Goal: Task Accomplishment & Management: Use online tool/utility

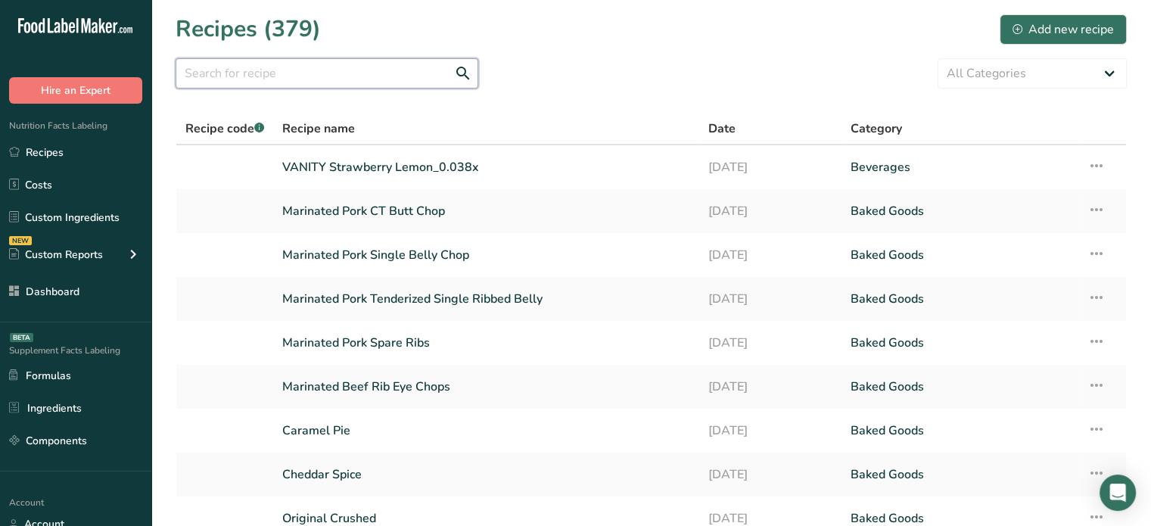
click at [309, 80] on input "text" at bounding box center [327, 73] width 303 height 30
type input "bagel"
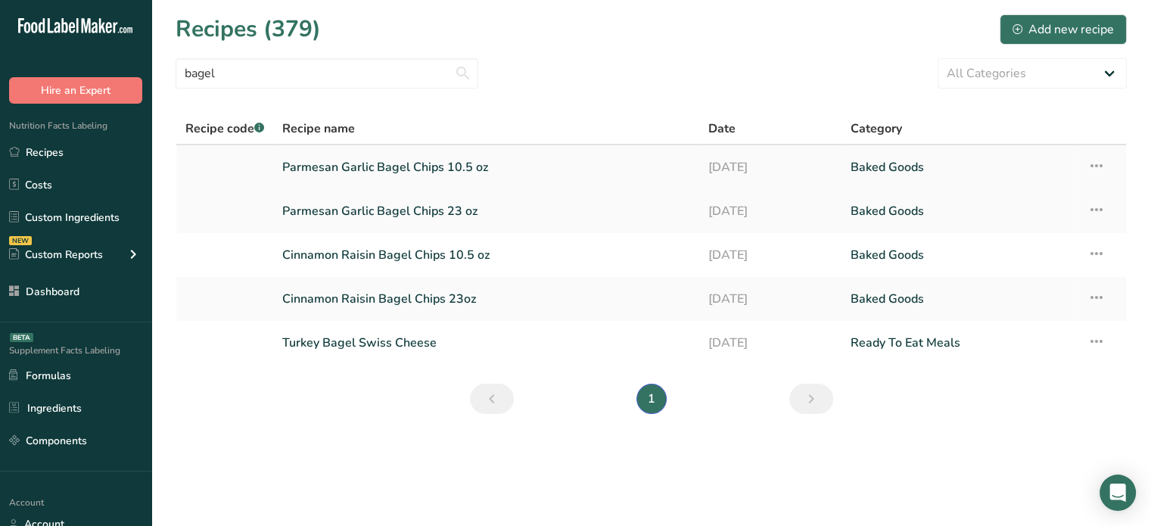
click at [433, 173] on link "Parmesan Garlic Bagel Chips 10.5 oz" at bounding box center [486, 167] width 408 height 32
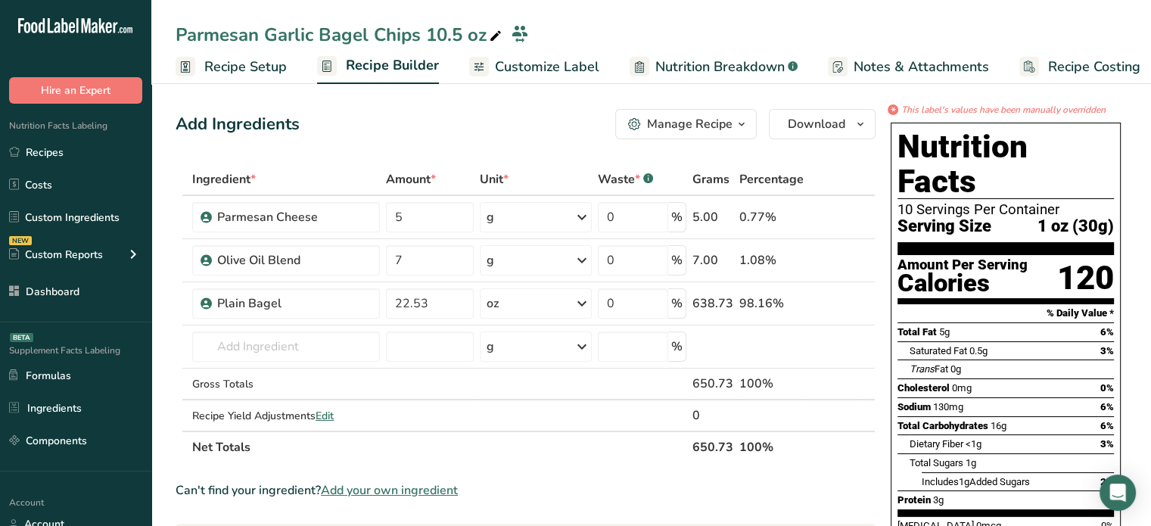
click at [578, 73] on span "Customize Label" at bounding box center [547, 67] width 104 height 20
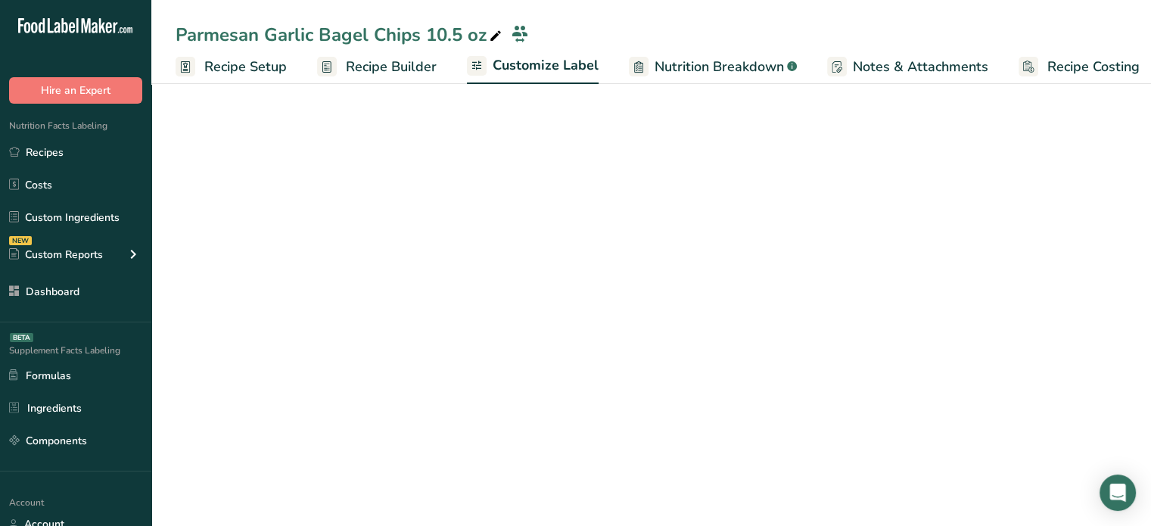
scroll to position [0, 13]
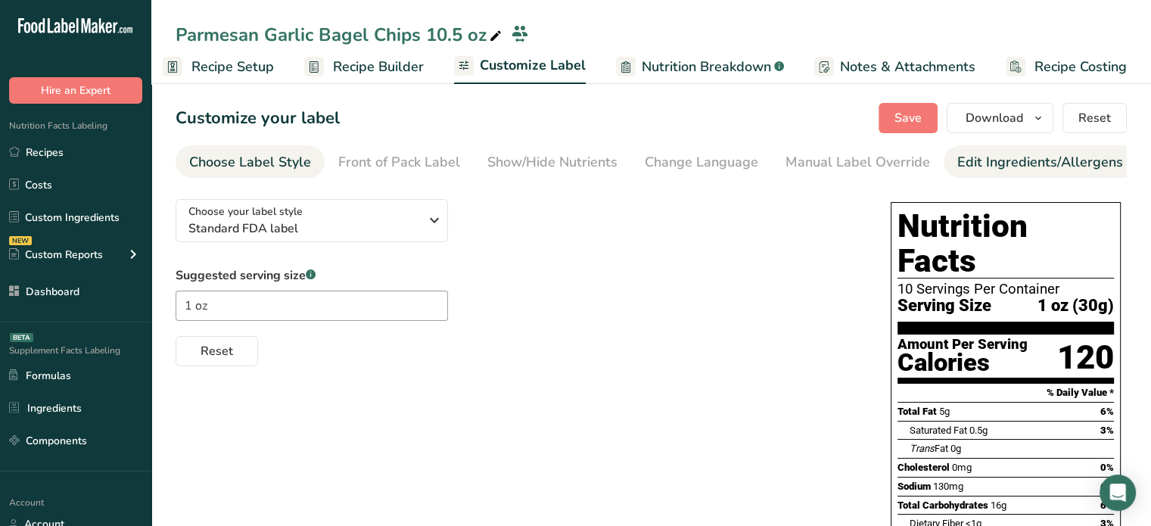
click at [1041, 154] on div "Edit Ingredients/Allergens List" at bounding box center [1053, 162] width 192 height 20
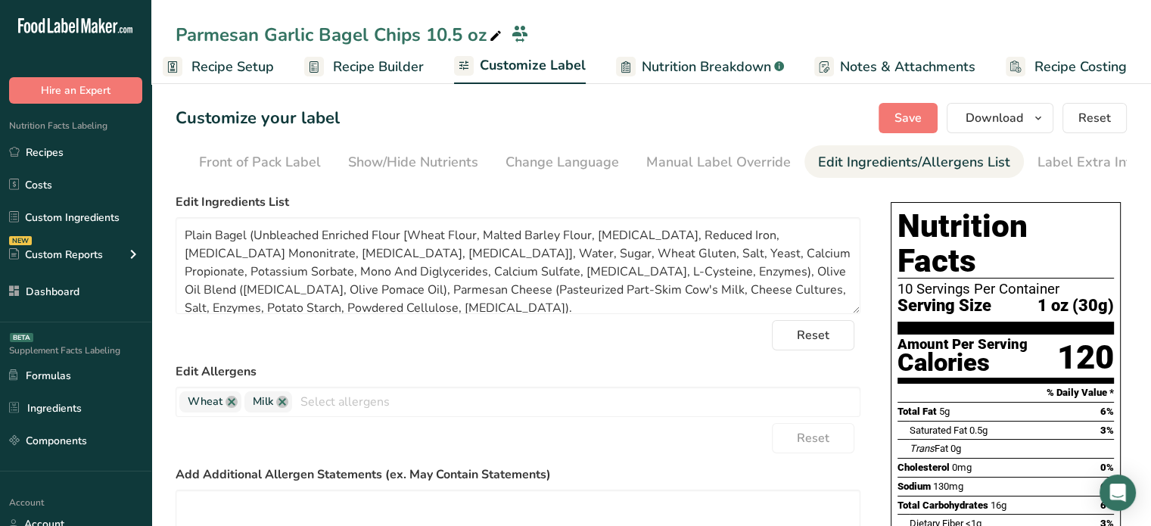
scroll to position [0, 148]
click at [1063, 166] on div "Label Extra Info" at bounding box center [1079, 162] width 101 height 20
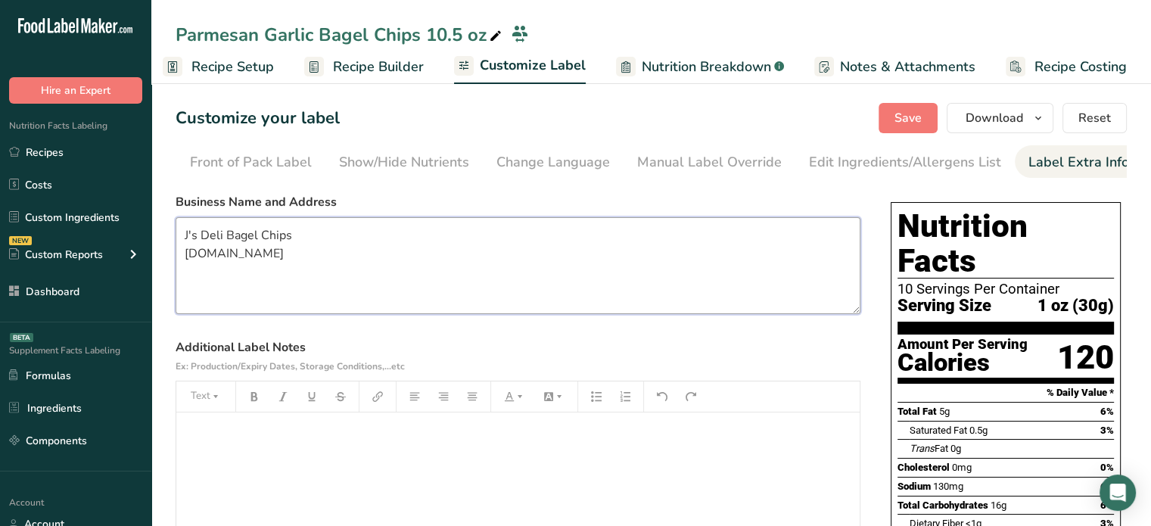
drag, startPoint x: 322, startPoint y: 240, endPoint x: 179, endPoint y: 227, distance: 144.4
click at [179, 227] on textarea "J's Deli Bagel Chips j-sdeli.com" at bounding box center [518, 265] width 685 height 97
paste textarea "J's Famous"
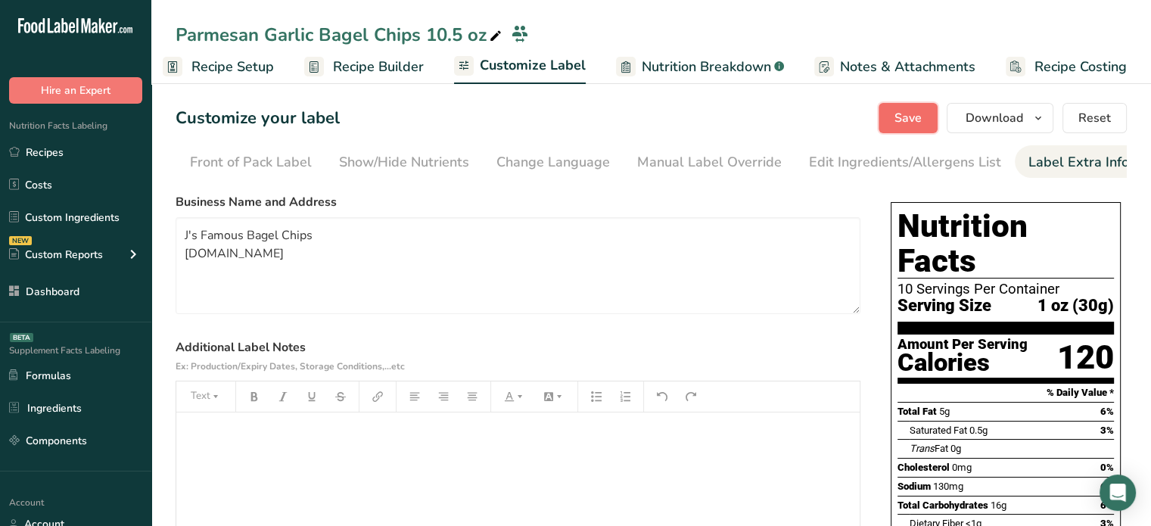
click at [904, 125] on span "Save" at bounding box center [908, 118] width 27 height 18
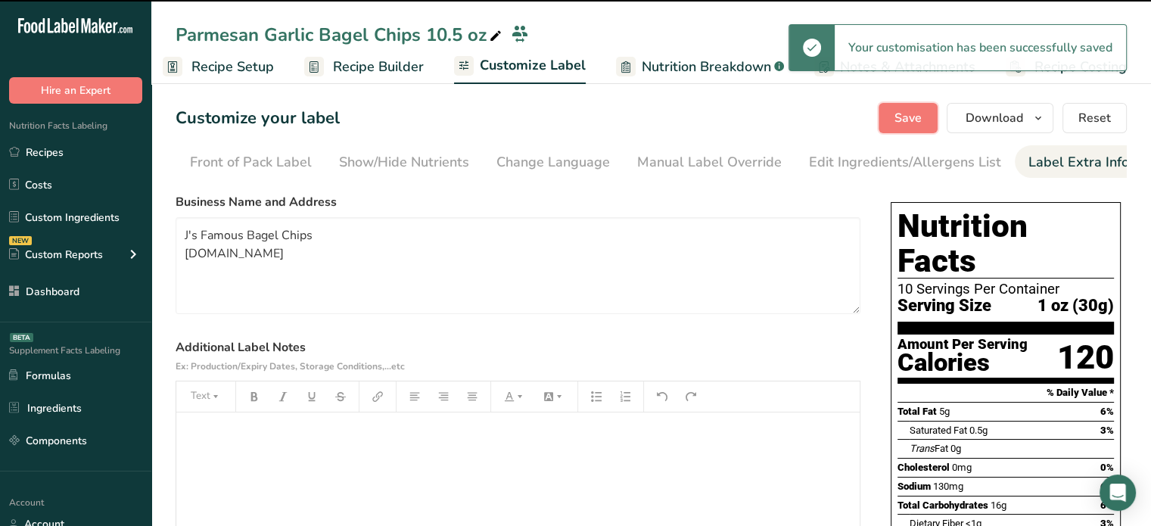
type textarea "J's Famous Bagel Chips j-sdeli.com"
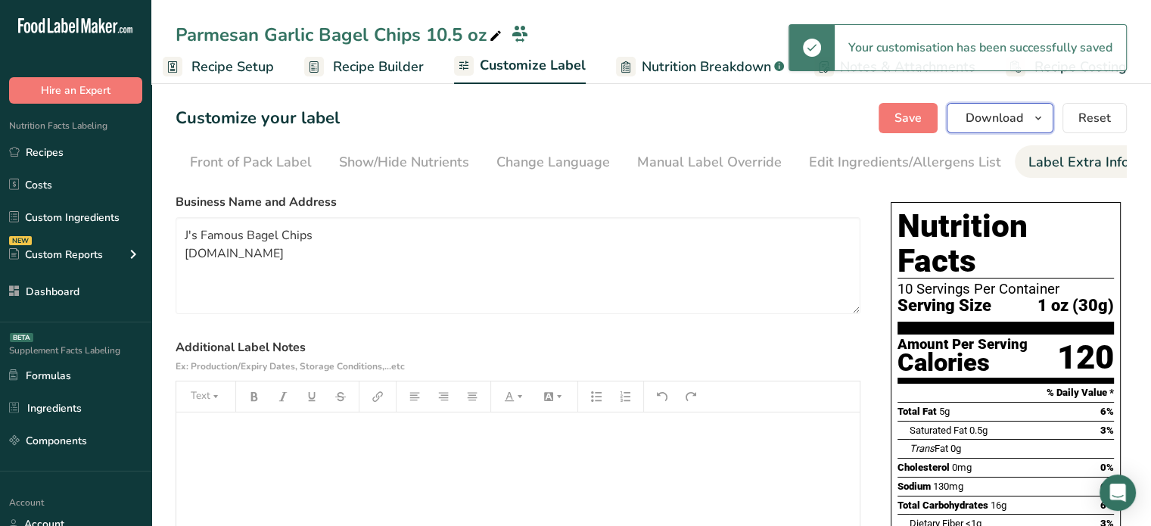
click at [1010, 123] on span "Download" at bounding box center [995, 118] width 58 height 18
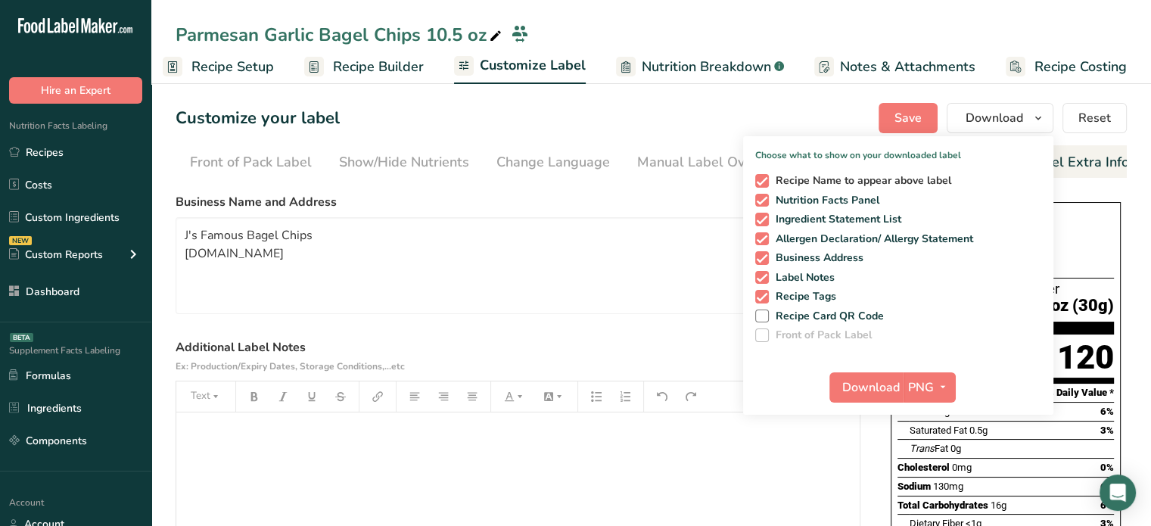
click at [817, 179] on span "Recipe Name to appear above label" at bounding box center [860, 181] width 183 height 14
click at [765, 179] on input "Recipe Name to appear above label" at bounding box center [760, 181] width 10 height 10
checkbox input "false"
click at [810, 294] on span "Recipe Tags" at bounding box center [803, 297] width 68 height 14
click at [765, 294] on input "Recipe Tags" at bounding box center [760, 296] width 10 height 10
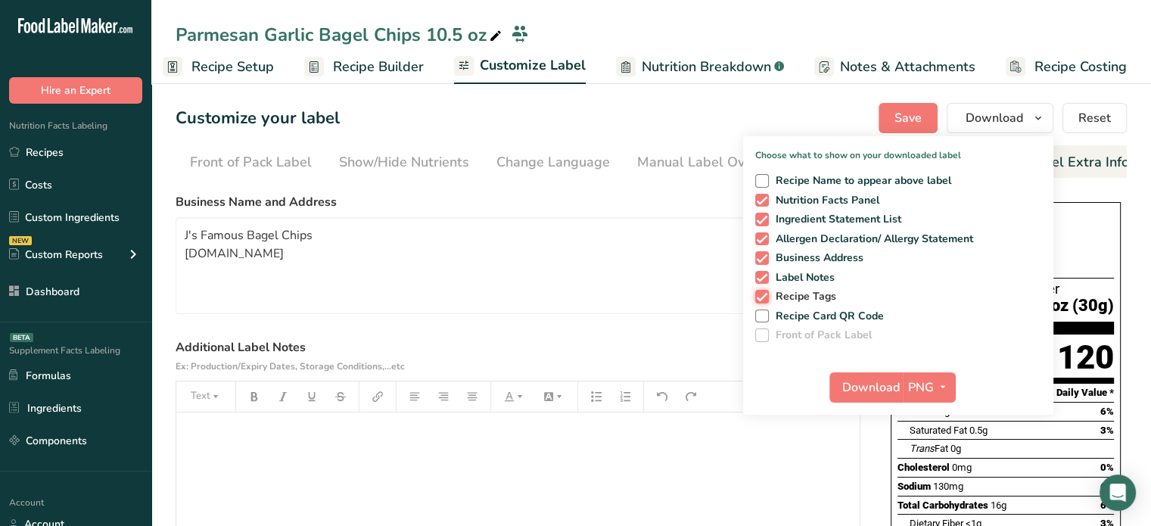
checkbox input "false"
click at [945, 389] on icon "button" at bounding box center [943, 387] width 12 height 19
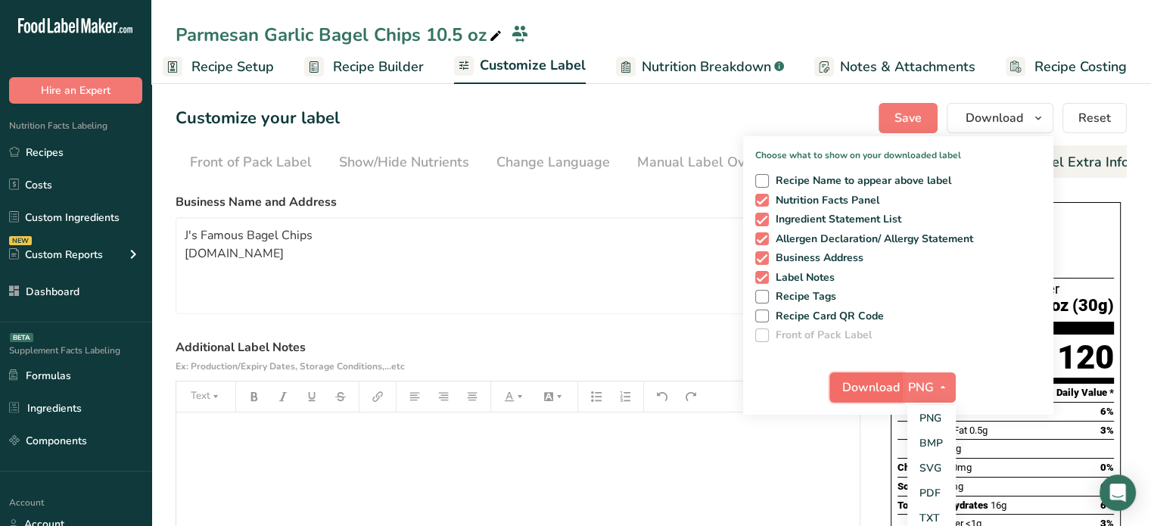
click at [881, 388] on span "Download" at bounding box center [871, 387] width 58 height 18
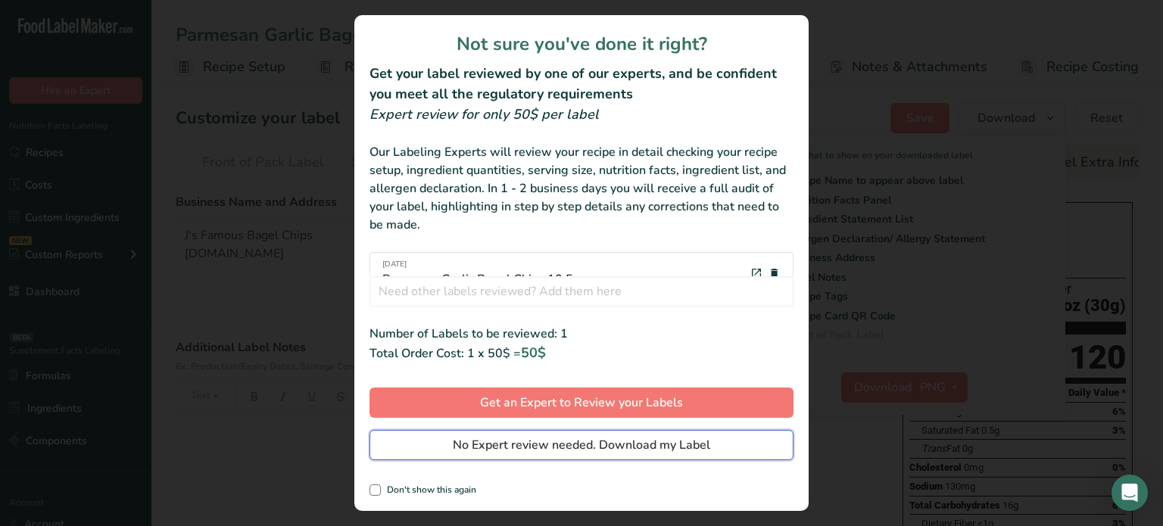
click at [722, 444] on button "No Expert review needed. Download my Label" at bounding box center [581, 445] width 424 height 30
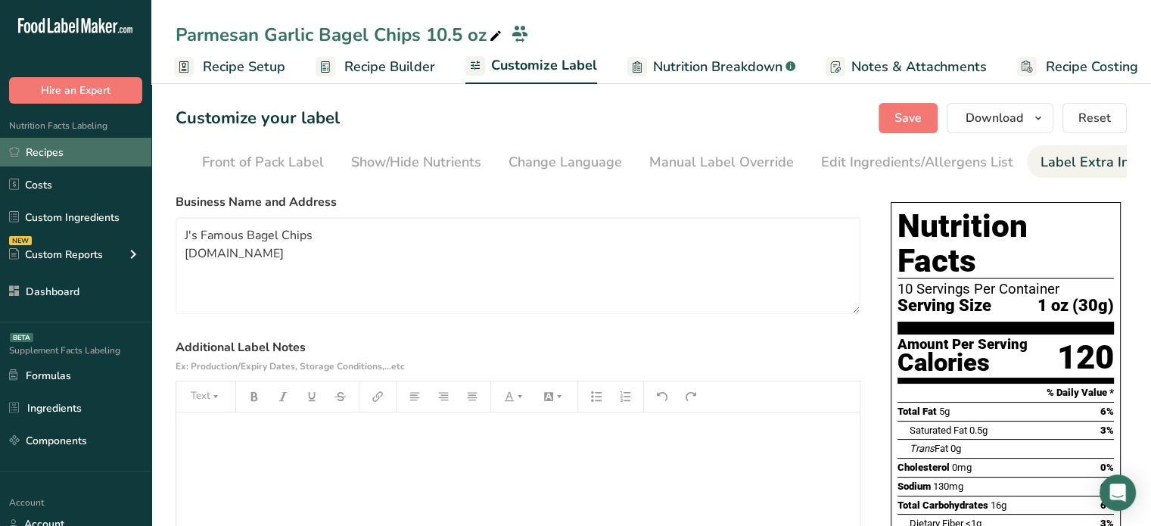
click at [113, 152] on link "Recipes" at bounding box center [75, 152] width 151 height 29
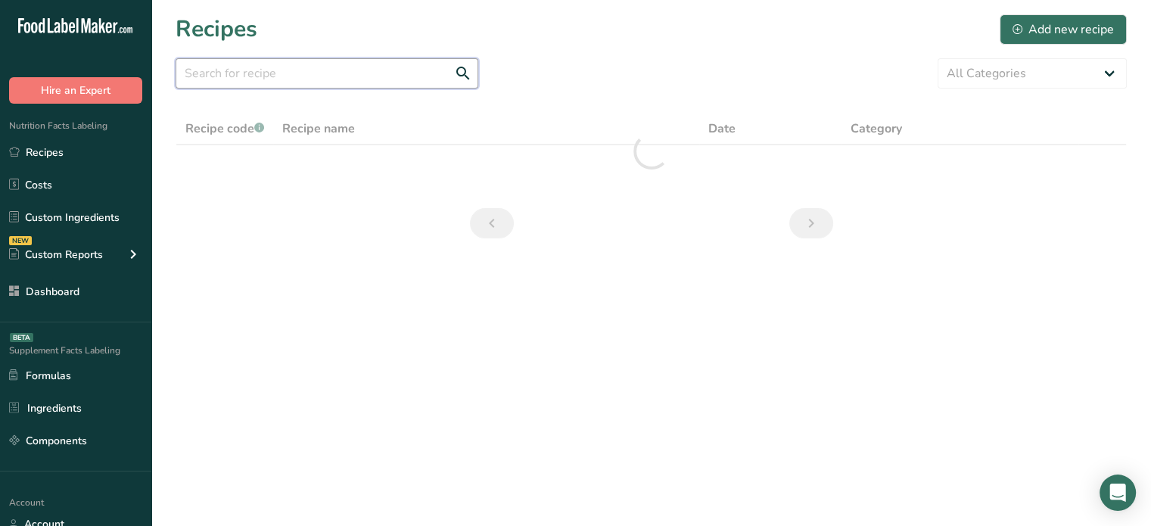
click at [299, 60] on input "text" at bounding box center [327, 73] width 303 height 30
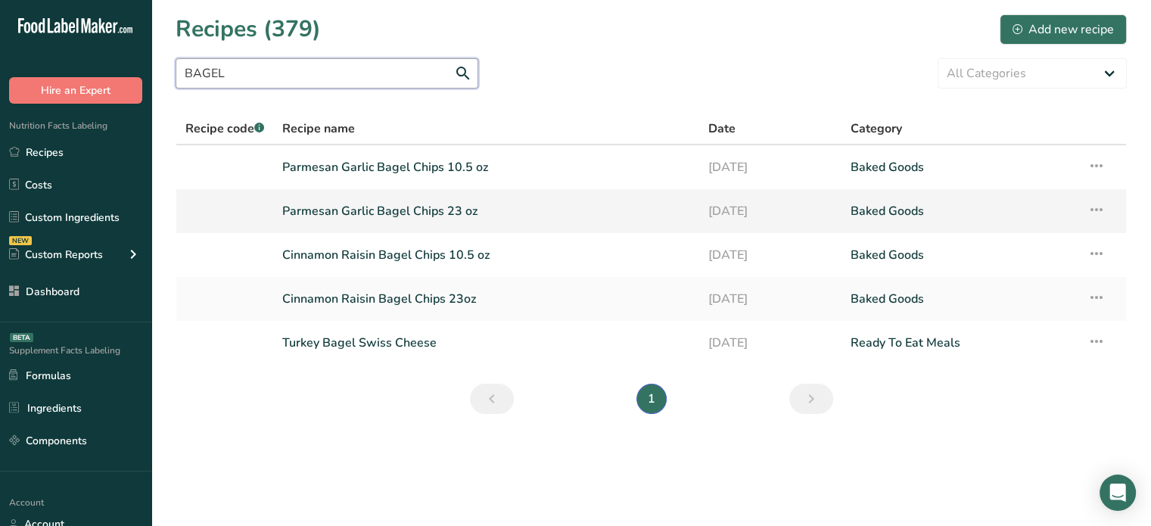
type input "BAGEL"
click at [428, 307] on link "Cinnamon Raisin Bagel Chips 23oz" at bounding box center [486, 299] width 408 height 32
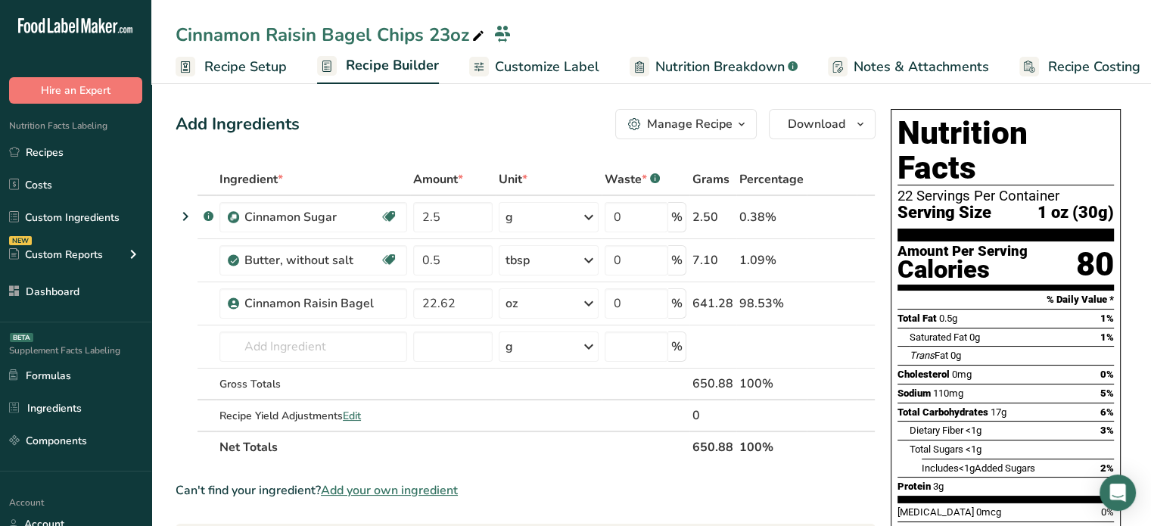
click at [584, 71] on span "Customize Label" at bounding box center [547, 67] width 104 height 20
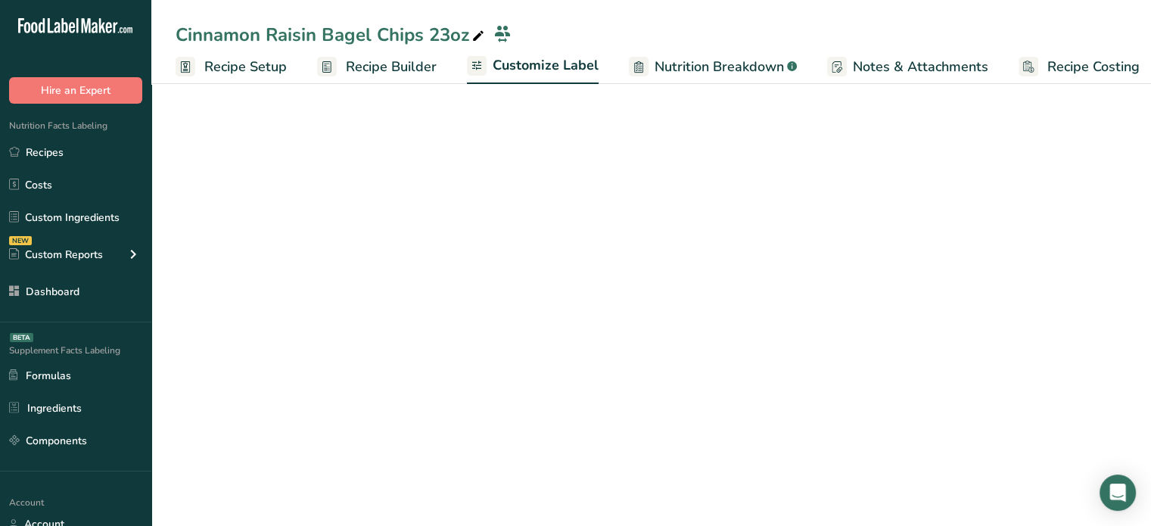
scroll to position [0, 13]
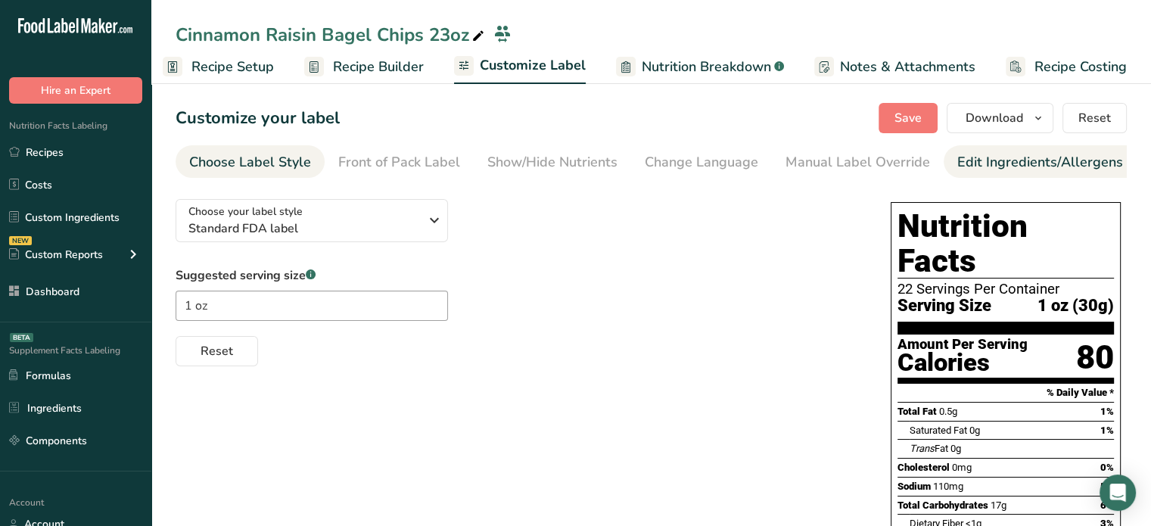
click at [1022, 163] on div "Edit Ingredients/Allergens List" at bounding box center [1053, 162] width 192 height 20
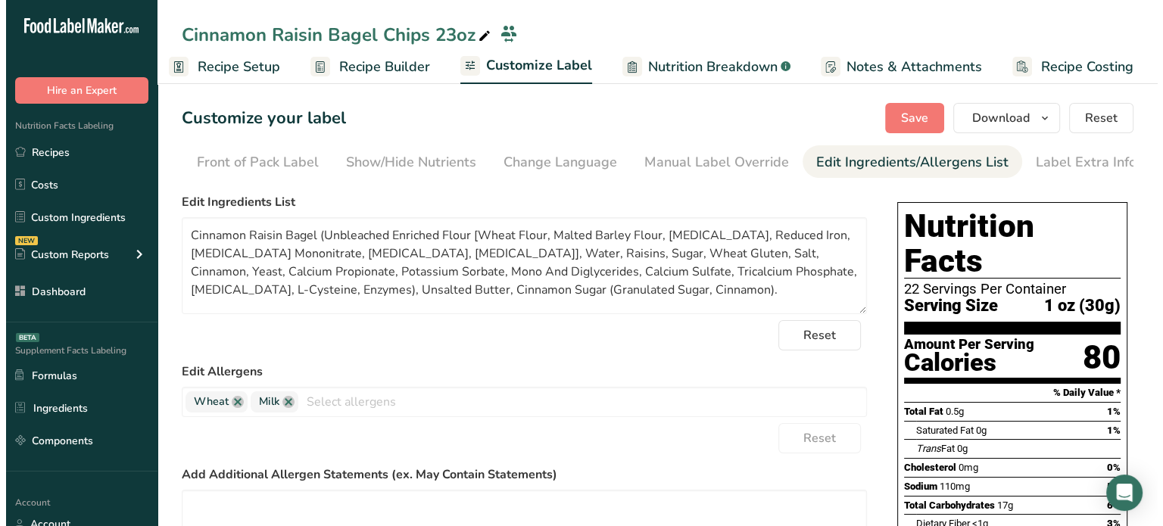
scroll to position [0, 148]
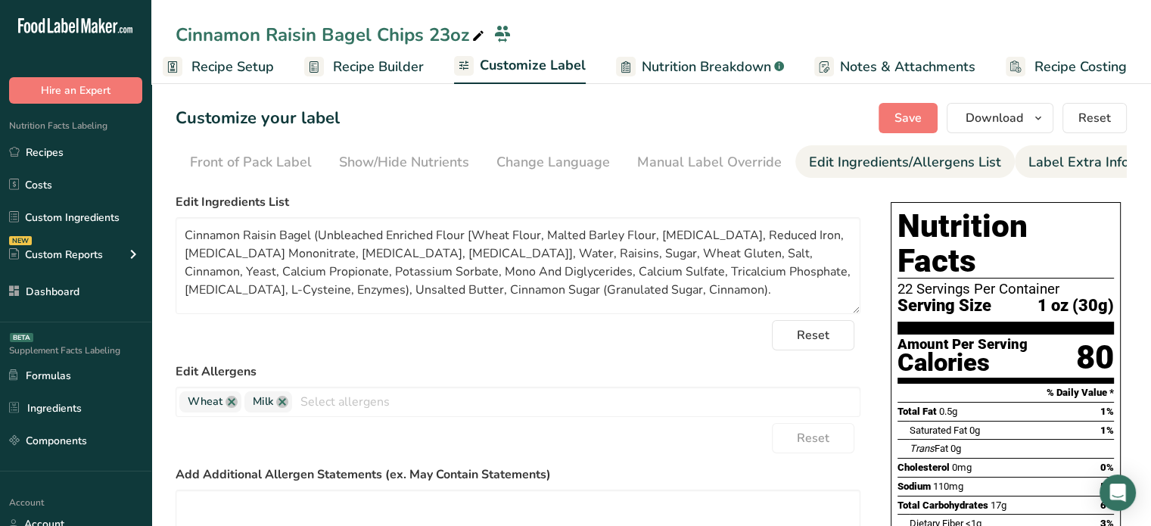
click at [1058, 160] on div "Label Extra Info" at bounding box center [1079, 162] width 101 height 20
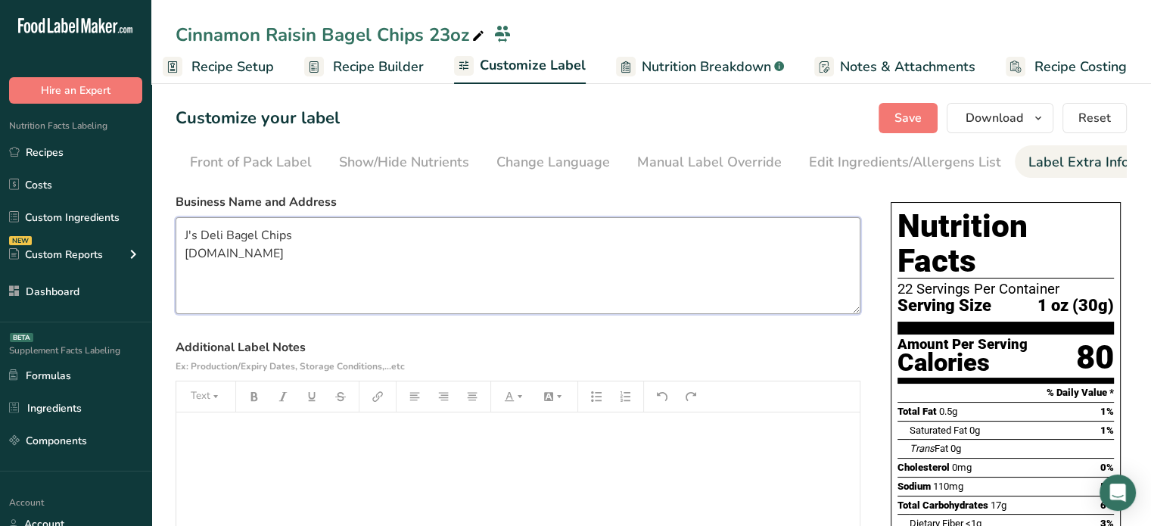
click at [248, 235] on textarea "J's Deli Bagel Chips j-sdeli.com" at bounding box center [518, 265] width 685 height 97
paste textarea "jsdelipalmdesert@gmail.com"
click at [226, 235] on textarea "jsdelipalmdesert@gmail.com j-sdeli.com" at bounding box center [518, 265] width 685 height 97
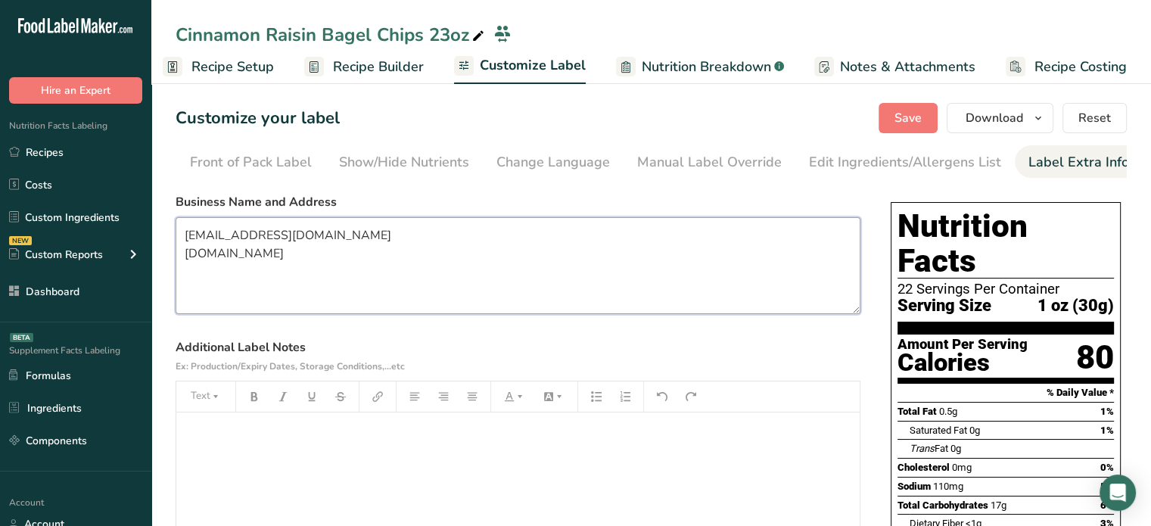
click at [226, 235] on textarea "jsdelipalmdesert@gmail.com j-sdeli.com" at bounding box center [518, 265] width 685 height 97
paste textarea "J's Famous Bagel Chips"
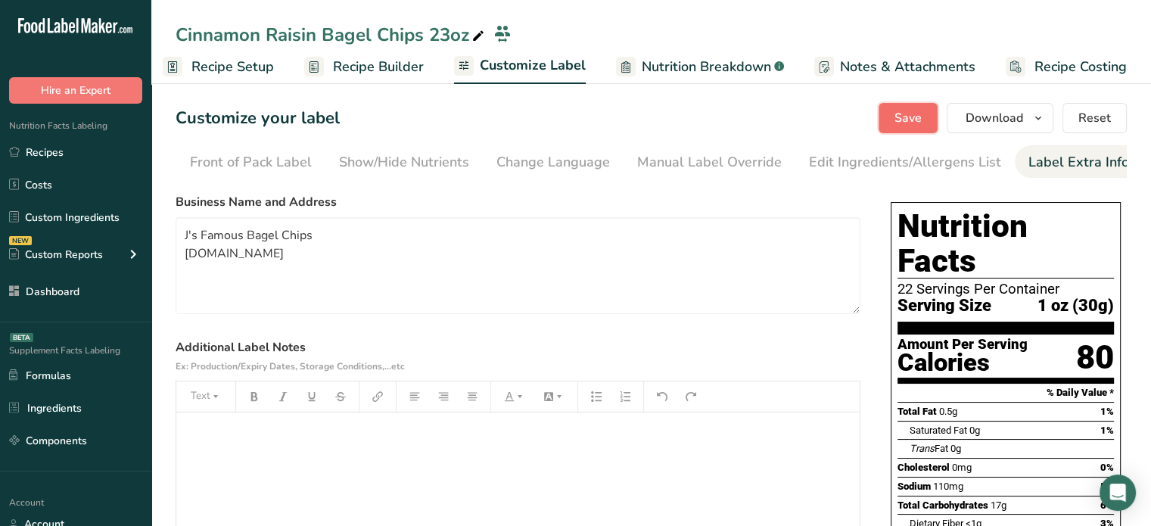
click at [918, 114] on span "Save" at bounding box center [908, 118] width 27 height 18
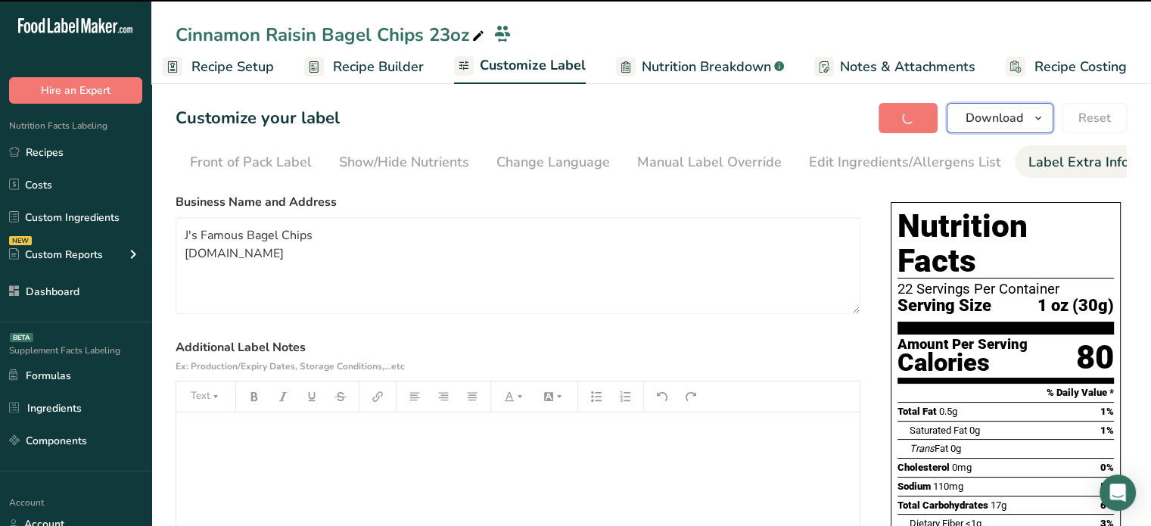
click at [1020, 111] on span "Download" at bounding box center [995, 118] width 58 height 18
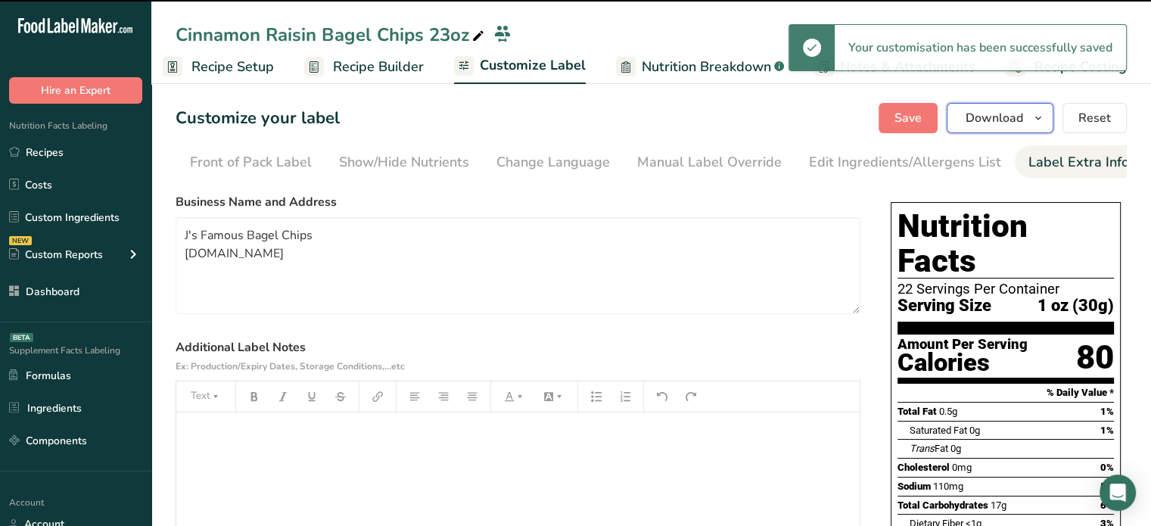
type textarea "J's Famous Bagel Chips j-sdeli.com"
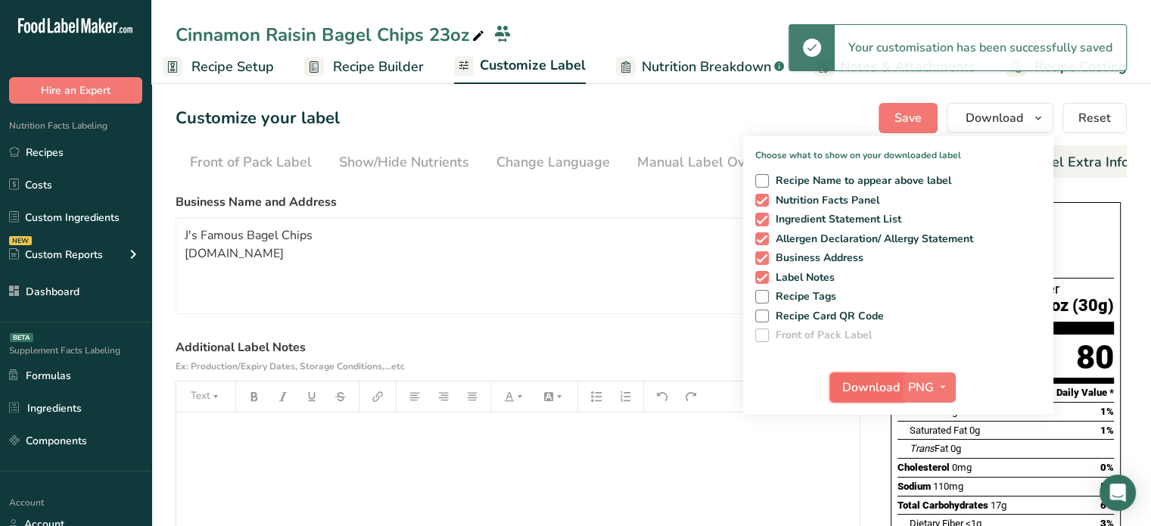
click at [881, 380] on span "Download" at bounding box center [871, 387] width 58 height 18
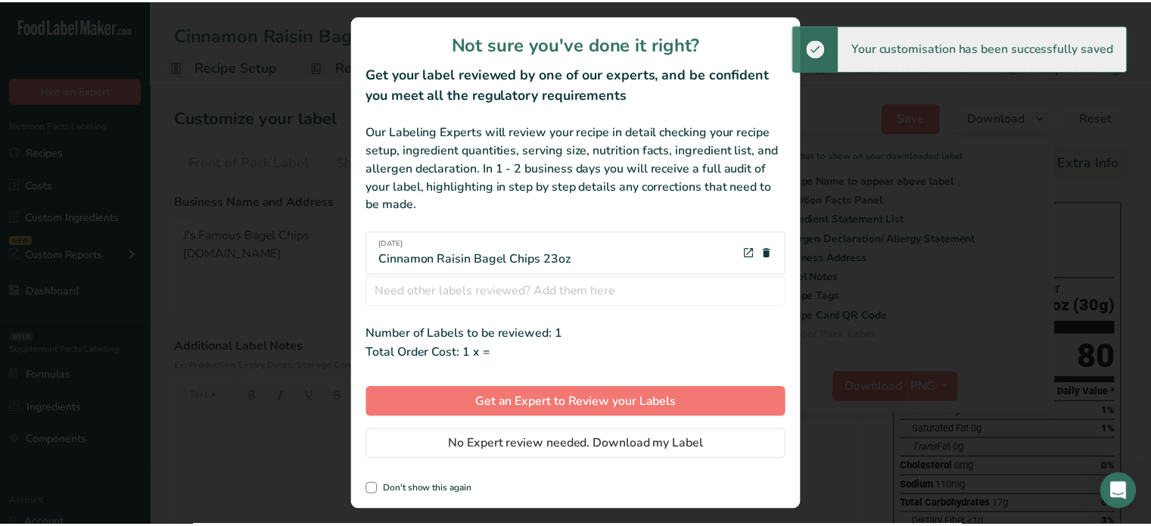
scroll to position [0, 2]
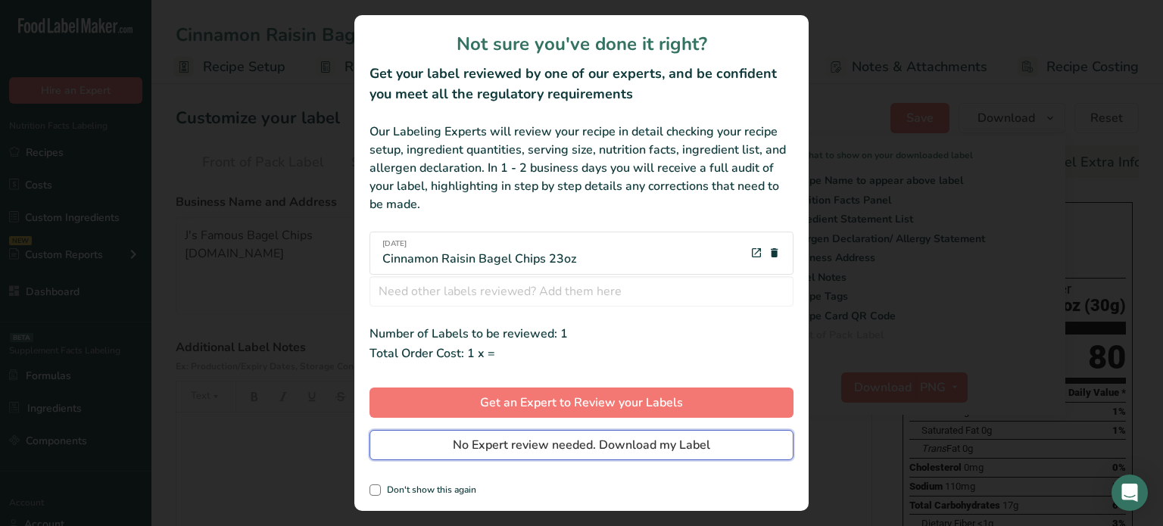
click at [730, 448] on button "No Expert review needed. Download my Label" at bounding box center [581, 445] width 424 height 30
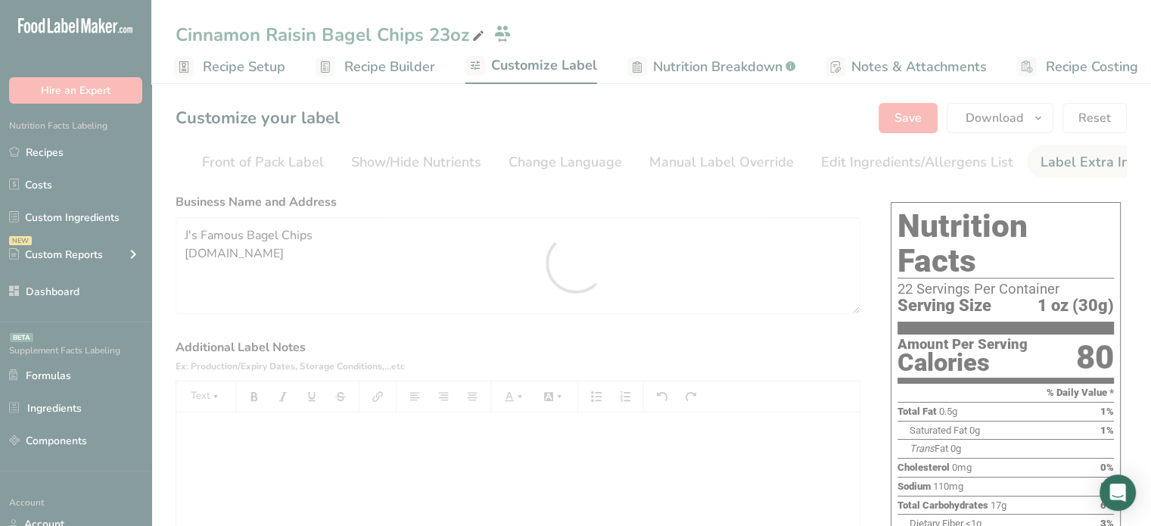
scroll to position [0, 0]
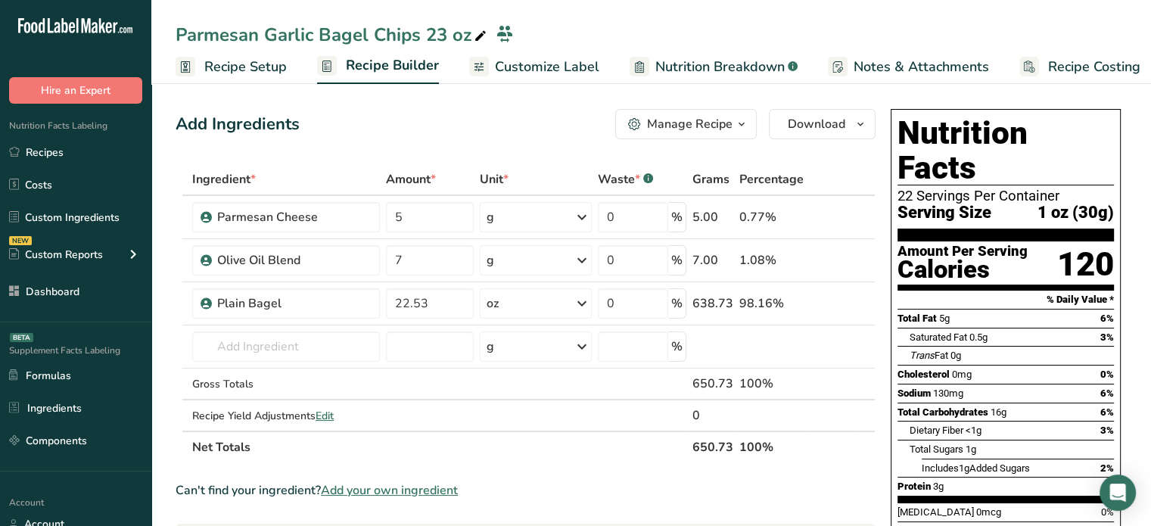
click at [707, 73] on span "Nutrition Breakdown" at bounding box center [719, 67] width 129 height 20
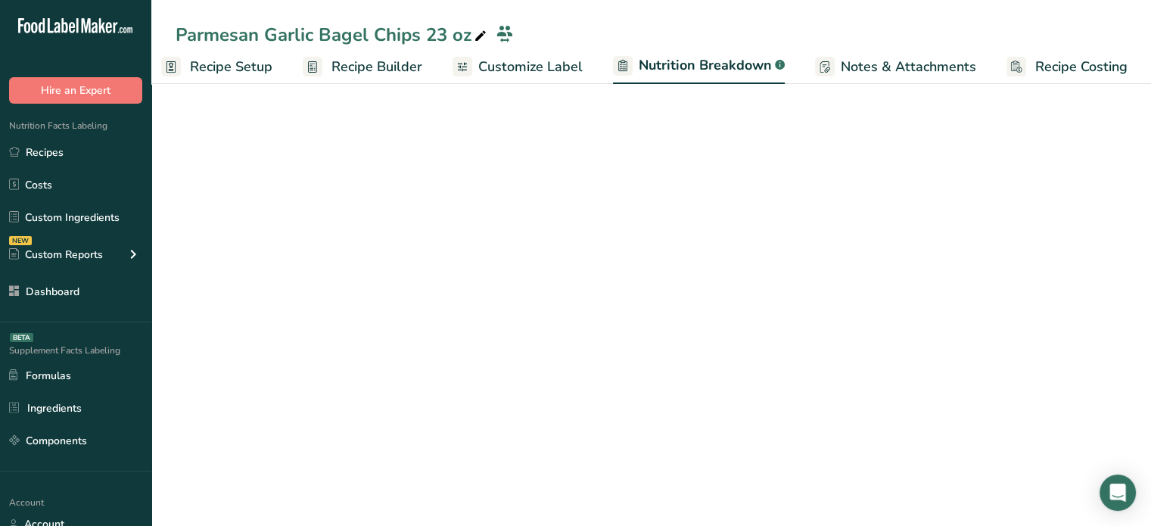
select select "Calories"
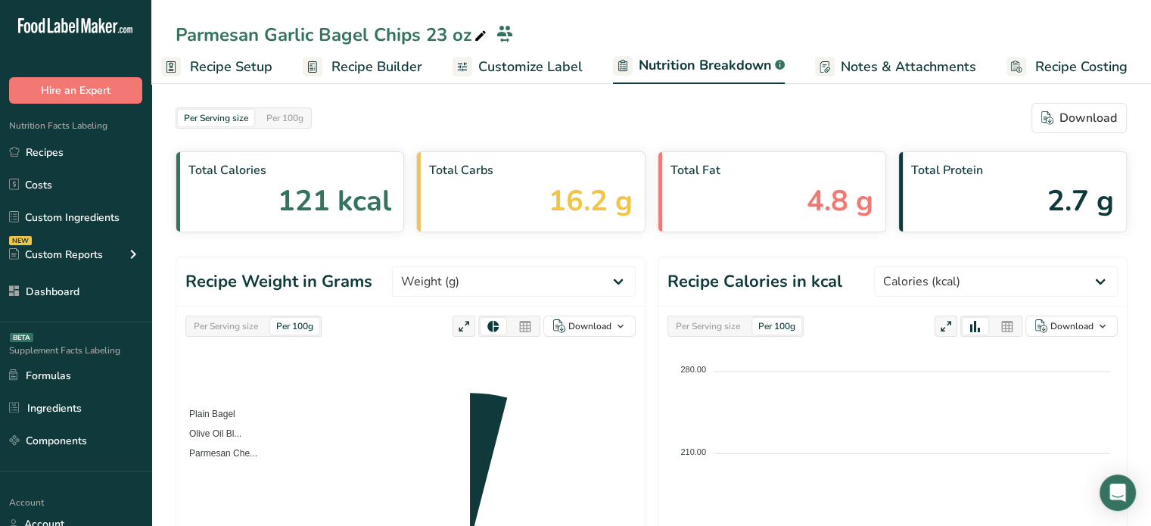
click at [568, 65] on span "Customize Label" at bounding box center [530, 67] width 104 height 20
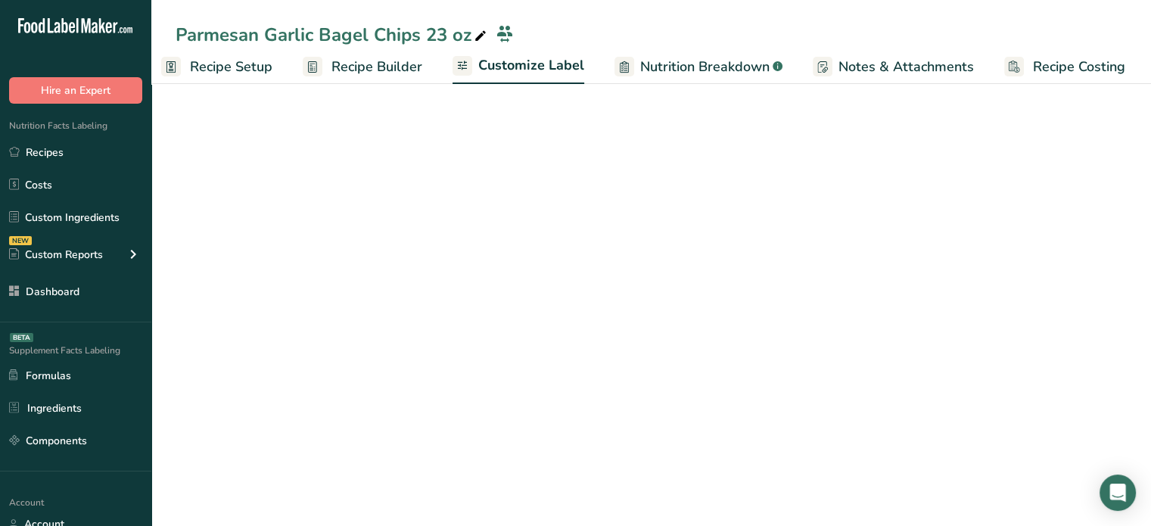
scroll to position [0, 13]
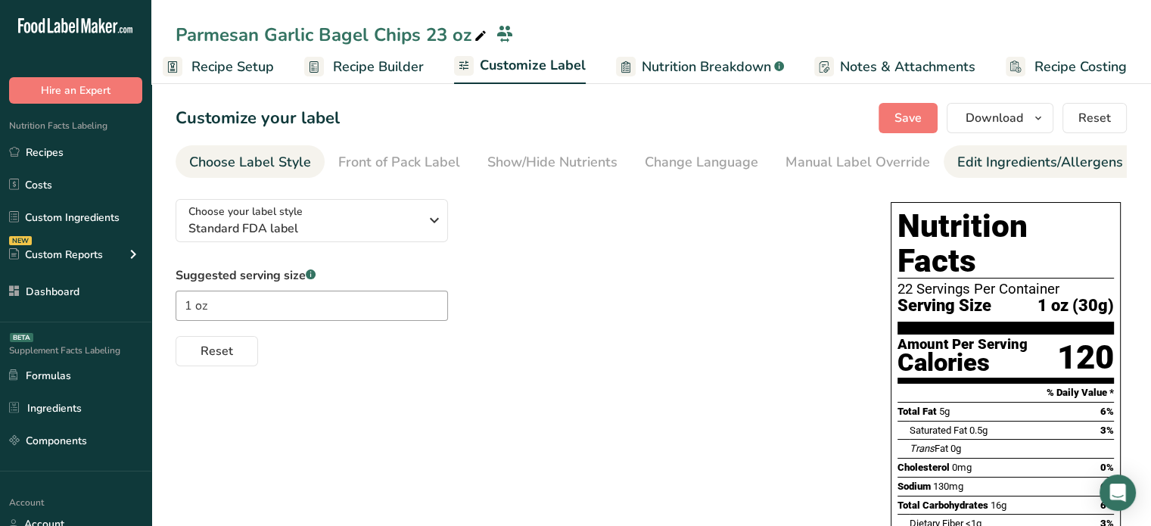
click at [1107, 176] on link "Edit Ingredients/Allergens List" at bounding box center [1053, 162] width 192 height 34
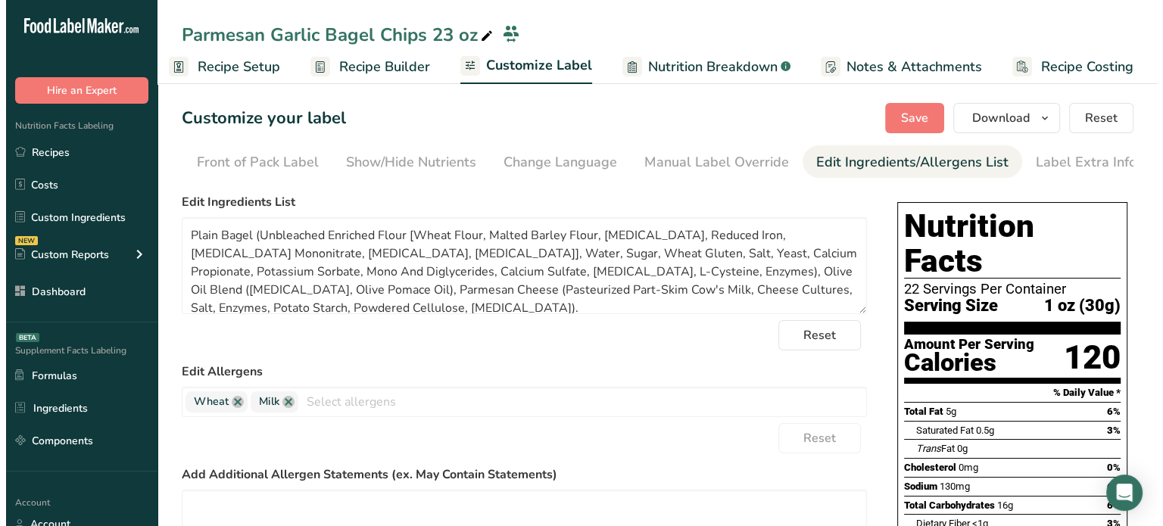
scroll to position [0, 148]
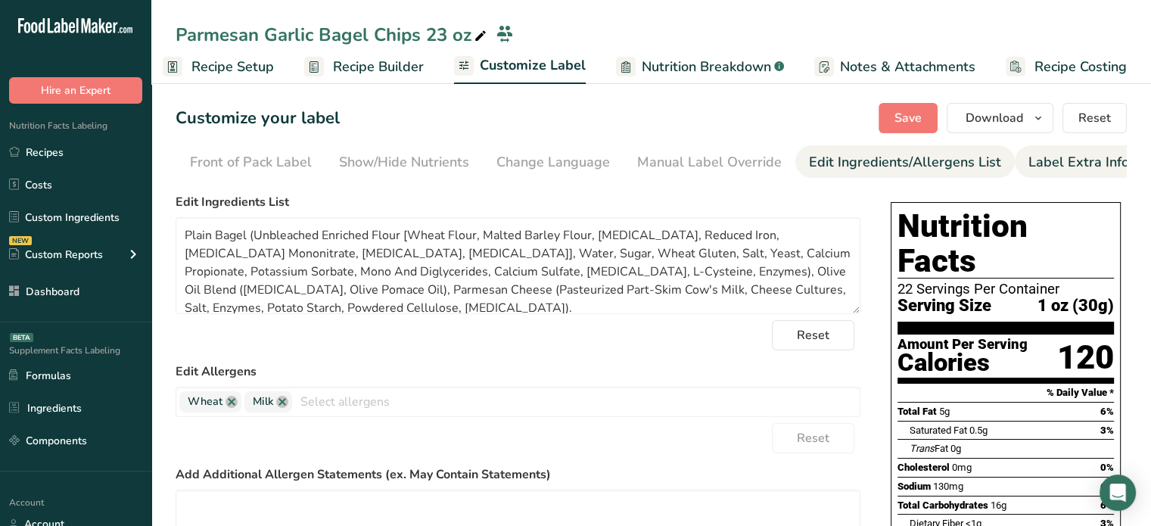
click at [1080, 158] on div "Label Extra Info" at bounding box center [1079, 162] width 101 height 20
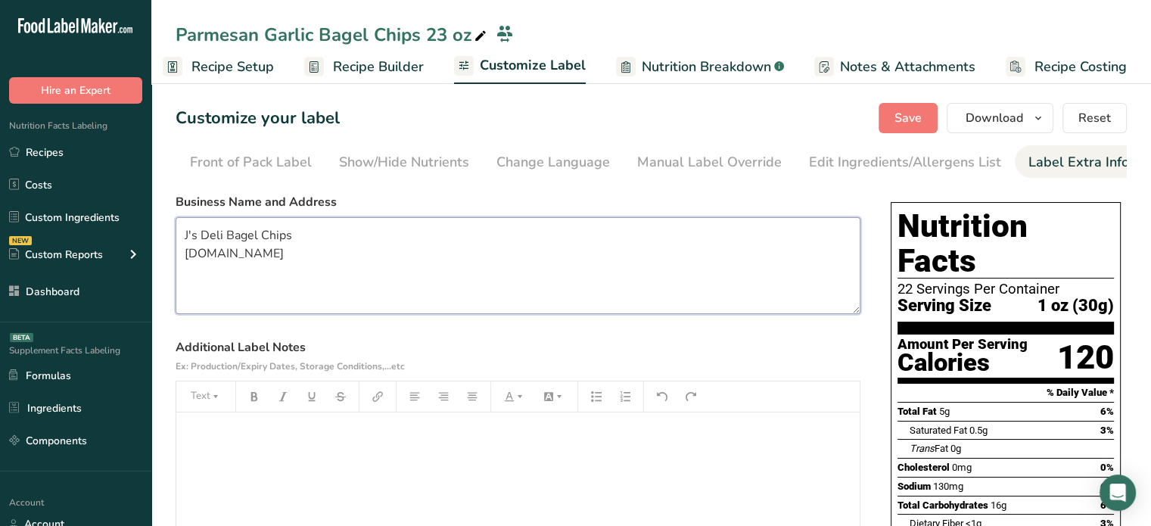
click at [272, 235] on textarea "J's Deli Bagel Chips j-sdeli.com" at bounding box center [518, 265] width 685 height 97
paste textarea "J's Famous Bagel Chips"
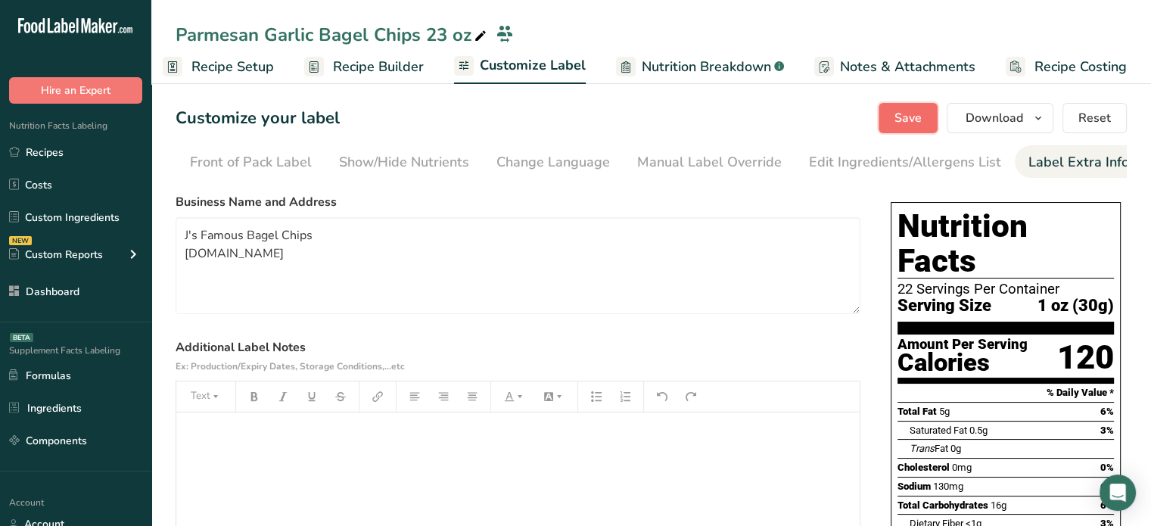
click at [937, 112] on button "Save" at bounding box center [908, 118] width 59 height 30
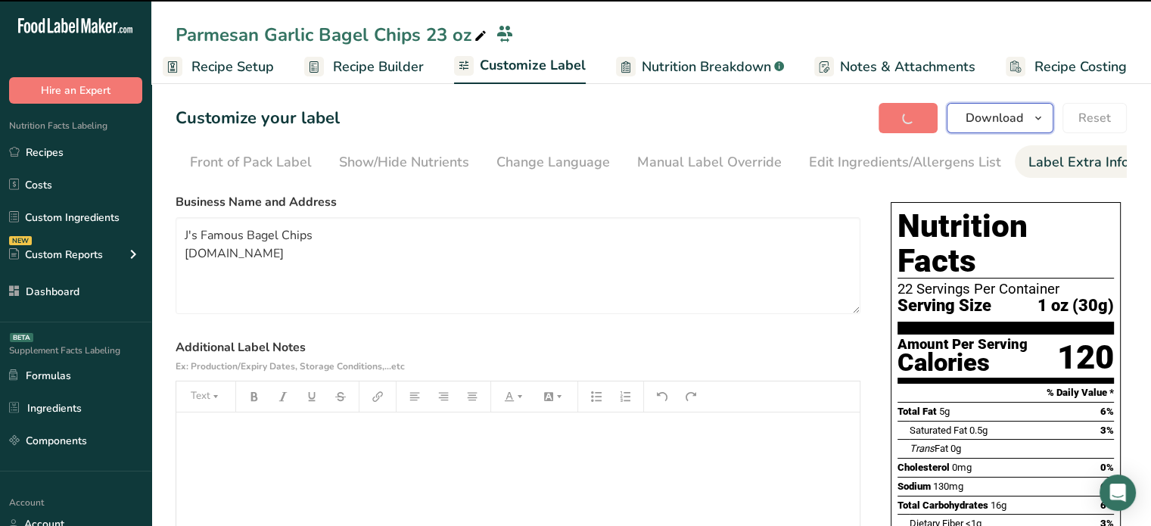
click at [987, 112] on span "Download" at bounding box center [995, 118] width 58 height 18
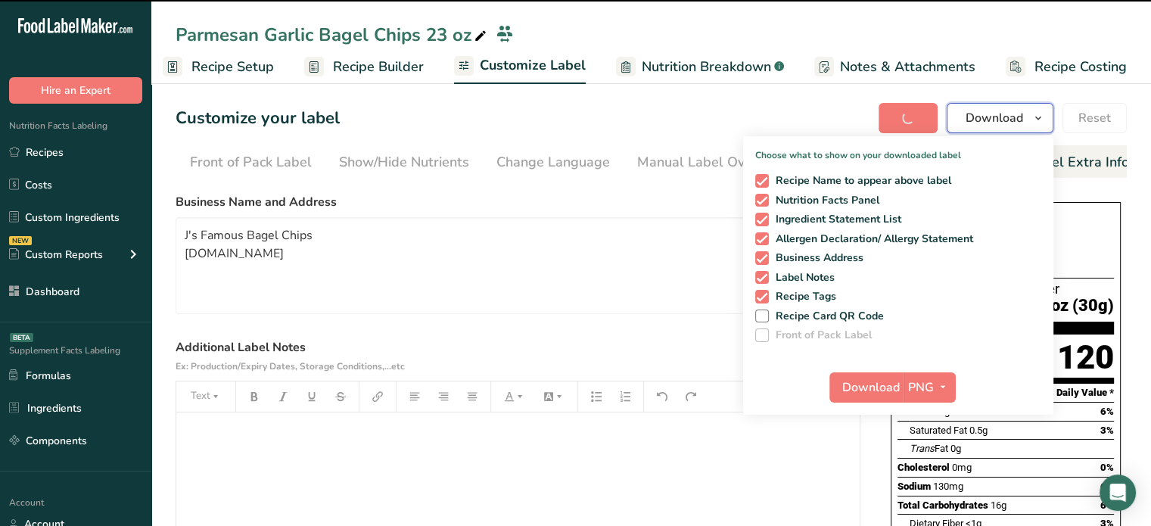
type textarea "J's Famous Bagel Chips j-sdeli.com"
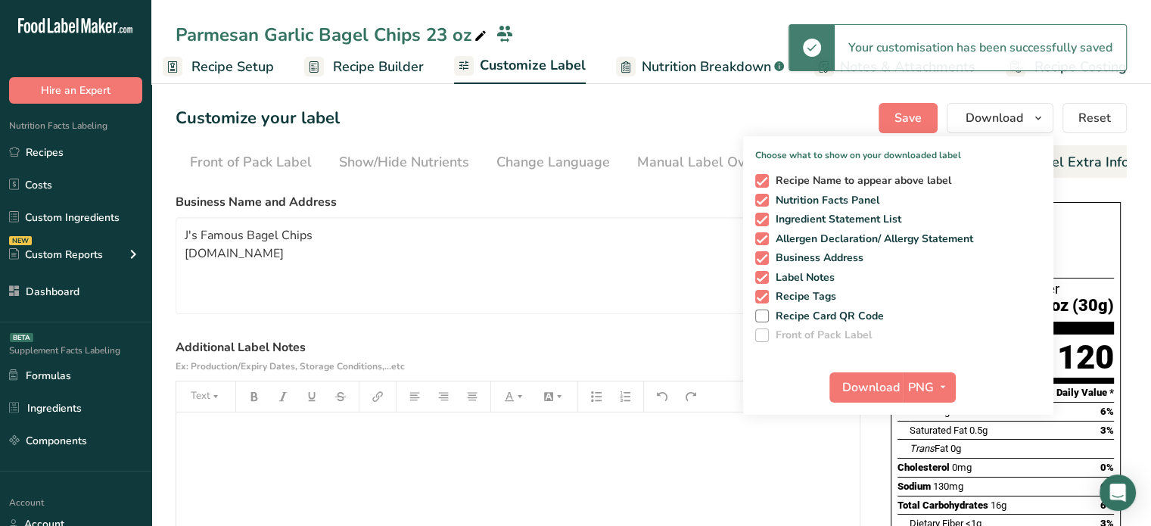
click at [851, 182] on span "Recipe Name to appear above label" at bounding box center [860, 181] width 183 height 14
click at [765, 182] on input "Recipe Name to appear above label" at bounding box center [760, 181] width 10 height 10
checkbox input "false"
click at [806, 293] on span "Recipe Tags" at bounding box center [803, 297] width 68 height 14
click at [765, 293] on input "Recipe Tags" at bounding box center [760, 296] width 10 height 10
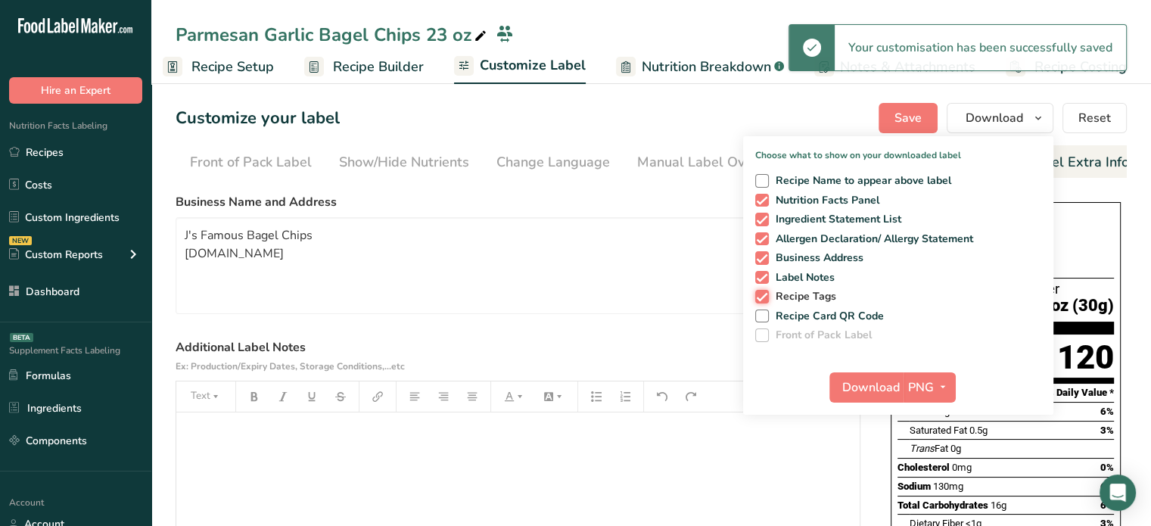
checkbox input "false"
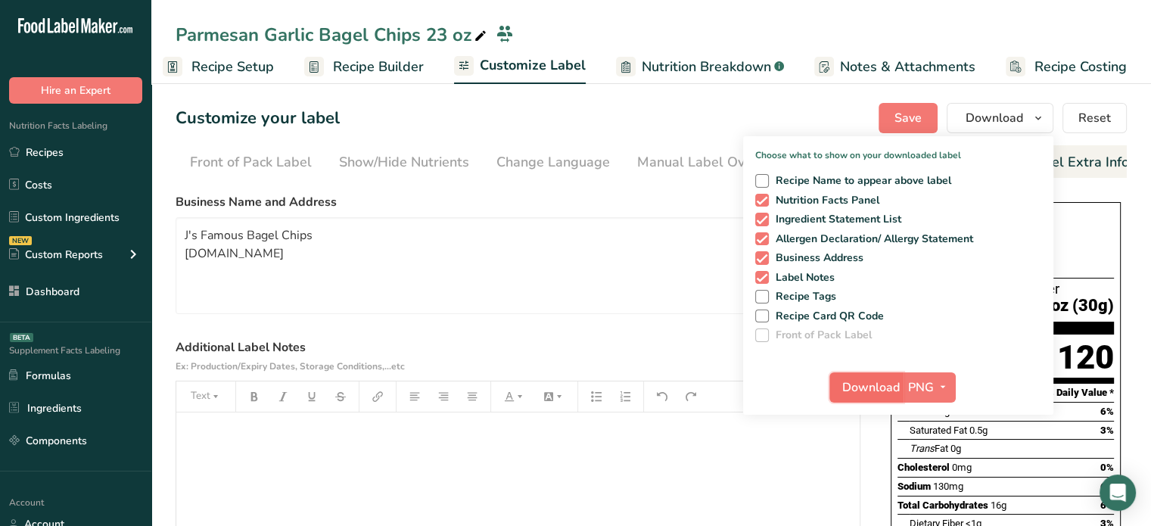
click at [862, 387] on span "Download" at bounding box center [871, 387] width 58 height 18
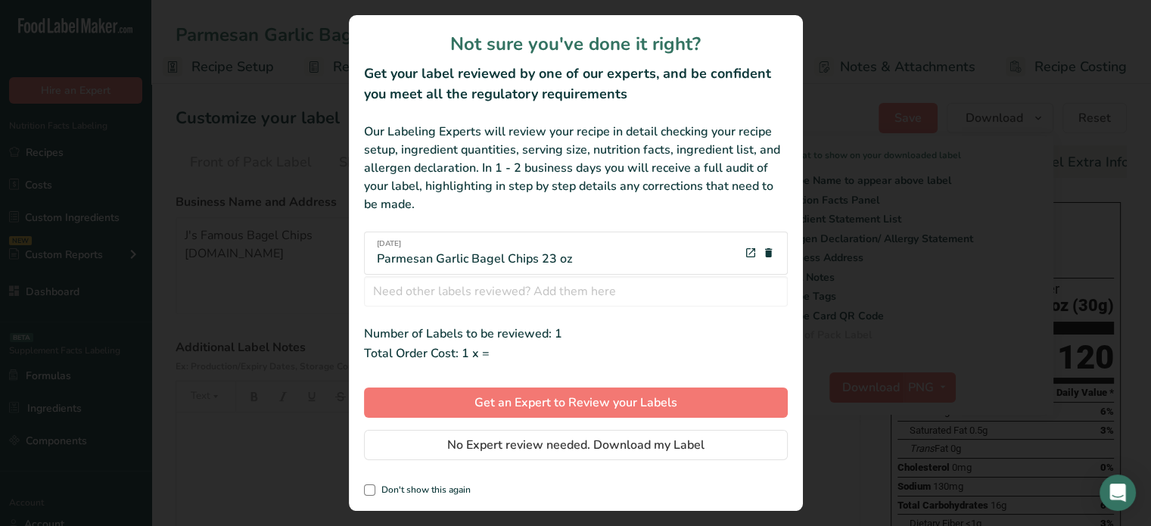
scroll to position [0, 2]
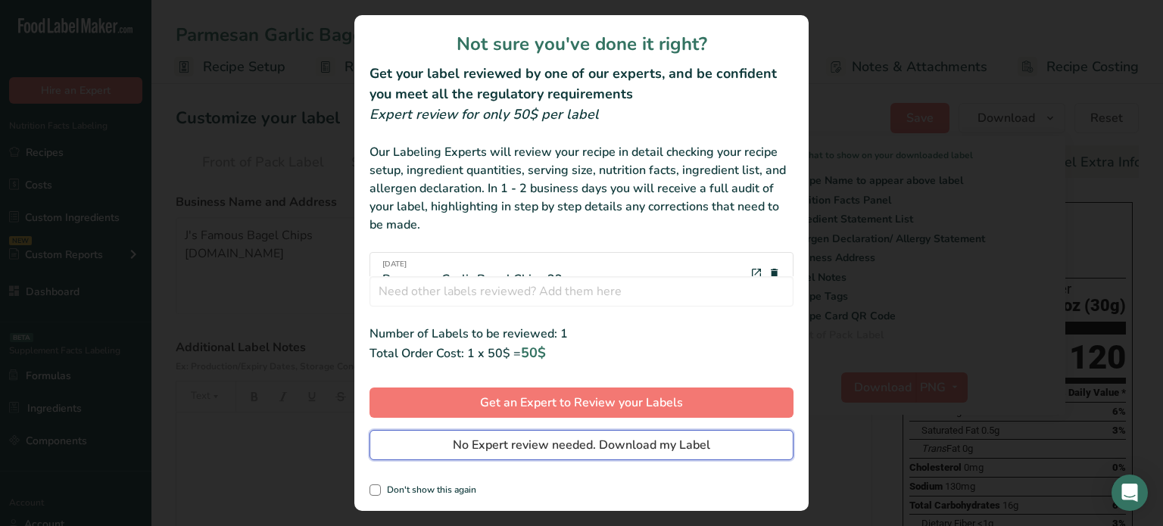
click at [724, 438] on button "No Expert review needed. Download my Label" at bounding box center [581, 445] width 424 height 30
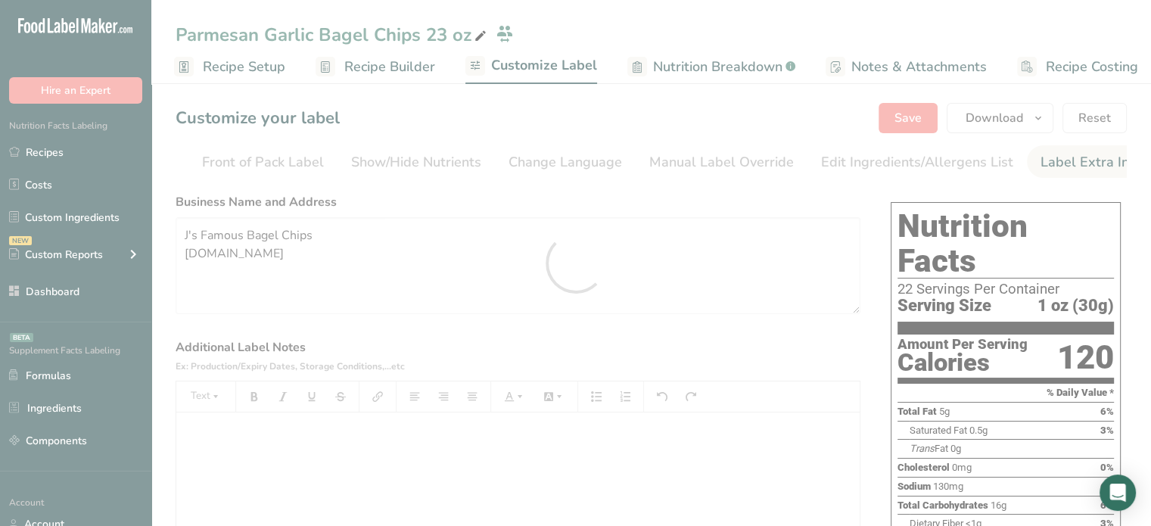
scroll to position [0, 0]
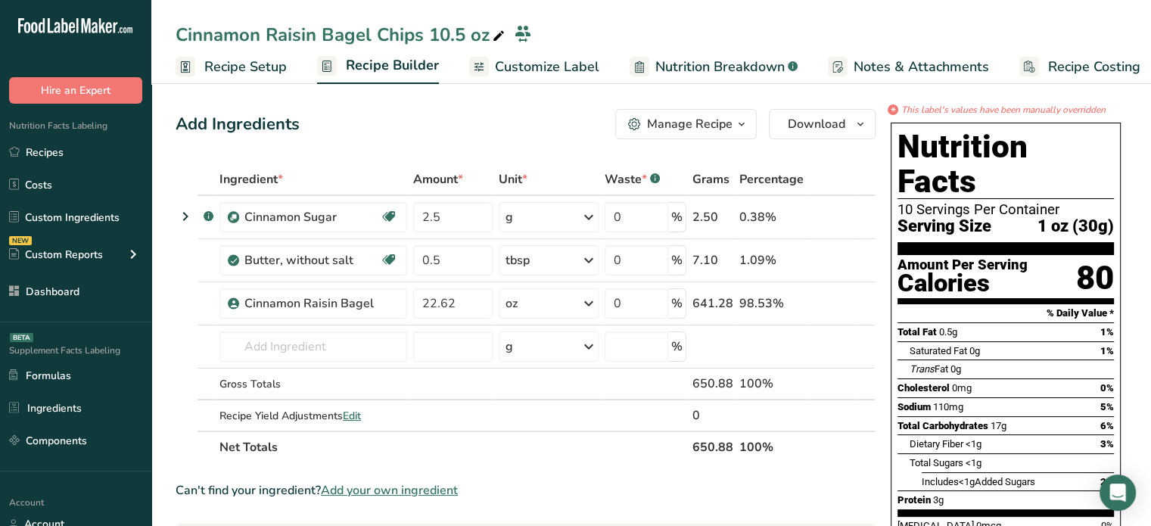
click at [581, 63] on span "Customize Label" at bounding box center [547, 67] width 104 height 20
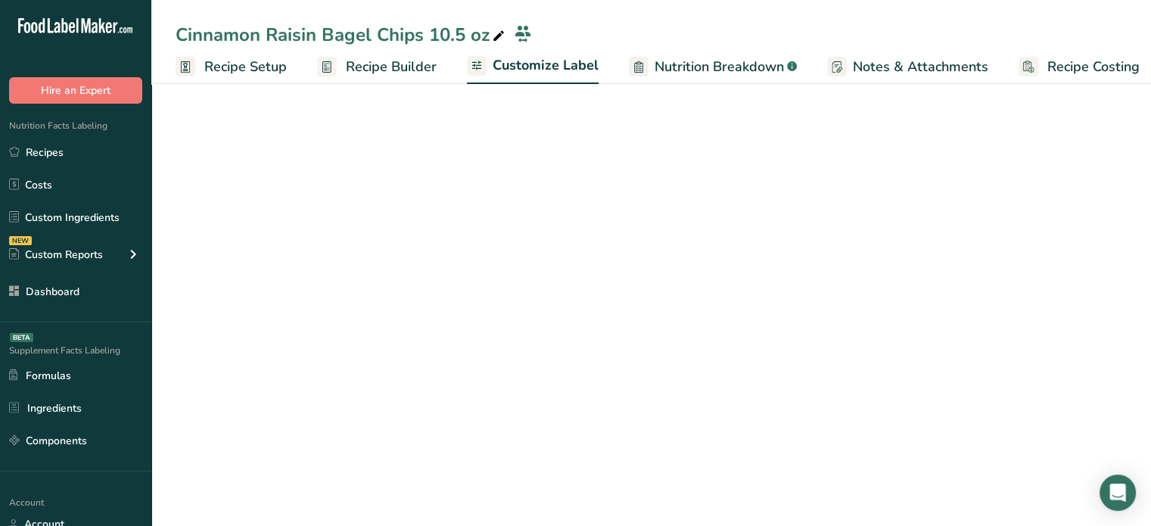
scroll to position [0, 13]
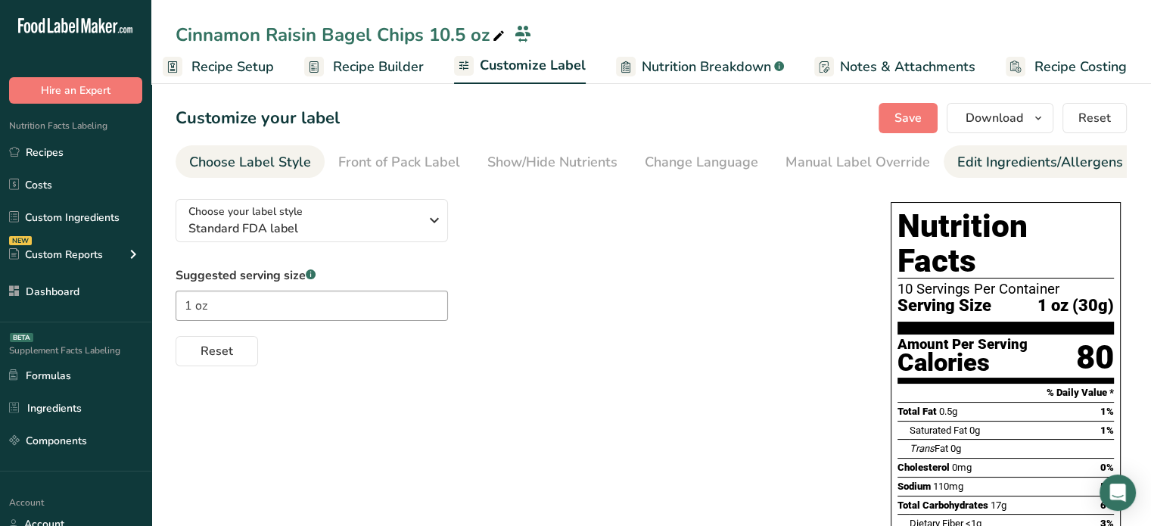
click at [1072, 163] on div "Edit Ingredients/Allergens List" at bounding box center [1053, 162] width 192 height 20
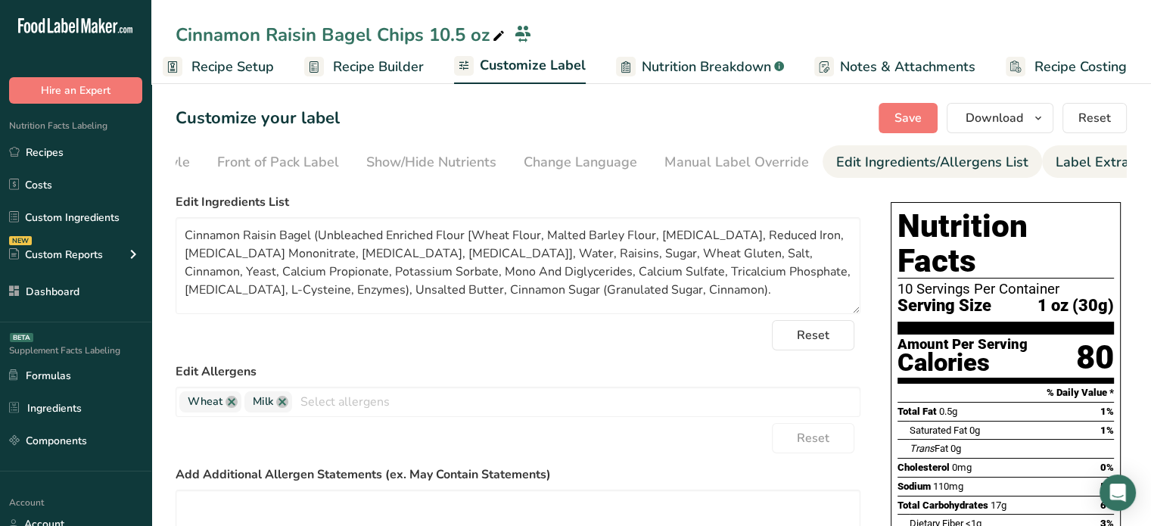
scroll to position [0, 148]
click at [1113, 161] on li "Label Extra Info" at bounding box center [1079, 161] width 128 height 33
click at [1090, 162] on div "Label Extra Info" at bounding box center [1079, 162] width 101 height 20
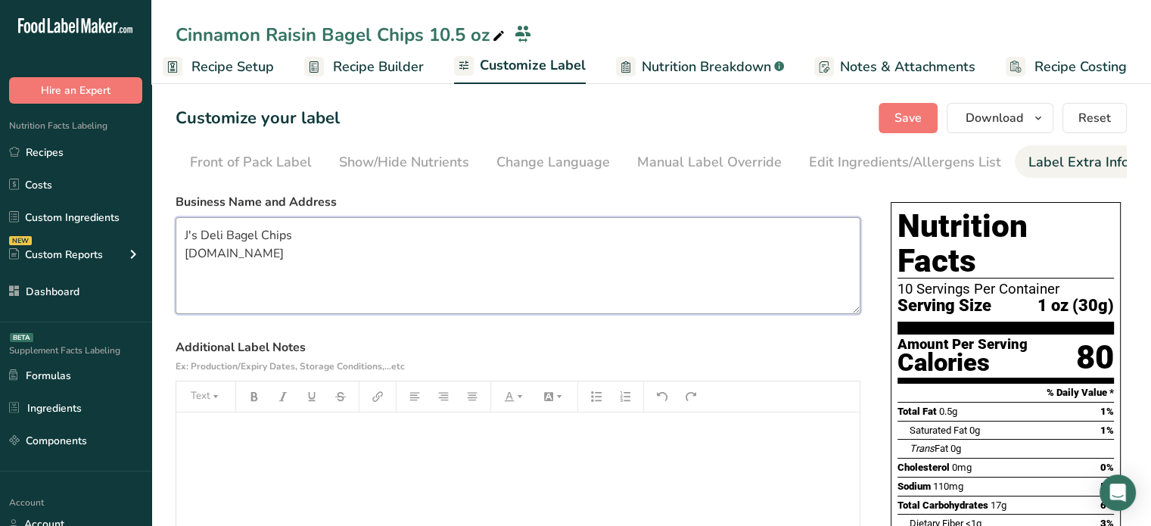
drag, startPoint x: 290, startPoint y: 236, endPoint x: 182, endPoint y: 232, distance: 108.3
click at [182, 232] on textarea "J's Deli Bagel Chips j-sdeli.com" at bounding box center [518, 265] width 685 height 97
paste textarea "J's Famous"
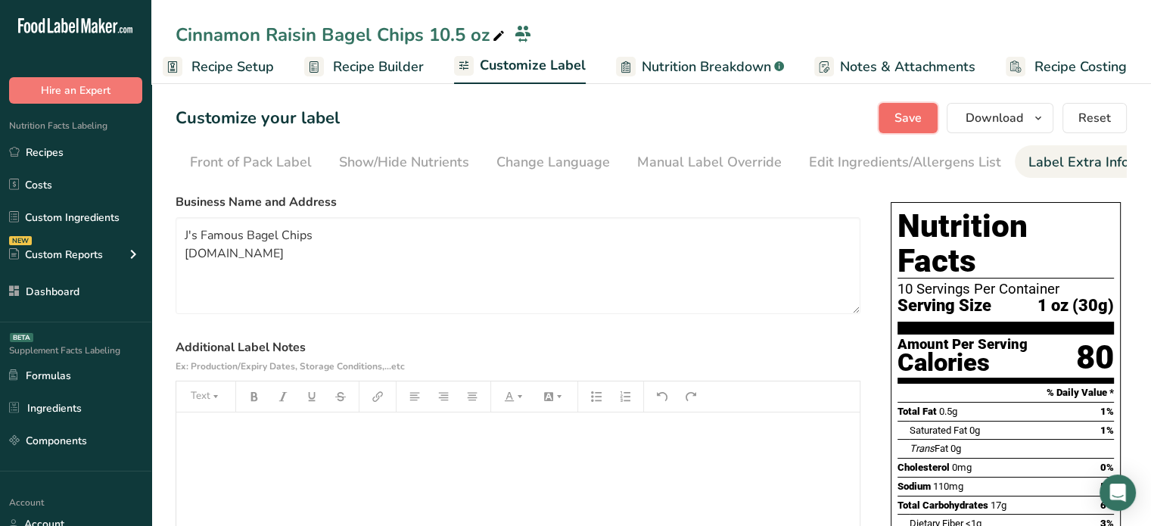
click at [914, 117] on span "Save" at bounding box center [908, 118] width 27 height 18
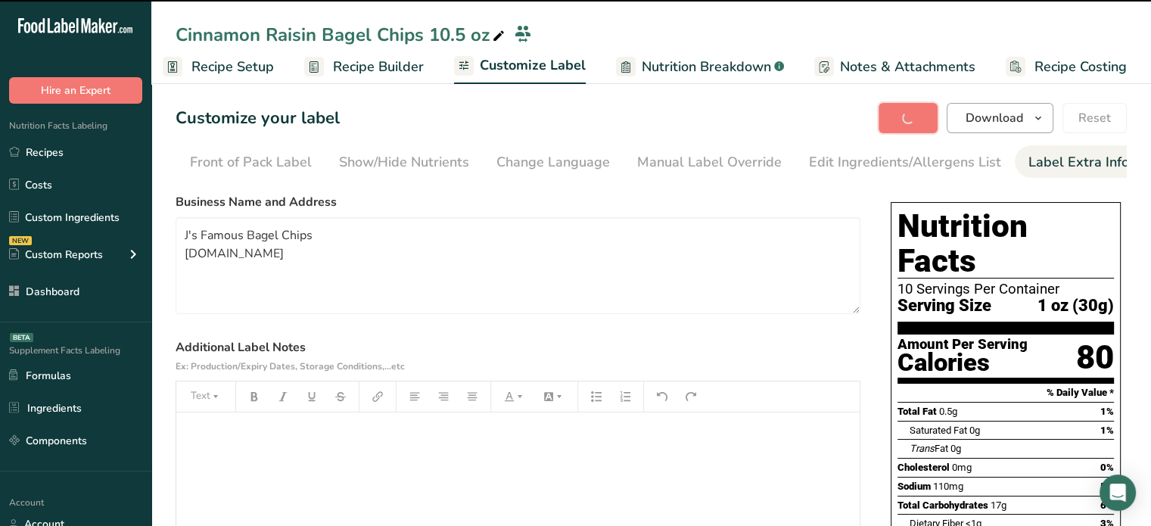
type textarea "J's Famous Bagel Chips j-sdeli.com"
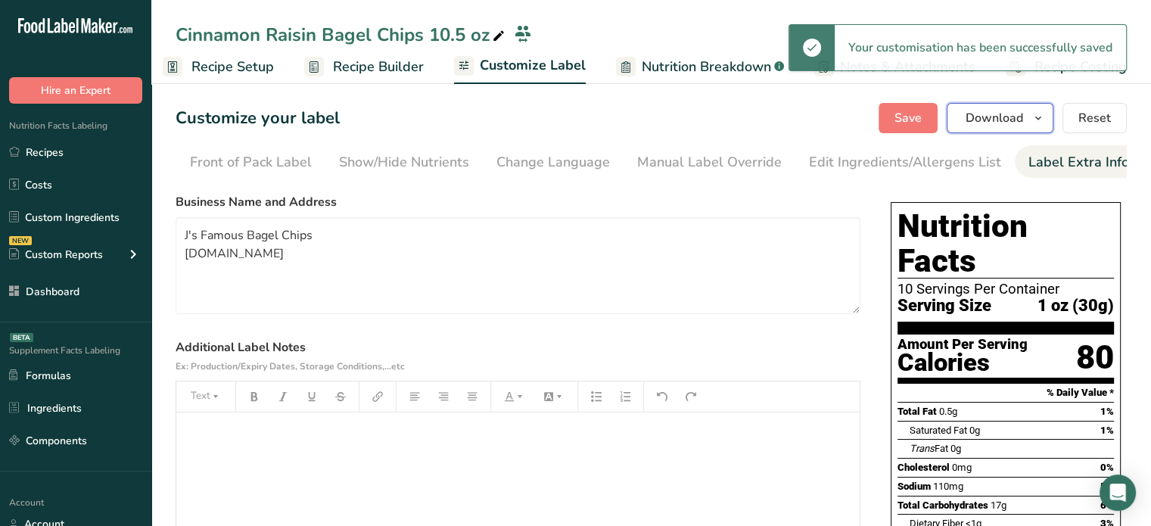
click at [1014, 120] on span "Download" at bounding box center [995, 118] width 58 height 18
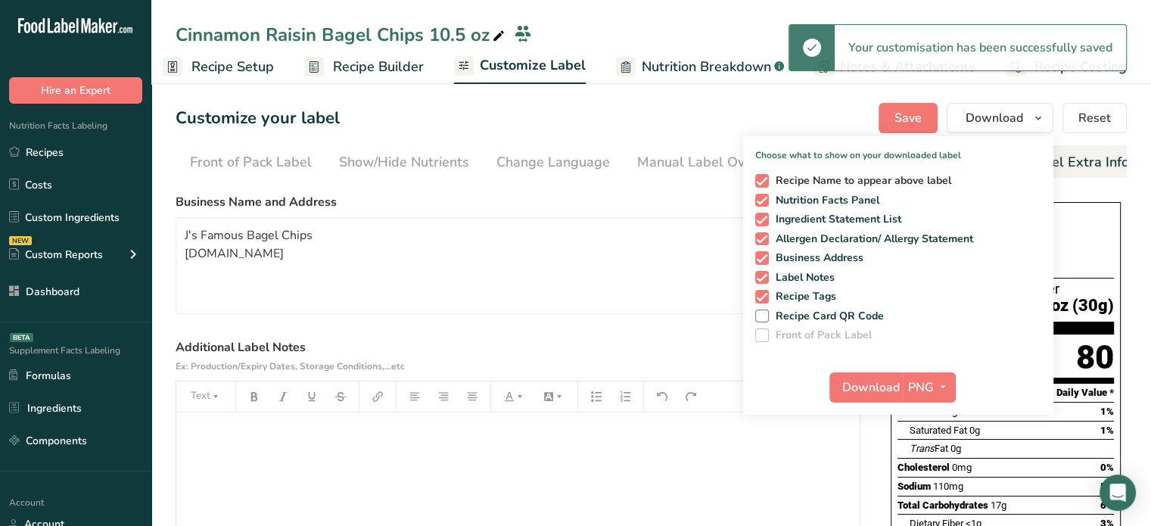
click at [911, 177] on span "Recipe Name to appear above label" at bounding box center [860, 181] width 183 height 14
click at [765, 177] on input "Recipe Name to appear above label" at bounding box center [760, 181] width 10 height 10
checkbox input "false"
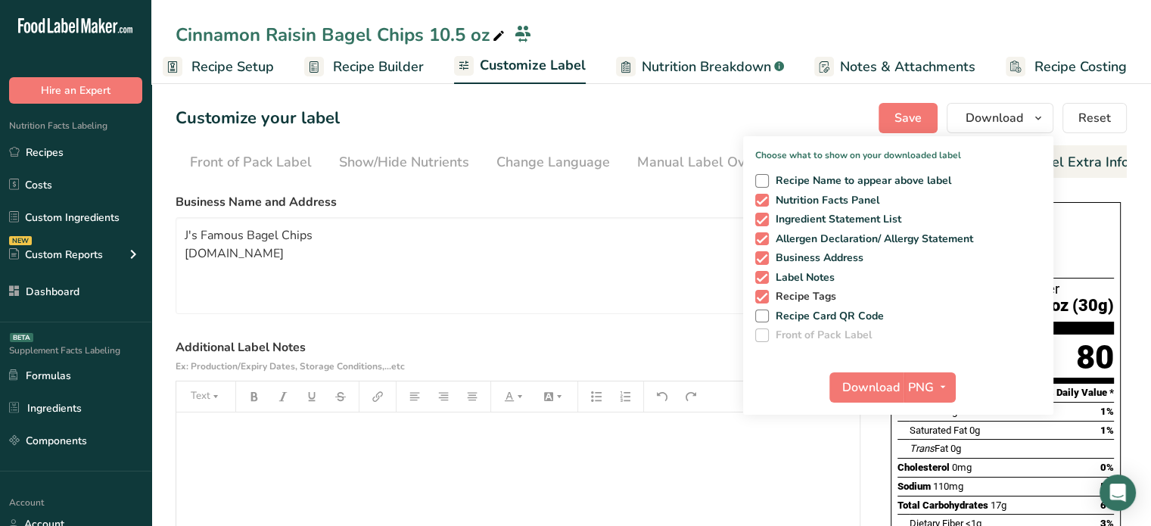
click at [799, 295] on span "Recipe Tags" at bounding box center [803, 297] width 68 height 14
click at [765, 295] on input "Recipe Tags" at bounding box center [760, 296] width 10 height 10
checkbox input "false"
click at [893, 378] on span "Download" at bounding box center [871, 387] width 58 height 18
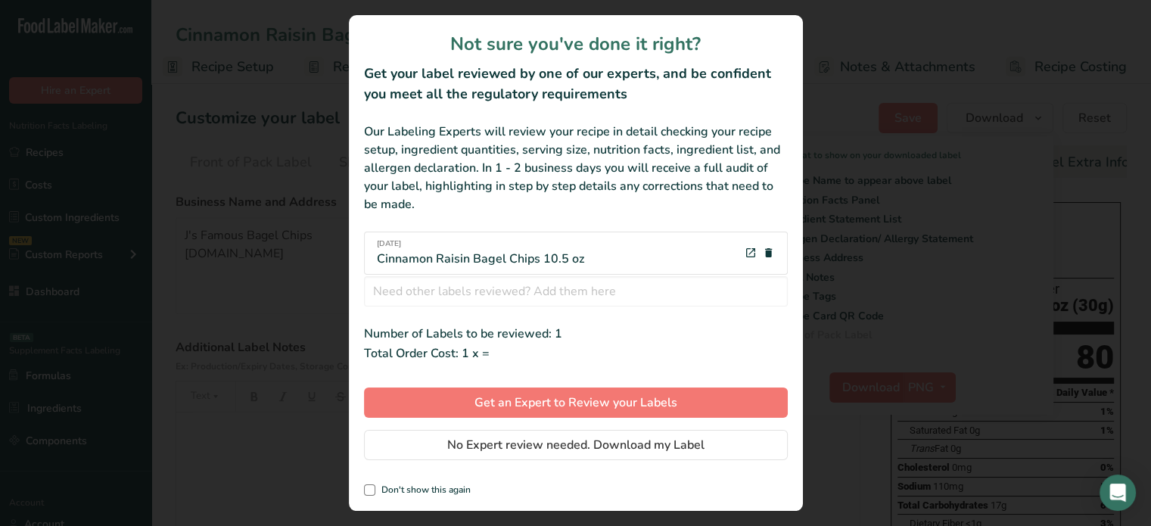
scroll to position [0, 2]
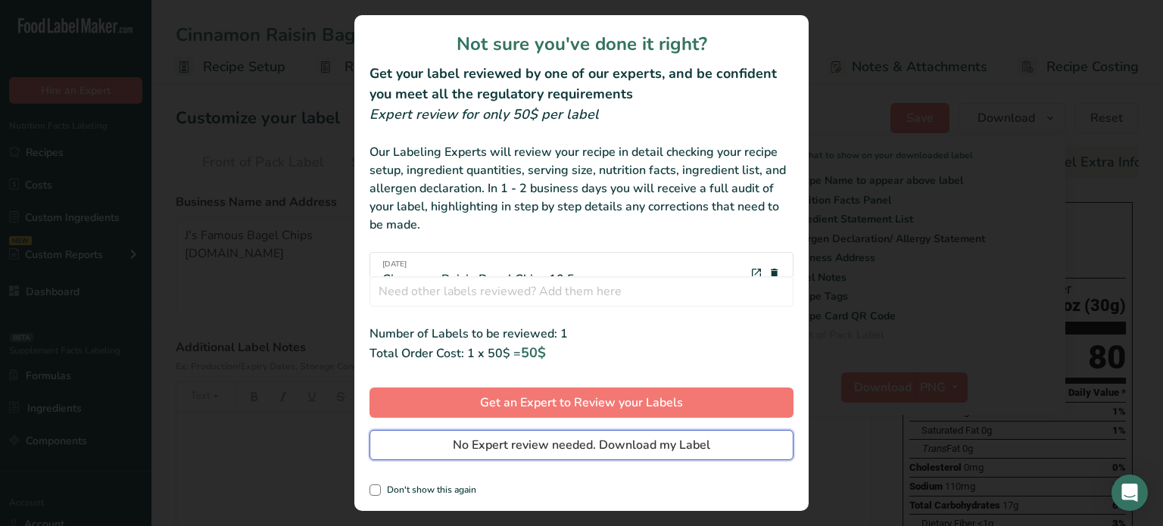
click at [724, 435] on button "No Expert review needed. Download my Label" at bounding box center [581, 445] width 424 height 30
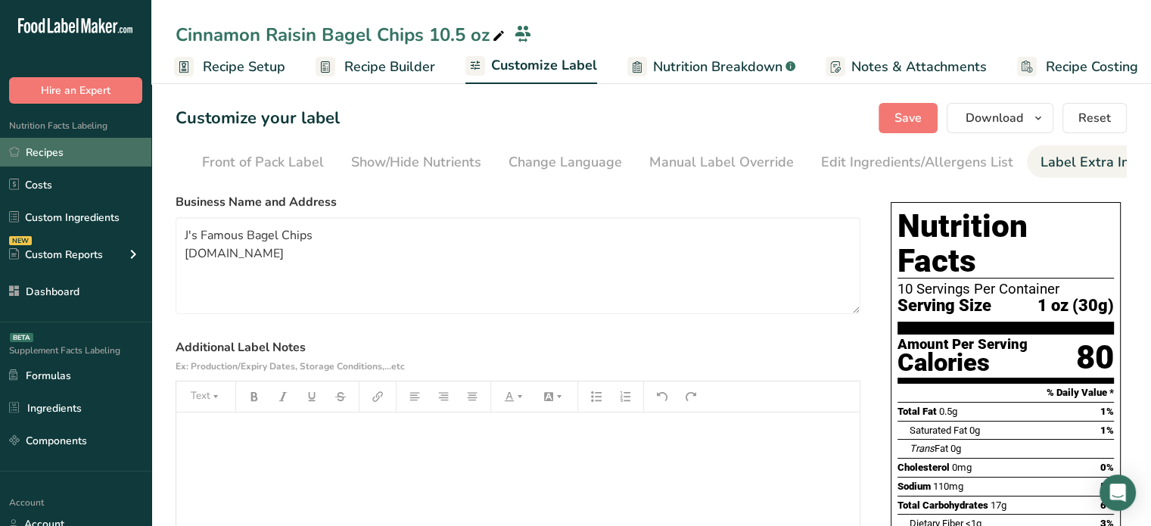
click at [127, 158] on link "Recipes" at bounding box center [75, 152] width 151 height 29
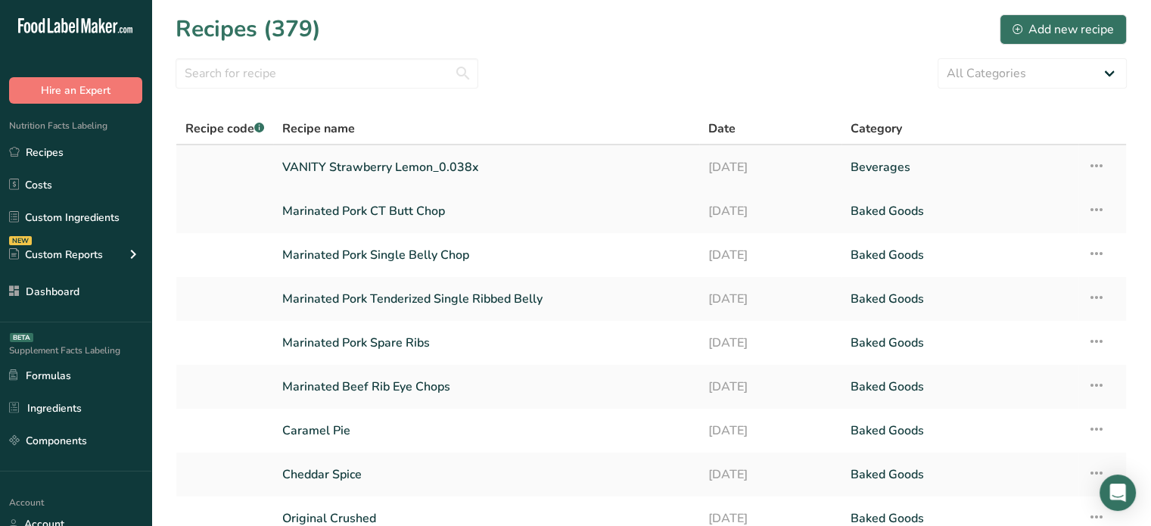
click at [396, 163] on link "VANITY Strawberry Lemon_0.038x" at bounding box center [486, 167] width 408 height 32
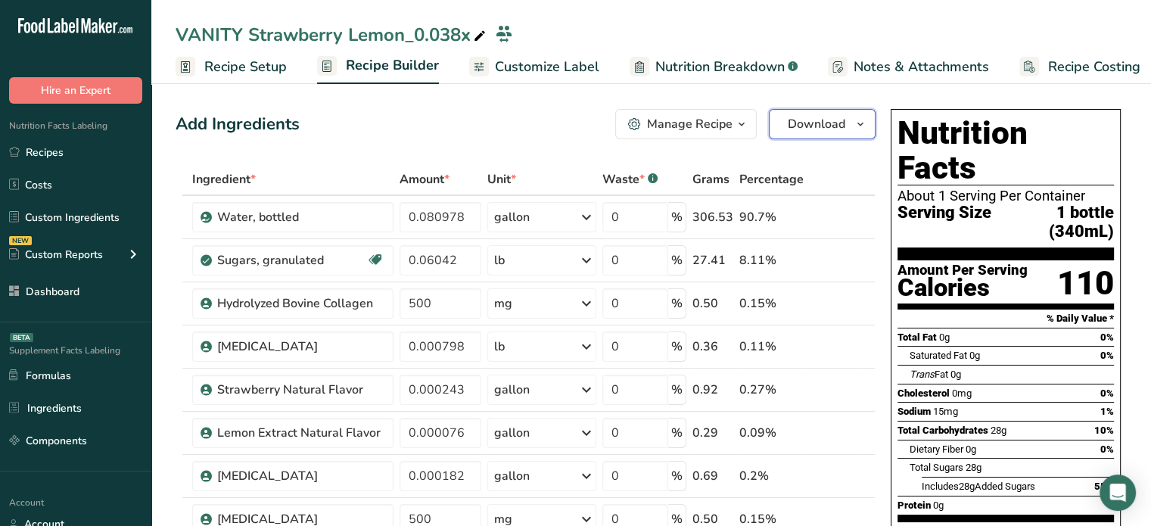
click at [833, 118] on span "Download" at bounding box center [817, 124] width 58 height 18
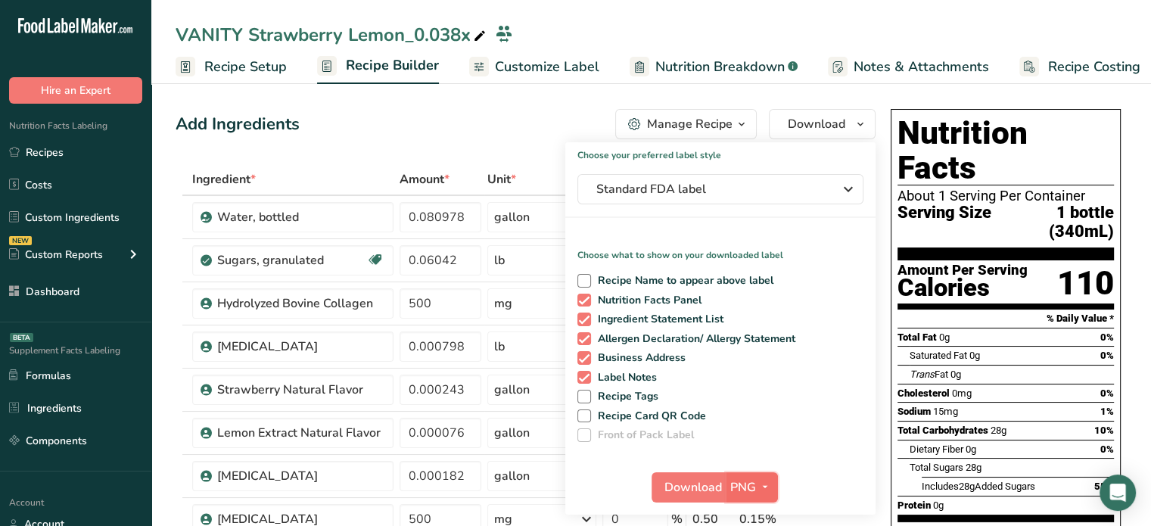
click at [751, 486] on span "PNG" at bounding box center [743, 487] width 26 height 18
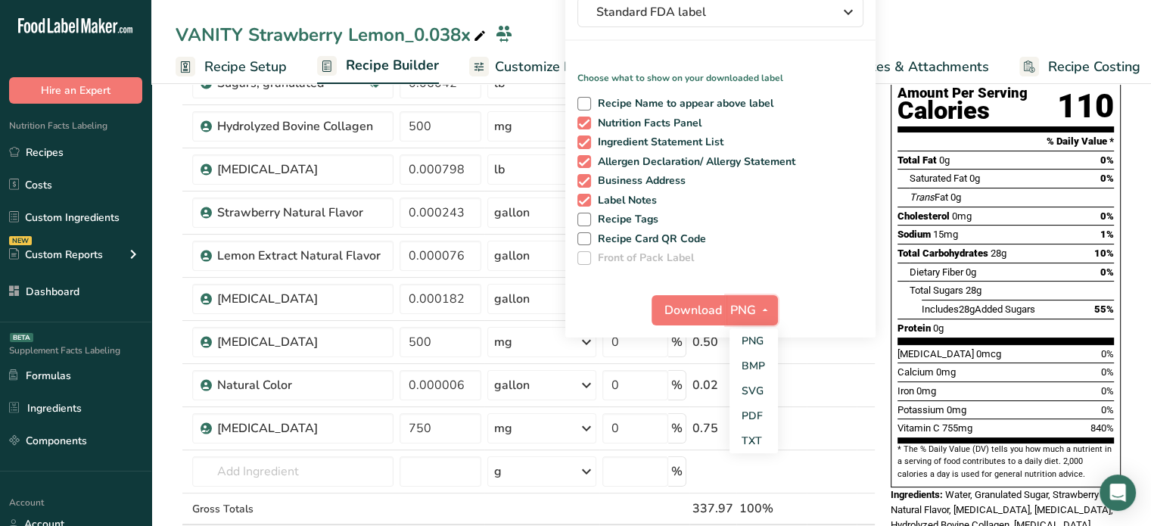
scroll to position [187, 0]
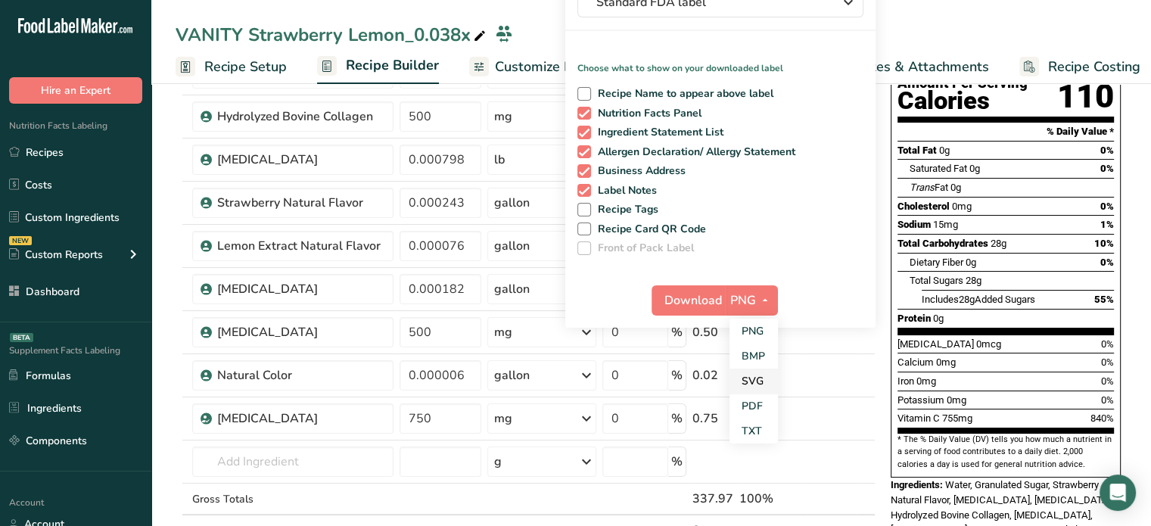
click at [770, 383] on link "SVG" at bounding box center [754, 381] width 48 height 25
click at [706, 297] on span "Download" at bounding box center [694, 300] width 58 height 18
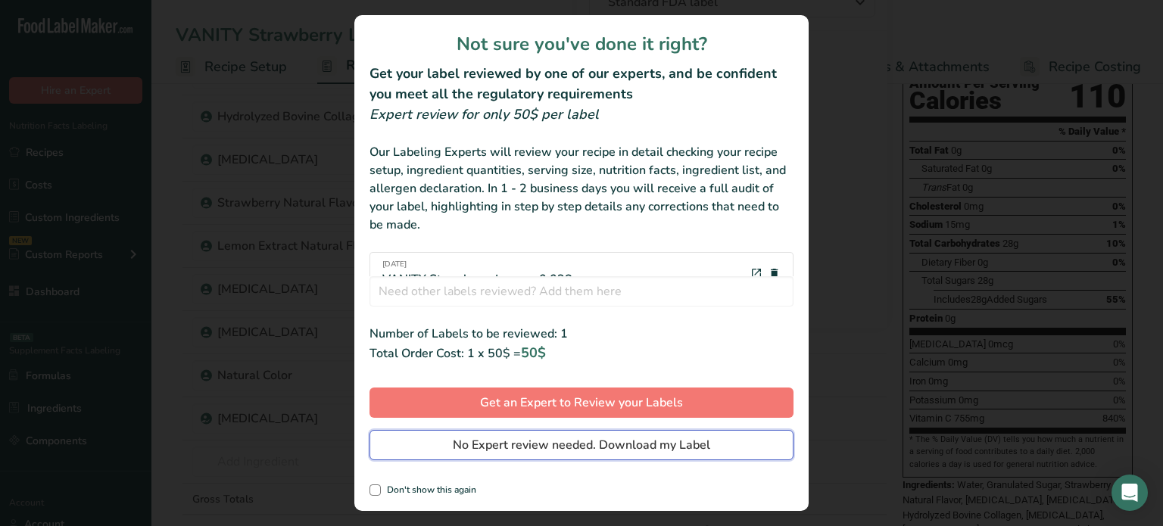
click at [614, 444] on span "No Expert review needed. Download my Label" at bounding box center [581, 445] width 257 height 18
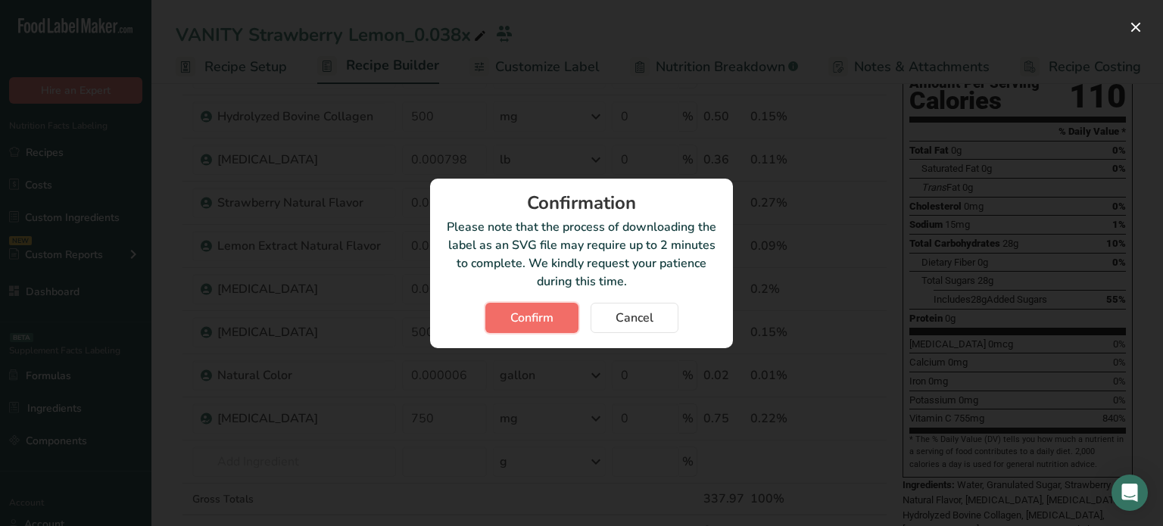
click at [545, 315] on span "Confirm" at bounding box center [531, 318] width 43 height 18
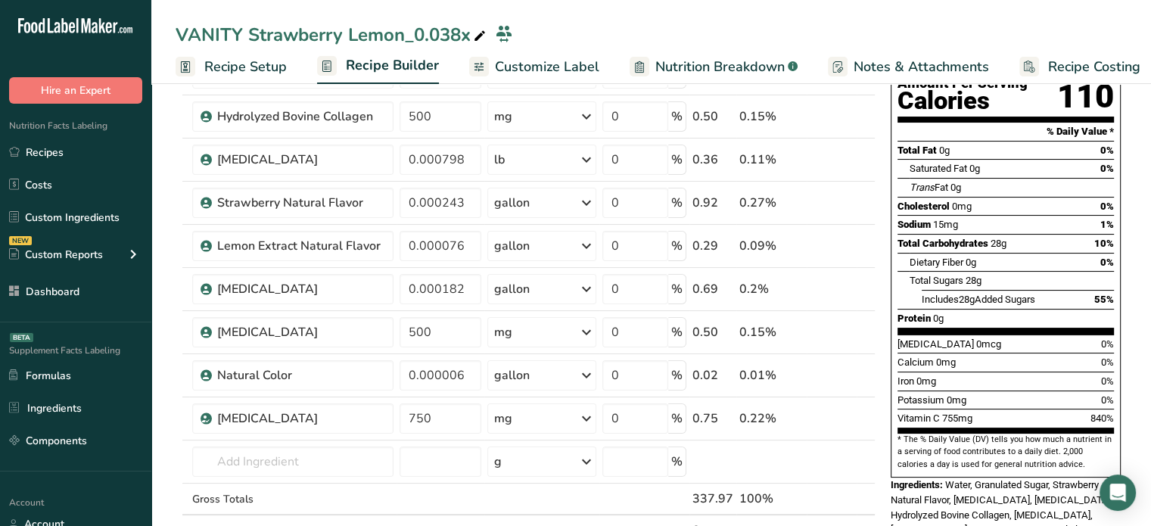
scroll to position [0, 0]
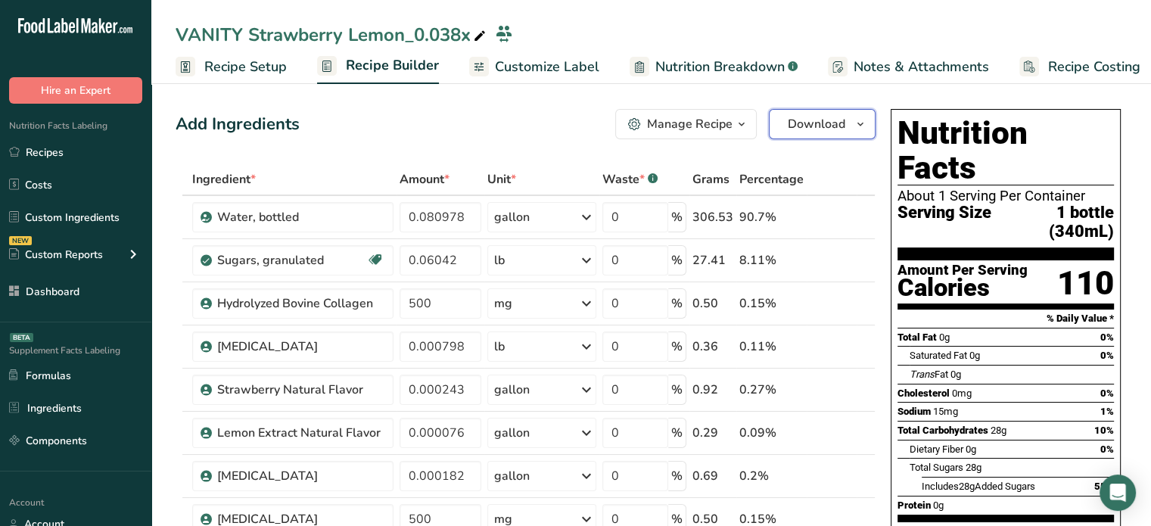
click at [821, 133] on button "Download" at bounding box center [822, 124] width 107 height 30
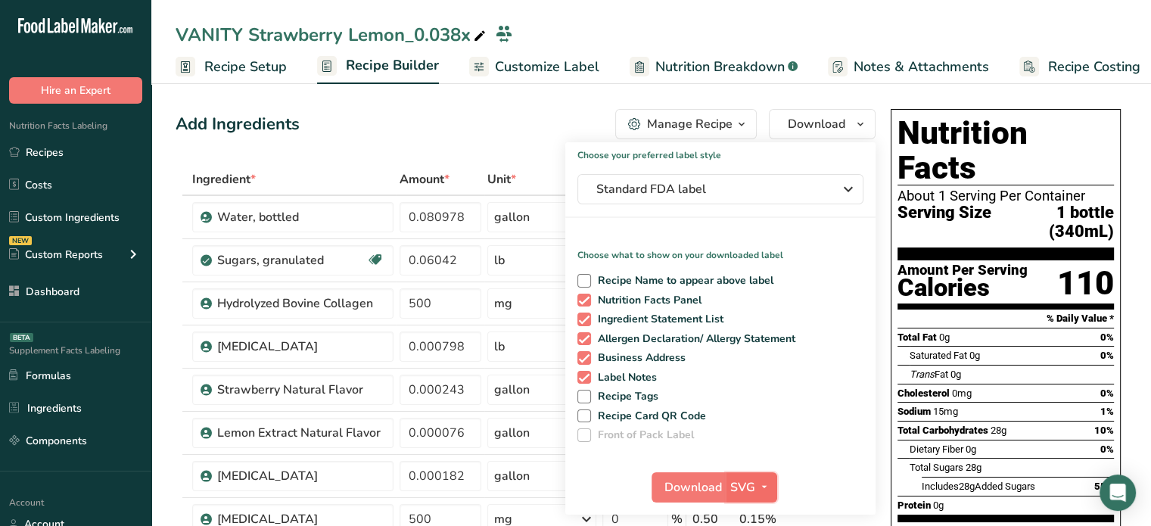
click at [755, 485] on span "button" at bounding box center [764, 487] width 18 height 18
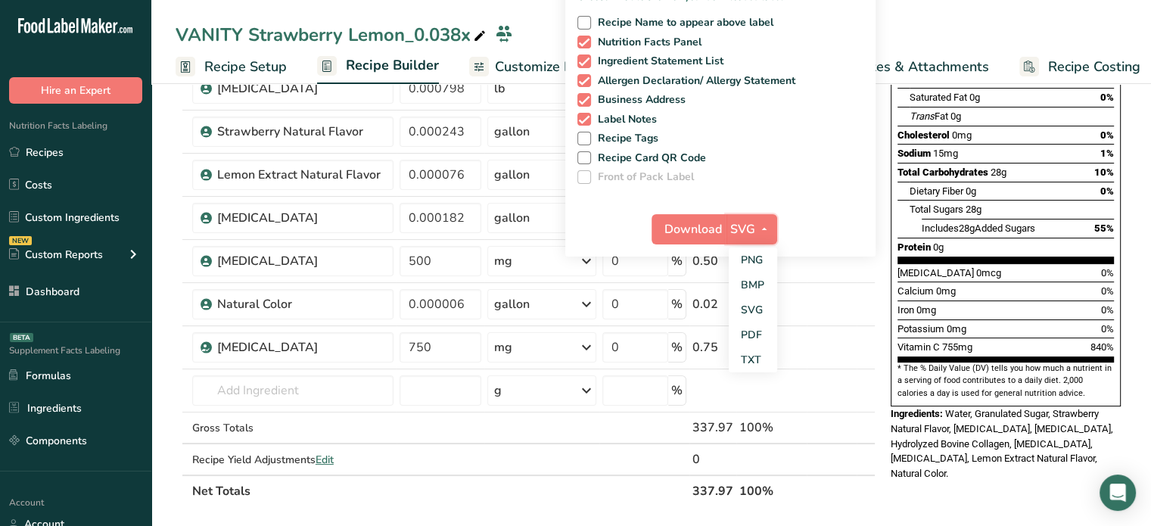
scroll to position [275, 0]
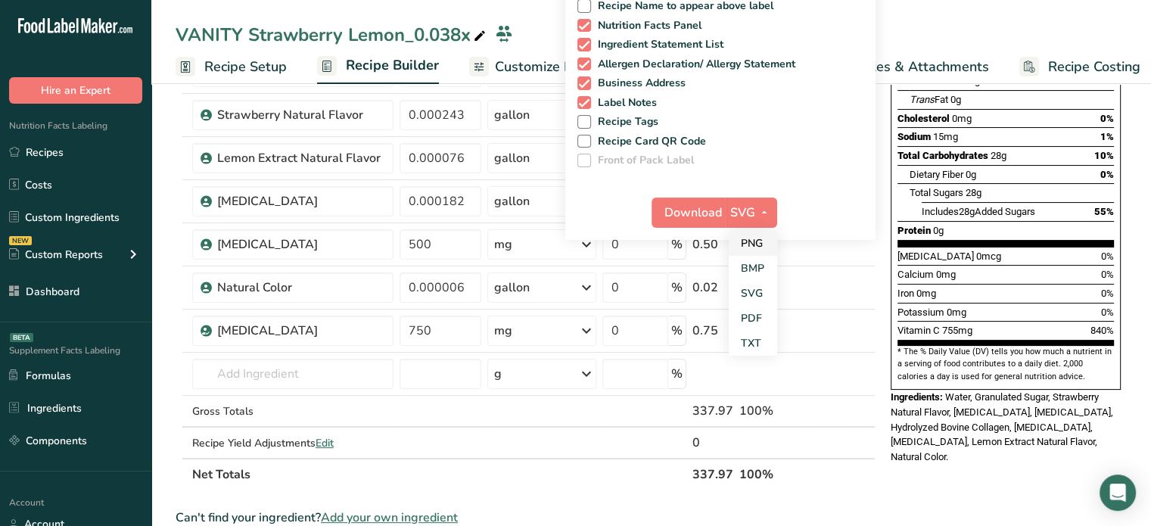
click at [763, 251] on link "PNG" at bounding box center [753, 243] width 48 height 25
click at [708, 215] on span "Download" at bounding box center [694, 213] width 58 height 18
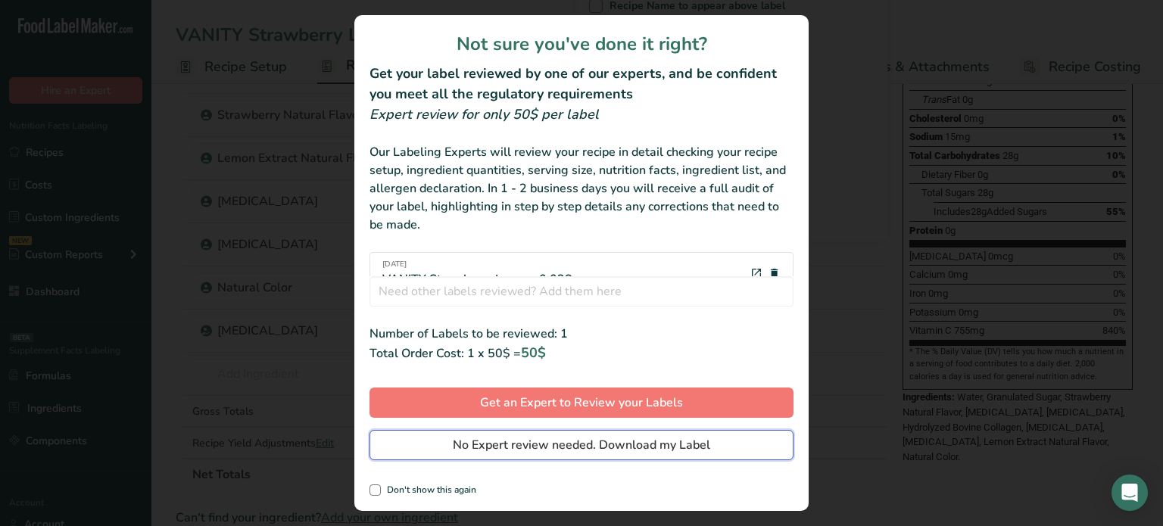
click at [675, 451] on span "No Expert review needed. Download my Label" at bounding box center [581, 445] width 257 height 18
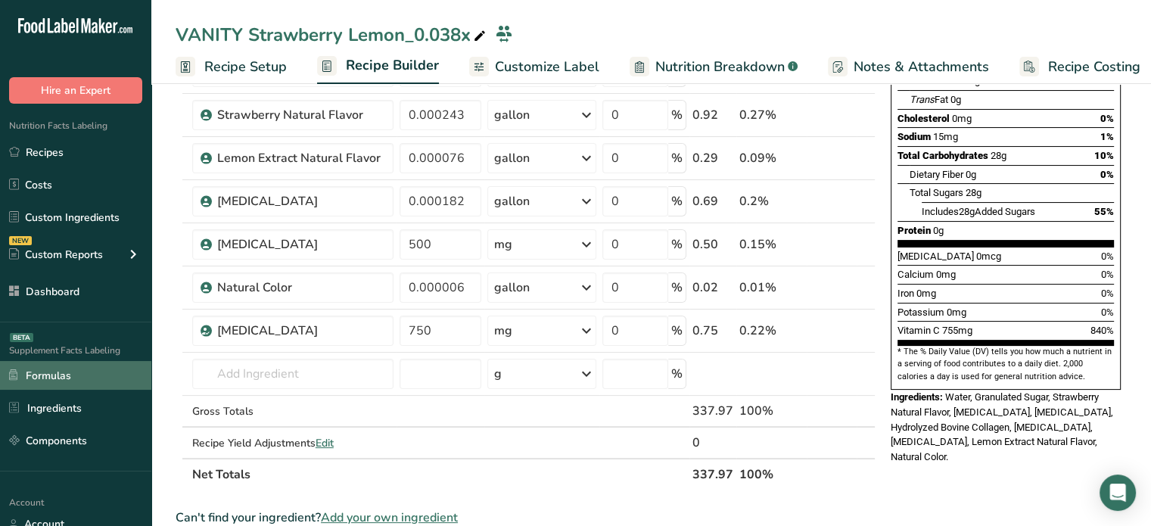
click at [84, 373] on link "Formulas" at bounding box center [75, 375] width 151 height 29
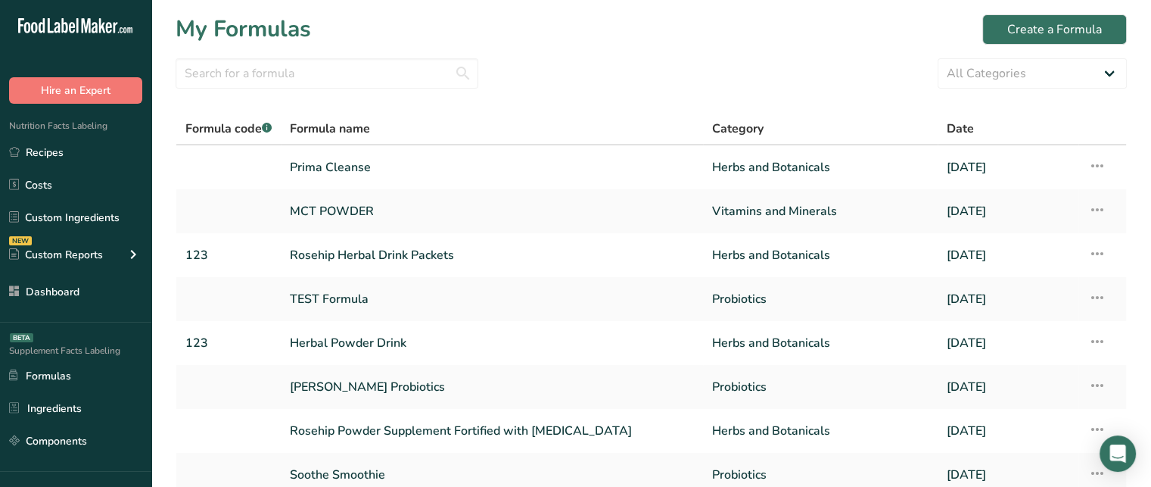
click at [114, 463] on div "Supplement Facts Labeling BETA Formulas Ingredients Components" at bounding box center [75, 396] width 151 height 149
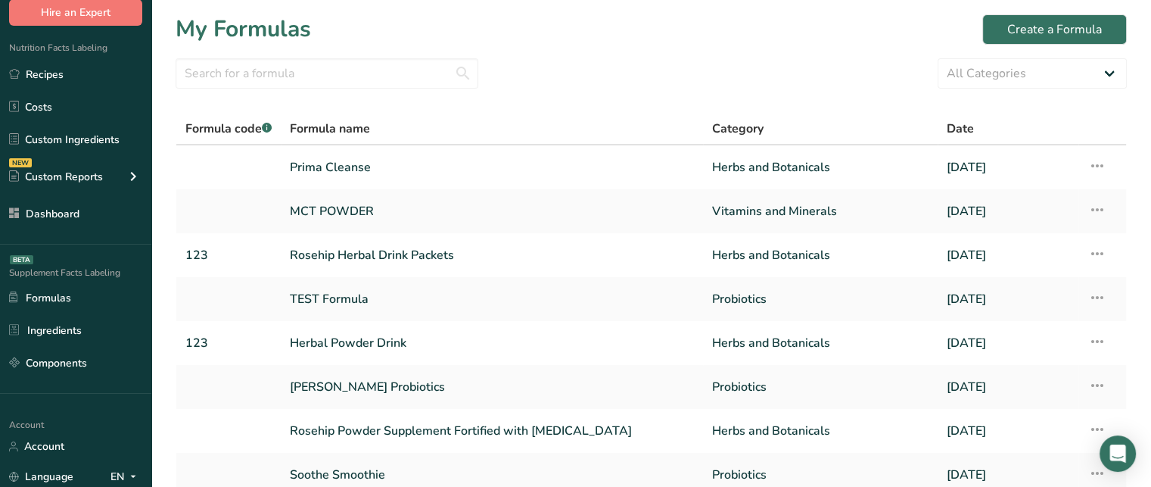
scroll to position [91, 0]
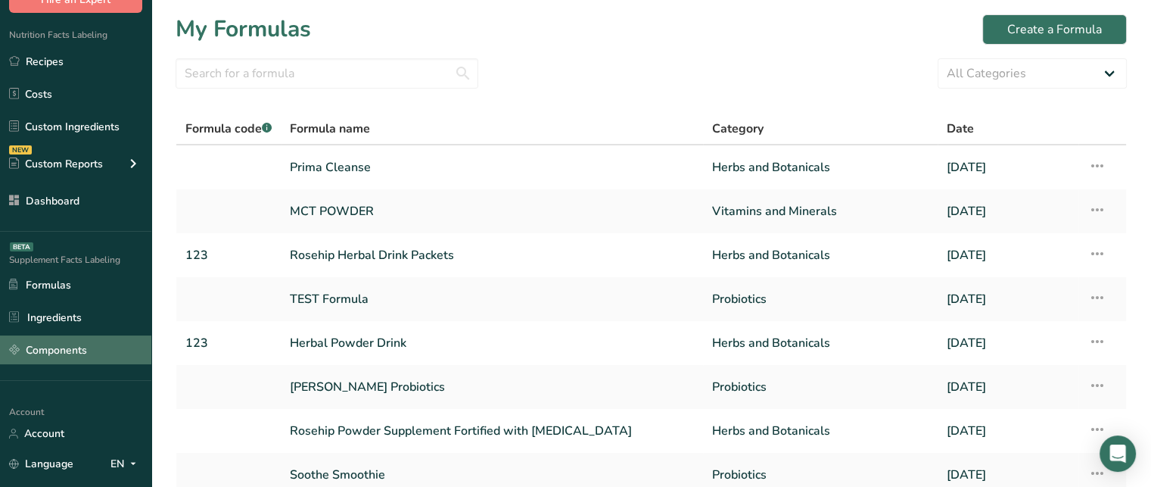
click at [98, 343] on link "Components" at bounding box center [75, 349] width 151 height 29
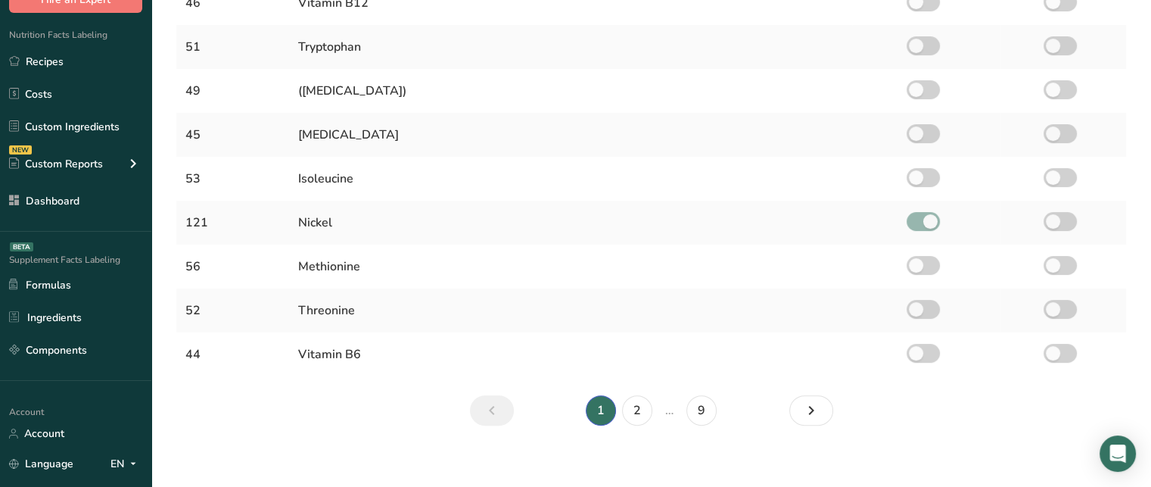
scroll to position [426, 0]
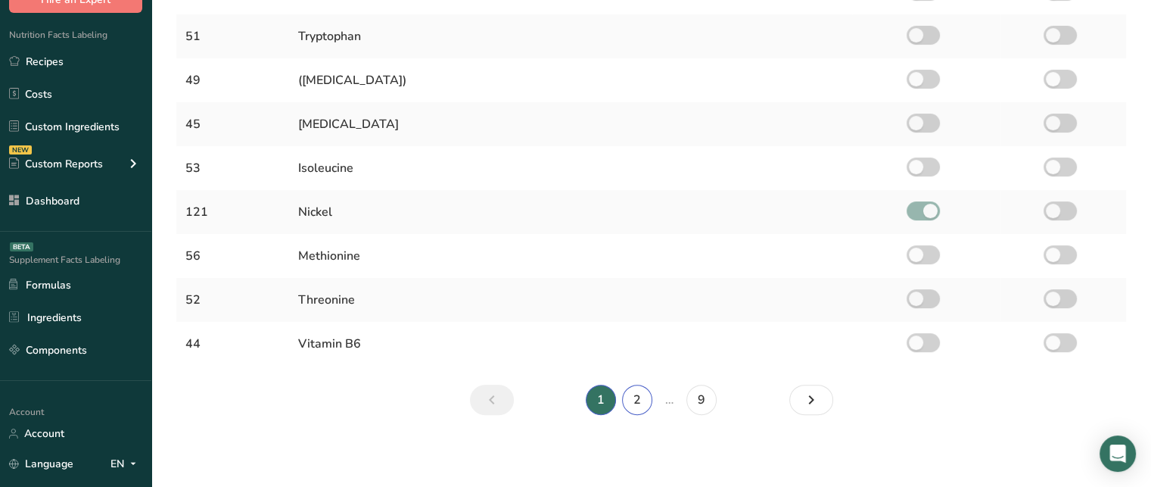
click at [648, 408] on link "2" at bounding box center [637, 399] width 30 height 30
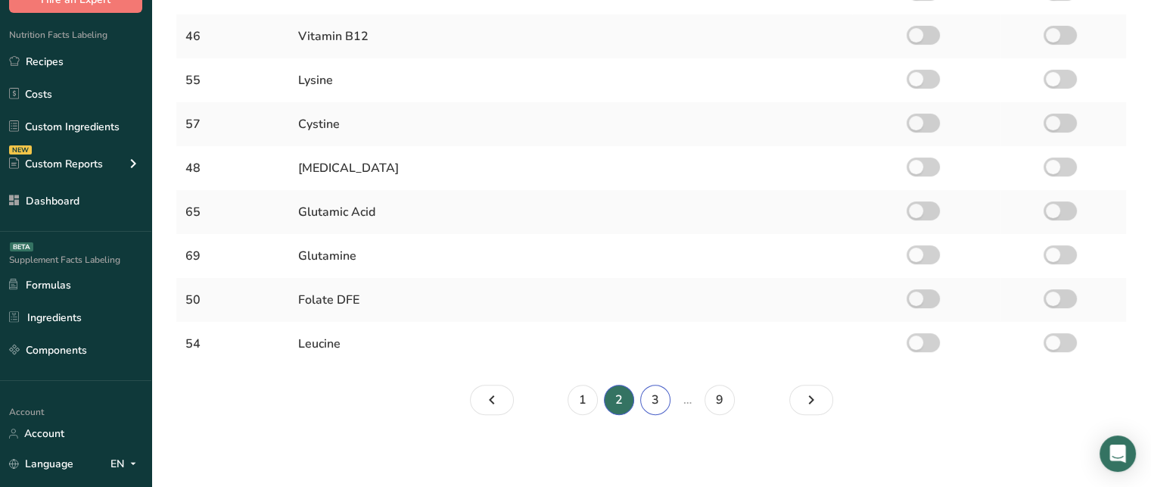
click at [662, 400] on link "3" at bounding box center [655, 399] width 30 height 30
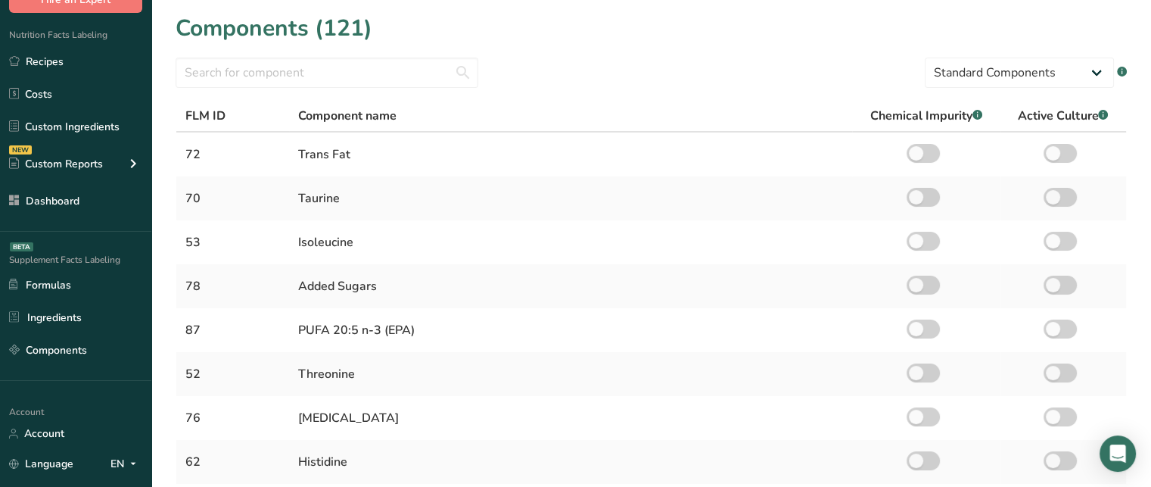
scroll to position [2, 0]
click at [951, 72] on select "Standard Components Custom Components" at bounding box center [1019, 71] width 189 height 30
select select "custom"
click at [925, 56] on select "Standard Components Custom Components" at bounding box center [1019, 71] width 189 height 30
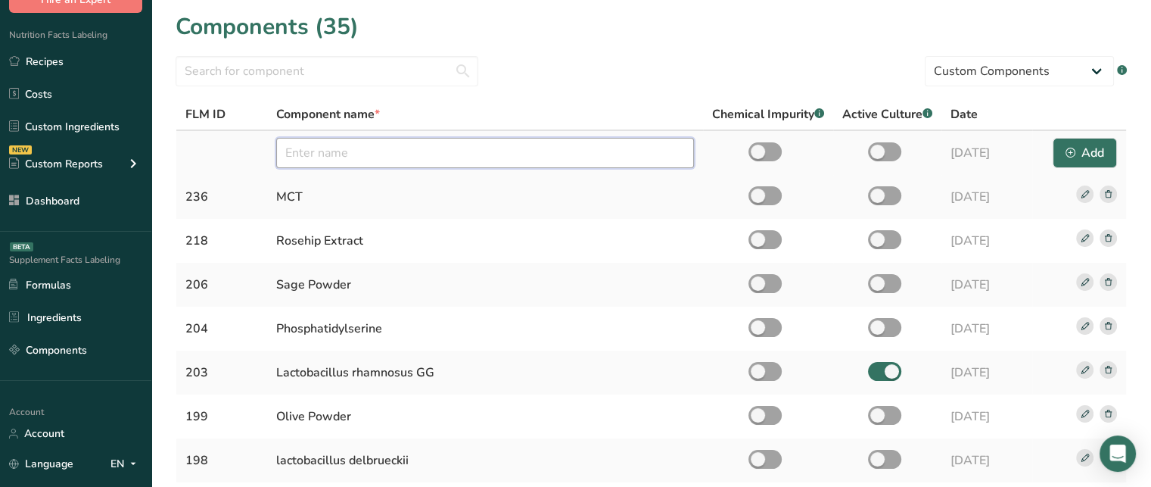
click at [465, 154] on input "text" at bounding box center [485, 153] width 418 height 30
type input "Calendula"
click at [875, 151] on span at bounding box center [884, 151] width 33 height 19
click at [875, 151] on input "checkbox" at bounding box center [873, 152] width 10 height 10
click at [875, 151] on span at bounding box center [884, 151] width 33 height 19
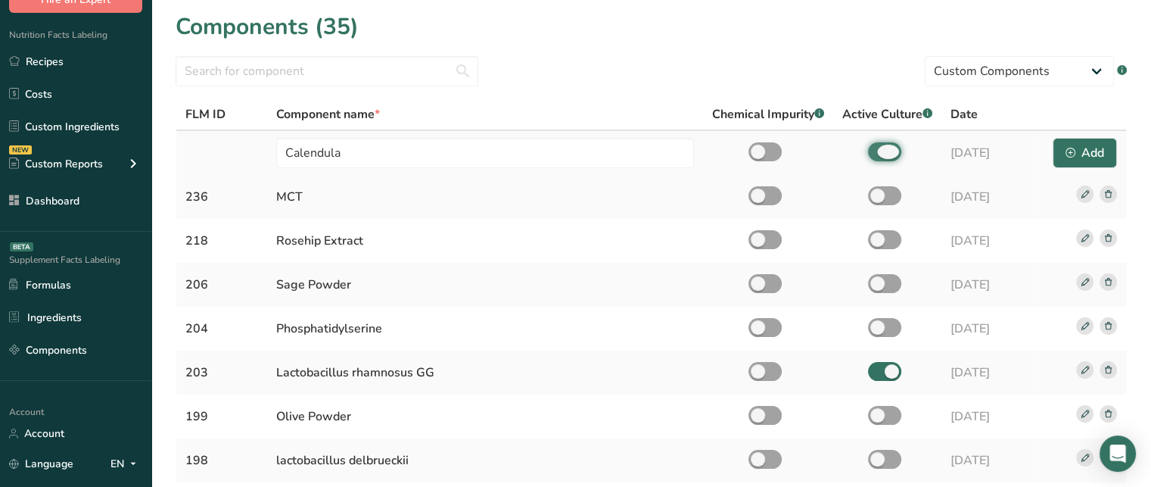
click at [875, 151] on input "checkbox" at bounding box center [873, 152] width 10 height 10
checkbox input "false"
click at [1073, 151] on icon "button" at bounding box center [1071, 153] width 10 height 10
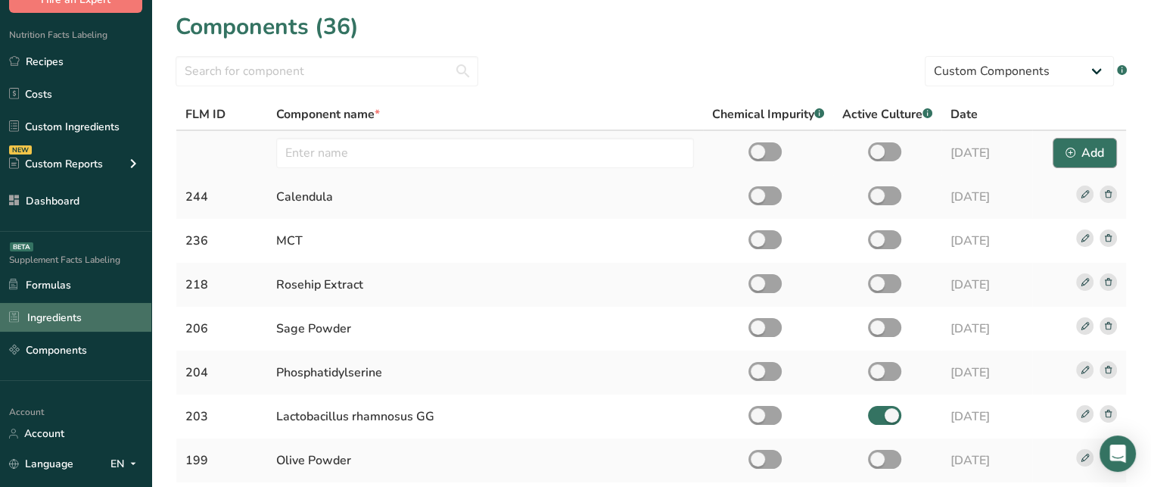
click at [117, 312] on link "Ingredients" at bounding box center [75, 317] width 151 height 29
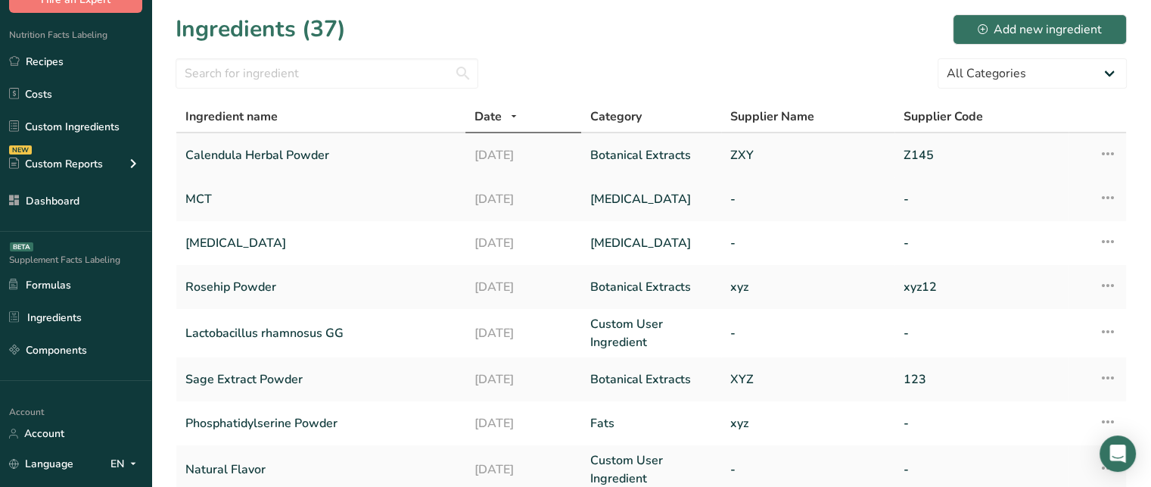
click at [1108, 148] on icon at bounding box center [1108, 153] width 18 height 27
click at [1041, 221] on span "Delete Ingredient" at bounding box center [1051, 225] width 86 height 16
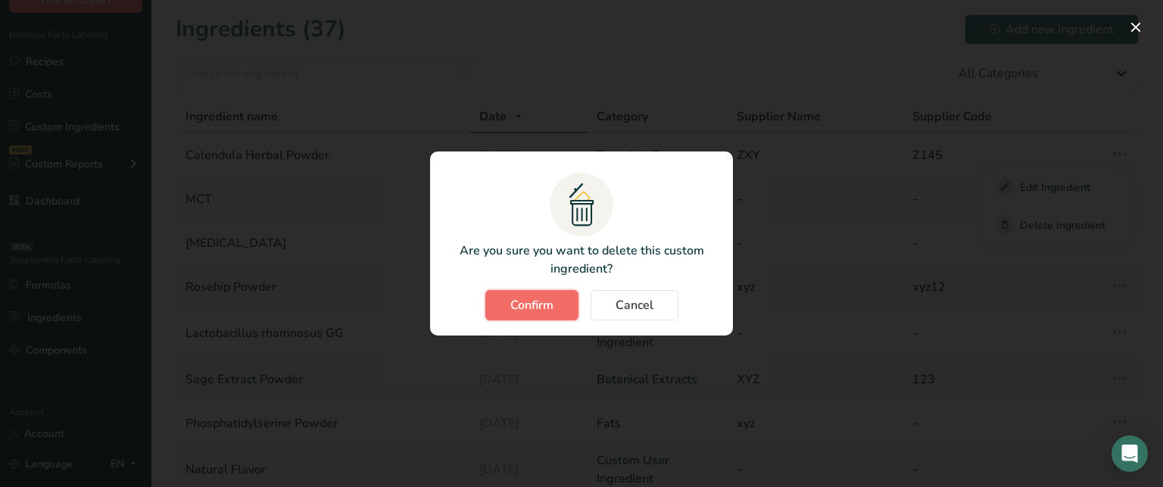
click at [533, 311] on span "Confirm" at bounding box center [531, 305] width 43 height 18
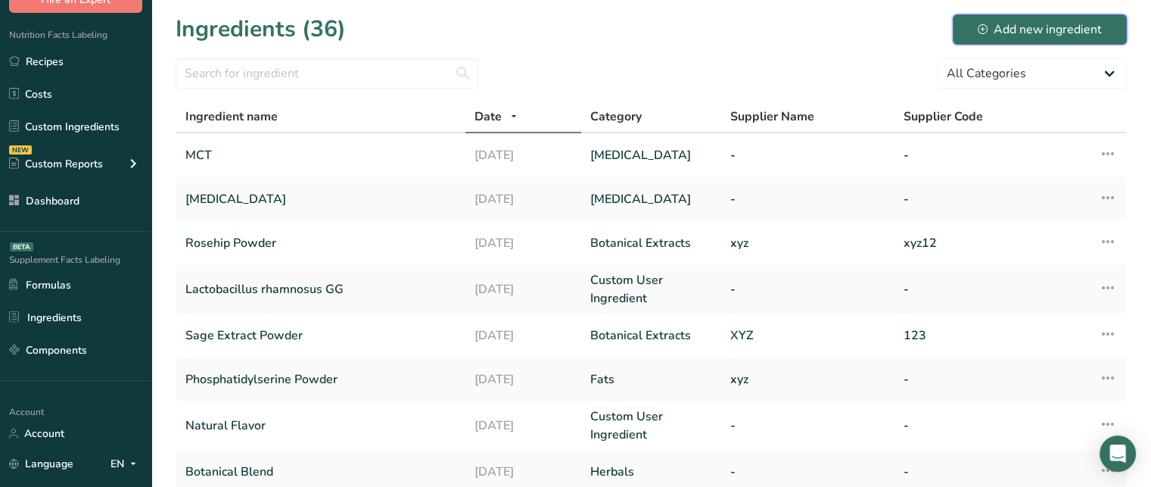
click at [976, 30] on button "Add new ingredient" at bounding box center [1040, 29] width 174 height 30
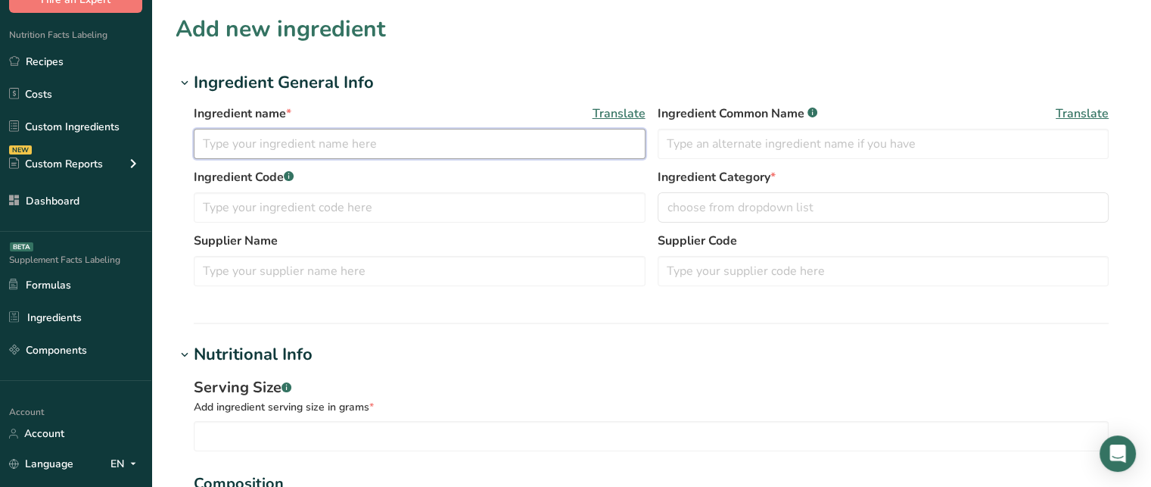
click at [534, 149] on input "text" at bounding box center [420, 144] width 452 height 30
type input "Calendula Extract Powder"
click at [731, 141] on input "text" at bounding box center [884, 144] width 452 height 30
click at [416, 214] on input "text" at bounding box center [420, 207] width 452 height 30
type input "123"
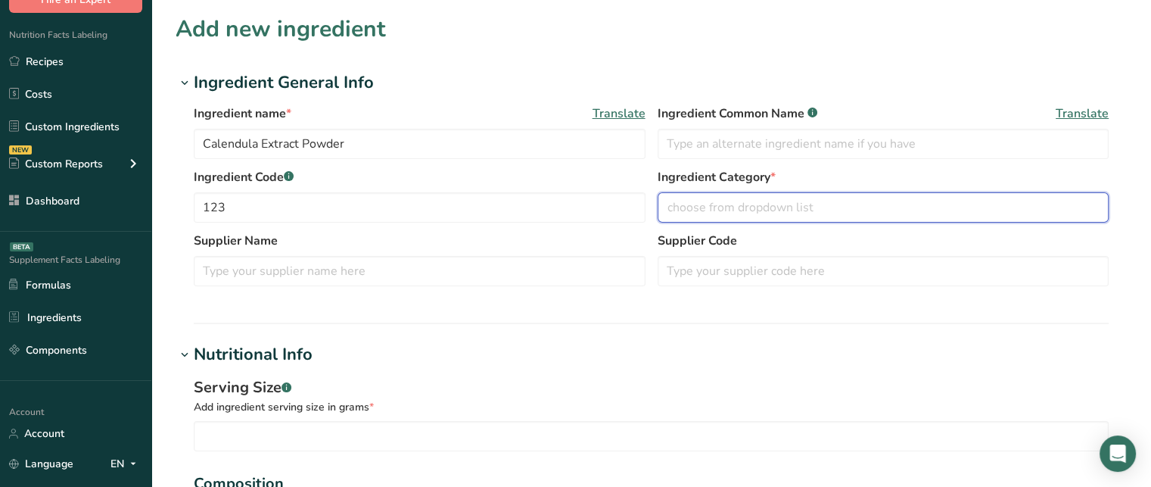
click at [753, 211] on span "choose from dropdown list" at bounding box center [741, 207] width 146 height 18
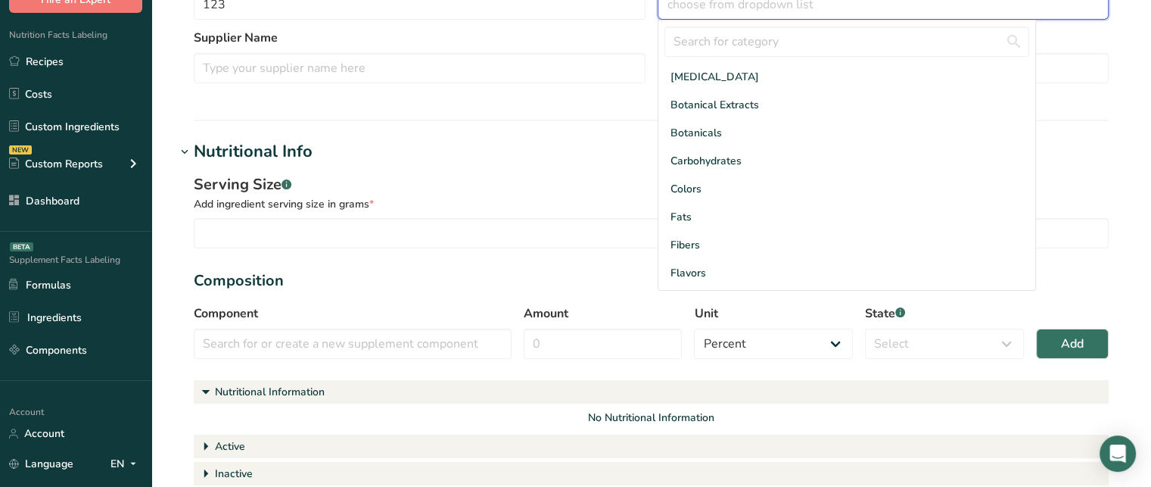
scroll to position [214, 0]
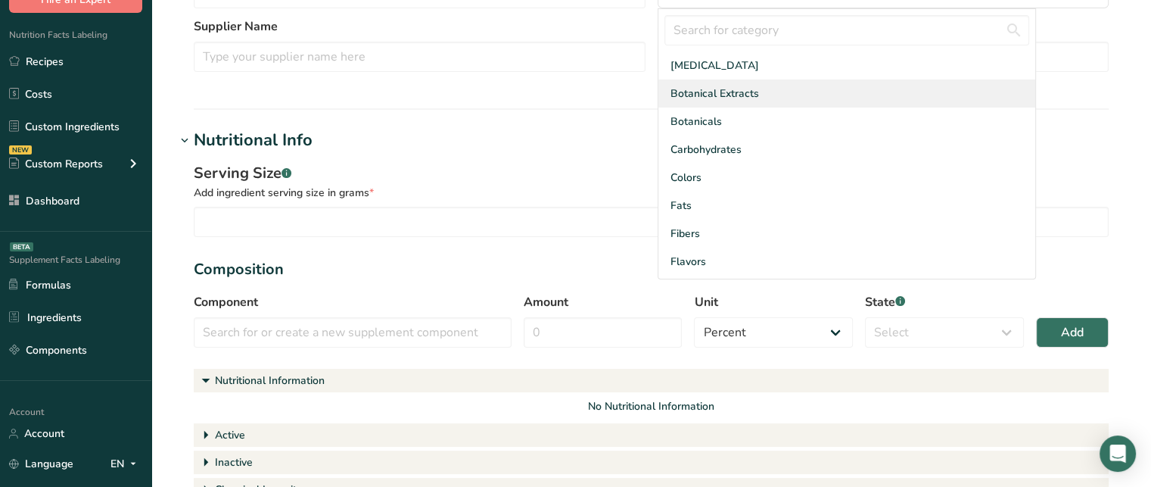
click at [718, 87] on span "Botanical Extracts" at bounding box center [715, 94] width 89 height 16
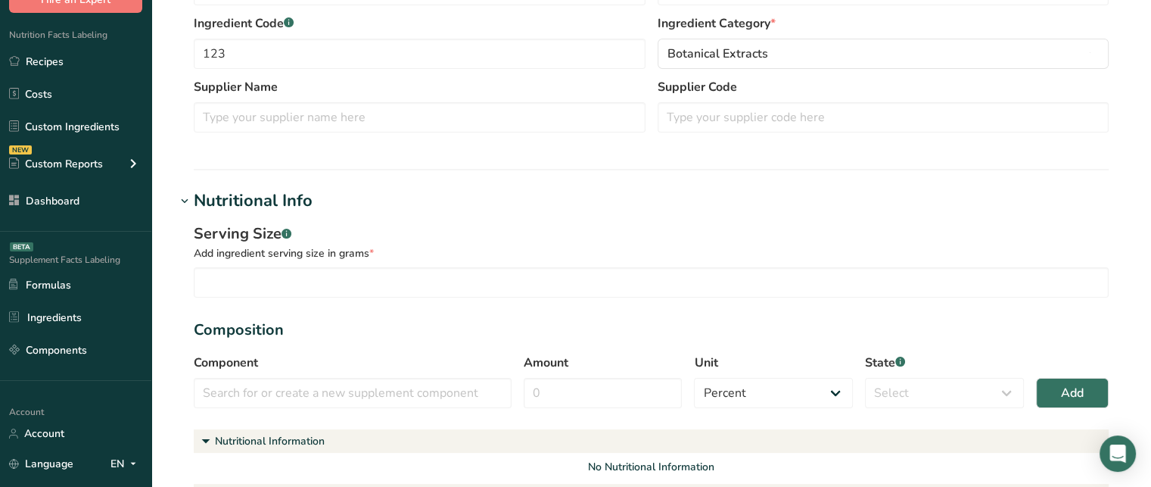
scroll to position [124, 0]
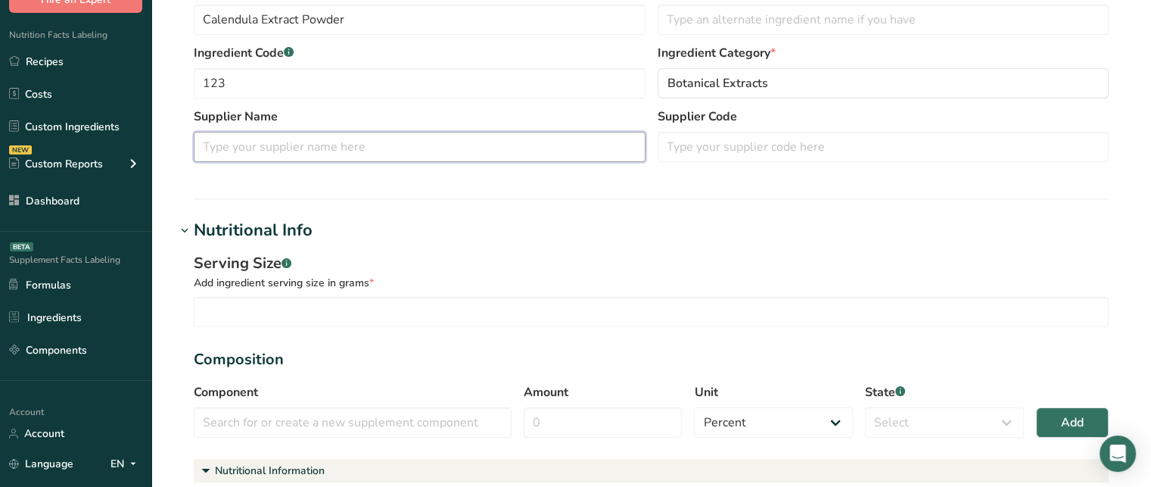
click at [397, 149] on input "text" at bounding box center [420, 147] width 452 height 30
type input "xyz"
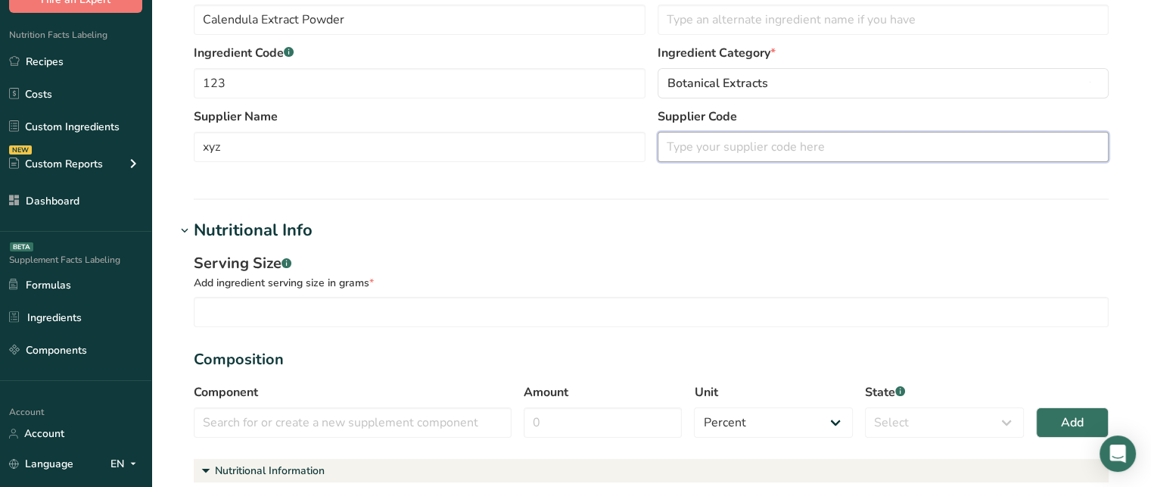
click at [724, 147] on input "text" at bounding box center [884, 147] width 452 height 30
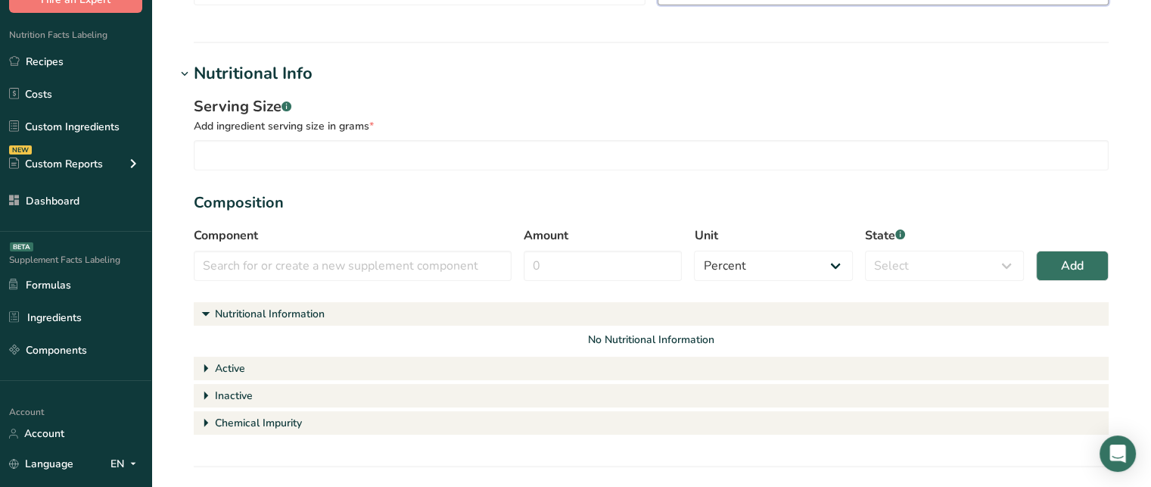
scroll to position [318, 0]
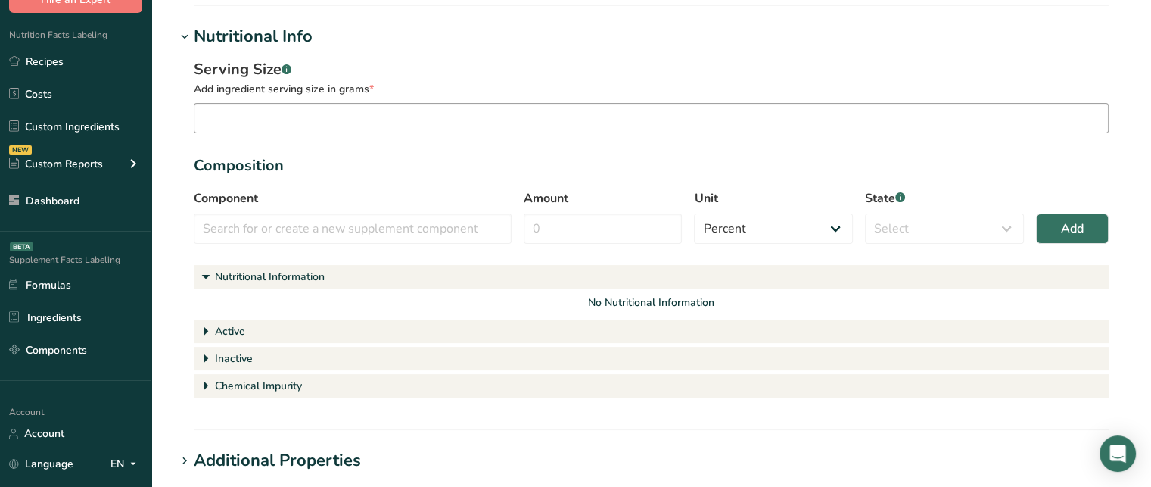
type input "123"
click at [609, 129] on input "number" at bounding box center [651, 118] width 915 height 30
type input "15"
click at [378, 229] on input "text" at bounding box center [353, 228] width 318 height 30
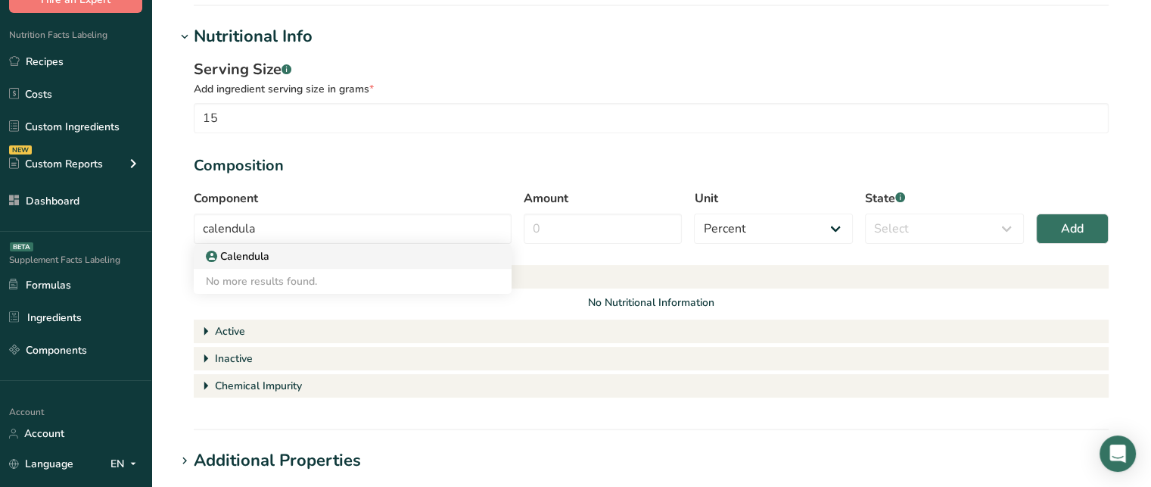
click at [380, 256] on div "Calendula" at bounding box center [340, 256] width 269 height 16
type input "Calendula"
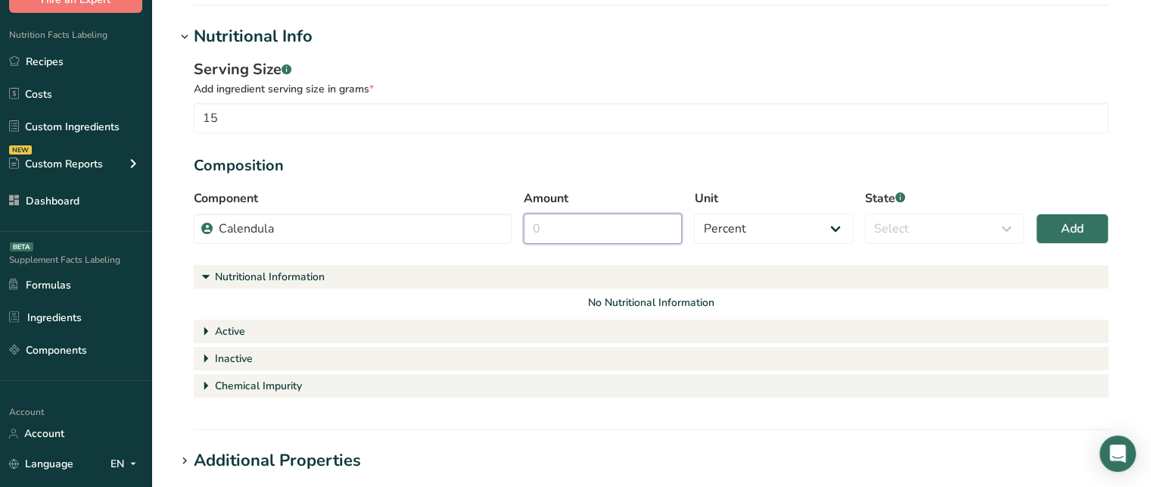
click at [615, 234] on input "Amount" at bounding box center [603, 228] width 159 height 30
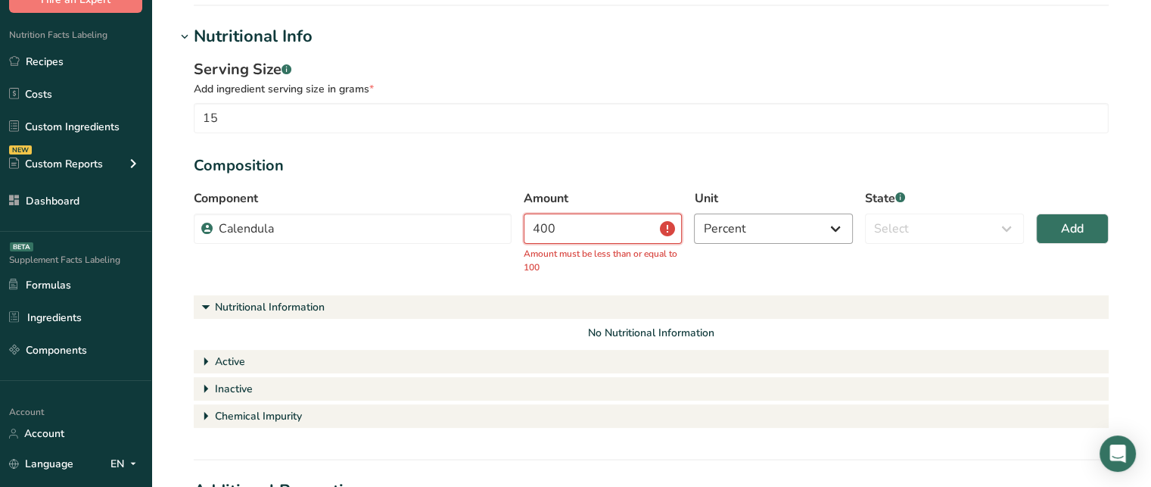
type input "400"
click at [771, 226] on select "Percent Grams Kilograms mg Oz Pound PPM B CFU mcg µg kcal kJ" at bounding box center [773, 228] width 159 height 30
select select "2"
click at [694, 213] on select "Percent Grams Kilograms mg Oz Pound PPM B CFU mcg µg kcal kJ" at bounding box center [773, 228] width 159 height 30
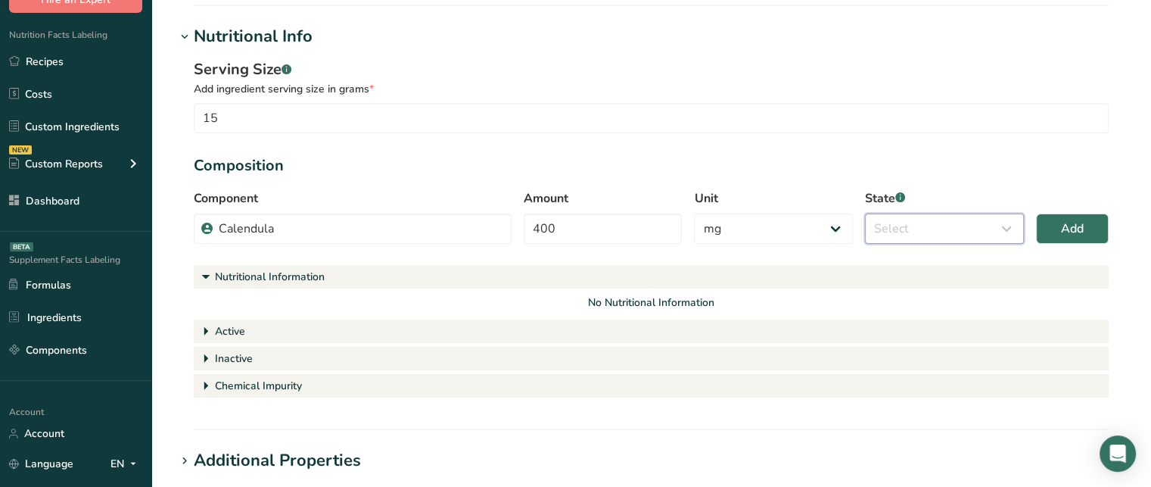
click at [904, 224] on select "Select Active Inactive Chemical Impurity Nutritional Information" at bounding box center [944, 228] width 159 height 30
select select "active"
click at [865, 213] on select "Select Active Inactive Chemical Impurity Nutritional Information" at bounding box center [944, 228] width 159 height 30
click at [1061, 224] on span "Add" at bounding box center [1072, 228] width 23 height 18
select select "percent"
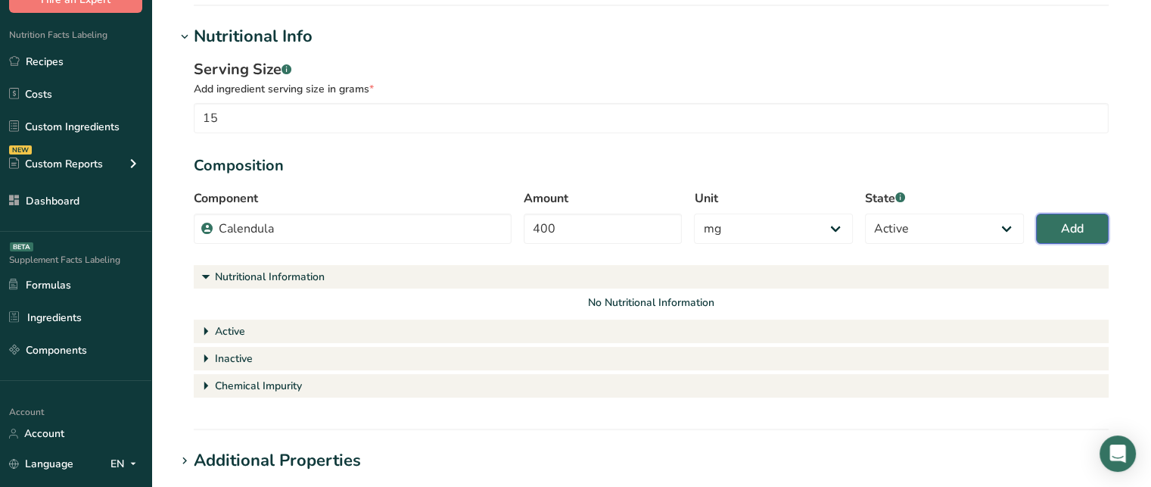
select select
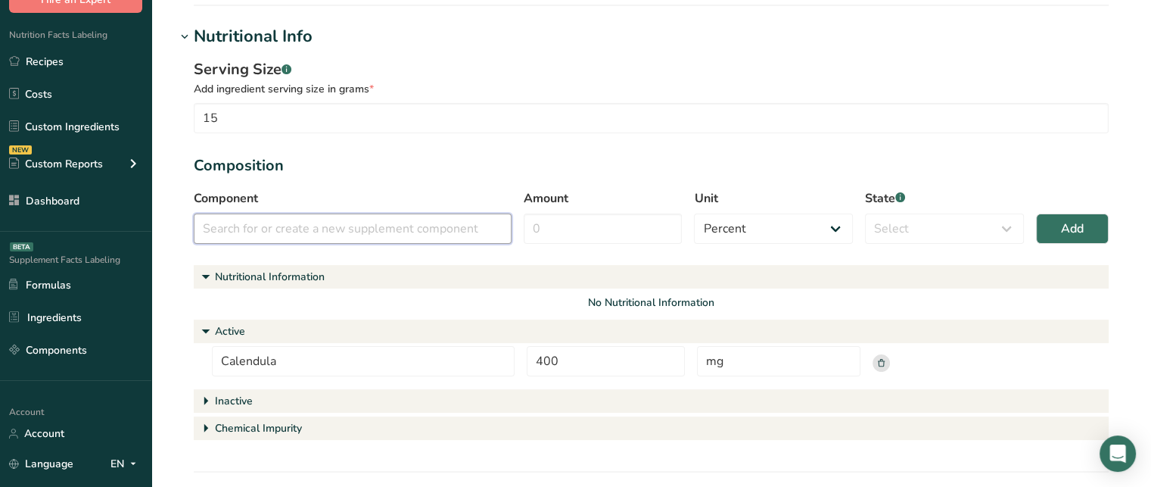
click at [341, 235] on input "text" at bounding box center [353, 228] width 318 height 30
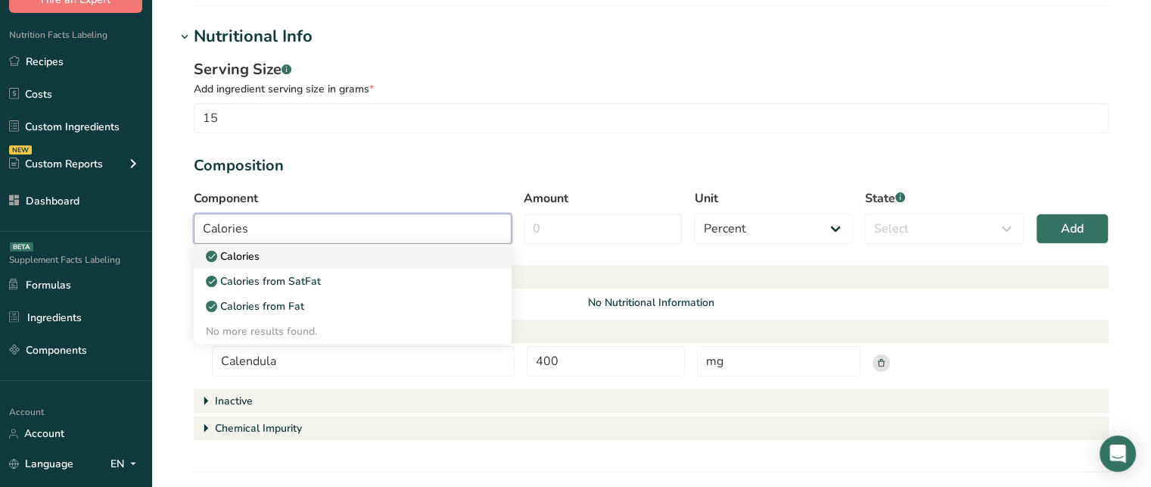
type input "Calories"
click at [325, 260] on div "Calories" at bounding box center [340, 256] width 269 height 16
select select "9"
select select "nutritional_information"
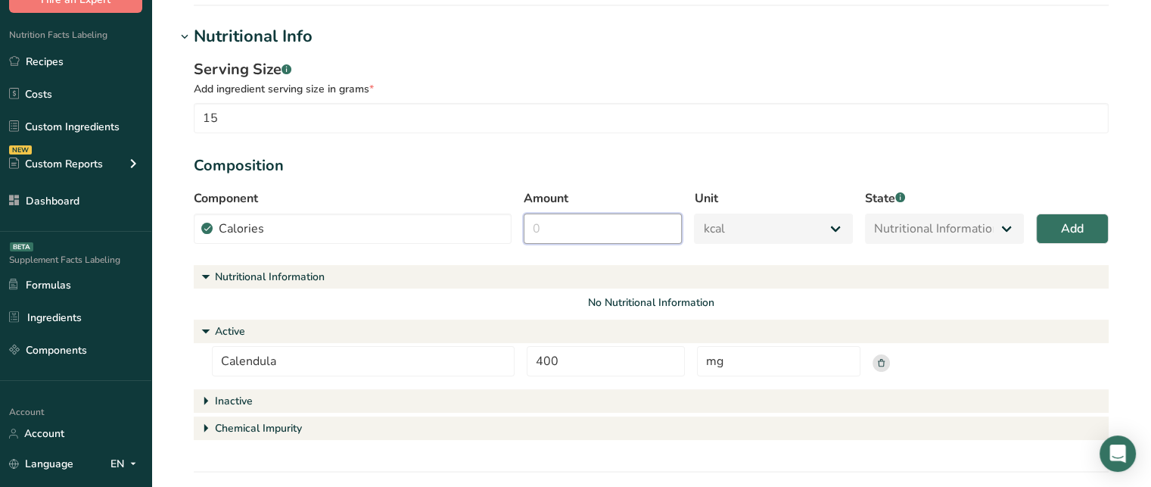
click at [579, 232] on input "Amount" at bounding box center [603, 228] width 159 height 30
type input "8"
click at [1059, 229] on button "Add" at bounding box center [1072, 228] width 73 height 30
select select "percent"
select select
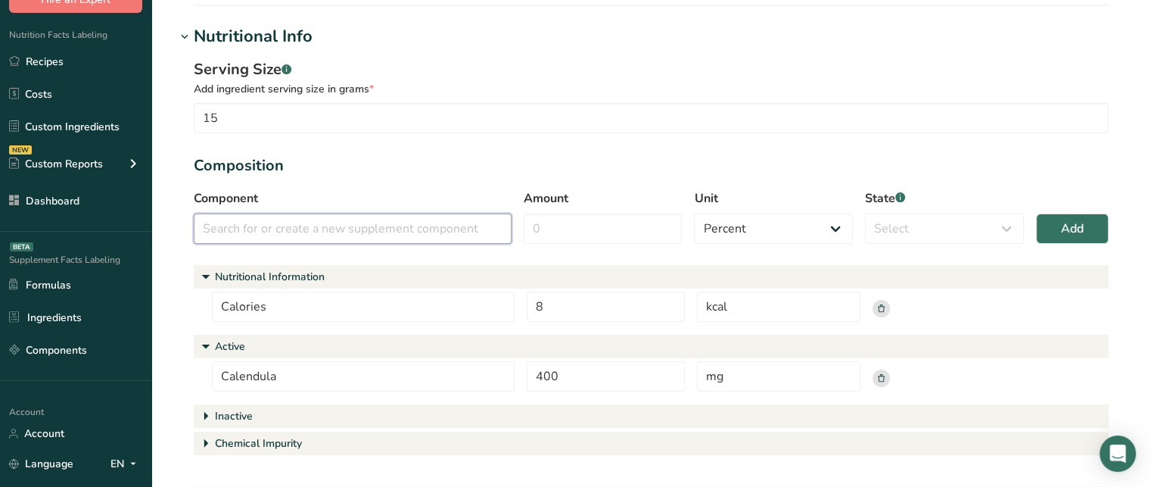
click at [439, 223] on input "text" at bounding box center [353, 228] width 318 height 30
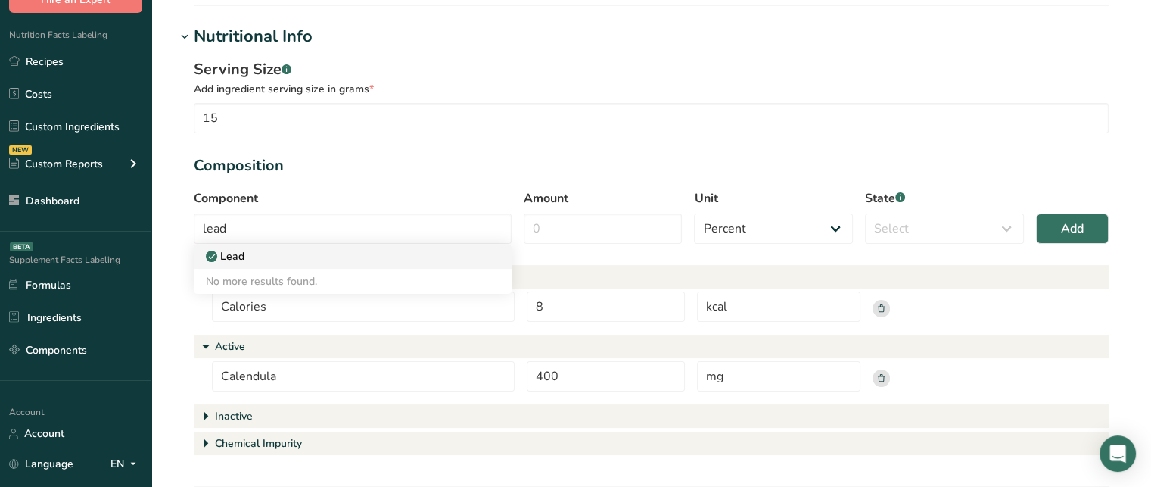
click at [357, 250] on div "Lead" at bounding box center [340, 256] width 269 height 16
type input "Lead"
select select "5"
select select "chemical_impurity"
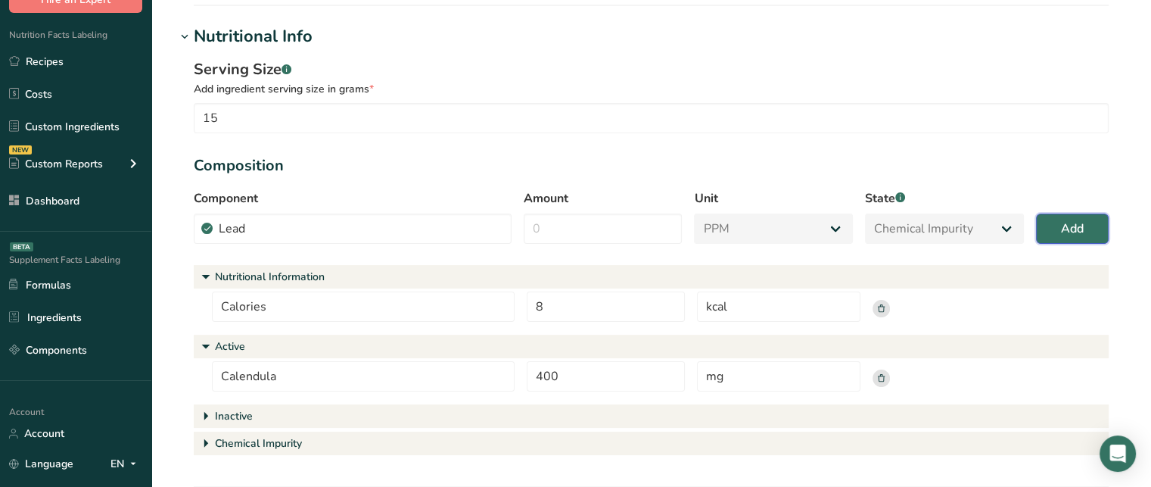
click at [1048, 218] on button "Add" at bounding box center [1072, 228] width 73 height 30
click at [599, 235] on input "Amount" at bounding box center [603, 228] width 159 height 30
type input "5"
click at [1038, 233] on button "Add" at bounding box center [1072, 228] width 73 height 30
select select "percent"
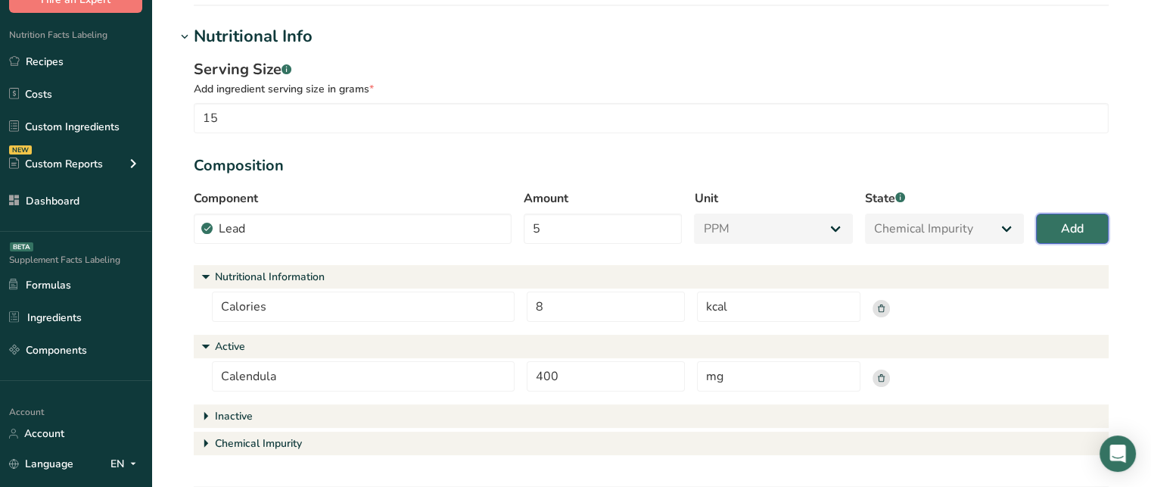
select select
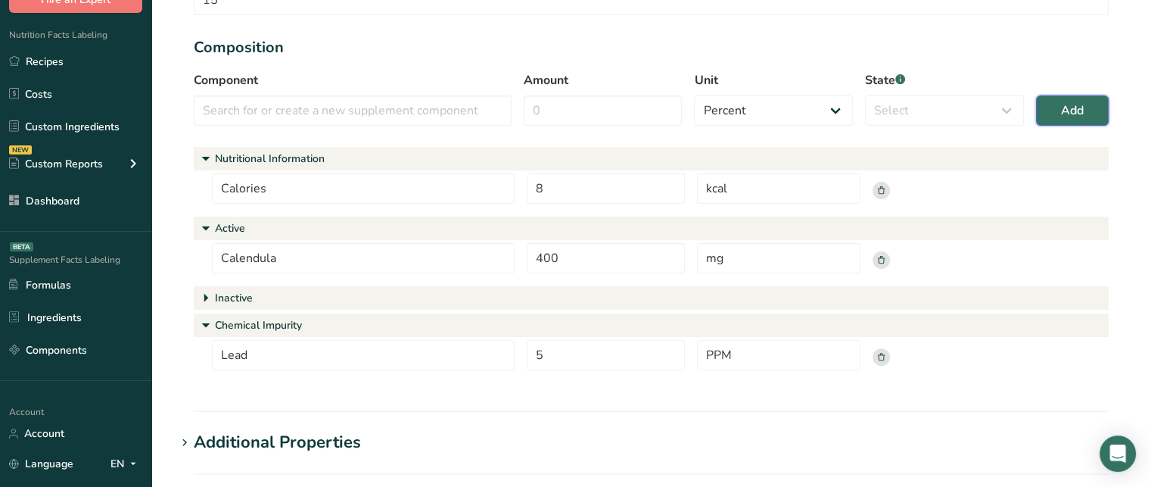
scroll to position [475, 0]
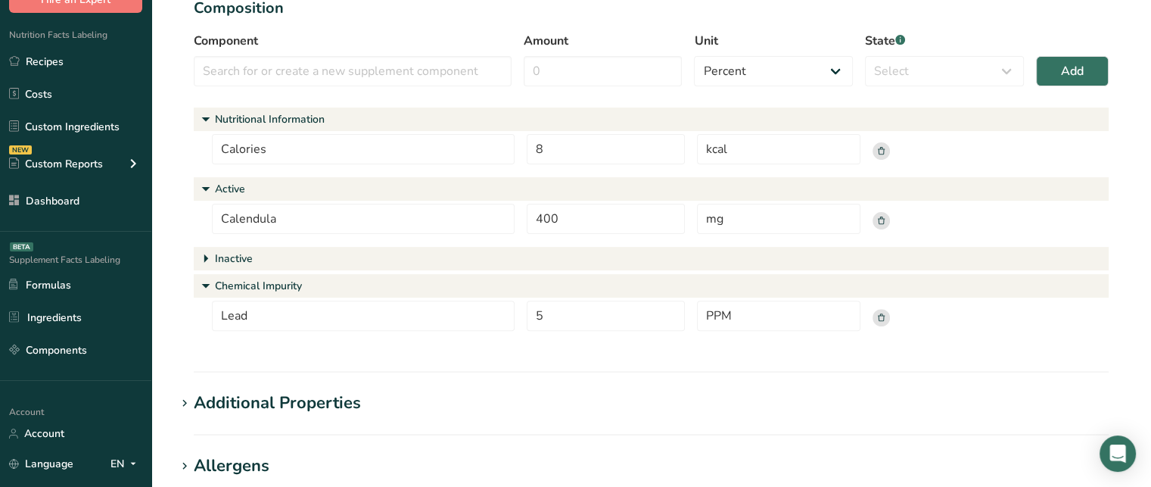
click at [207, 260] on icon at bounding box center [206, 259] width 20 height 30
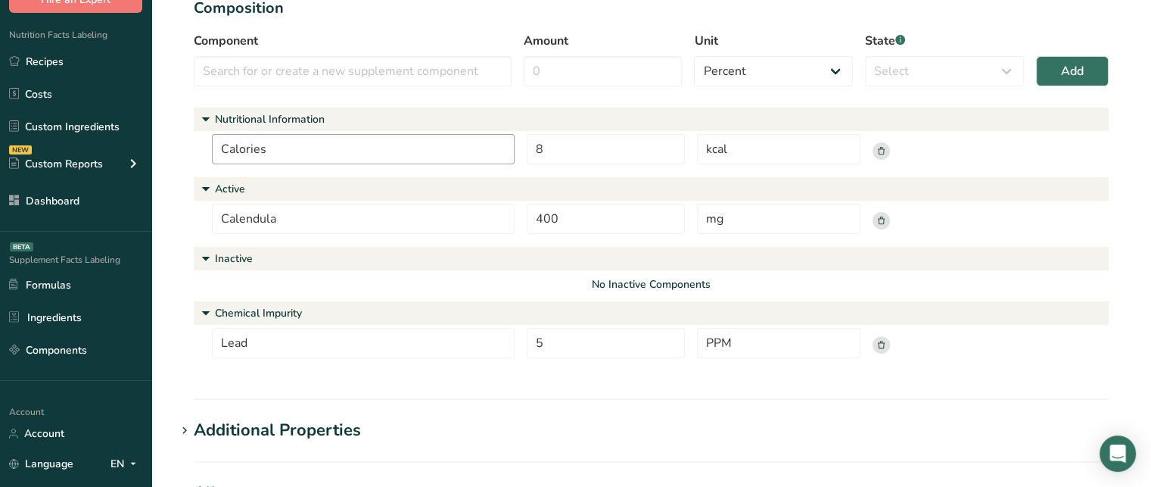
drag, startPoint x: 281, startPoint y: 145, endPoint x: 205, endPoint y: 148, distance: 75.7
click at [205, 148] on div "Calories 8 kcal" at bounding box center [651, 153] width 915 height 39
drag, startPoint x: 286, startPoint y: 217, endPoint x: 213, endPoint y: 223, distance: 72.9
click at [213, 223] on input "Calendula" at bounding box center [363, 219] width 303 height 30
click at [294, 347] on input "Lead" at bounding box center [363, 343] width 303 height 30
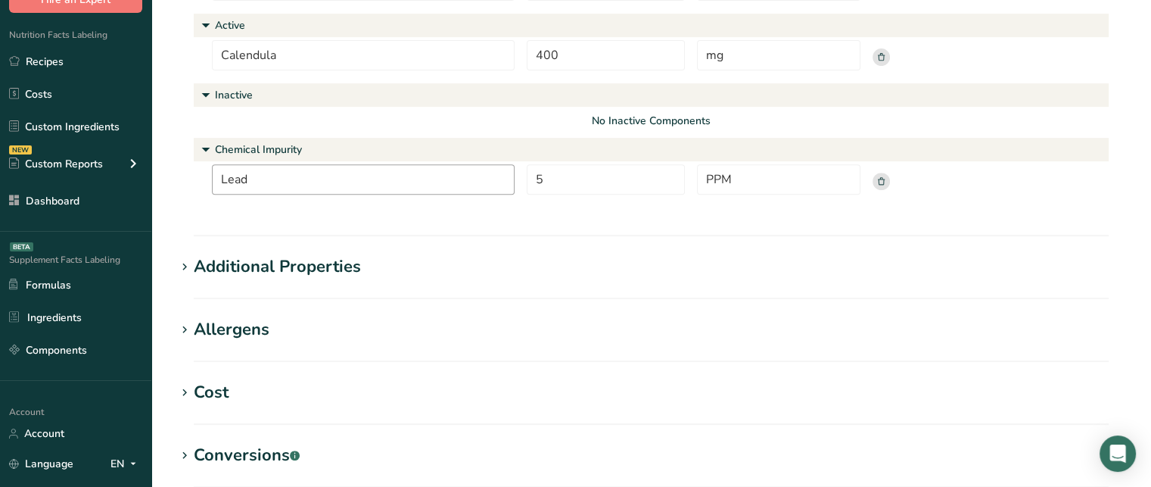
scroll to position [636, 0]
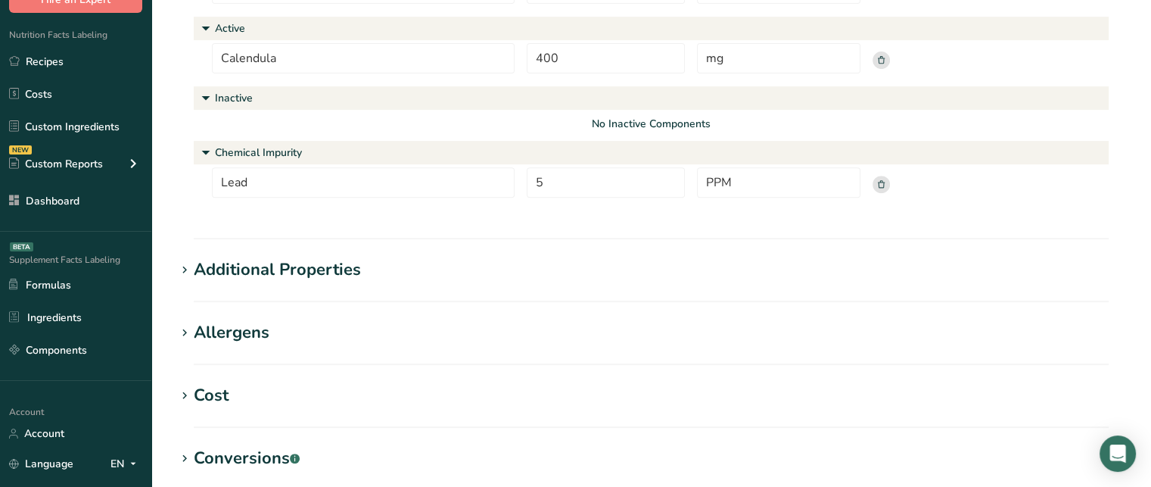
click at [325, 279] on div "Additional Properties" at bounding box center [277, 269] width 167 height 25
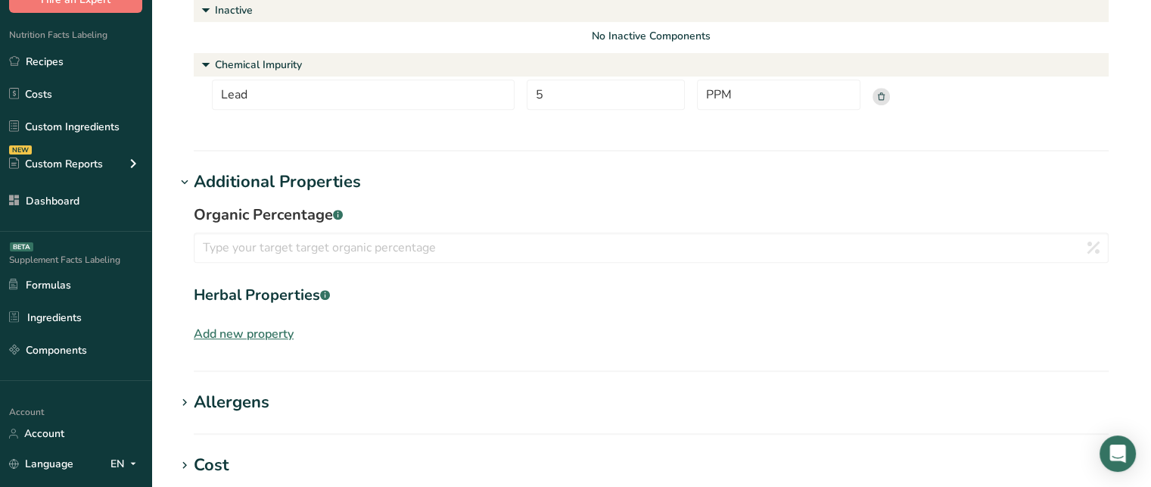
scroll to position [754, 0]
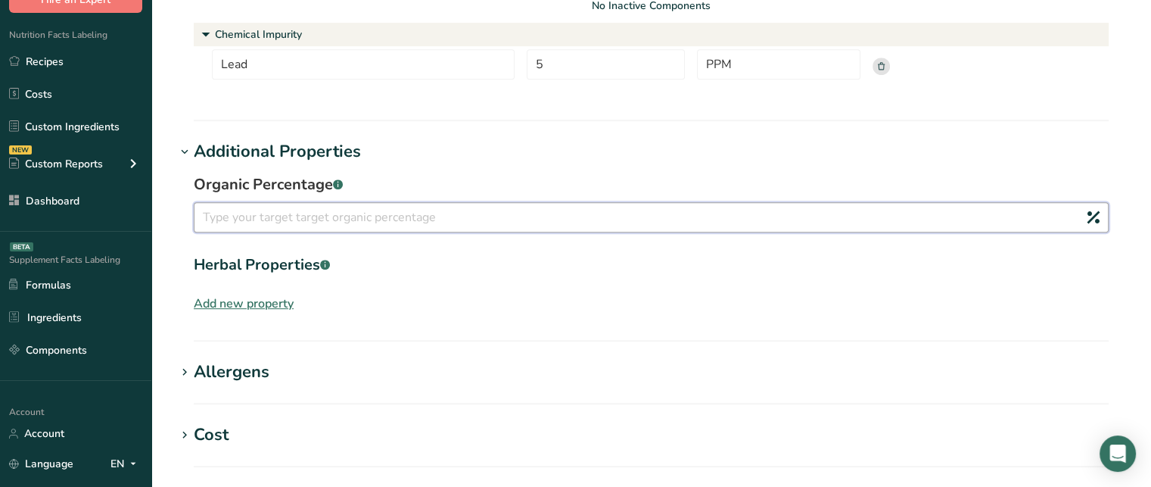
click at [624, 206] on input "number" at bounding box center [651, 217] width 915 height 30
type input "40"
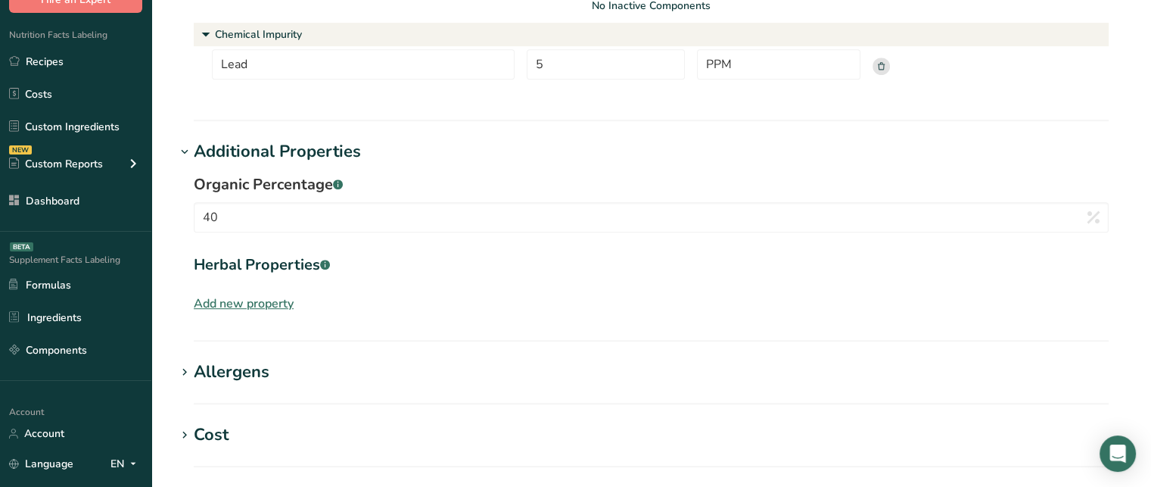
click at [270, 303] on div "Add new property" at bounding box center [244, 303] width 100 height 18
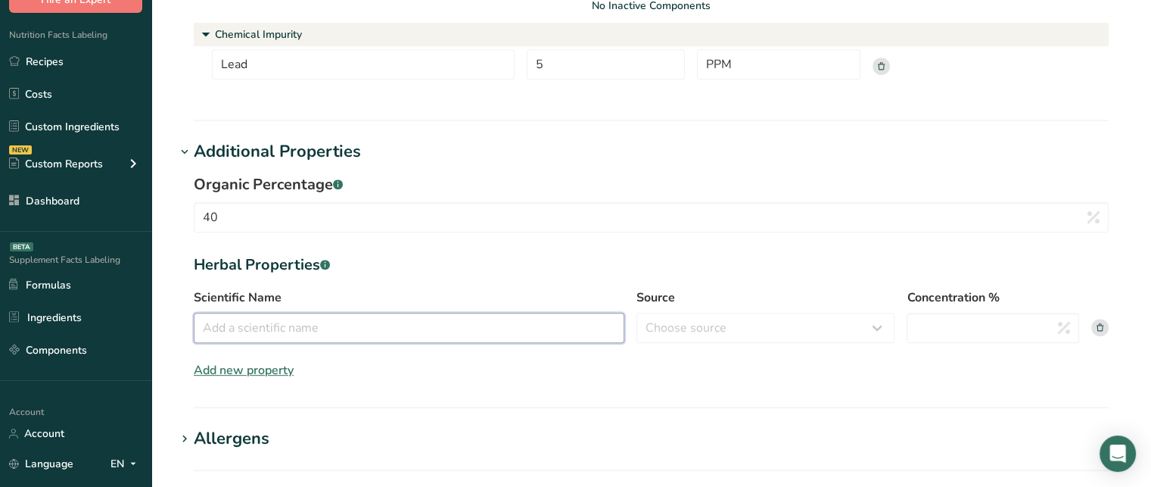
click at [315, 326] on input "Scientific Name" at bounding box center [409, 328] width 431 height 30
click at [416, 326] on input "Scientific Name" at bounding box center [409, 328] width 431 height 30
paste input "Calendula officinalis"
type input "Calendula officinalis"
click at [661, 335] on select "Choose source root whole resin fruit seed flower peel bark stem oil leaf" at bounding box center [766, 328] width 258 height 30
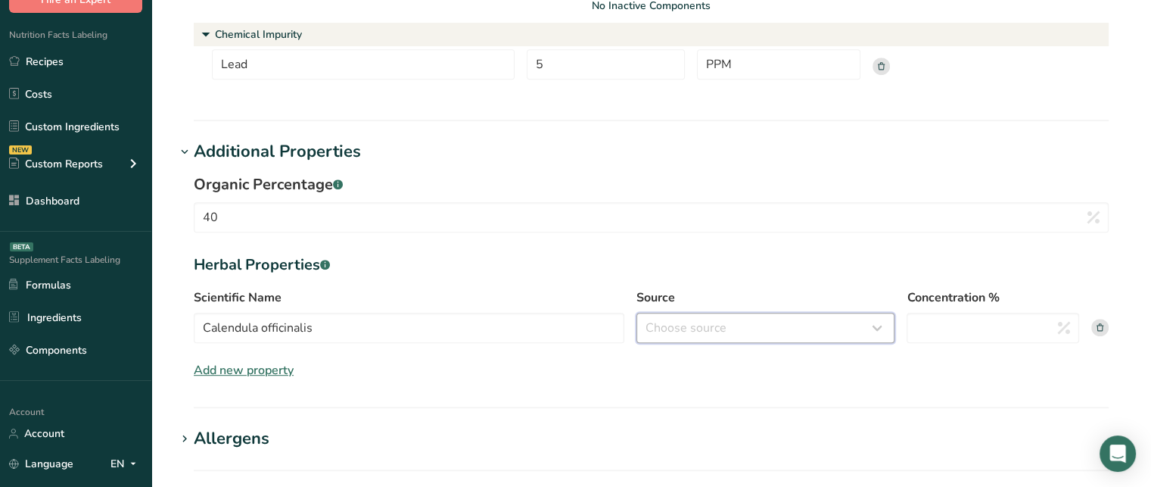
select select "whole"
click at [637, 313] on select "Choose source root whole resin fruit seed flower peel bark stem oil leaf" at bounding box center [766, 328] width 258 height 30
click at [939, 332] on input "Concentration %" at bounding box center [993, 328] width 173 height 30
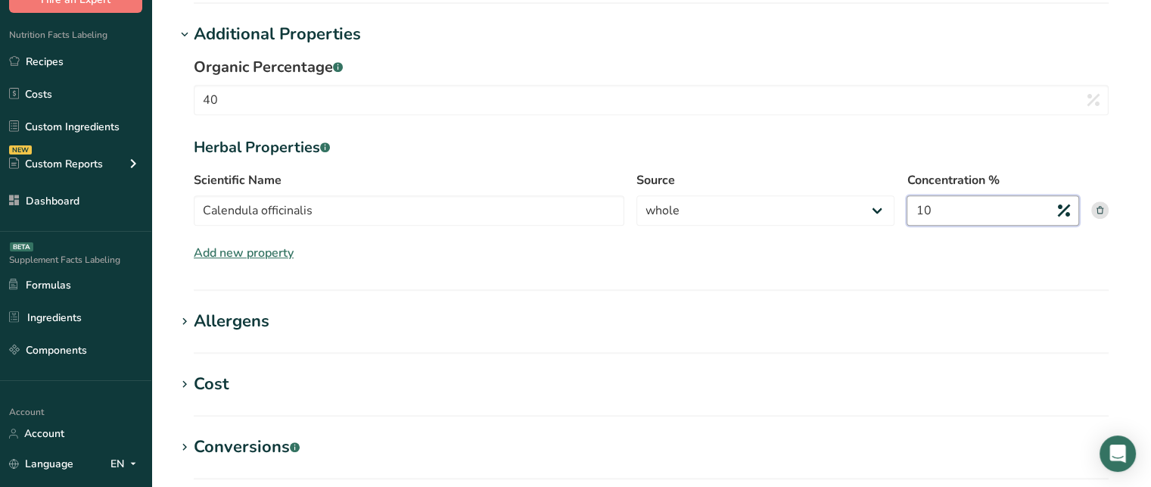
scroll to position [889, 0]
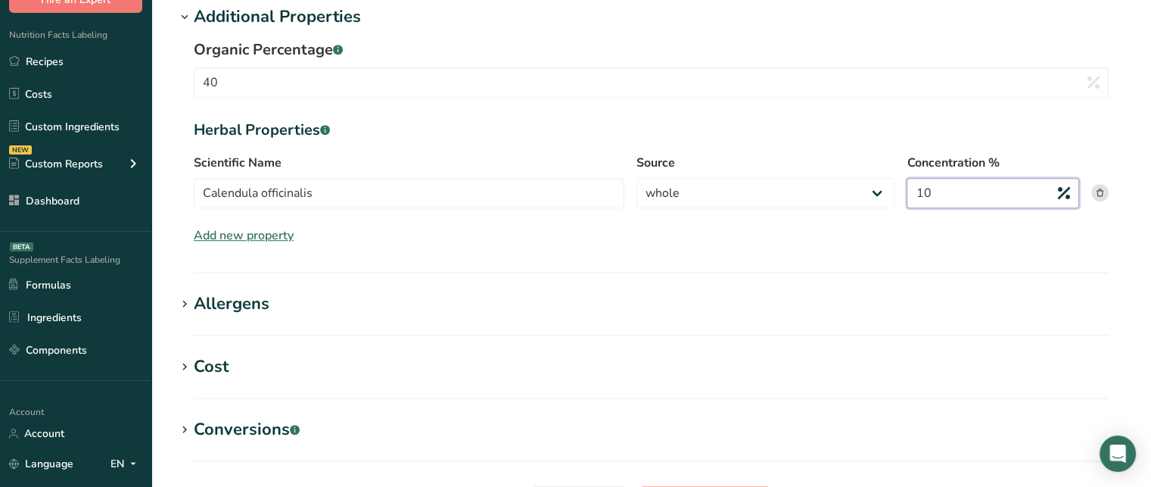
type input "10"
click at [232, 298] on div "Allergens" at bounding box center [232, 303] width 76 height 25
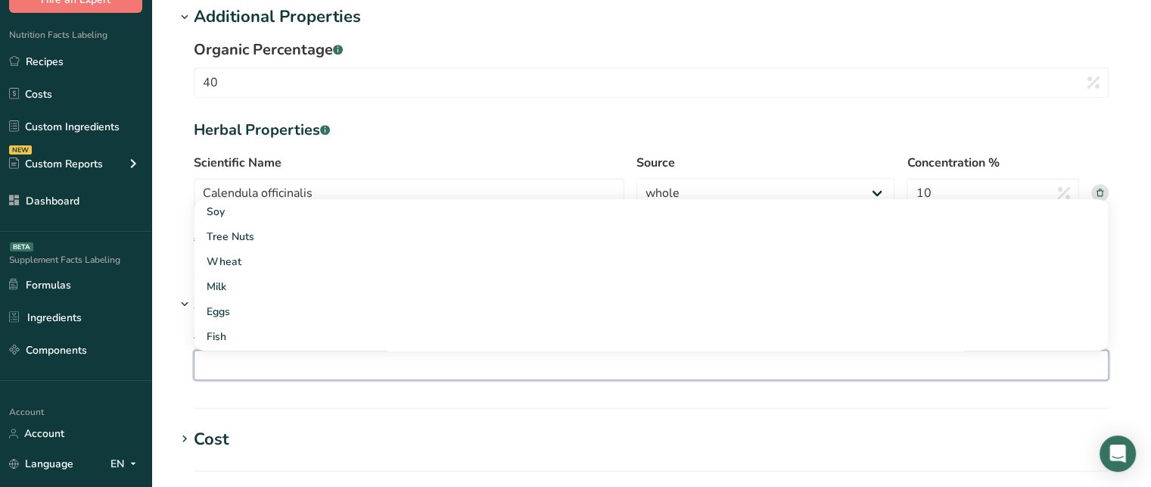
click at [275, 360] on input "text" at bounding box center [652, 364] width 914 height 23
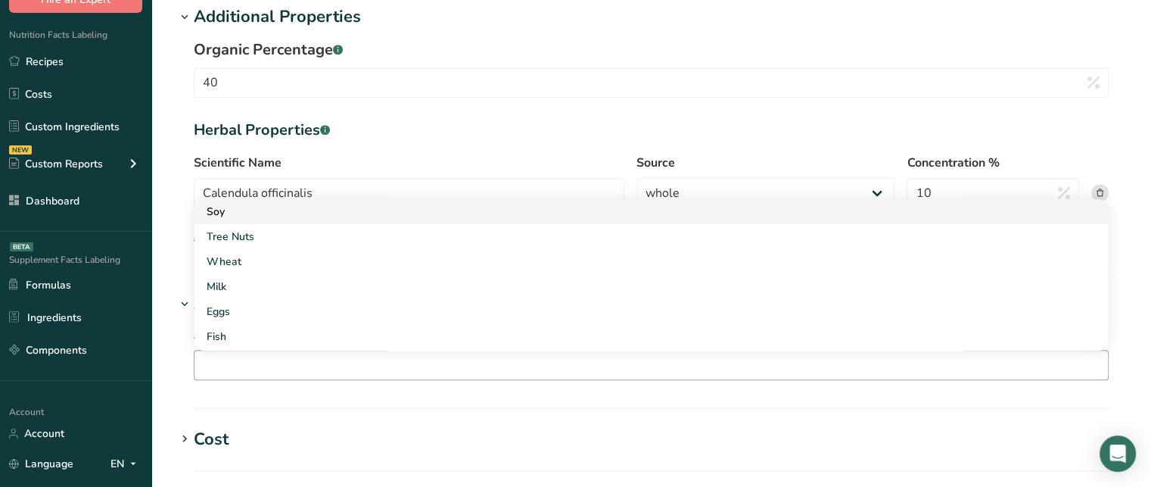
click at [235, 215] on div "Soy" at bounding box center [639, 212] width 865 height 16
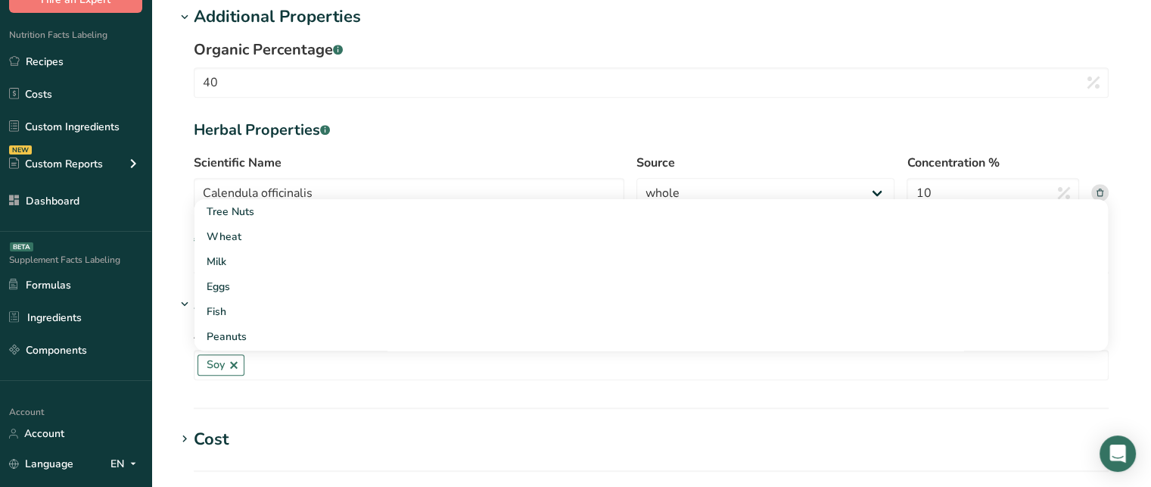
click at [188, 363] on div "Add any known allergens associated with your ingredient Soy Tree Nuts Wheat Mil…" at bounding box center [651, 352] width 951 height 73
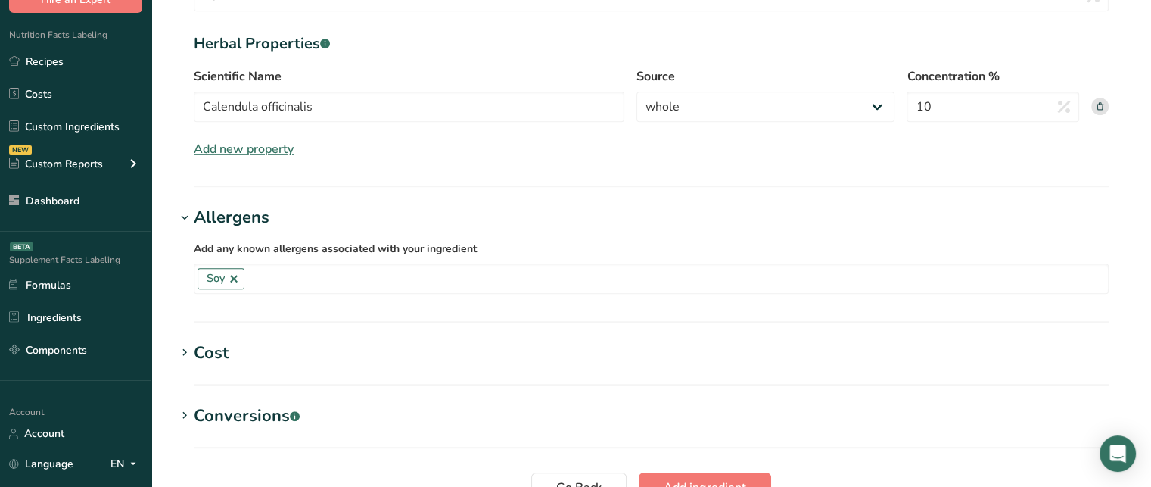
scroll to position [1063, 0]
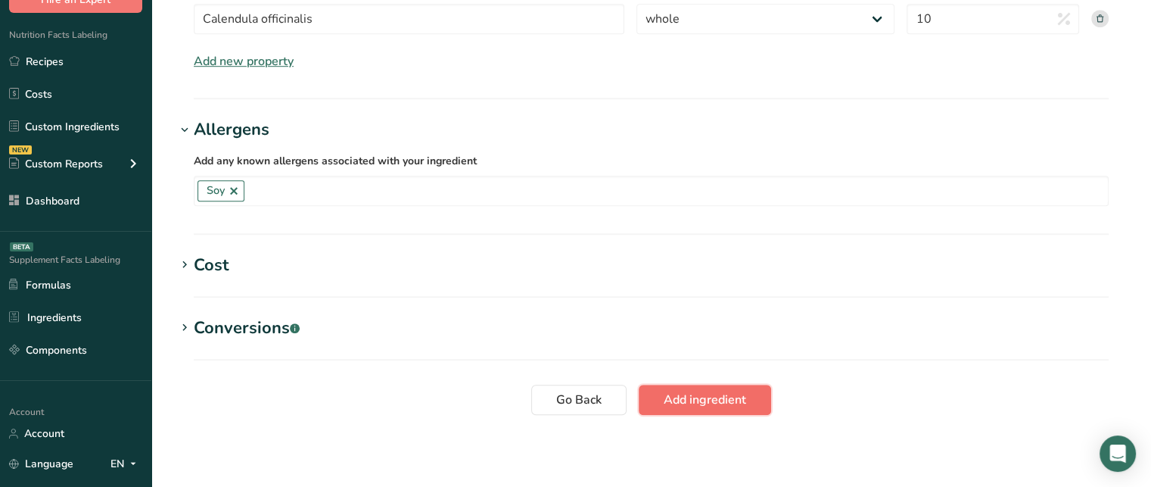
click at [732, 405] on span "Add ingredient" at bounding box center [705, 400] width 83 height 18
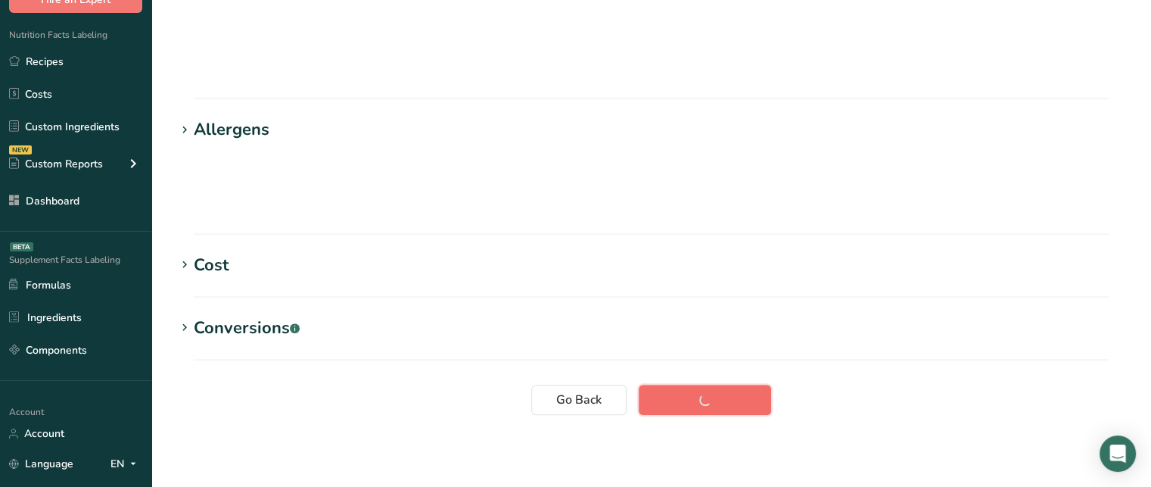
scroll to position [70, 0]
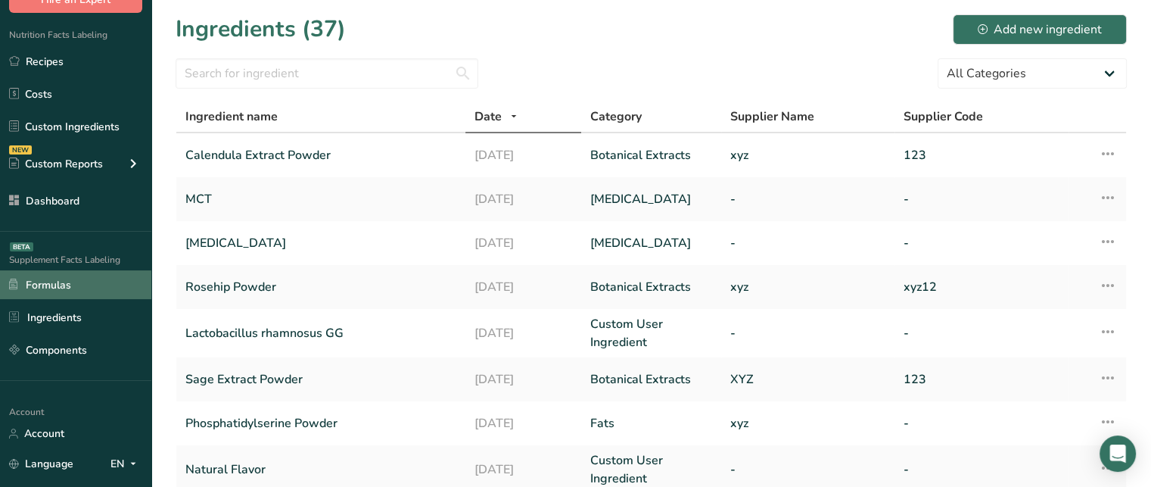
click at [97, 287] on link "Formulas" at bounding box center [75, 284] width 151 height 29
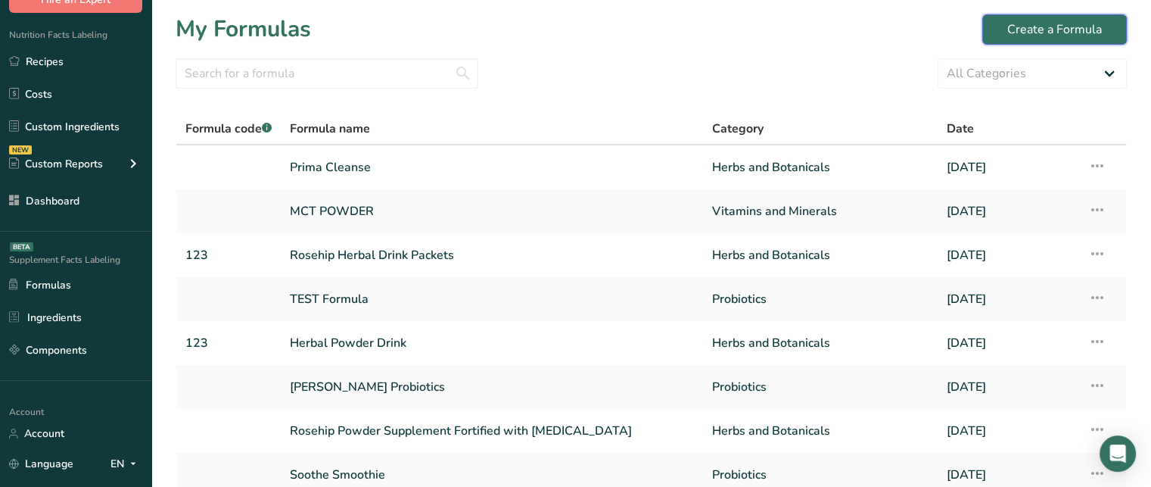
click at [1023, 17] on button "Create a Formula" at bounding box center [1054, 29] width 145 height 30
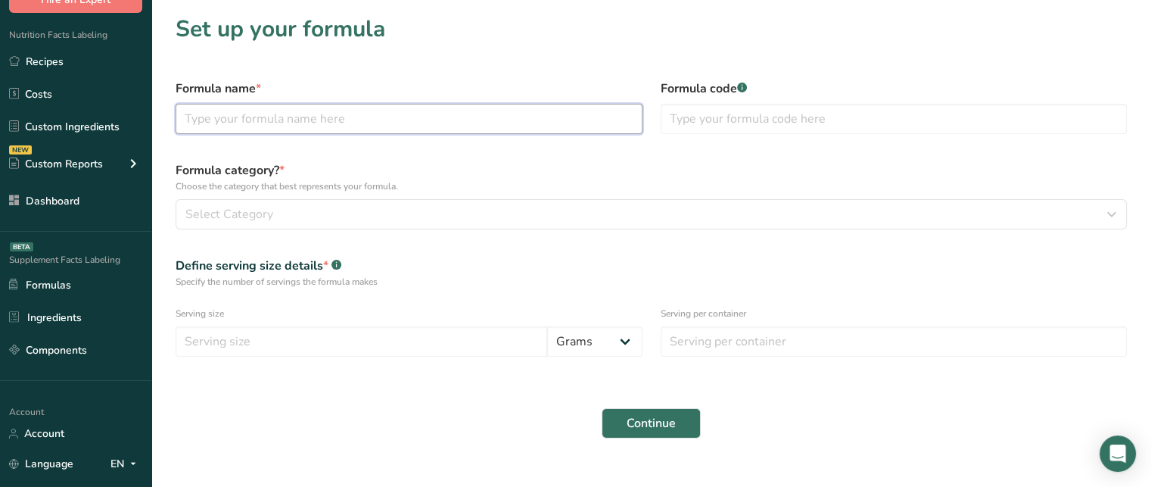
click at [465, 129] on input "text" at bounding box center [409, 119] width 467 height 30
type input "Calendula Herbal Drink with Probiotics"
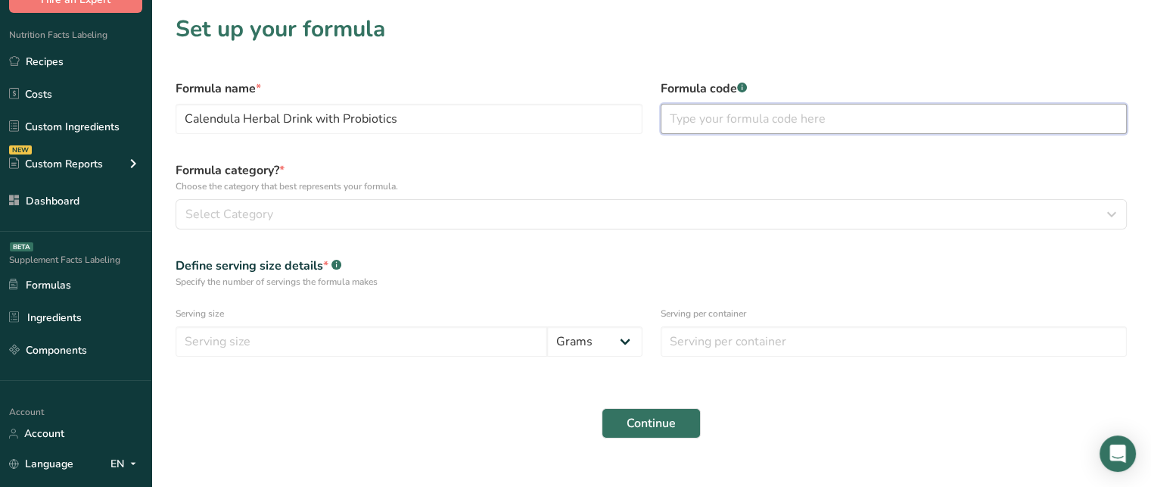
click at [774, 109] on input "text" at bounding box center [894, 119] width 467 height 30
type input "123"
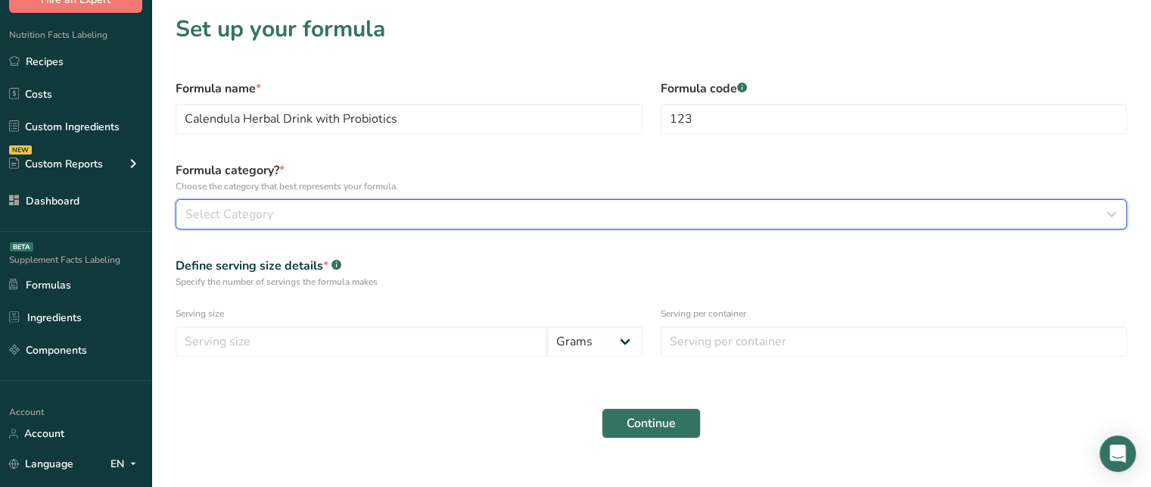
click at [397, 213] on div "Select Category" at bounding box center [646, 214] width 923 height 18
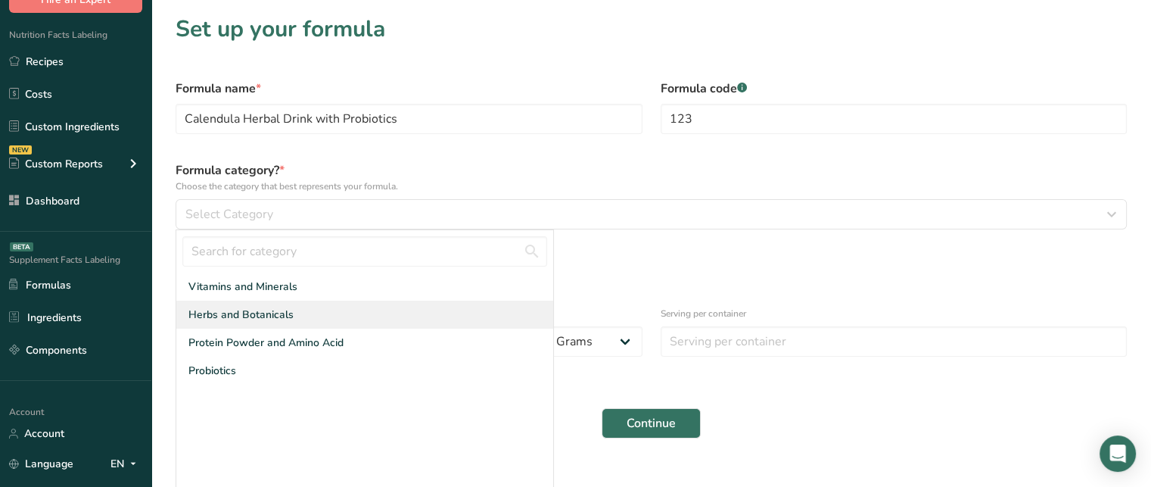
click at [268, 316] on span "Herbs and Botanicals" at bounding box center [240, 315] width 105 height 16
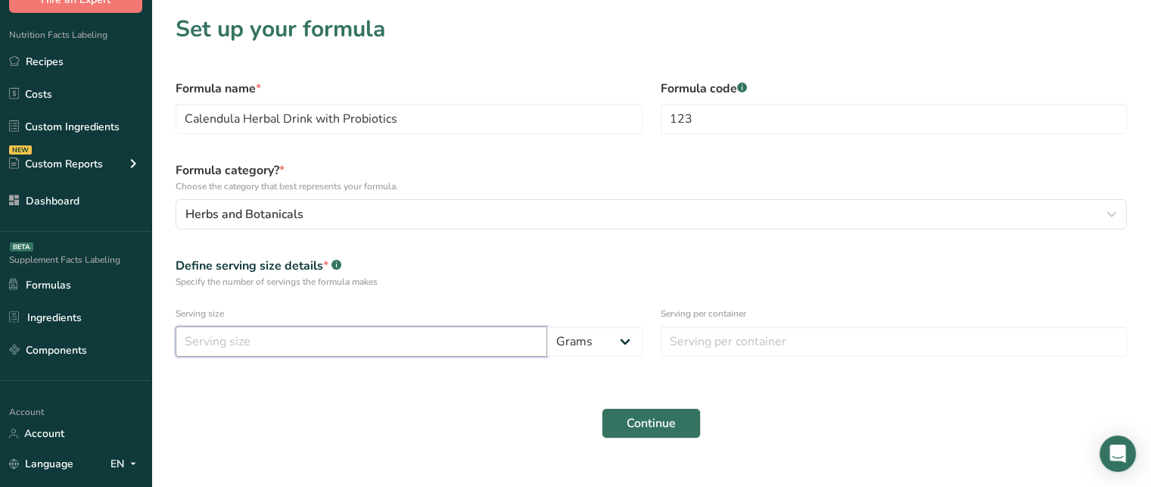
click at [274, 338] on input "number" at bounding box center [362, 341] width 372 height 30
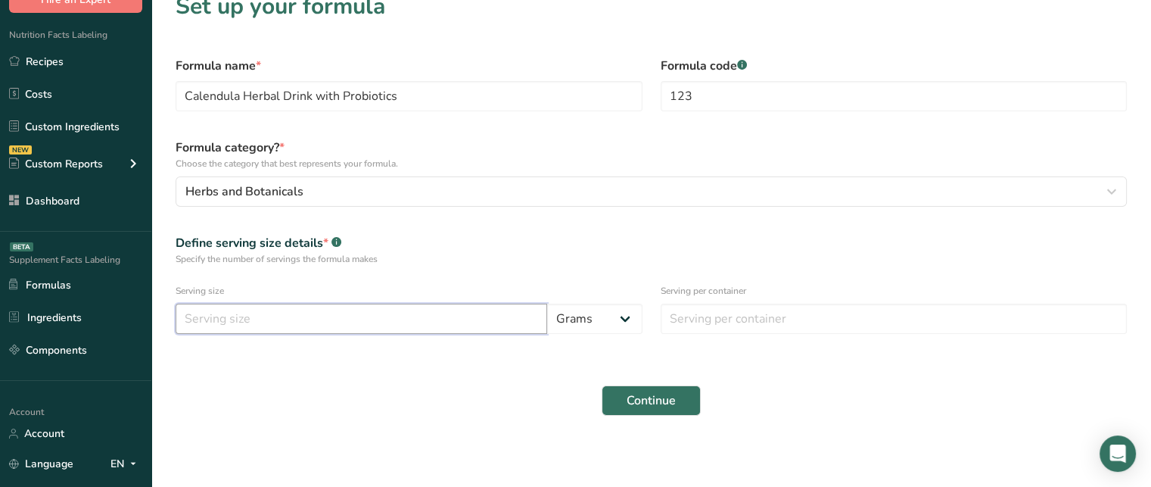
scroll to position [24, 0]
type input "15"
click at [723, 303] on input "number" at bounding box center [894, 317] width 467 height 30
type input "1"
click at [658, 408] on button "Continue" at bounding box center [651, 399] width 99 height 30
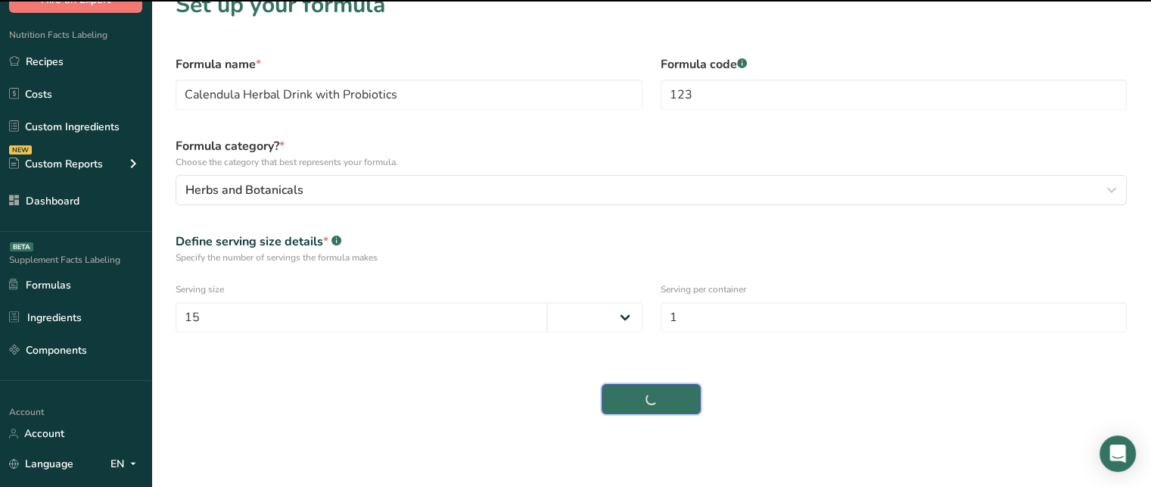
select select
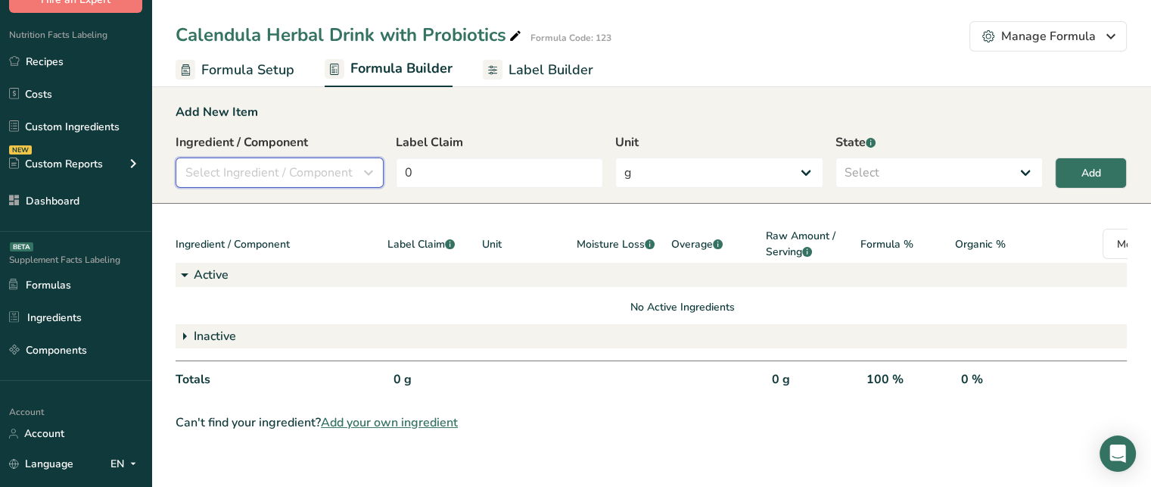
click at [244, 173] on span "Select Ingredient / Component" at bounding box center [268, 172] width 167 height 18
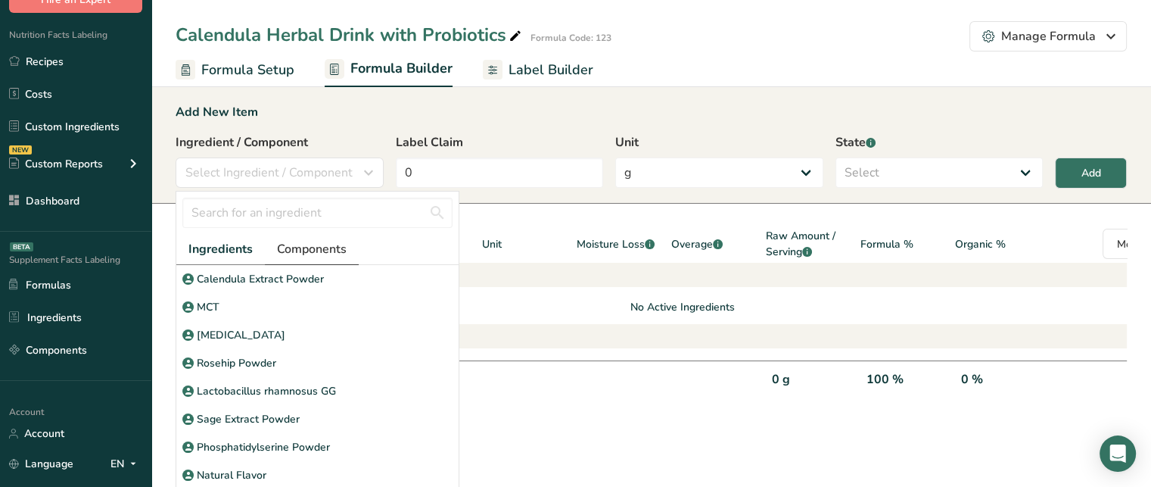
click at [307, 244] on span "Components" at bounding box center [312, 249] width 70 height 18
click at [243, 241] on span "Ingredients" at bounding box center [219, 249] width 63 height 18
click at [246, 251] on span "Ingredients" at bounding box center [220, 249] width 64 height 18
click at [259, 210] on input "text" at bounding box center [317, 213] width 270 height 30
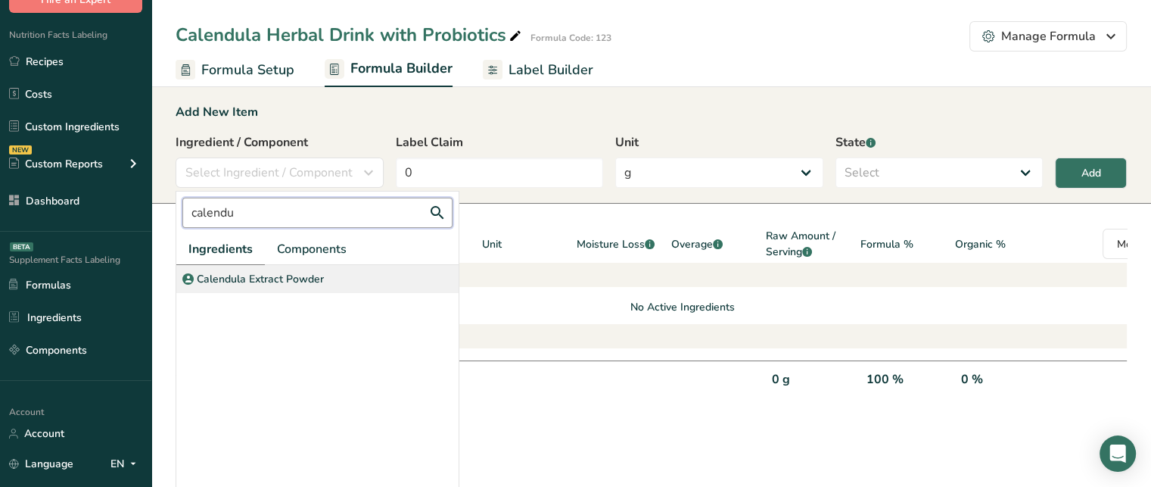
type input "calendu"
click at [293, 285] on p "Calendula Extract Powder" at bounding box center [260, 279] width 127 height 16
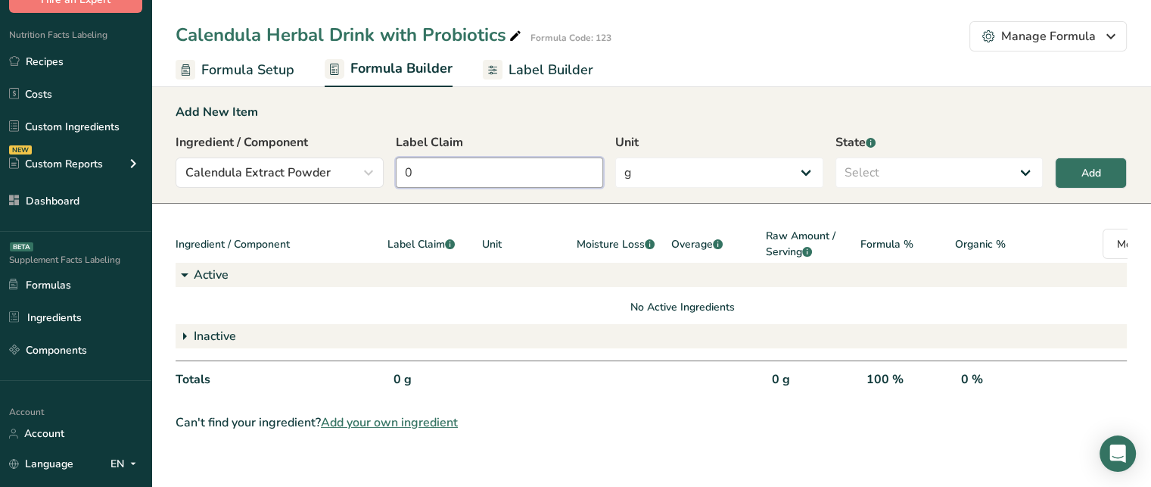
click at [490, 172] on input "0" at bounding box center [500, 172] width 208 height 30
type input "15"
click at [882, 165] on select "Select Active Inactive" at bounding box center [940, 172] width 208 height 30
select select "active"
click at [836, 157] on select "Select Active Inactive" at bounding box center [940, 172] width 208 height 30
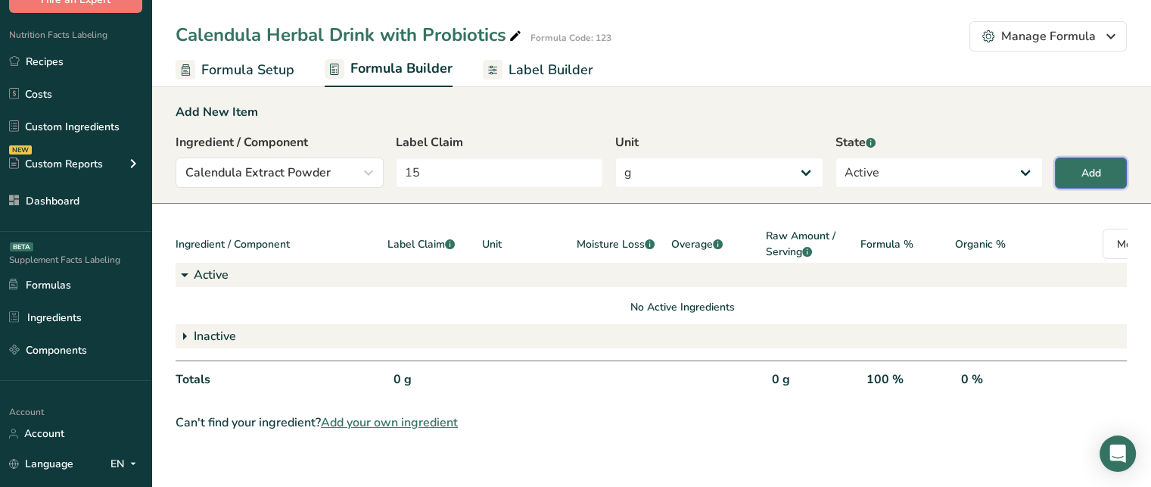
click at [1086, 169] on div "Add" at bounding box center [1092, 173] width 20 height 16
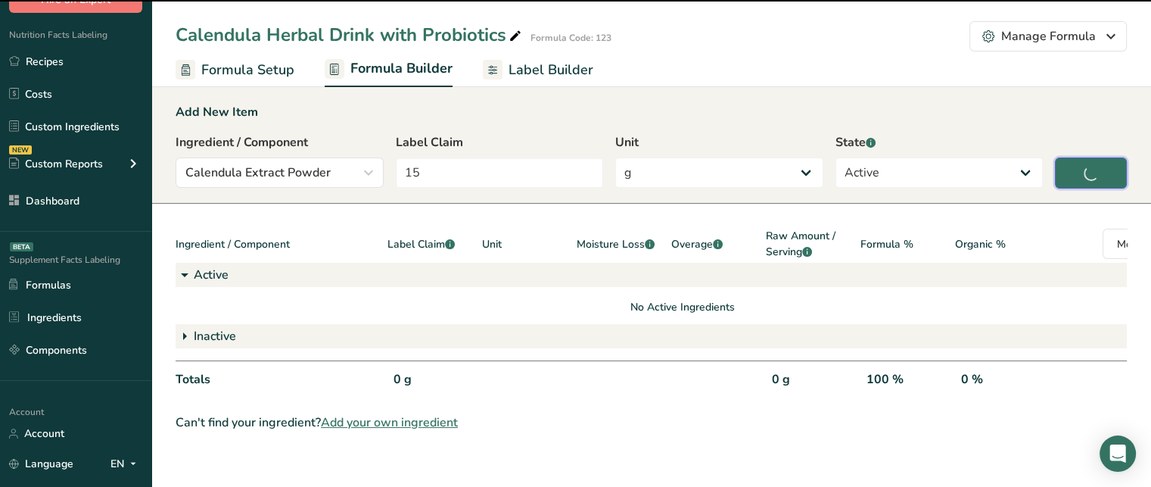
type input "0"
select select
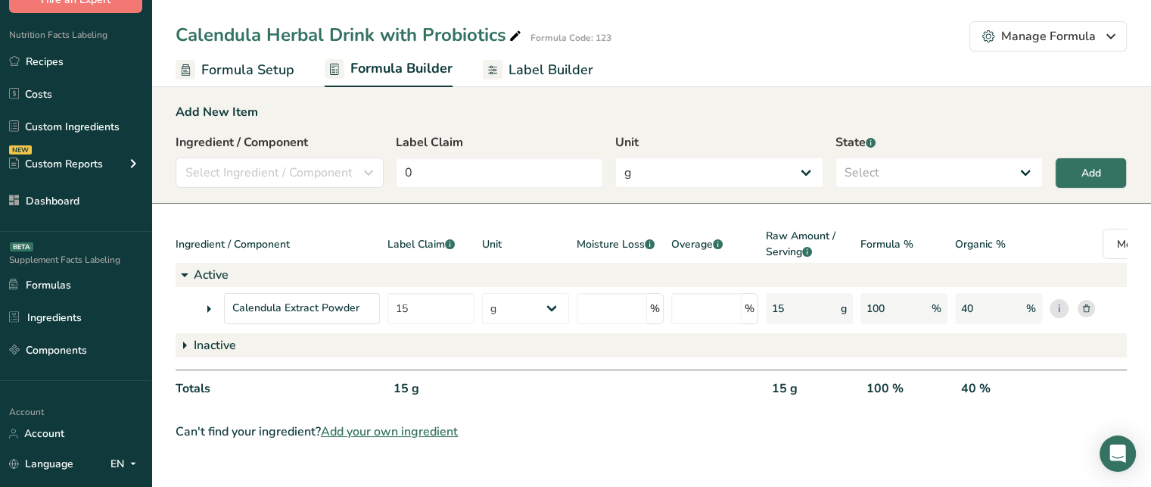
click at [211, 303] on icon at bounding box center [209, 308] width 18 height 27
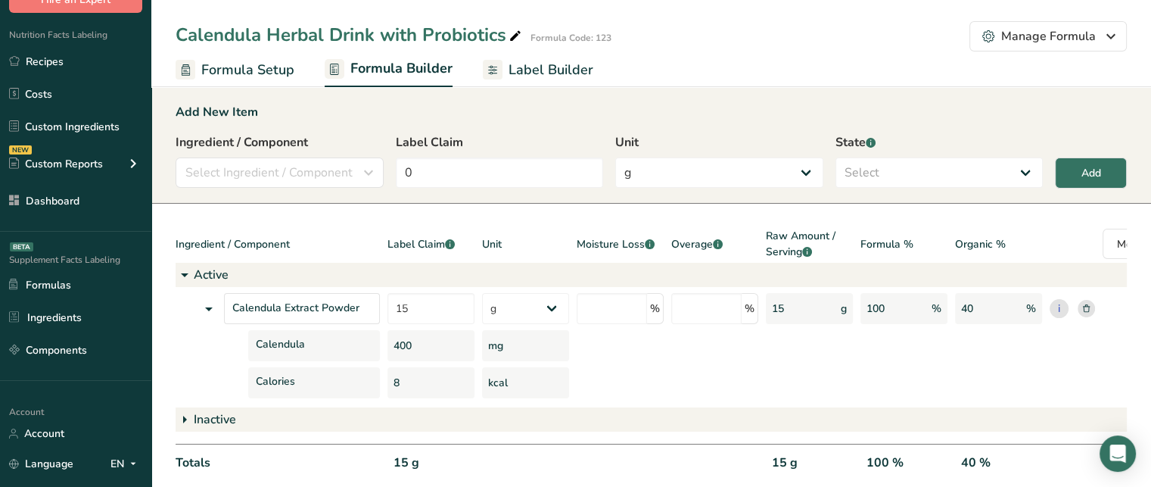
click at [403, 343] on div "400" at bounding box center [431, 345] width 87 height 31
click at [497, 344] on div "mg" at bounding box center [525, 345] width 87 height 31
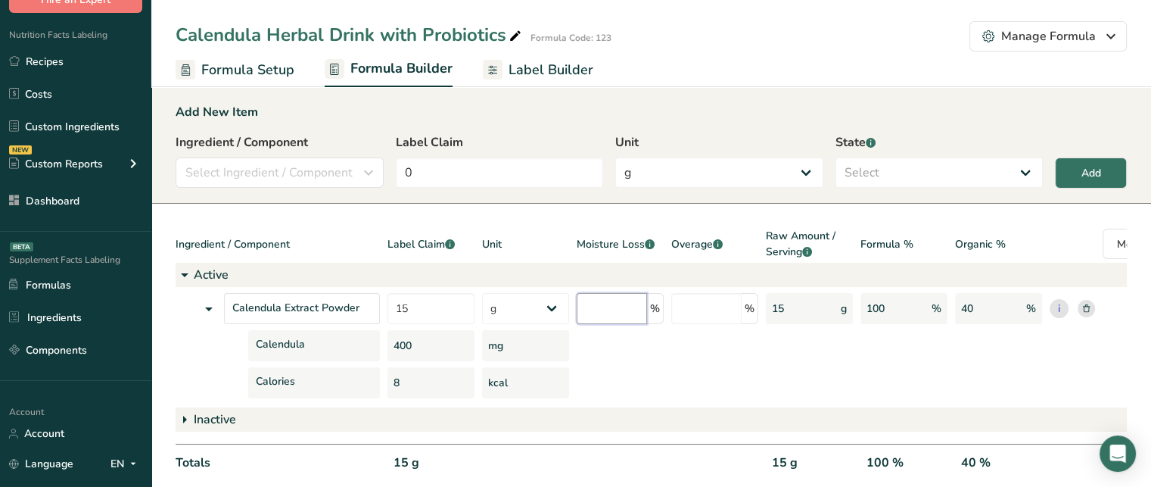
click at [633, 313] on input "number" at bounding box center [612, 308] width 70 height 31
type input "4"
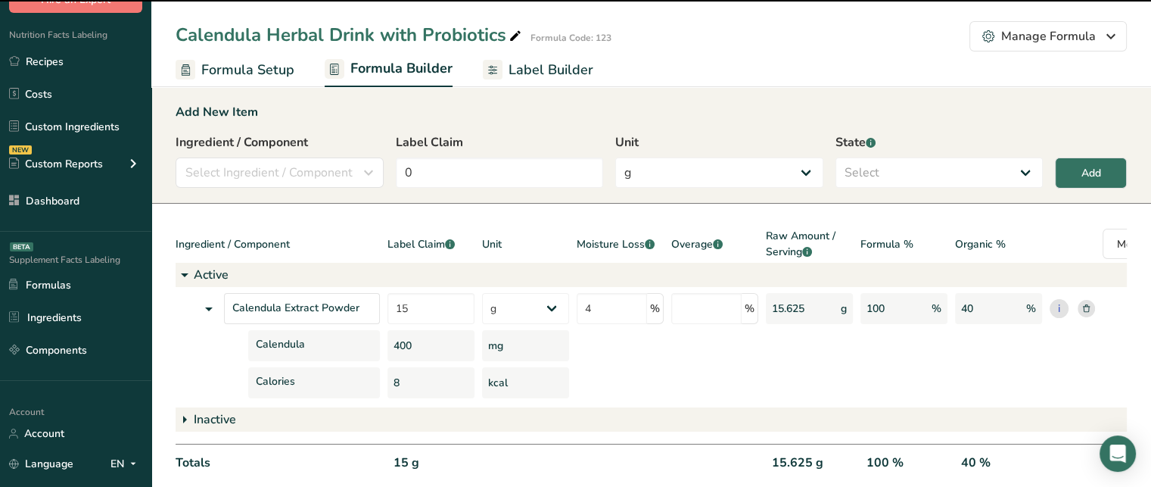
drag, startPoint x: 820, startPoint y: 308, endPoint x: 771, endPoint y: 310, distance: 50.0
click at [771, 310] on div "15.625 g" at bounding box center [809, 308] width 87 height 31
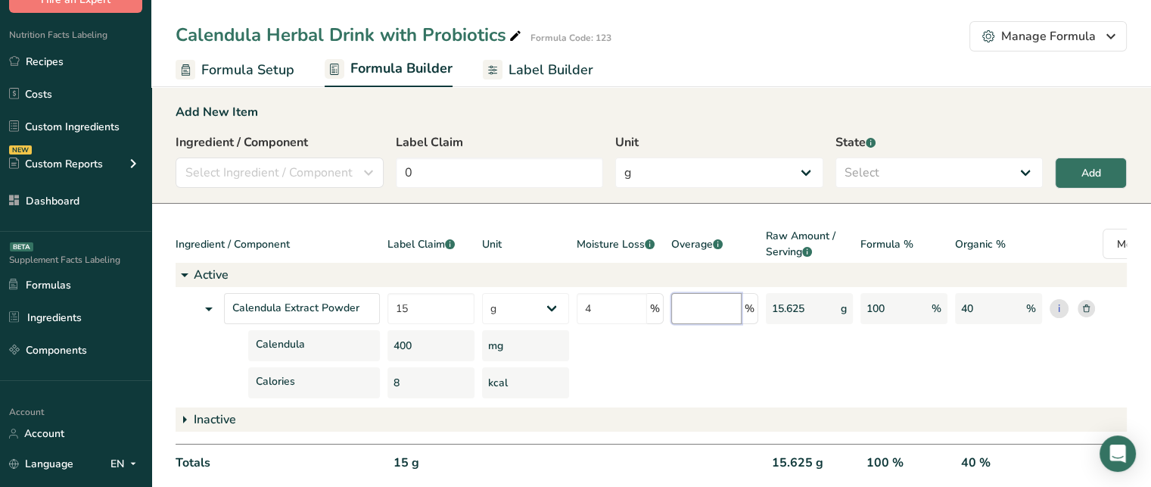
click at [727, 304] on input "number" at bounding box center [706, 308] width 70 height 31
click at [721, 312] on input "number" at bounding box center [706, 308] width 70 height 31
type input "10"
click at [707, 350] on div at bounding box center [714, 345] width 87 height 31
click at [811, 302] on div "17.3611 g" at bounding box center [809, 308] width 87 height 31
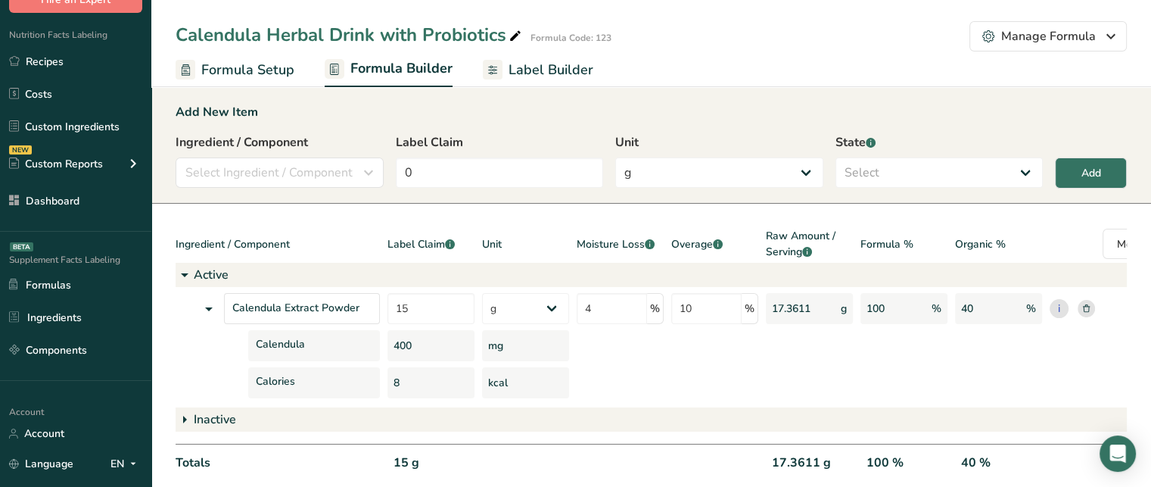
drag, startPoint x: 811, startPoint y: 302, endPoint x: 789, endPoint y: 303, distance: 22.0
click at [789, 303] on div "17.3611 g" at bounding box center [809, 308] width 87 height 31
drag, startPoint x: 953, startPoint y: 244, endPoint x: 998, endPoint y: 244, distance: 45.4
click at [998, 244] on div "Ingredient / Component Label Claim .a-a{fill:#347362;}.b-a{fill:#fff;} Unit Moi…" at bounding box center [683, 245] width 1014 height 35
drag, startPoint x: 621, startPoint y: 481, endPoint x: 662, endPoint y: 484, distance: 41.0
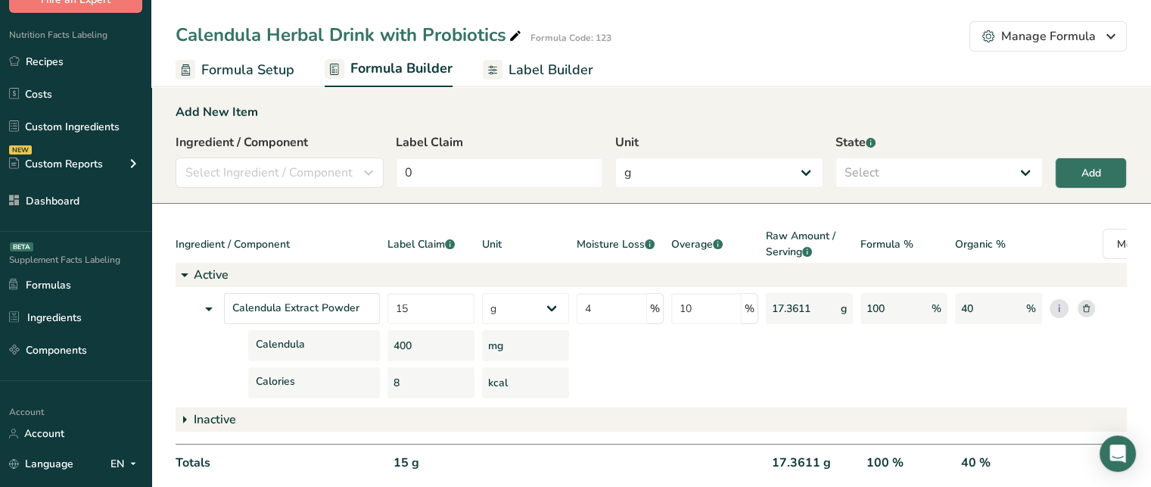
click at [662, 484] on div "Ingredient / Component Label Claim .a-a{fill:#347362;}.b-a{fill:#fff;} Unit Moi…" at bounding box center [651, 356] width 951 height 257
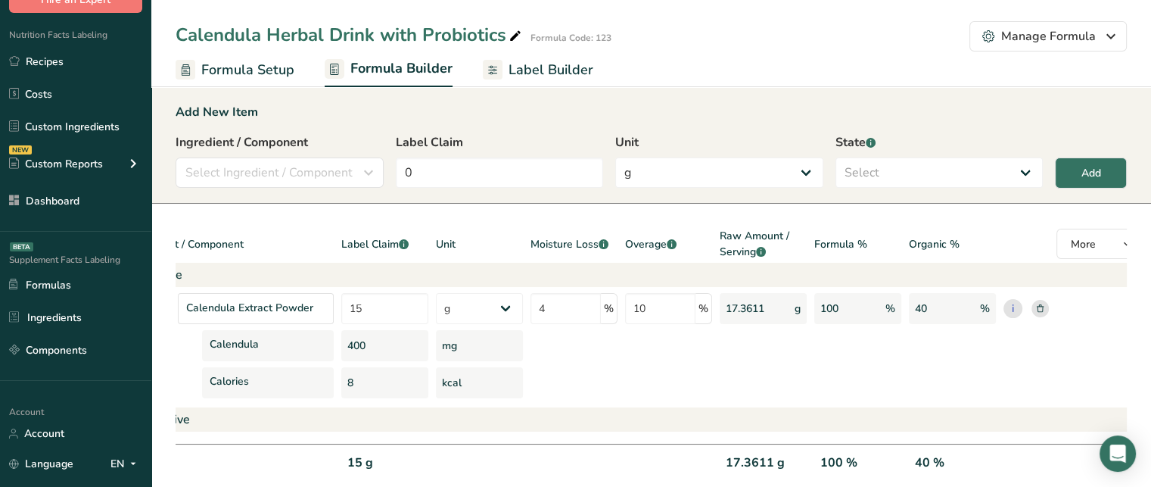
scroll to position [0, 63]
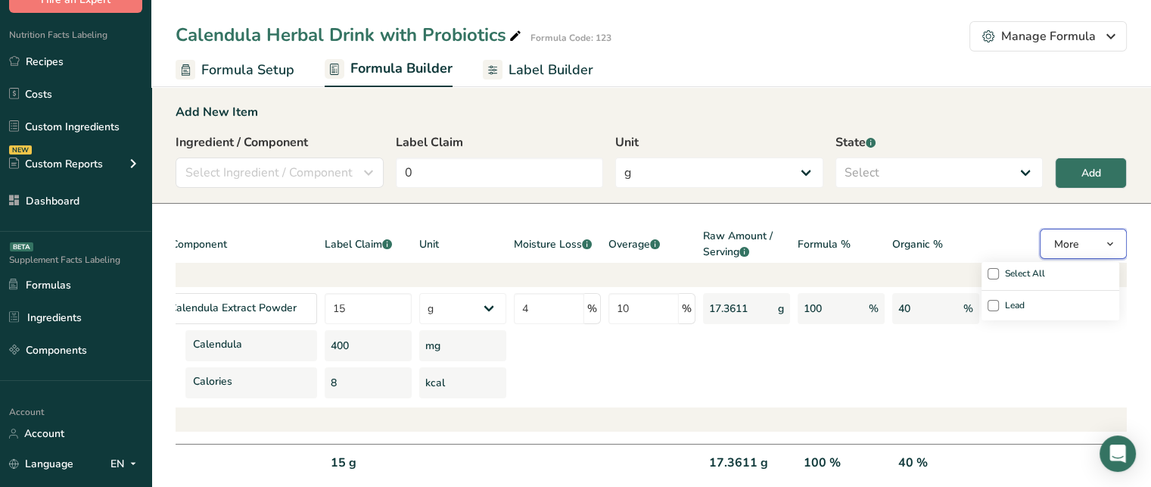
click at [1062, 248] on span "More" at bounding box center [1066, 244] width 25 height 14
click at [993, 304] on span at bounding box center [993, 305] width 11 height 11
click at [993, 304] on input "Lead" at bounding box center [993, 305] width 10 height 31
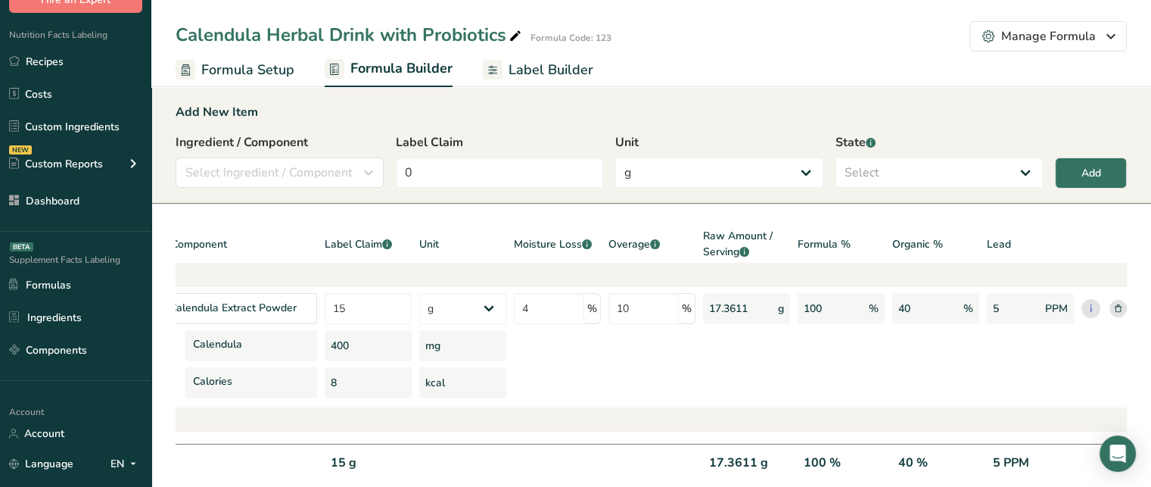
click at [1004, 241] on div "Lead" at bounding box center [1030, 245] width 87 height 35
click at [268, 176] on span "Select Ingredient / Component" at bounding box center [268, 172] width 167 height 18
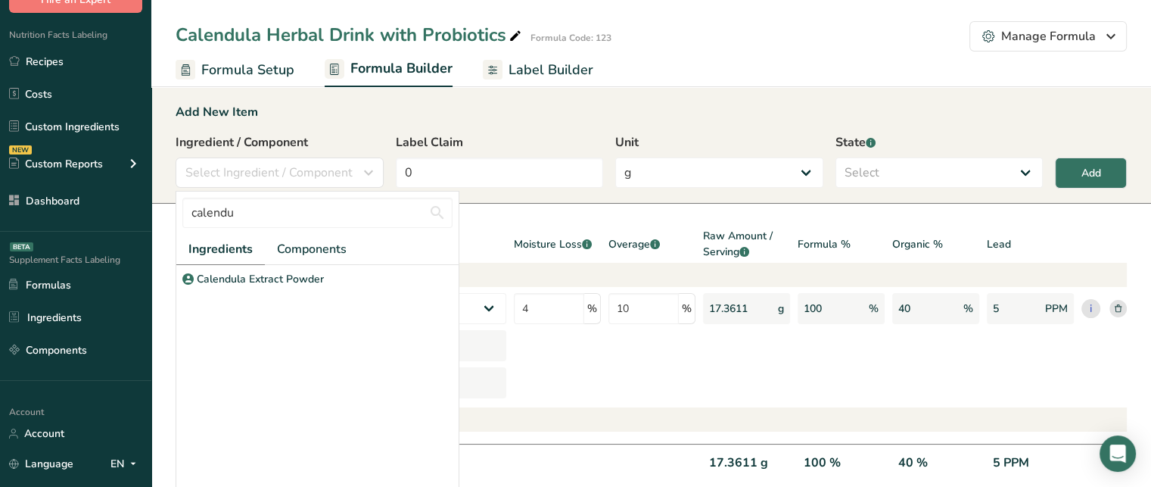
click at [599, 378] on div at bounding box center [557, 382] width 87 height 31
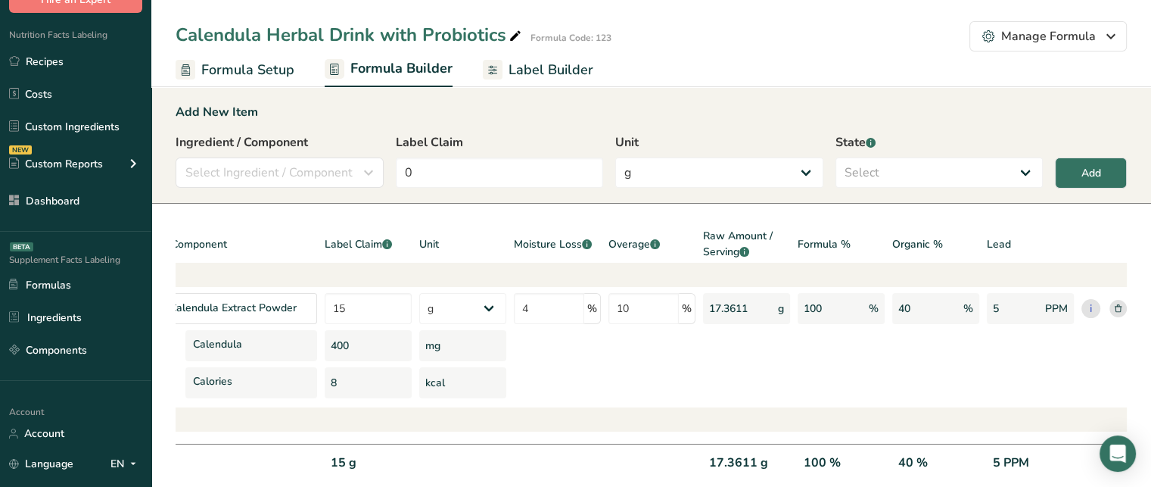
scroll to position [0, 0]
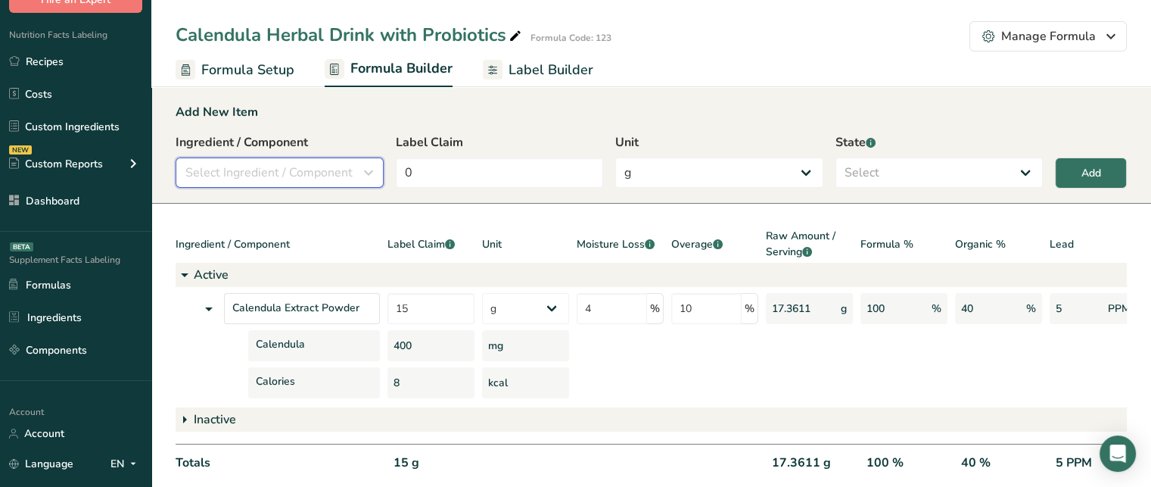
click at [338, 175] on span "Select Ingredient / Component" at bounding box center [268, 172] width 167 height 18
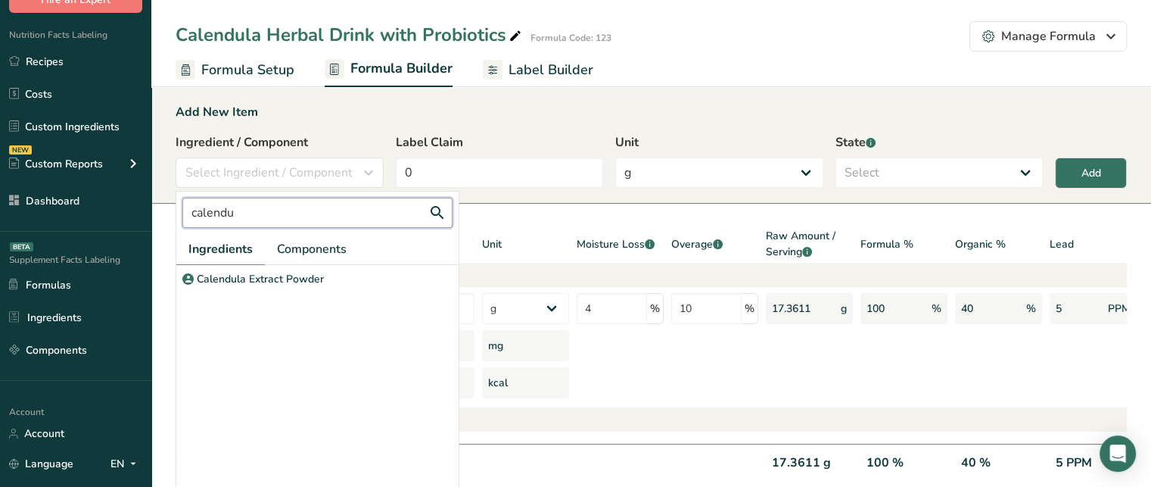
drag, startPoint x: 253, startPoint y: 209, endPoint x: 172, endPoint y: 204, distance: 81.2
click at [172, 204] on section "Add New Item Ingredient / Component Select Ingredient / Component calendu Ingre…" at bounding box center [651, 309] width 1000 height 460
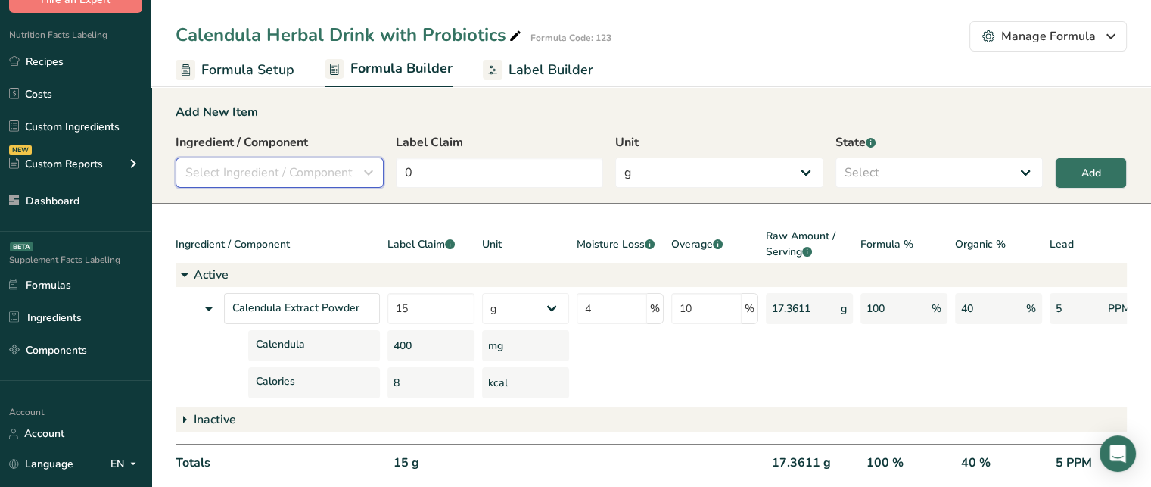
click at [263, 176] on span "Select Ingredient / Component" at bounding box center [268, 172] width 167 height 18
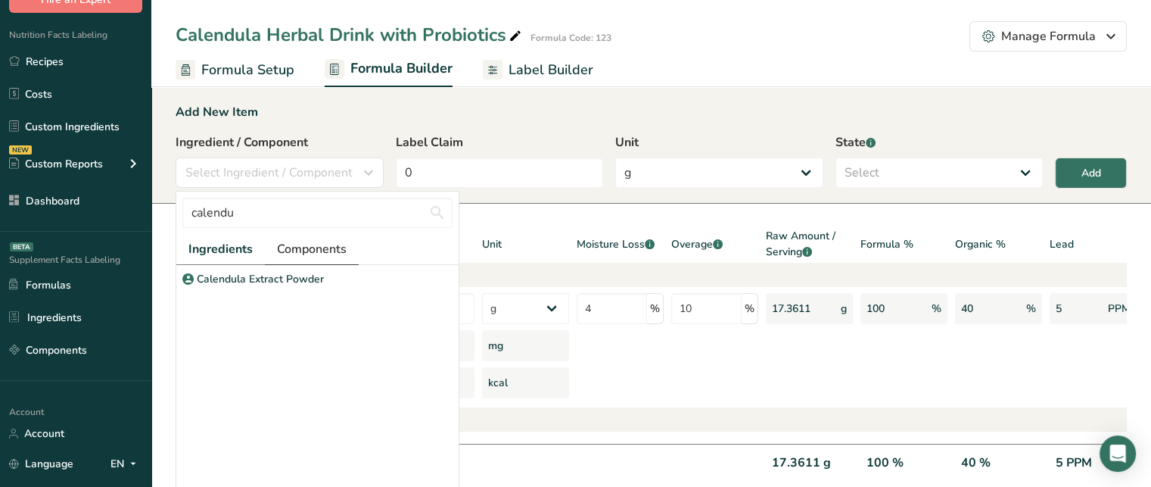
click at [301, 248] on span "Components" at bounding box center [312, 249] width 70 height 18
click at [266, 212] on input "calendu" at bounding box center [317, 213] width 270 height 30
type input "c"
type input "Vitamin C"
click at [260, 275] on div "Vitamin C" at bounding box center [317, 279] width 282 height 28
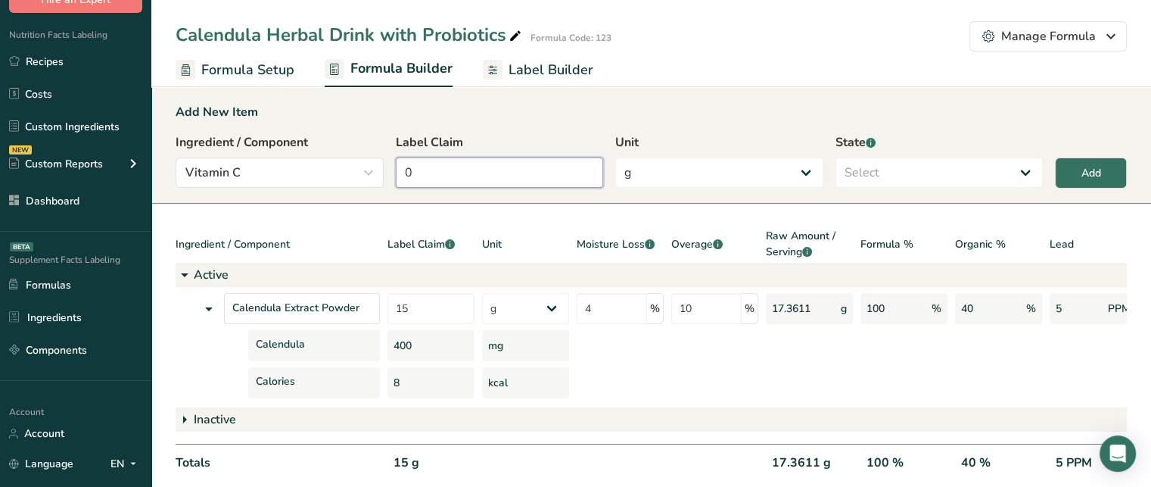
click at [456, 167] on input "0" at bounding box center [500, 172] width 208 height 30
type input "3"
click at [645, 169] on select "g Kilograms mg Oz Pound PPM B CFU mcg µg kcal kJ" at bounding box center [719, 172] width 208 height 30
select select "2"
click at [615, 157] on select "g Kilograms mg Oz Pound PPM B CFU mcg µg kcal kJ" at bounding box center [719, 172] width 208 height 30
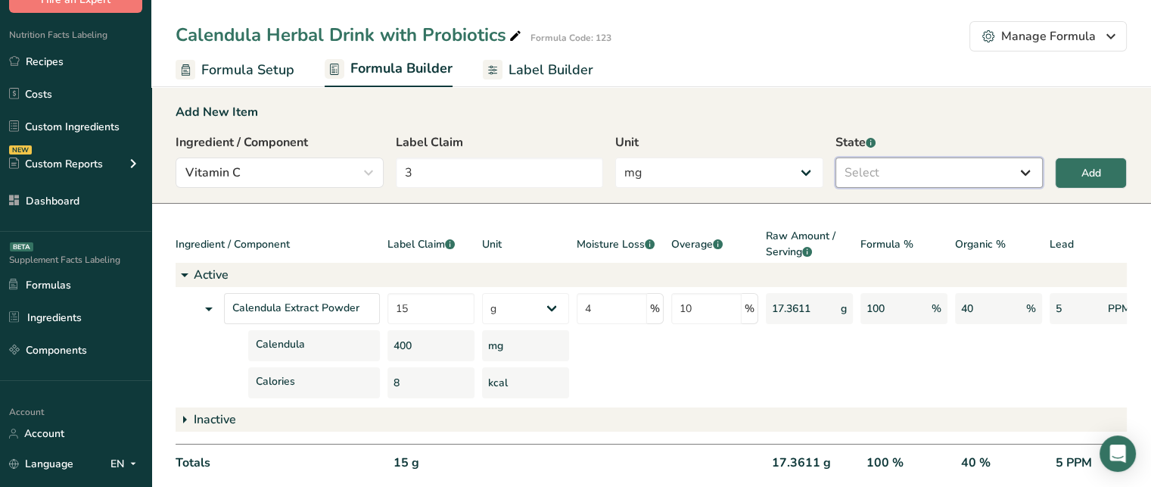
click at [929, 174] on select "Select Active Inactive" at bounding box center [940, 172] width 208 height 30
select select "active"
click at [836, 157] on select "Select Active Inactive" at bounding box center [940, 172] width 208 height 30
click at [1063, 176] on button "Add" at bounding box center [1091, 172] width 72 height 31
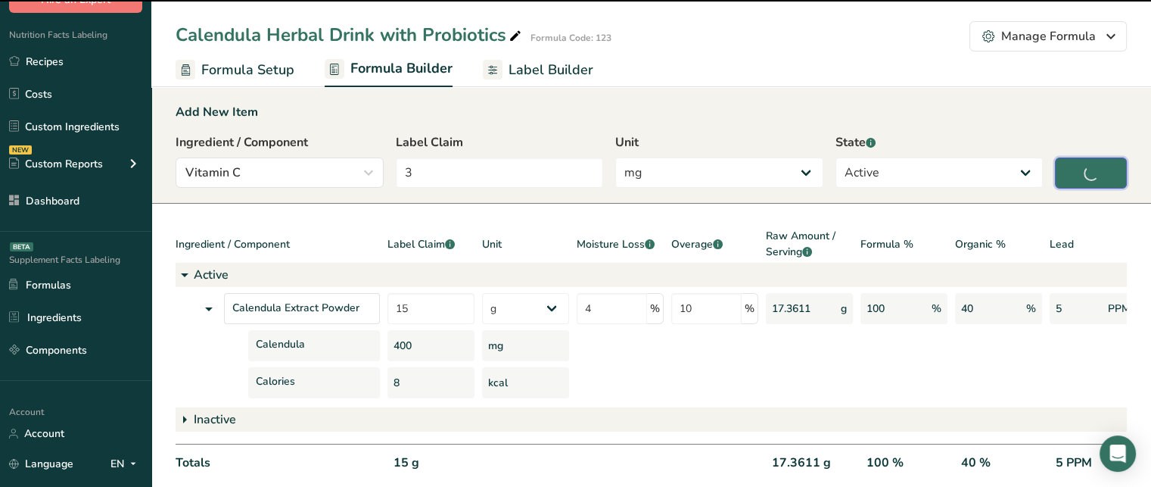
type input "0"
select select "0"
select select
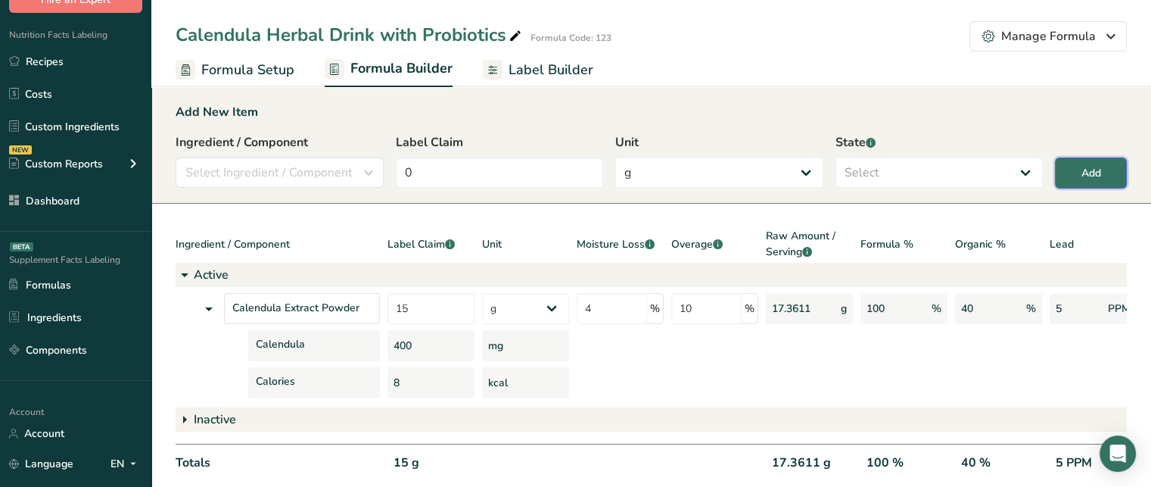
select select "2"
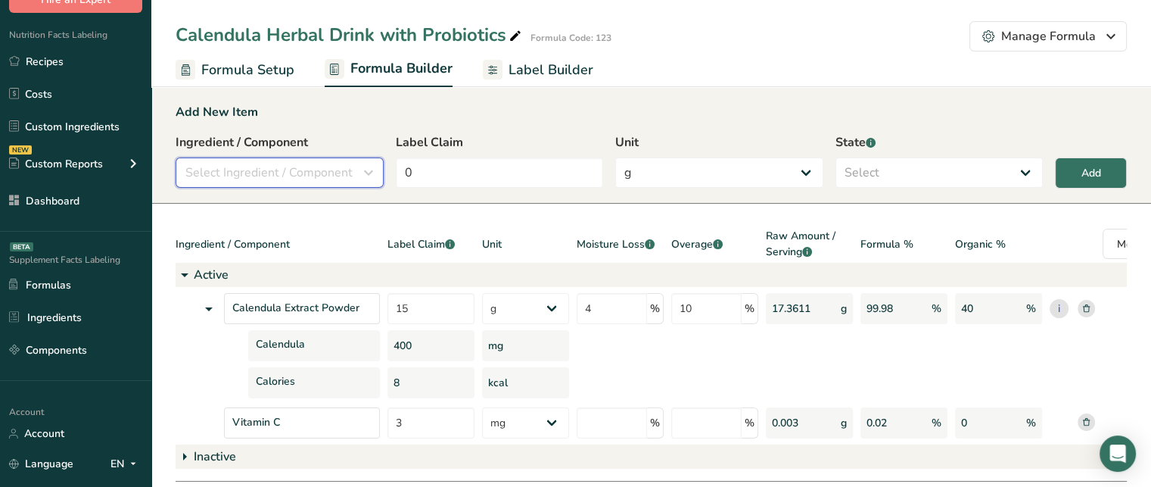
click at [297, 178] on span "Select Ingredient / Component" at bounding box center [268, 172] width 167 height 18
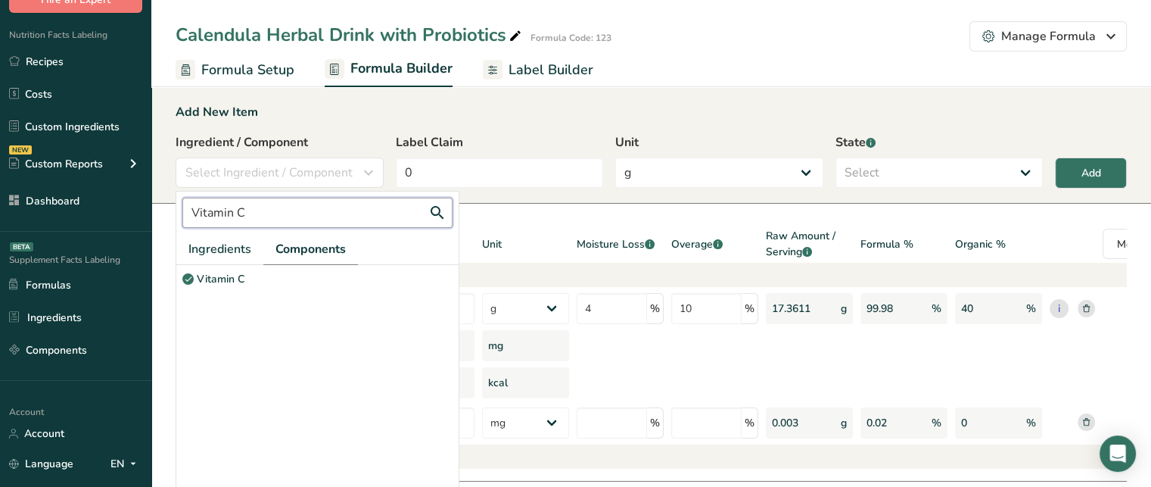
click at [276, 207] on input "Vitamin C" at bounding box center [317, 213] width 270 height 30
type input "V"
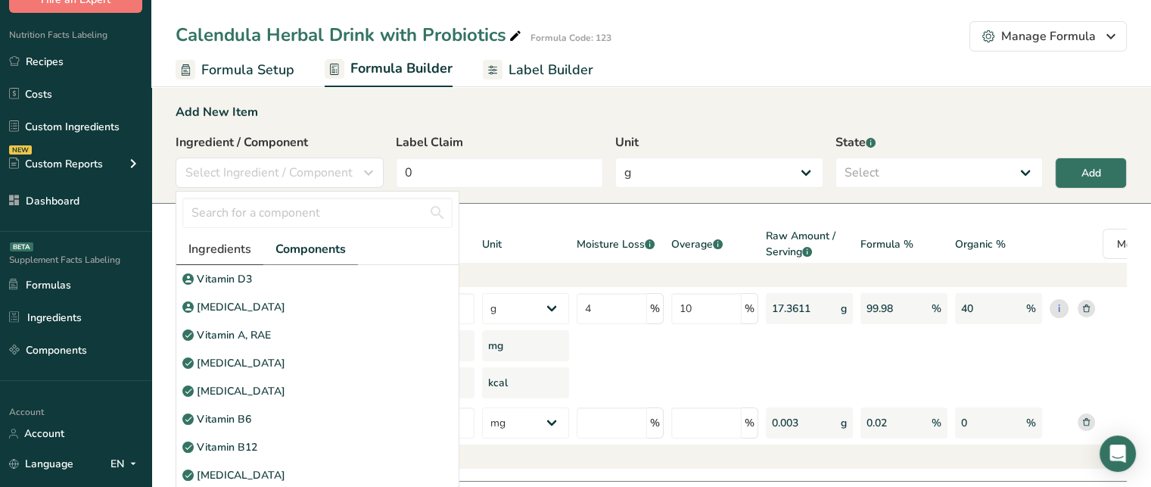
click at [243, 246] on span "Ingredients" at bounding box center [219, 249] width 63 height 18
click at [285, 251] on span "Components" at bounding box center [312, 249] width 70 height 18
click at [228, 244] on span "Ingredients" at bounding box center [219, 249] width 63 height 18
click at [231, 210] on input "text" at bounding box center [317, 213] width 270 height 30
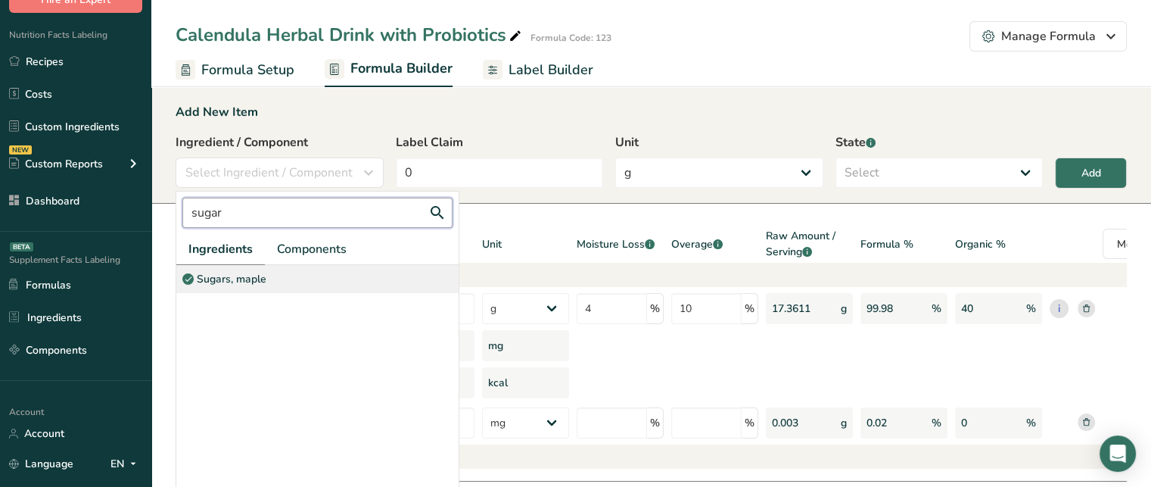
type input "sugar"
click at [254, 282] on p "Sugars, maple" at bounding box center [232, 279] width 70 height 16
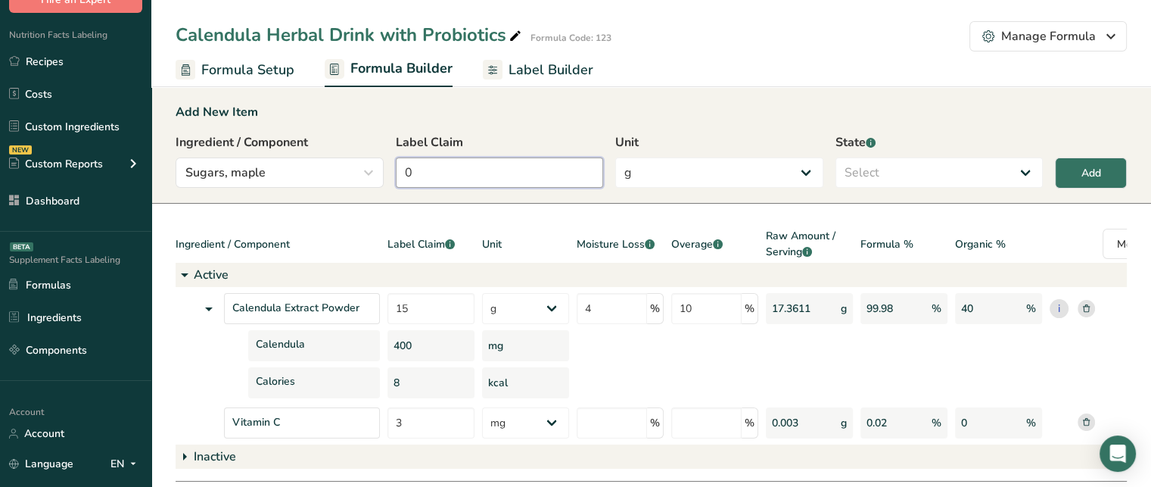
click at [452, 168] on input "0" at bounding box center [500, 172] width 208 height 30
type input "4"
click at [887, 167] on select "Select Active Inactive" at bounding box center [940, 172] width 208 height 30
select select "active"
click at [836, 157] on select "Select Active Inactive" at bounding box center [940, 172] width 208 height 30
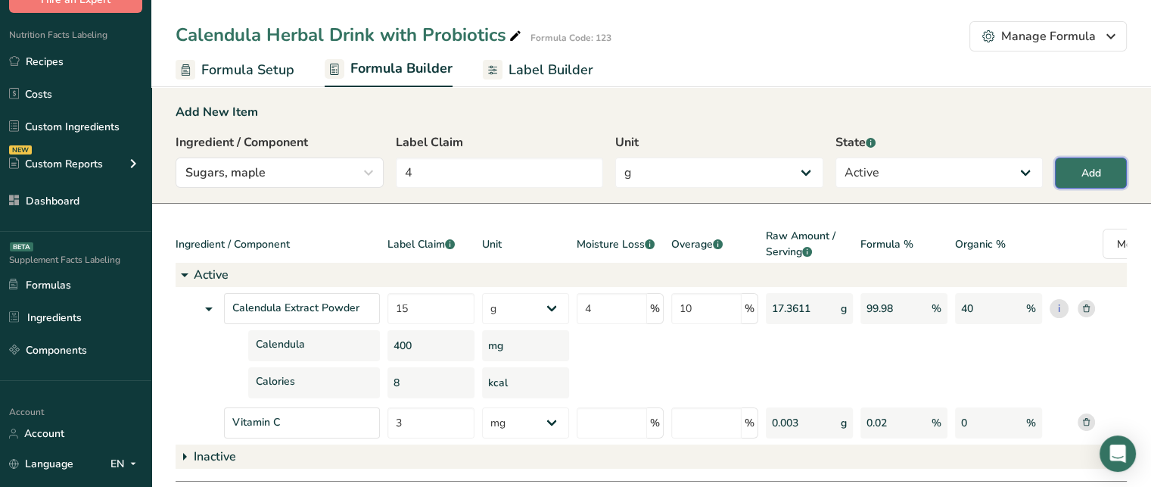
click at [1105, 163] on button "Add" at bounding box center [1091, 172] width 72 height 31
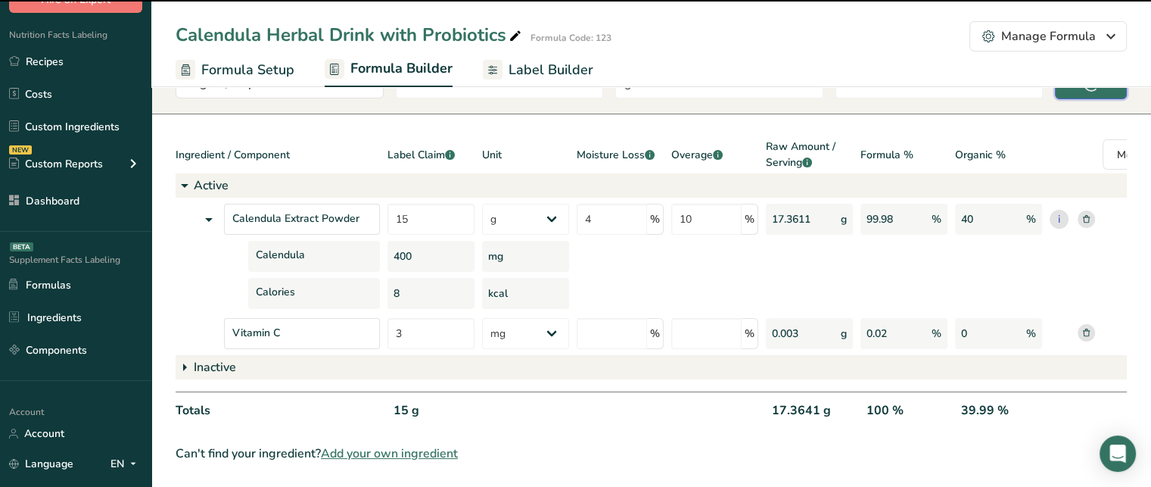
type input "0"
select select
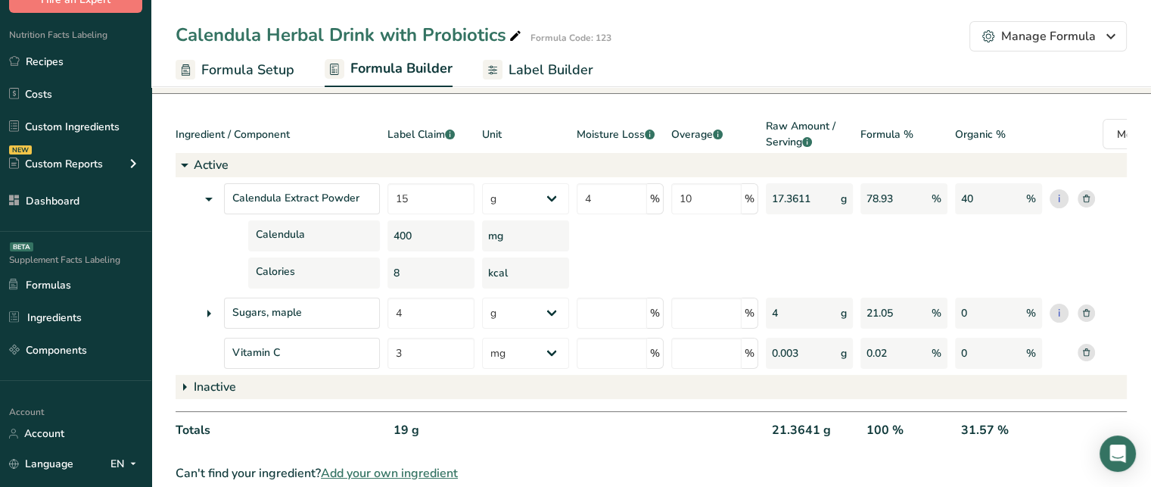
scroll to position [109, 0]
click at [273, 81] on link "Formula Setup" at bounding box center [235, 70] width 119 height 34
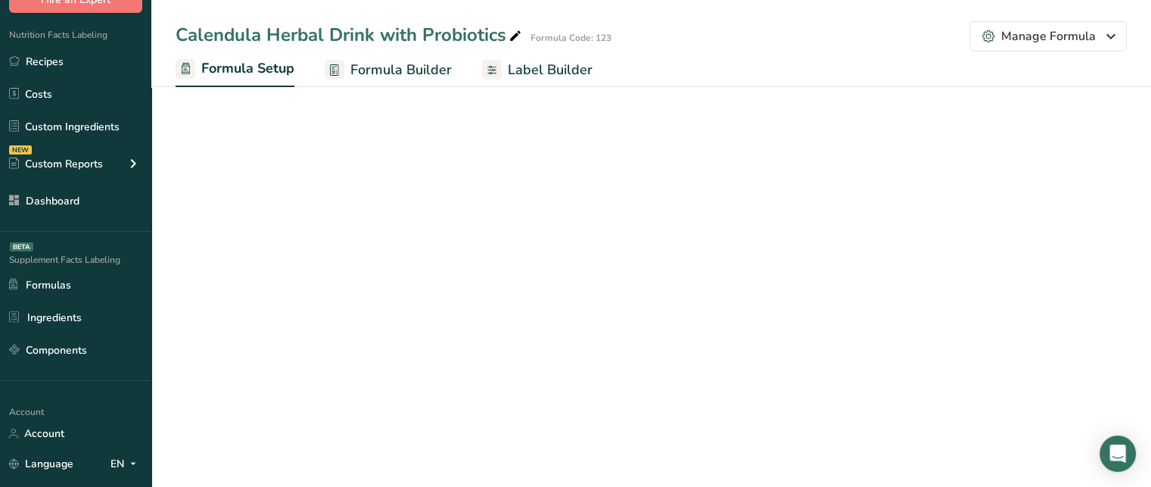
scroll to position [60, 0]
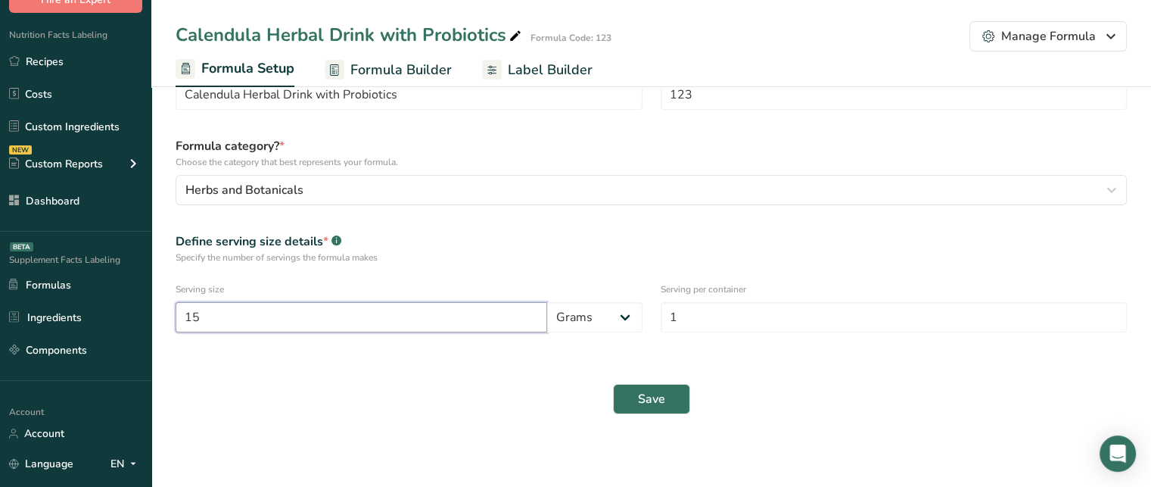
drag, startPoint x: 295, startPoint y: 322, endPoint x: 171, endPoint y: 327, distance: 124.2
click at [171, 327] on div "Serving size 15 Grams Kilograms mg Oz Pound mcg µg" at bounding box center [409, 307] width 485 height 68
type input "19"
click at [657, 396] on span "Save" at bounding box center [651, 399] width 27 height 18
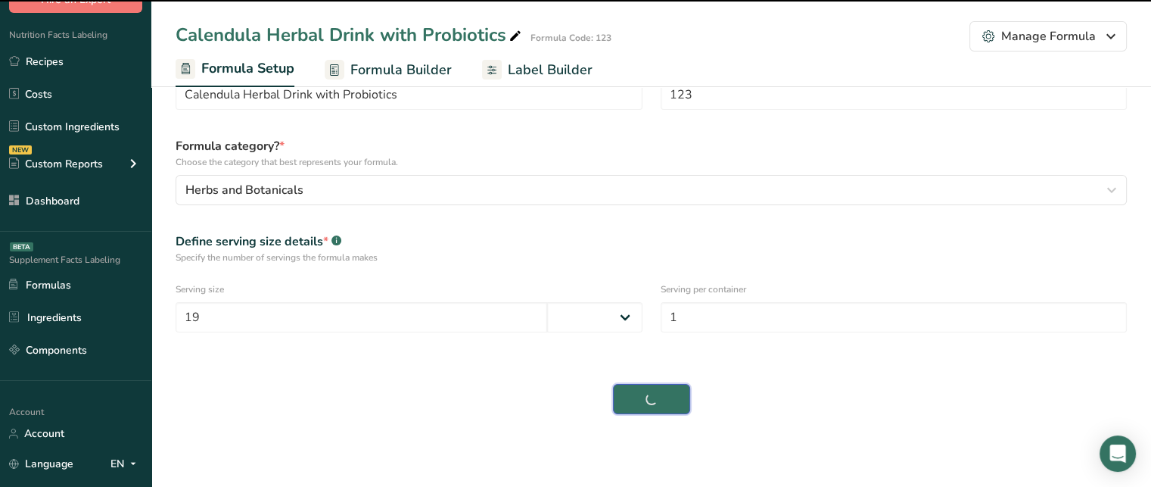
select select "0"
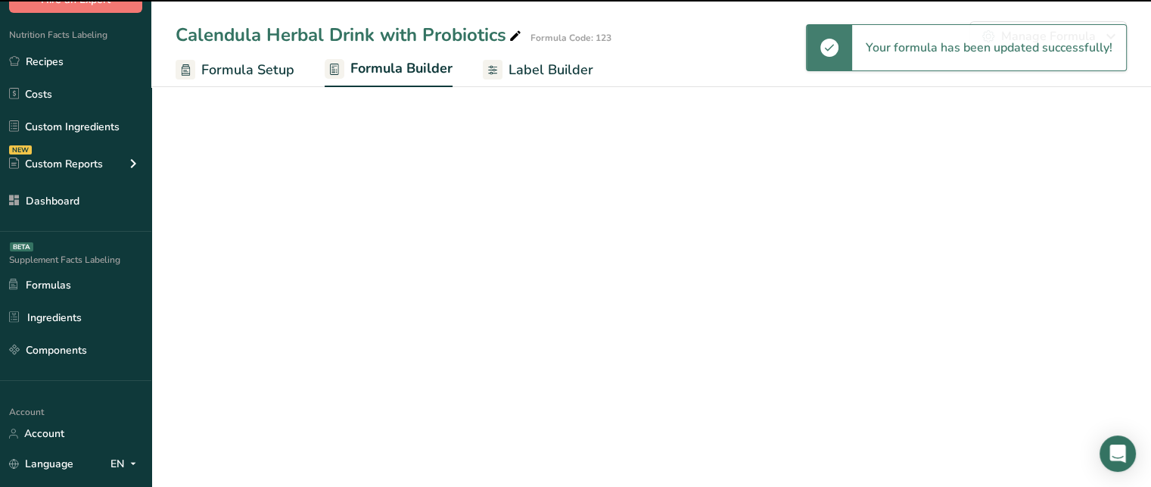
select select "2"
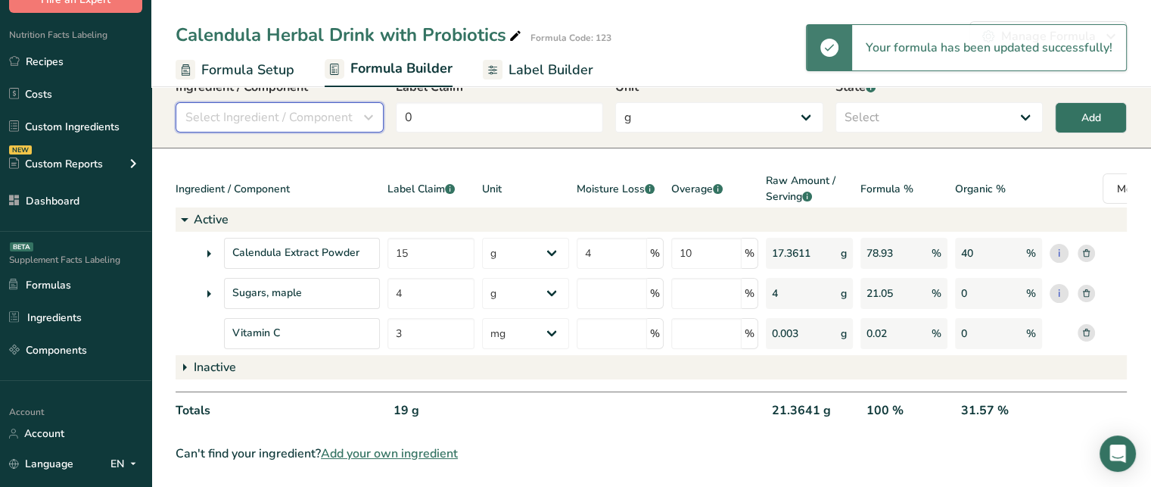
click at [310, 126] on button "Select Ingredient / Component" at bounding box center [280, 117] width 208 height 30
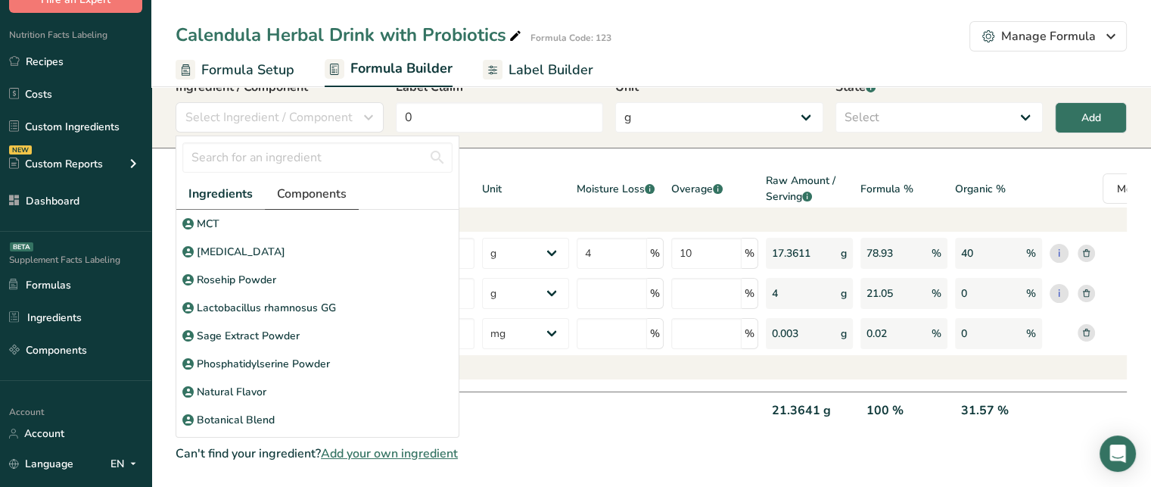
click at [297, 185] on span "Components" at bounding box center [312, 194] width 70 height 18
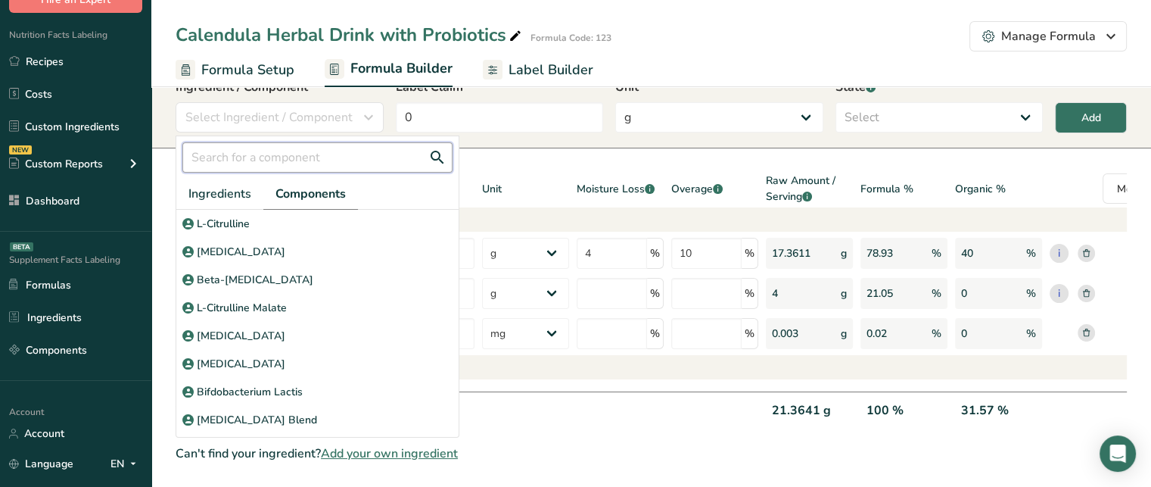
click at [301, 152] on input "text" at bounding box center [317, 157] width 270 height 30
type input "lactobacil"
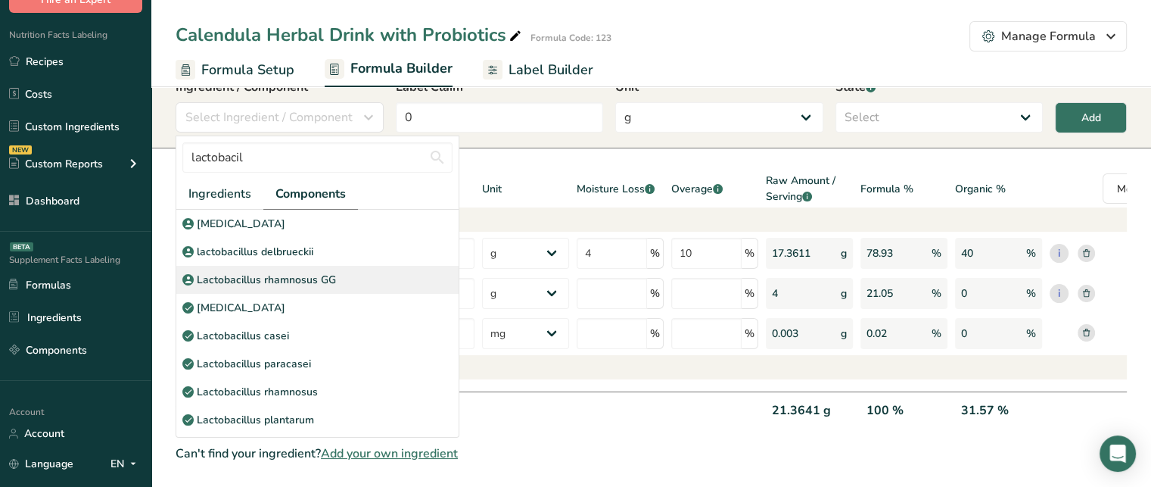
click at [366, 275] on div "Lactobacillus rhamnosus GG" at bounding box center [317, 280] width 282 height 28
select select "6"
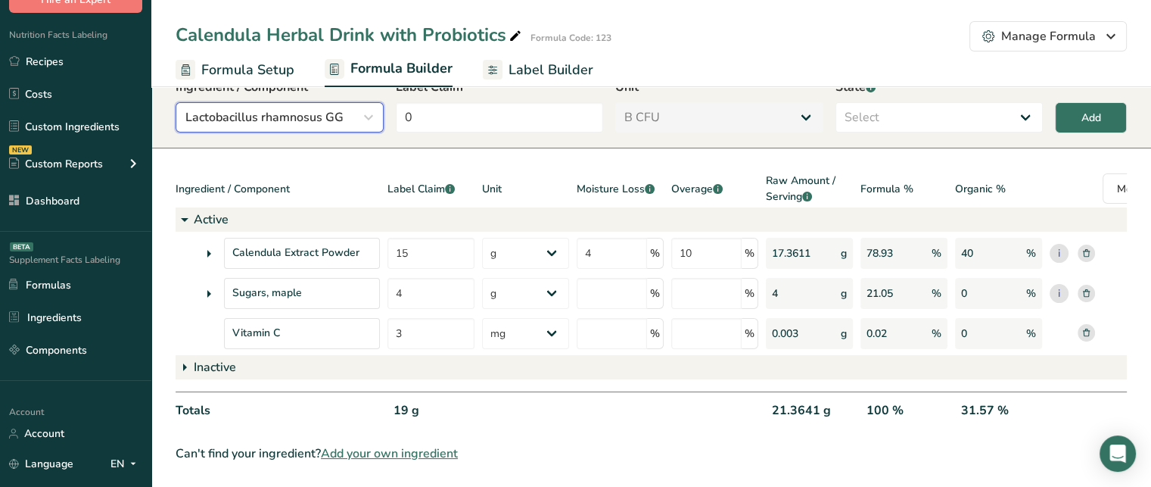
click at [360, 122] on icon "button" at bounding box center [369, 117] width 18 height 27
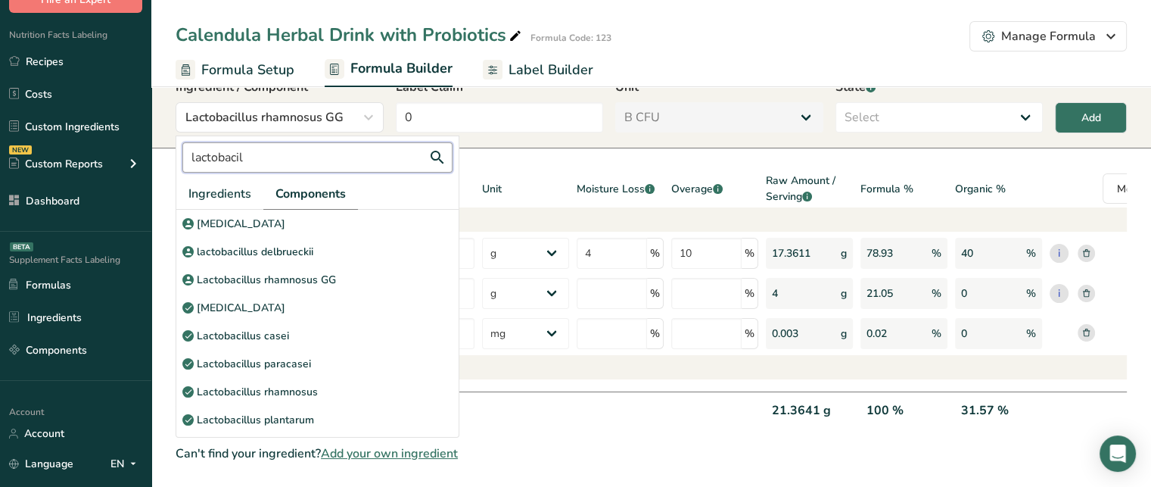
click at [306, 147] on input "lactobacil" at bounding box center [317, 157] width 270 height 30
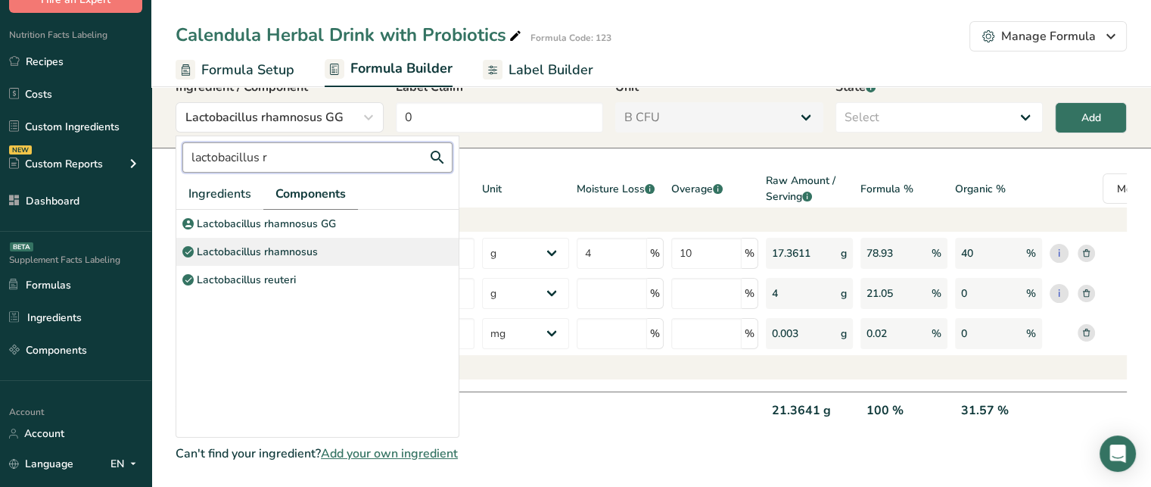
type input "lactobacillus r"
click at [325, 243] on div "Lactobacillus rhamnosus" at bounding box center [317, 252] width 282 height 28
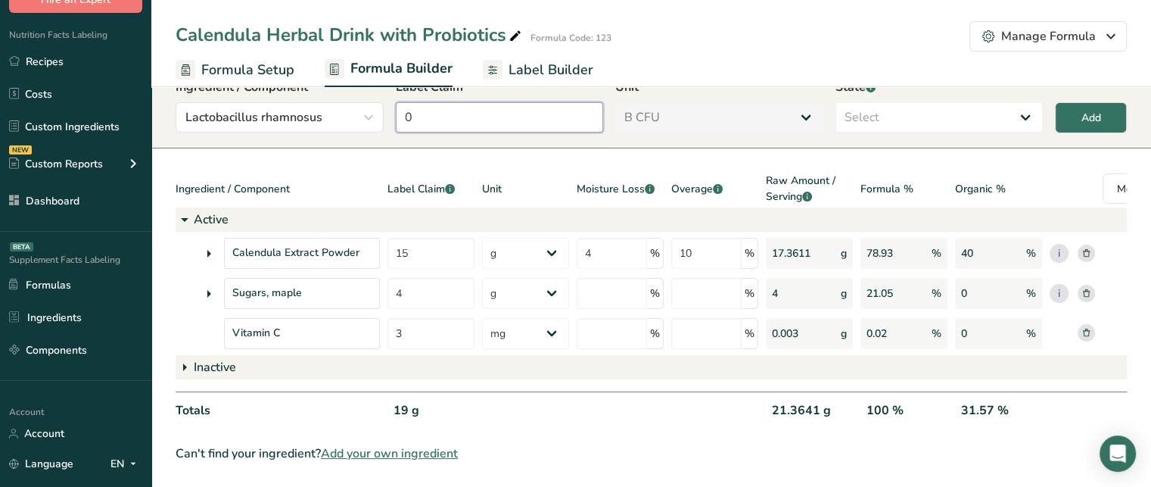
click at [433, 117] on input "0" at bounding box center [500, 117] width 208 height 30
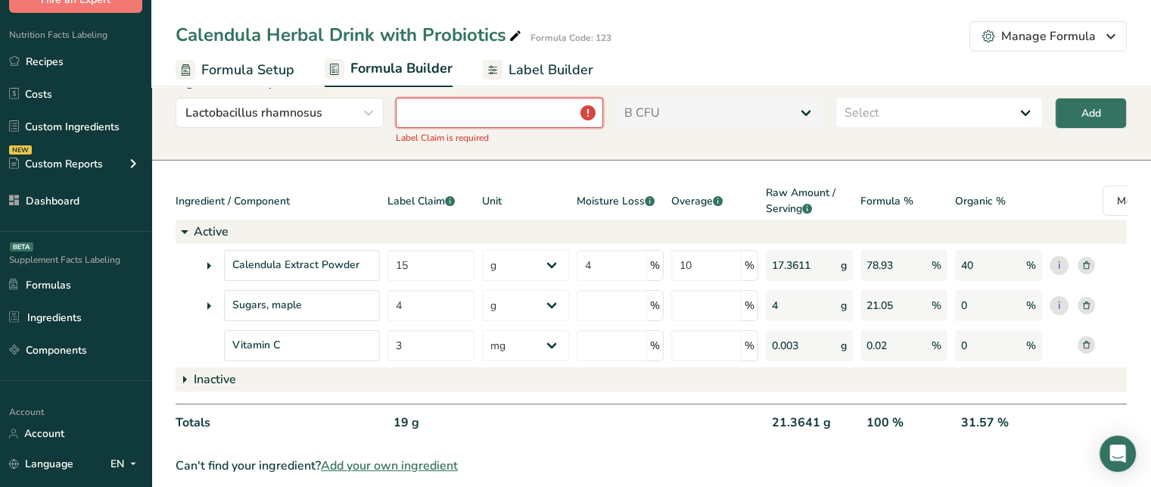
click at [560, 108] on input "number" at bounding box center [500, 113] width 208 height 30
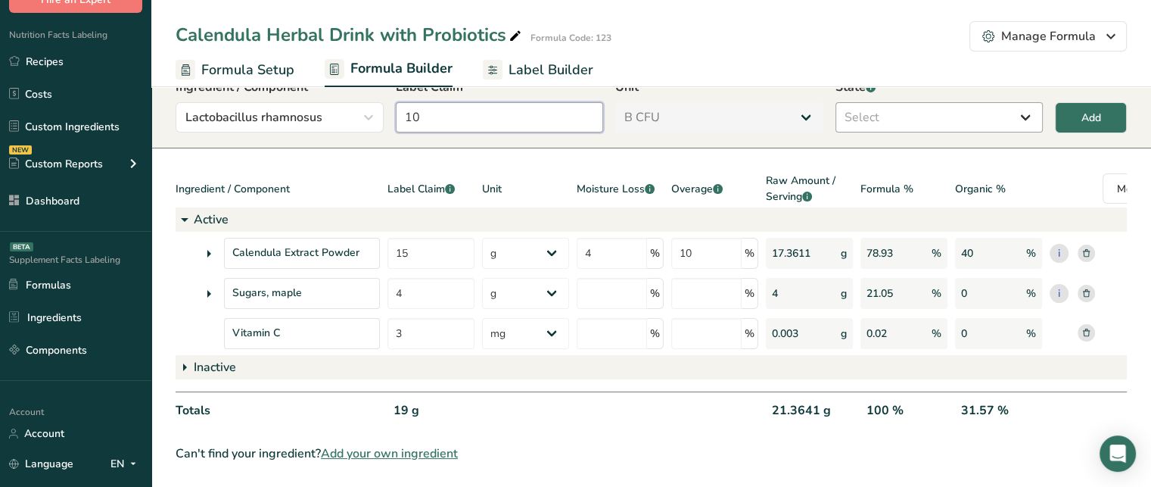
type input "10"
click at [882, 114] on select "Select Active Inactive" at bounding box center [940, 117] width 208 height 30
select select "active"
click at [836, 102] on select "Select Active Inactive" at bounding box center [940, 117] width 208 height 30
click at [1069, 125] on button "Add" at bounding box center [1091, 117] width 72 height 31
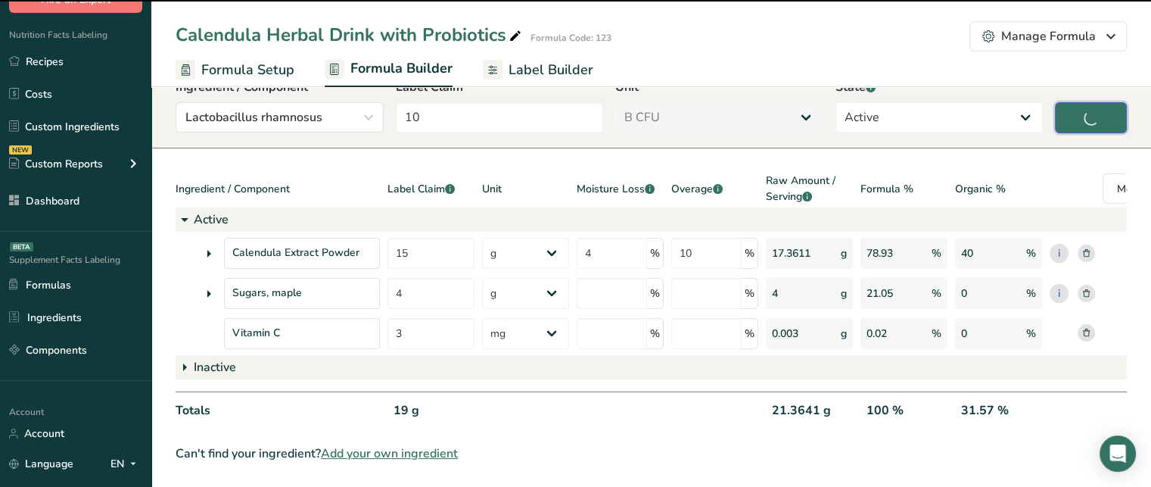
type input "0"
select select "0"
select select
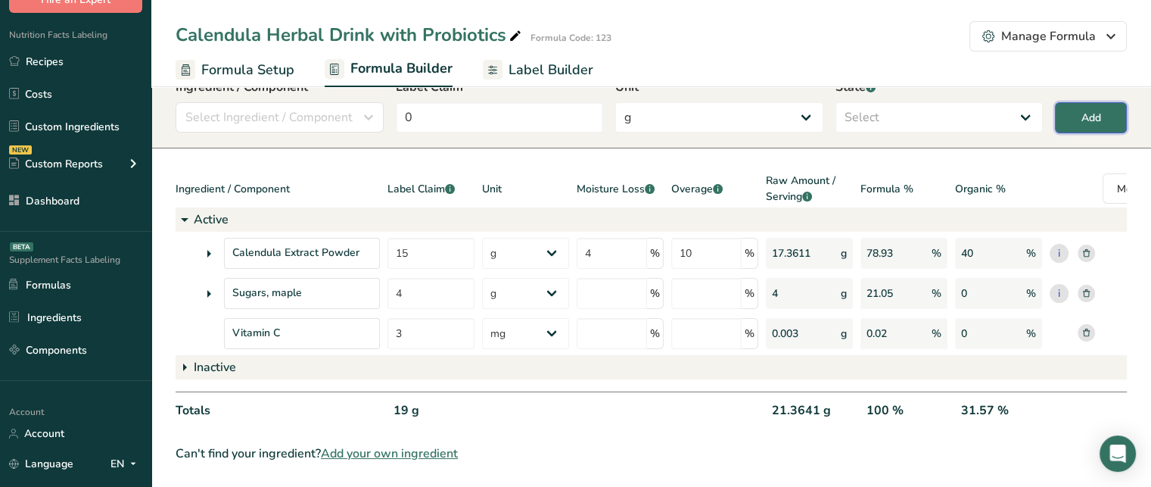
select select "6"
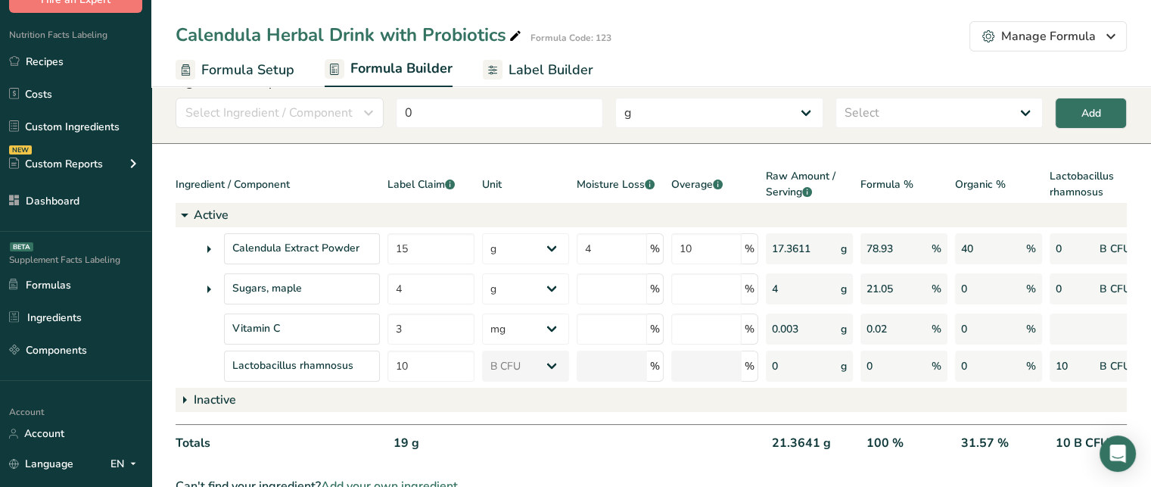
click at [509, 70] on span "Label Builder" at bounding box center [551, 70] width 85 height 20
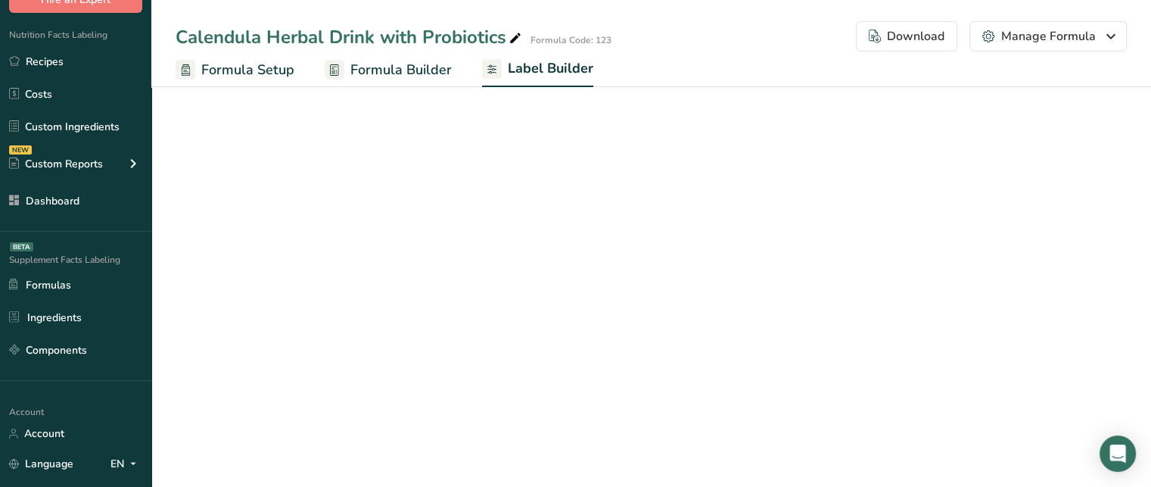
select select "Roboto"
select select "bold"
select select "center"
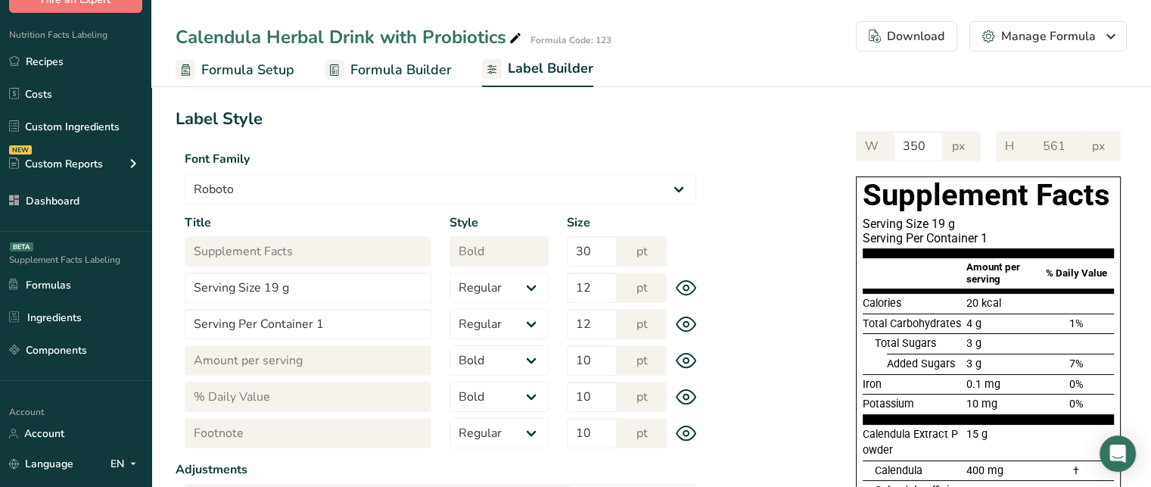
scroll to position [68, 0]
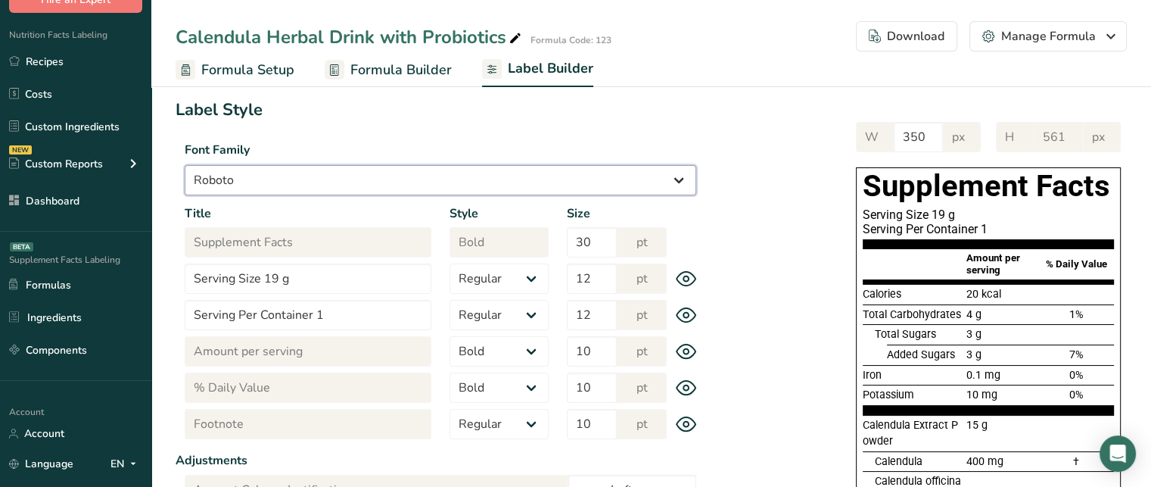
click at [381, 176] on select "Arial Roboto Helvetica Verdana Tahoma Georgia Courier New Comic Sans MS Times N…" at bounding box center [441, 180] width 512 height 30
click at [185, 165] on select "Arial Roboto Helvetica Verdana Tahoma Georgia Courier New Comic Sans MS Times N…" at bounding box center [441, 180] width 512 height 30
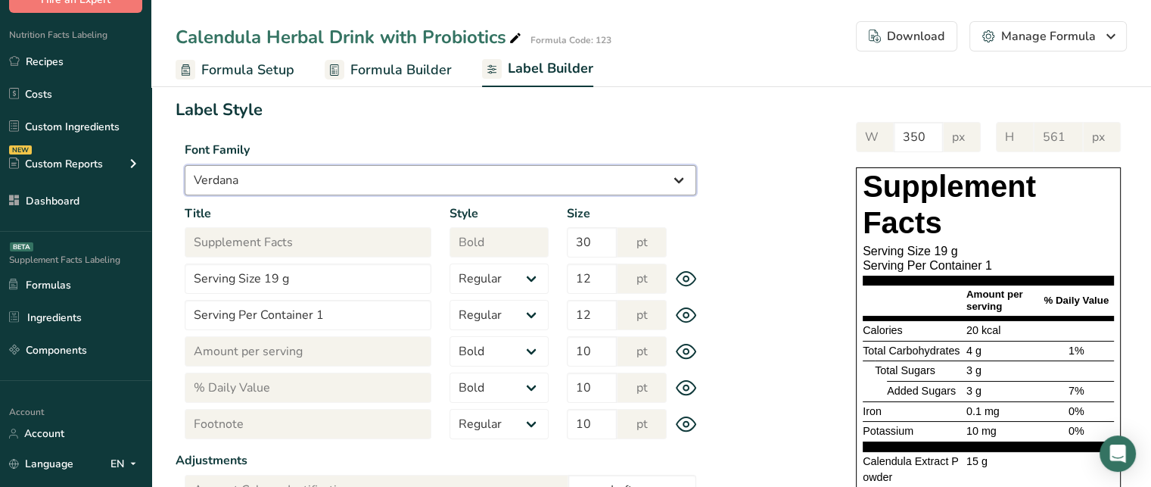
click at [305, 188] on select "Arial Roboto Helvetica Verdana Tahoma Georgia Courier New Comic Sans MS Times N…" at bounding box center [441, 180] width 512 height 30
click at [185, 165] on select "Arial Roboto Helvetica Verdana Tahoma Georgia Courier New Comic Sans MS Times N…" at bounding box center [441, 180] width 512 height 30
click at [384, 196] on section "Label Style Font Family Arial Roboto Helvetica Verdana Tahoma Georgia Courier N…" at bounding box center [441, 437] width 530 height 678
click at [356, 194] on select "Arial Roboto Helvetica Verdana Tahoma Georgia Courier New Comic Sans MS Times N…" at bounding box center [441, 180] width 512 height 30
click at [185, 165] on select "Arial Roboto Helvetica Verdana Tahoma Georgia Courier New Comic Sans MS Times N…" at bounding box center [441, 180] width 512 height 30
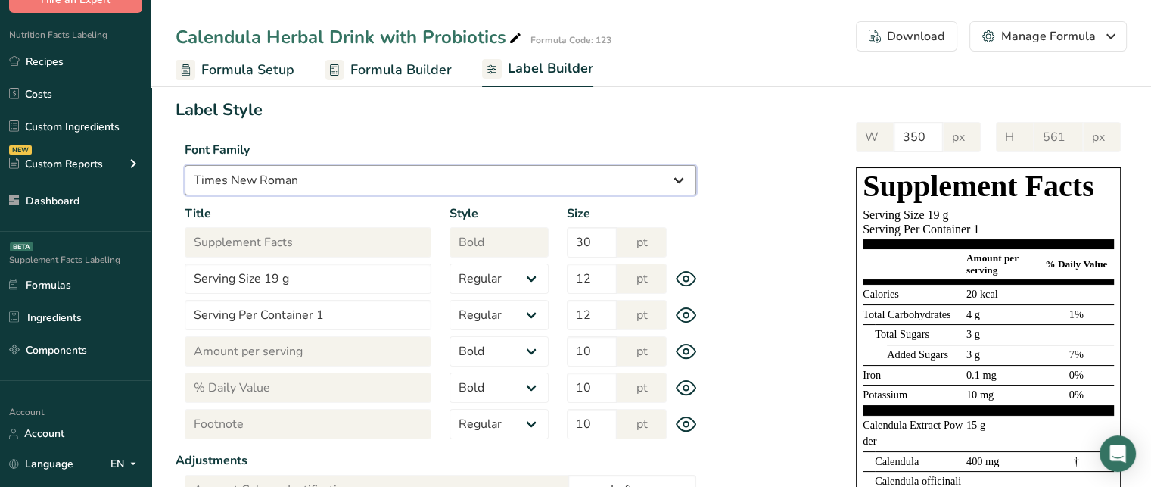
click at [403, 179] on select "Arial Roboto Helvetica Verdana Tahoma Georgia Courier New Comic Sans MS Times N…" at bounding box center [441, 180] width 512 height 30
click at [185, 165] on select "Arial Roboto Helvetica Verdana Tahoma Georgia Courier New Comic Sans MS Times N…" at bounding box center [441, 180] width 512 height 30
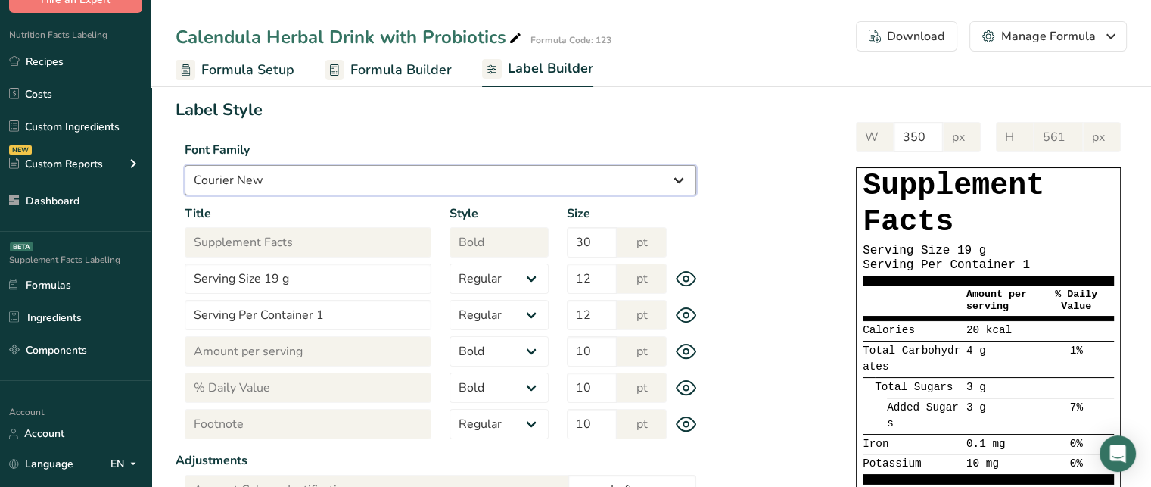
click at [396, 192] on select "Arial Roboto Helvetica Verdana Tahoma Georgia Courier New Comic Sans MS Times N…" at bounding box center [441, 180] width 512 height 30
select select "Arial"
click at [185, 165] on select "Arial Roboto Helvetica Verdana Tahoma Georgia Courier New Comic Sans MS Times N…" at bounding box center [441, 180] width 512 height 30
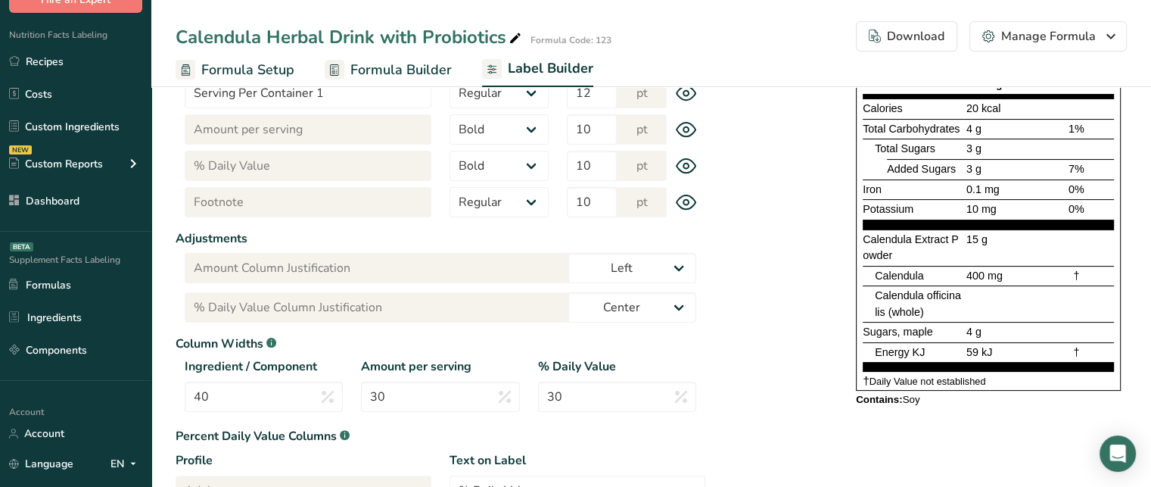
scroll to position [288, 0]
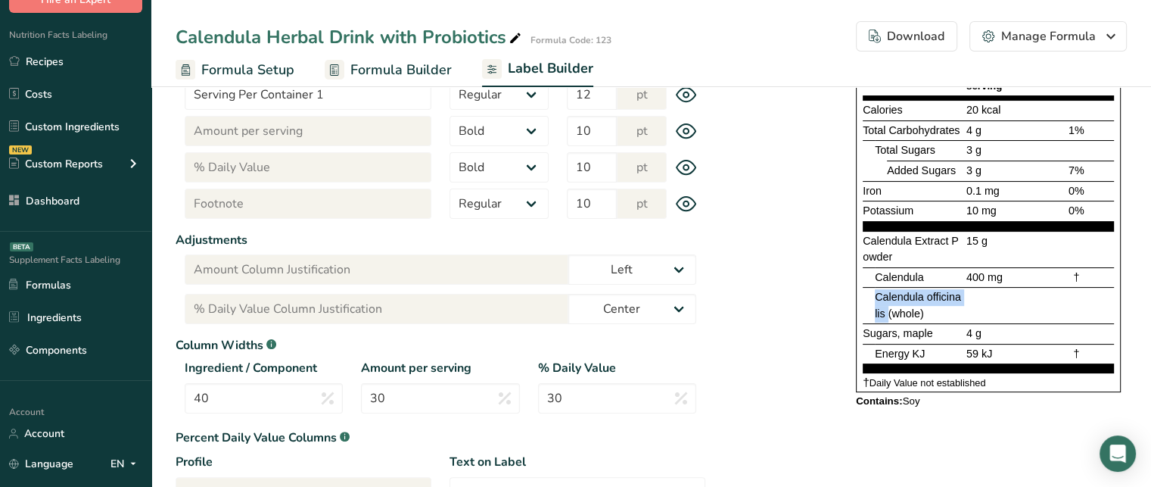
drag, startPoint x: 888, startPoint y: 312, endPoint x: 870, endPoint y: 302, distance: 20.0
click at [870, 302] on div "Calendula officinalis (whole)" at bounding box center [988, 305] width 251 height 36
drag, startPoint x: 274, startPoint y: 405, endPoint x: 188, endPoint y: 397, distance: 86.6
click at [188, 397] on input "40" at bounding box center [264, 398] width 158 height 30
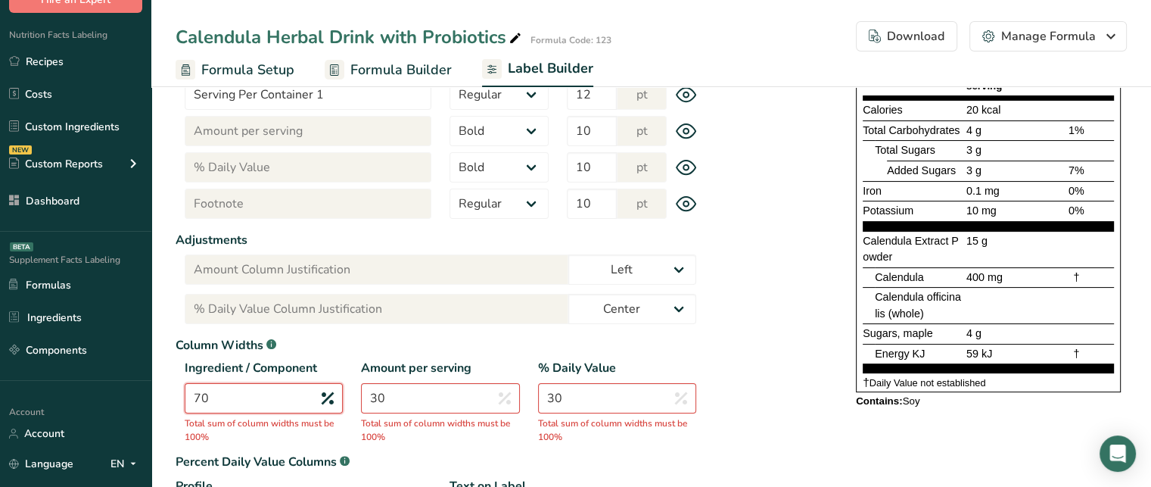
type input "70"
click at [344, 393] on div "Ingredient / Component 70 Total sum of column widths must be 100%" at bounding box center [264, 391] width 176 height 64
click at [412, 393] on input "30" at bounding box center [440, 398] width 158 height 30
type input "3"
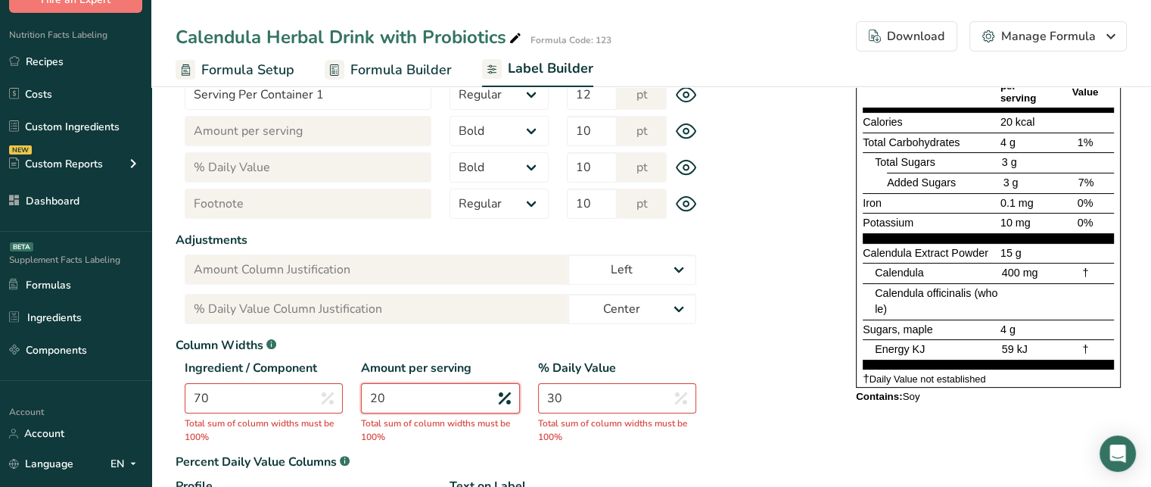
type input "20"
click at [608, 404] on input "30" at bounding box center [617, 398] width 158 height 30
type input "3"
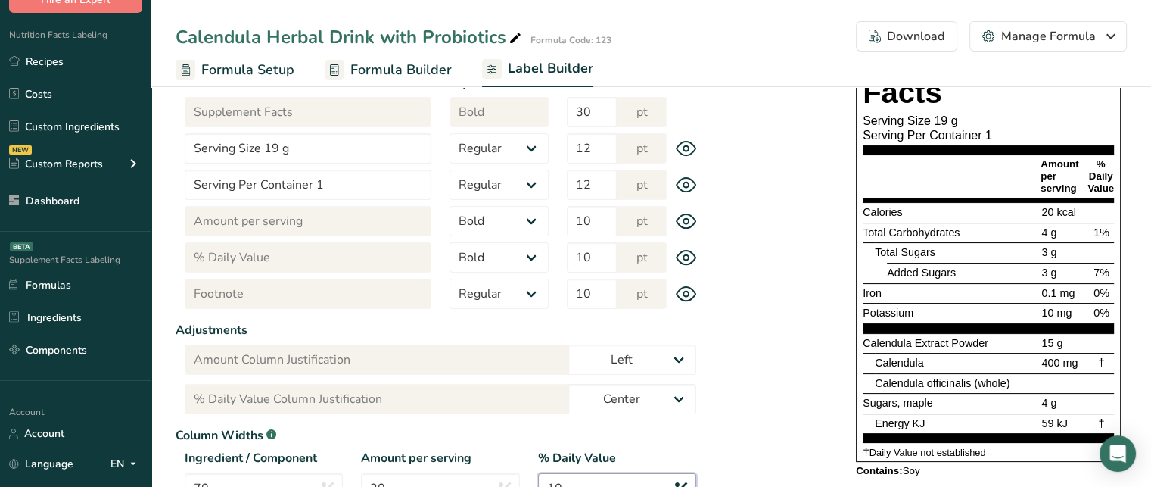
scroll to position [196, 0]
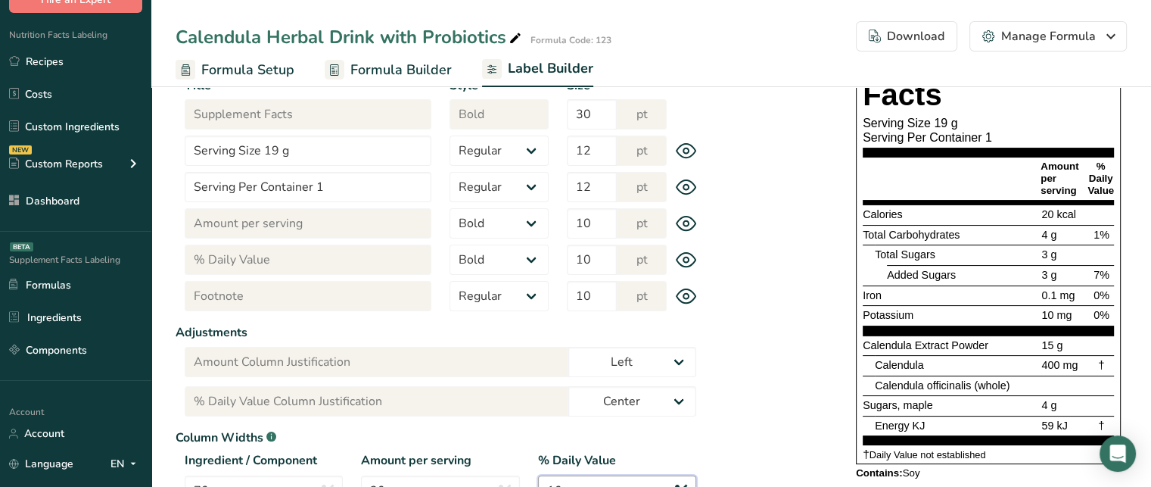
type input "10"
click at [926, 379] on span "Calendula officinalis (whole)" at bounding box center [942, 385] width 135 height 12
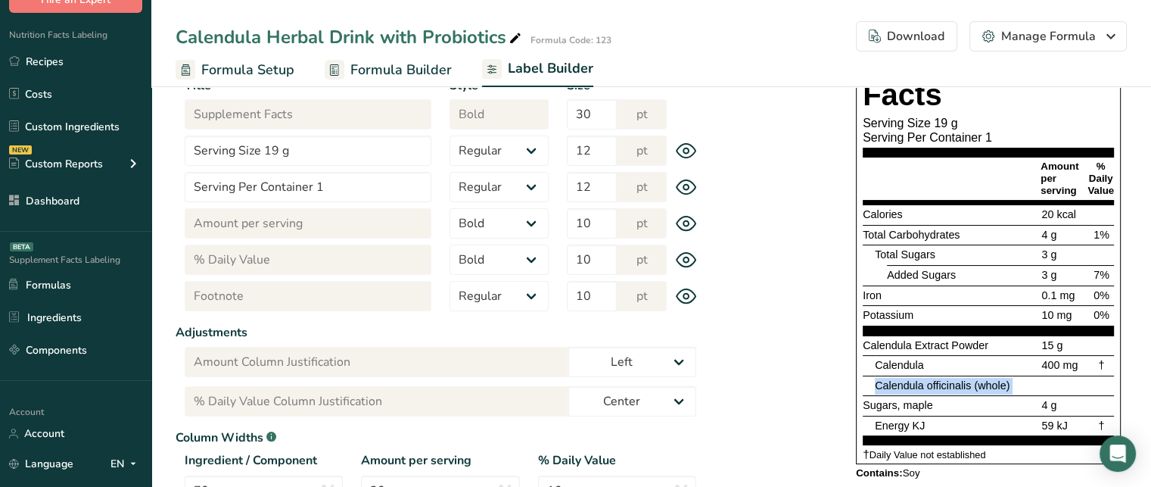
click at [926, 379] on span "Calendula officinalis (whole)" at bounding box center [942, 385] width 135 height 12
click at [911, 363] on span "Calendula" at bounding box center [899, 365] width 49 height 12
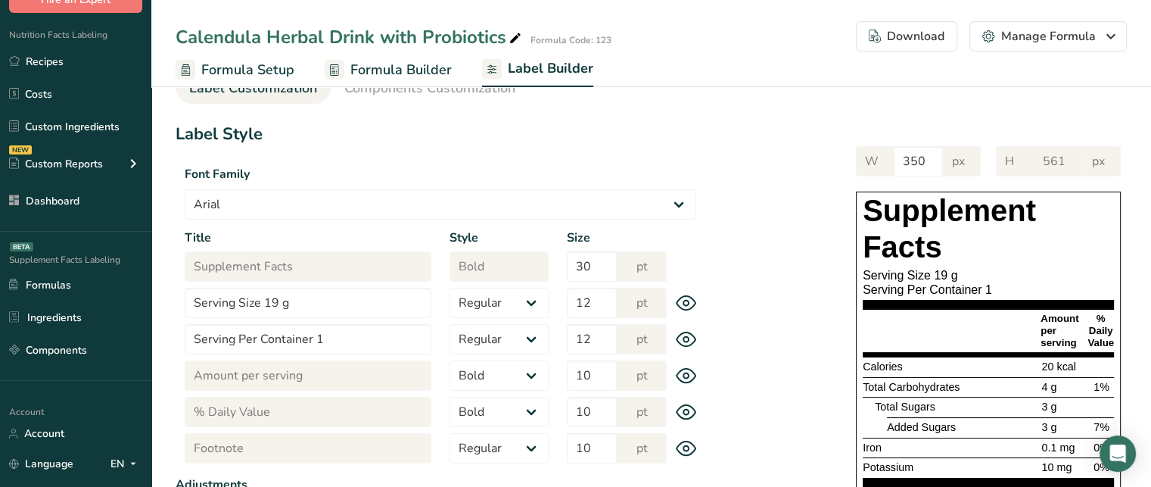
scroll to position [42, 0]
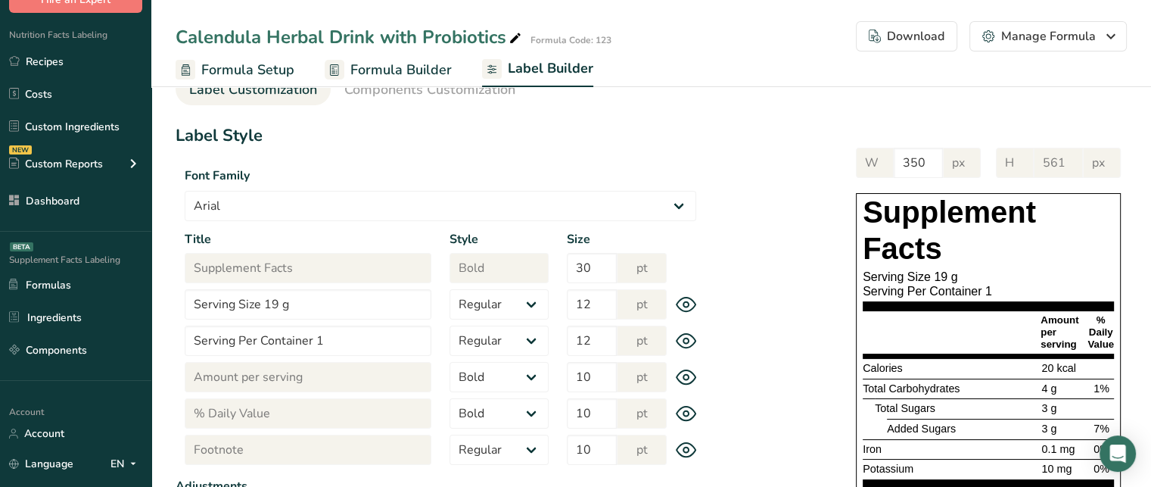
click at [933, 278] on div "Serving Size 19 g" at bounding box center [988, 276] width 251 height 14
click at [263, 303] on input "Serving Size 19 g" at bounding box center [308, 304] width 247 height 30
click at [319, 305] on input "Serving Size 19 g" at bounding box center [308, 304] width 247 height 30
click at [266, 300] on input "Serving Size 19 g" at bounding box center [308, 304] width 247 height 30
click at [378, 293] on input "Serving Size 1 packet (19 g" at bounding box center [308, 304] width 247 height 30
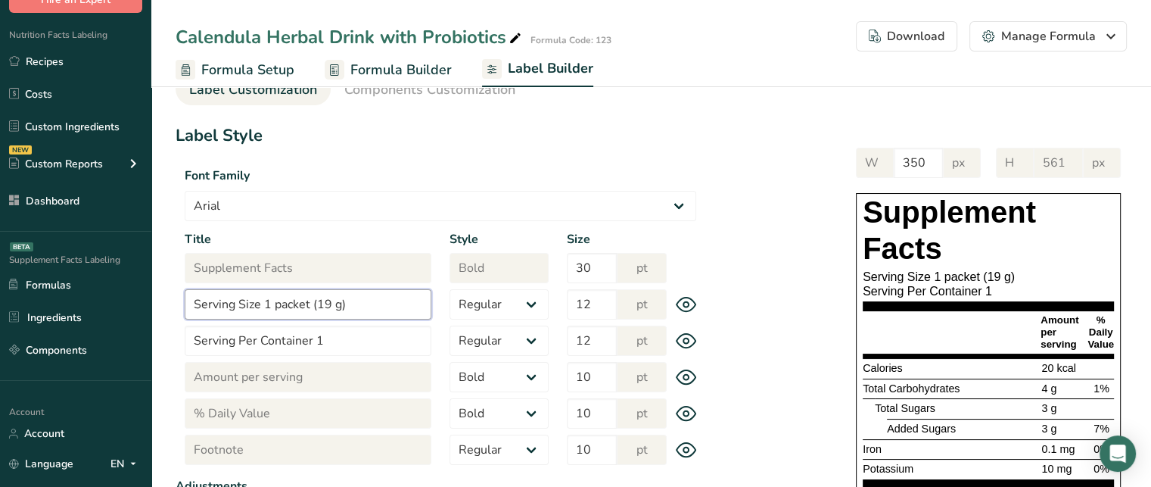
type input "Serving Size 1 packet (19 g)"
click at [911, 278] on div "Serving Size 1 packet (19 g)" at bounding box center [988, 276] width 251 height 14
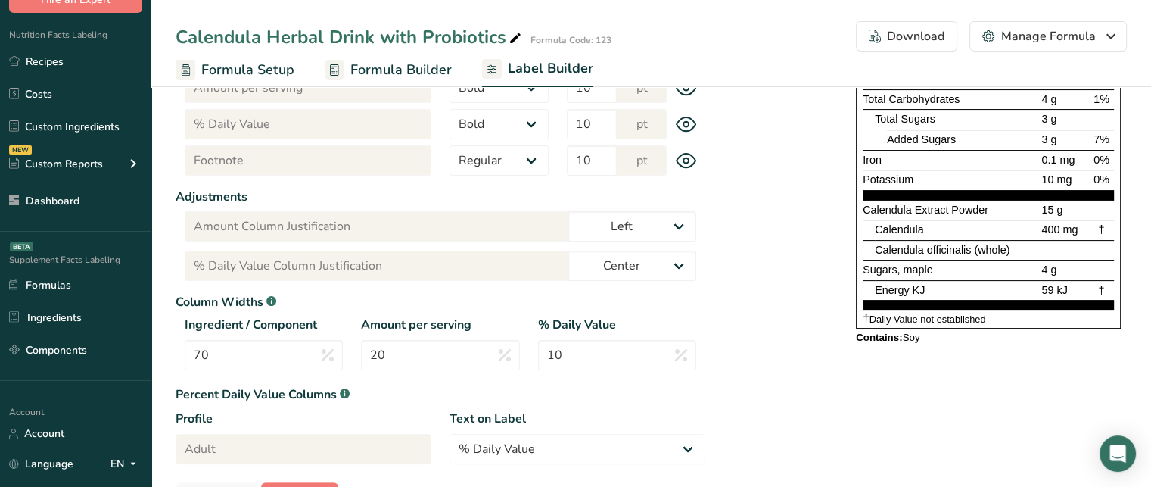
scroll to position [345, 0]
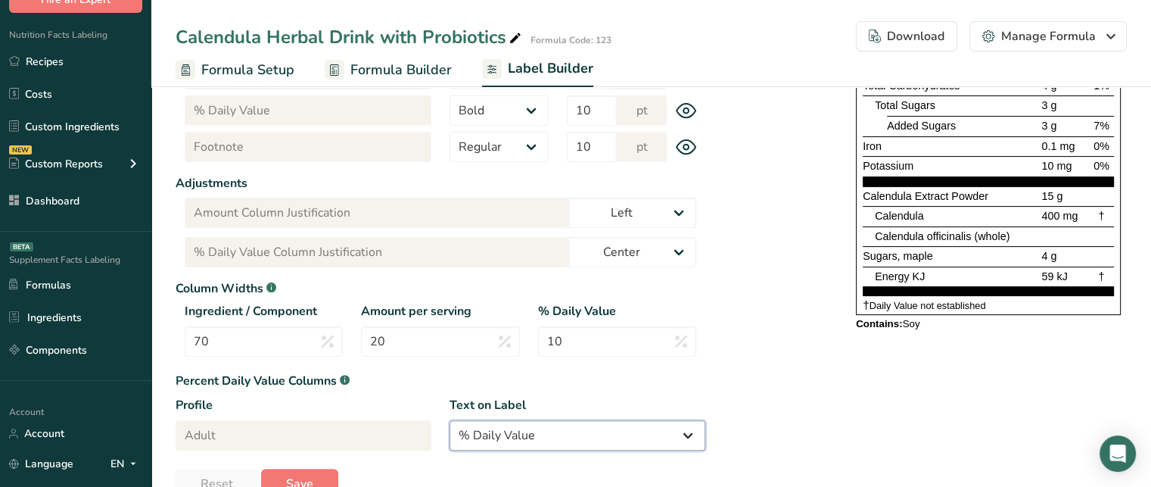
click at [629, 430] on select "% Daily Value Daily Value Percent % DV %DV" at bounding box center [578, 435] width 256 height 30
select select "Daily Value Percent"
click at [450, 420] on select "% Daily Value Daily Value Percent % DV %DV" at bounding box center [578, 435] width 256 height 30
type input "Daily Value Percent"
type input "Daily Value Percent Column Justification"
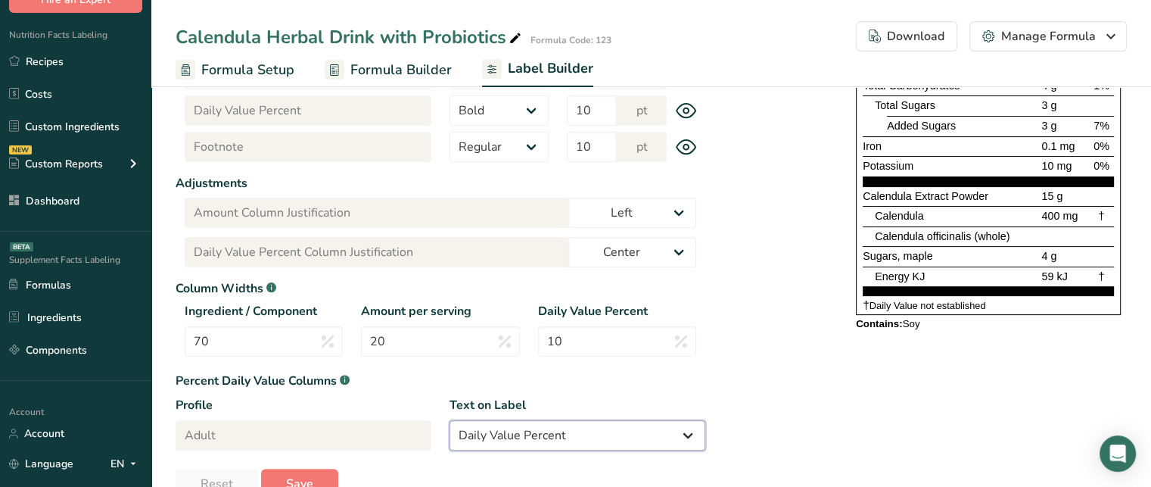
click at [523, 429] on select "% Daily Value Daily Value Percent % DV %DV" at bounding box center [578, 435] width 256 height 30
select select "% DV"
click at [450, 420] on select "% Daily Value Daily Value Percent % DV %DV" at bounding box center [578, 435] width 256 height 30
type input "% DV"
type input "% DV Column Justification"
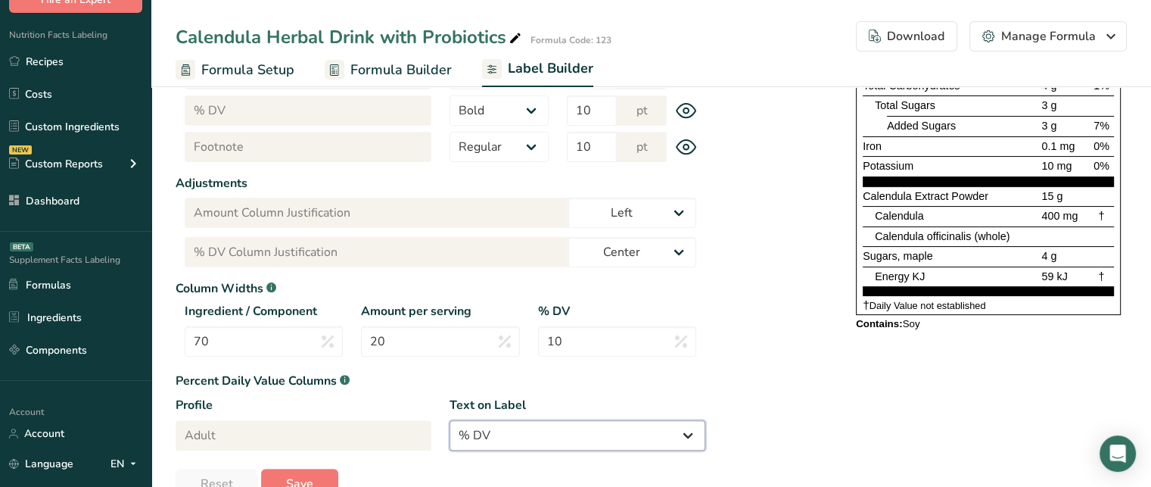
click at [510, 433] on select "% Daily Value Daily Value Percent % DV %DV" at bounding box center [578, 435] width 256 height 30
select select "%DV"
click at [450, 420] on select "% Daily Value Daily Value Percent % DV %DV" at bounding box center [578, 435] width 256 height 30
type input "%DV"
type input "%DV Column Justification"
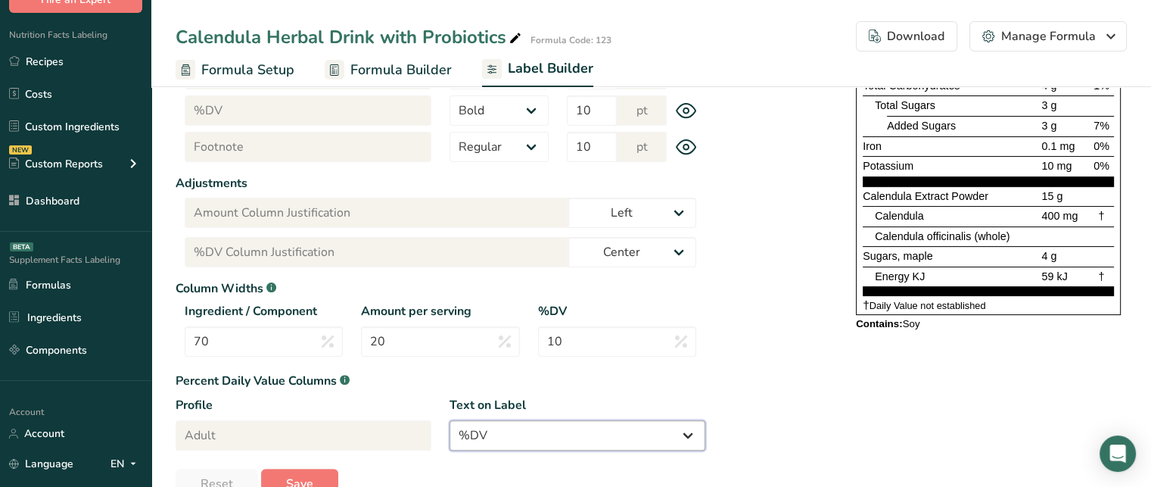
click at [509, 436] on select "% Daily Value Daily Value Percent % DV %DV" at bounding box center [578, 435] width 256 height 30
select select "% Daily Value"
click at [450, 420] on select "% Daily Value Daily Value Percent % DV %DV" at bounding box center [578, 435] width 256 height 30
type input "% Daily Value"
type input "% Daily Value Column Justification"
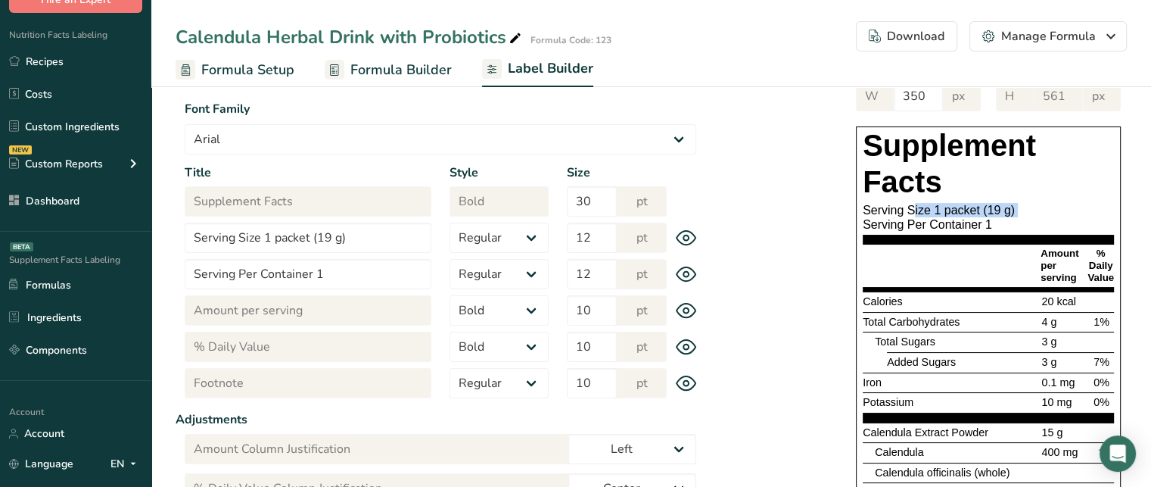
scroll to position [128, 0]
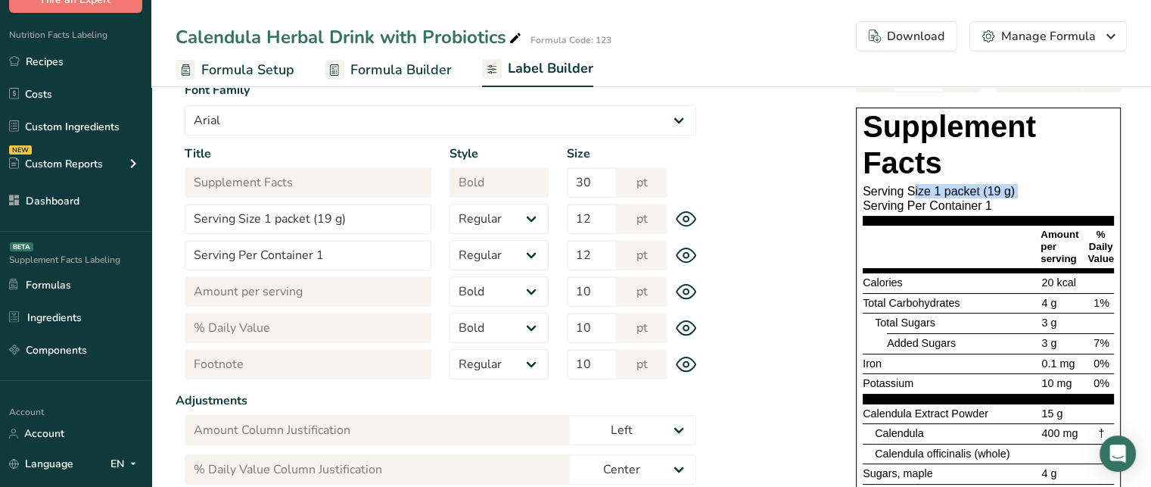
drag, startPoint x: 1093, startPoint y: 232, endPoint x: 1118, endPoint y: 258, distance: 35.9
click at [1118, 258] on div "Supplement Facts Serving Size 1 packet (19 g) Serving Per Container 1 Amount pe…" at bounding box center [988, 319] width 265 height 425
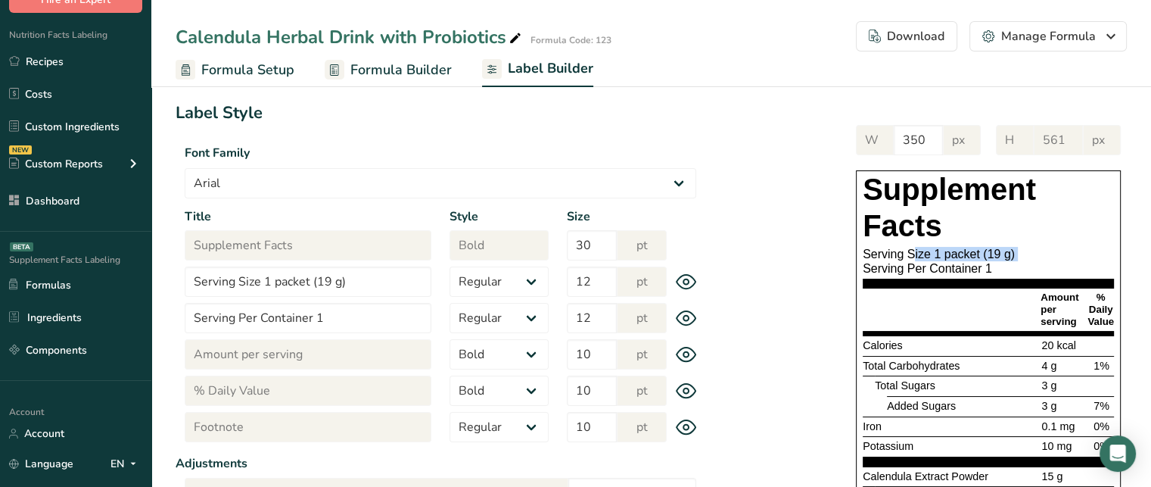
scroll to position [0, 0]
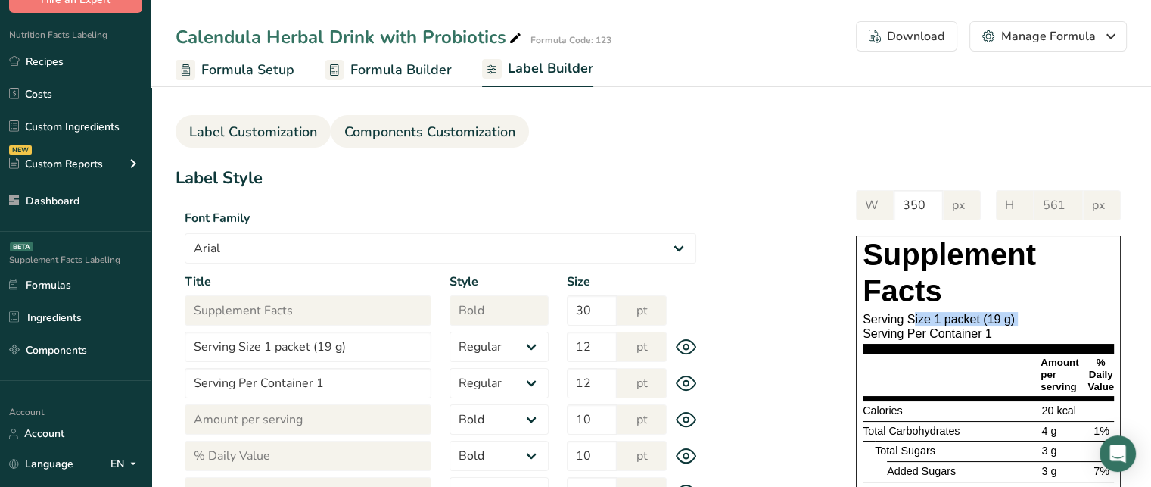
click at [481, 135] on span "Components Customization" at bounding box center [429, 132] width 171 height 20
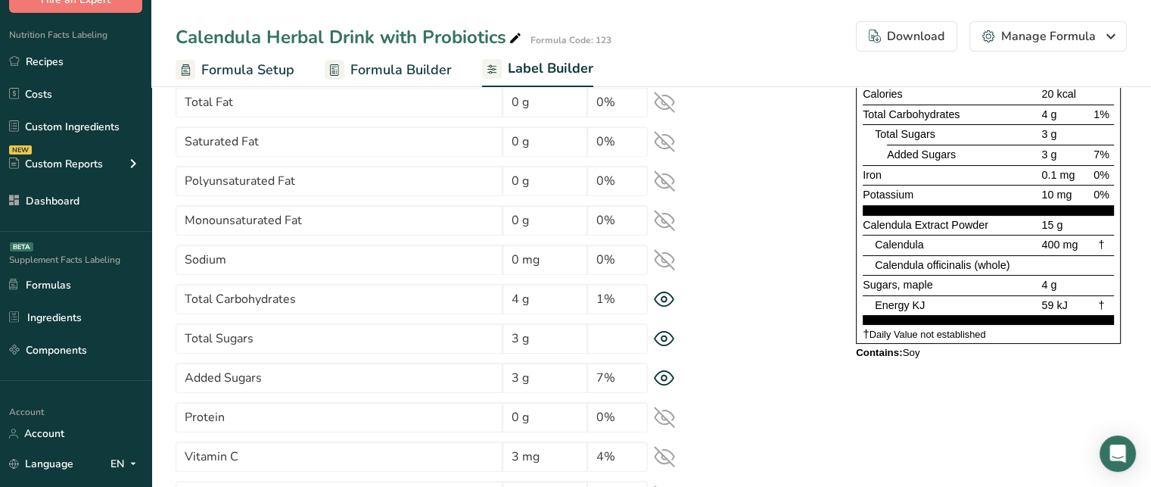
scroll to position [251, 0]
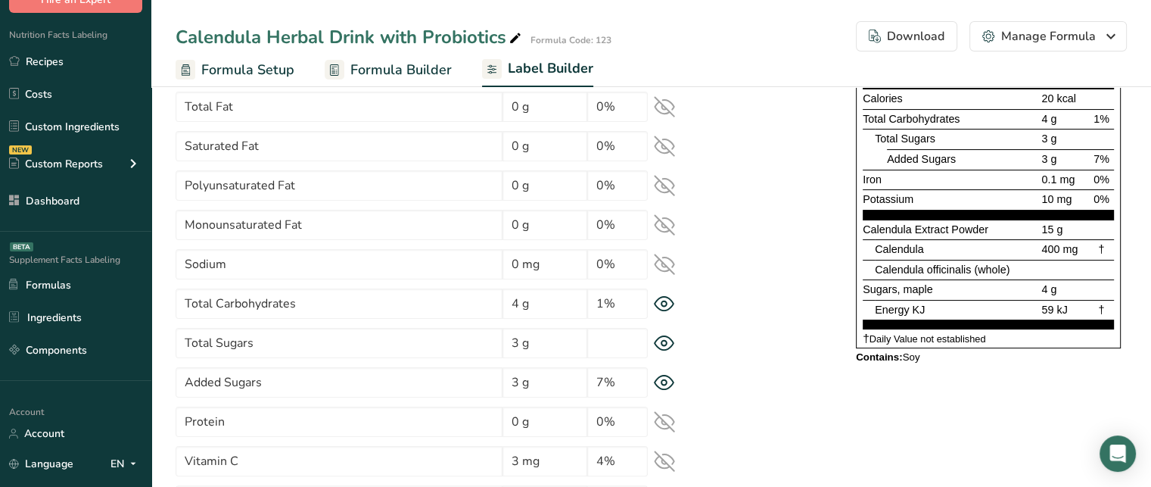
drag, startPoint x: 865, startPoint y: 224, endPoint x: 1069, endPoint y: 229, distance: 204.4
click at [1069, 229] on div "Calendula Extract Powder 15 g" at bounding box center [988, 229] width 251 height 20
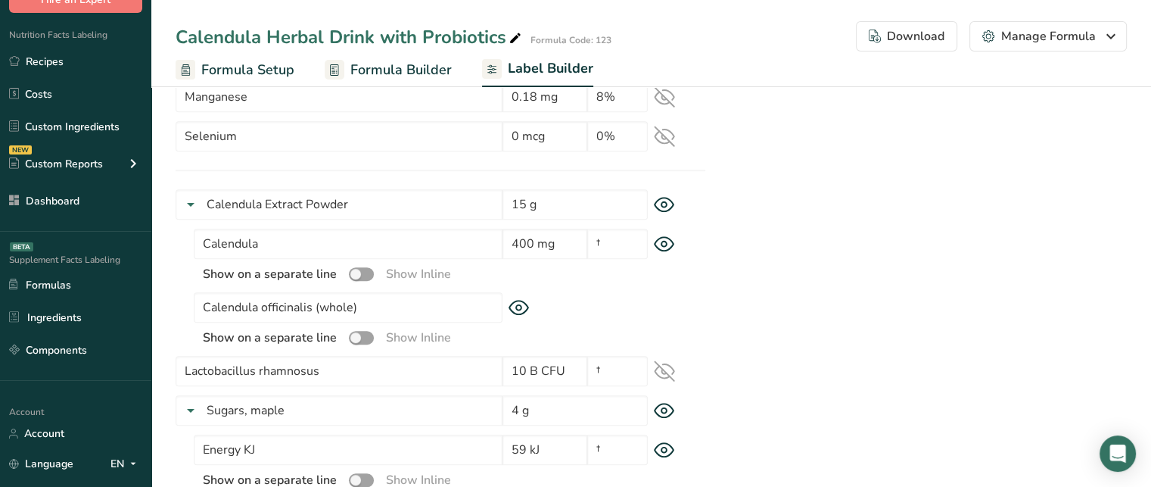
scroll to position [1057, 0]
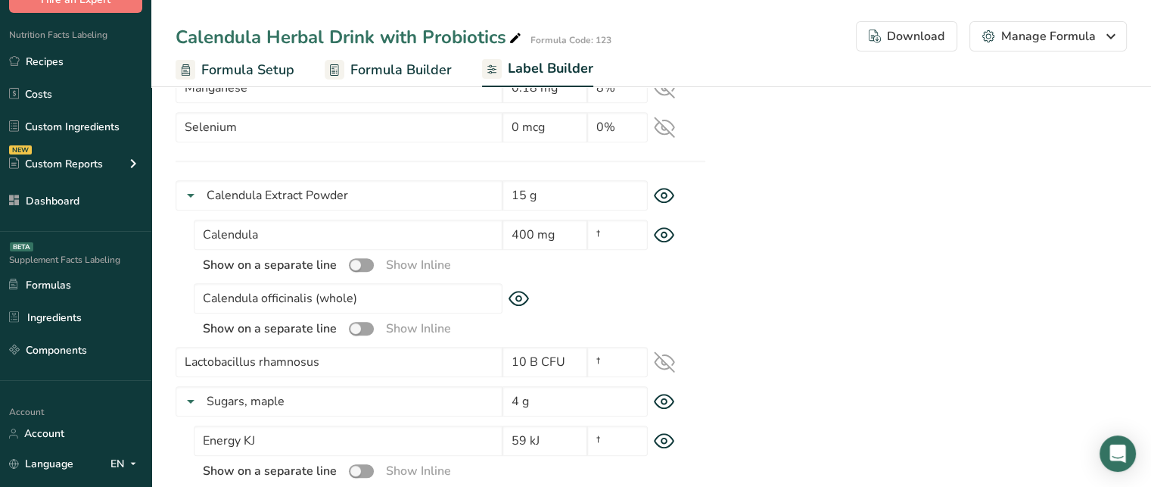
click at [668, 196] on icon at bounding box center [664, 196] width 21 height 16
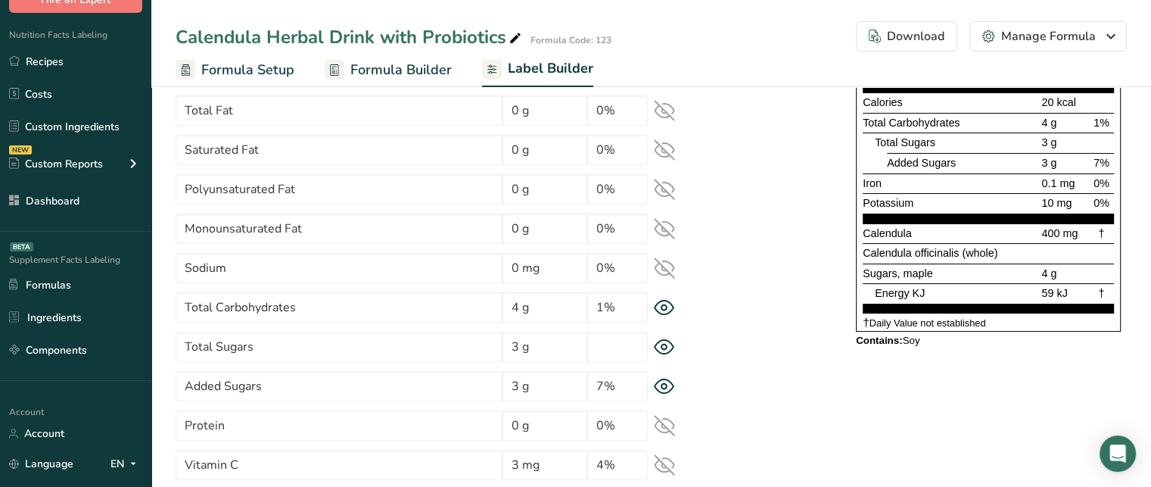
scroll to position [238, 0]
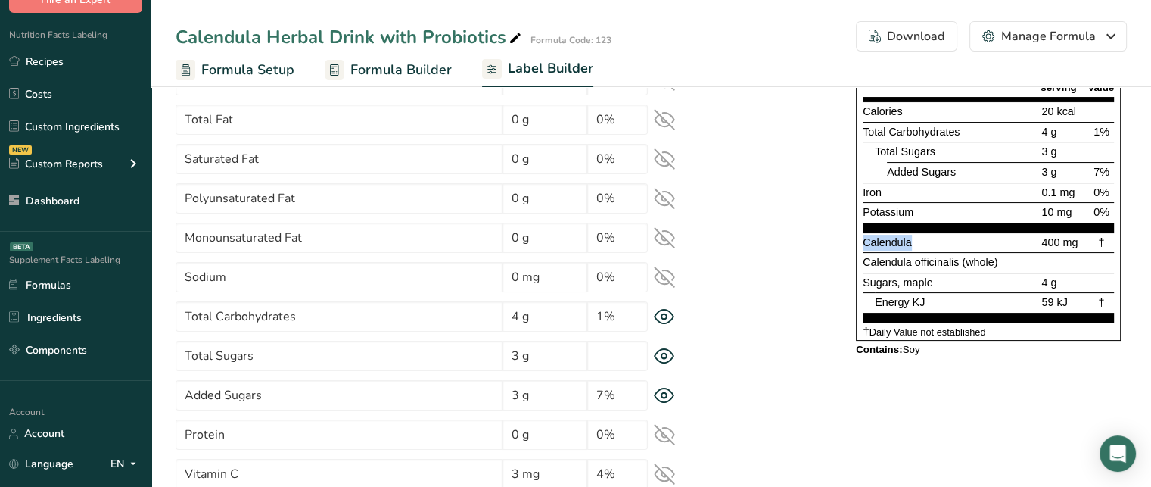
drag, startPoint x: 864, startPoint y: 240, endPoint x: 926, endPoint y: 241, distance: 62.8
click at [926, 241] on div "Calendula" at bounding box center [951, 243] width 176 height 17
drag, startPoint x: 866, startPoint y: 260, endPoint x: 1002, endPoint y: 257, distance: 136.3
click at [1002, 257] on div "Calendula officinalis (whole)" at bounding box center [951, 262] width 176 height 17
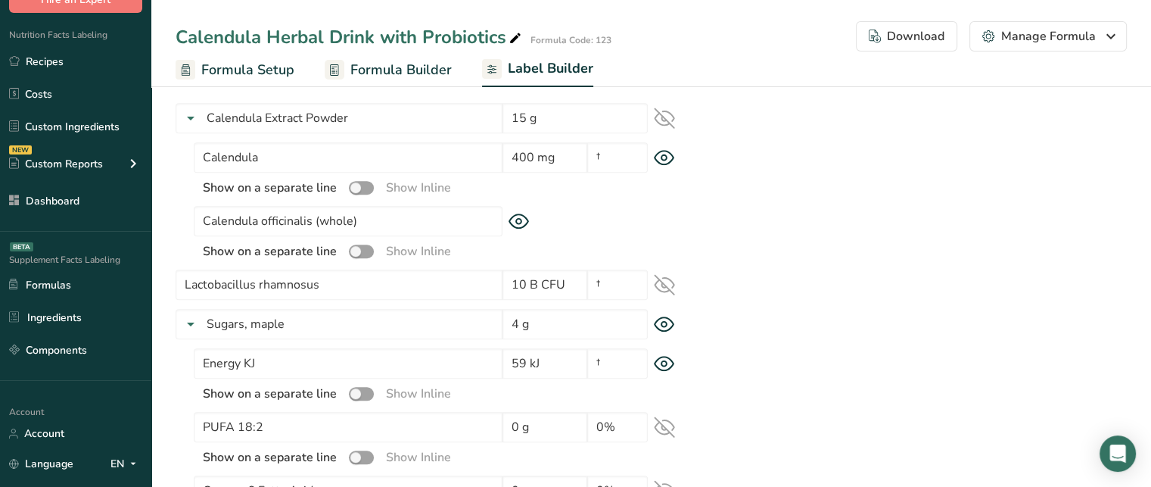
scroll to position [1132, 0]
click at [363, 190] on span at bounding box center [361, 190] width 25 height 14
click at [359, 190] on input "checkbox" at bounding box center [354, 190] width 10 height 10
checkbox input "true"
click at [360, 256] on span at bounding box center [361, 254] width 25 height 14
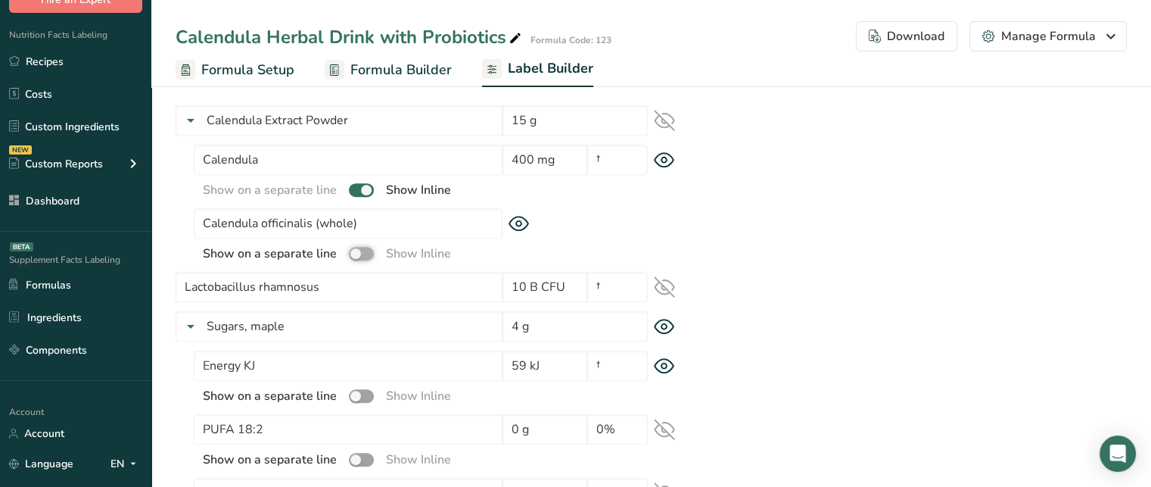
click at [359, 256] on input "checkbox" at bounding box center [354, 253] width 10 height 10
checkbox input "true"
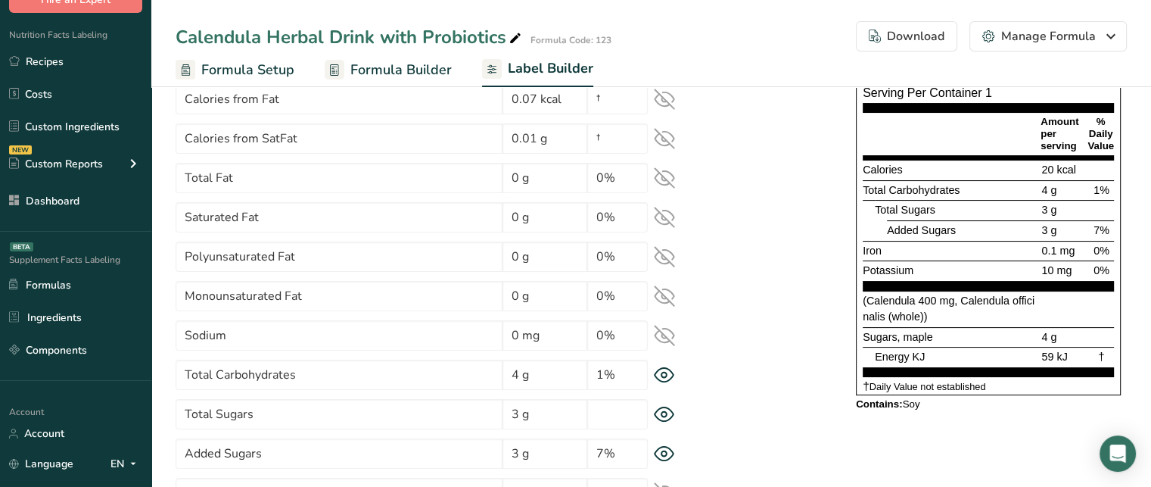
scroll to position [143, 0]
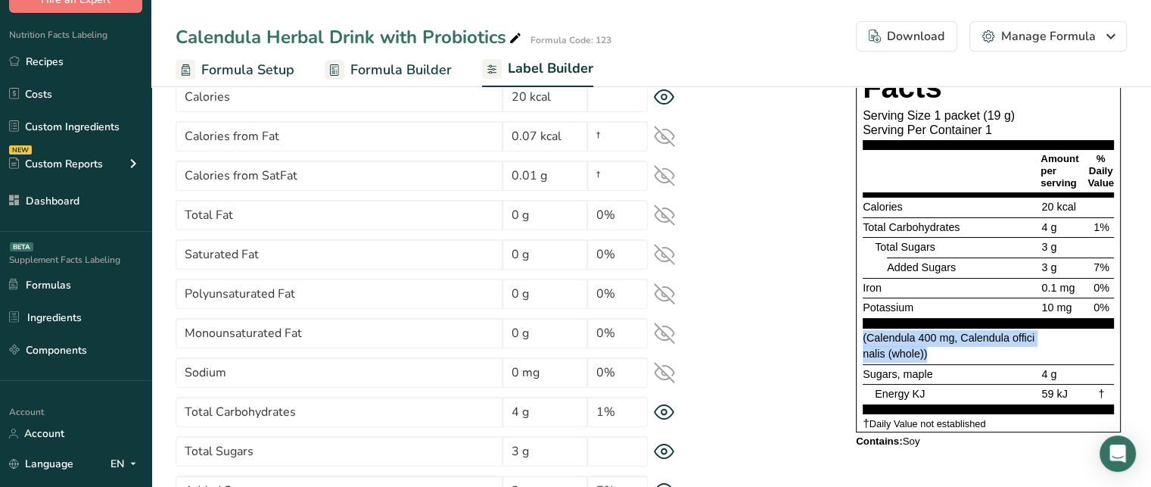
drag, startPoint x: 863, startPoint y: 338, endPoint x: 936, endPoint y: 351, distance: 74.7
click at [936, 351] on div "(Calendula 400 mg, Calendula officinalis (whole))" at bounding box center [951, 346] width 176 height 33
click at [953, 352] on div "(Calendula 400 mg, Calendula officinalis (whole))" at bounding box center [951, 346] width 176 height 33
drag, startPoint x: 948, startPoint y: 353, endPoint x: 865, endPoint y: 344, distance: 83.0
click at [865, 344] on div "(Calendula 400 mg, Calendula officinalis (whole))" at bounding box center [951, 346] width 176 height 33
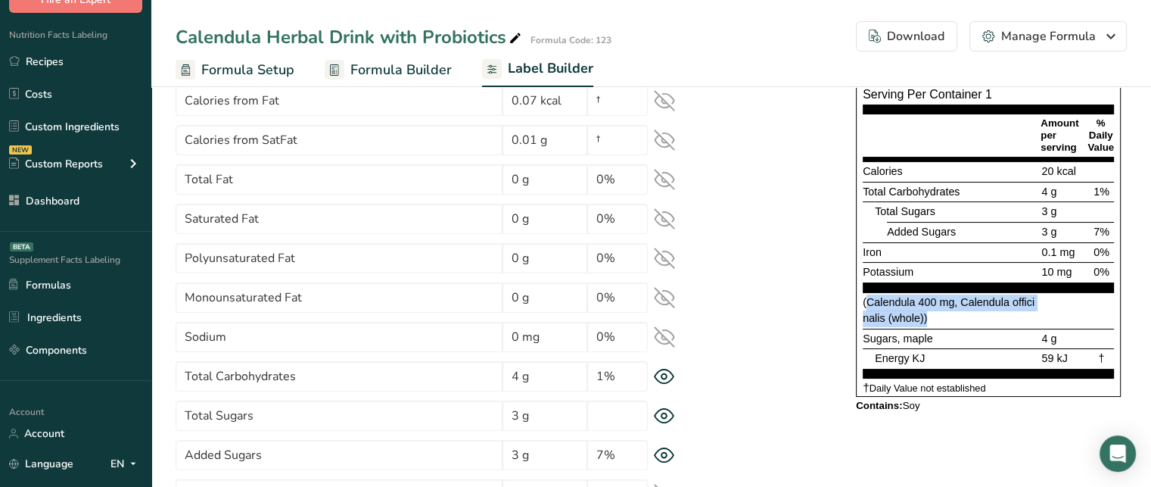
scroll to position [173, 0]
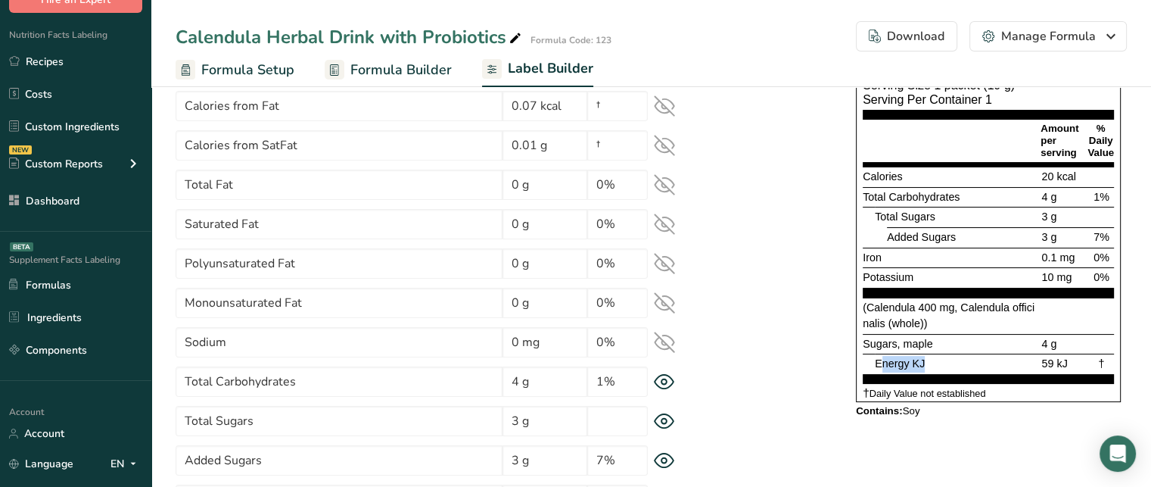
drag, startPoint x: 881, startPoint y: 361, endPoint x: 923, endPoint y: 357, distance: 42.6
click at [923, 357] on span "Energy KJ" at bounding box center [900, 363] width 50 height 12
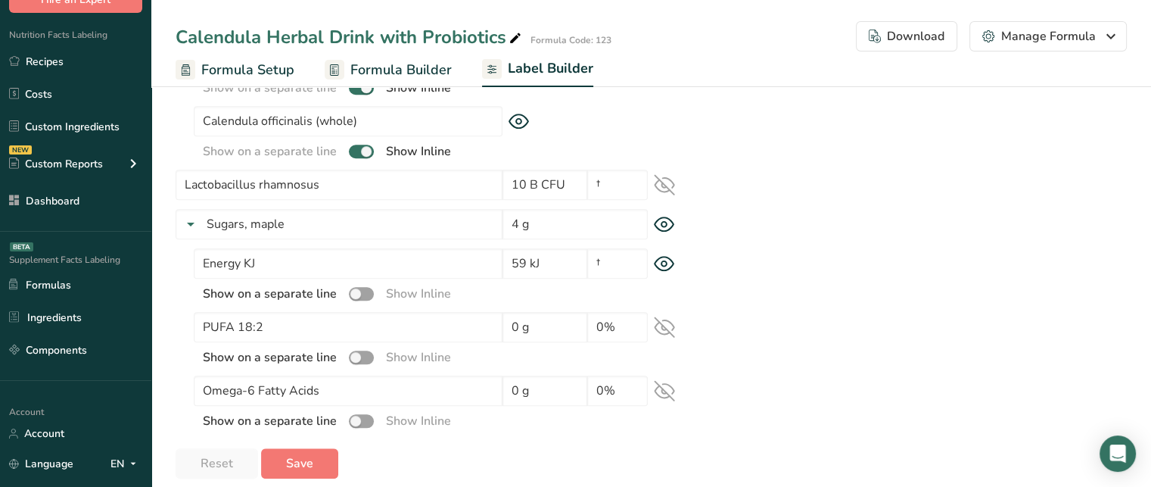
scroll to position [1250, 0]
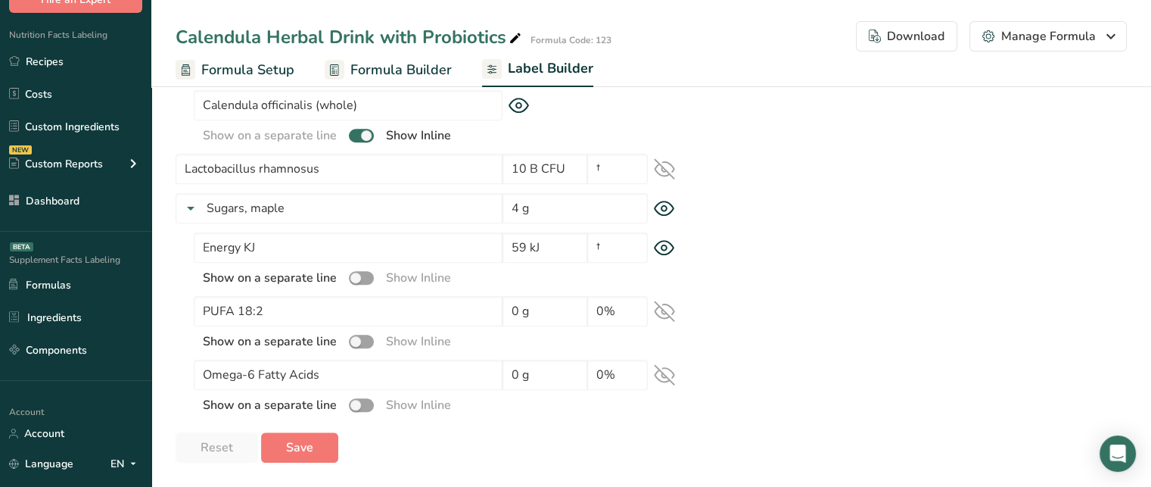
click at [662, 248] on icon at bounding box center [664, 247] width 5 height 5
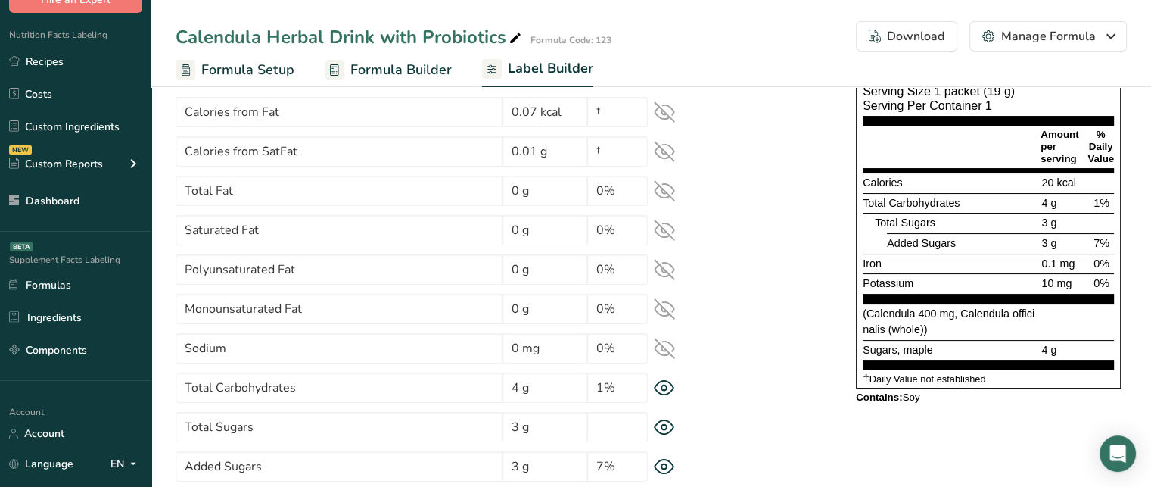
scroll to position [158, 0]
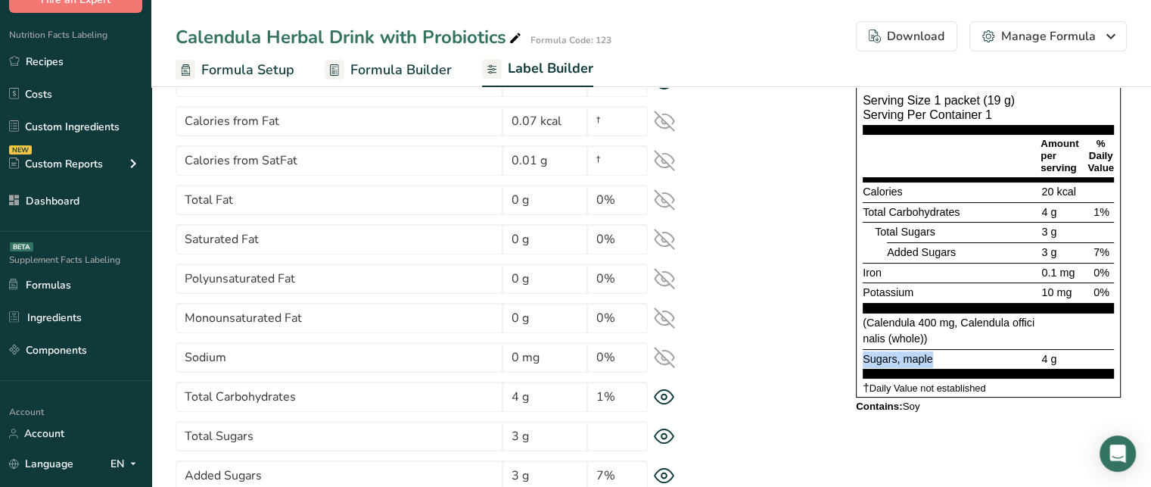
drag, startPoint x: 863, startPoint y: 355, endPoint x: 949, endPoint y: 360, distance: 86.4
click at [949, 360] on div "Sugars, maple" at bounding box center [951, 359] width 176 height 17
click at [418, 60] on span "Formula Builder" at bounding box center [400, 70] width 101 height 20
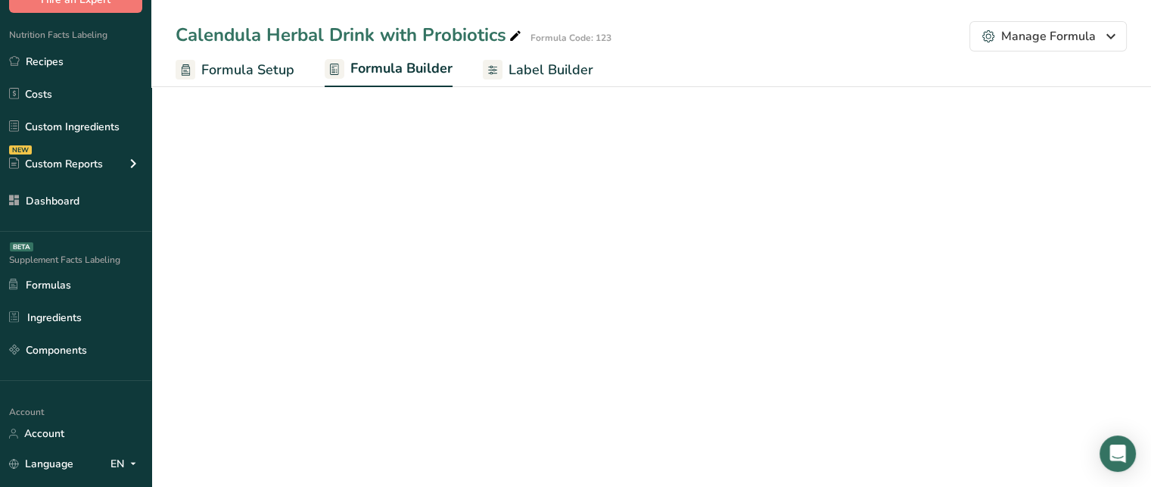
select select "2"
select select "6"
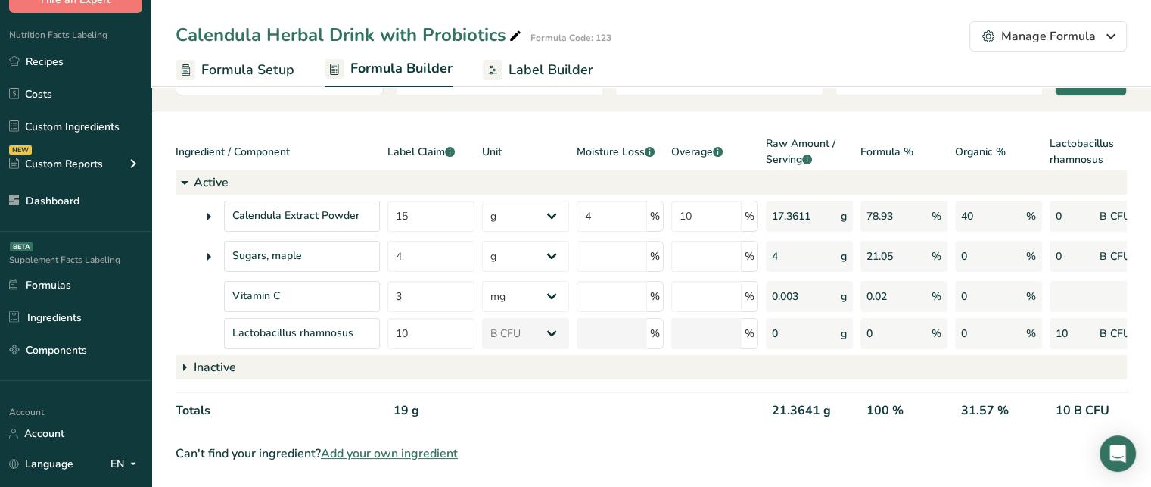
scroll to position [103, 0]
click at [553, 72] on span "Label Builder" at bounding box center [551, 70] width 85 height 20
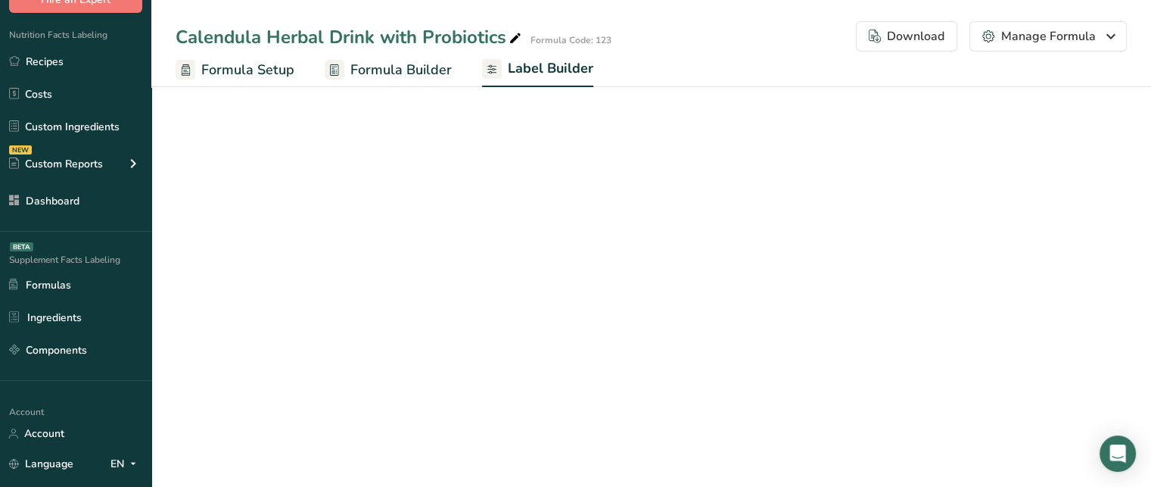
select select "bold"
select select "center"
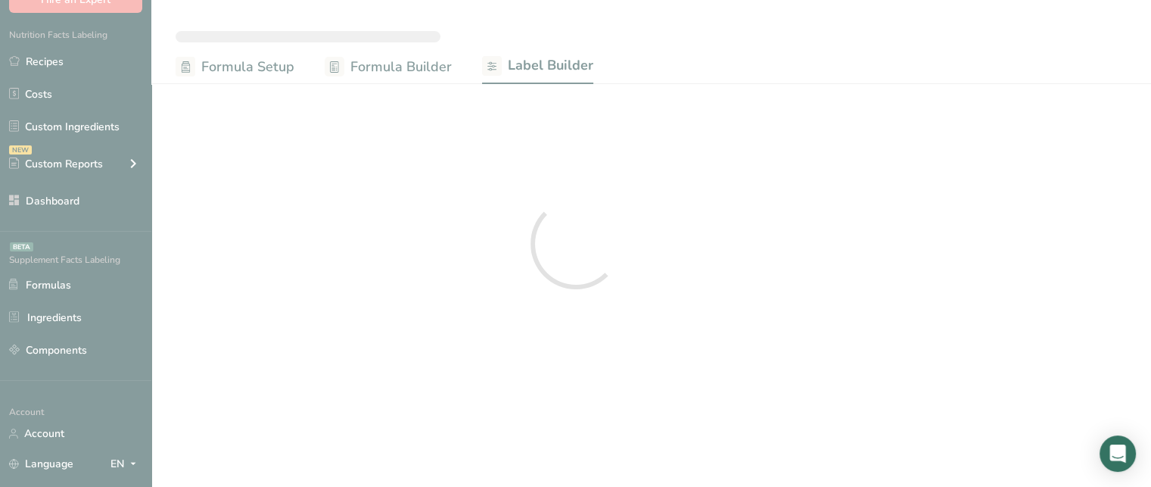
scroll to position [100, 0]
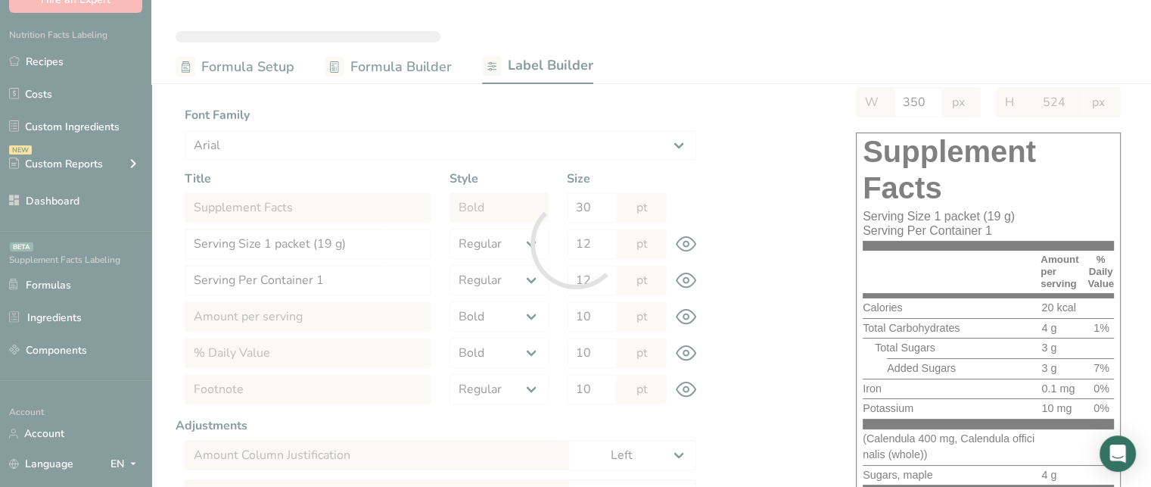
select select "Roboto"
type input "Serving Size 19 g"
type input "40"
type input "30"
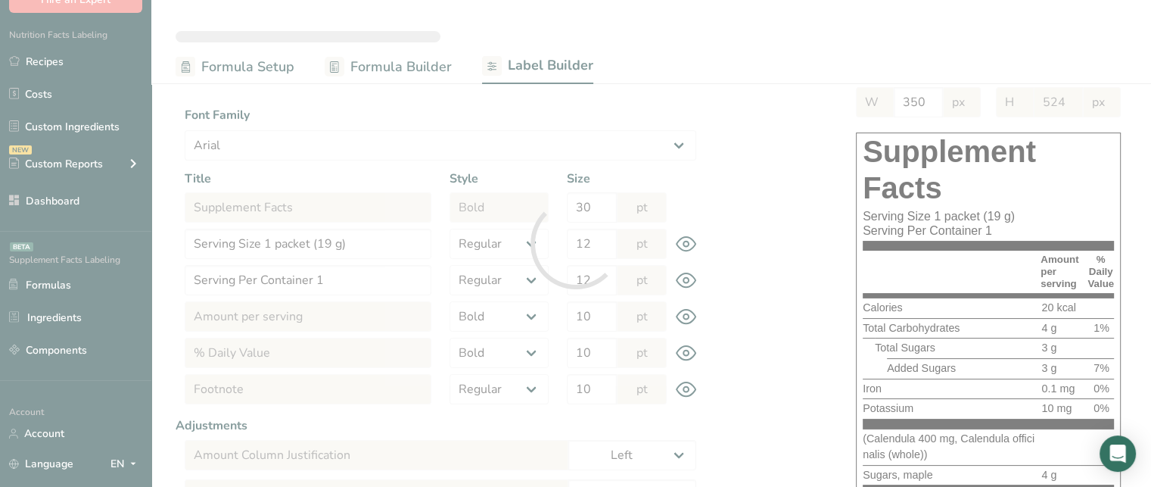
type input "561"
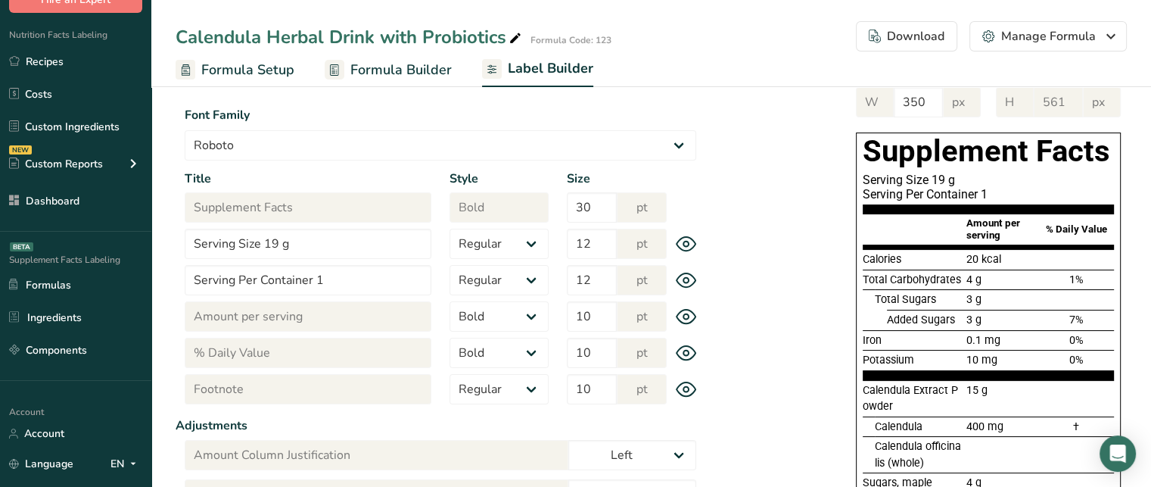
click at [388, 73] on span "Formula Builder" at bounding box center [400, 70] width 101 height 20
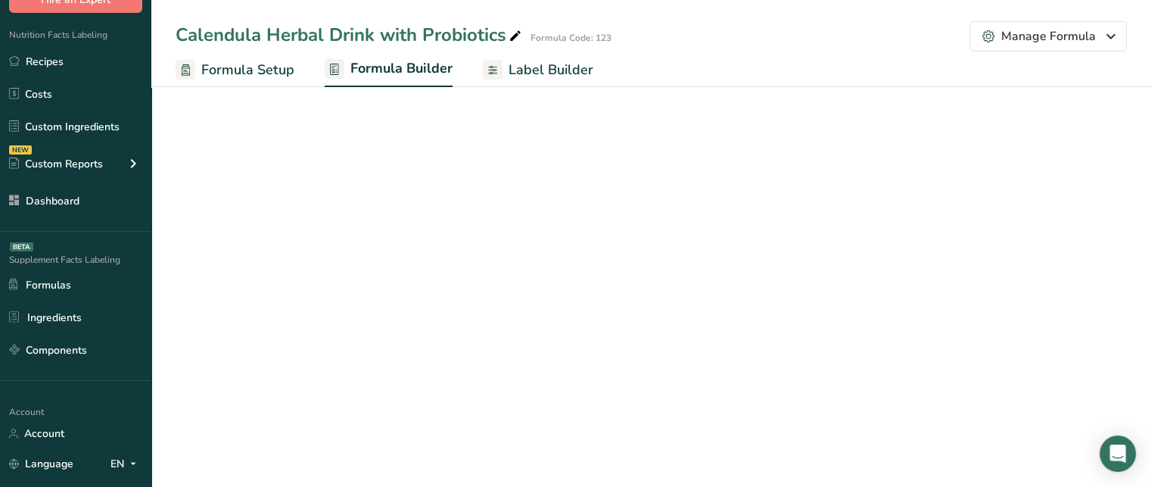
select select "2"
select select "6"
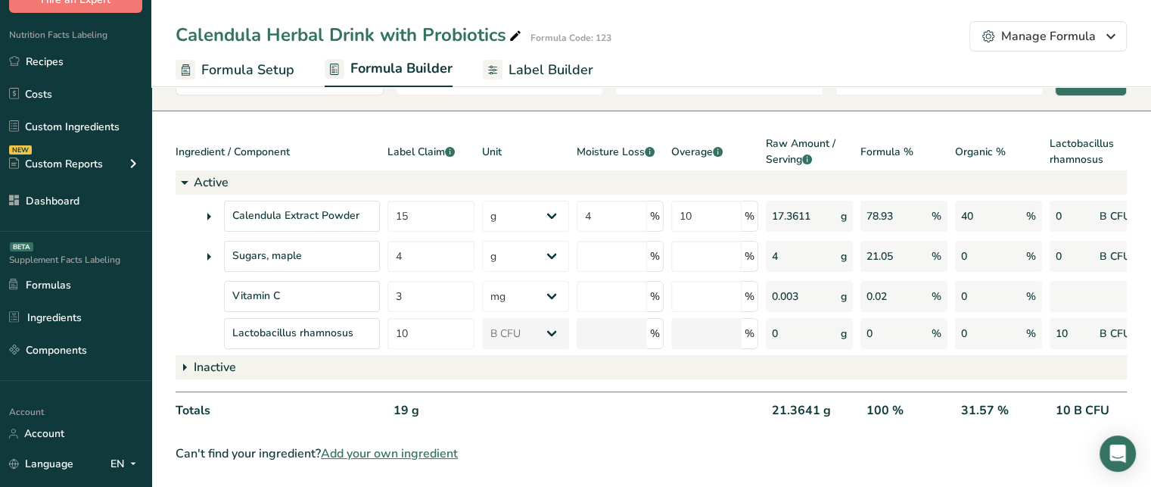
scroll to position [0, 157]
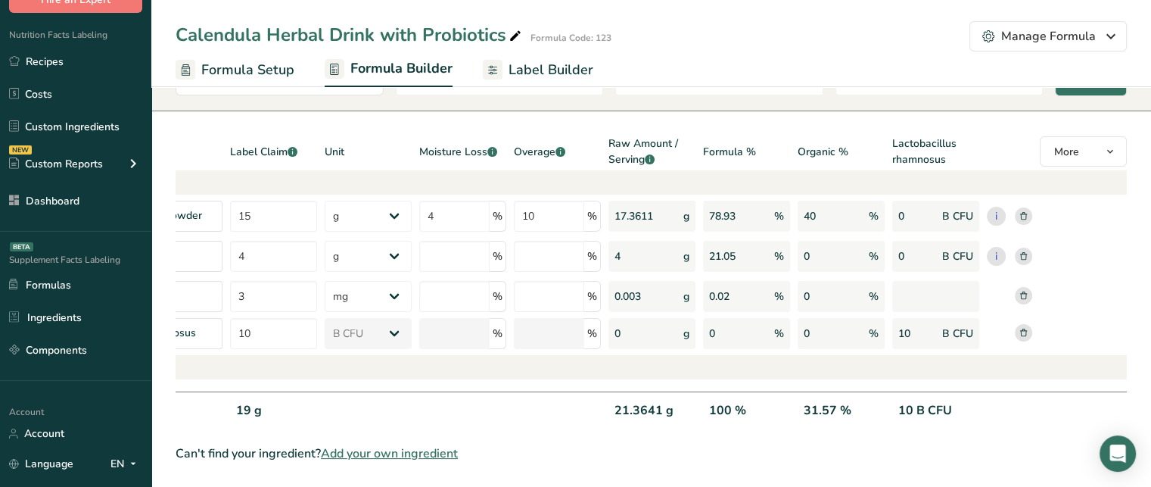
click at [1023, 252] on icon at bounding box center [1023, 256] width 7 height 8
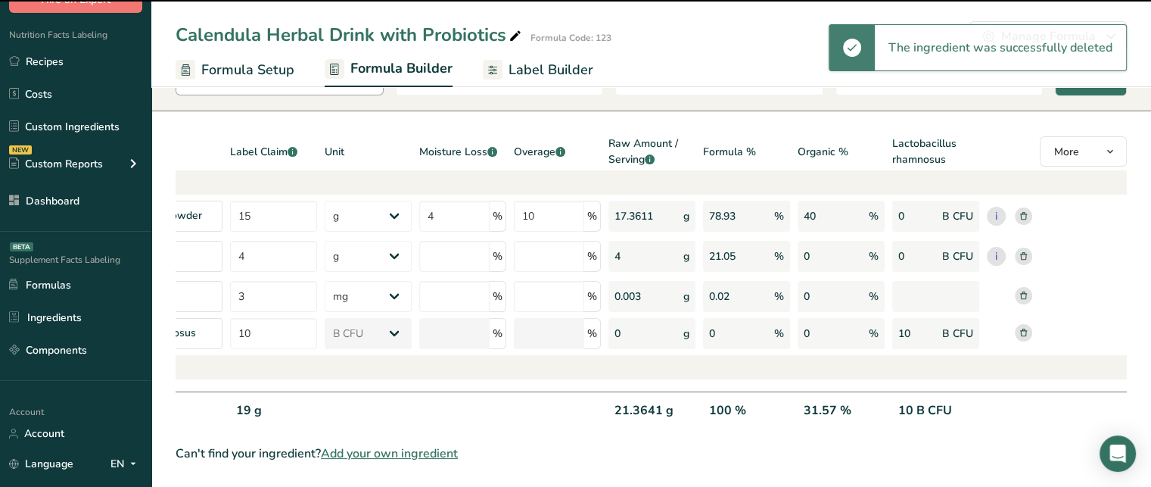
scroll to position [64, 0]
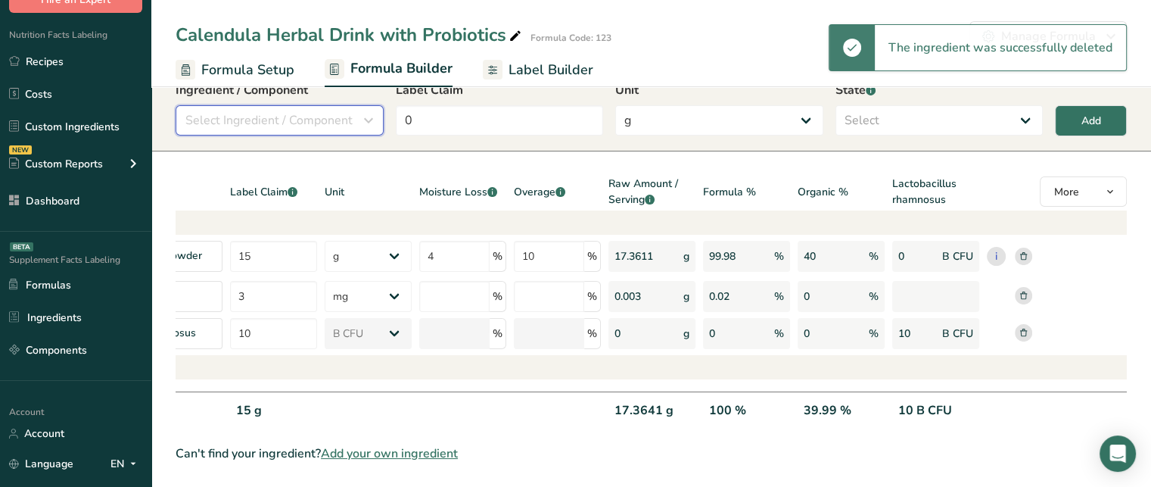
click at [309, 111] on span "Select Ingredient / Component" at bounding box center [268, 120] width 167 height 18
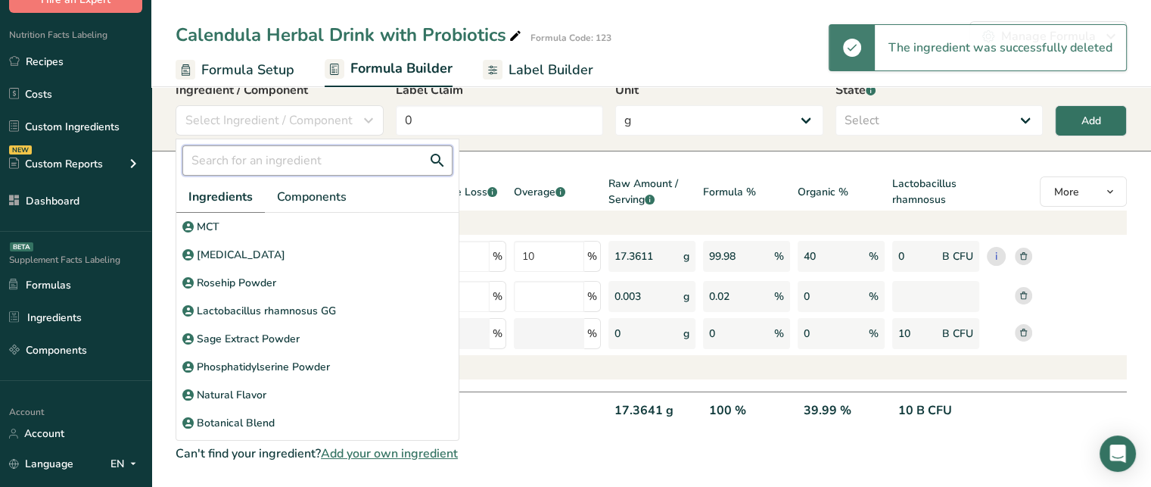
click at [318, 154] on input "text" at bounding box center [317, 160] width 270 height 30
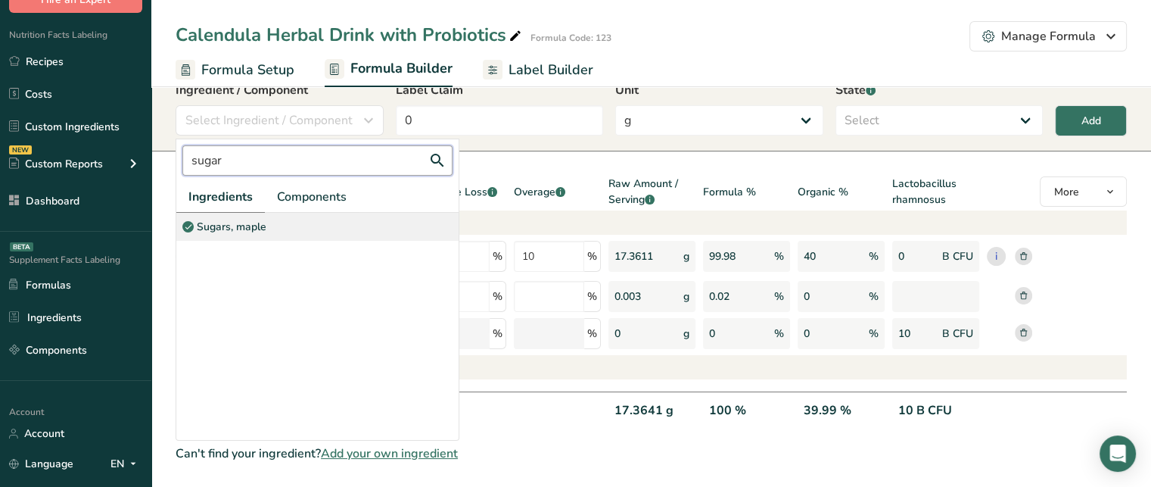
type input "sugar"
click at [323, 213] on div "Sugars, maple" at bounding box center [317, 227] width 282 height 28
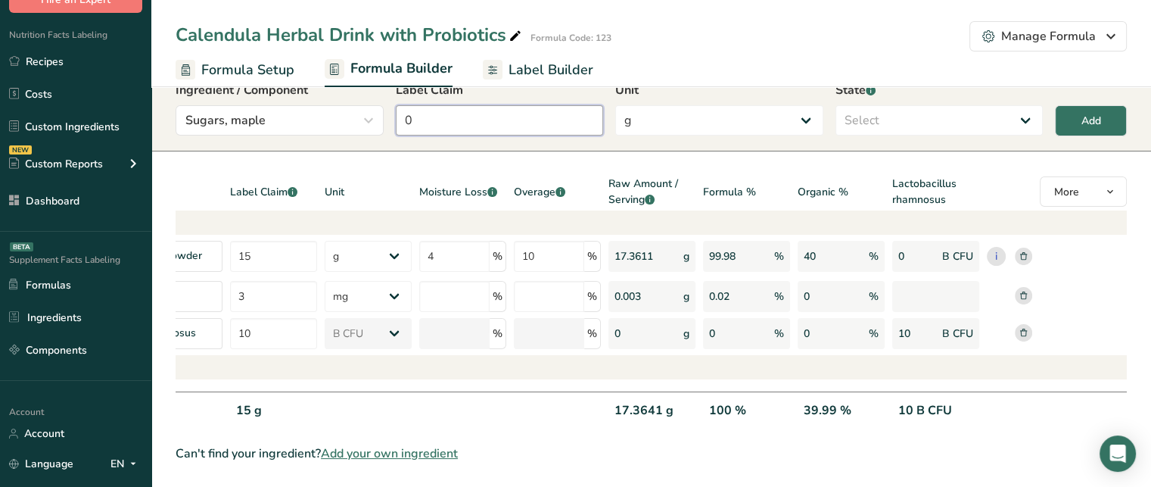
click at [497, 105] on input "0" at bounding box center [500, 120] width 208 height 30
type input "4"
click at [936, 111] on select "Select Active Inactive" at bounding box center [940, 120] width 208 height 30
select select "inactive"
click at [836, 105] on select "Select Active Inactive" at bounding box center [940, 120] width 208 height 30
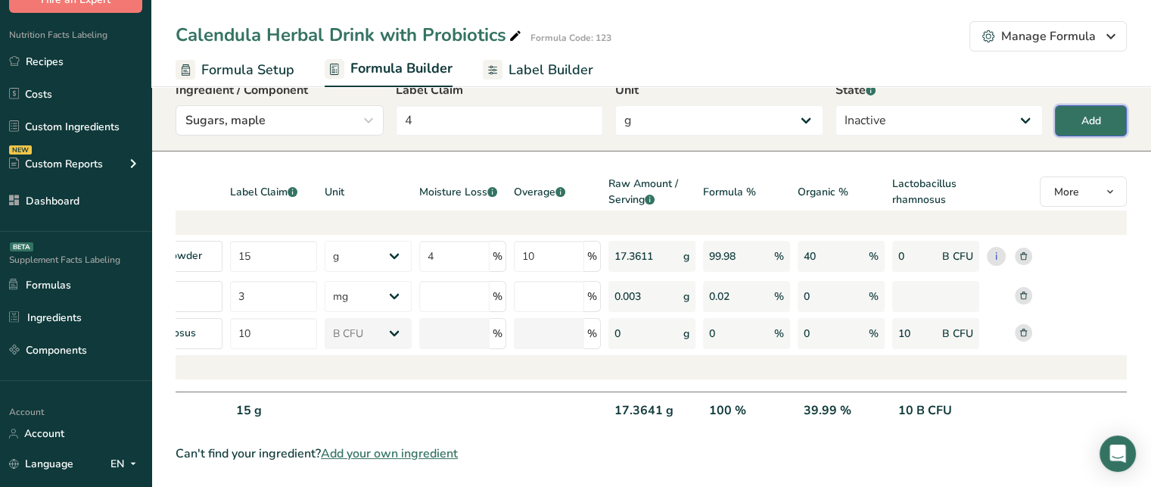
click at [1120, 105] on button "Add" at bounding box center [1091, 120] width 72 height 31
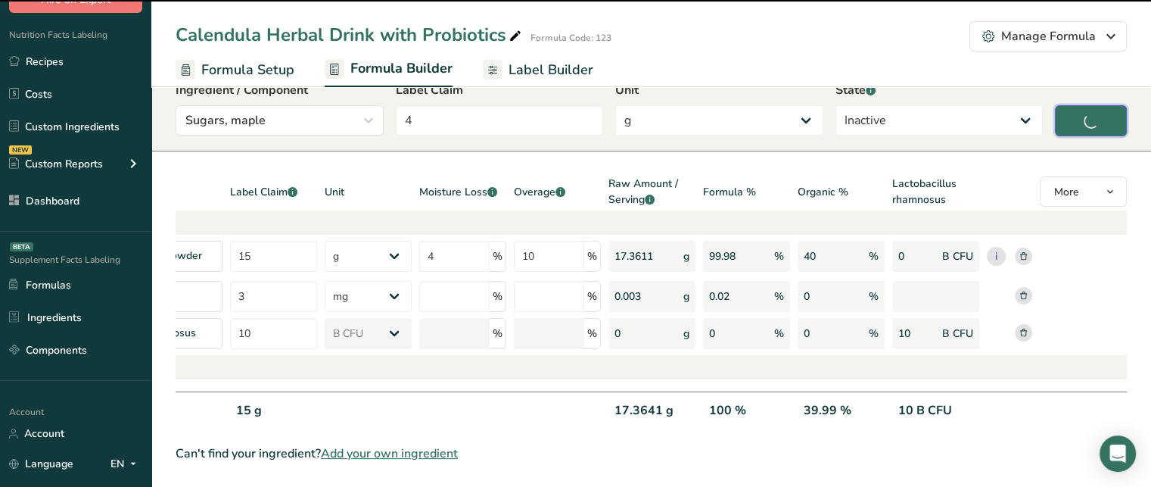
type input "0"
select select
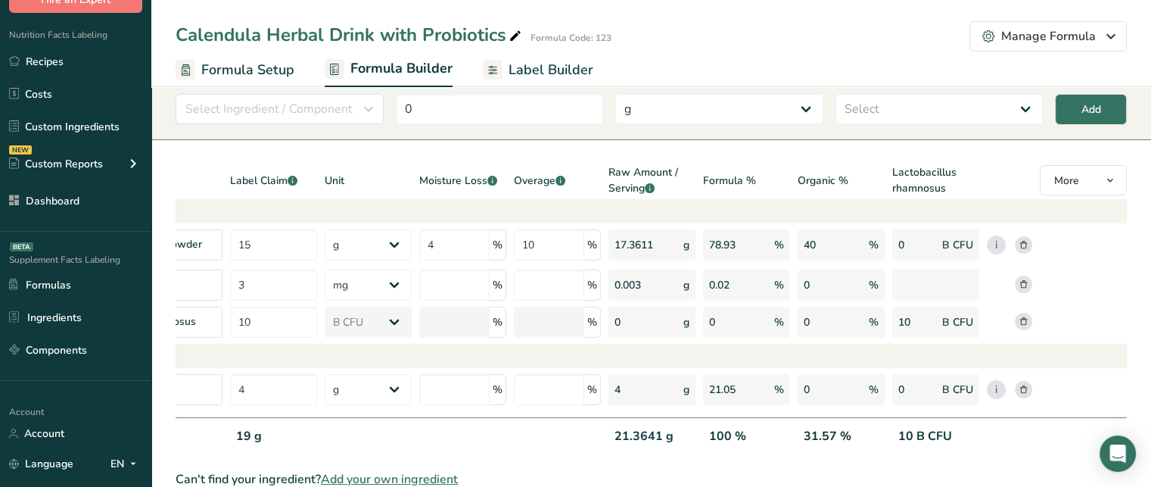
click at [554, 66] on span "Label Builder" at bounding box center [551, 70] width 85 height 20
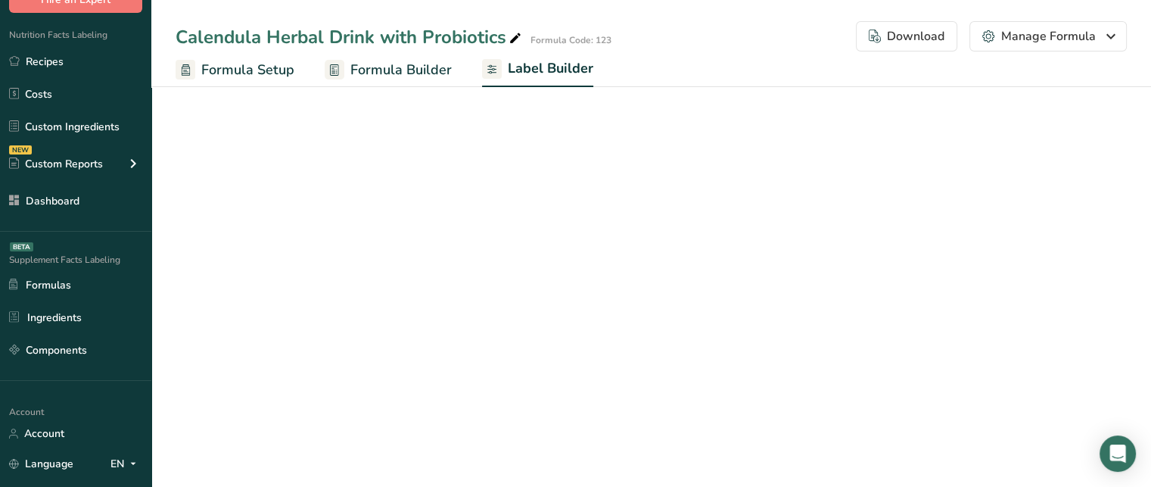
select select "Roboto"
select select "bold"
select select "center"
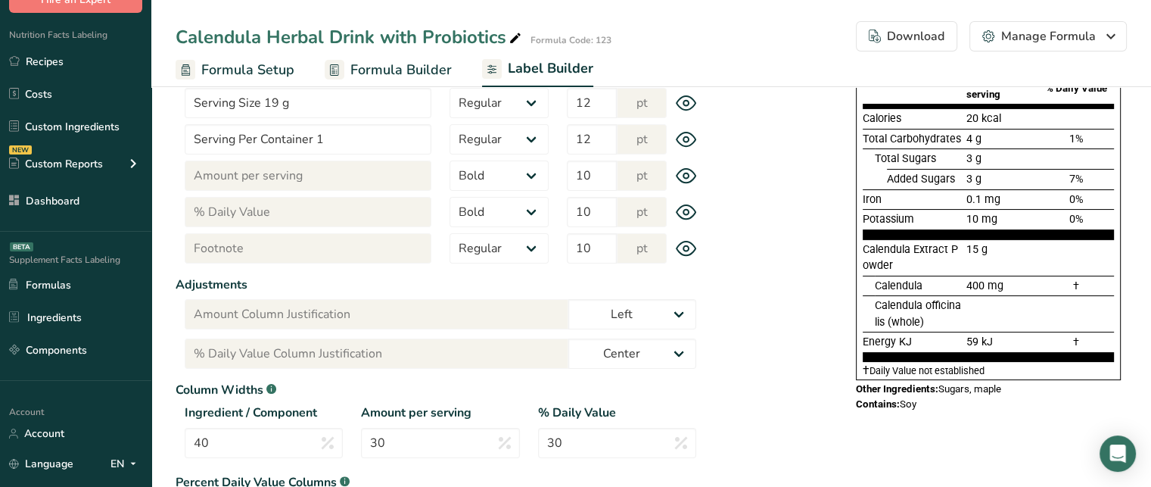
scroll to position [248, 0]
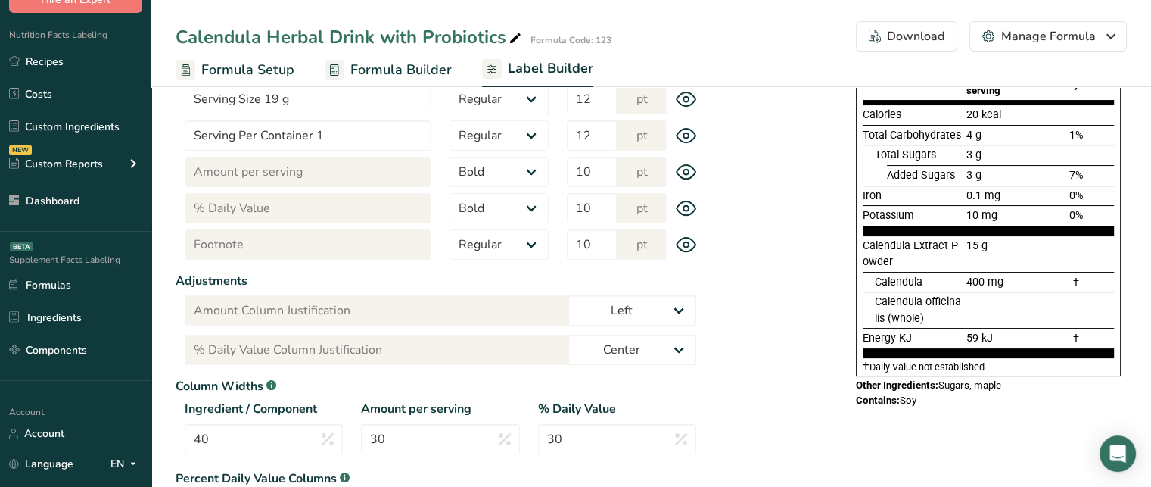
click at [942, 384] on div "Other Ingredients: Sugars, maple" at bounding box center [988, 385] width 265 height 12
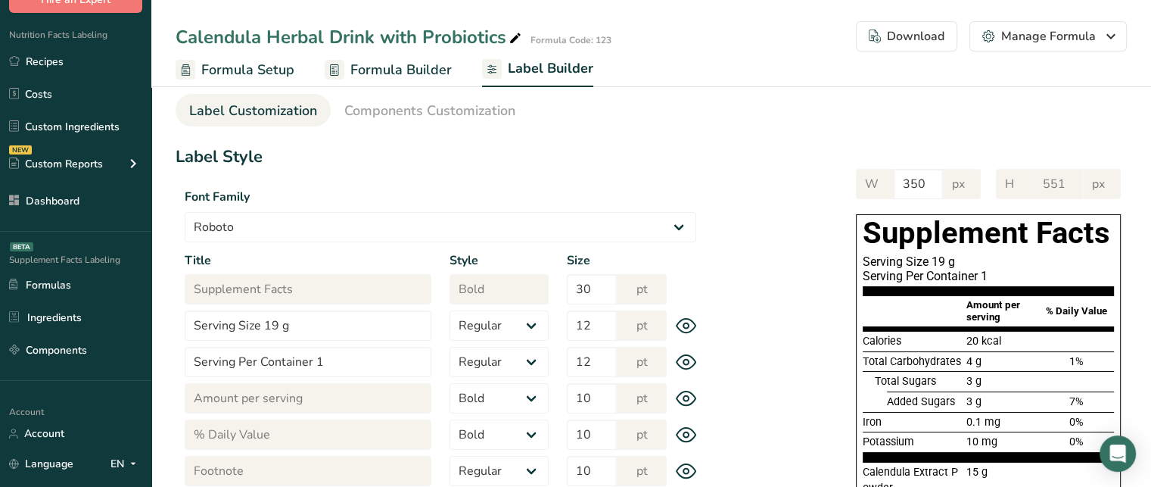
scroll to position [0, 0]
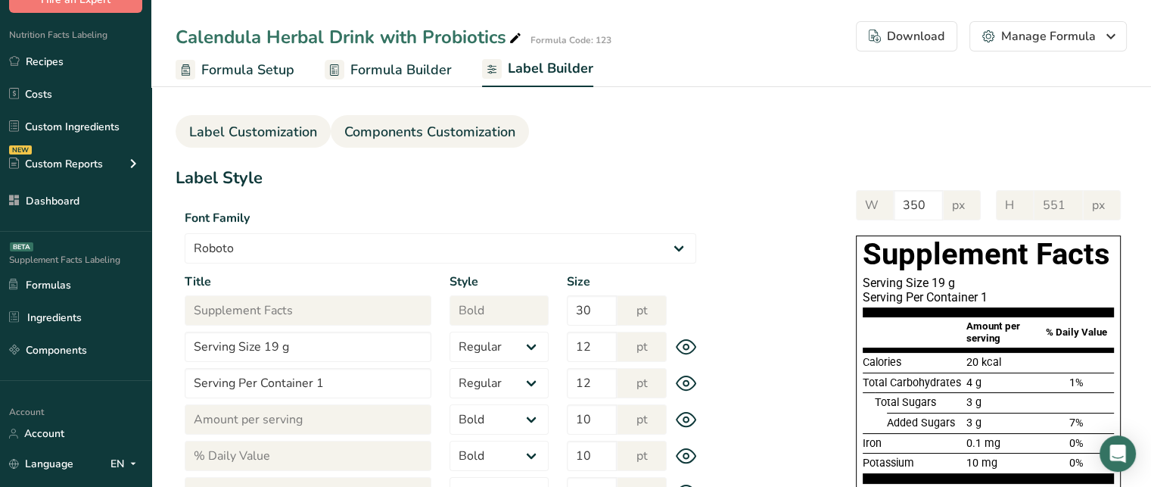
click at [363, 140] on span "Components Customization" at bounding box center [429, 132] width 171 height 20
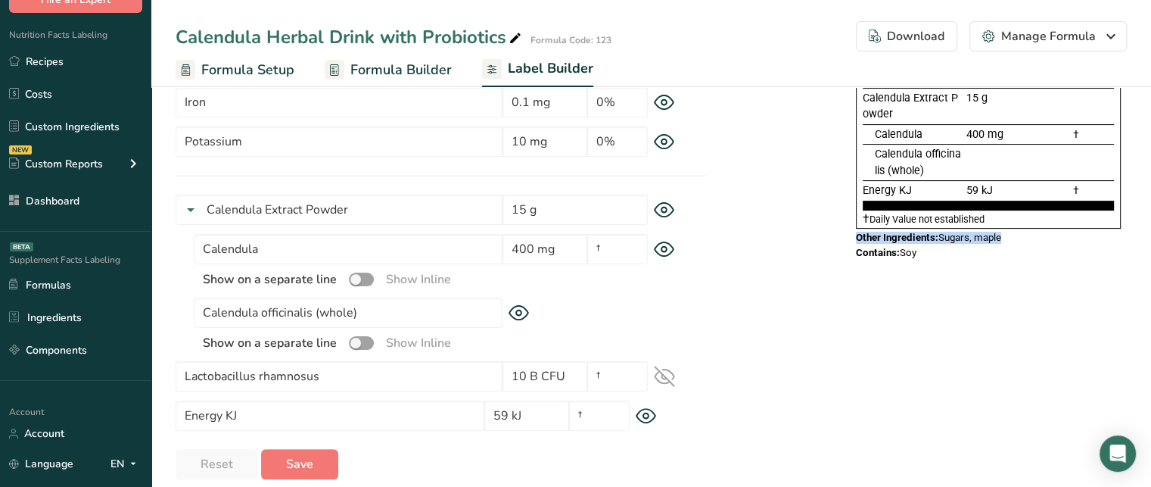
scroll to position [351, 0]
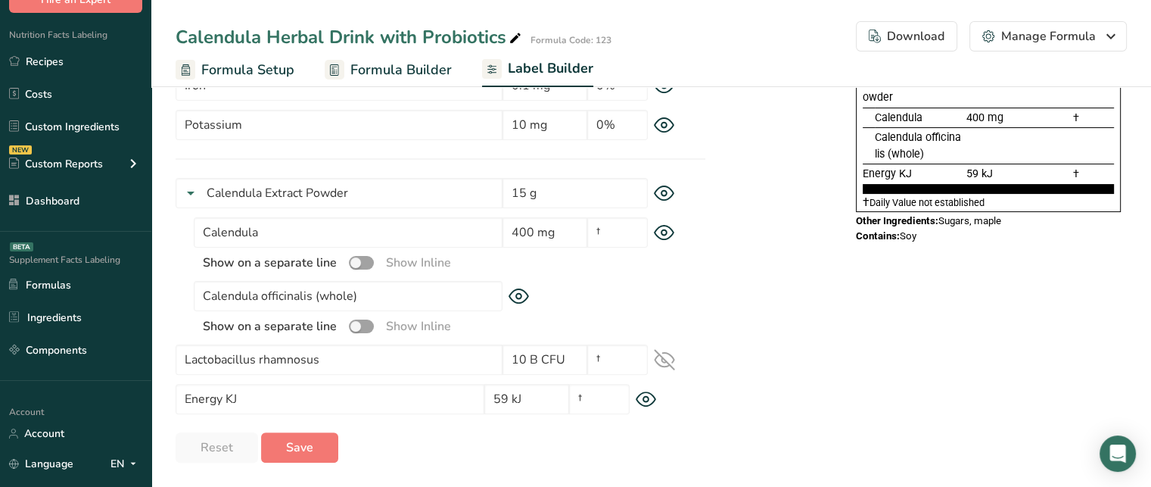
click at [659, 190] on icon at bounding box center [664, 193] width 21 height 16
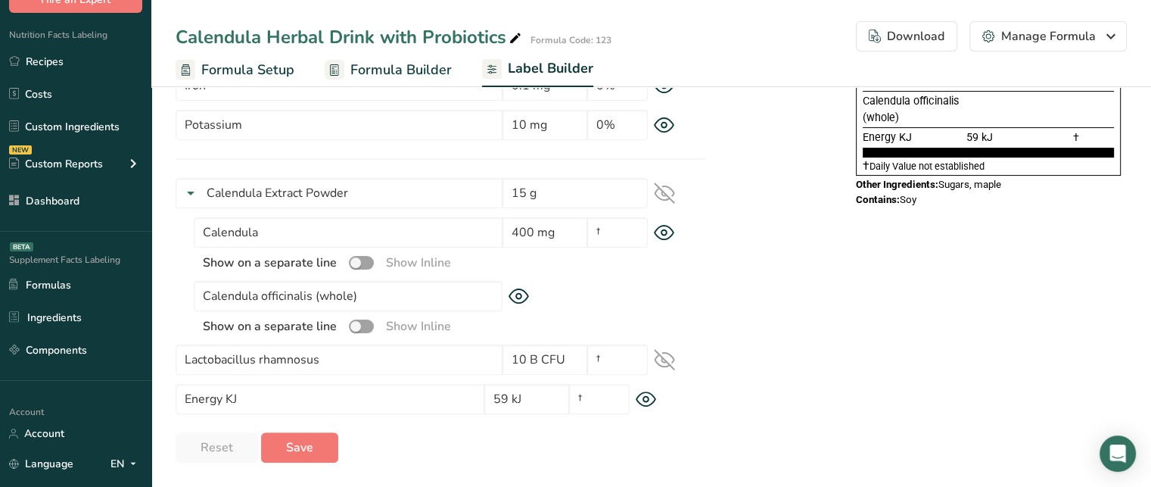
click at [645, 402] on icon at bounding box center [646, 399] width 21 height 16
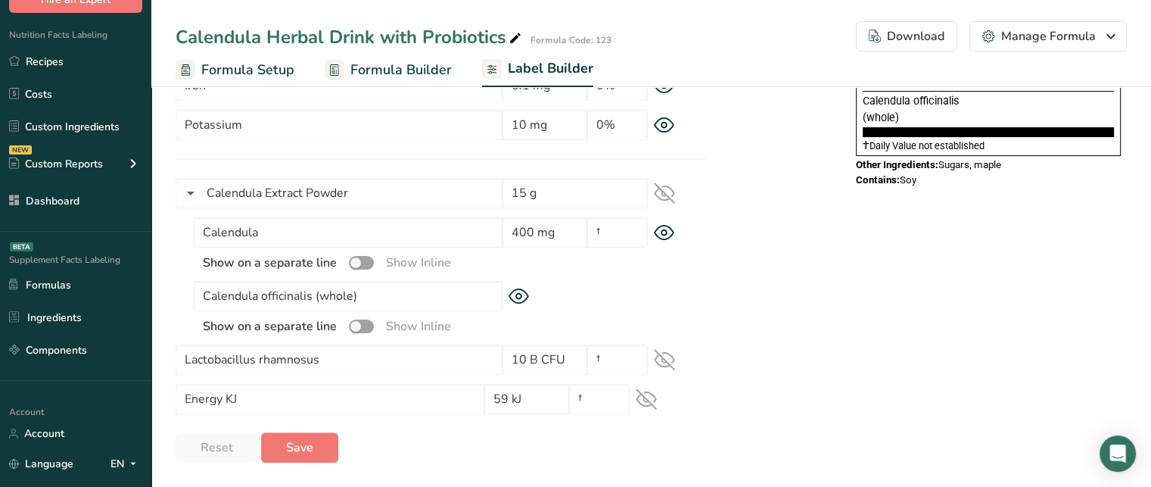
click at [668, 360] on icon at bounding box center [664, 359] width 21 height 21
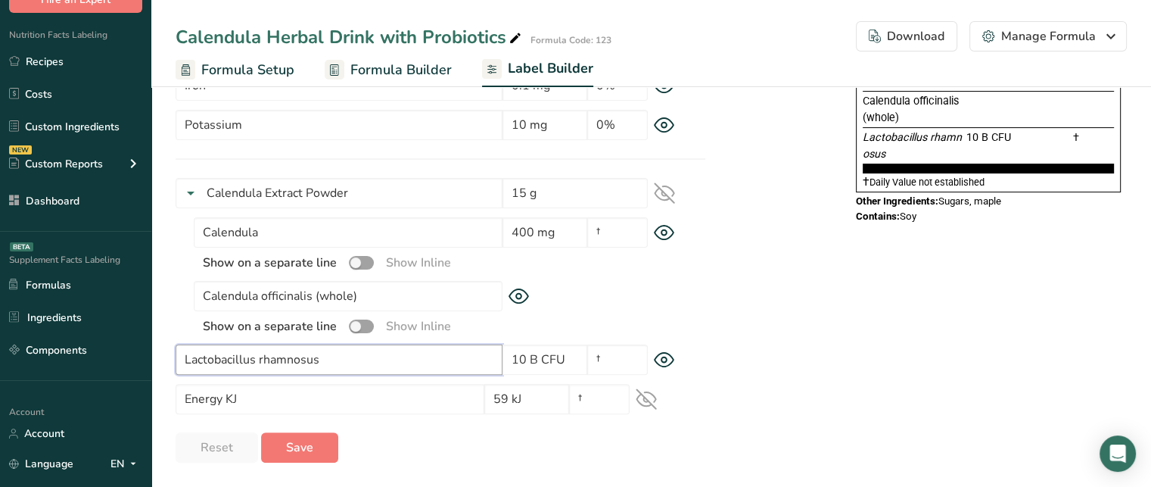
click at [342, 357] on input "Lactobacillus rhamnosus" at bounding box center [339, 359] width 327 height 30
type input "Lactobacillus rhamnosus GG"
click at [366, 323] on span at bounding box center [361, 326] width 25 height 14
click at [359, 323] on input "checkbox" at bounding box center [354, 326] width 10 height 10
checkbox input "true"
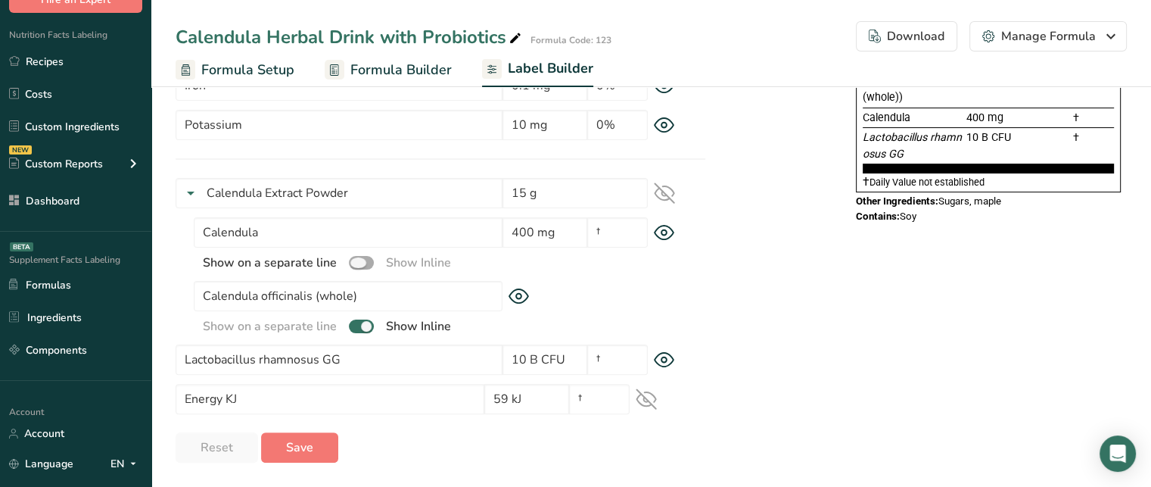
click at [361, 260] on span at bounding box center [361, 263] width 25 height 14
click at [359, 260] on input "checkbox" at bounding box center [354, 262] width 10 height 10
checkbox input "true"
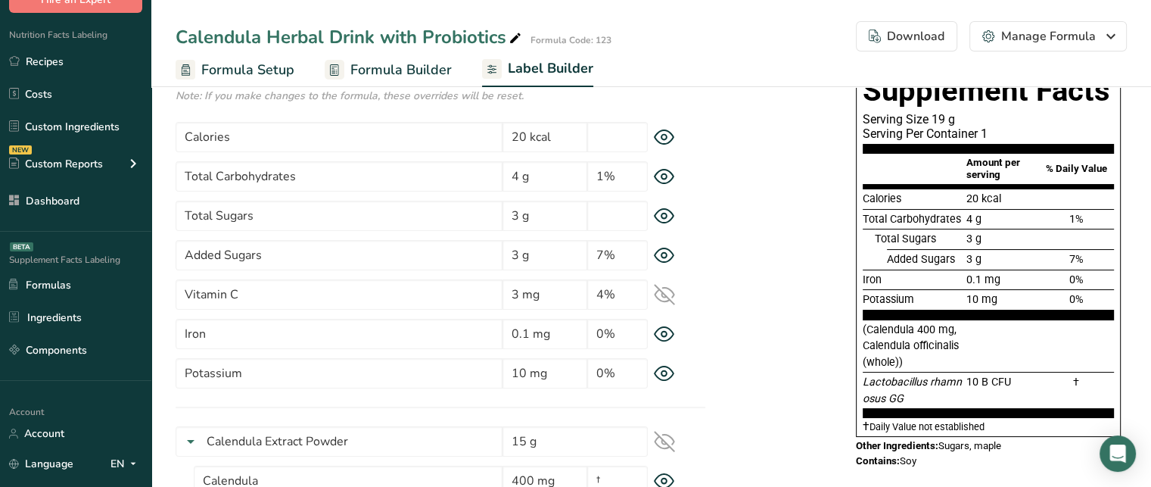
scroll to position [104, 0]
click at [886, 191] on span "Calories" at bounding box center [882, 197] width 39 height 13
click at [908, 212] on span "Total Carbohydrates" at bounding box center [912, 218] width 98 height 13
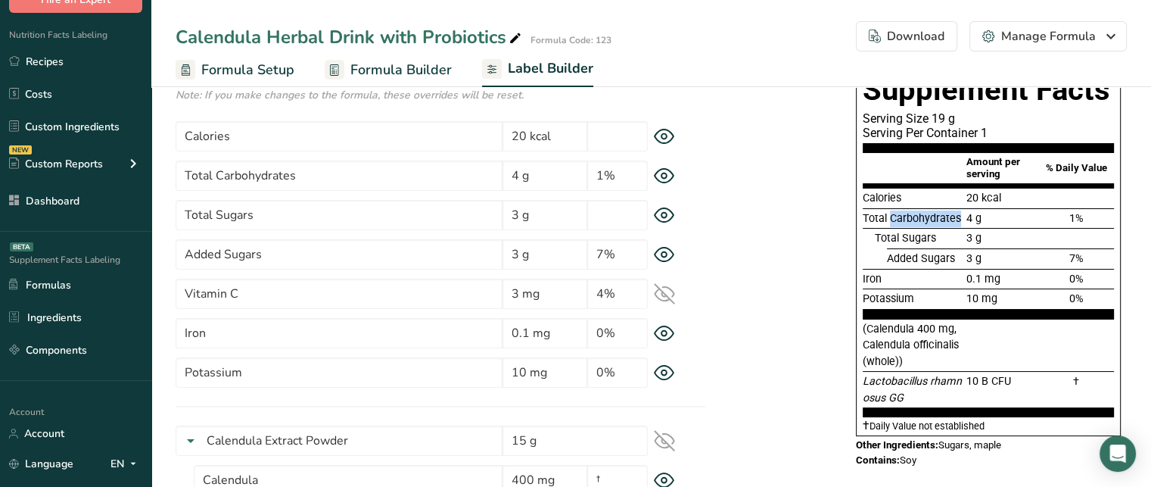
click at [908, 212] on span "Total Carbohydrates" at bounding box center [912, 218] width 98 height 13
click at [908, 235] on span "Total Sugars" at bounding box center [905, 238] width 61 height 13
click at [1077, 212] on span "1%" at bounding box center [1076, 218] width 14 height 13
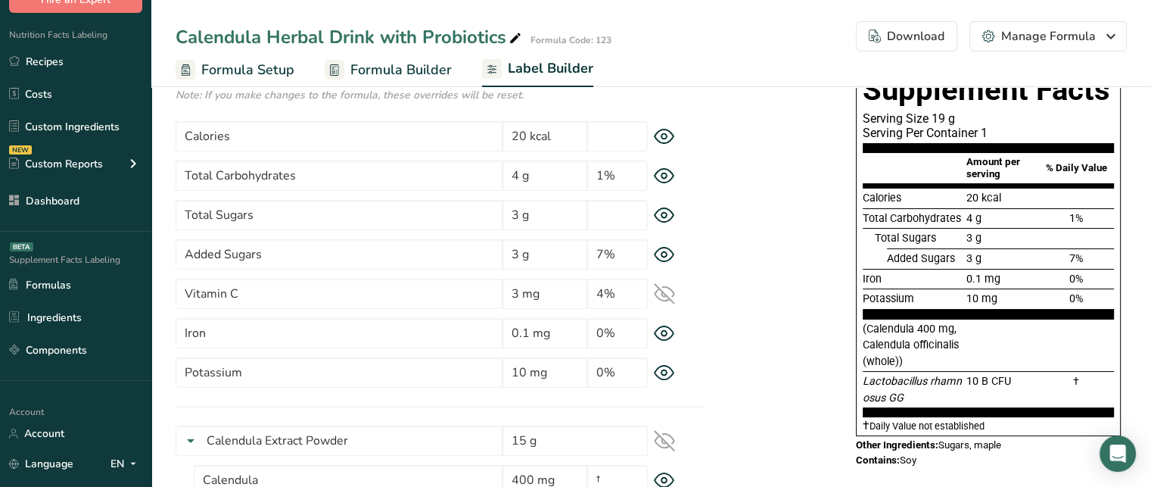
click at [1077, 212] on span "1%" at bounding box center [1076, 218] width 14 height 13
click at [1081, 256] on span "7%" at bounding box center [1076, 258] width 14 height 13
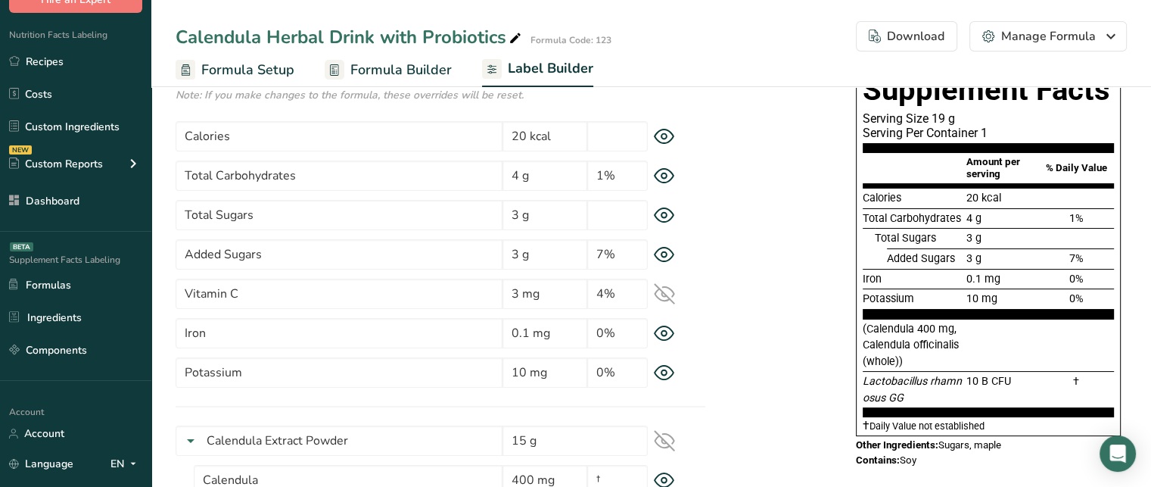
click at [1078, 279] on span "0%" at bounding box center [1076, 278] width 14 height 13
drag, startPoint x: 870, startPoint y: 328, endPoint x: 924, endPoint y: 350, distance: 58.8
click at [924, 350] on div "(Calendula 400 mg, Calendula officinalis (whole))" at bounding box center [913, 345] width 101 height 49
click at [894, 353] on span "(Calendula 400 mg, Calendula officinalis (whole))" at bounding box center [911, 344] width 96 height 45
drag, startPoint x: 863, startPoint y: 378, endPoint x: 959, endPoint y: 384, distance: 96.4
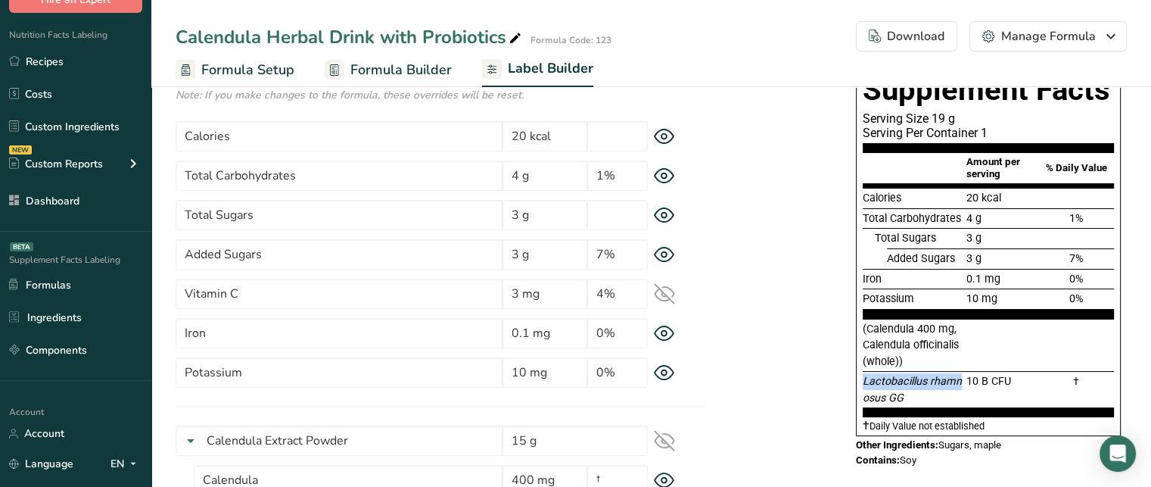
click at [959, 384] on span "Lactobacillus rhamnosus GG" at bounding box center [912, 390] width 99 height 30
click at [1077, 380] on span "†" at bounding box center [1076, 381] width 6 height 13
drag, startPoint x: 1070, startPoint y: 378, endPoint x: 1083, endPoint y: 378, distance: 12.9
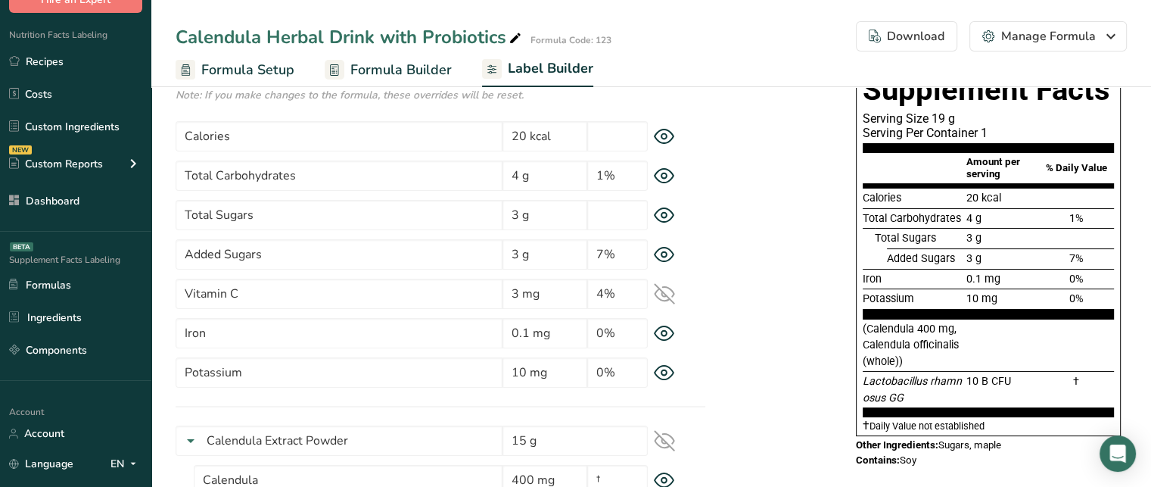
click at [1083, 378] on div "†" at bounding box center [1076, 389] width 76 height 33
click at [865, 461] on span "Contains:" at bounding box center [878, 459] width 44 height 11
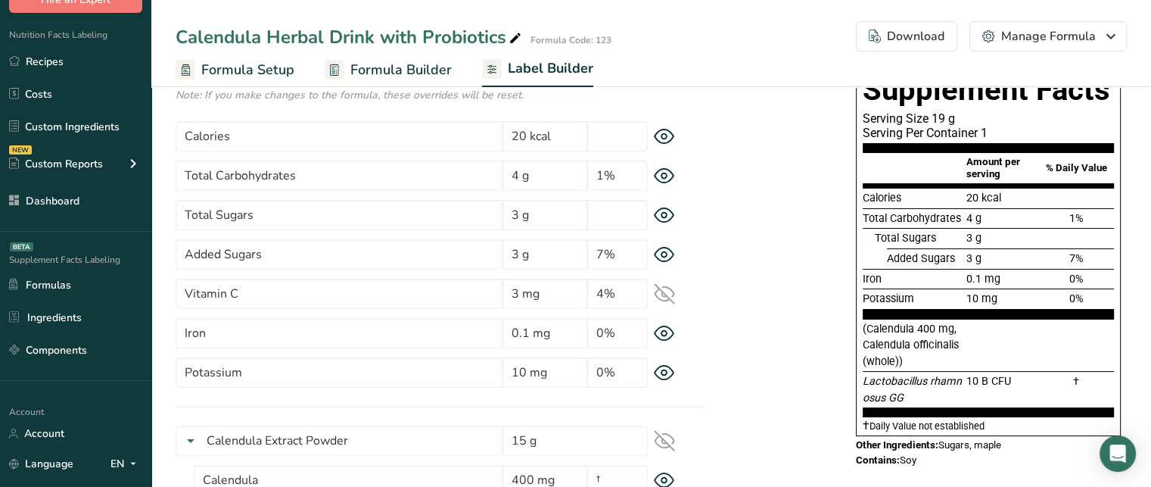
click at [949, 441] on div "Other Ingredients: Sugars, maple" at bounding box center [988, 445] width 265 height 12
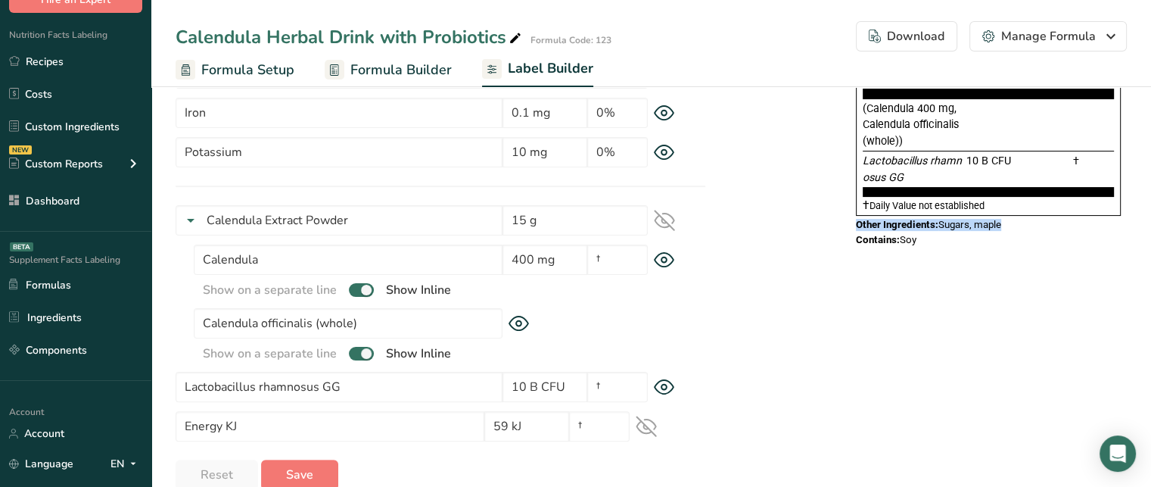
scroll to position [351, 0]
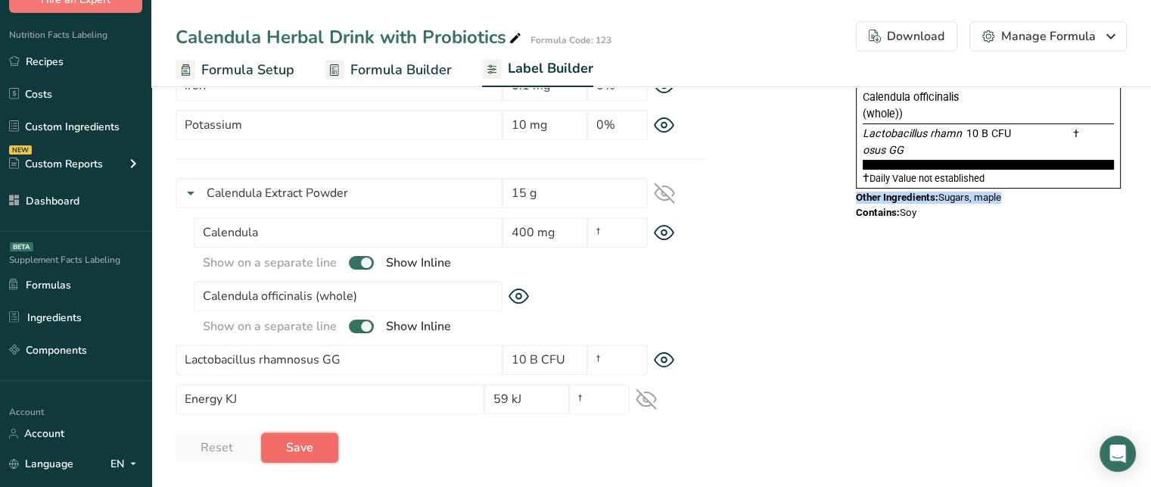
click at [310, 449] on span "Save" at bounding box center [299, 447] width 27 height 18
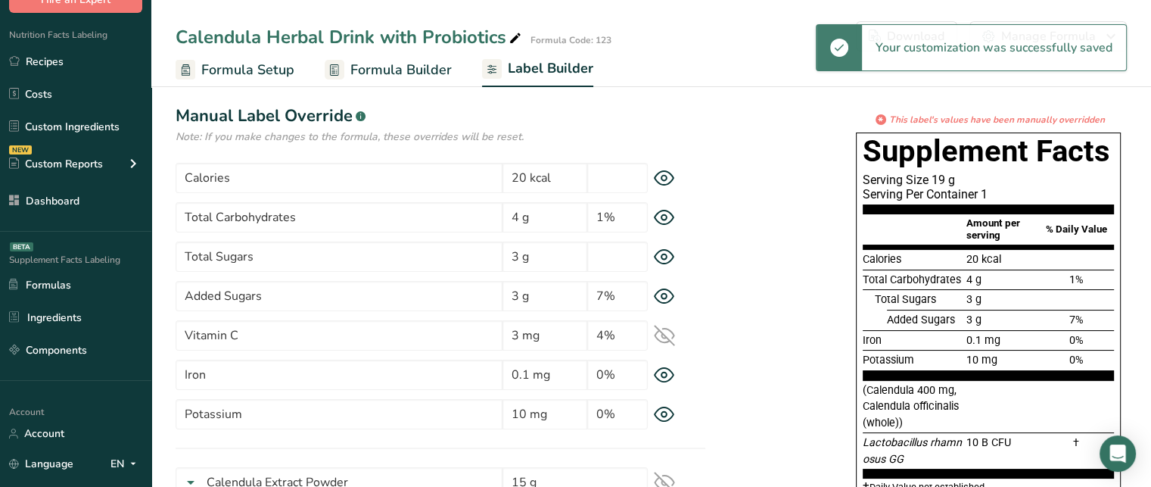
scroll to position [17, 0]
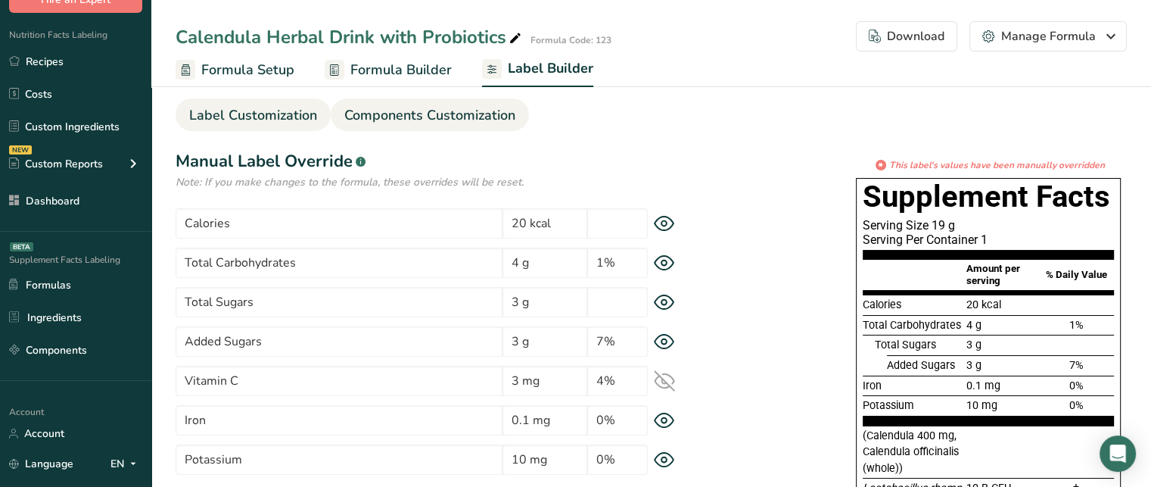
click at [316, 123] on li "Label Customization" at bounding box center [253, 114] width 155 height 33
click at [276, 111] on span "Label Customization" at bounding box center [253, 115] width 128 height 20
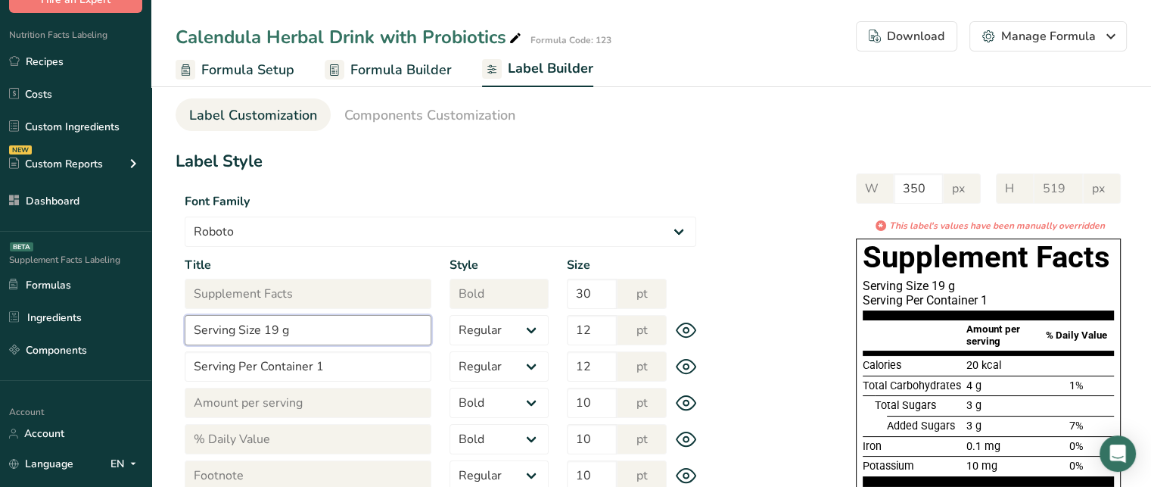
click at [265, 331] on input "Serving Size 19 g" at bounding box center [308, 330] width 247 height 30
click at [397, 318] on input "Serving Size 1 packet (19 g" at bounding box center [308, 330] width 247 height 30
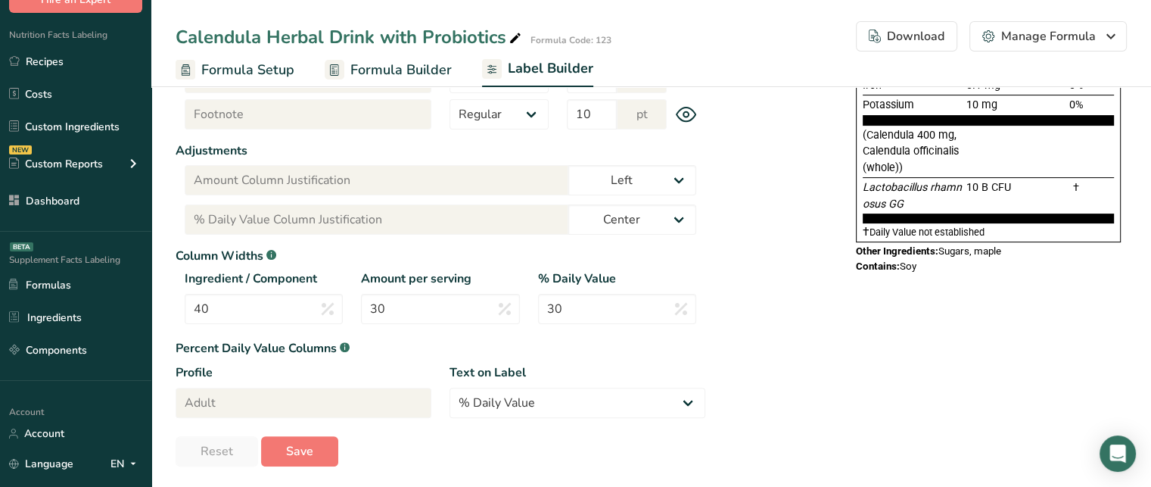
scroll to position [381, 0]
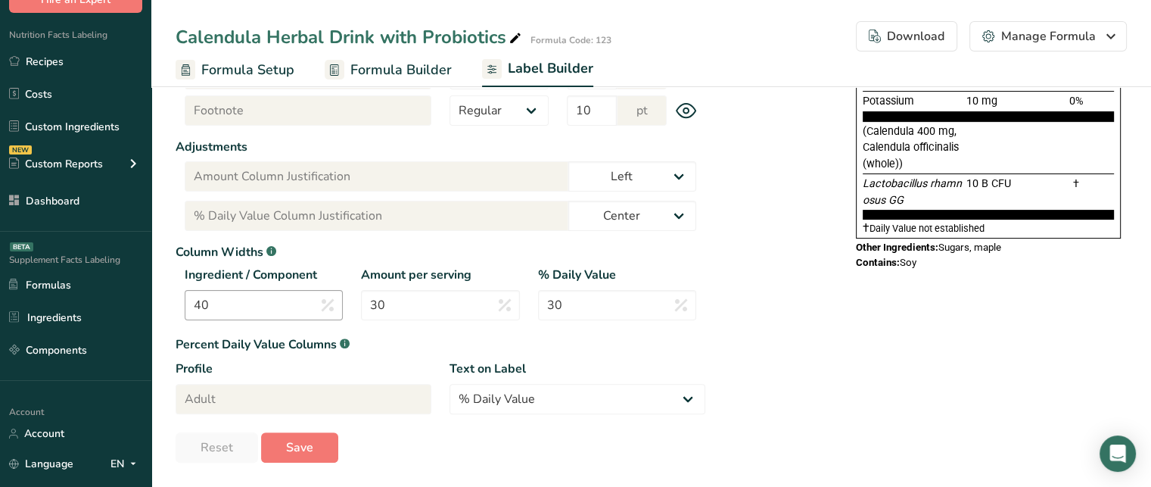
type input "Serving Size 1 packet (19 g)"
drag, startPoint x: 266, startPoint y: 302, endPoint x: 160, endPoint y: 308, distance: 106.9
click at [160, 308] on section "Label Customization Components Customization Label Style Font Family Arial Robo…" at bounding box center [651, 91] width 1000 height 789
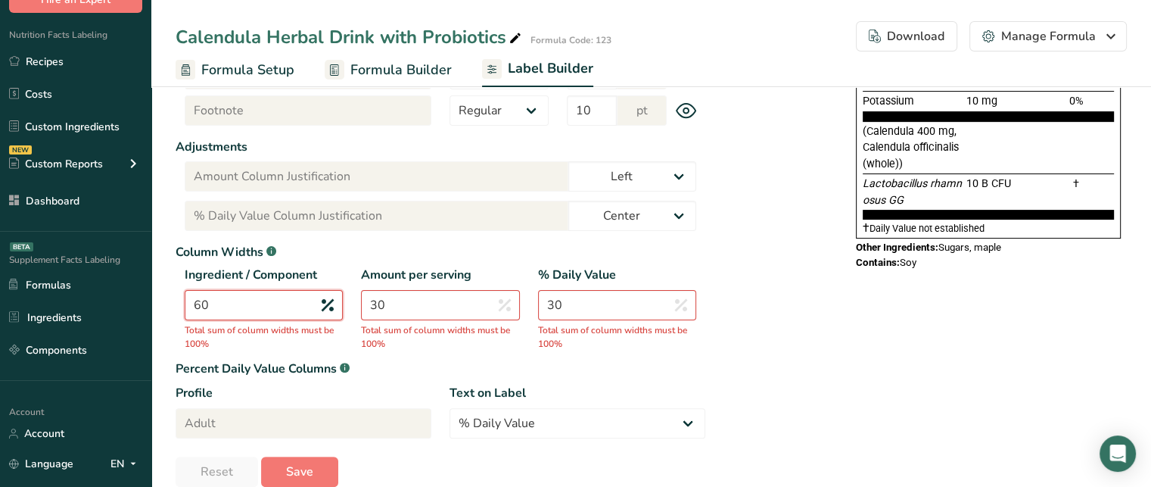
type input "60"
click at [438, 313] on input "30" at bounding box center [440, 305] width 158 height 30
type input "3"
type input "20"
click at [613, 311] on input "30" at bounding box center [617, 305] width 158 height 30
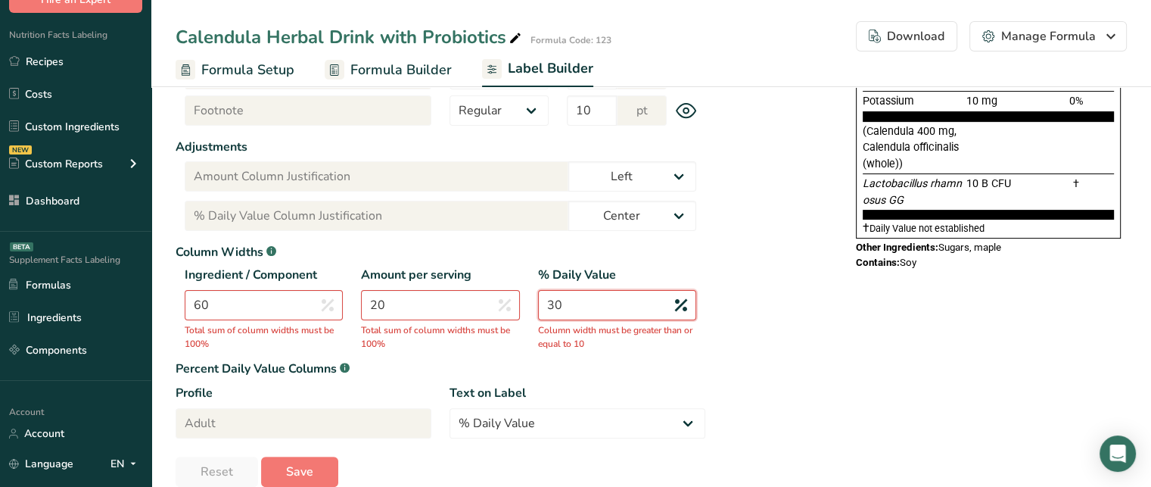
type input "3"
type input "10"
click at [317, 465] on button "Save" at bounding box center [299, 471] width 77 height 30
click at [538, 426] on select "% Daily Value Daily Value Percent % DV %DV" at bounding box center [578, 423] width 256 height 30
select select "%DV"
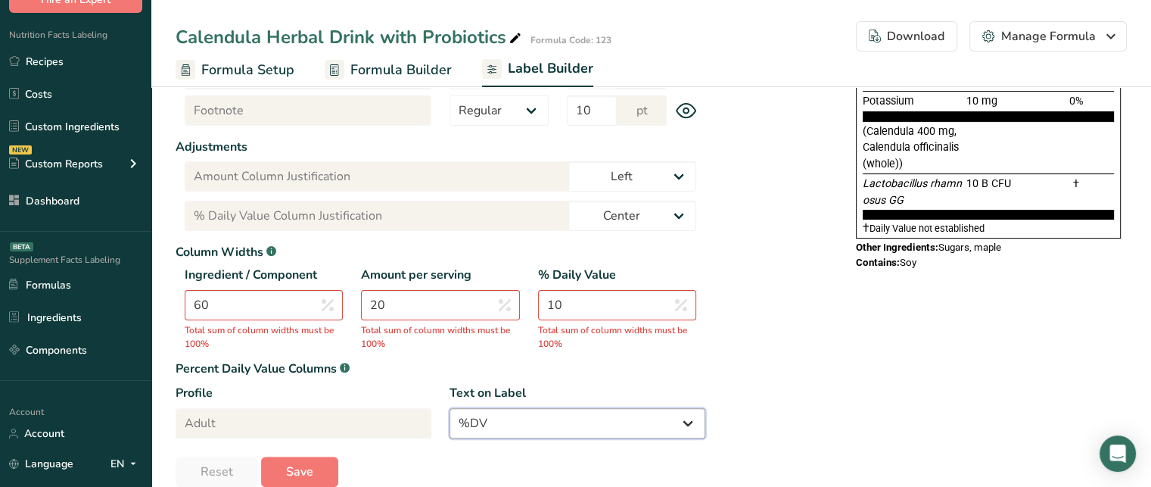
click at [450, 408] on select "% Daily Value Daily Value Percent % DV %DV" at bounding box center [578, 423] width 256 height 30
type input "%DV"
type input "%DV Column Justification"
click at [584, 298] on input "10" at bounding box center [617, 305] width 158 height 30
click at [284, 297] on input "60" at bounding box center [264, 305] width 158 height 30
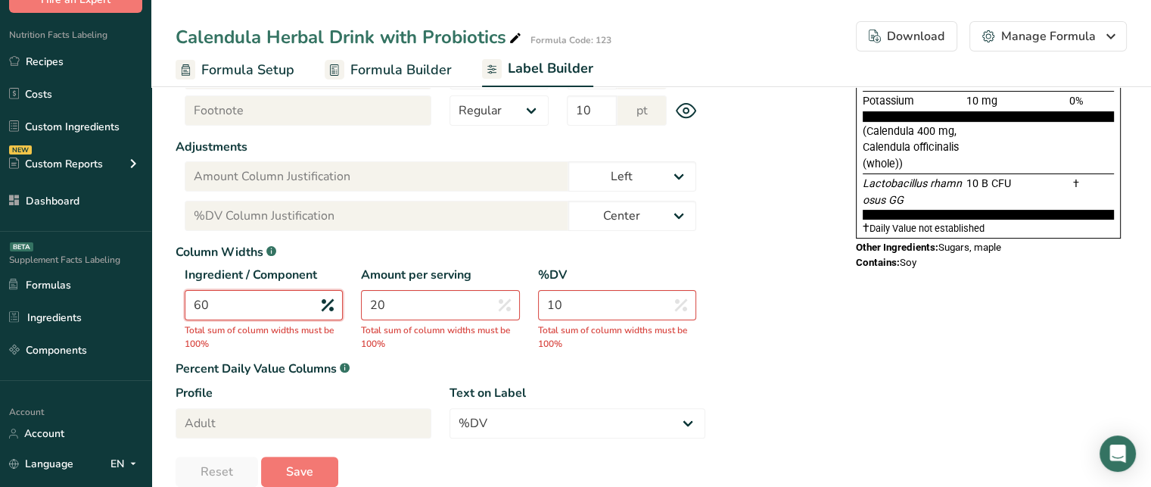
drag, startPoint x: 284, startPoint y: 297, endPoint x: 178, endPoint y: 301, distance: 106.1
click at [178, 301] on div "Ingredient / Component 60 Total sum of column widths must be 100%" at bounding box center [264, 298] width 176 height 64
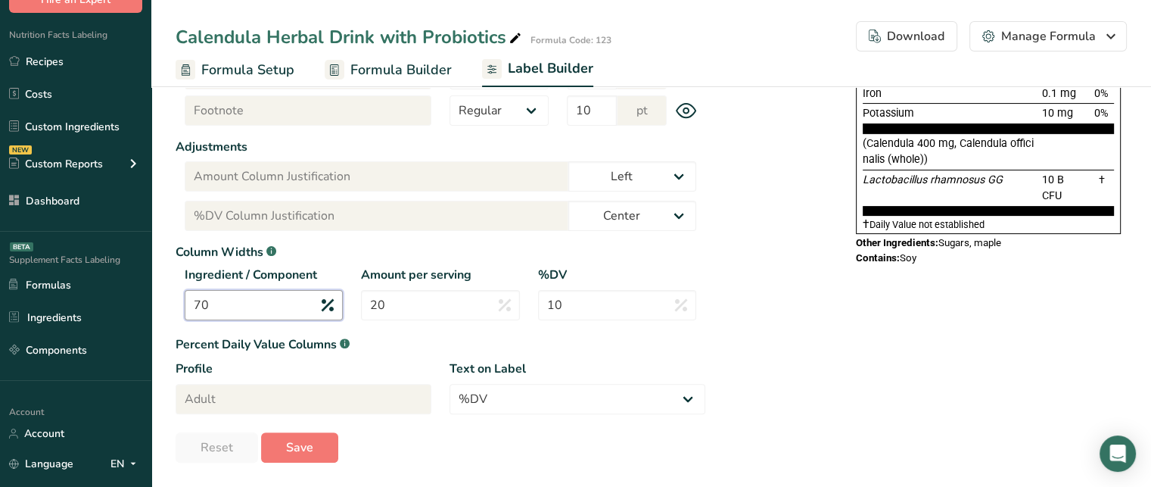
type input "70"
click at [327, 463] on section "Label Customization Components Customization Label Style Font Family Arial Robo…" at bounding box center [651, 91] width 1000 height 789
click at [325, 461] on button "Save" at bounding box center [299, 447] width 77 height 30
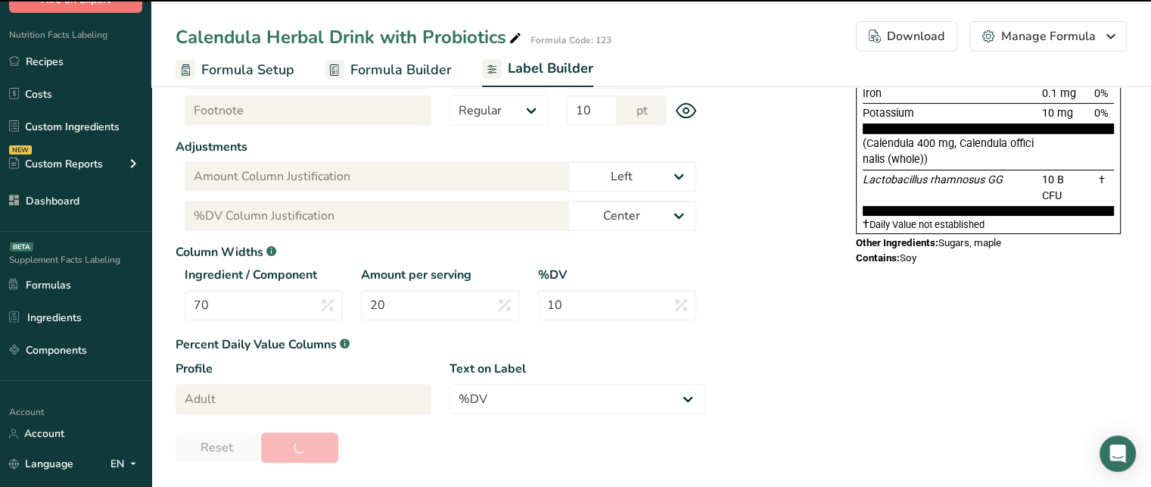
type input "514"
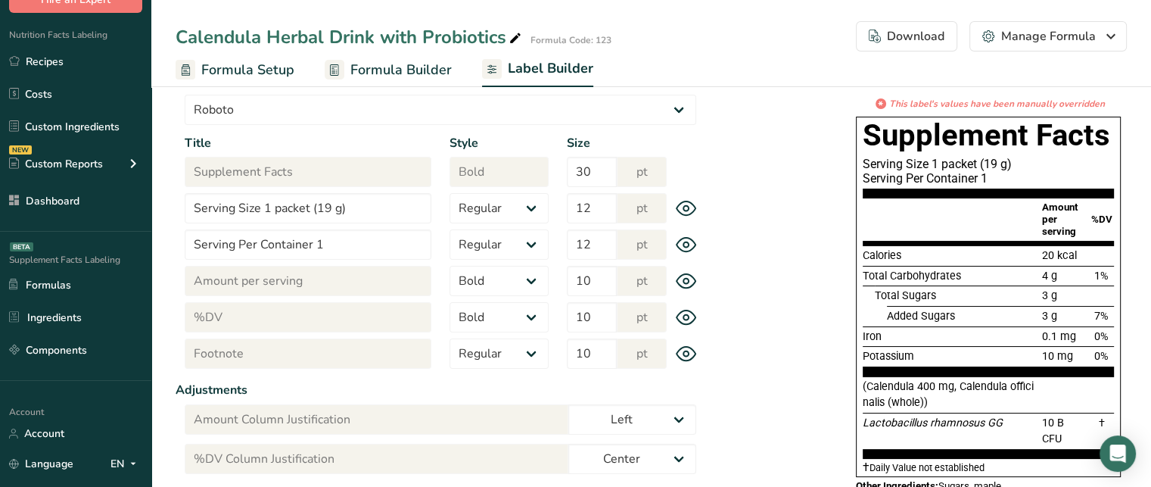
scroll to position [138, 0]
click at [917, 33] on div "Download" at bounding box center [907, 36] width 76 height 18
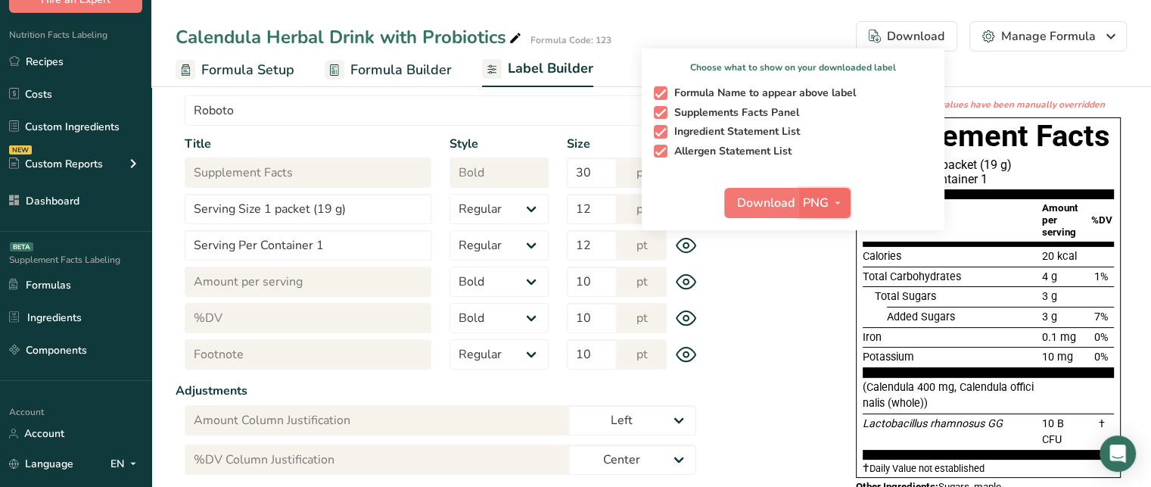
click at [832, 197] on span "button" at bounding box center [838, 203] width 18 height 18
click at [669, 94] on span "Formula Name to appear above label" at bounding box center [762, 93] width 189 height 14
click at [664, 94] on input "Formula Name to appear above label" at bounding box center [659, 93] width 10 height 10
checkbox input "false"
click at [760, 257] on div "W 350 px H 514 px * This label's values have been manually overridden Supplemen…" at bounding box center [916, 277] width 422 height 480
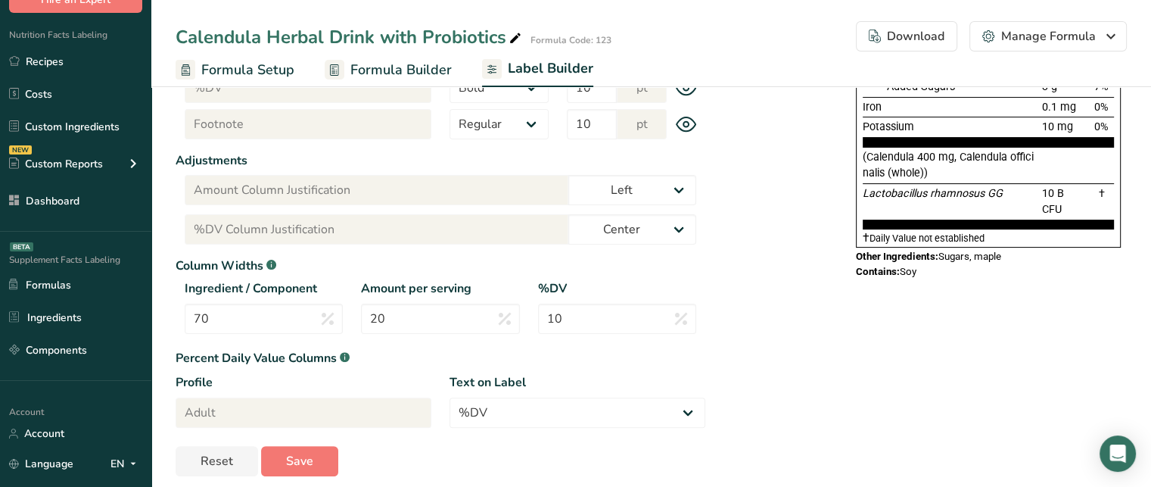
scroll to position [381, 0]
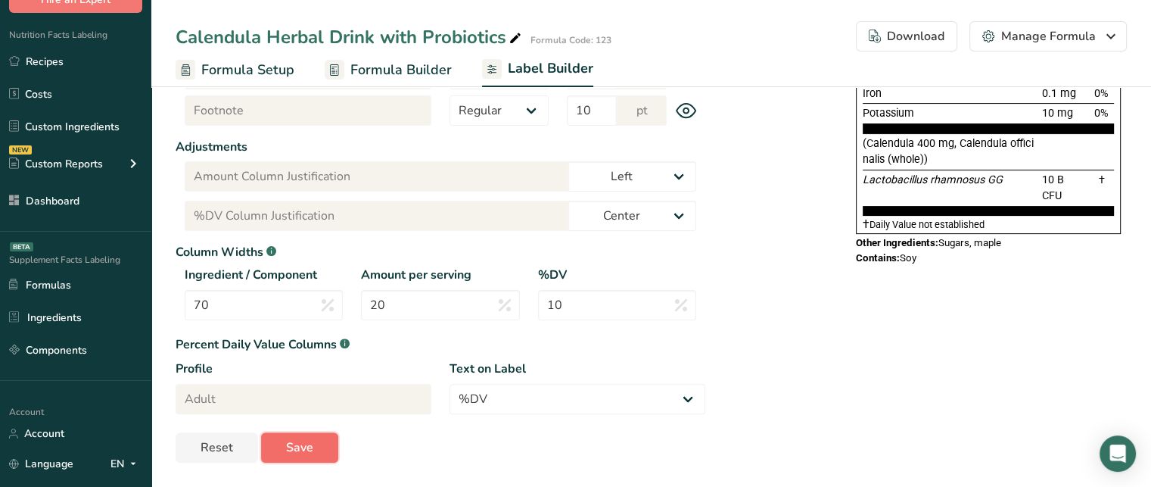
click at [287, 460] on button "Save" at bounding box center [299, 447] width 77 height 30
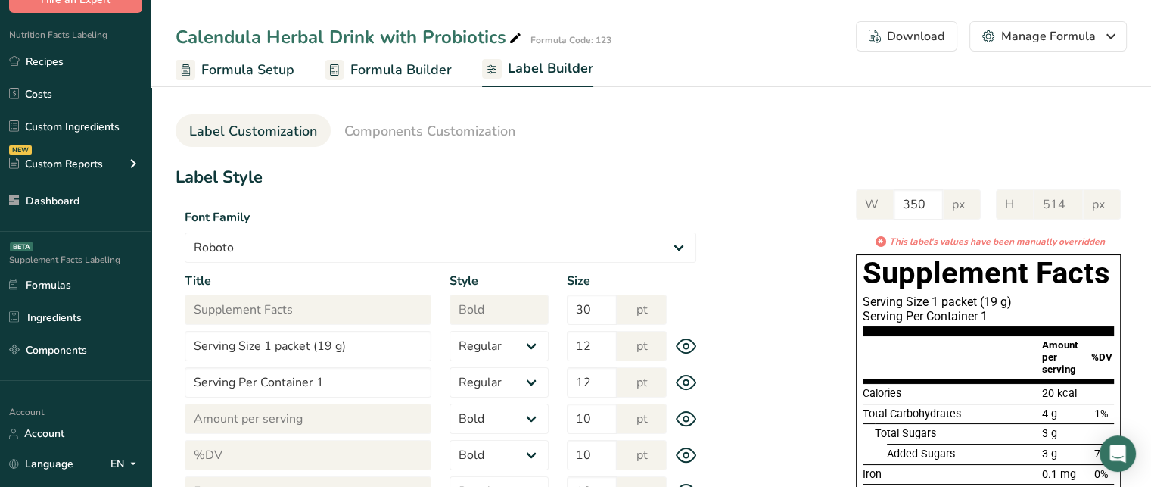
scroll to position [0, 0]
click at [926, 48] on button "Download Choose what to show on your downloaded label Formula Name to appear ab…" at bounding box center [906, 36] width 101 height 30
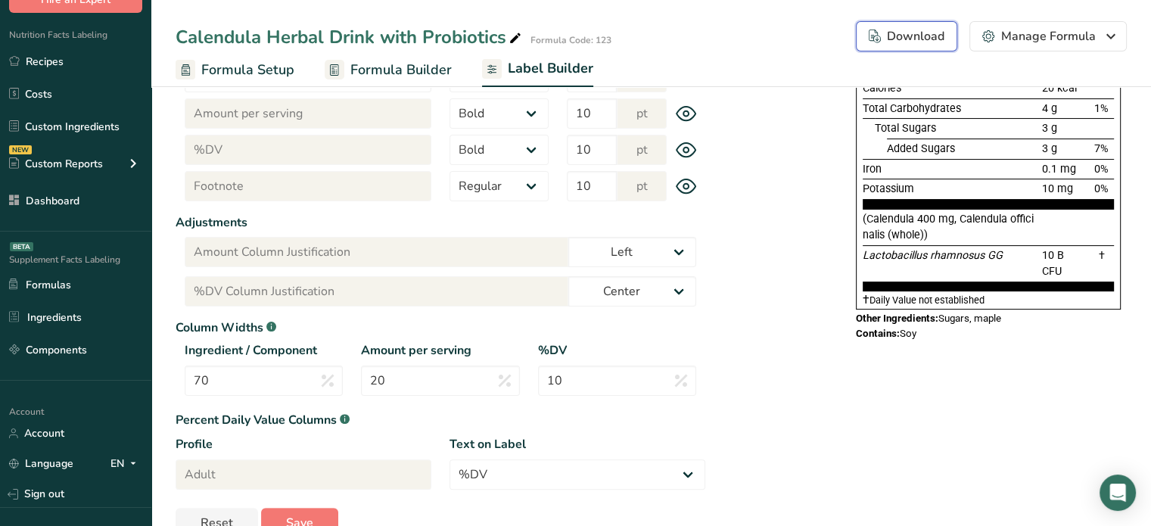
scroll to position [334, 0]
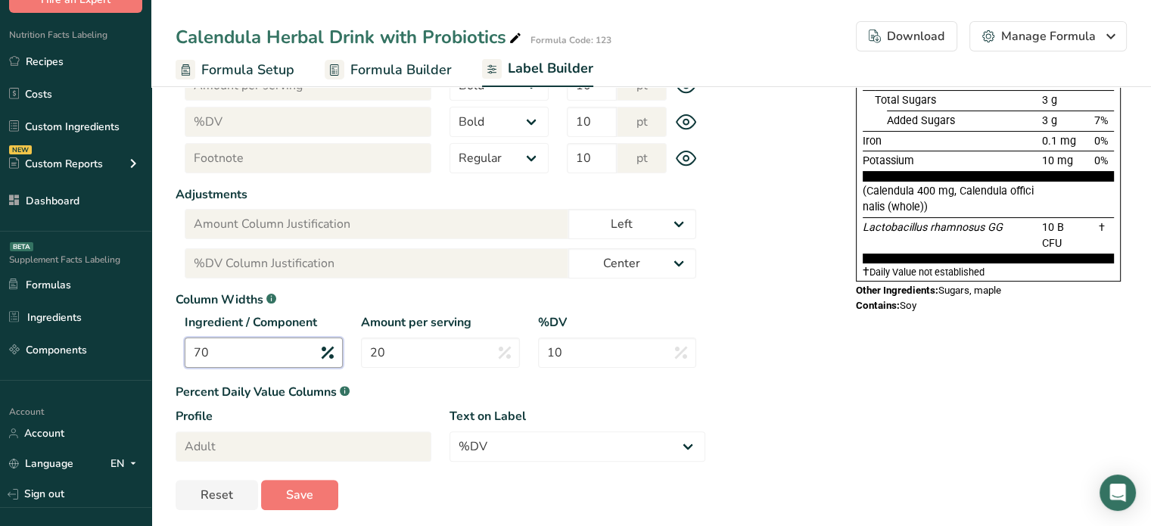
click at [235, 343] on input "70" at bounding box center [264, 353] width 158 height 30
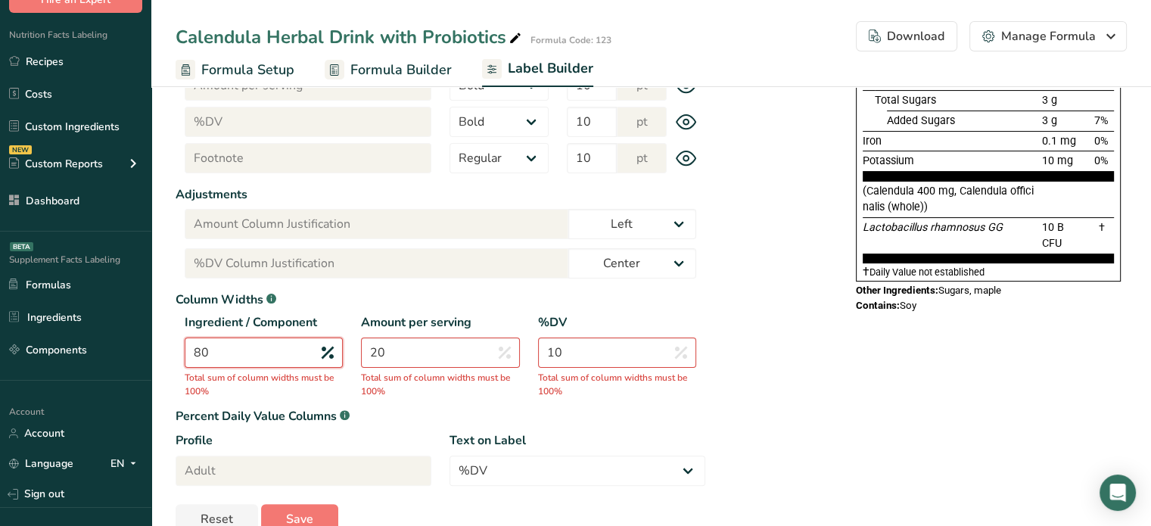
type input "80"
click at [406, 362] on input "20" at bounding box center [440, 353] width 158 height 30
type input "2"
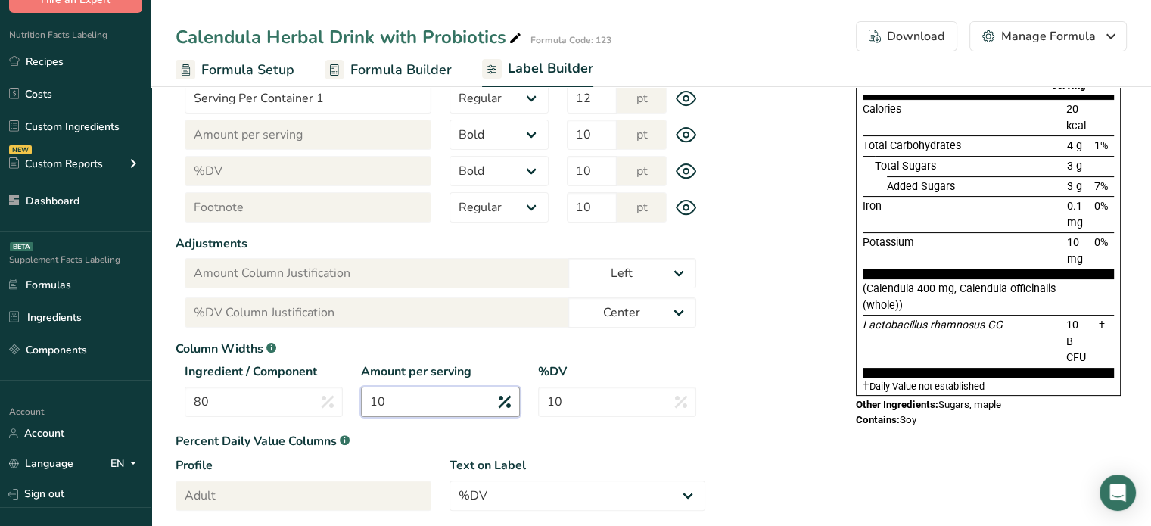
scroll to position [288, 0]
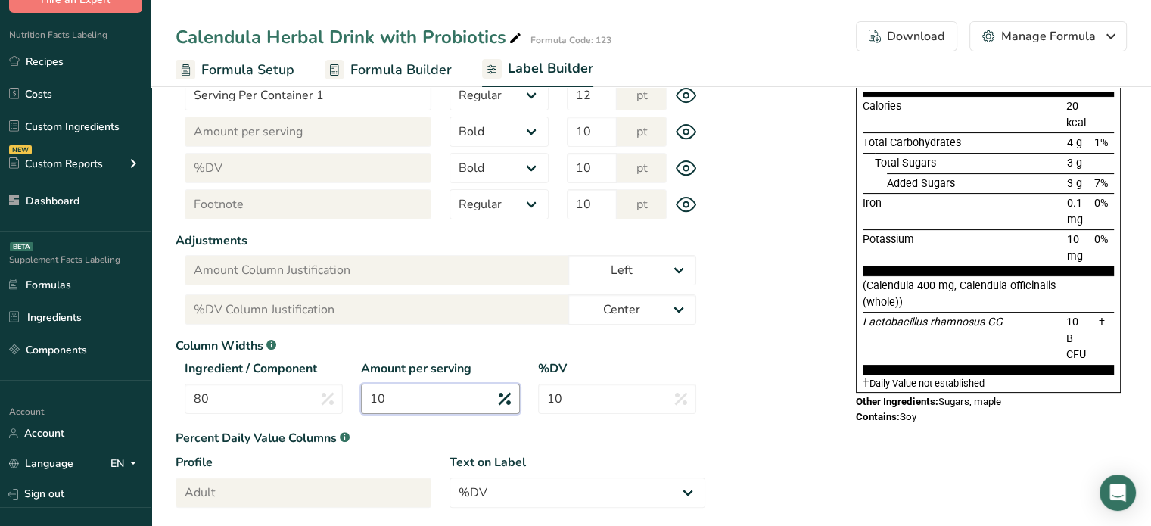
type input "1"
type input "10"
drag, startPoint x: 616, startPoint y: 411, endPoint x: 546, endPoint y: 406, distance: 69.8
click at [546, 406] on input "10" at bounding box center [617, 399] width 158 height 30
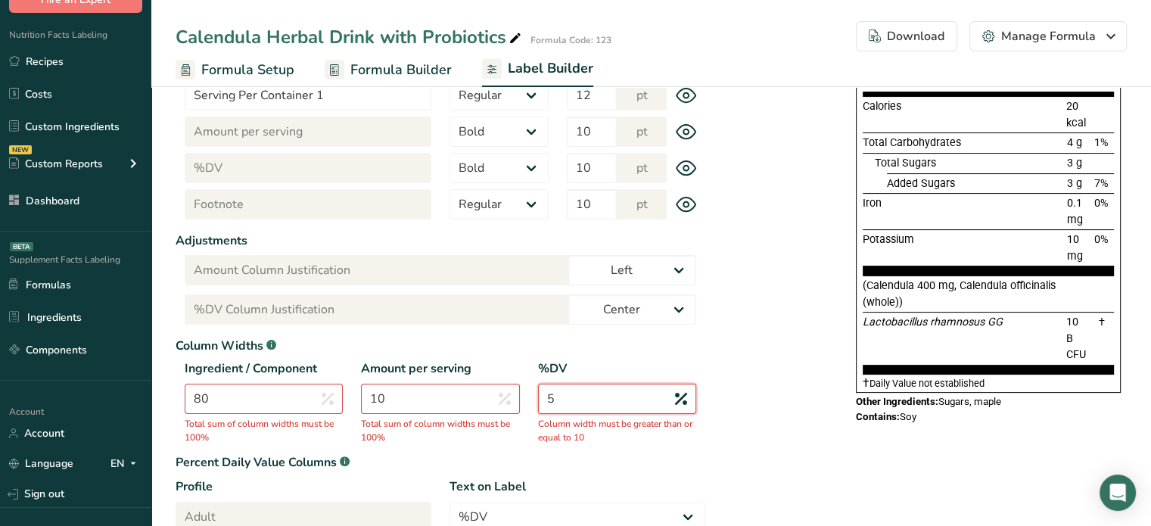
type input "5"
click at [282, 387] on input "80" at bounding box center [264, 399] width 158 height 30
type input "85"
click at [595, 394] on input "5" at bounding box center [617, 399] width 158 height 30
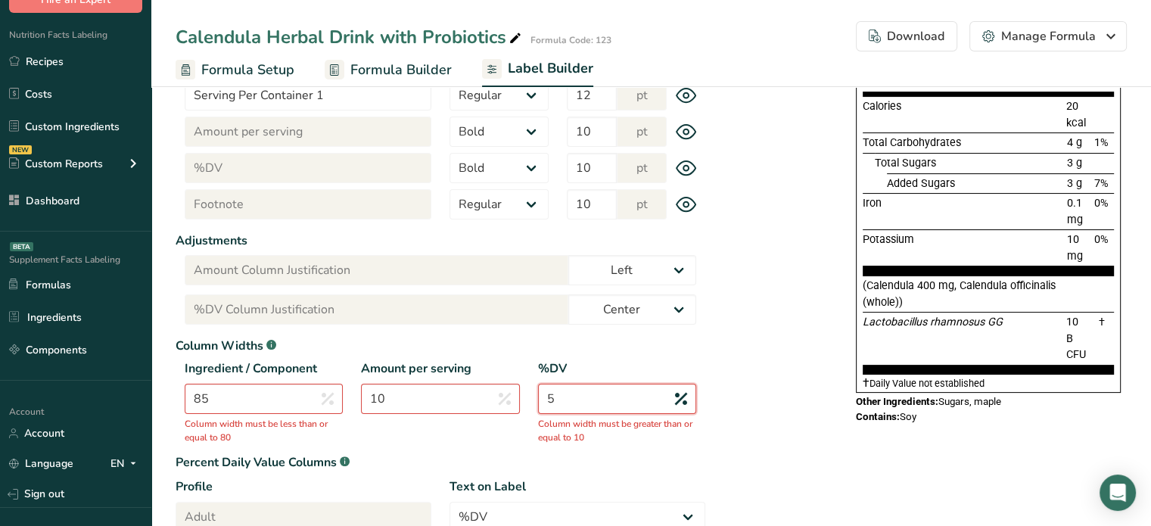
click at [595, 394] on input "5" at bounding box center [617, 399] width 158 height 30
type input "10"
click at [254, 384] on input "85" at bounding box center [264, 399] width 158 height 30
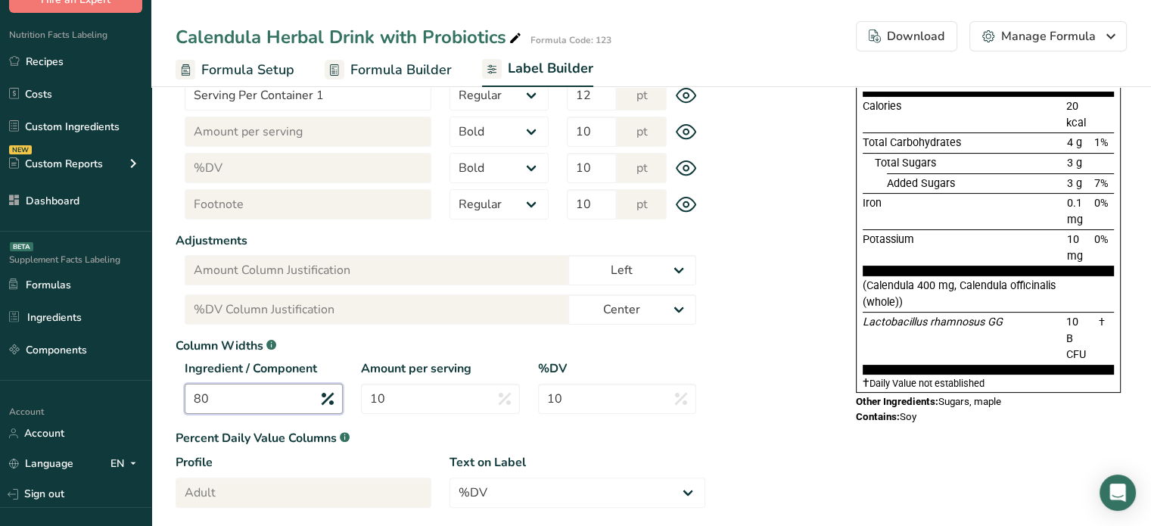
scroll to position [342, 0]
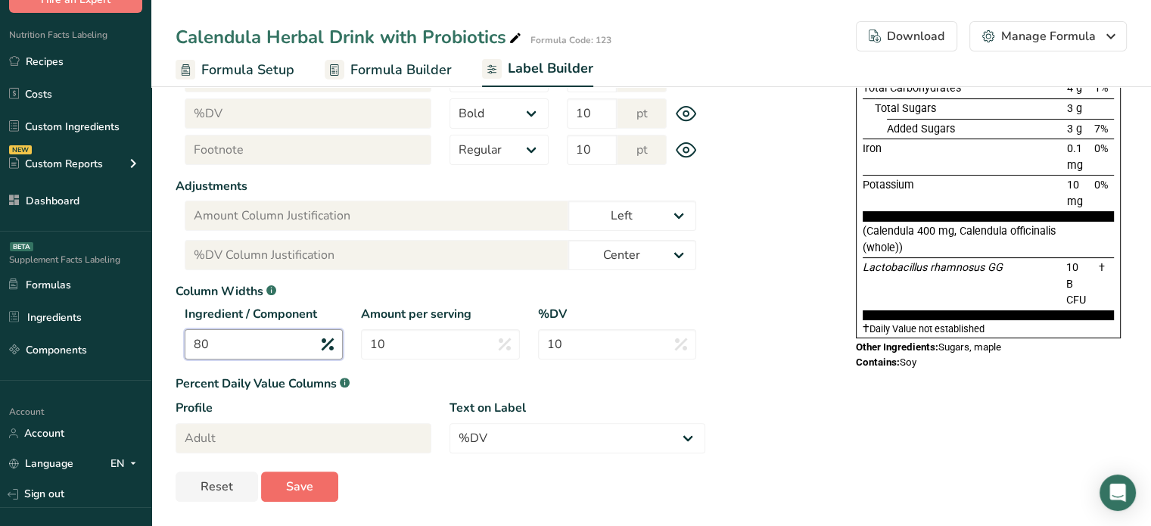
type input "80"
click at [272, 478] on button "Save" at bounding box center [299, 487] width 77 height 30
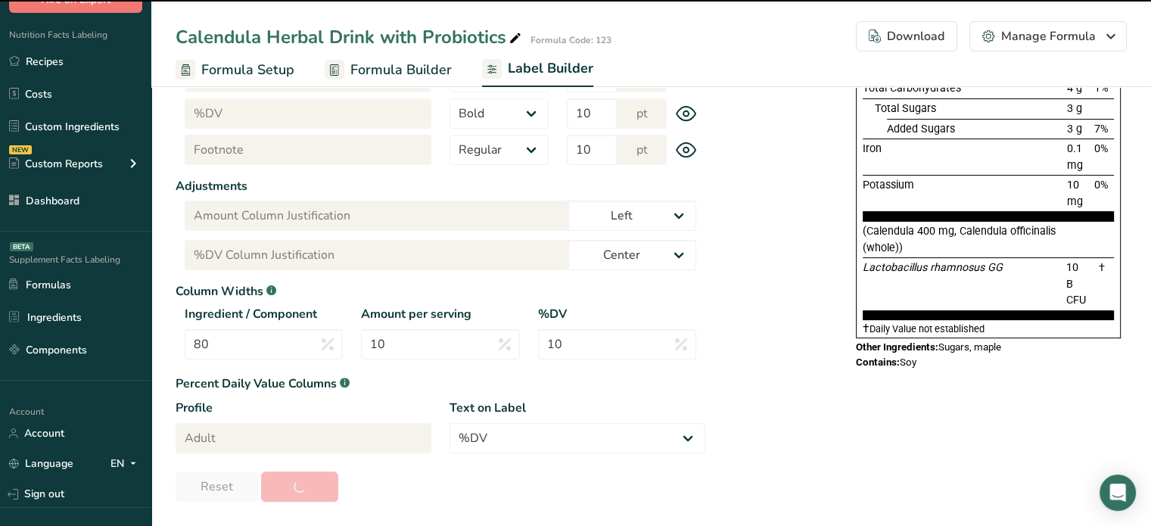
type input "600"
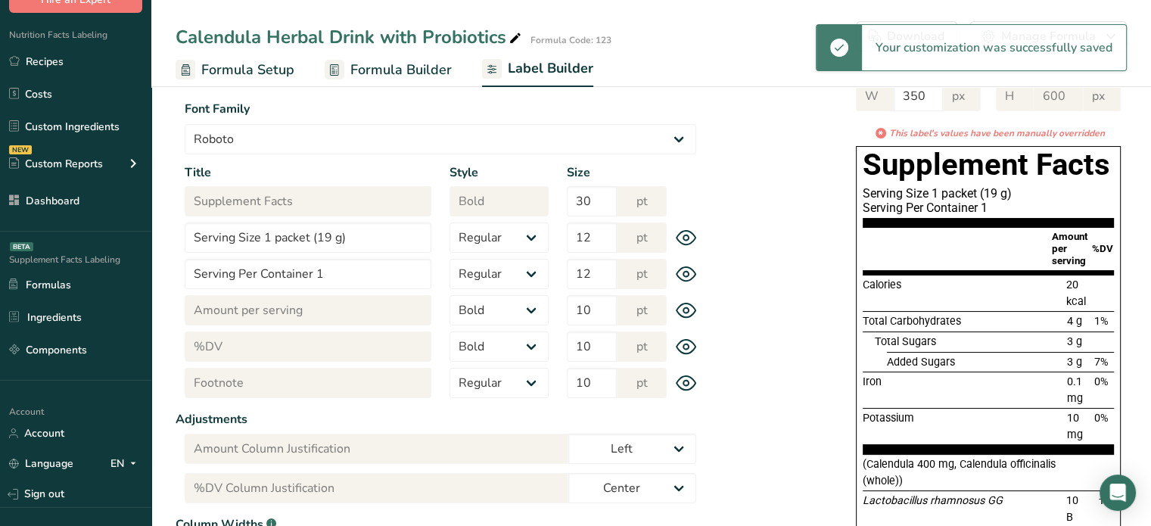
scroll to position [0, 0]
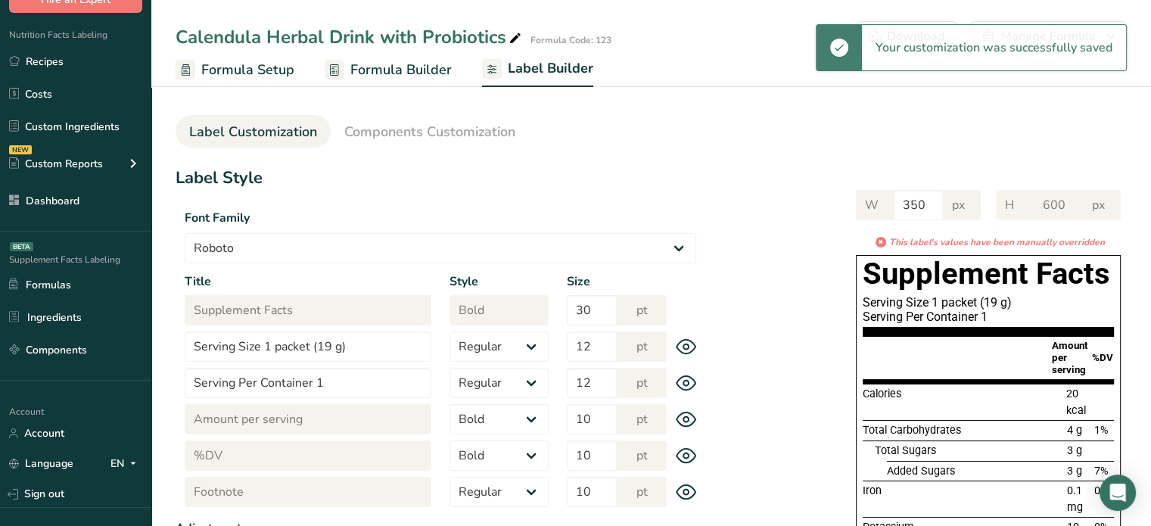
click at [436, 69] on span "Formula Builder" at bounding box center [400, 70] width 101 height 20
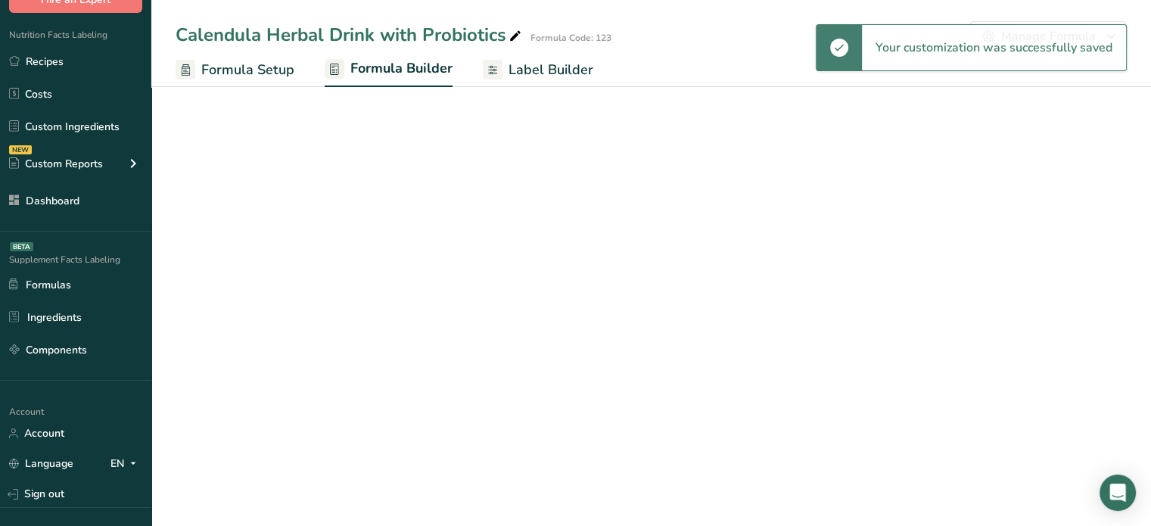
select select "2"
select select "6"
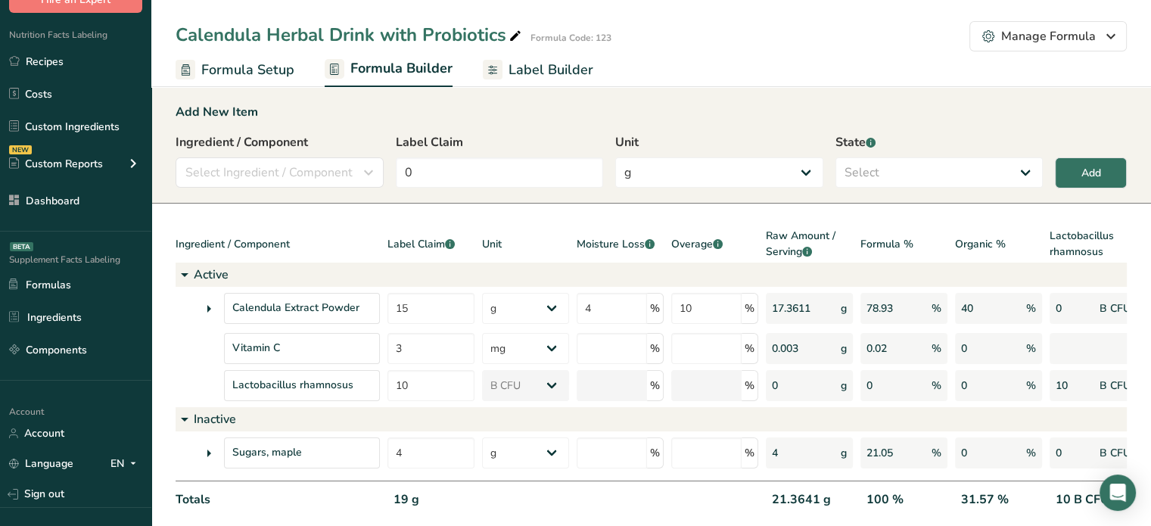
click at [522, 56] on link "Label Builder" at bounding box center [538, 70] width 111 height 34
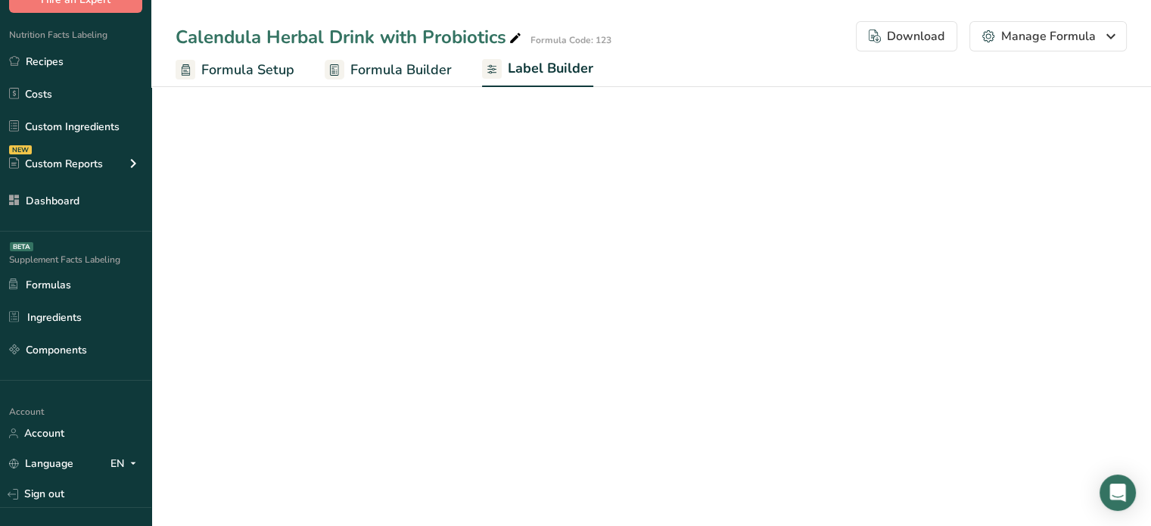
select select "Roboto"
select select "bold"
select select "center"
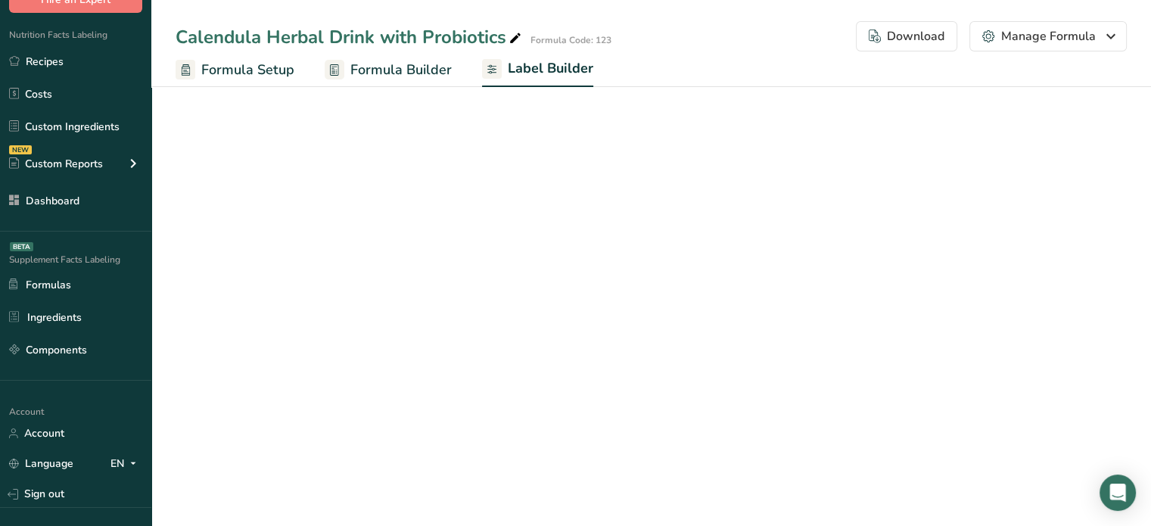
select select "%DV"
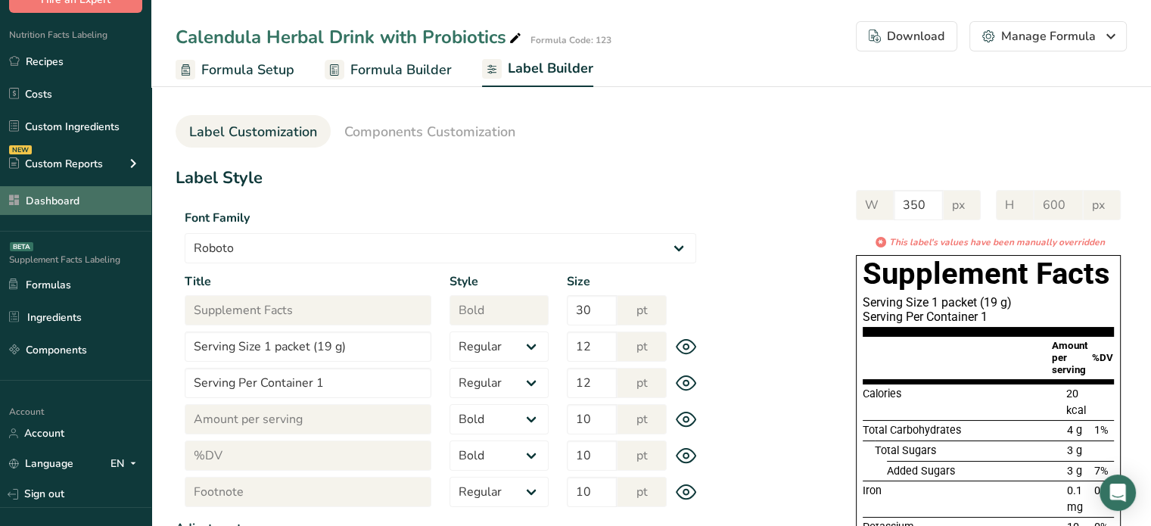
click at [119, 205] on link "Dashboard" at bounding box center [75, 200] width 151 height 29
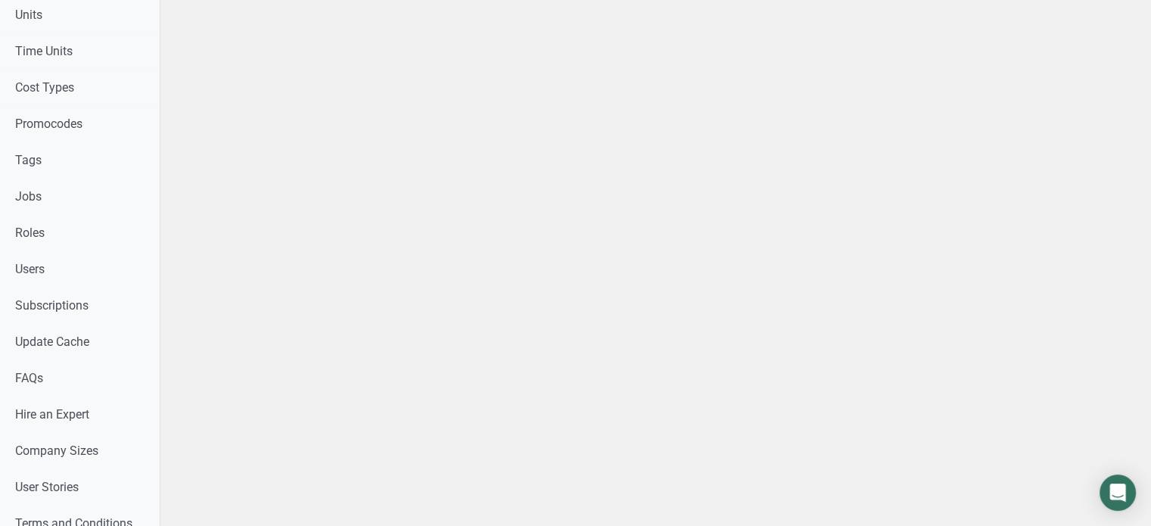
scroll to position [731, 0]
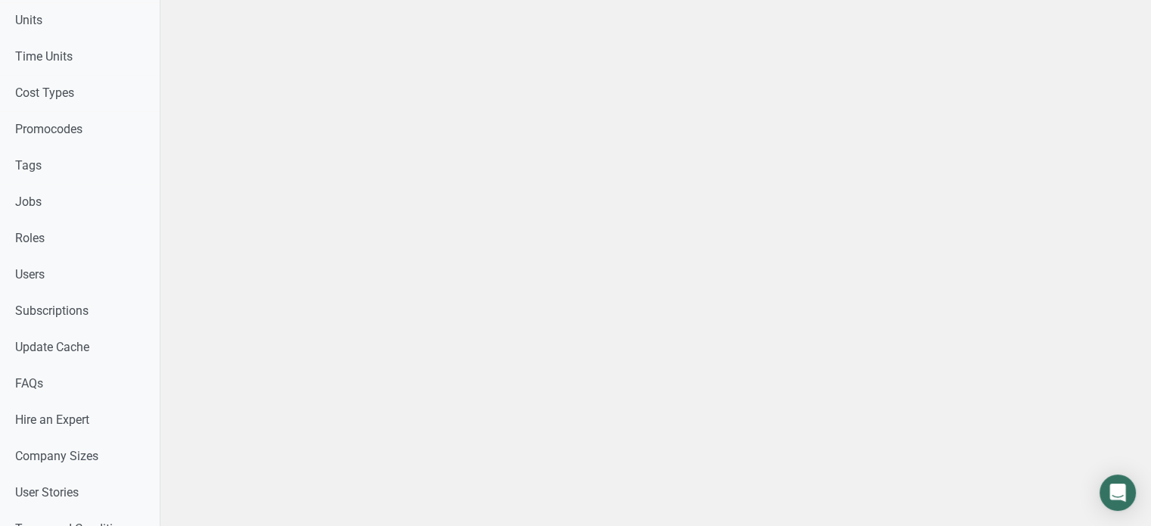
click at [91, 269] on link "Users" at bounding box center [80, 275] width 160 height 36
select select
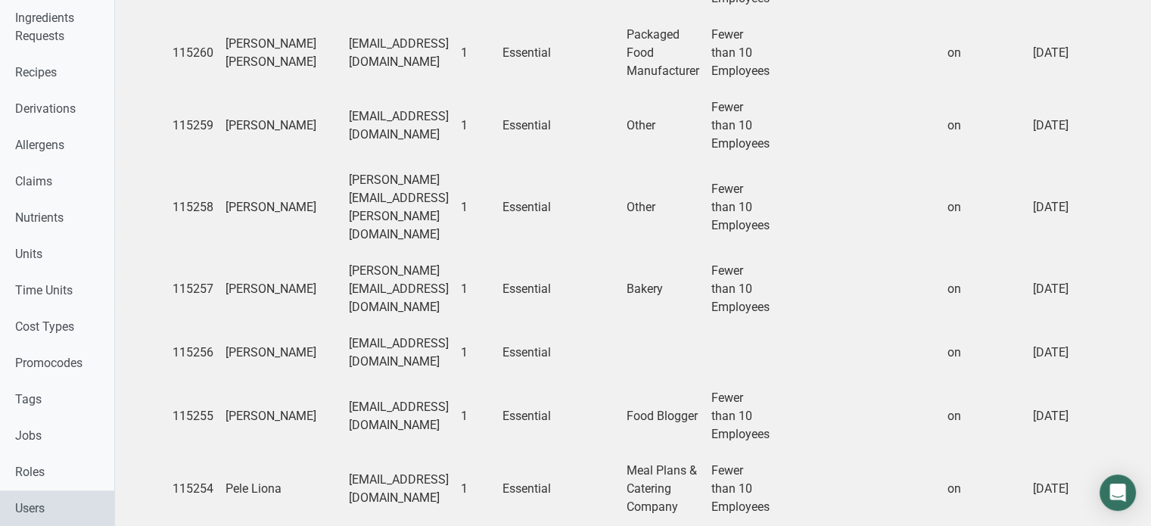
scroll to position [630, 0]
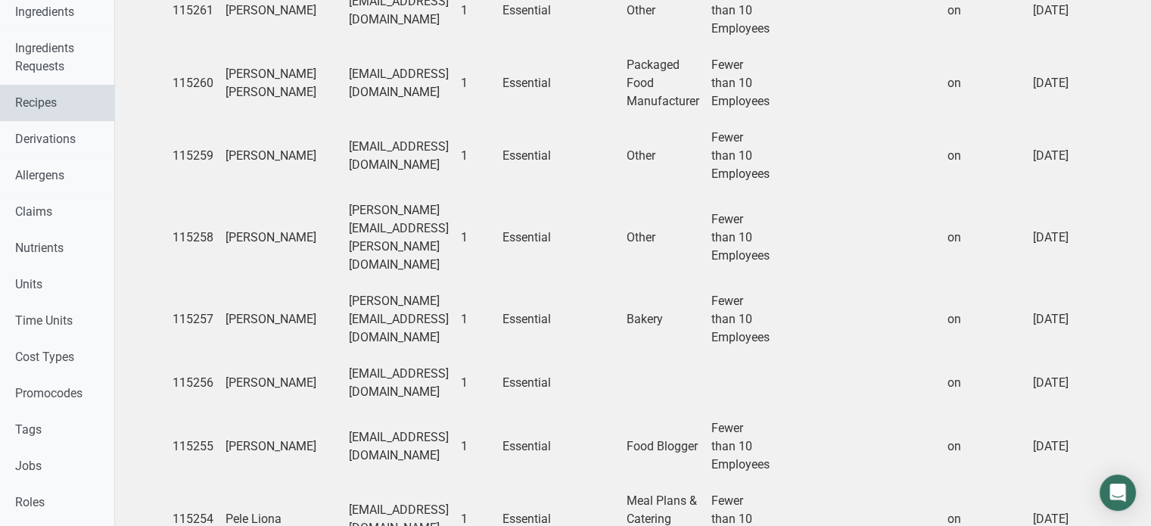
click at [63, 87] on link "Recipes" at bounding box center [57, 103] width 114 height 36
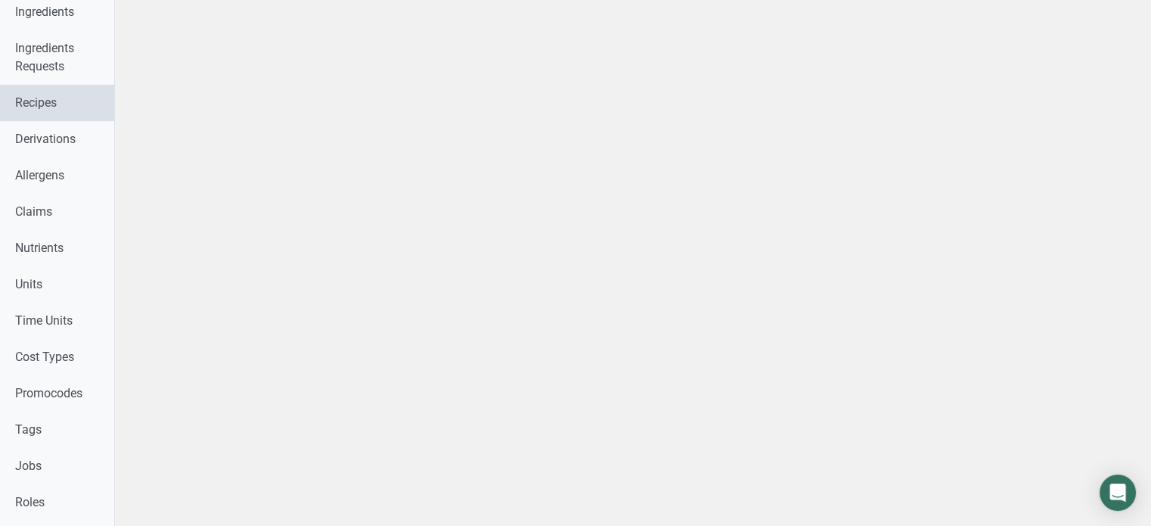
click at [63, 87] on link "Recipes" at bounding box center [57, 103] width 114 height 36
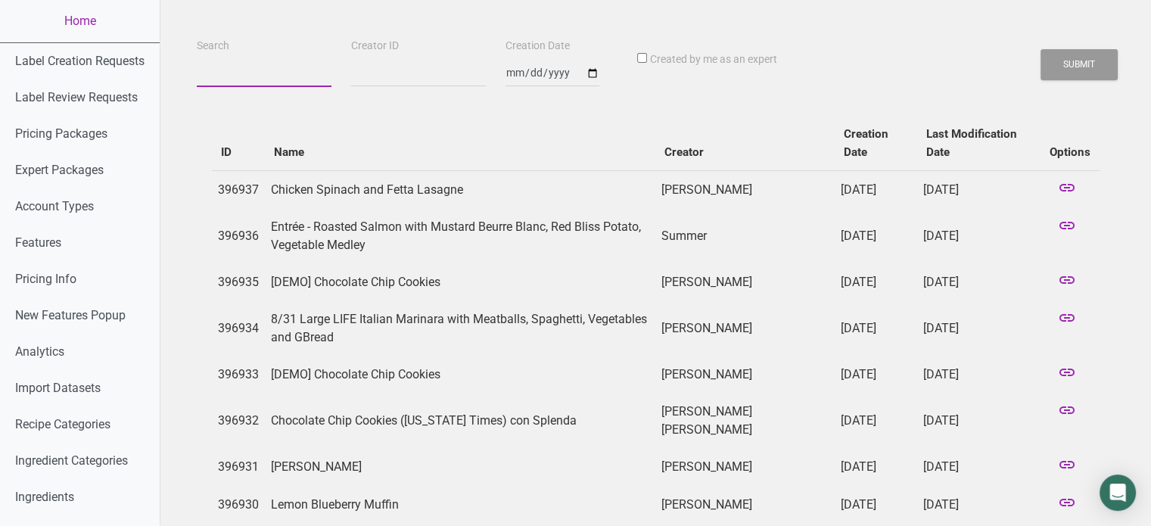
click at [279, 67] on input "Search" at bounding box center [264, 73] width 135 height 27
click at [1041, 49] on button "Submit" at bounding box center [1079, 64] width 77 height 31
click at [1083, 68] on button "Submit" at bounding box center [1079, 64] width 77 height 31
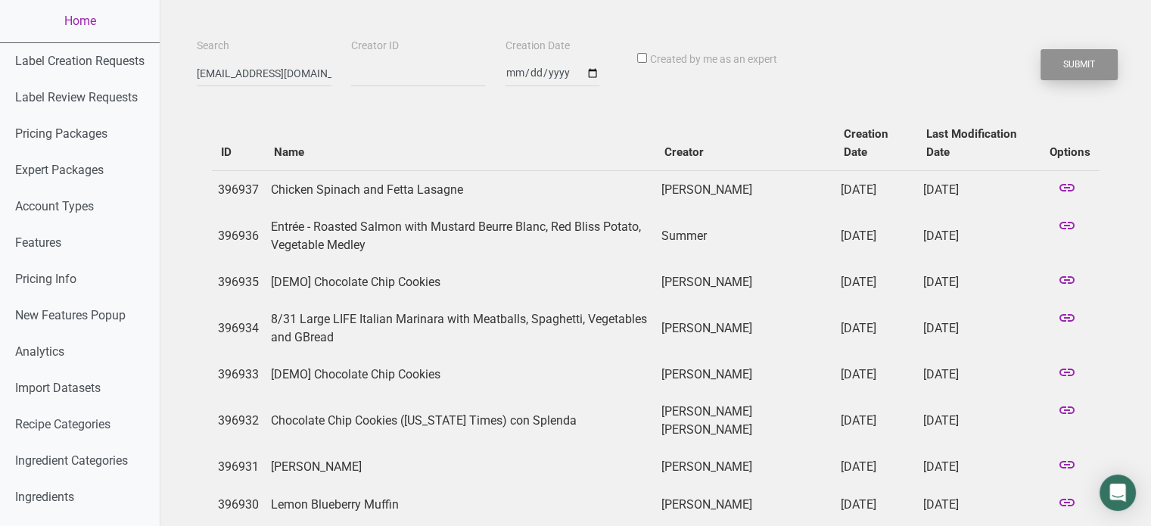
click at [1083, 68] on button "Submit" at bounding box center [1079, 64] width 77 height 31
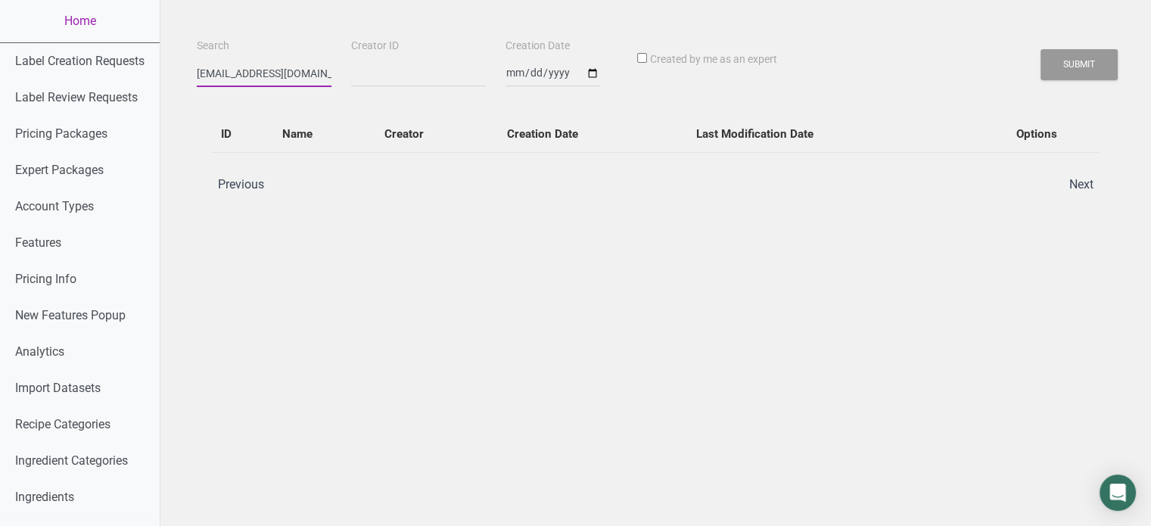
click at [284, 65] on input "fadhilinusa@gmail.com" at bounding box center [264, 73] width 135 height 27
type input "fadhil"
click at [1041, 49] on button "Submit" at bounding box center [1079, 64] width 77 height 31
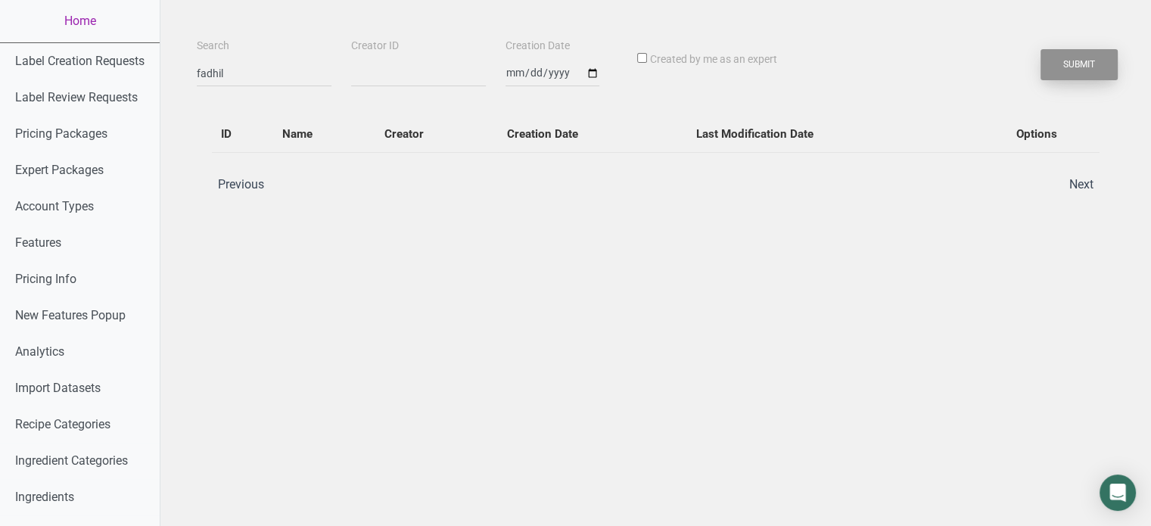
click at [1092, 55] on button "Submit" at bounding box center [1079, 64] width 77 height 31
click at [1063, 78] on button "Submit" at bounding box center [1079, 64] width 77 height 31
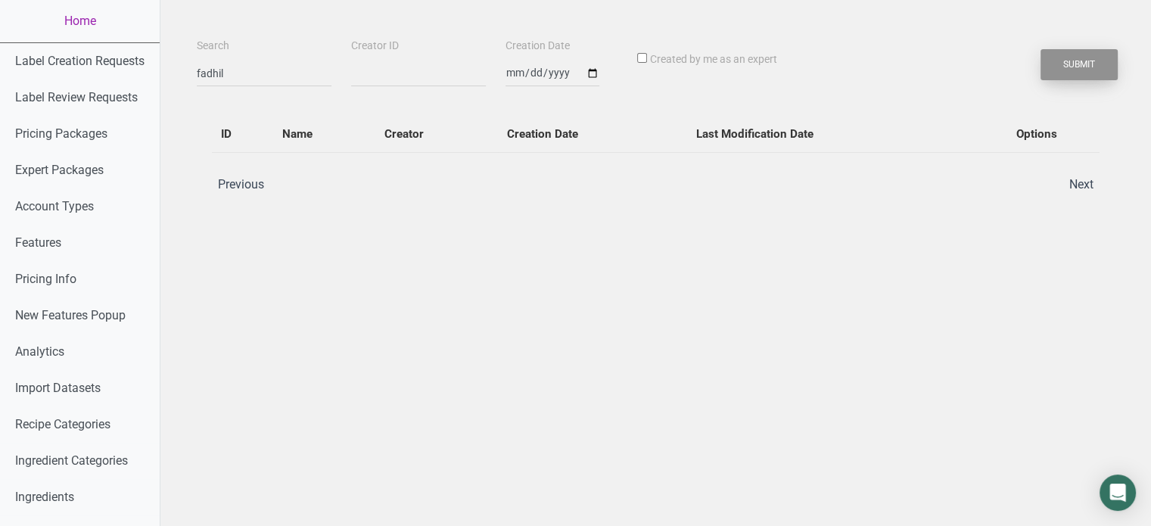
click at [1063, 78] on button "Submit" at bounding box center [1079, 64] width 77 height 31
click at [239, 75] on input "fadhil" at bounding box center [264, 73] width 135 height 27
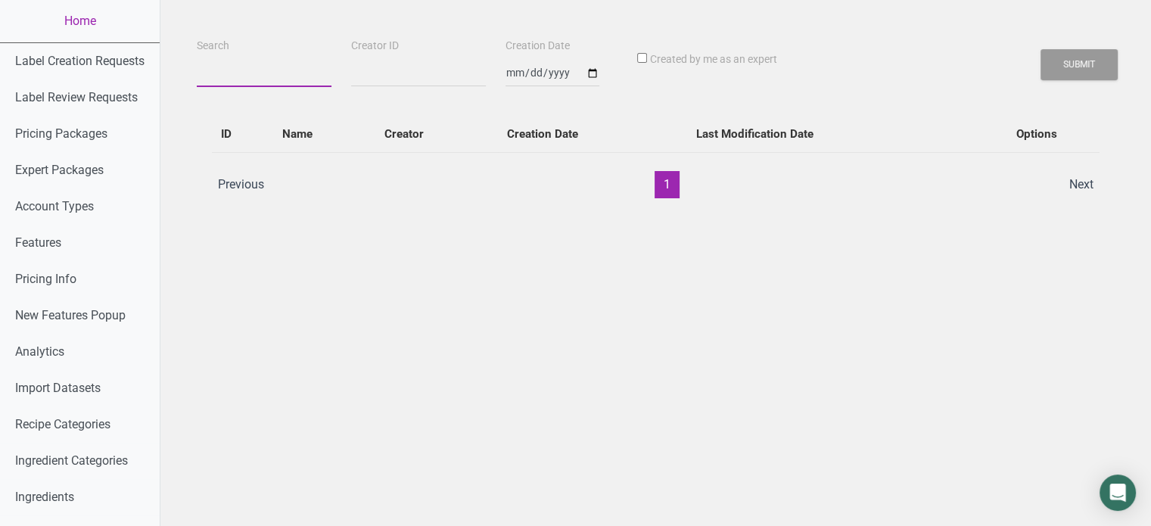
click at [263, 63] on input "Search" at bounding box center [264, 73] width 135 height 27
paste input "fadhil"
type input "fadhil"
click at [1088, 76] on button "Submit" at bounding box center [1079, 64] width 77 height 31
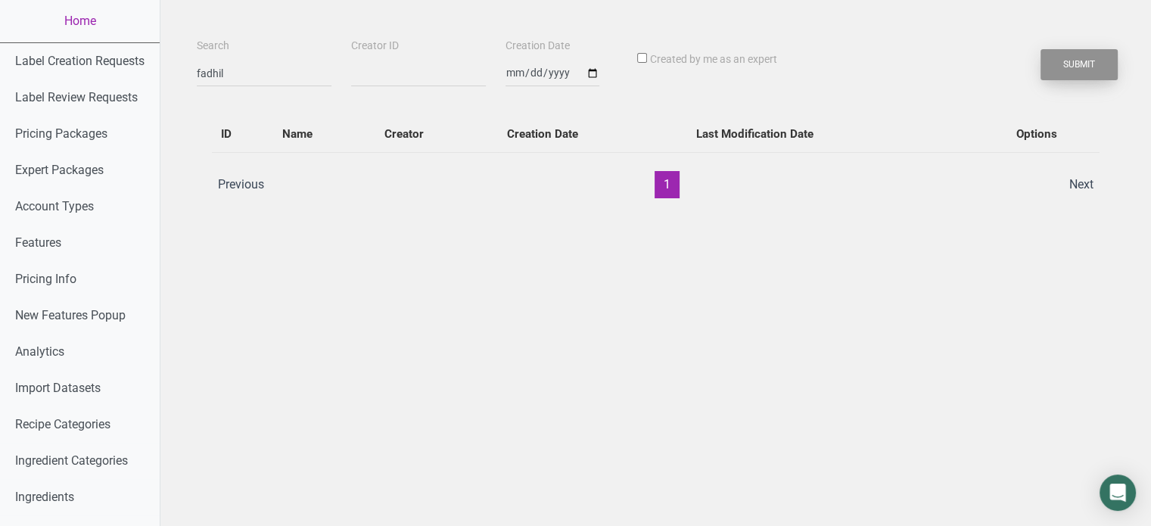
click at [1088, 76] on button "Submit" at bounding box center [1079, 64] width 77 height 31
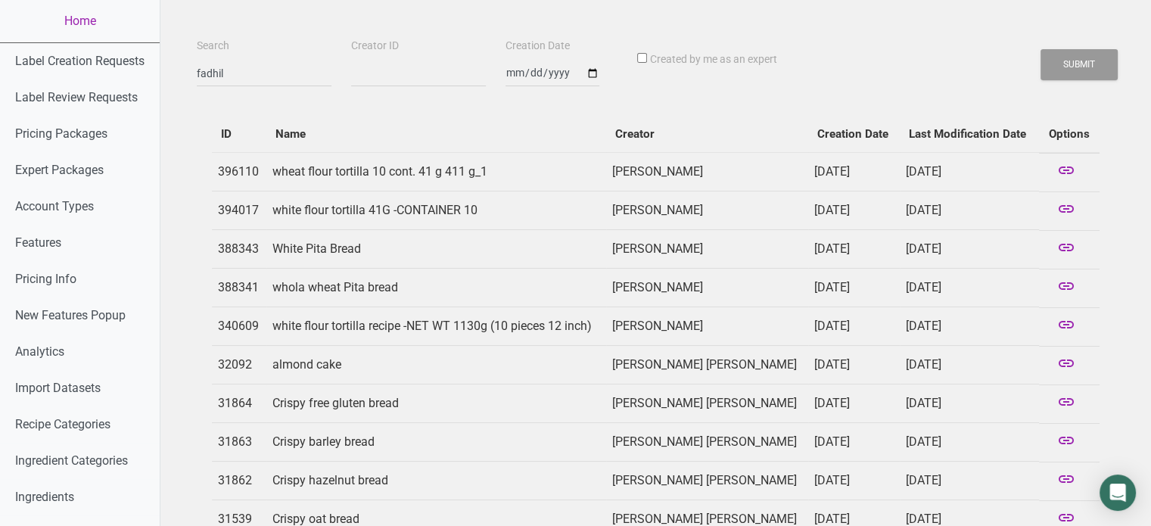
click at [348, 246] on td "White Pita Bread" at bounding box center [436, 249] width 340 height 39
click at [1070, 248] on icon at bounding box center [1066, 248] width 18 height 21
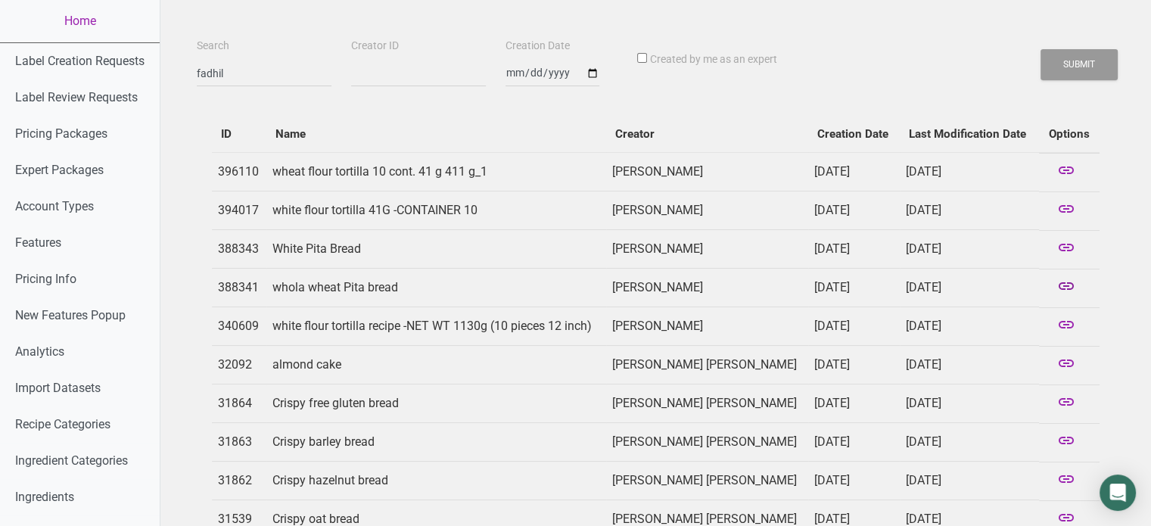
click at [1069, 285] on icon at bounding box center [1066, 287] width 18 height 21
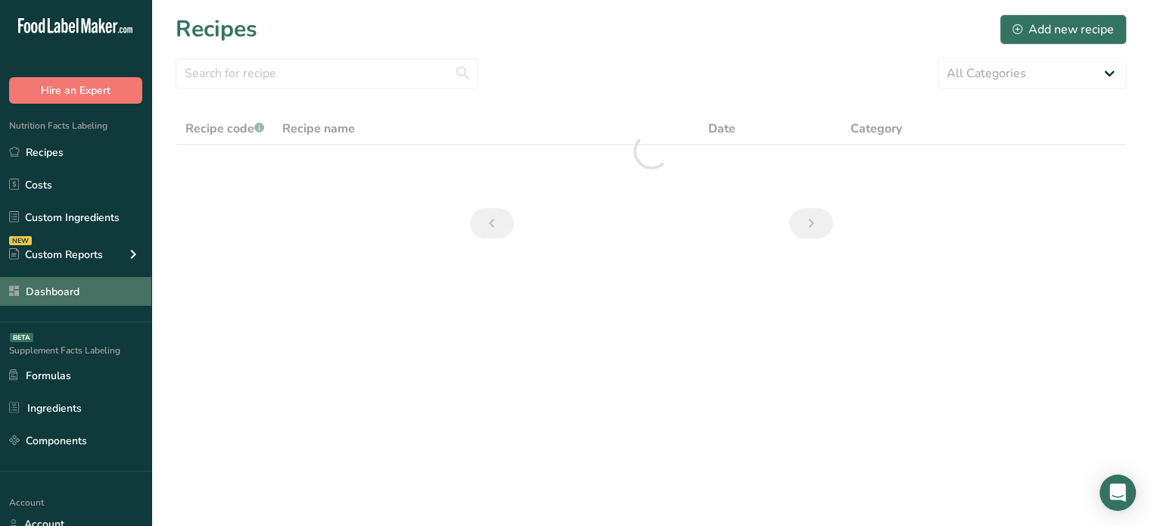
click at [99, 278] on link "Dashboard" at bounding box center [75, 291] width 151 height 29
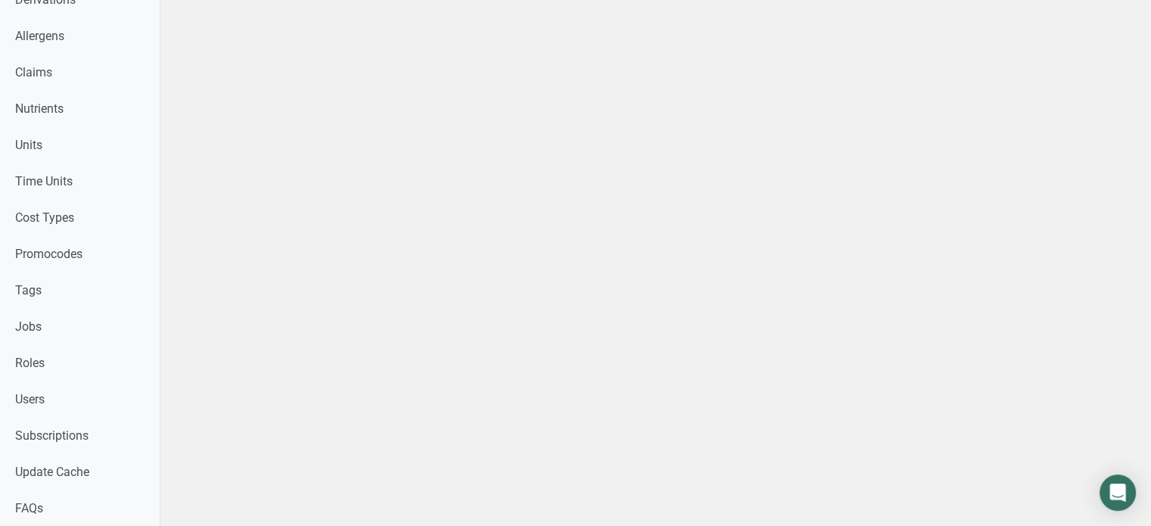
scroll to position [609, 0]
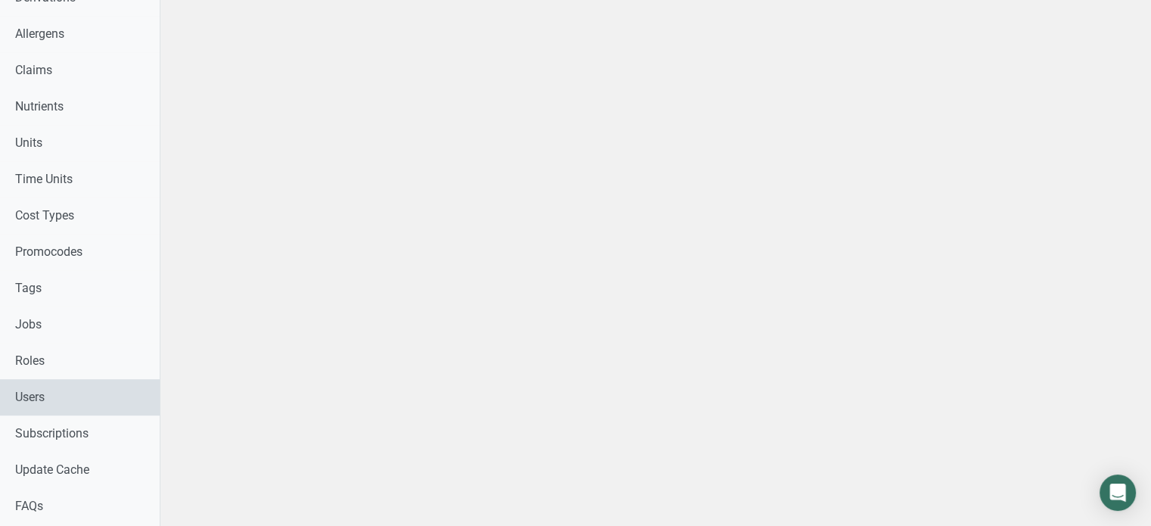
click at [67, 397] on link "Users" at bounding box center [80, 397] width 160 height 36
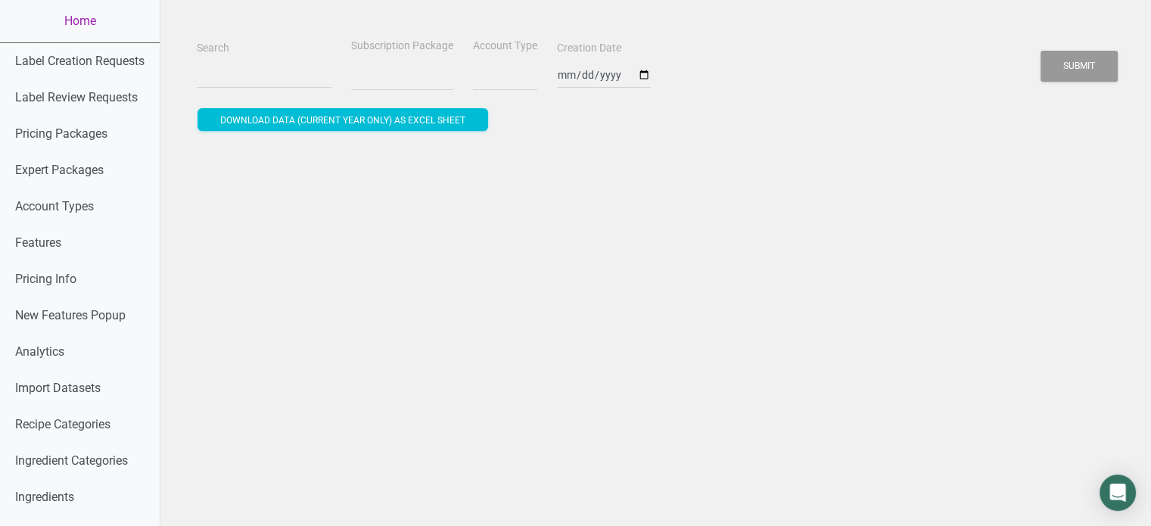
select select
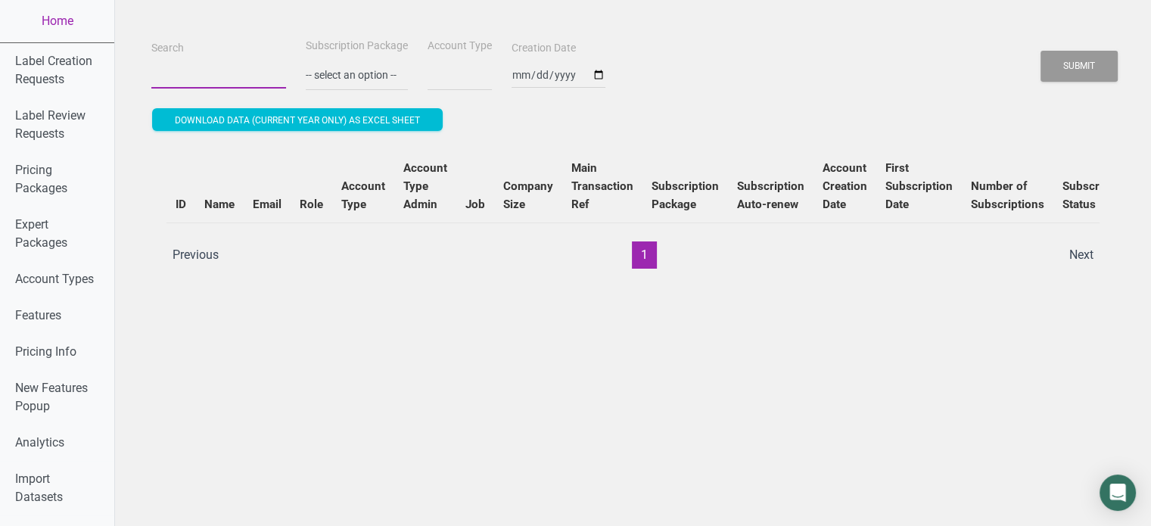
click at [232, 64] on input "Search" at bounding box center [218, 74] width 135 height 27
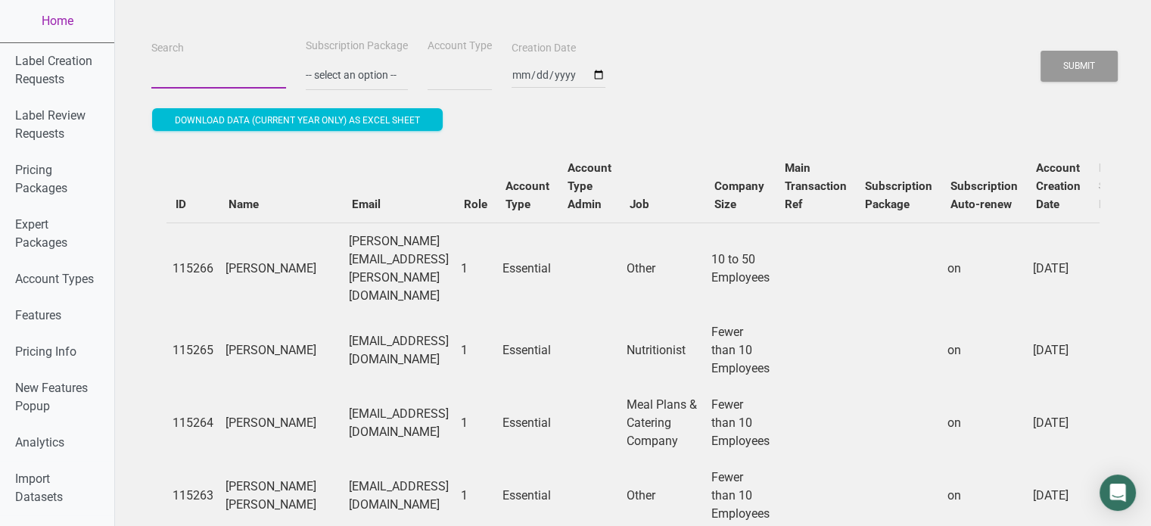
paste input "[EMAIL_ADDRESS][DOMAIN_NAME]"
type input "[EMAIL_ADDRESS][DOMAIN_NAME]"
select select
type input "[EMAIL_ADDRESS][DOMAIN_NAME]"
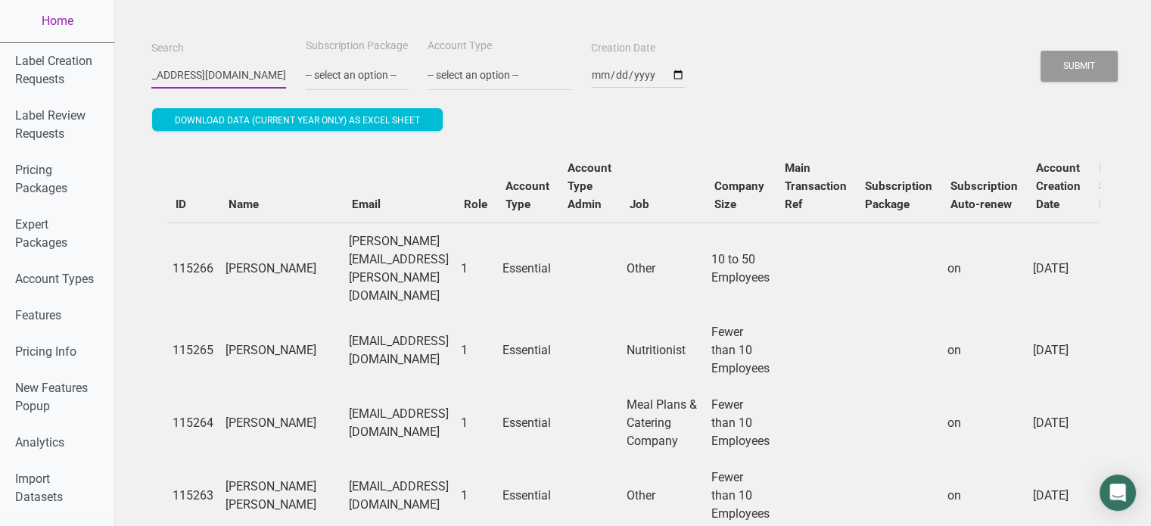
click at [1041, 51] on button "Submit" at bounding box center [1079, 66] width 77 height 31
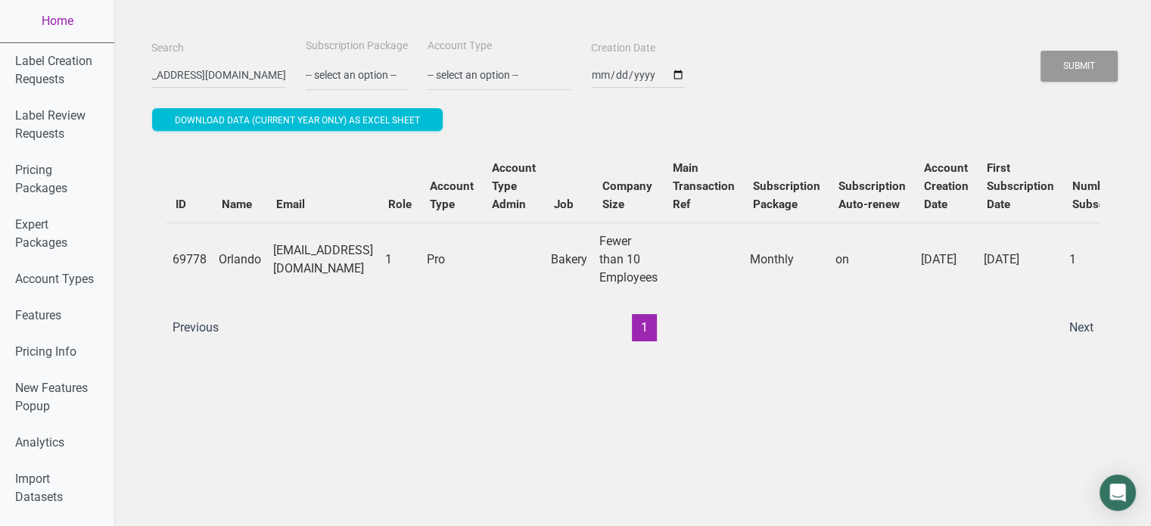
scroll to position [0, 0]
click at [421, 213] on th "Role" at bounding box center [400, 186] width 42 height 73
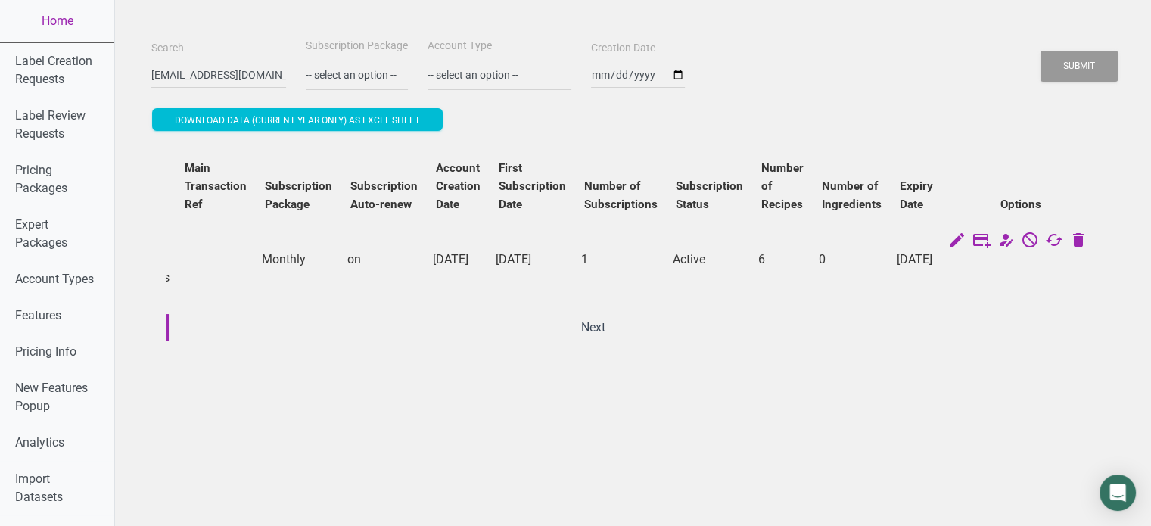
click at [787, 353] on div "ID Name Email Role Account Type Account Type Admin Job Company Size Main Transa…" at bounding box center [633, 246] width 964 height 222
click at [67, 30] on link "Home" at bounding box center [57, 21] width 114 height 42
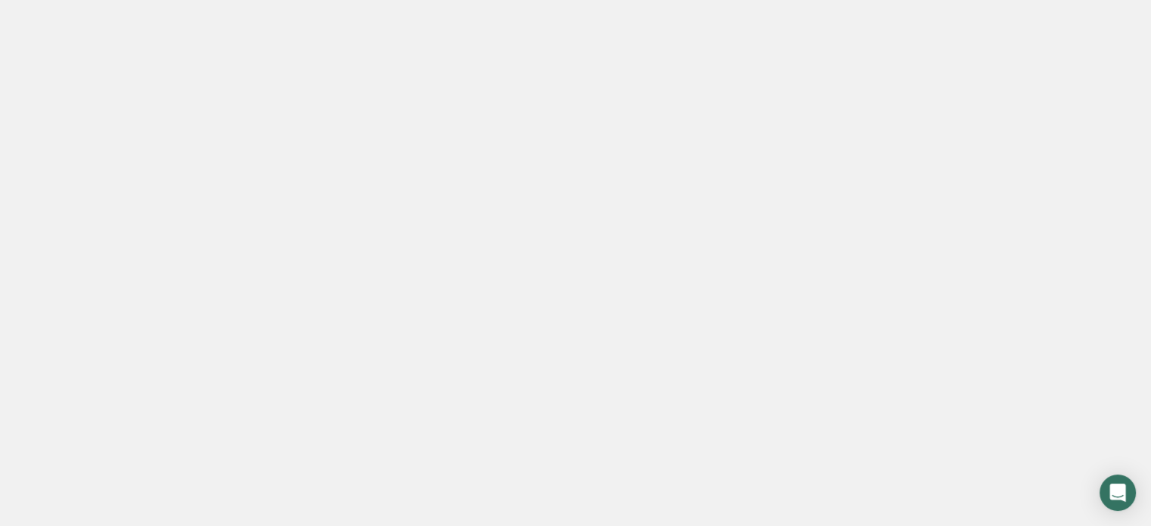
click at [67, 30] on link "Home" at bounding box center [57, 21] width 114 height 42
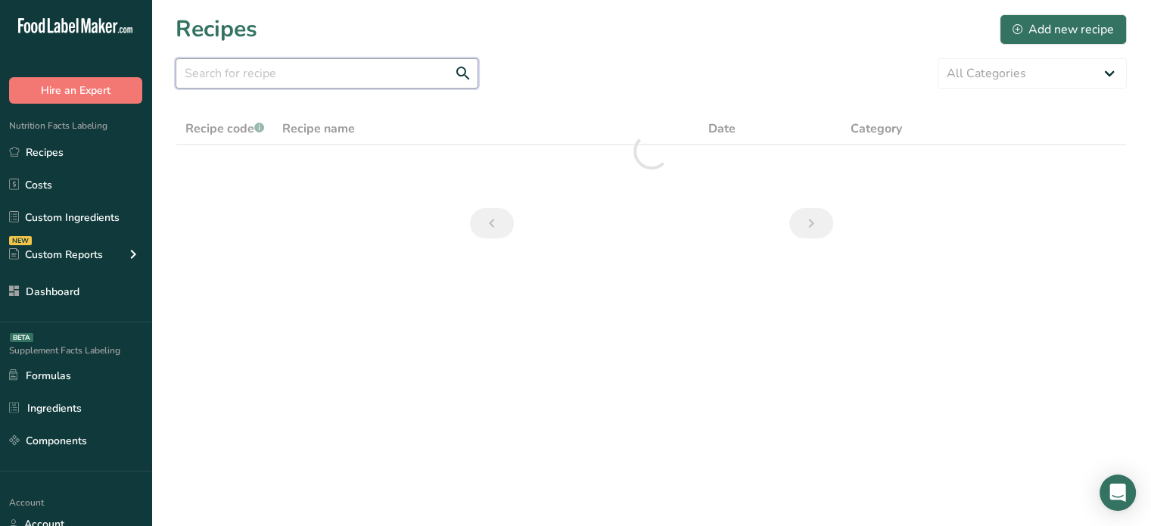
click at [398, 68] on input "text" at bounding box center [327, 73] width 303 height 30
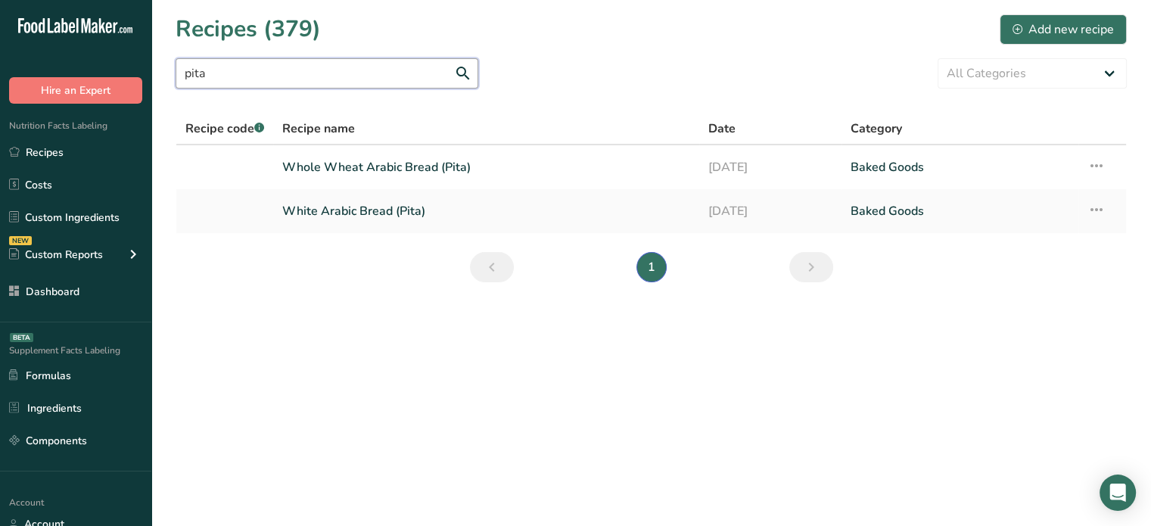
type input "pita"
click at [436, 207] on link "White Arabic Bread (Pita)" at bounding box center [486, 211] width 408 height 32
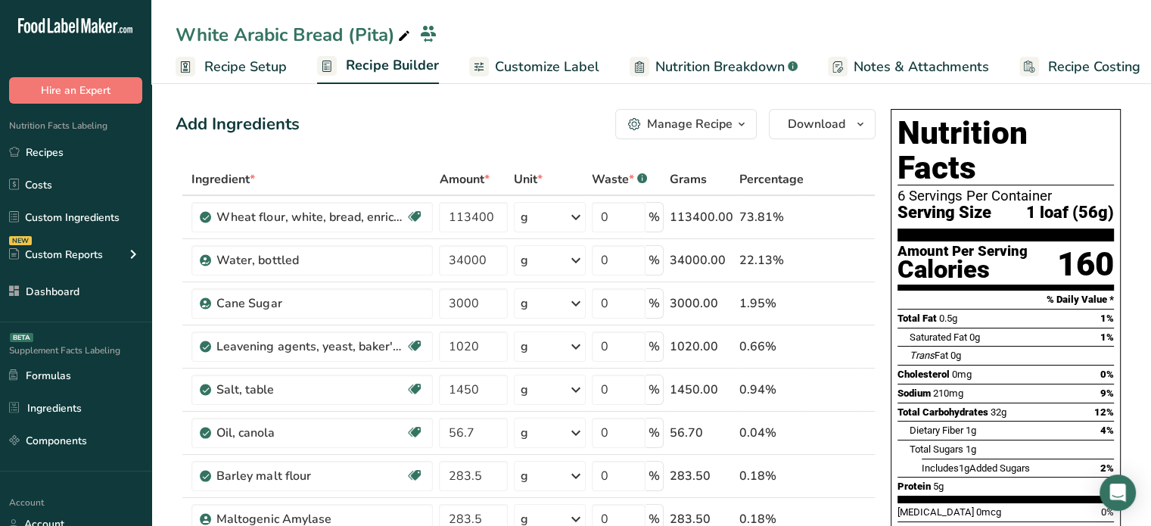
click at [683, 129] on div "Manage Recipe" at bounding box center [690, 124] width 86 height 18
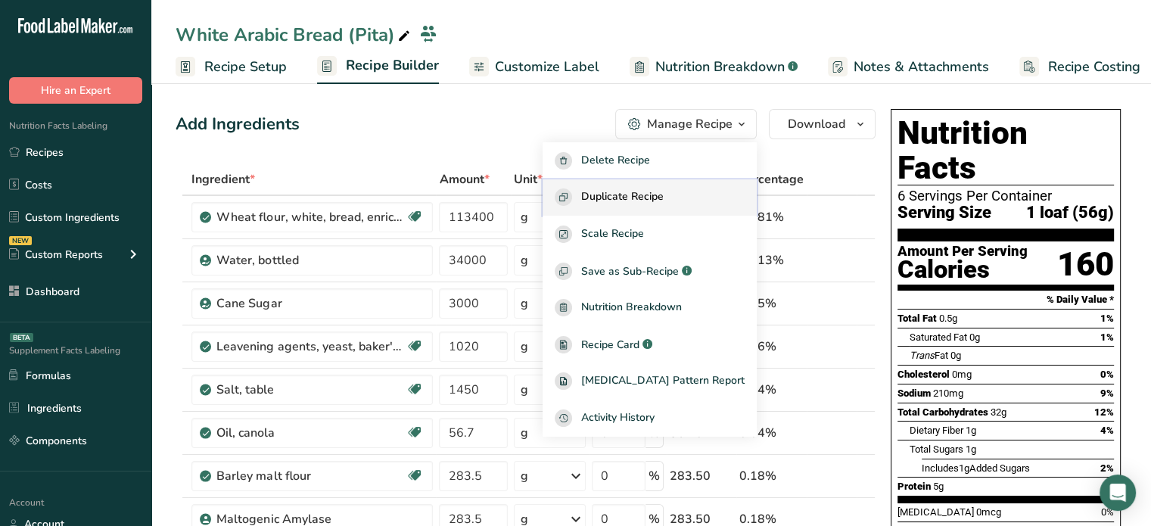
click at [664, 198] on span "Duplicate Recipe" at bounding box center [622, 196] width 83 height 17
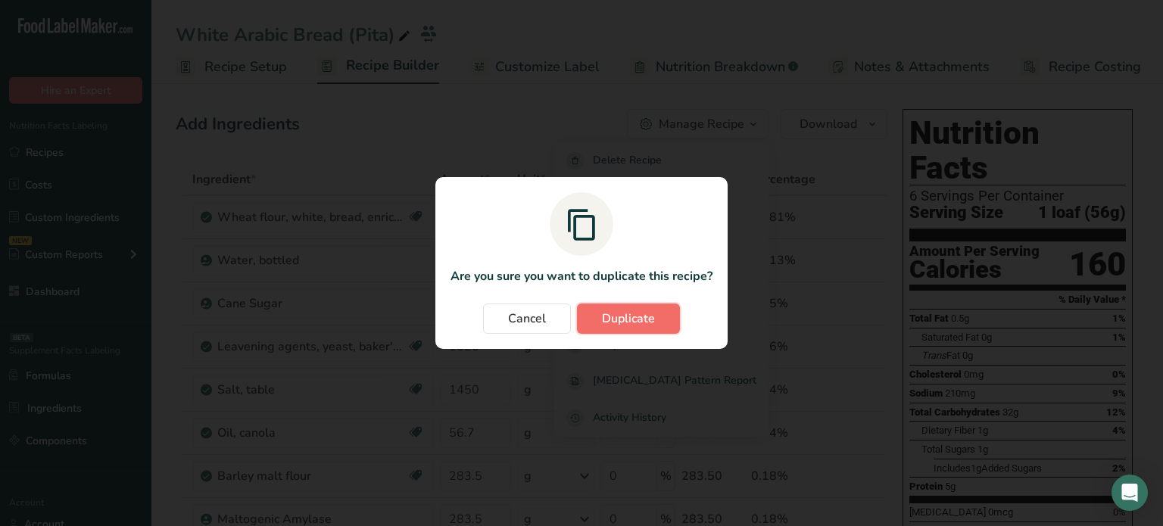
click at [643, 313] on span "Duplicate" at bounding box center [628, 319] width 53 height 18
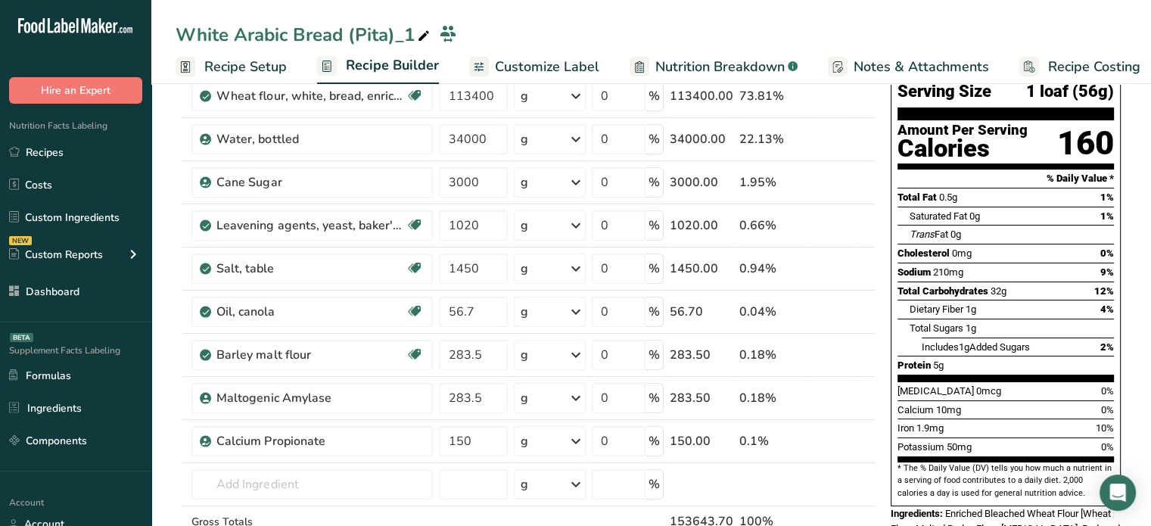
scroll to position [30, 0]
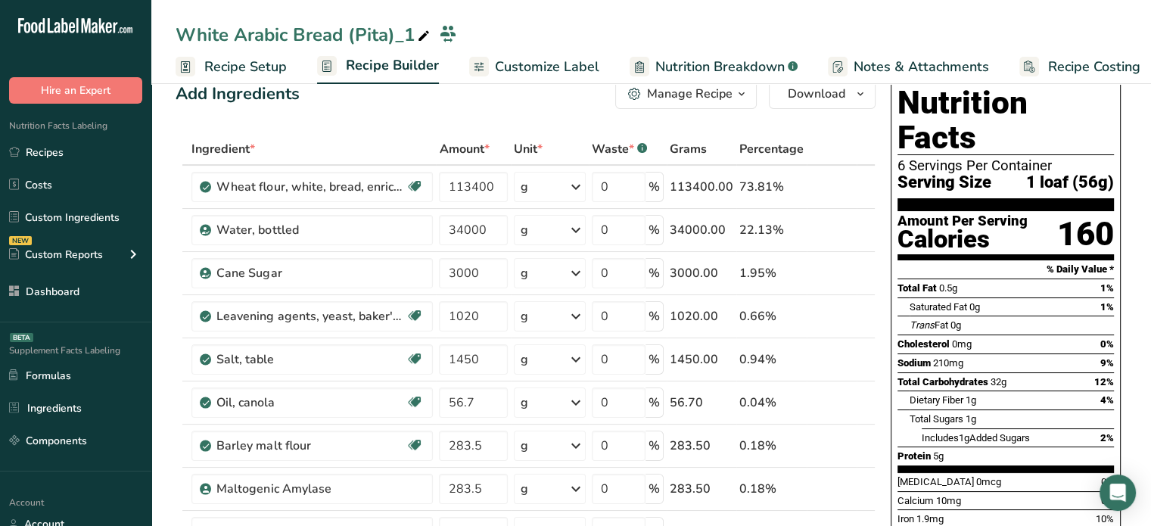
click at [533, 65] on span "Customize Label" at bounding box center [547, 67] width 104 height 20
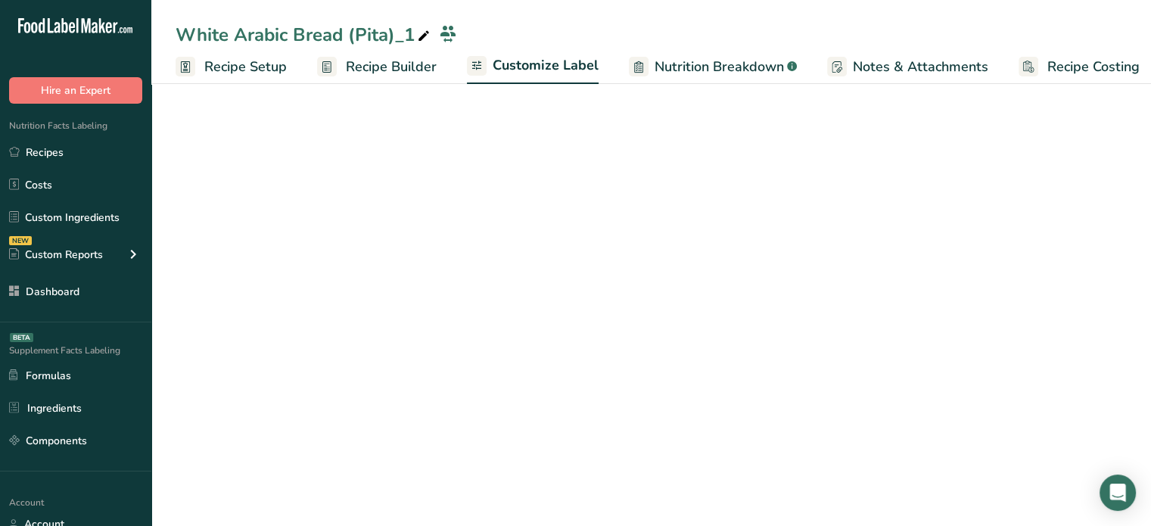
scroll to position [0, 13]
click at [633, 63] on link "Nutrition Breakdown .a-a{fill:#347362;}.b-a{fill:#fff;}" at bounding box center [700, 67] width 168 height 34
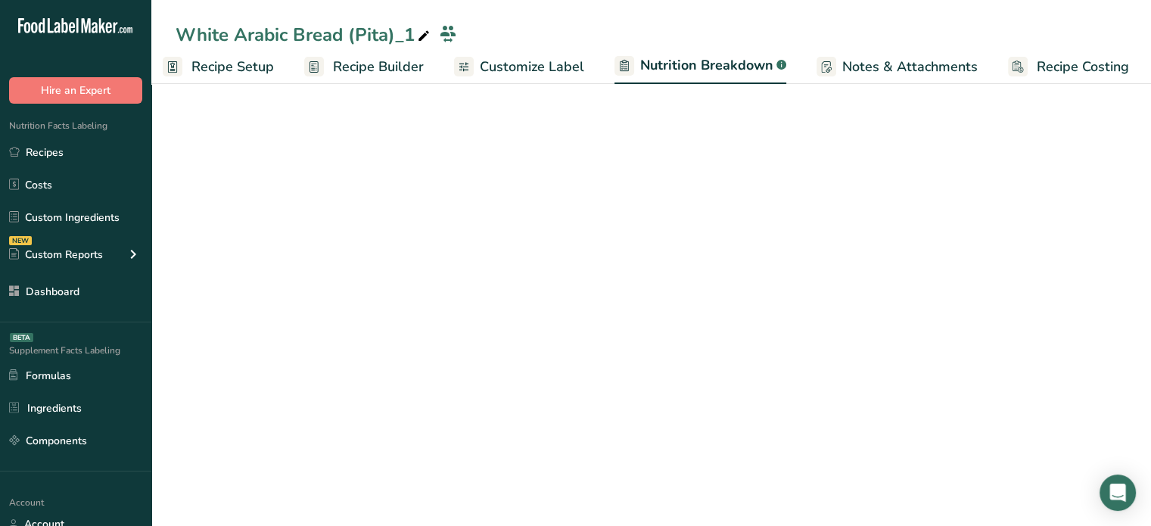
scroll to position [0, 14]
select select "Calories"
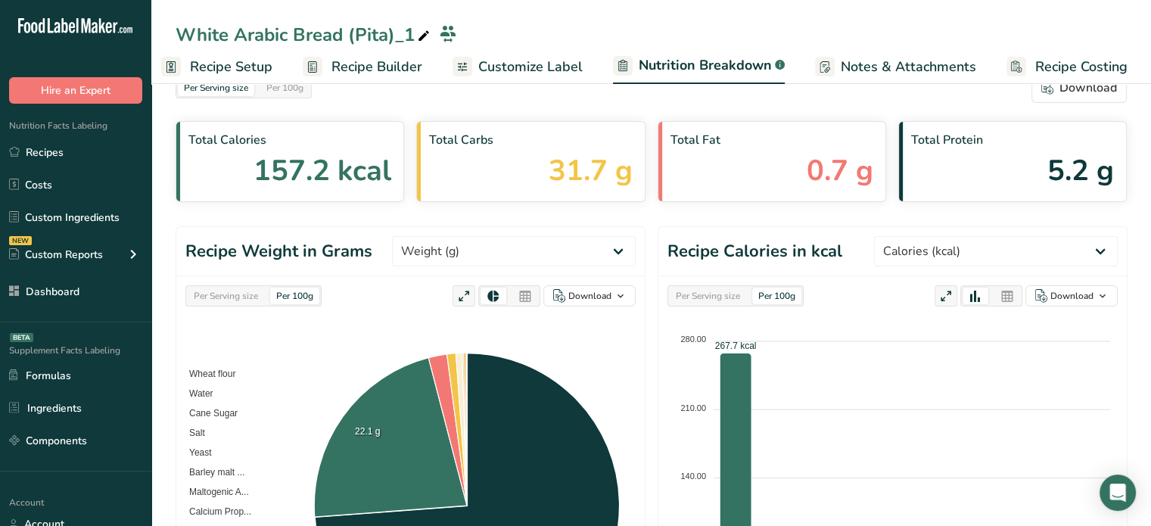
click at [238, 293] on div "Per Serving size" at bounding box center [226, 296] width 76 height 17
click at [507, 260] on select "Weight (g) Calories (kcal) Energy KJ (kj) Total Fat (g) Saturated Fat (g) Trans…" at bounding box center [514, 251] width 244 height 30
click at [449, 236] on select "Weight (g) Calories (kcal) Energy KJ (kj) Total Fat (g) Saturated Fat (g) Trans…" at bounding box center [514, 251] width 244 height 30
click at [527, 299] on icon at bounding box center [525, 296] width 14 height 21
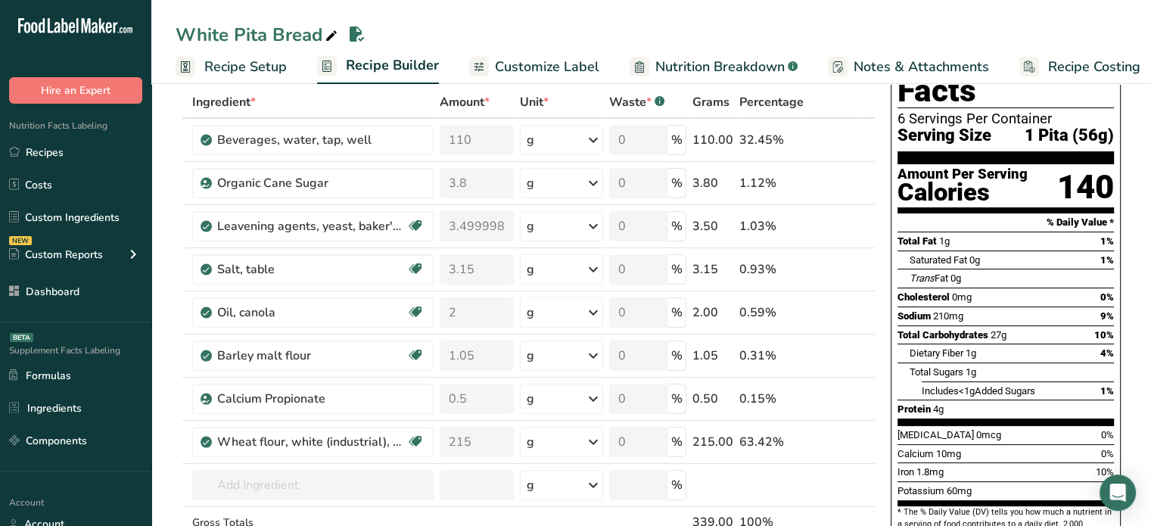
scroll to position [88, 0]
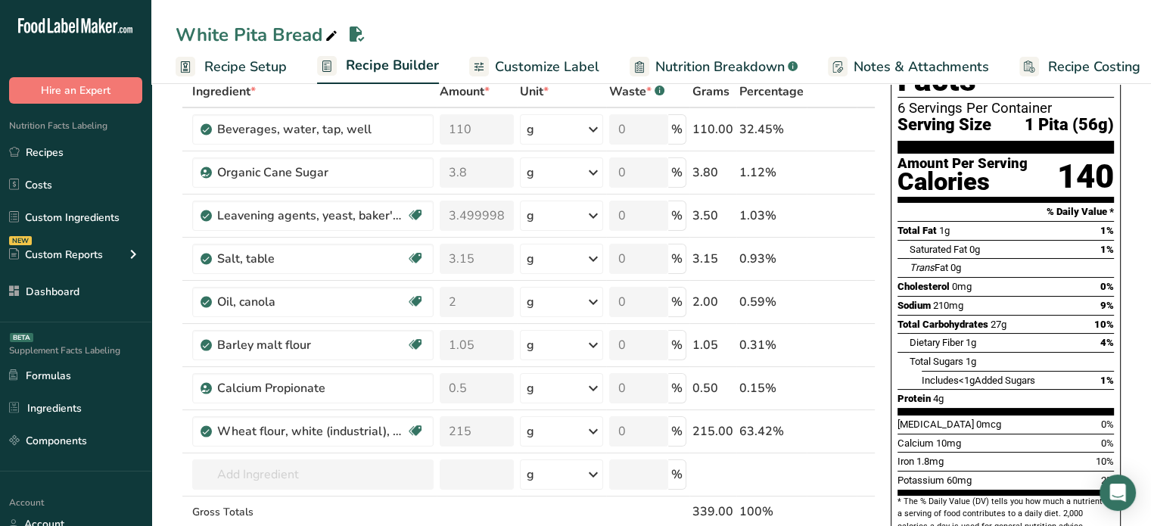
click at [924, 300] on span "Sodium" at bounding box center [914, 305] width 33 height 11
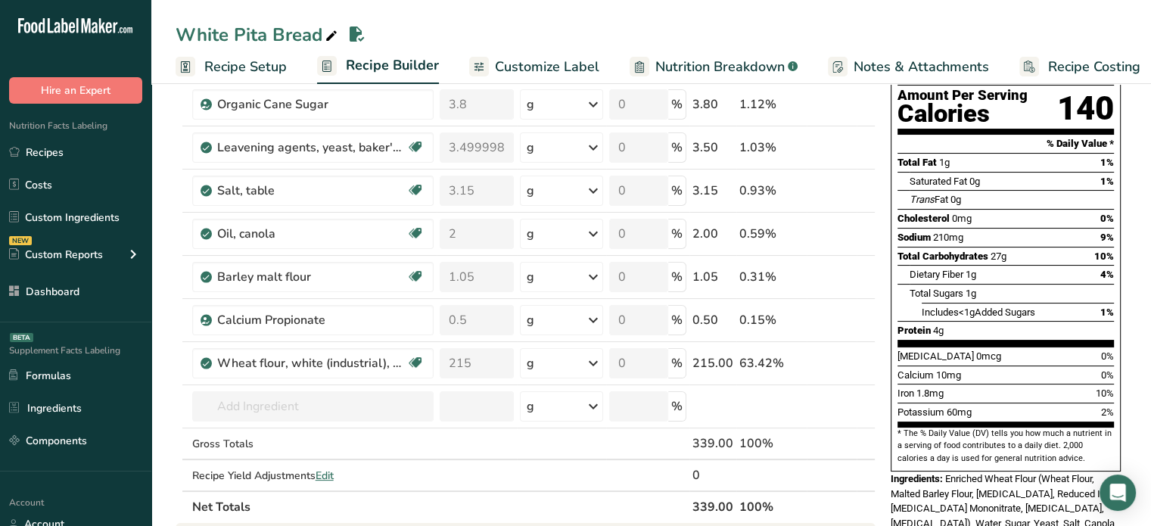
scroll to position [183, 0]
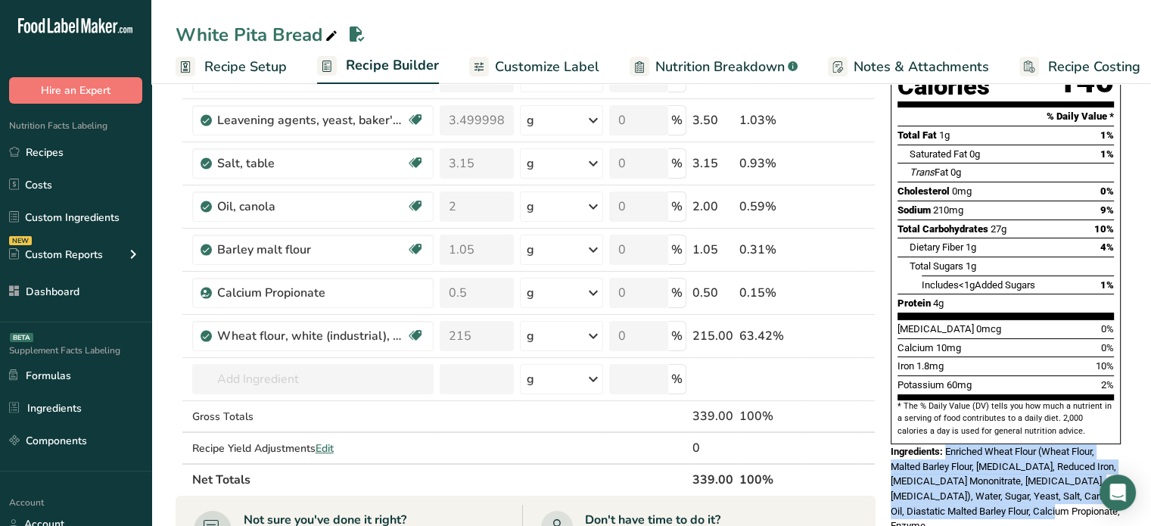
drag, startPoint x: 948, startPoint y: 413, endPoint x: 1025, endPoint y: 472, distance: 97.7
click at [1025, 472] on div "Ingredients: Enriched Wheat Flour (Wheat Flour, Malted Barley Flour, [MEDICAL_D…" at bounding box center [1006, 488] width 230 height 89
copy span "Enriched Wheat Flour (Wheat Flour, Malted Barley Flour, [MEDICAL_DATA], Reduced…"
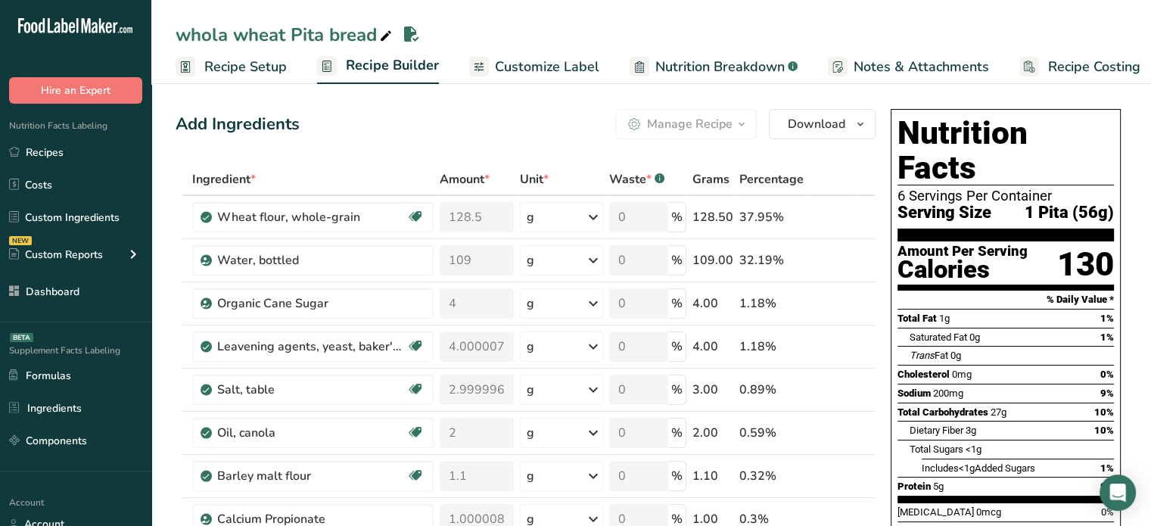
click at [698, 53] on link "Nutrition Breakdown .a-a{fill:#347362;}.b-a{fill:#fff;}" at bounding box center [714, 67] width 168 height 34
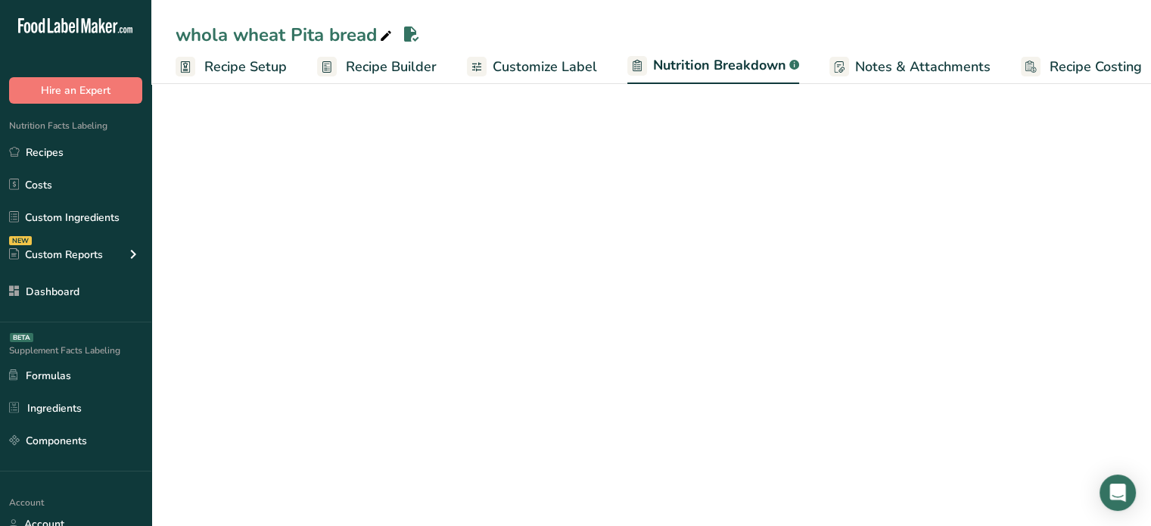
scroll to position [0, 14]
select select "Calories"
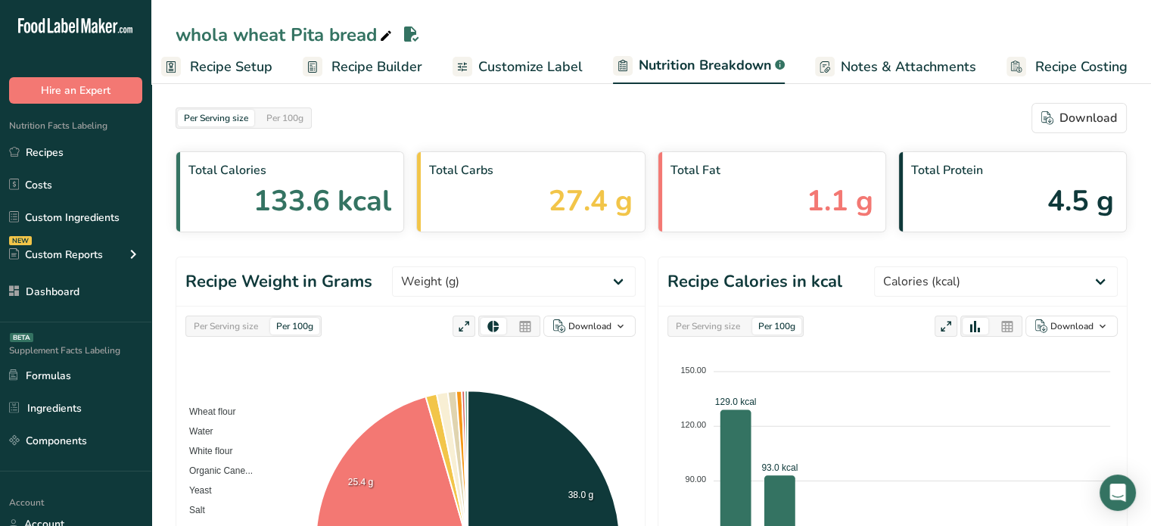
click at [615, 123] on div "Per Serving size Per 100g Download" at bounding box center [651, 118] width 951 height 30
click at [623, 116] on div "Per Serving size Per 100g Download" at bounding box center [651, 118] width 951 height 30
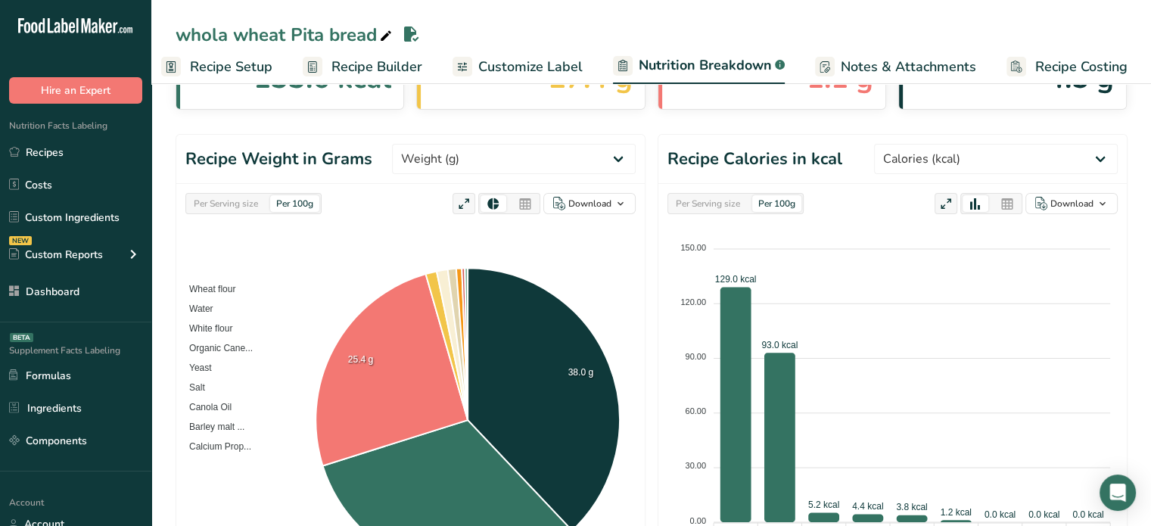
scroll to position [121, 0]
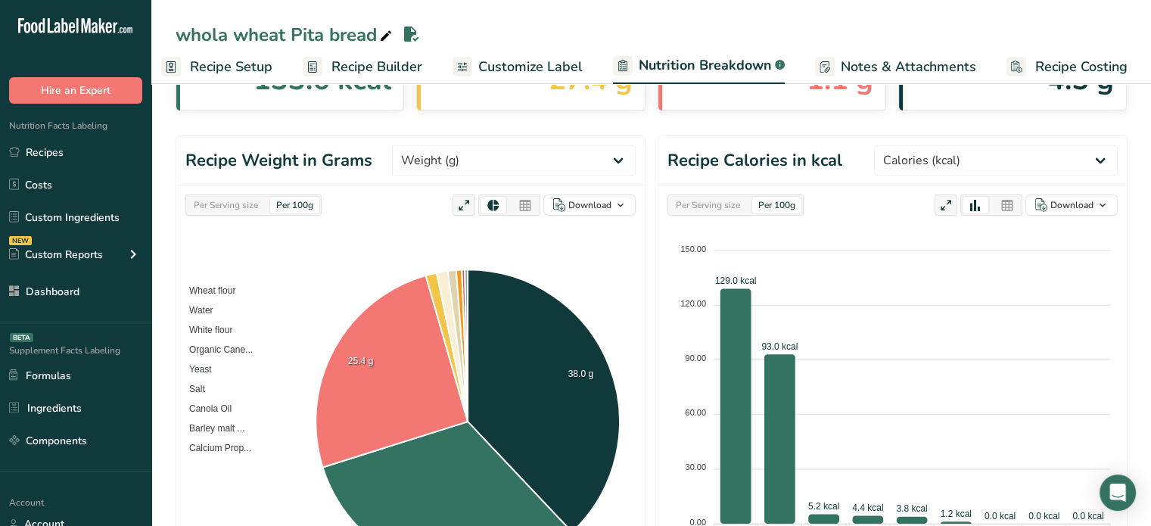
click at [582, 61] on ul "Recipe Setup Recipe Builder Customize Label Nutrition Breakdown .a-a{fill:#3473…" at bounding box center [647, 66] width 1021 height 36
click at [565, 62] on span "Customize Label" at bounding box center [530, 67] width 104 height 20
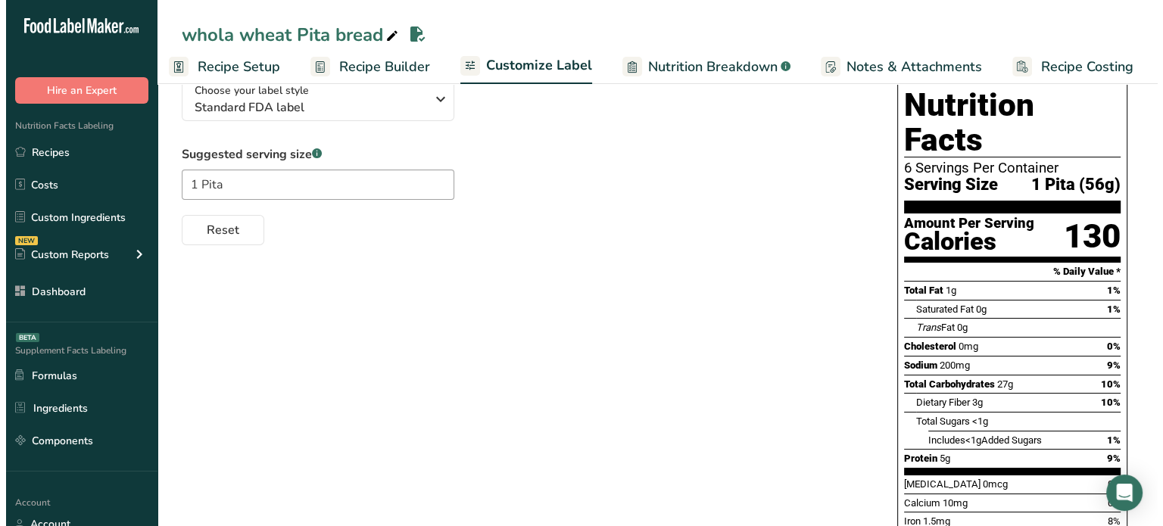
scroll to position [16, 0]
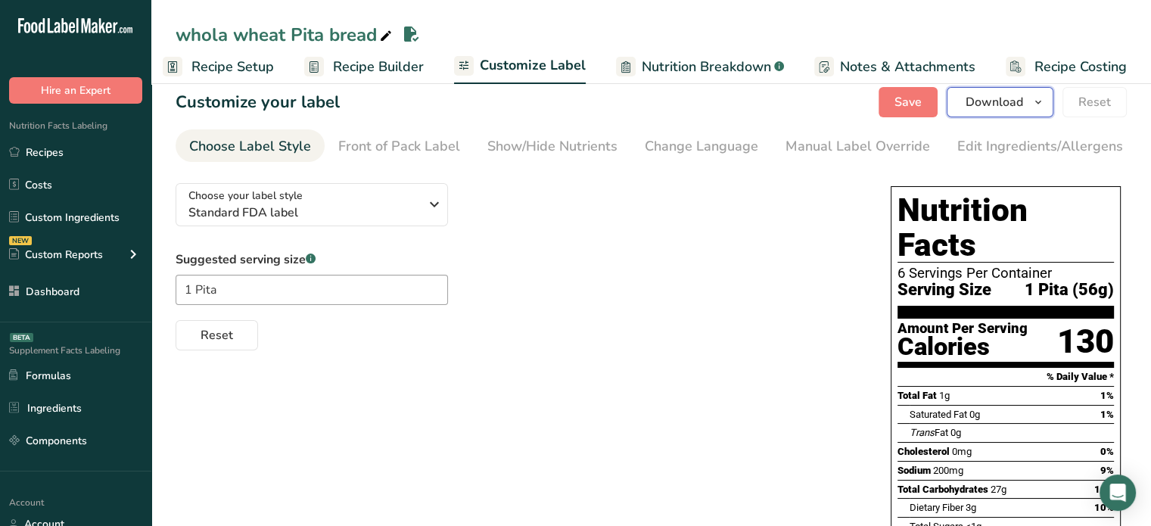
click at [1037, 111] on button "Download" at bounding box center [1000, 102] width 107 height 30
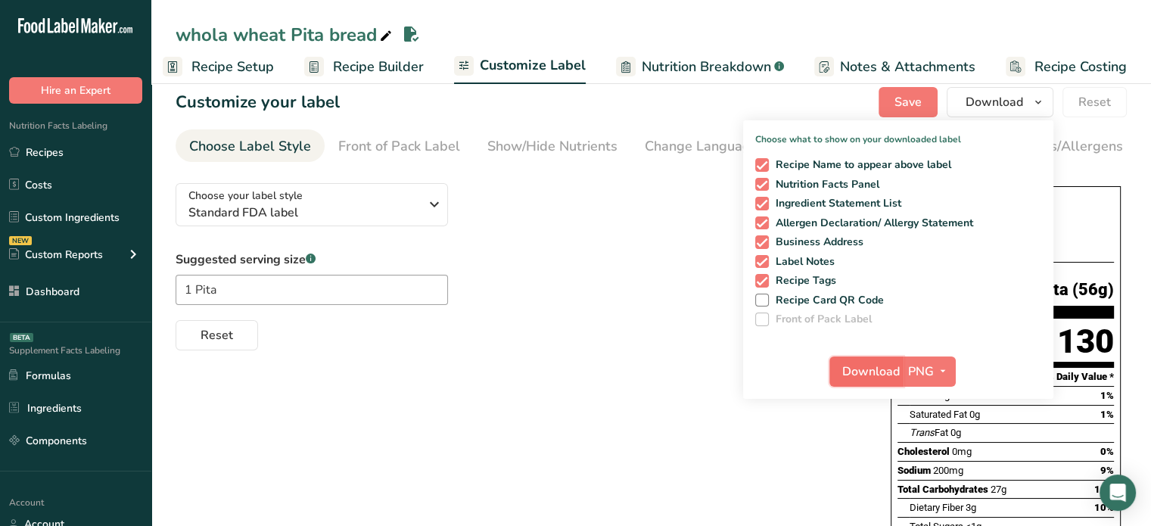
click at [882, 372] on span "Download" at bounding box center [871, 372] width 58 height 18
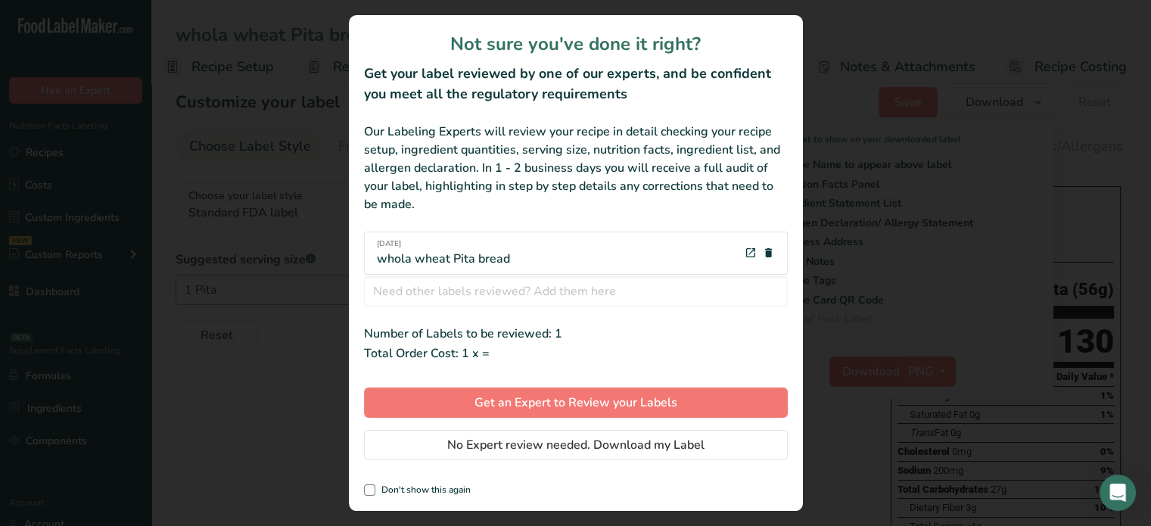
scroll to position [0, 2]
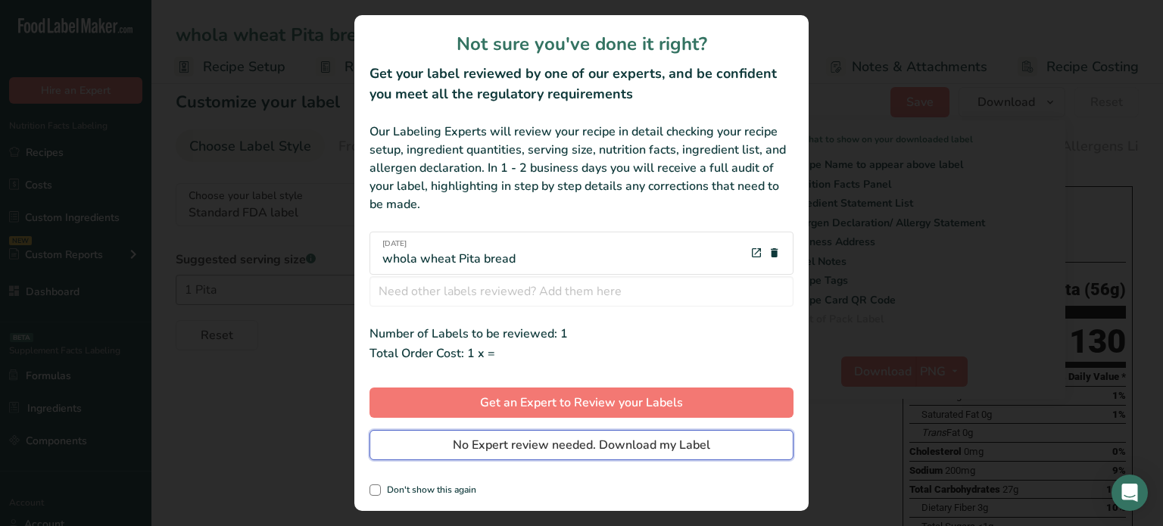
click at [651, 442] on span "No Expert review needed. Download my Label" at bounding box center [581, 445] width 257 height 18
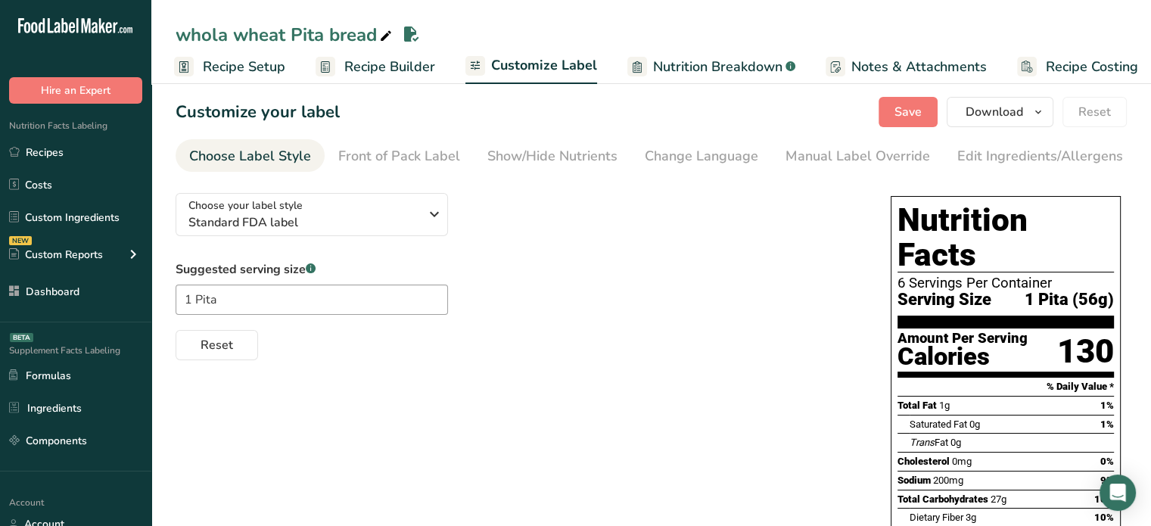
scroll to position [3, 0]
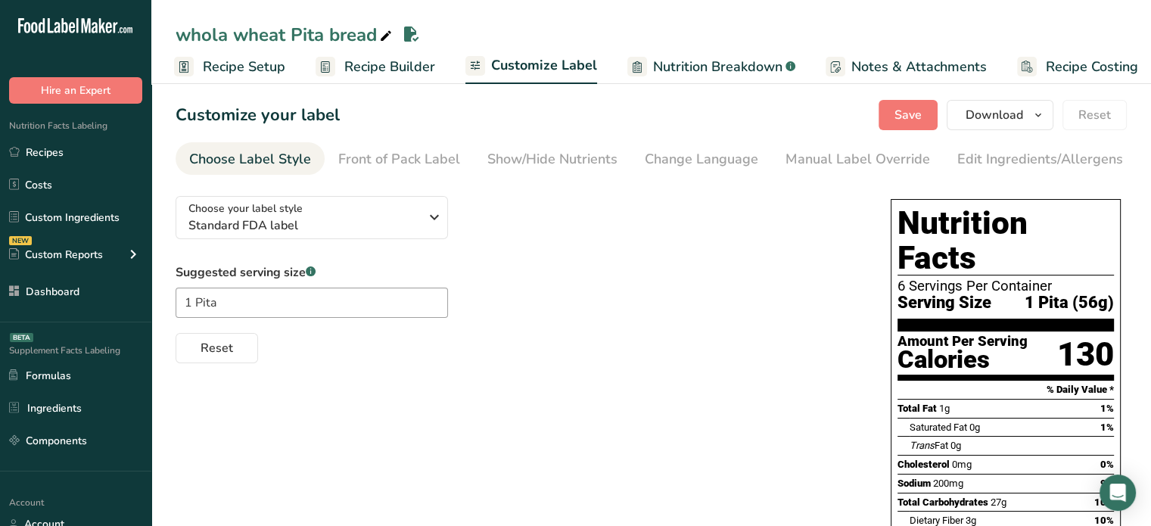
click at [436, 71] on ul "Recipe Setup Recipe Builder Customize Label Nutrition Breakdown .a-a{fill:#3473…" at bounding box center [659, 66] width 1019 height 36
click at [425, 70] on span "Recipe Builder" at bounding box center [389, 67] width 91 height 20
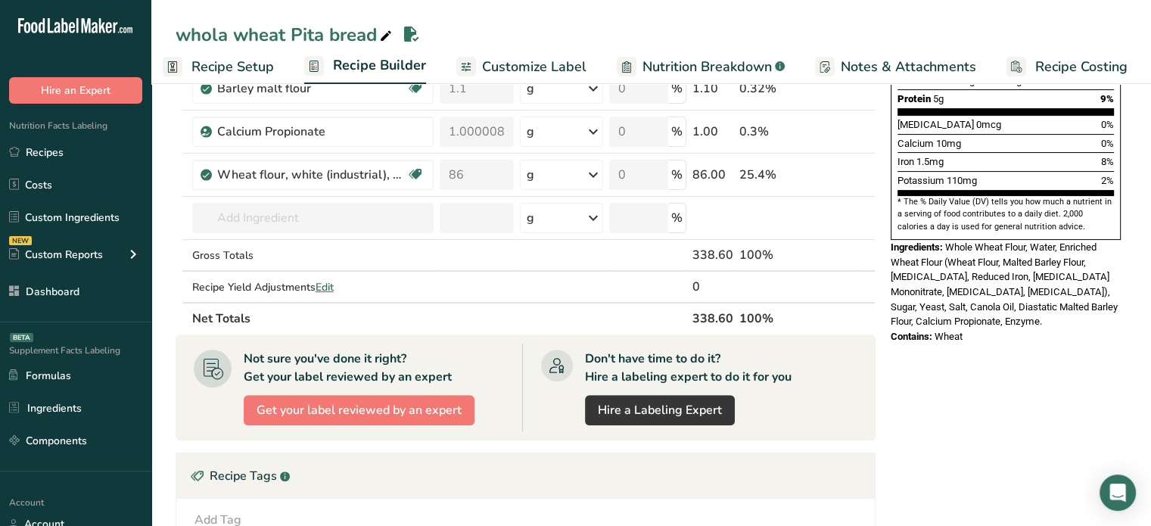
scroll to position [412, 0]
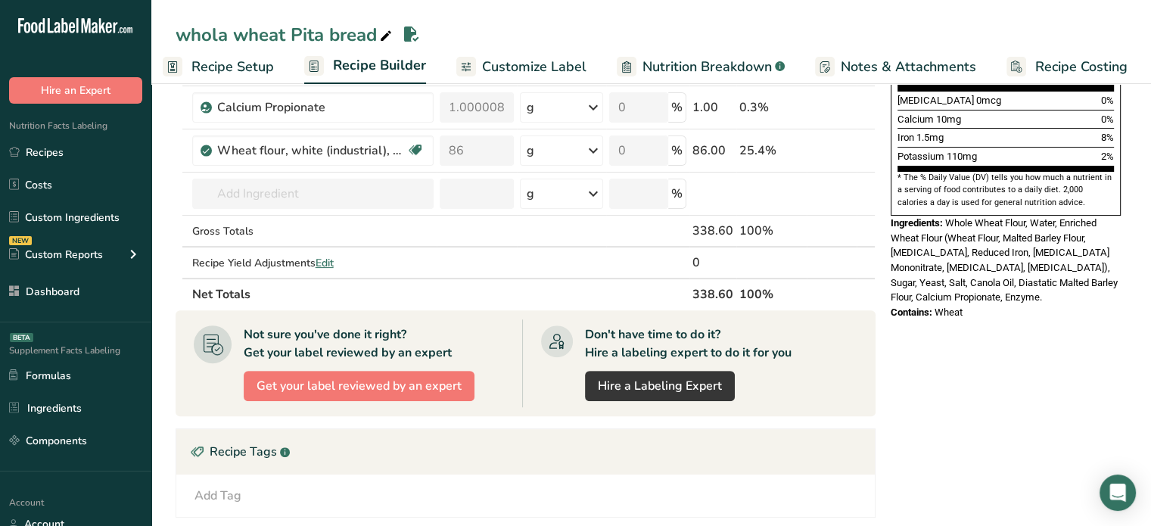
click at [699, 290] on th "338.60" at bounding box center [713, 294] width 47 height 32
copy tr "338.60"
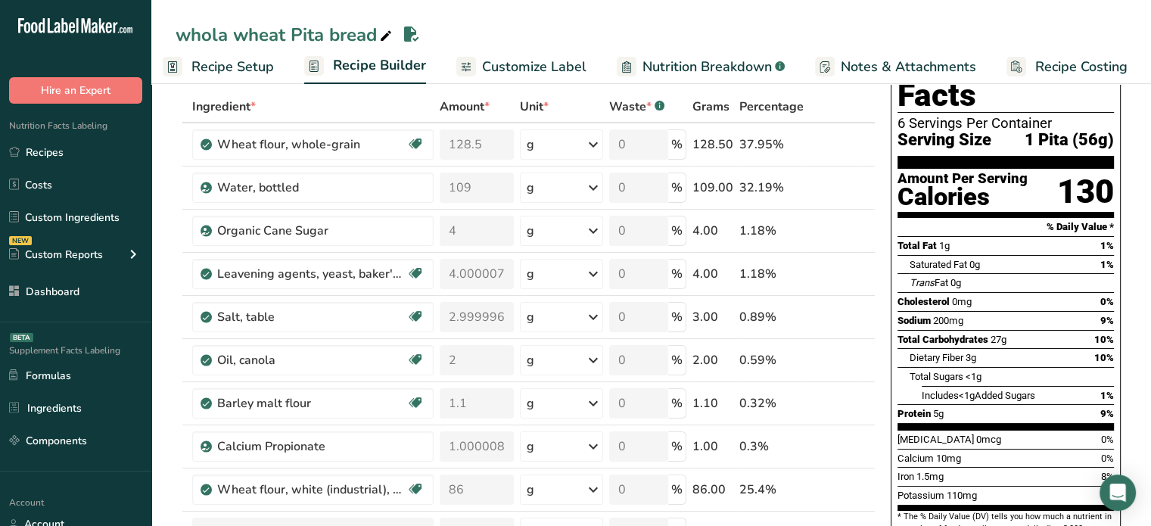
scroll to position [0, 0]
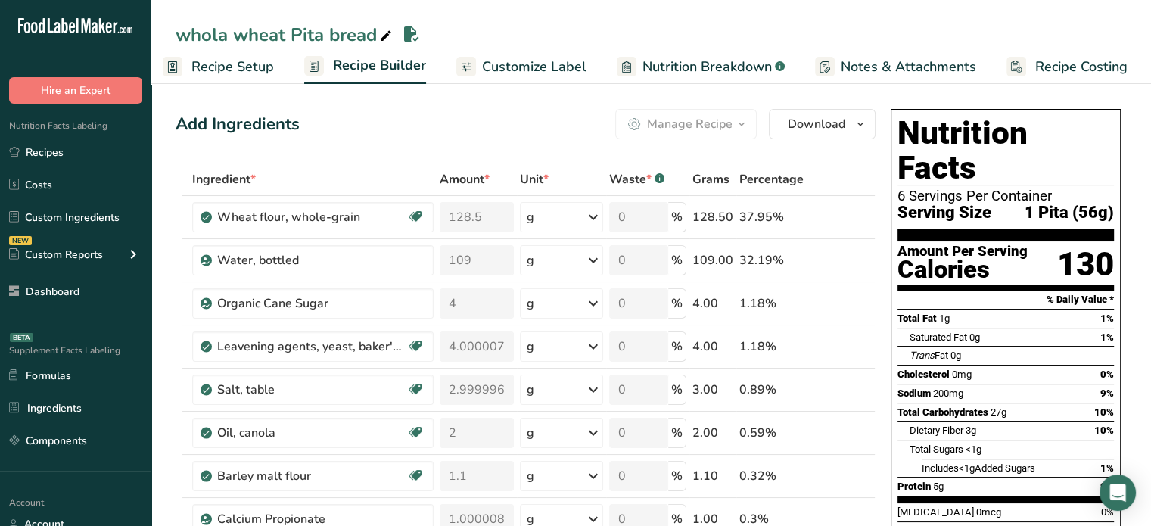
click at [551, 66] on span "Customize Label" at bounding box center [534, 67] width 104 height 20
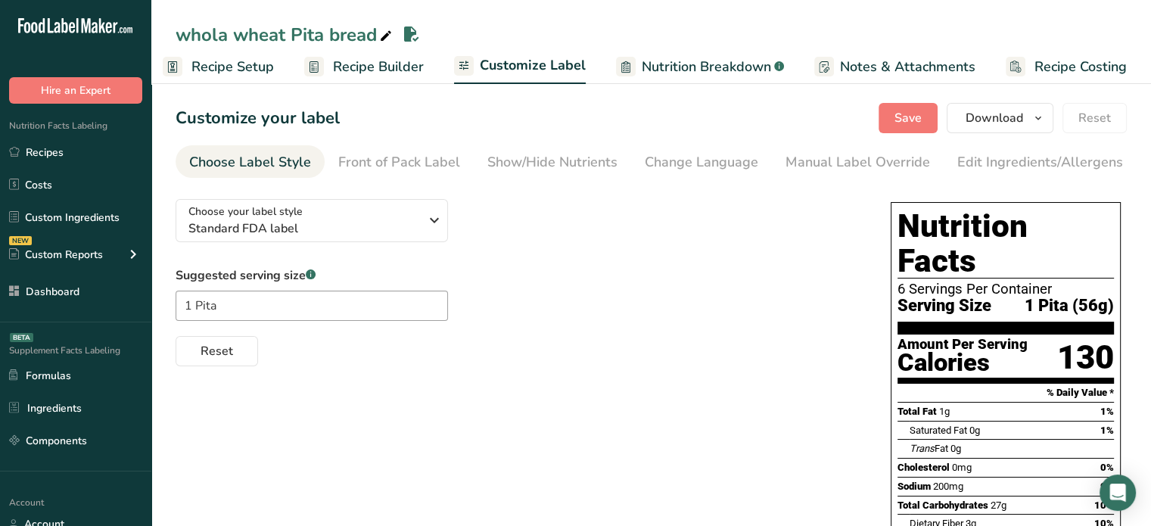
click at [708, 63] on span "Nutrition Breakdown" at bounding box center [706, 67] width 129 height 20
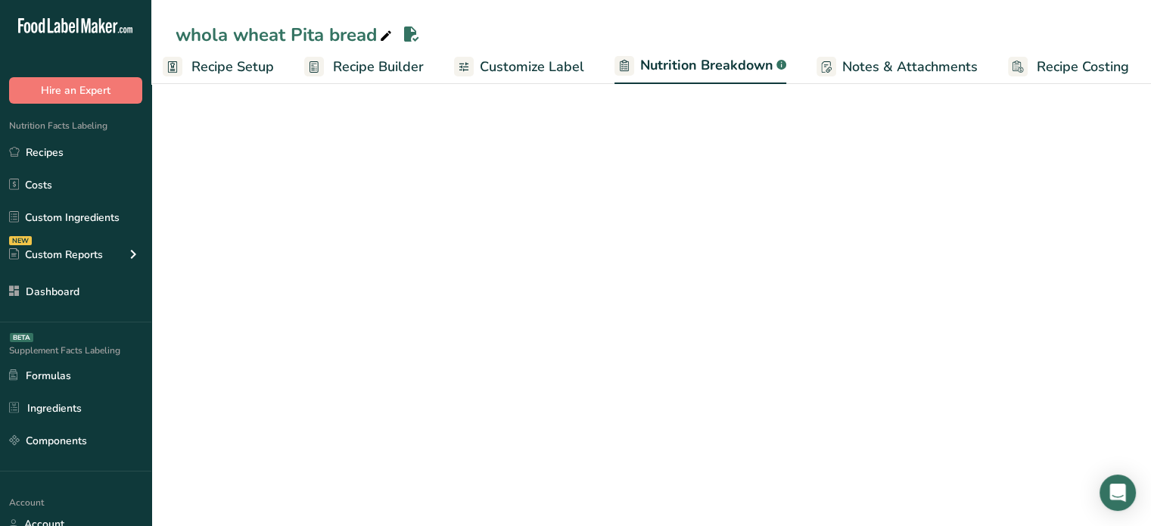
scroll to position [0, 14]
select select "Calories"
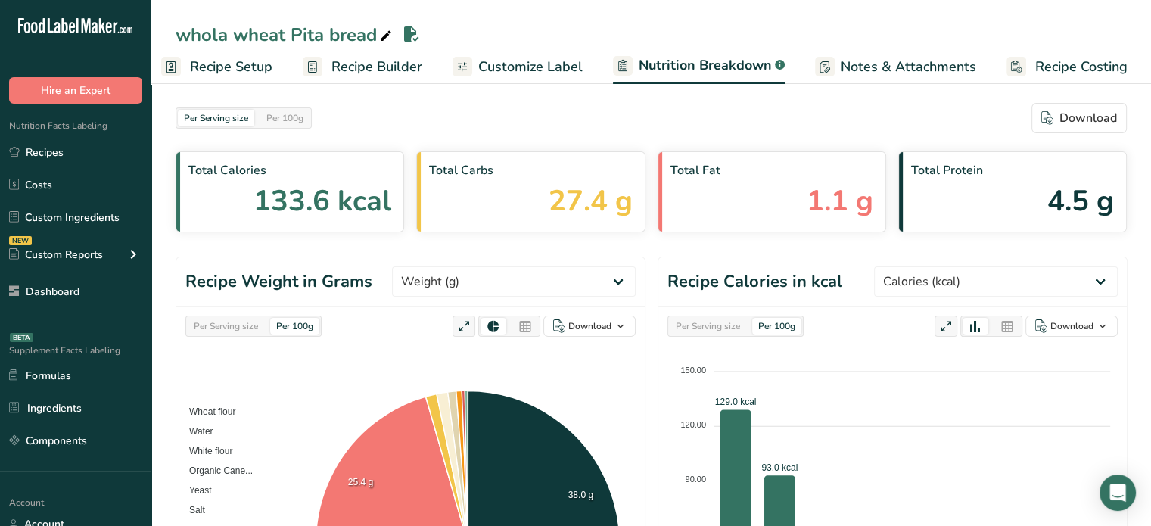
click at [250, 332] on div "Per Serving size" at bounding box center [226, 326] width 76 height 17
click at [494, 277] on select "Weight (g) Calories (kcal) Energy KJ (kj) Total Fat (g) Saturated Fat (g) Trans…" at bounding box center [514, 281] width 244 height 30
select select "Total Sugars"
click at [449, 266] on select "Weight (g) Calories (kcal) Energy KJ (kj) Total Fat (g) Saturated Fat (g) Trans…" at bounding box center [514, 281] width 244 height 30
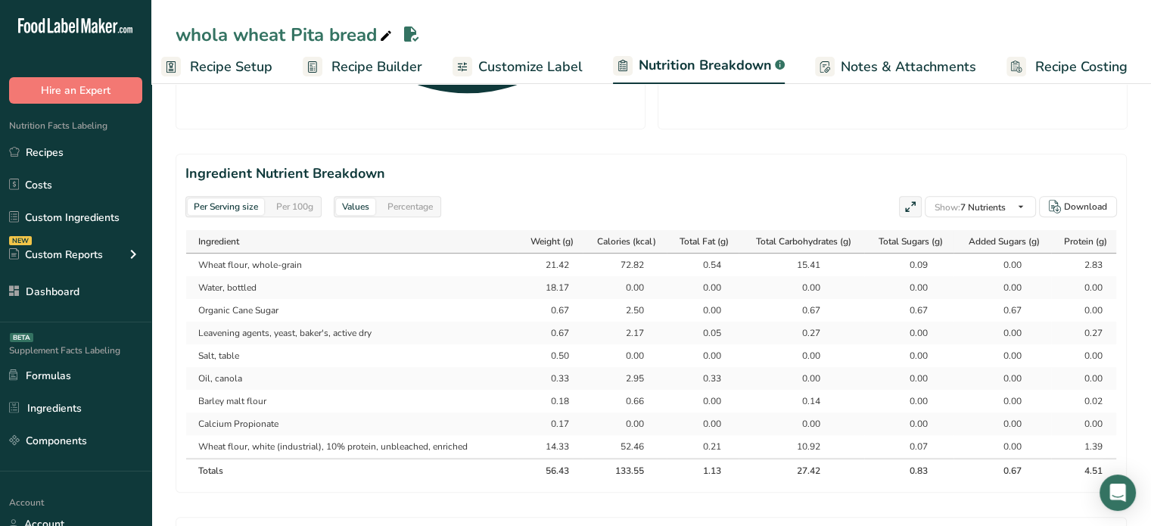
scroll to position [630, 0]
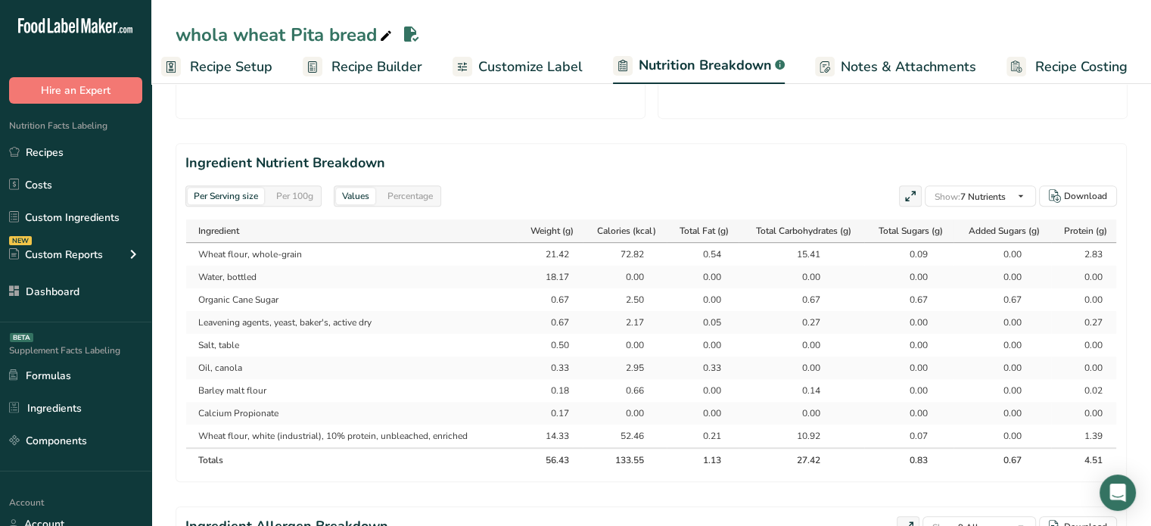
click at [919, 458] on div "0.83" at bounding box center [909, 460] width 38 height 14
copy div "0.83"
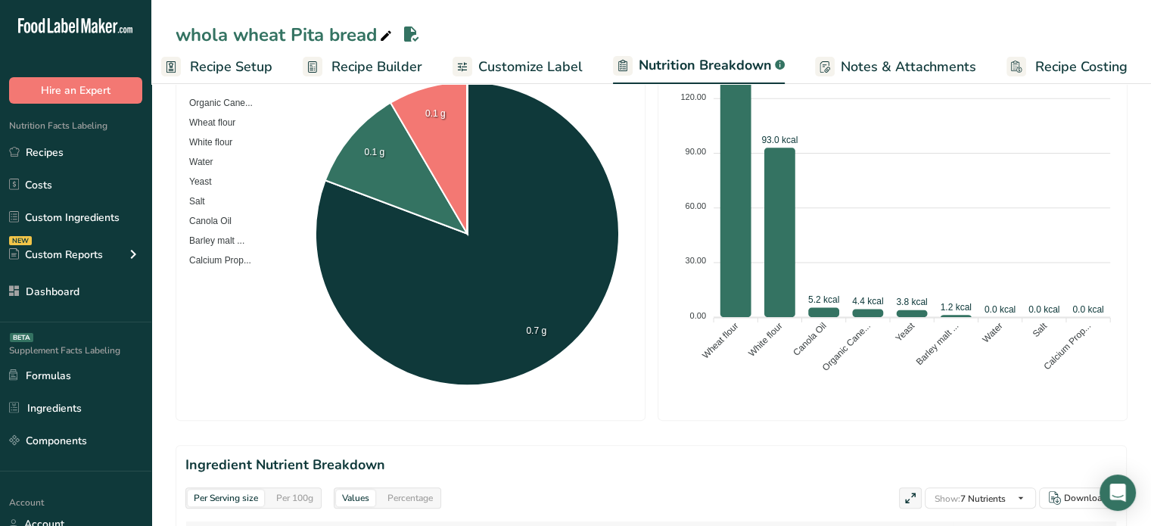
scroll to position [317, 0]
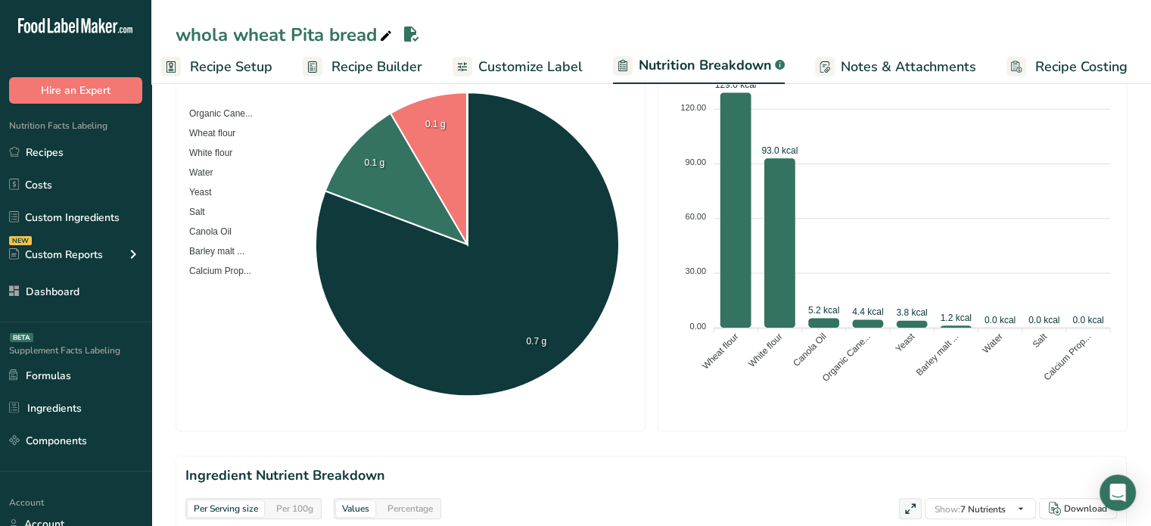
click at [386, 68] on span "Recipe Builder" at bounding box center [377, 67] width 91 height 20
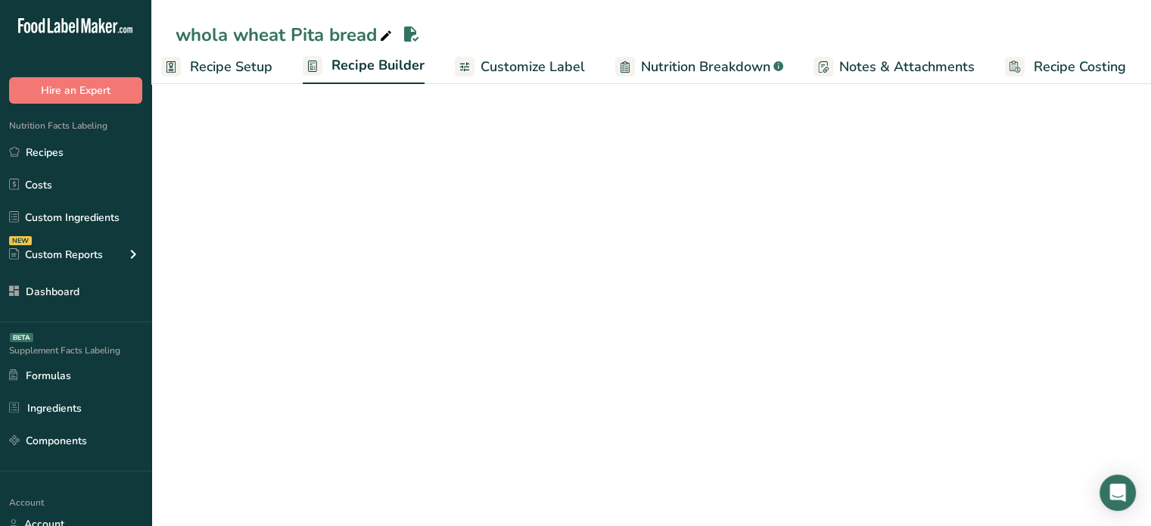
scroll to position [0, 13]
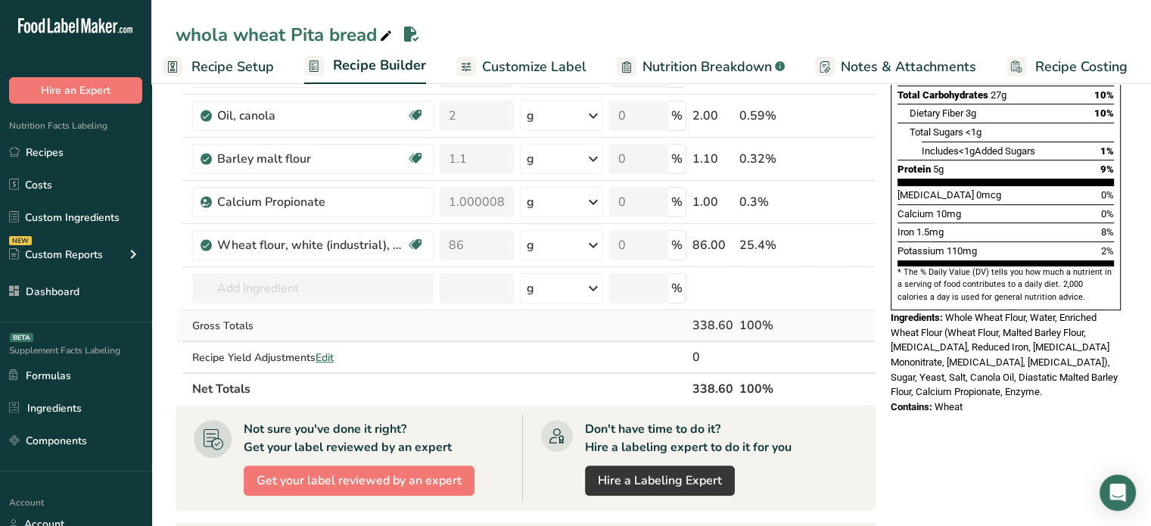
click at [717, 311] on td "338.60" at bounding box center [713, 326] width 47 height 32
copy div "338.60"
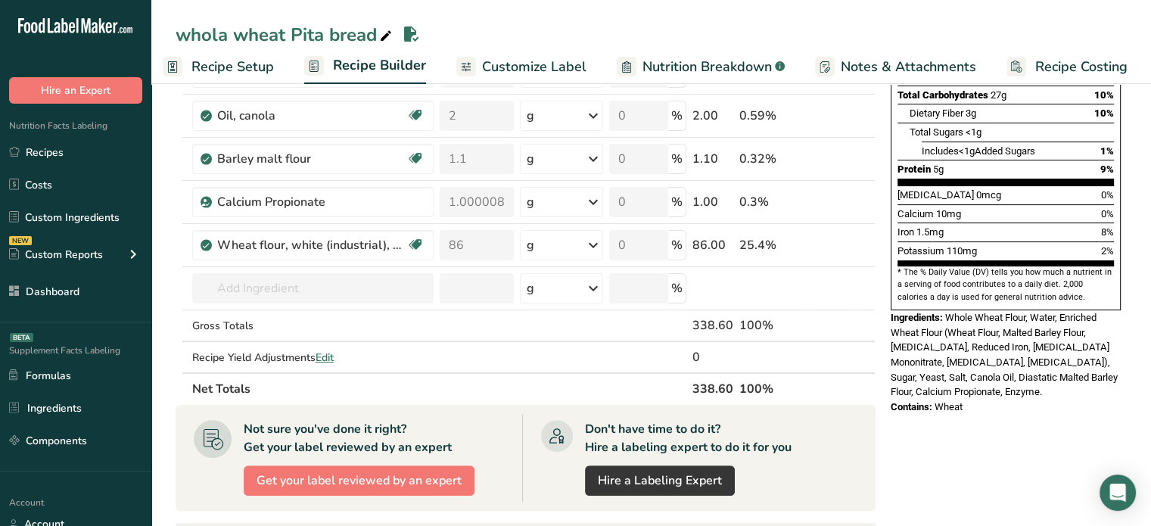
click at [544, 64] on span "Customize Label" at bounding box center [534, 67] width 104 height 20
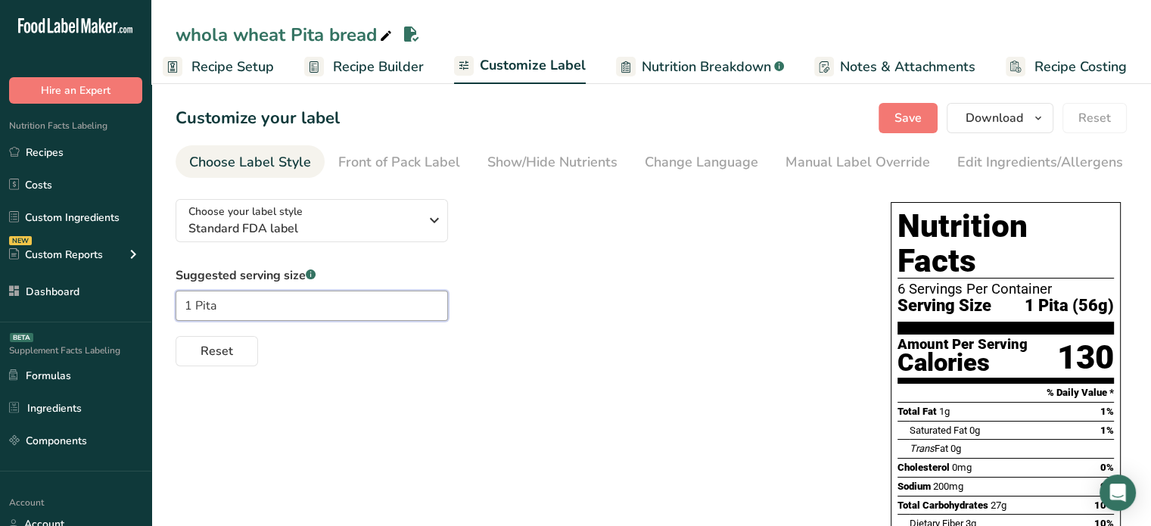
click at [333, 321] on input "1 Pita" at bounding box center [312, 306] width 272 height 30
type input "1 loaf"
click at [375, 64] on span "Recipe Builder" at bounding box center [378, 67] width 91 height 20
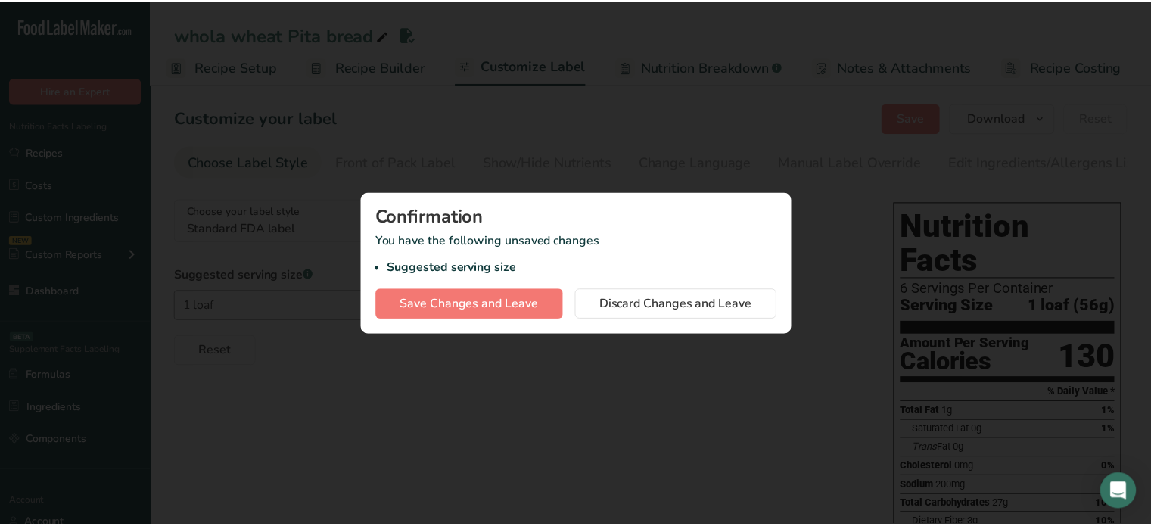
scroll to position [0, 2]
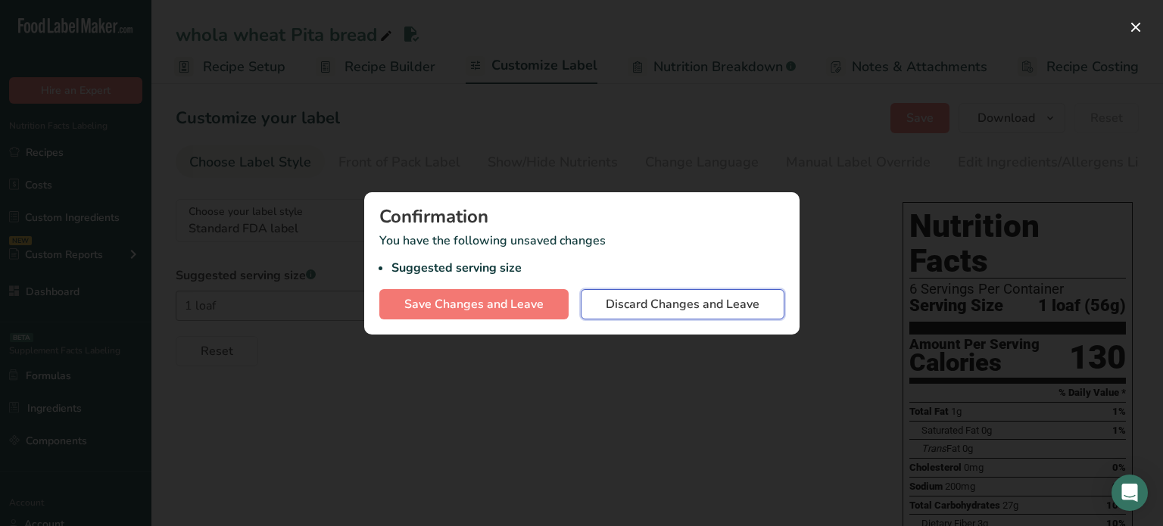
click at [606, 308] on span "Discard Changes and Leave" at bounding box center [683, 304] width 154 height 18
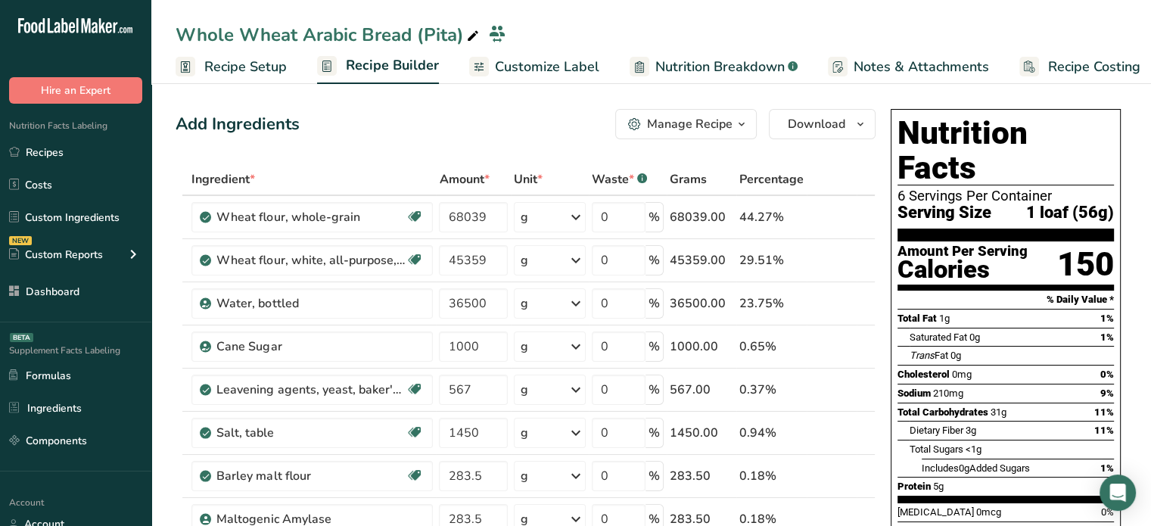
click at [679, 120] on div "Manage Recipe" at bounding box center [690, 124] width 86 height 18
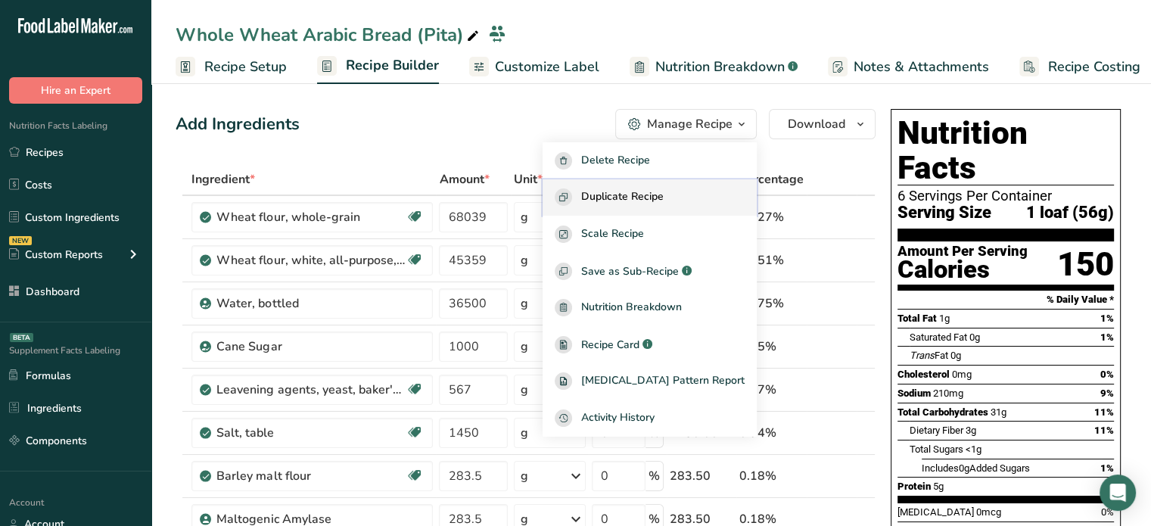
click at [660, 190] on span "Duplicate Recipe" at bounding box center [622, 196] width 83 height 17
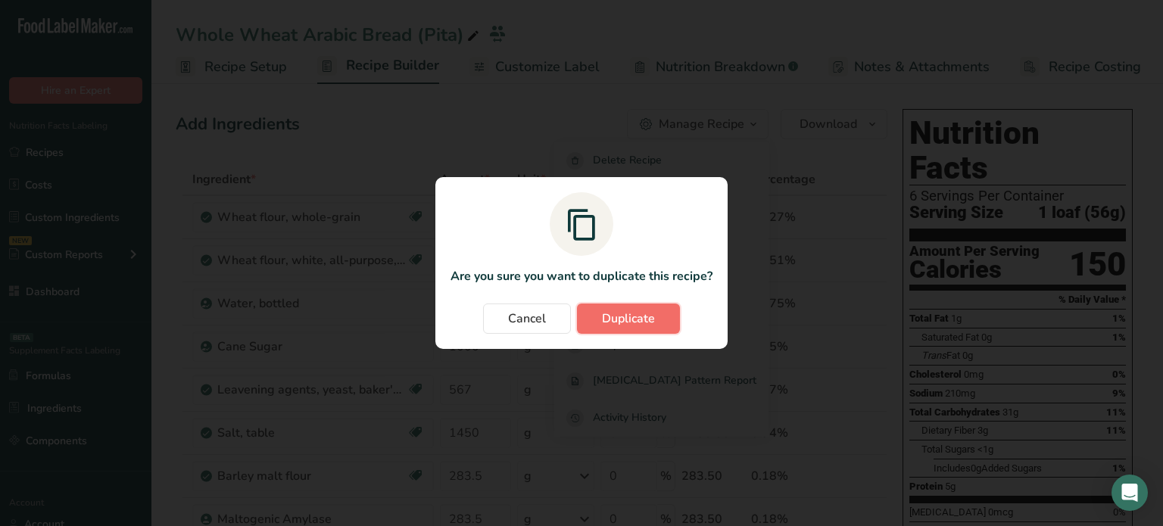
click at [639, 313] on span "Duplicate" at bounding box center [628, 319] width 53 height 18
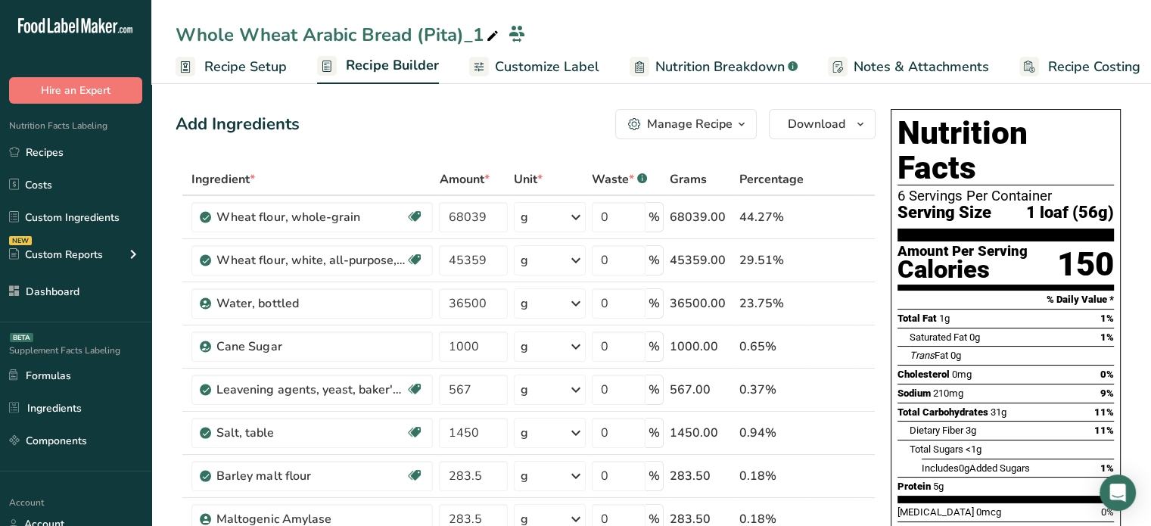
click at [655, 61] on span "Nutrition Breakdown" at bounding box center [719, 67] width 129 height 20
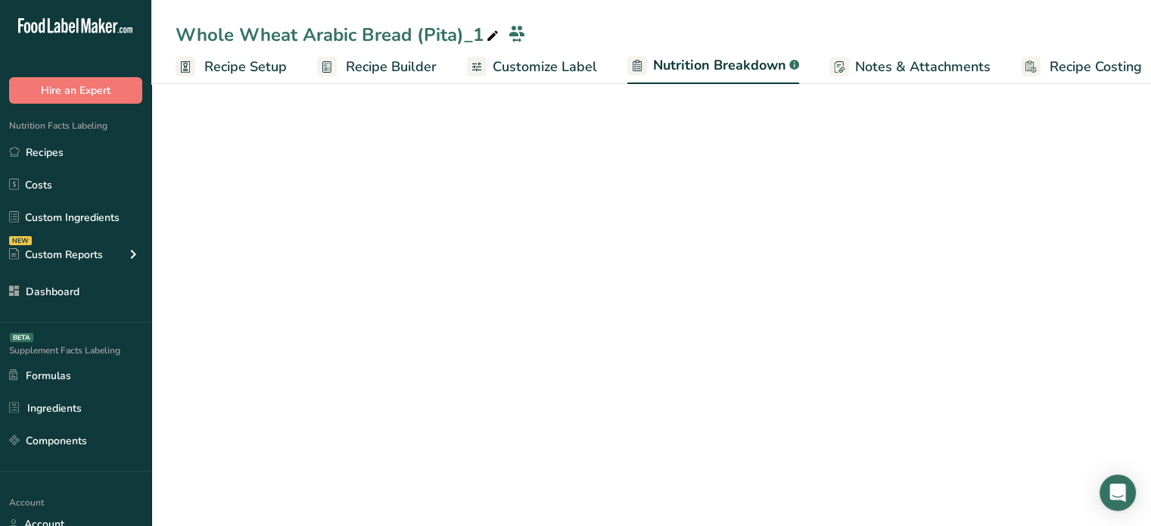
select select "Calories"
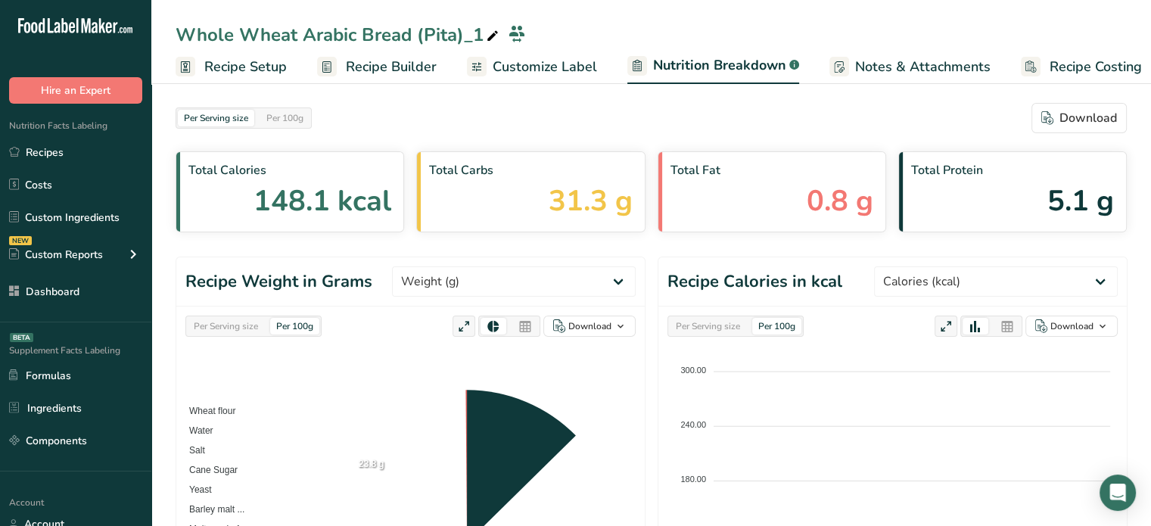
scroll to position [0, 14]
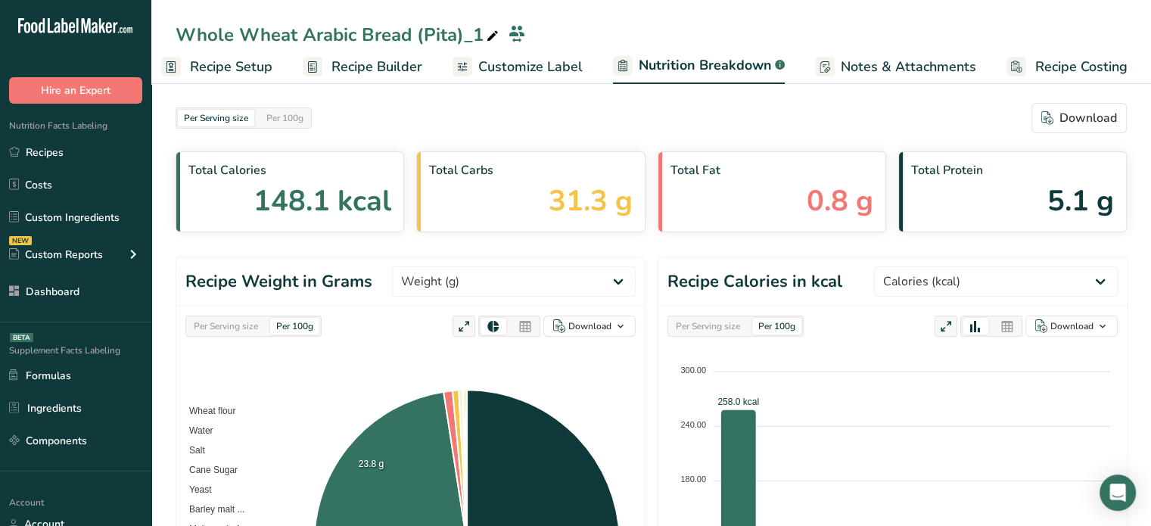
click at [495, 66] on span "Customize Label" at bounding box center [530, 67] width 104 height 20
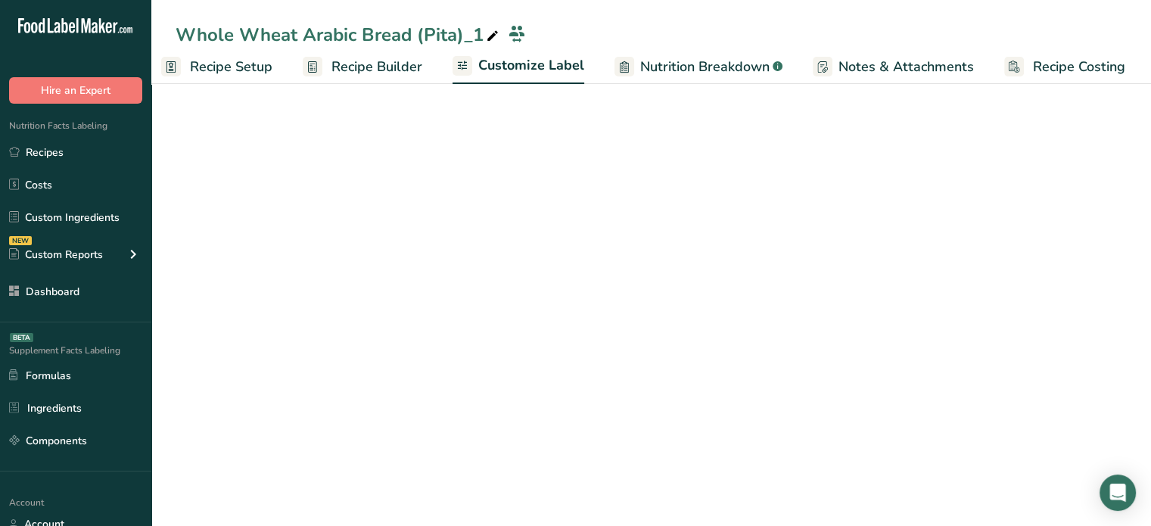
scroll to position [0, 13]
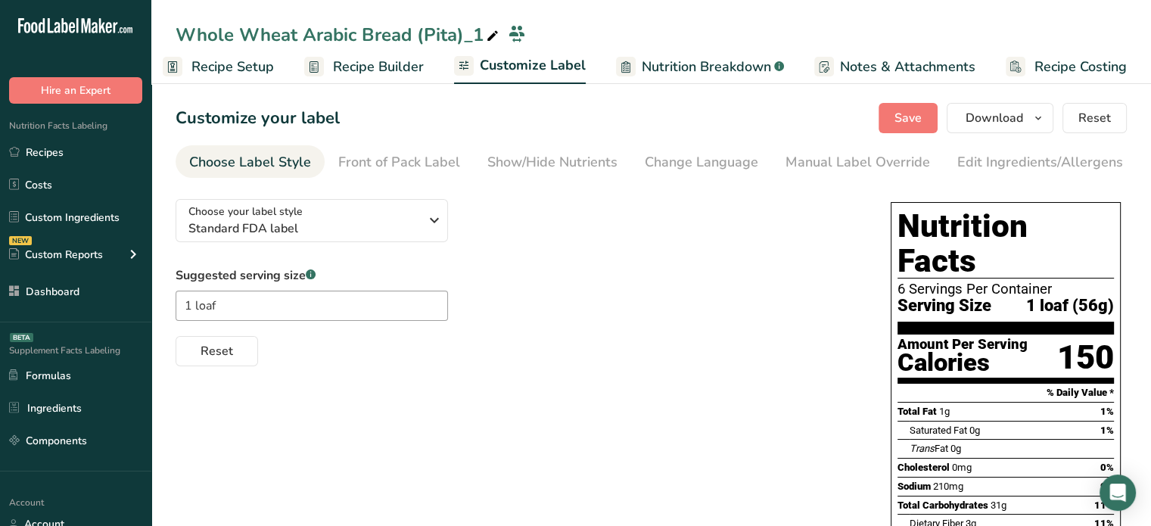
click at [716, 83] on link "Nutrition Breakdown .a-a{fill:#347362;}.b-a{fill:#fff;}" at bounding box center [700, 67] width 168 height 34
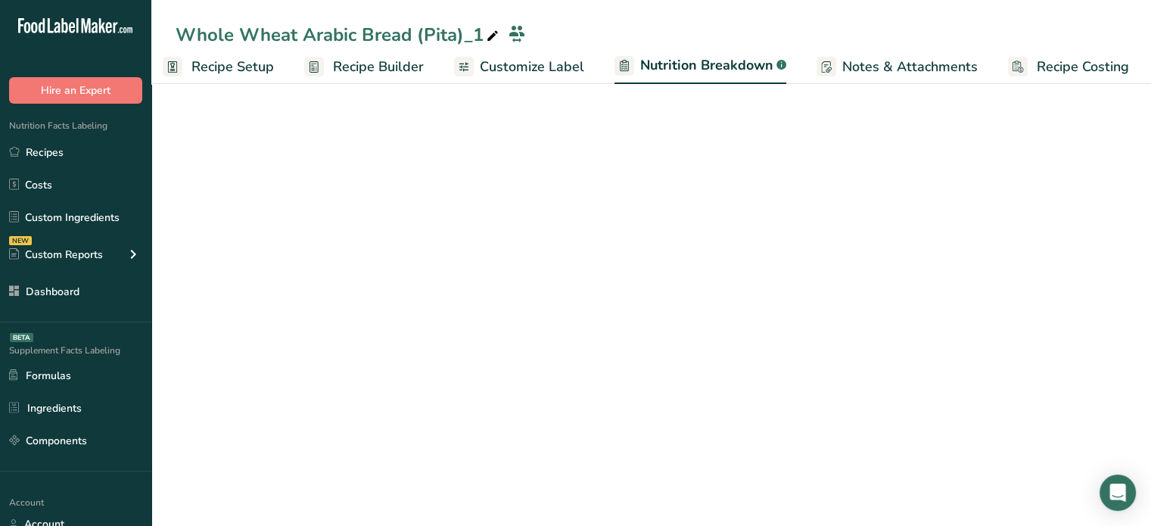
scroll to position [0, 14]
select select "Calories"
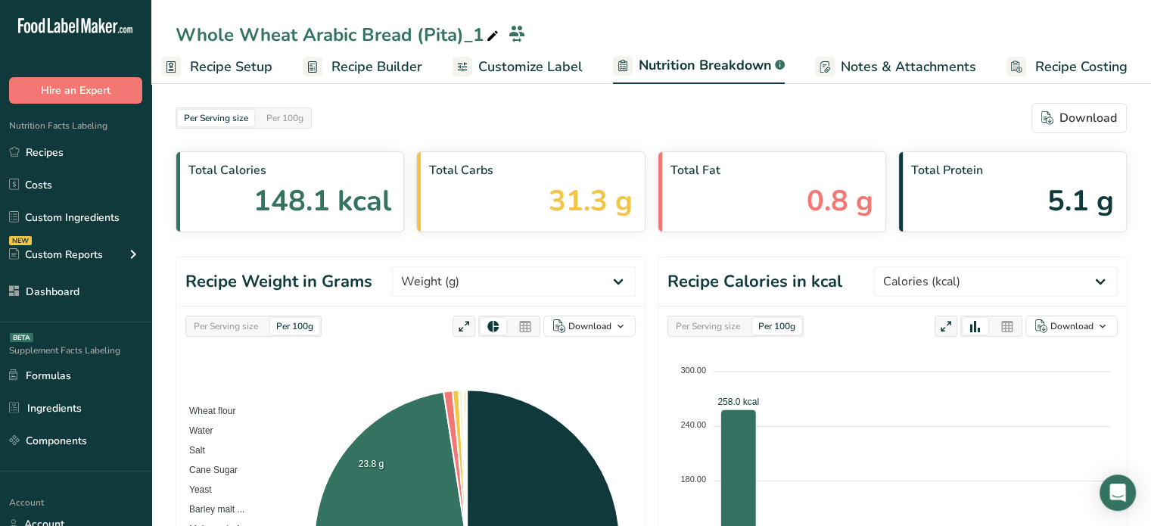
click at [247, 329] on div "Per Serving size" at bounding box center [226, 326] width 76 height 17
click at [521, 328] on icon at bounding box center [525, 326] width 14 height 21
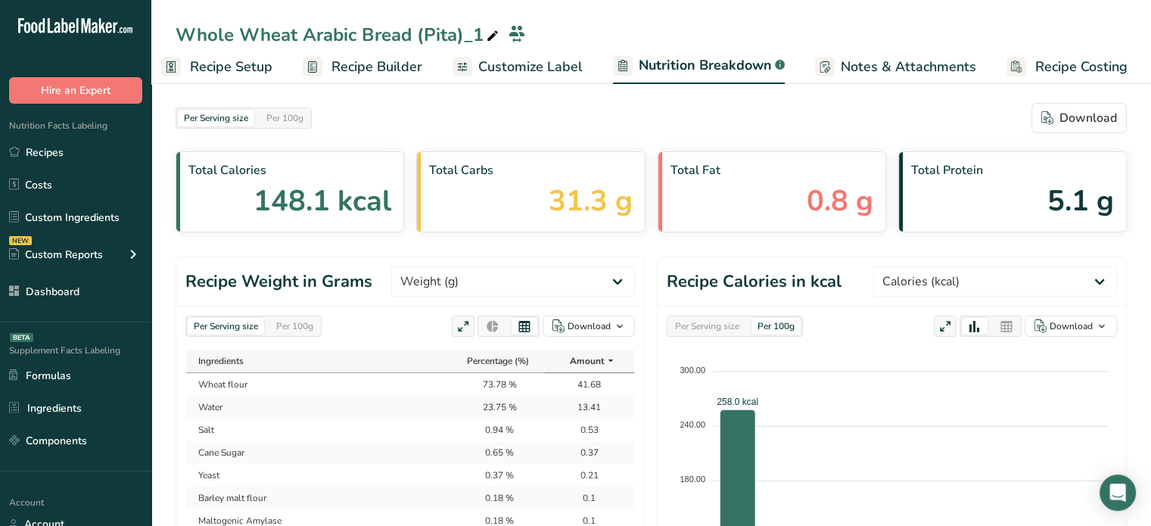
click at [417, 345] on div "Per Serving size Per 100g Download As image (.png) As table (.xlsx) Ingredients…" at bounding box center [410, 527] width 468 height 441
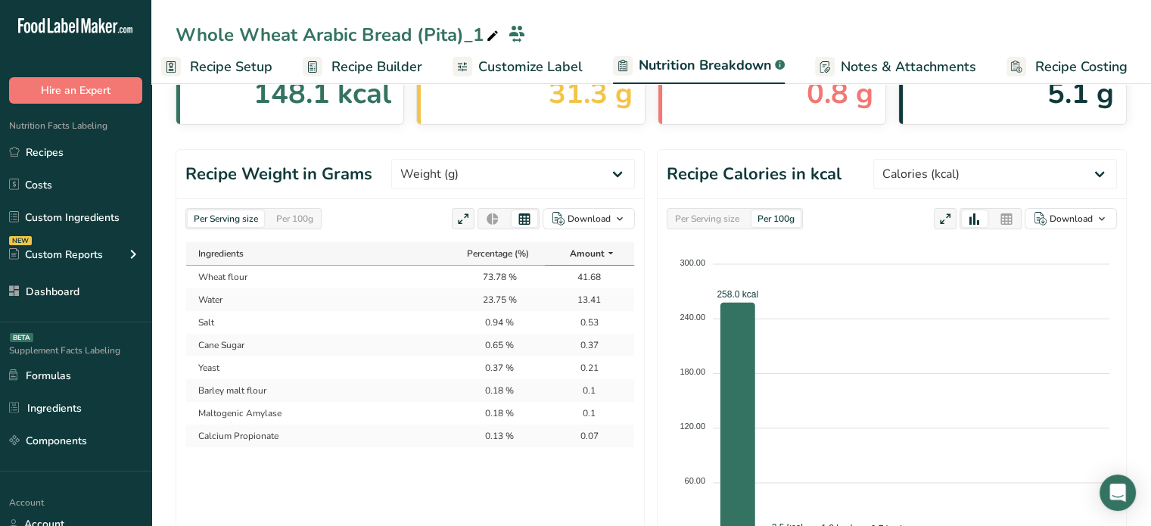
scroll to position [91, 0]
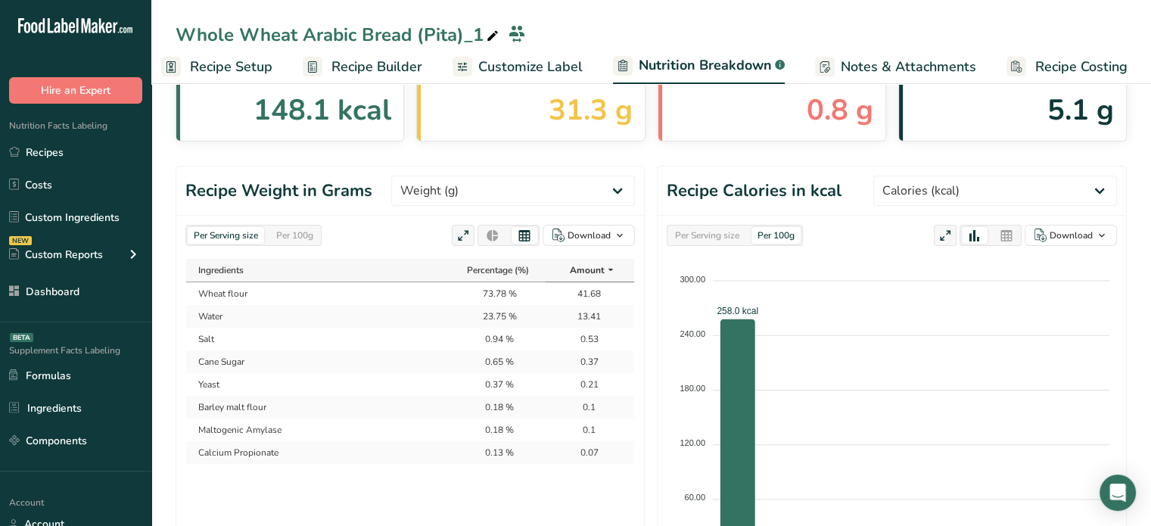
click at [583, 293] on td "41.68" at bounding box center [589, 293] width 89 height 23
click at [394, 73] on span "Recipe Builder" at bounding box center [377, 67] width 91 height 20
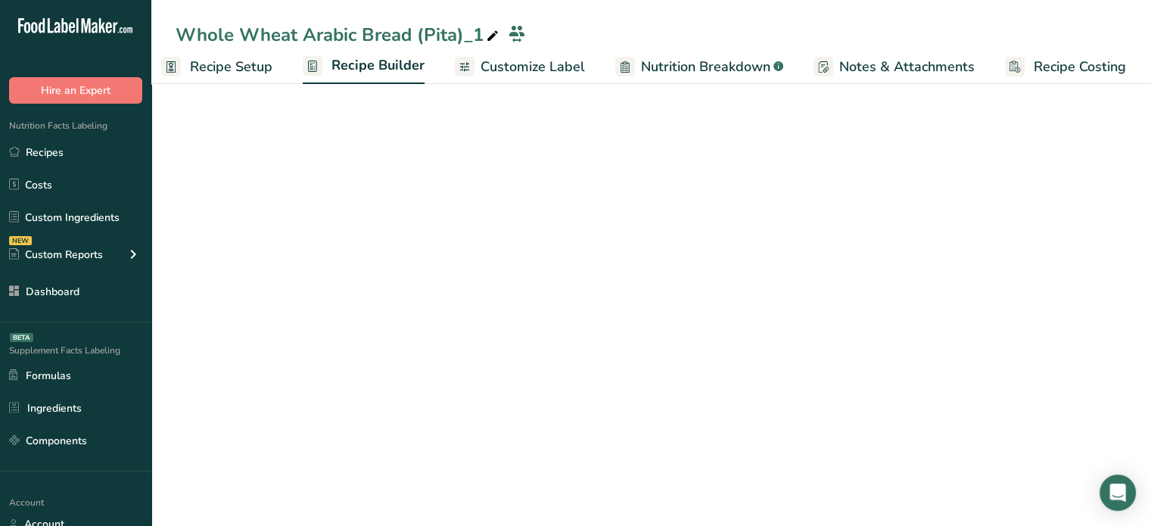
scroll to position [0, 13]
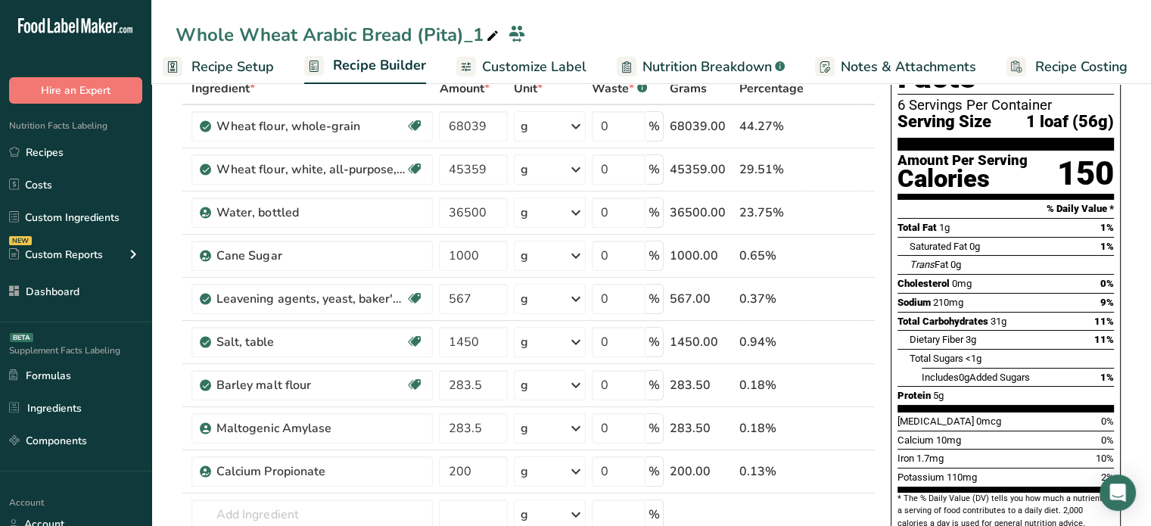
drag, startPoint x: 1145, startPoint y: 350, endPoint x: 1162, endPoint y: 369, distance: 24.6
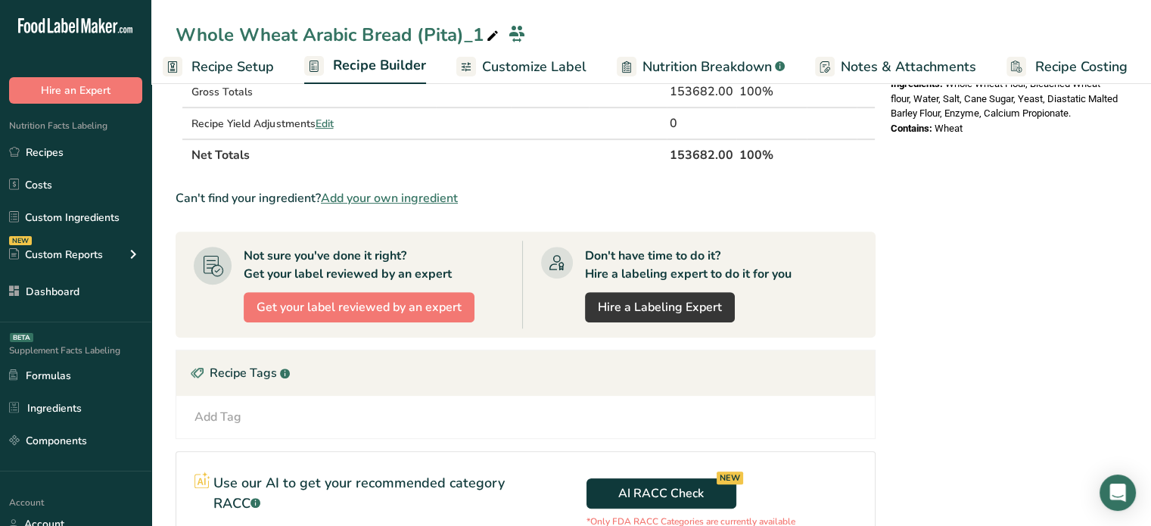
scroll to position [360, 0]
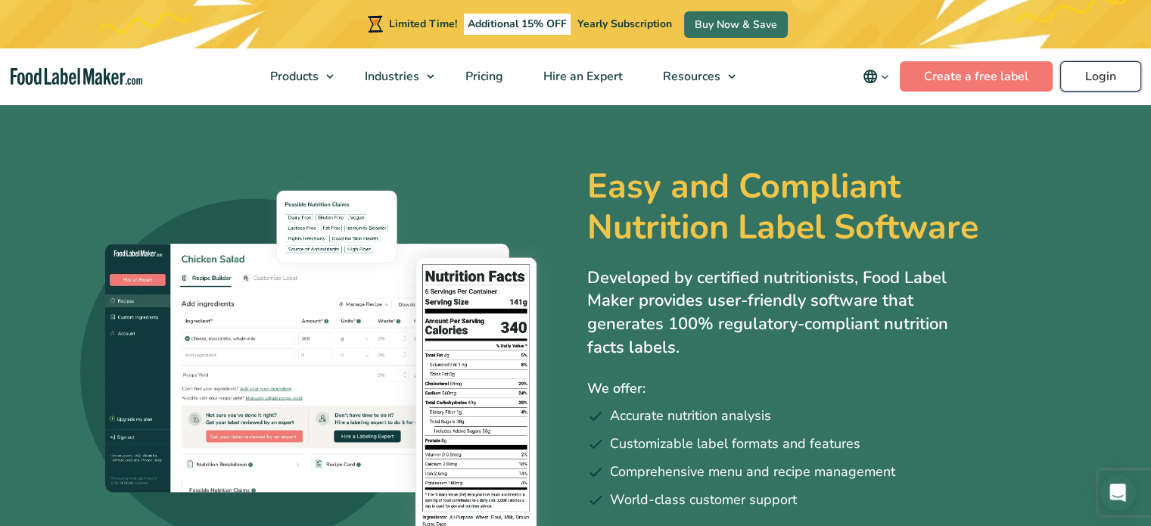
drag, startPoint x: 0, startPoint y: 0, endPoint x: 1100, endPoint y: 79, distance: 1102.6
click at [1100, 79] on link "Login" at bounding box center [1100, 76] width 81 height 30
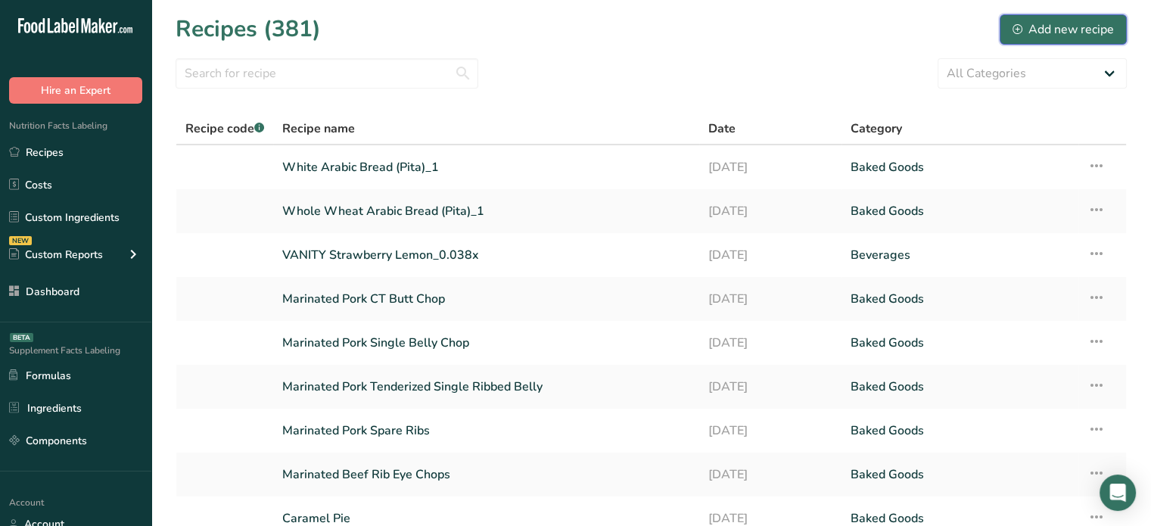
click at [1069, 39] on button "Add new recipe" at bounding box center [1063, 29] width 127 height 30
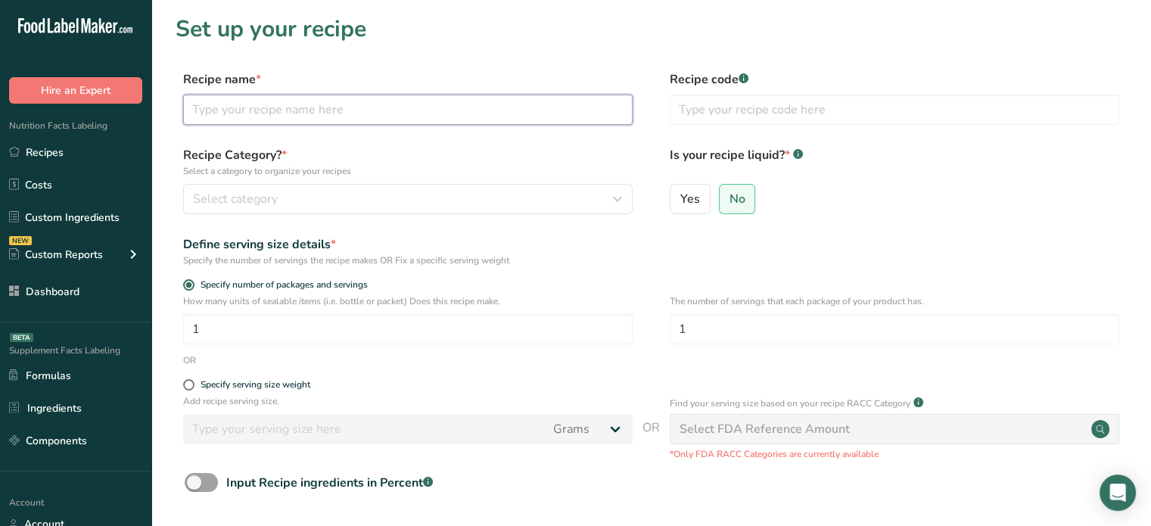
click at [542, 116] on input "text" at bounding box center [408, 110] width 450 height 30
type input "K"
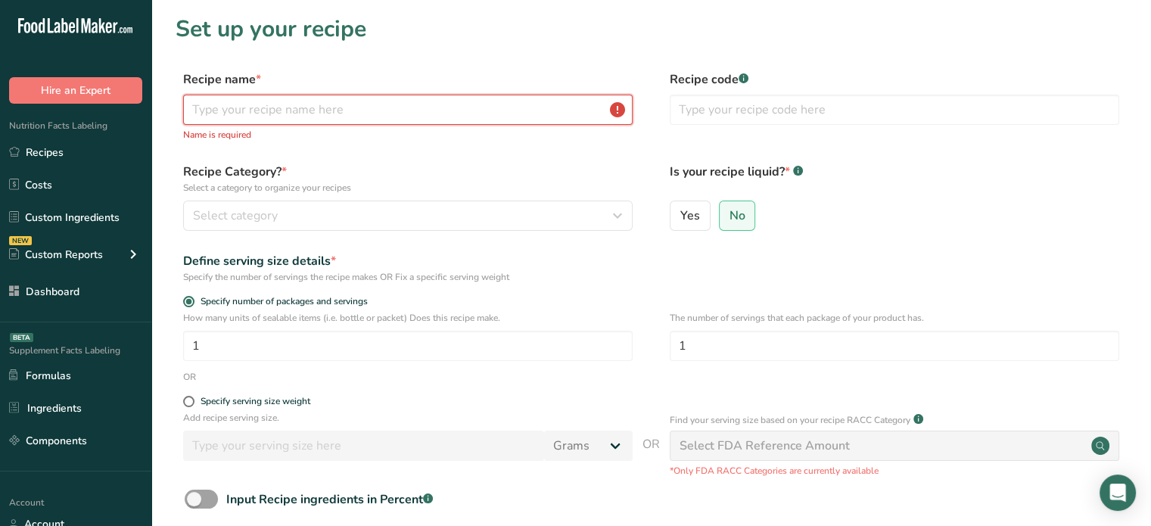
type input "Y"
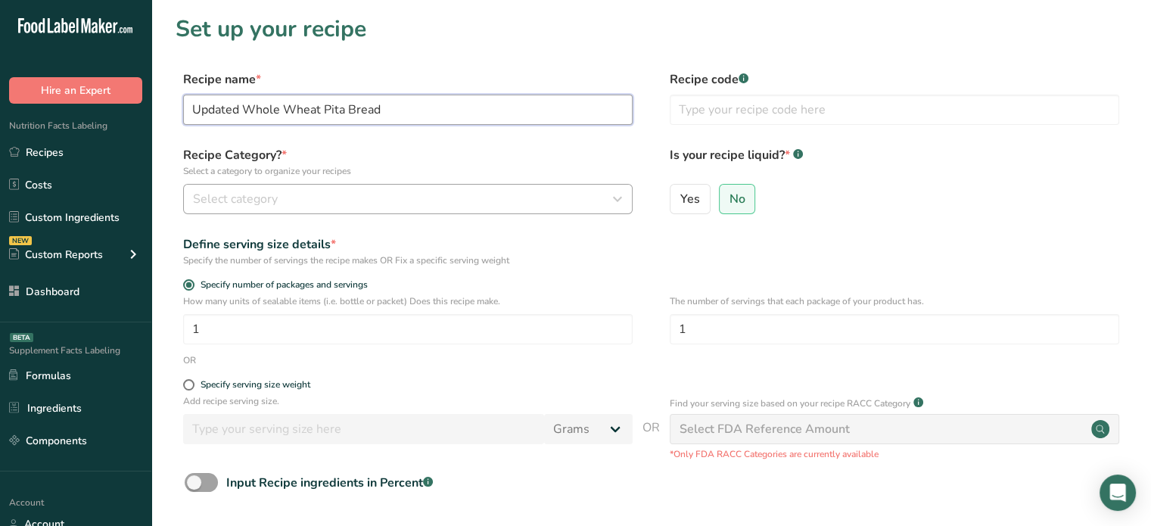
type input "Updated Whole Wheat Pita Bread"
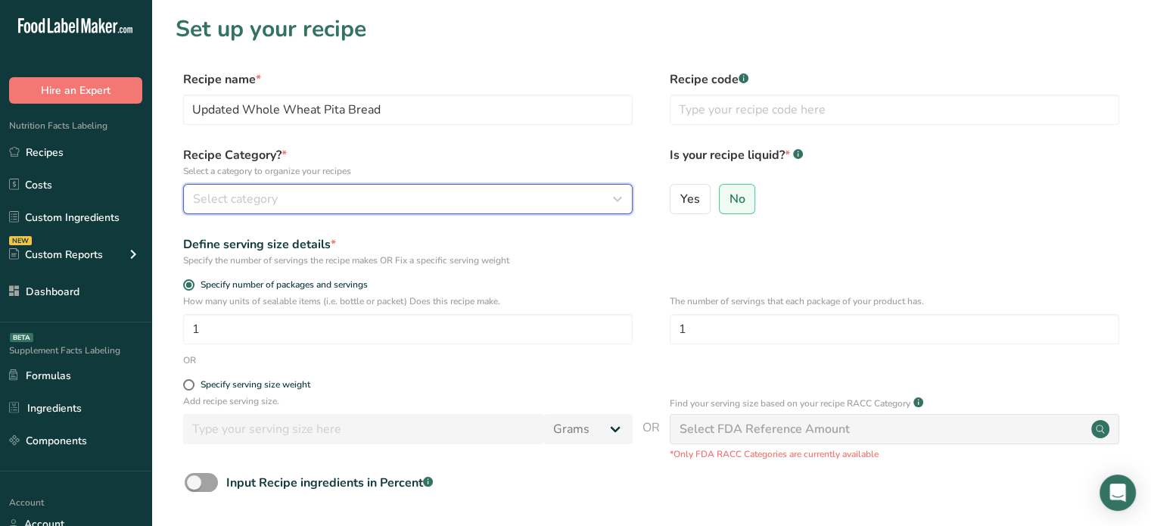
click at [475, 198] on div "Select category" at bounding box center [403, 199] width 421 height 18
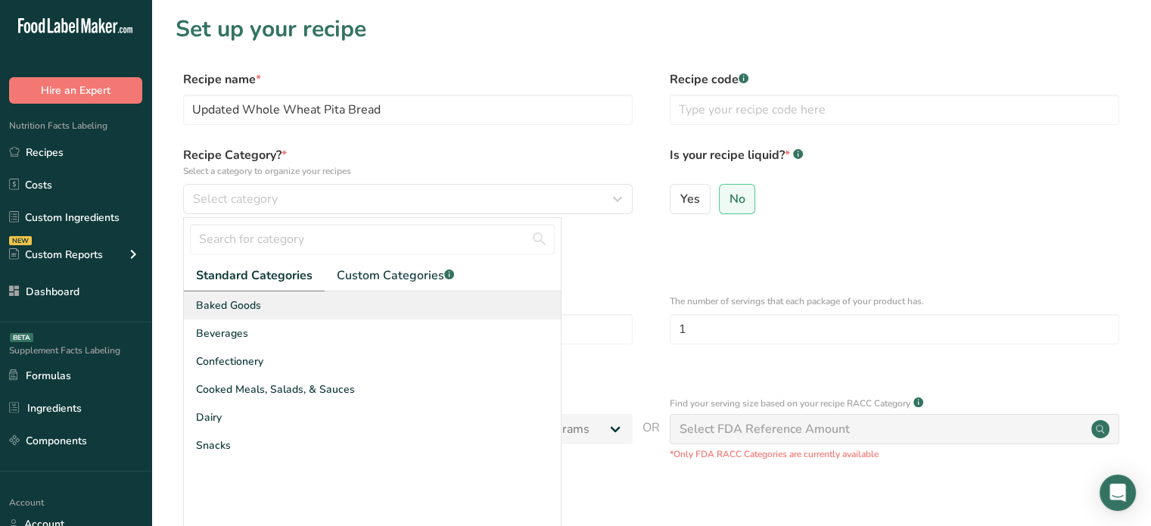
click at [409, 308] on div "Baked Goods" at bounding box center [372, 305] width 377 height 28
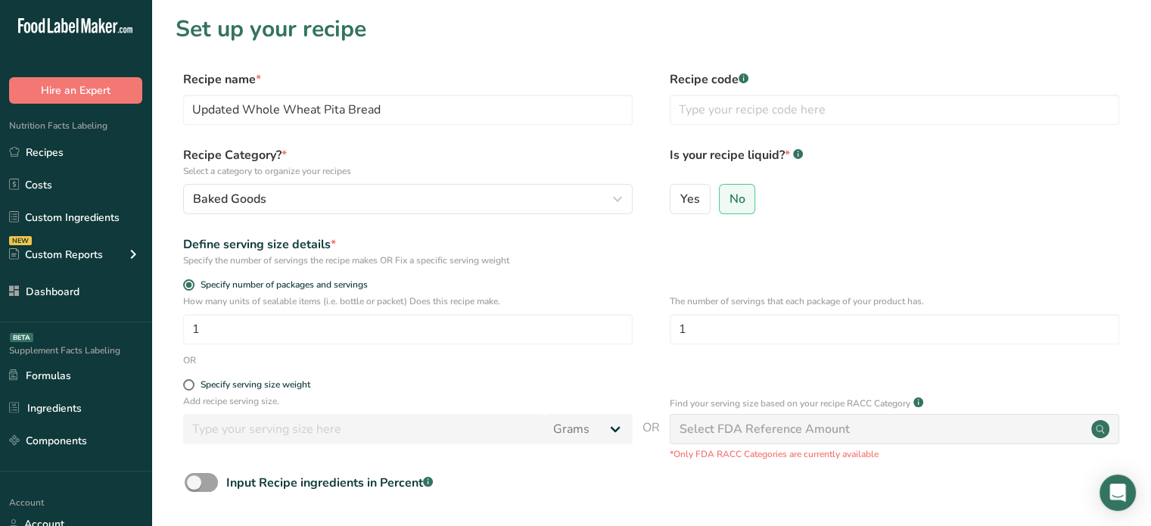
scroll to position [112, 0]
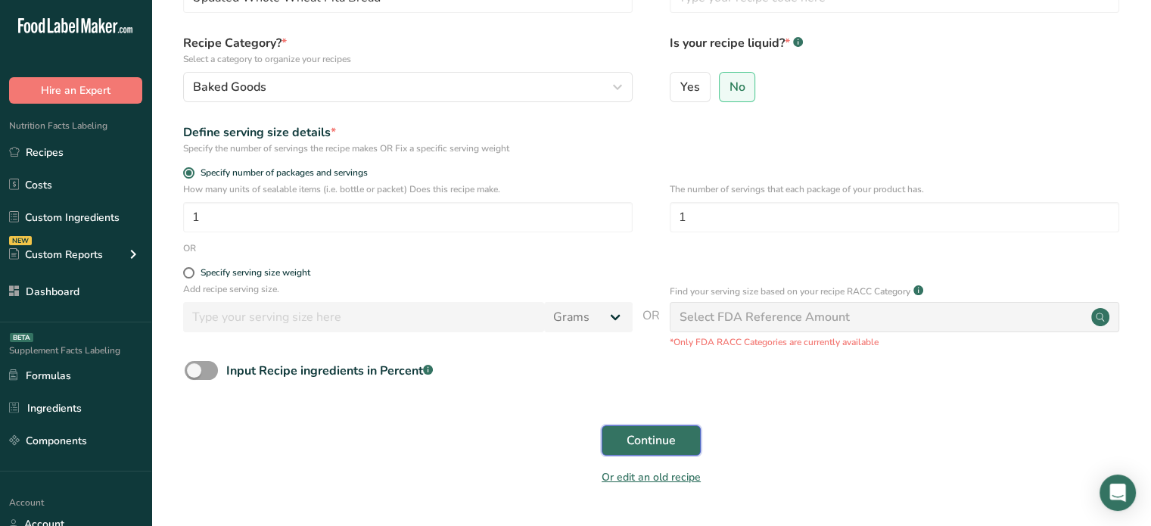
click at [689, 441] on button "Continue" at bounding box center [651, 440] width 99 height 30
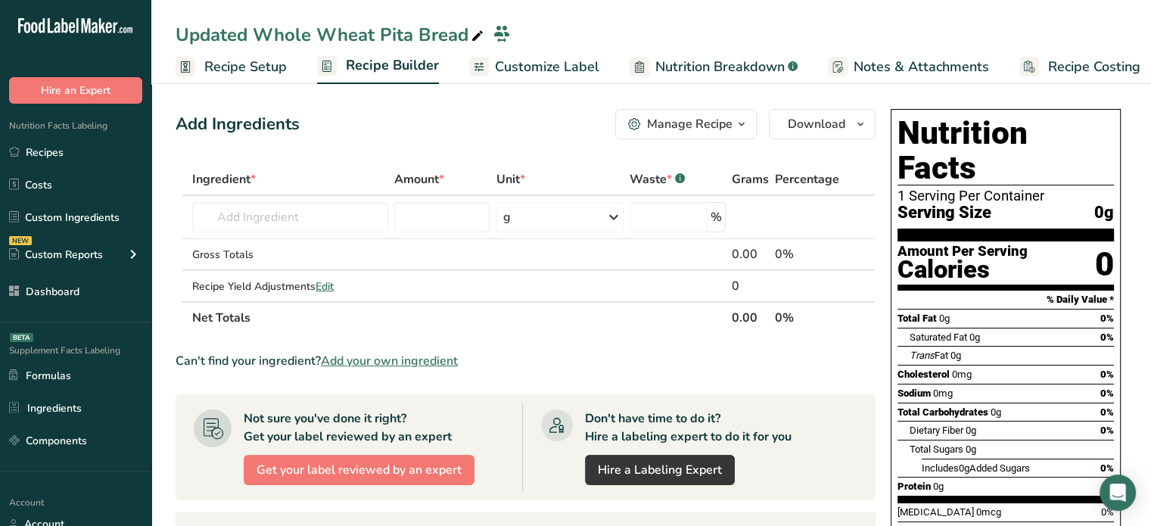
click at [400, 360] on span "Add your own ingredient" at bounding box center [389, 361] width 137 height 18
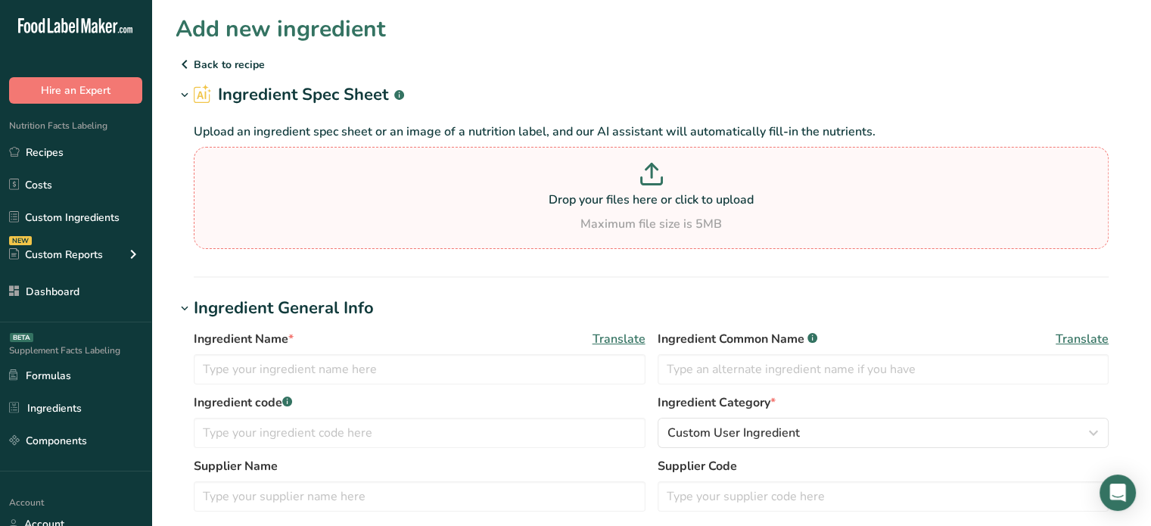
click at [537, 205] on p "Drop your files here or click to upload" at bounding box center [652, 200] width 908 height 18
click at [537, 205] on input "Drop your files here or click to upload Maximum file size is 5MB" at bounding box center [651, 198] width 915 height 102
type input "C:\fakepath\CRAZY.png"
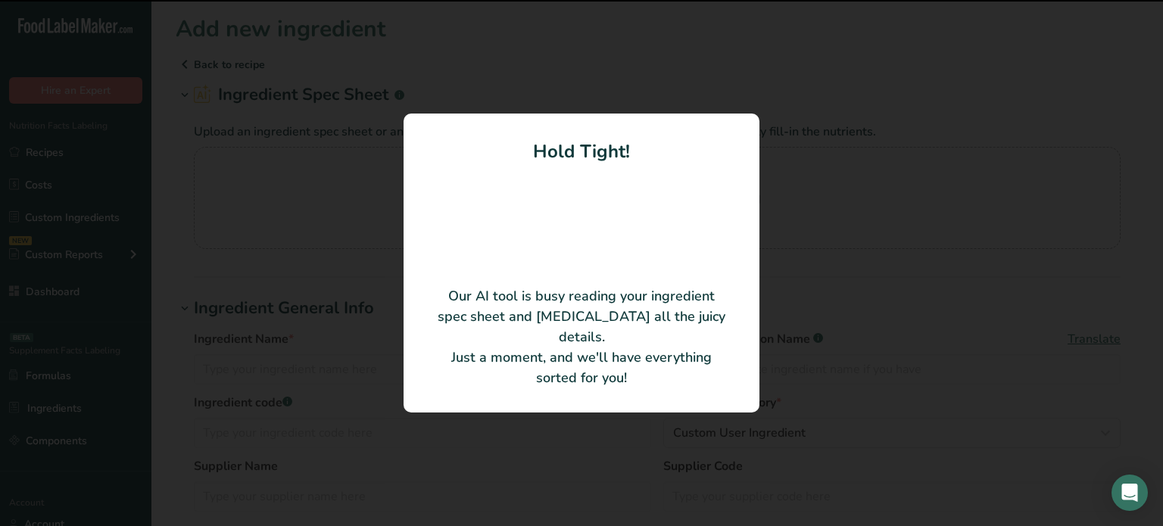
type input "Whole Wheat Flour"
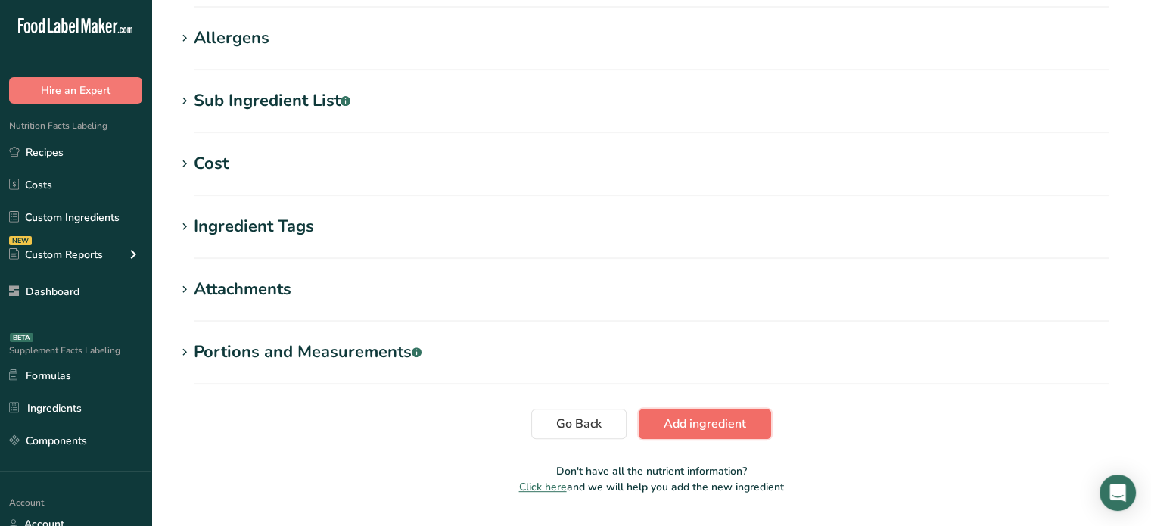
click at [695, 423] on span "Add ingredient" at bounding box center [705, 424] width 83 height 18
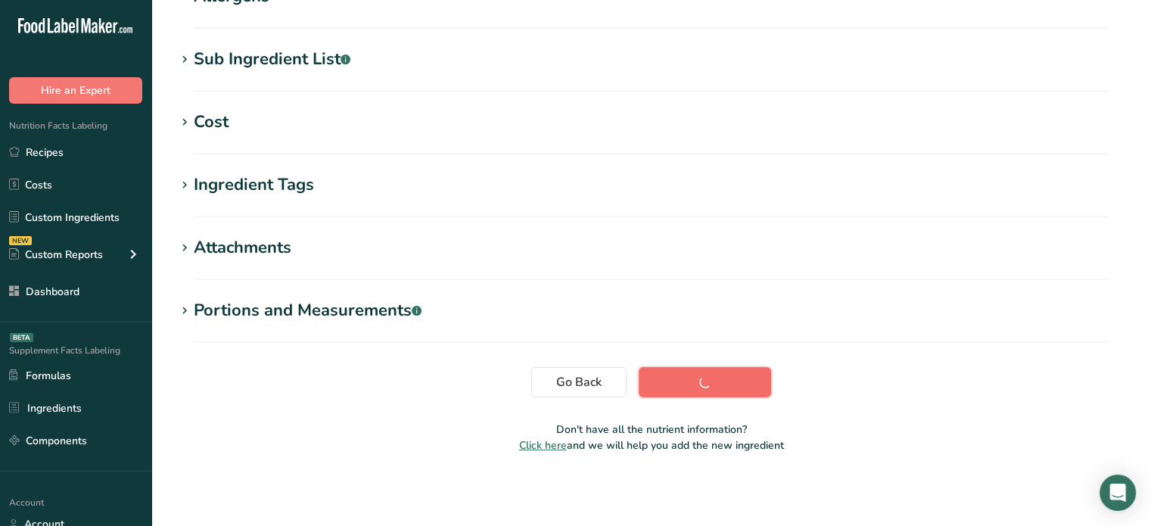
scroll to position [245, 0]
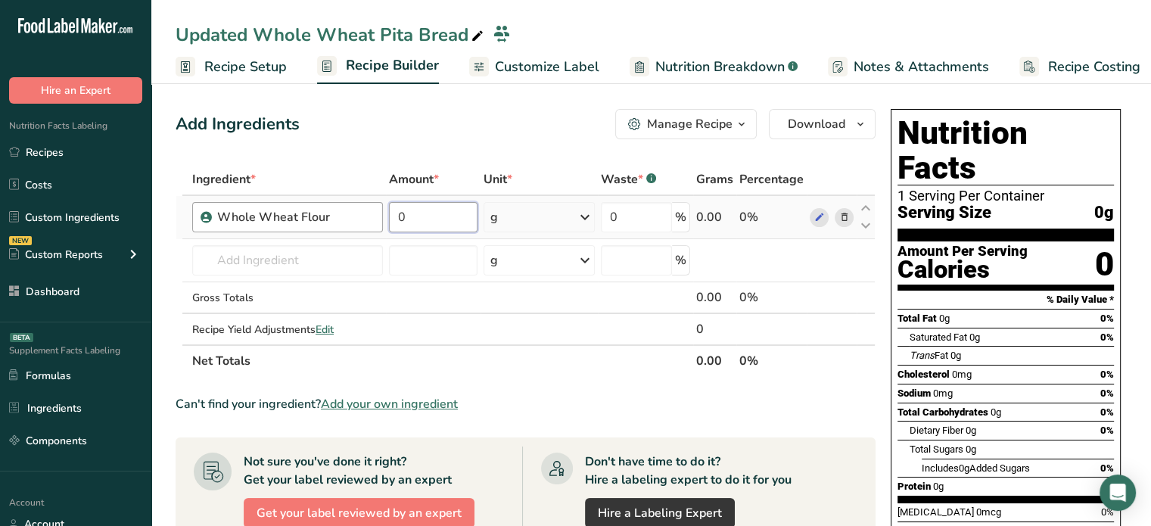
drag, startPoint x: 450, startPoint y: 214, endPoint x: 327, endPoint y: 229, distance: 124.3
click at [327, 229] on tr "Whole Wheat Flour 0 g Weight Units g kg mg See more Volume Units l Volume units…" at bounding box center [525, 217] width 699 height 43
paste input "338.6"
type input "338.6"
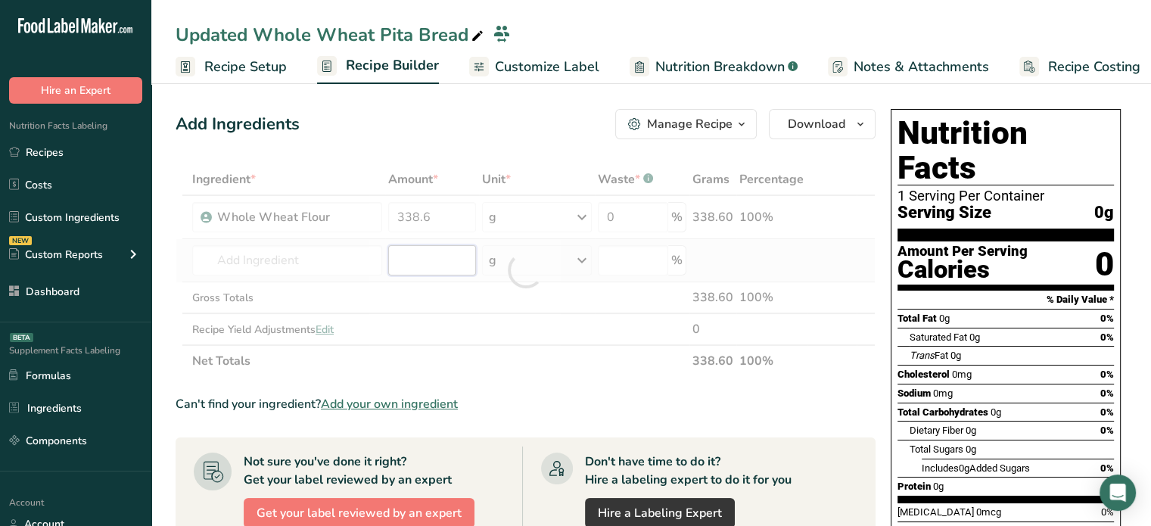
click at [451, 247] on div "Ingredient * Amount * Unit * Waste * .a-a{fill:#347362;}.b-a{fill:#fff;} Grams …" at bounding box center [526, 269] width 700 height 213
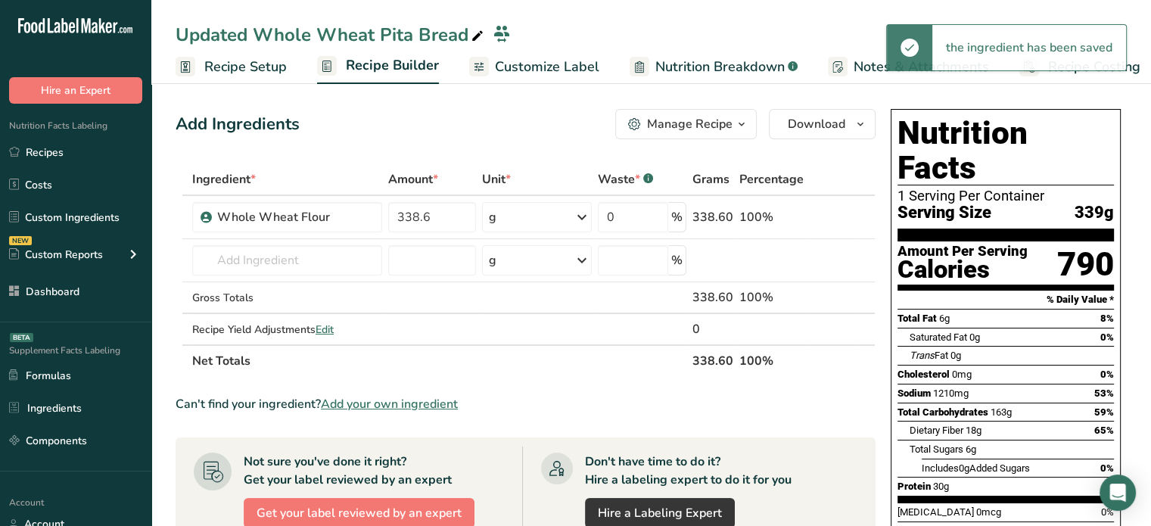
click at [275, 61] on span "Recipe Setup" at bounding box center [245, 67] width 83 height 20
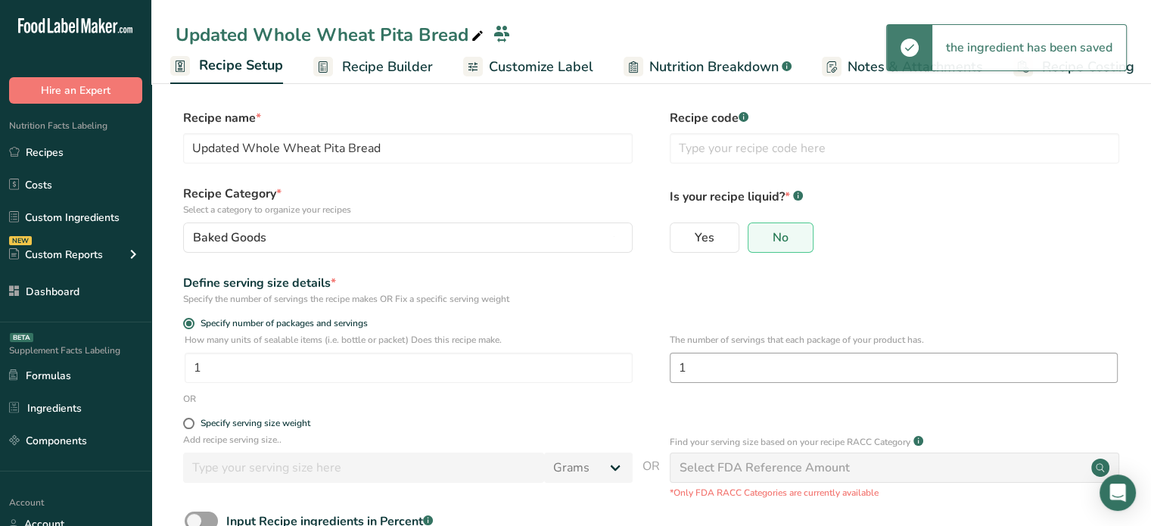
drag, startPoint x: 668, startPoint y: 372, endPoint x: 715, endPoint y: 370, distance: 46.2
click at [715, 370] on div "How many units of sealable items (i.e. bottle or packet) Does this recipe make.…" at bounding box center [651, 362] width 951 height 59
drag, startPoint x: 715, startPoint y: 370, endPoint x: 658, endPoint y: 374, distance: 56.9
click at [658, 374] on div "How many units of sealable items (i.e. bottle or packet) Does this recipe make.…" at bounding box center [651, 362] width 951 height 59
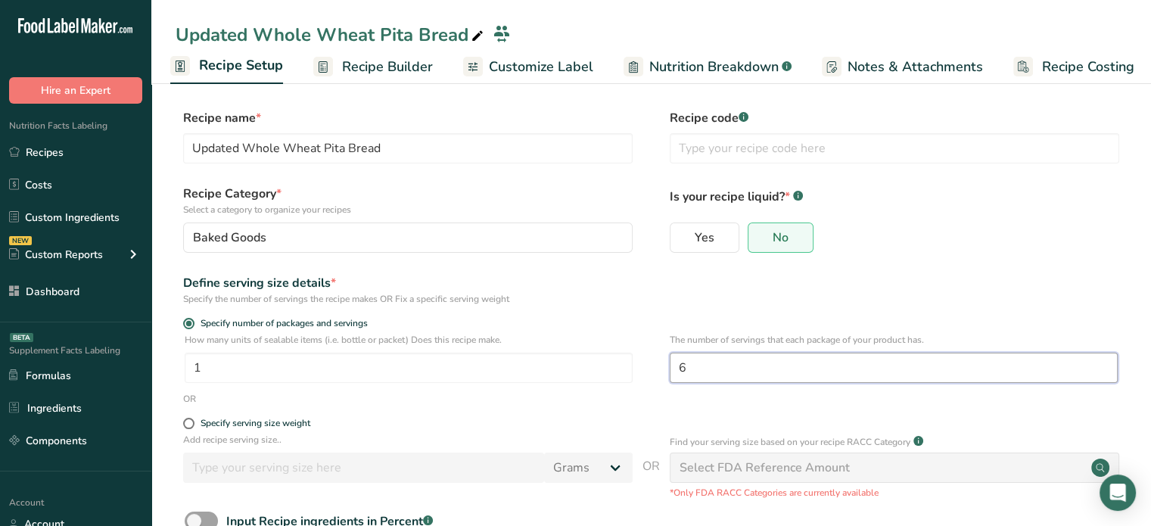
scroll to position [101, 0]
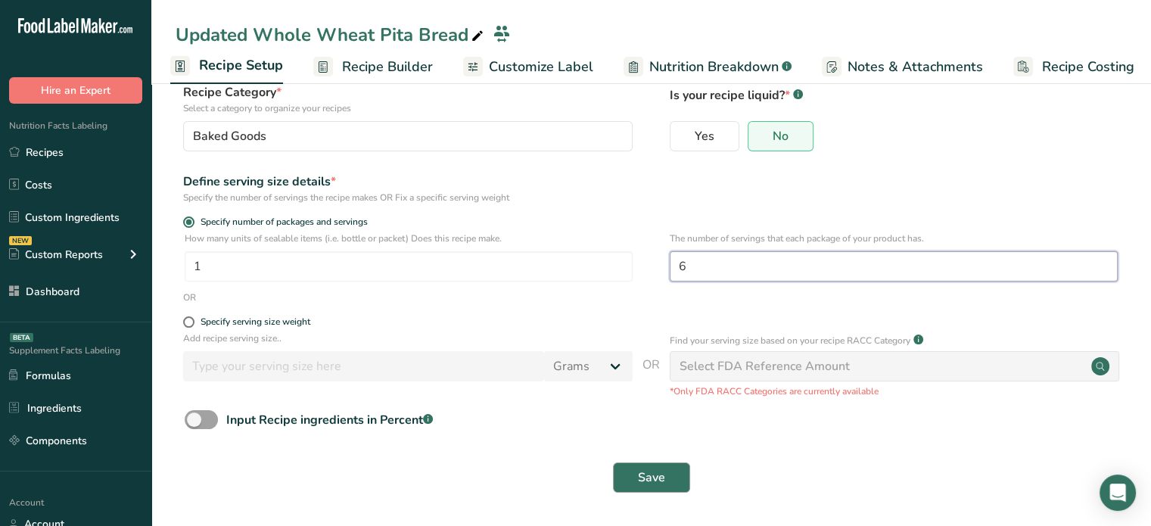
type input "6"
click at [662, 486] on span "Save" at bounding box center [651, 478] width 27 height 18
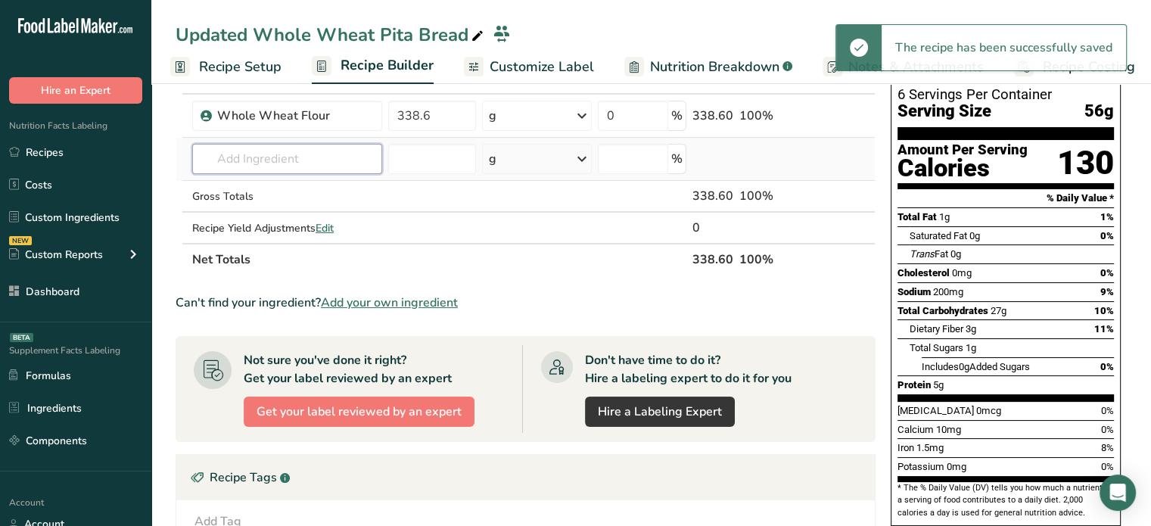
click at [363, 154] on input "text" at bounding box center [287, 159] width 190 height 30
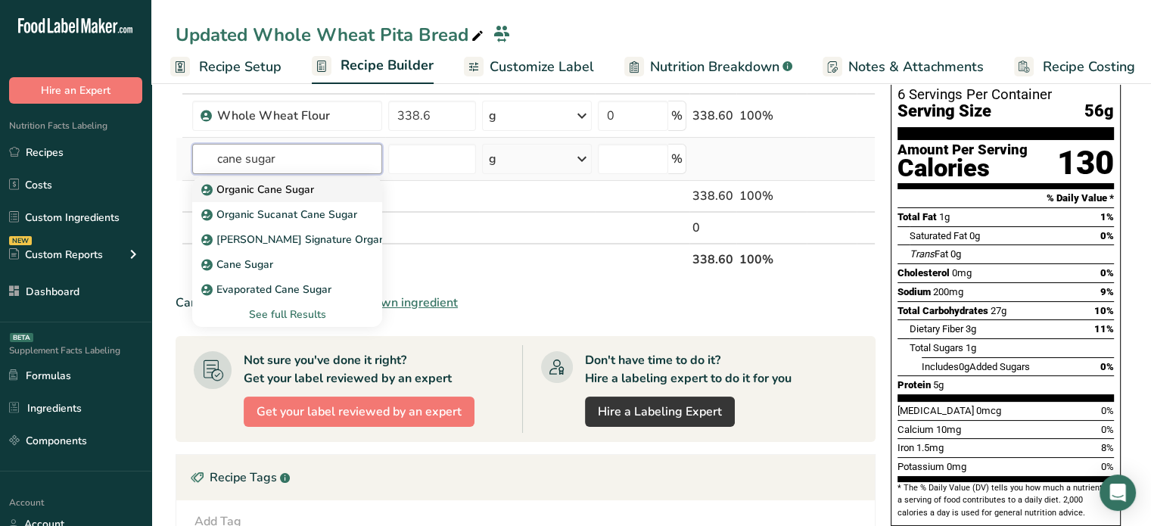
type input "cane sugar"
click at [316, 179] on link "Organic Cane Sugar" at bounding box center [287, 189] width 190 height 25
type input "Organic Cane Sugar"
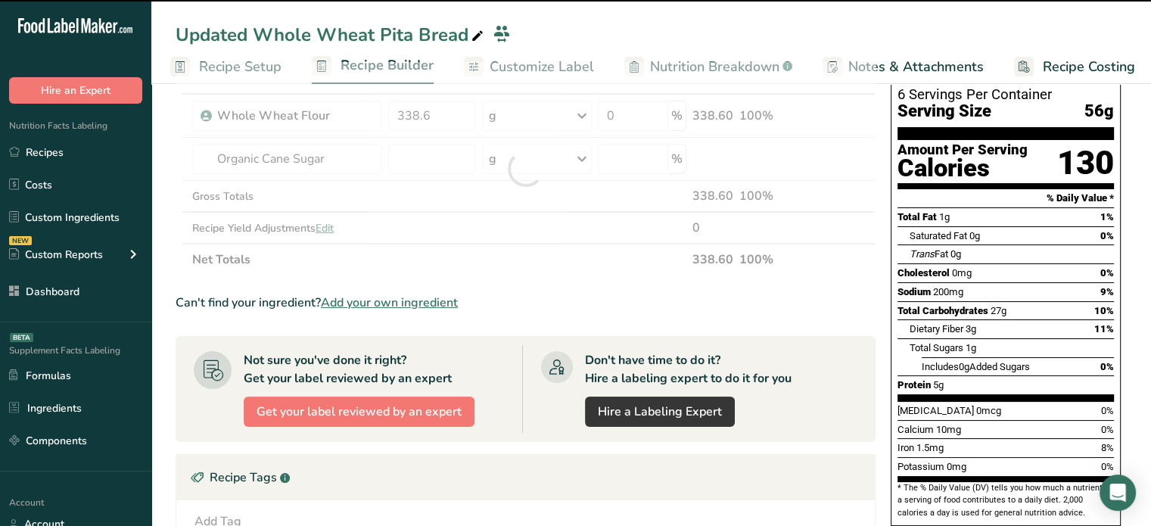
type input "0"
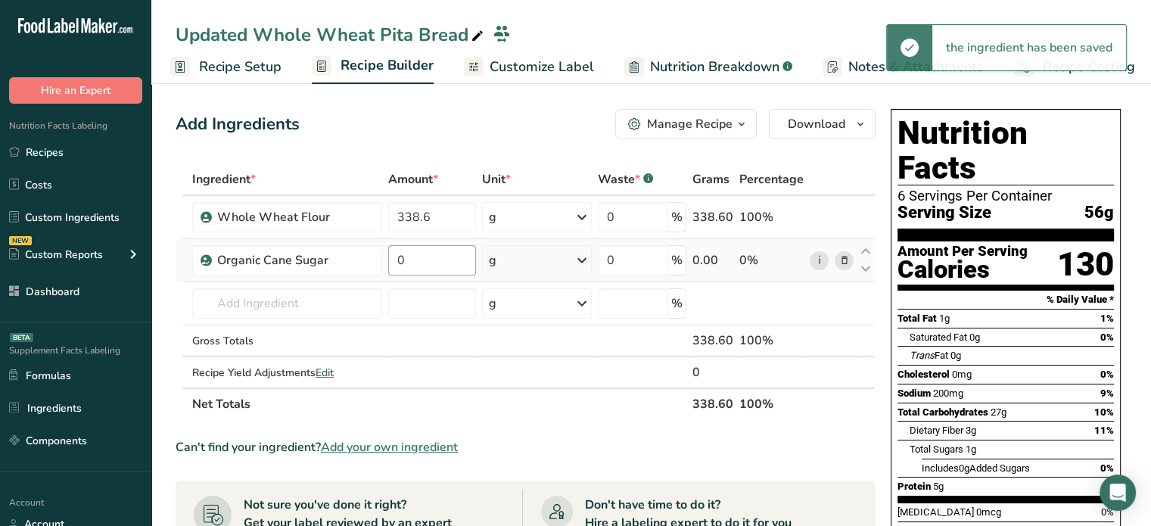
drag, startPoint x: 422, startPoint y: 276, endPoint x: 434, endPoint y: 262, distance: 18.8
click at [434, 262] on td "0" at bounding box center [431, 260] width 93 height 43
click at [434, 262] on input "0" at bounding box center [431, 260] width 87 height 30
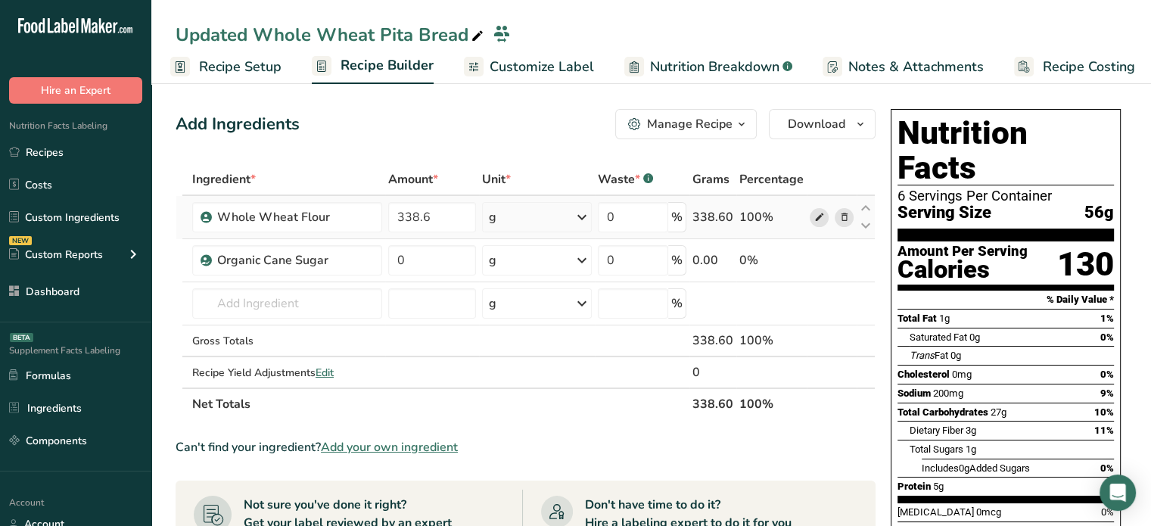
click at [825, 215] on div "Ingredient * Amount * Unit * Waste * .a-a{fill:#347362;}.b-a{fill:#fff;} Grams …" at bounding box center [526, 291] width 700 height 257
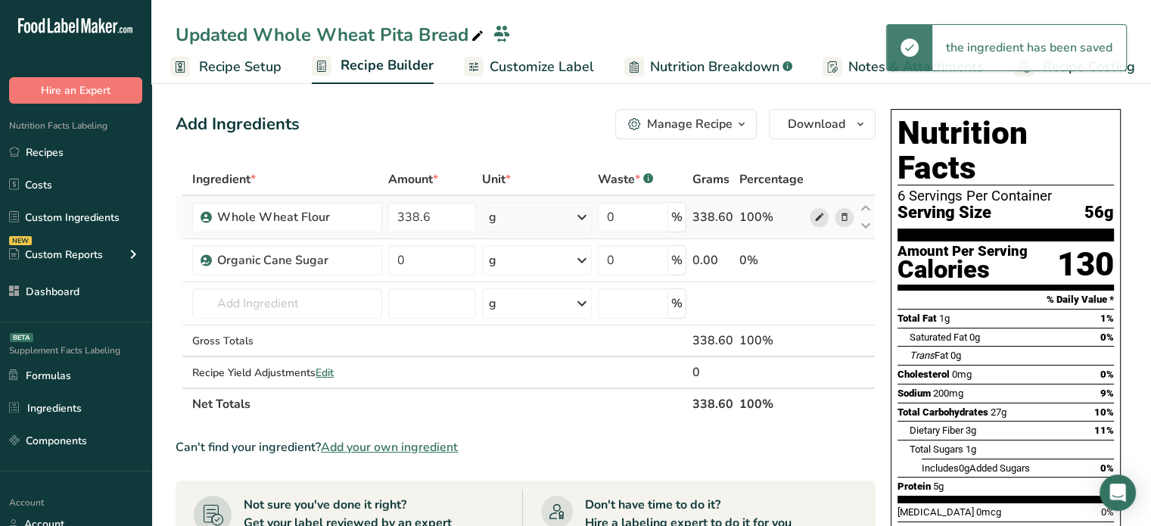
click at [819, 217] on icon at bounding box center [819, 218] width 11 height 16
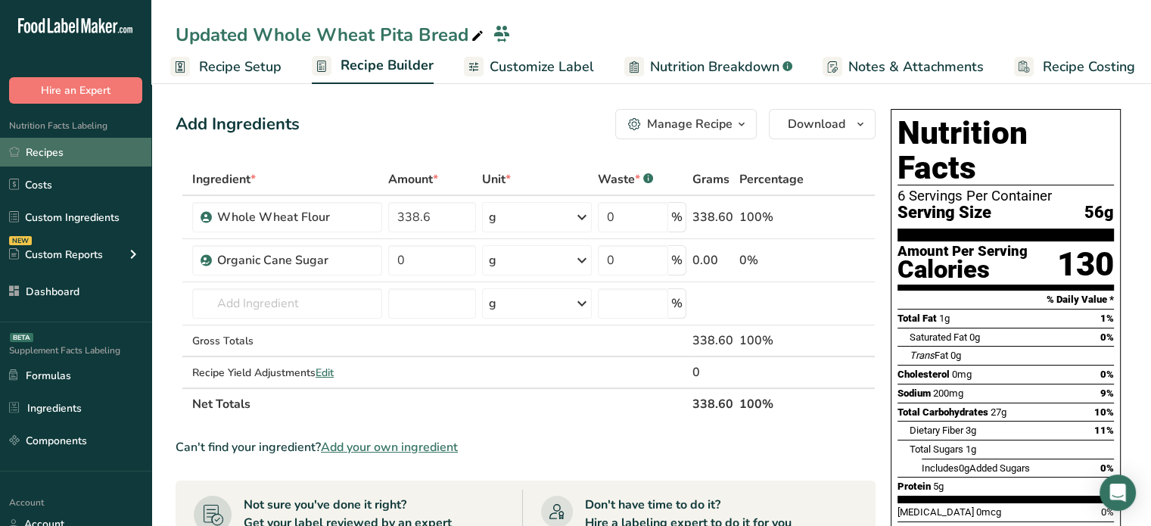
click at [129, 139] on link "Recipes" at bounding box center [75, 152] width 151 height 29
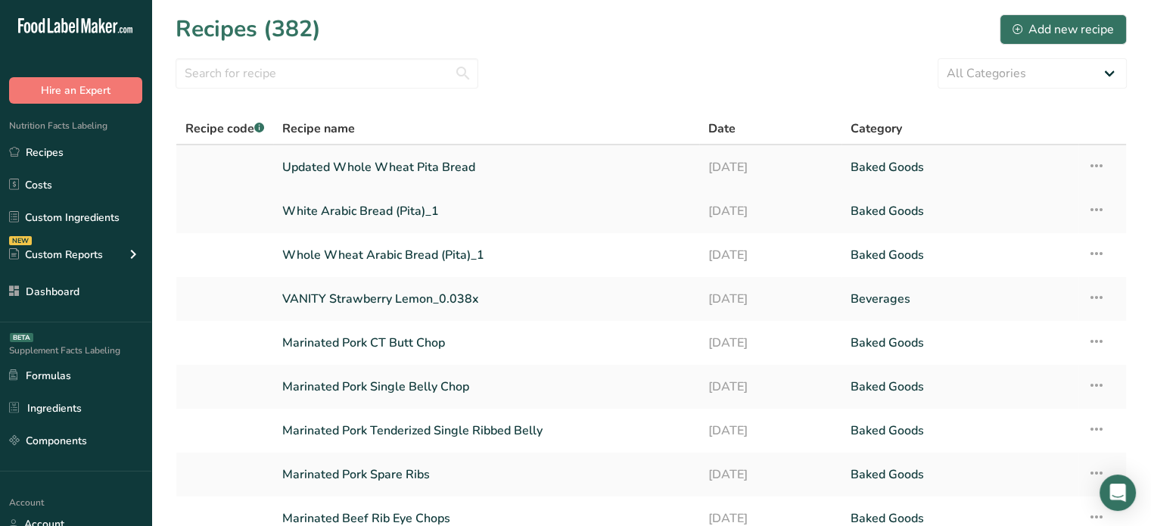
click at [456, 156] on link "Updated Whole Wheat Pita Bread" at bounding box center [486, 167] width 408 height 32
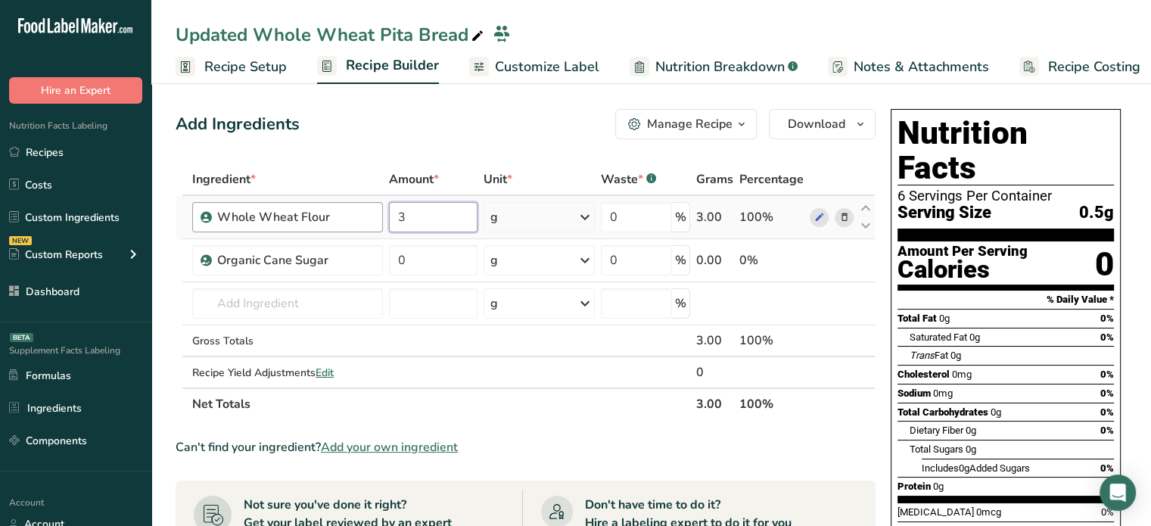
drag, startPoint x: 439, startPoint y: 219, endPoint x: 364, endPoint y: 217, distance: 75.0
click at [364, 217] on tr "Whole Wheat Flour 3 g Weight Units g kg mg See more Volume Units l Volume units…" at bounding box center [525, 217] width 699 height 43
paste input "38.6"
type input "338.6"
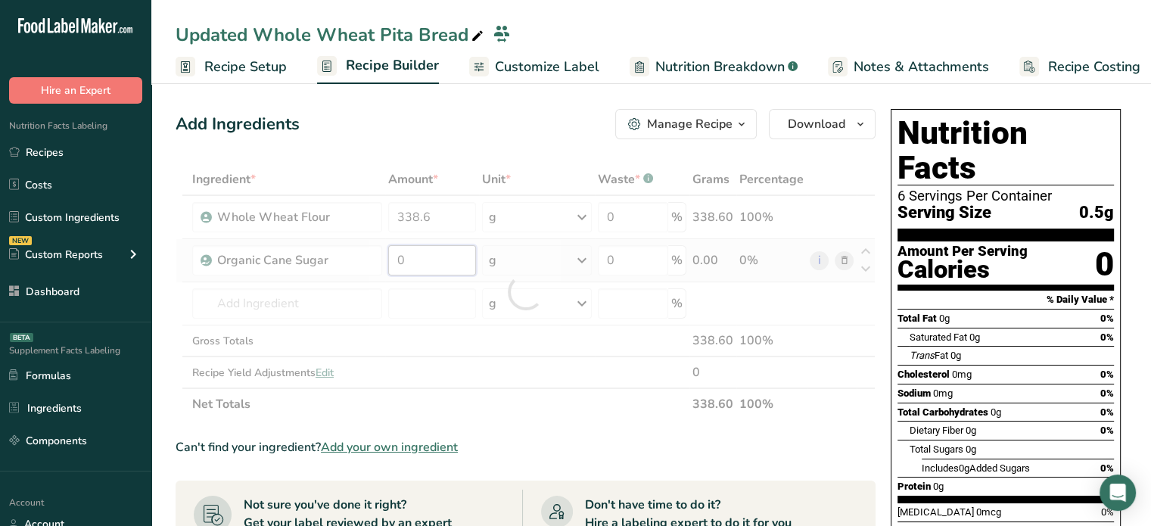
click at [422, 250] on div "Ingredient * Amount * Unit * Waste * .a-a{fill:#347362;}.b-a{fill:#fff;} Grams …" at bounding box center [526, 291] width 700 height 257
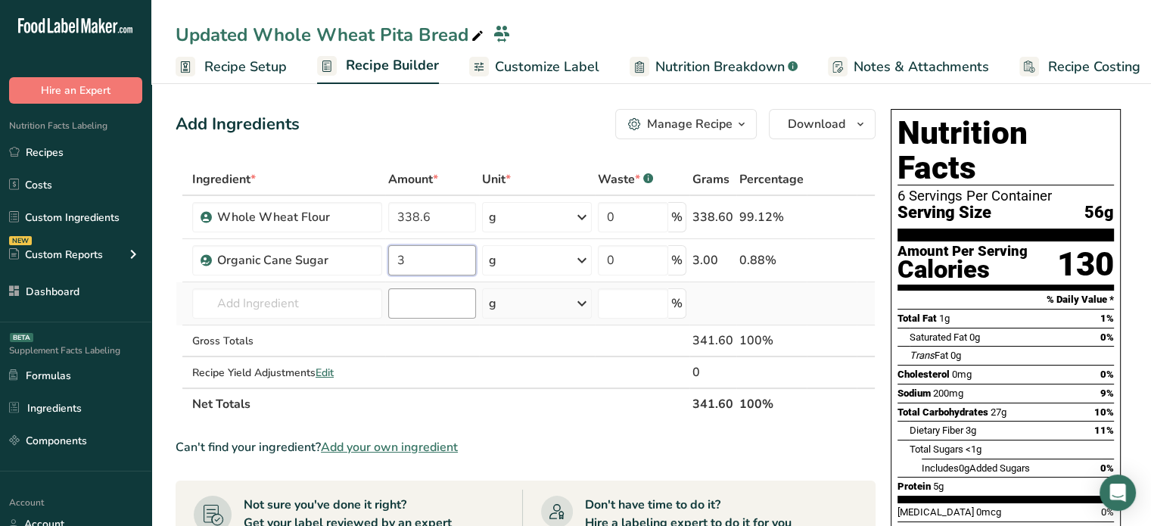
type input "3"
click at [428, 308] on div "Ingredient * Amount * Unit * Waste * .a-a{fill:#347362;}.b-a{fill:#fff;} Grams …" at bounding box center [526, 291] width 700 height 257
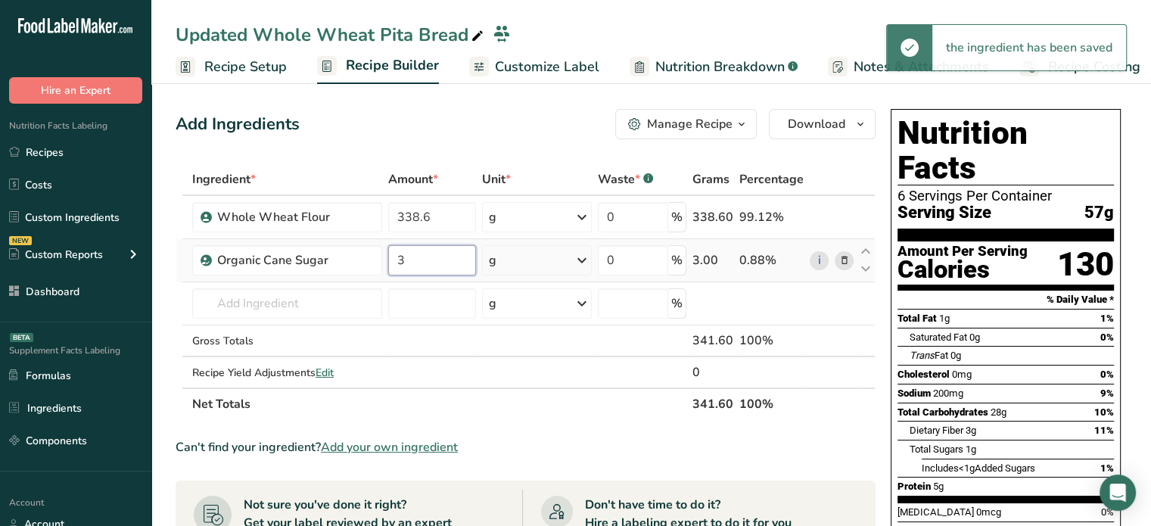
click at [448, 266] on input "3" at bounding box center [431, 260] width 87 height 30
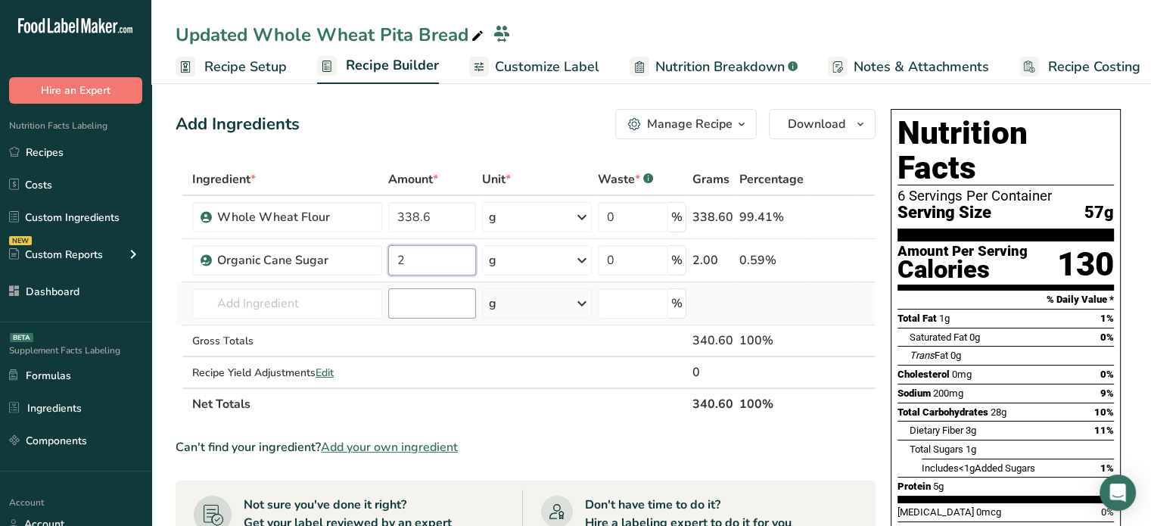
type input "2"
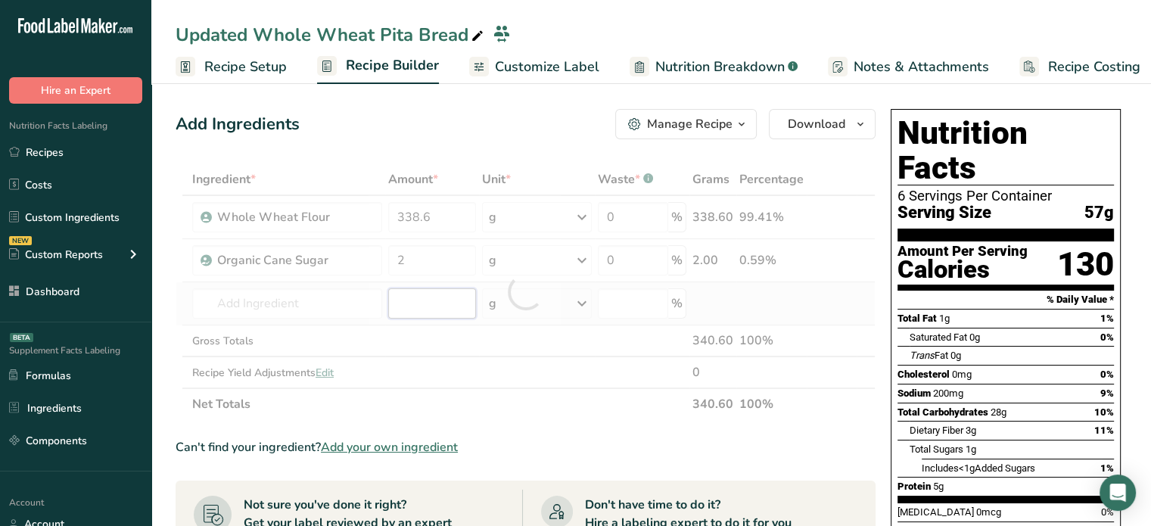
click at [416, 304] on div "Ingredient * Amount * Unit * Waste * .a-a{fill:#347362;}.b-a{fill:#fff;} Grams …" at bounding box center [526, 291] width 700 height 257
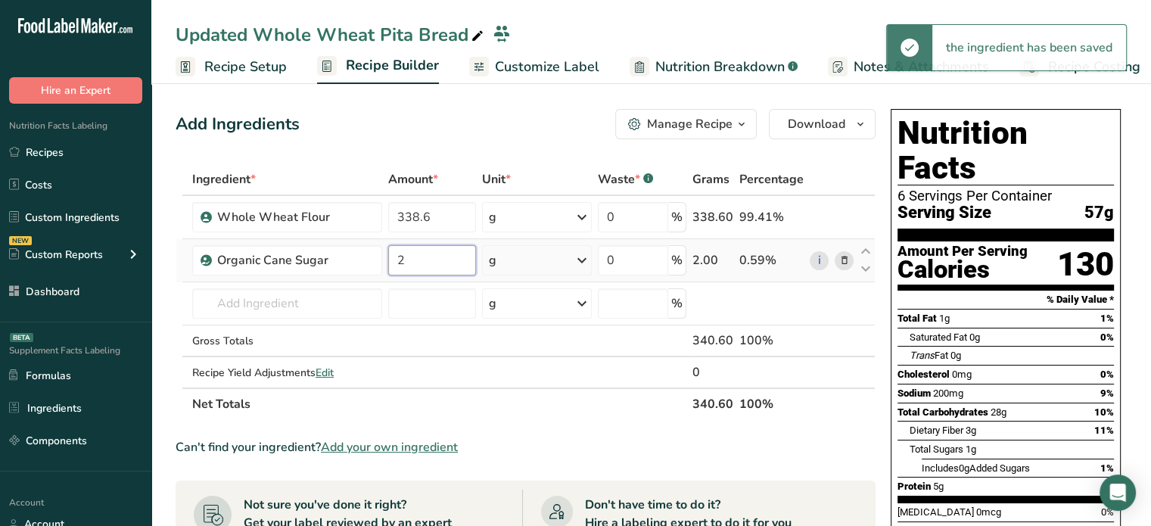
click at [437, 261] on input "2" at bounding box center [431, 260] width 87 height 30
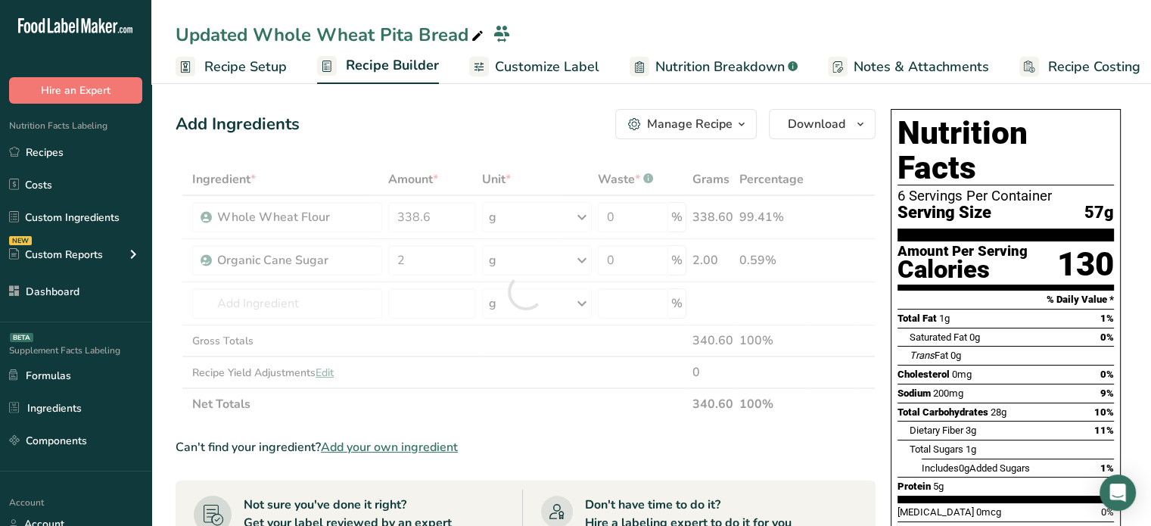
click at [532, 73] on span "Customize Label" at bounding box center [547, 67] width 104 height 20
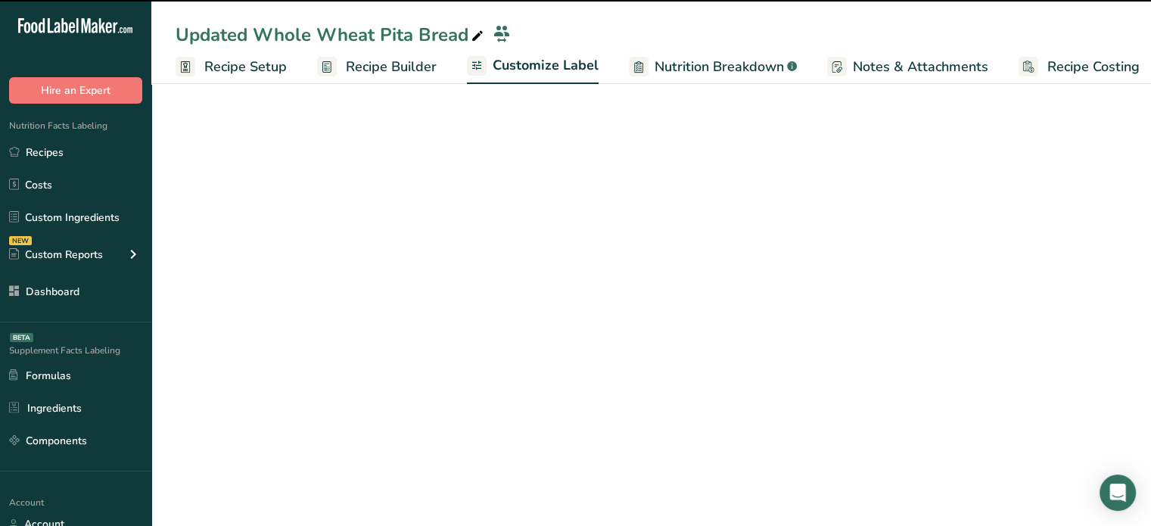
scroll to position [0, 13]
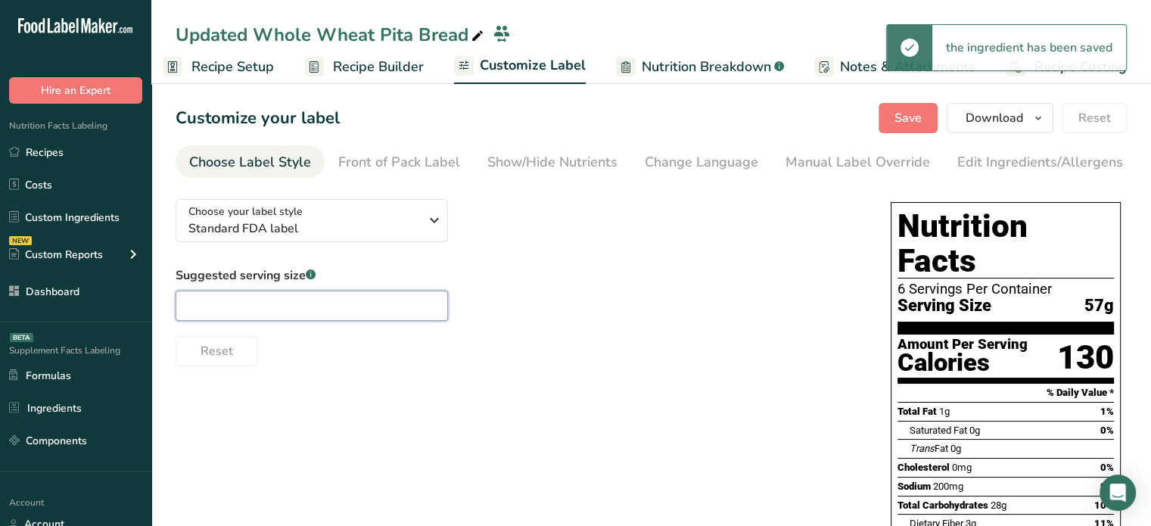
click at [315, 310] on input "text" at bounding box center [312, 306] width 272 height 30
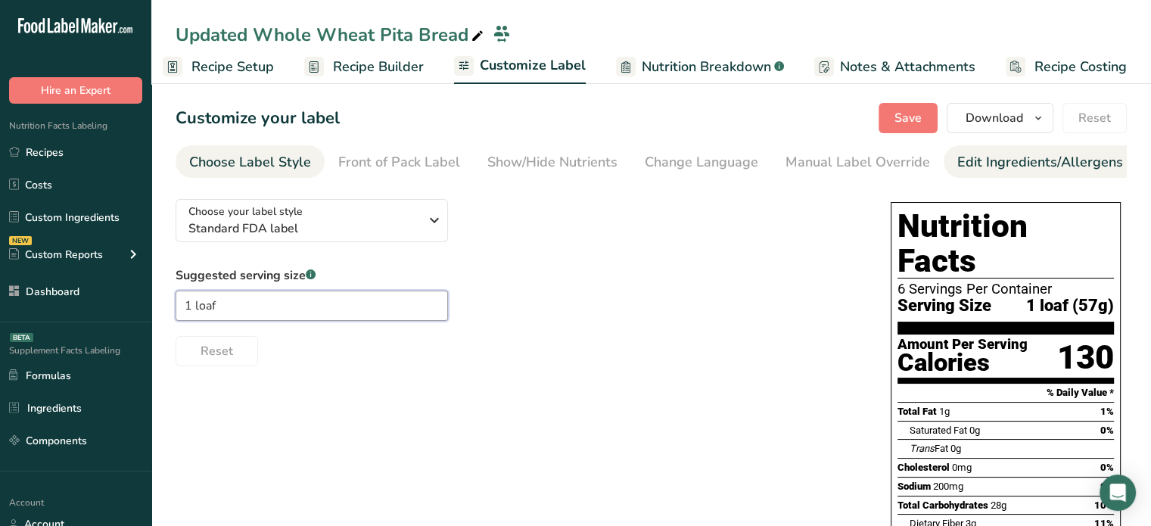
type input "1 loaf"
click at [984, 167] on div "Edit Ingredients/Allergens List" at bounding box center [1053, 162] width 192 height 20
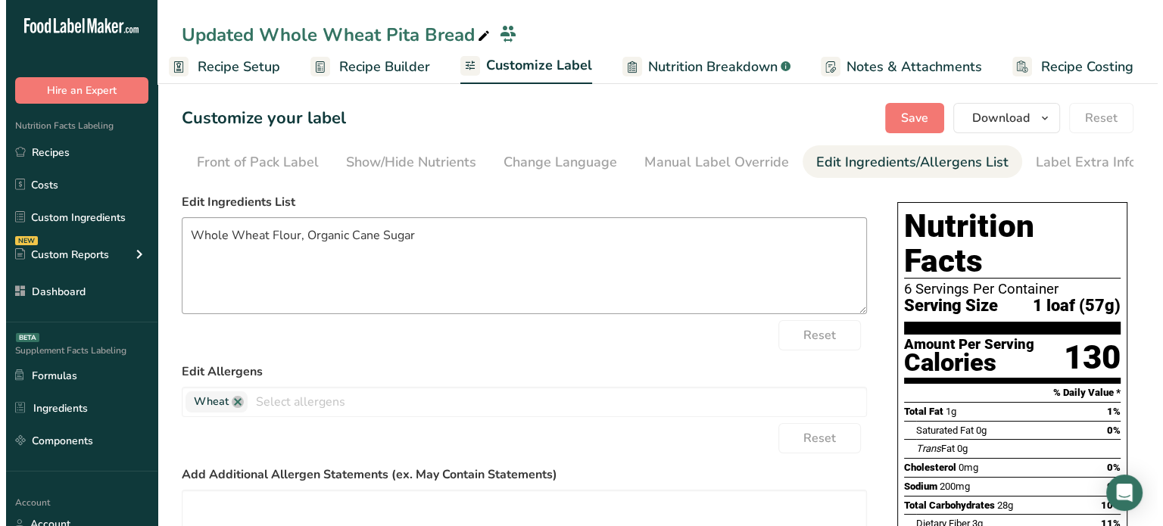
scroll to position [0, 148]
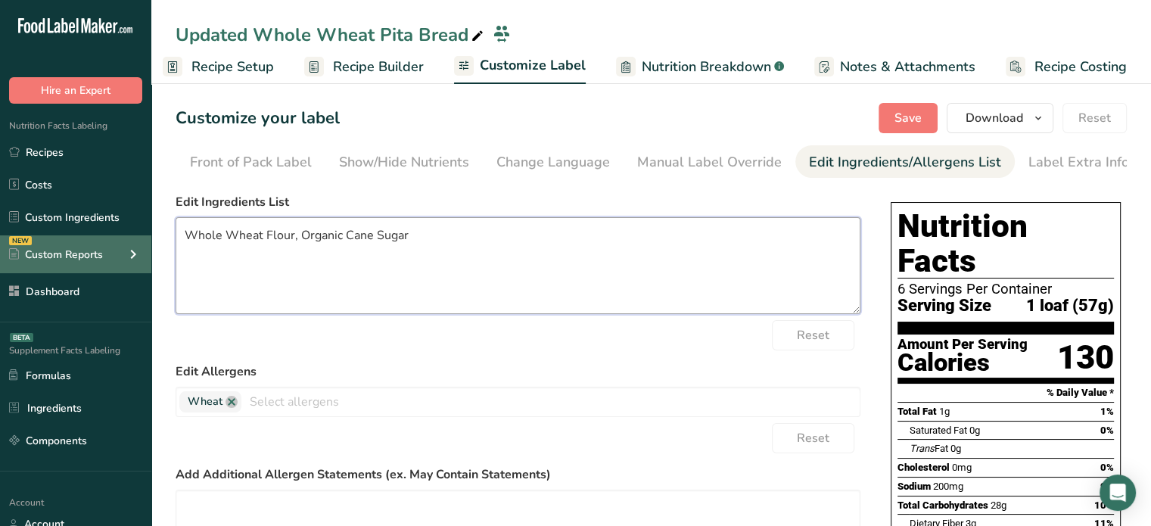
drag, startPoint x: 544, startPoint y: 231, endPoint x: 101, endPoint y: 248, distance: 443.1
click at [101, 248] on div ".a-20{fill:#fff;} Hire an Expert Nutrition Facts Labeling Recipes Costs Custom …" at bounding box center [575, 394] width 1151 height 789
paste textarea "Bleached Wheat flour, Water, Salt, Cane Sugar, Yeast, Diastatic Malted Barley F…"
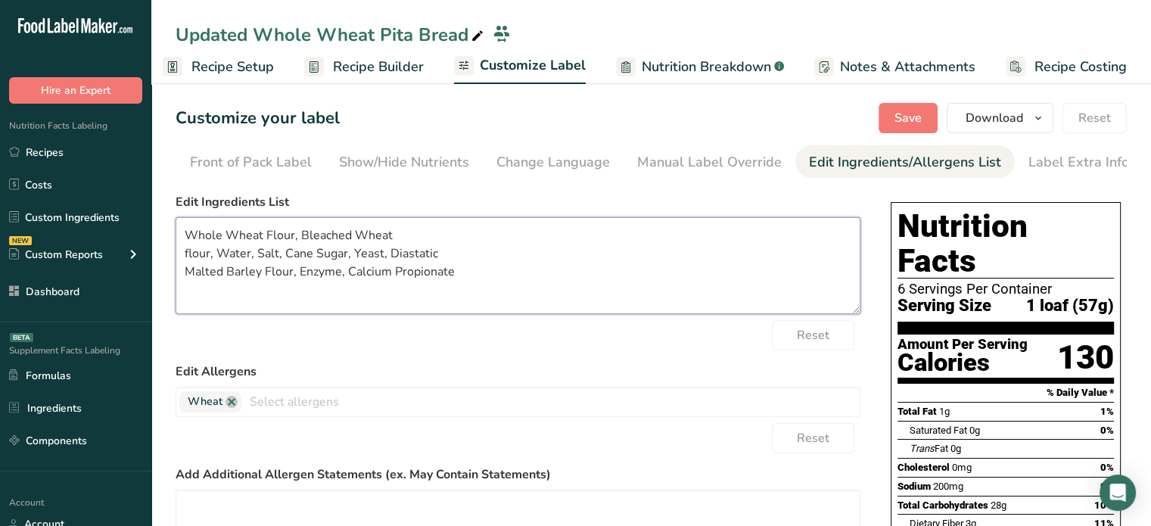
click at [189, 257] on textarea "Whole Wheat Flour, Bleached Wheat flour, Water, Salt, Cane Sugar, Yeast, Diasta…" at bounding box center [518, 265] width 685 height 97
click at [622, 269] on textarea "Whole Wheat Flour, Bleached Wheat Flour, Water, Salt, Cane Sugar, Yeast, Diasta…" at bounding box center [518, 265] width 685 height 97
type textarea "Whole Wheat Flour, Bleached Wheat Flour, Water, Salt, Cane Sugar, Yeast, Diasta…"
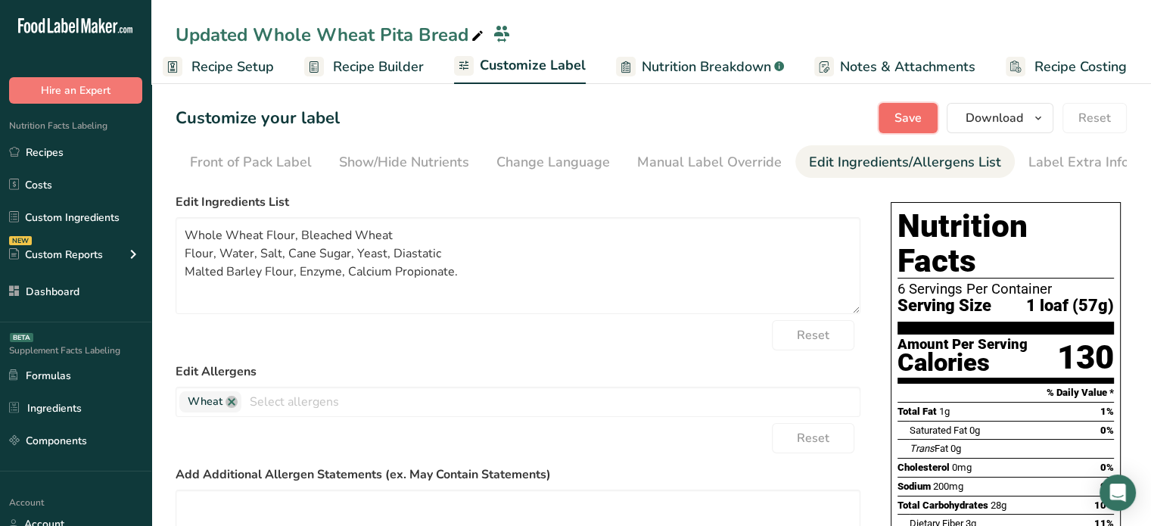
click at [888, 114] on button "Save" at bounding box center [908, 118] width 59 height 30
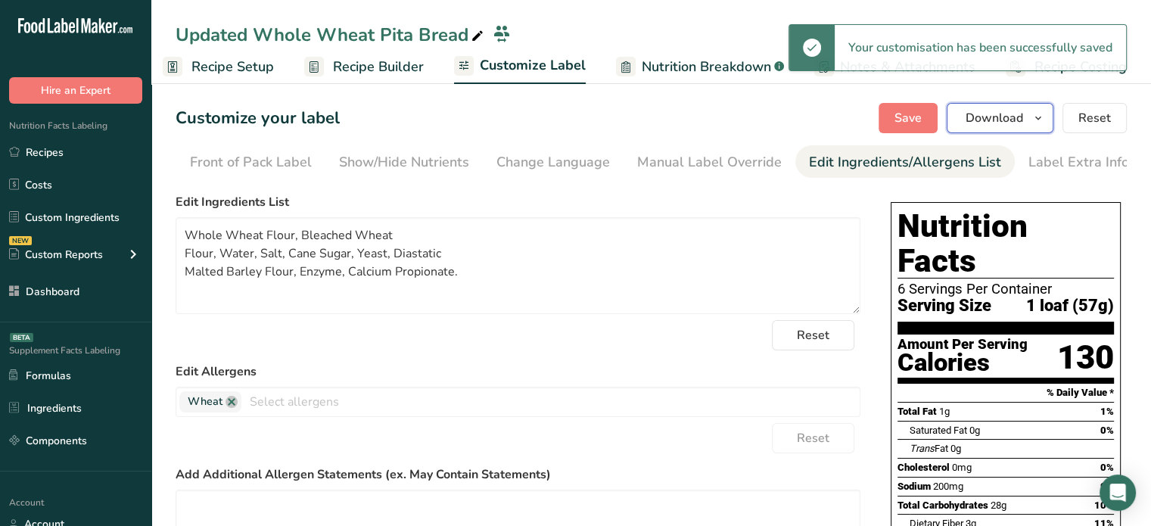
click at [996, 115] on span "Download" at bounding box center [995, 118] width 58 height 18
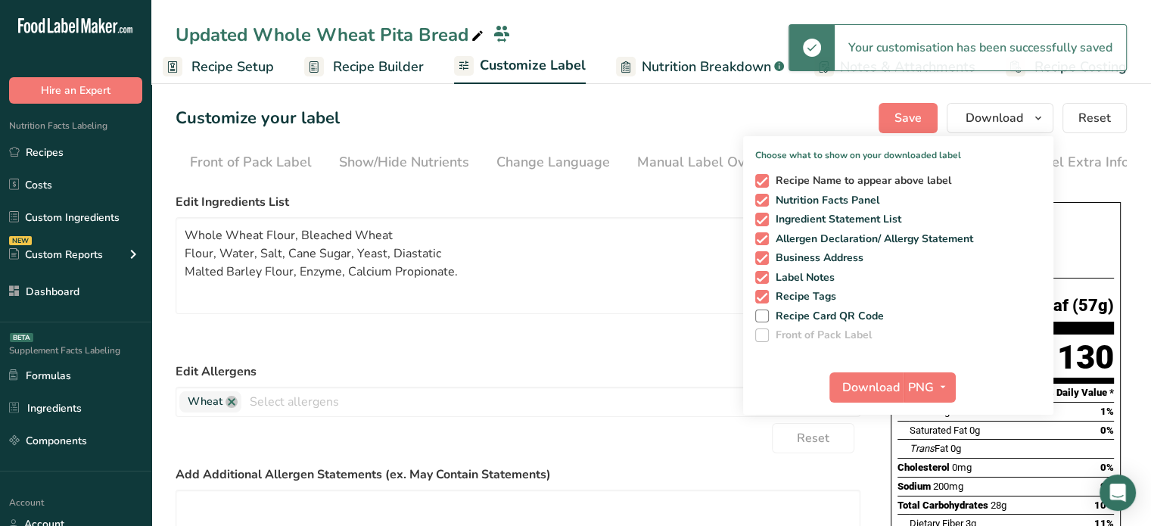
click at [889, 185] on span "Recipe Name to appear above label" at bounding box center [860, 181] width 183 height 14
click at [765, 185] on input "Recipe Name to appear above label" at bounding box center [760, 181] width 10 height 10
checkbox input "false"
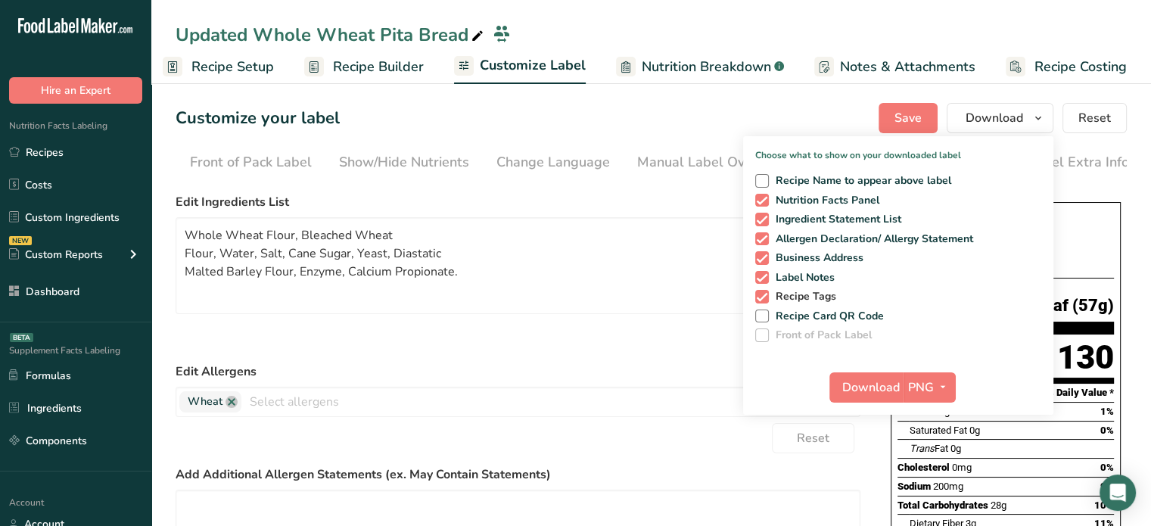
click at [821, 296] on span "Recipe Tags" at bounding box center [803, 297] width 68 height 14
click at [765, 296] on input "Recipe Tags" at bounding box center [760, 296] width 10 height 10
checkbox input "false"
click at [914, 372] on button "PNG" at bounding box center [930, 387] width 52 height 30
click at [930, 502] on link "PDF" at bounding box center [932, 493] width 48 height 25
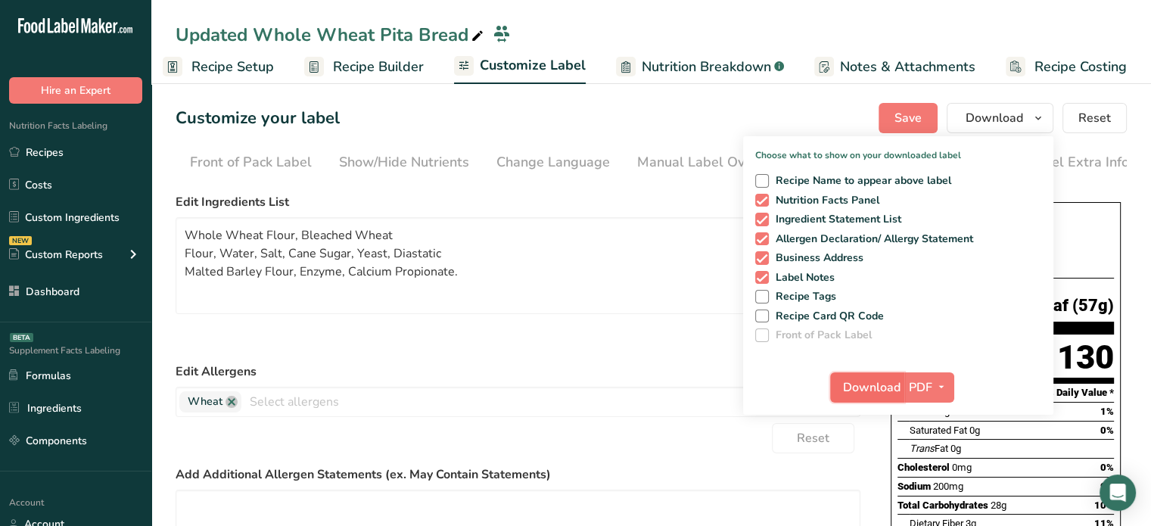
click at [878, 385] on span "Download" at bounding box center [872, 387] width 58 height 18
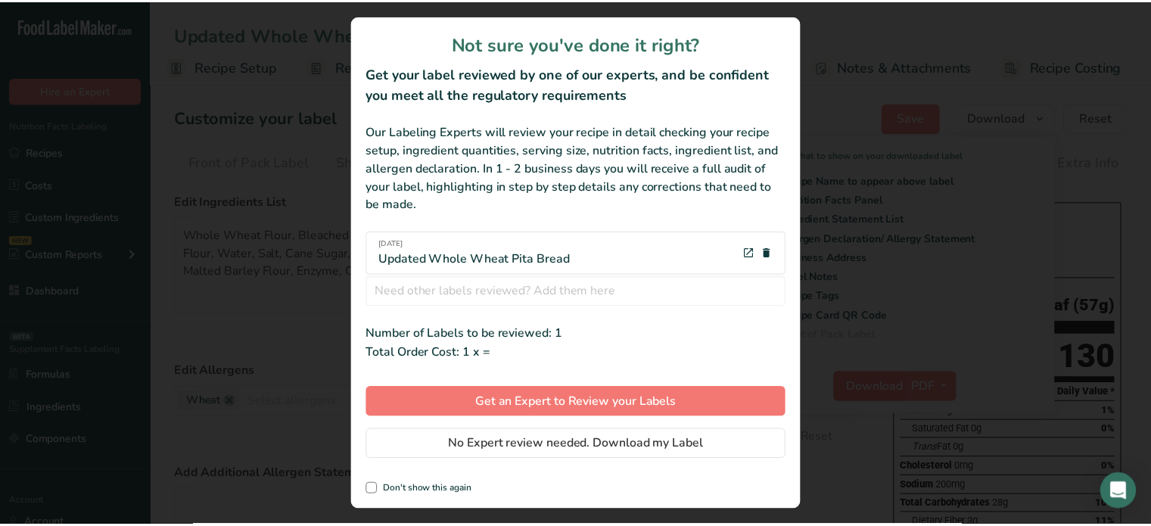
scroll to position [0, 2]
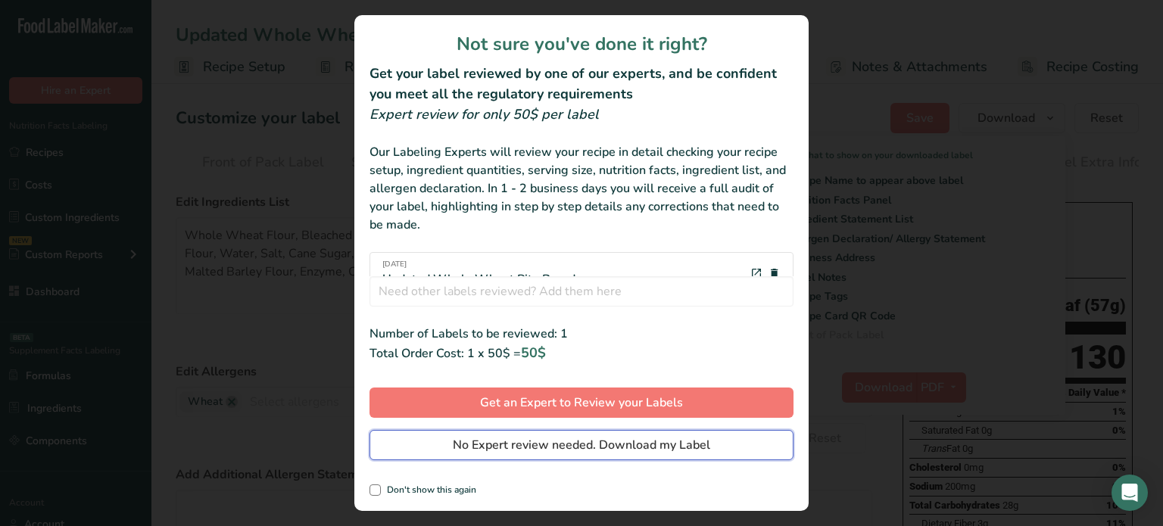
click at [717, 441] on button "No Expert review needed. Download my Label" at bounding box center [581, 445] width 424 height 30
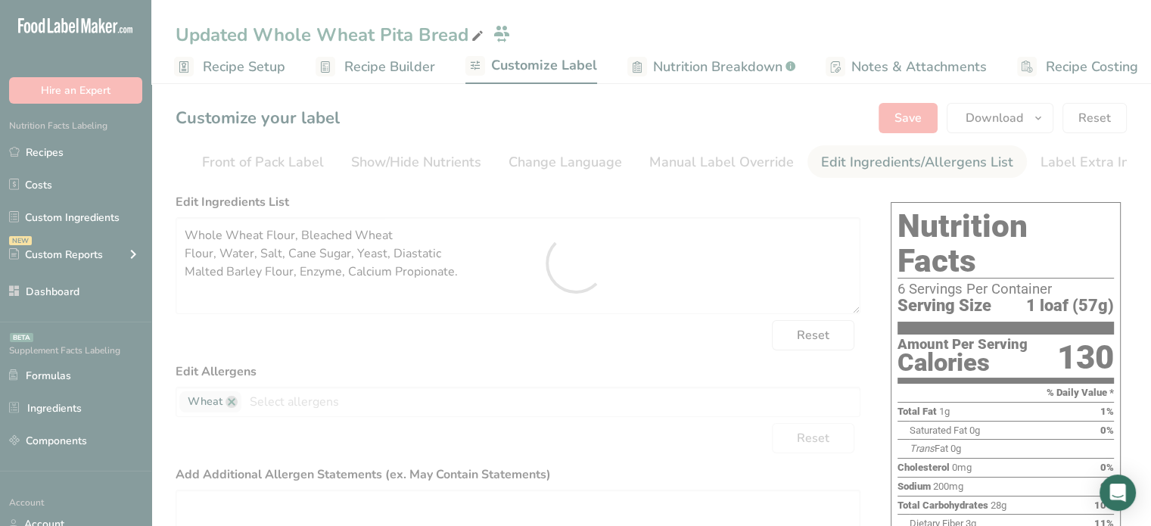
scroll to position [0, 0]
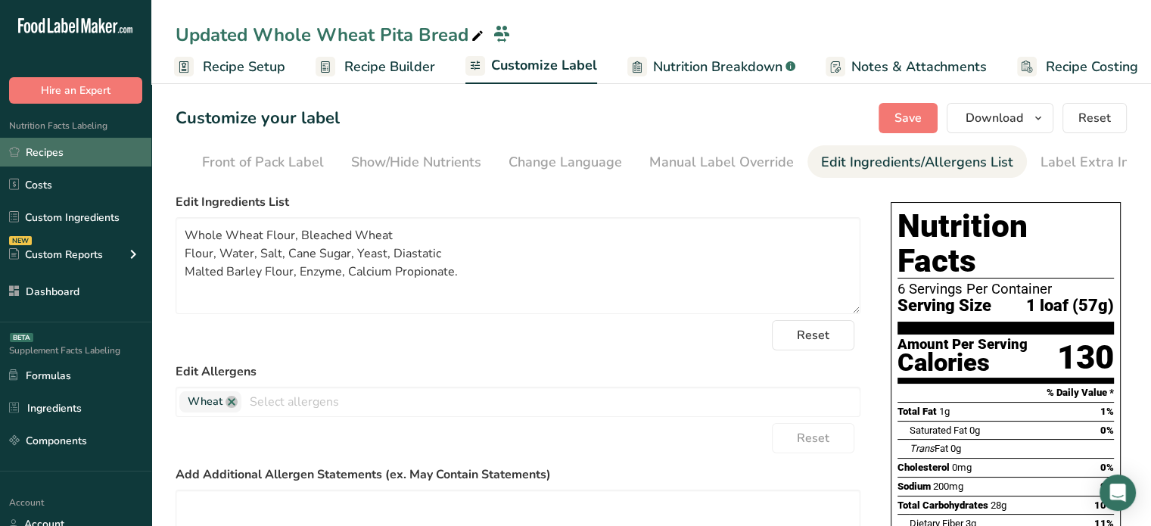
click at [125, 157] on link "Recipes" at bounding box center [75, 152] width 151 height 29
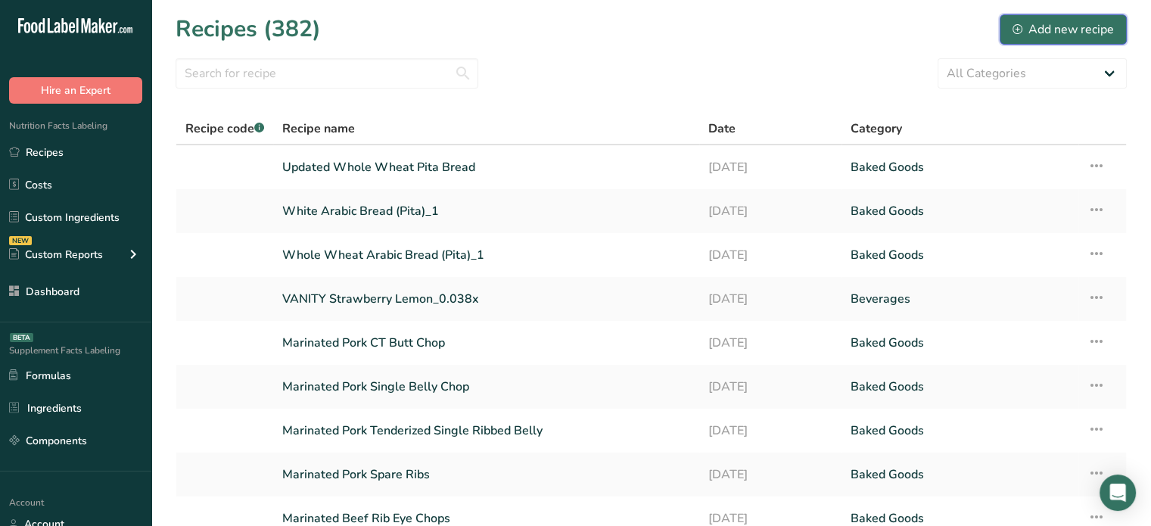
click at [1081, 26] on div "Add new recipe" at bounding box center [1063, 29] width 101 height 18
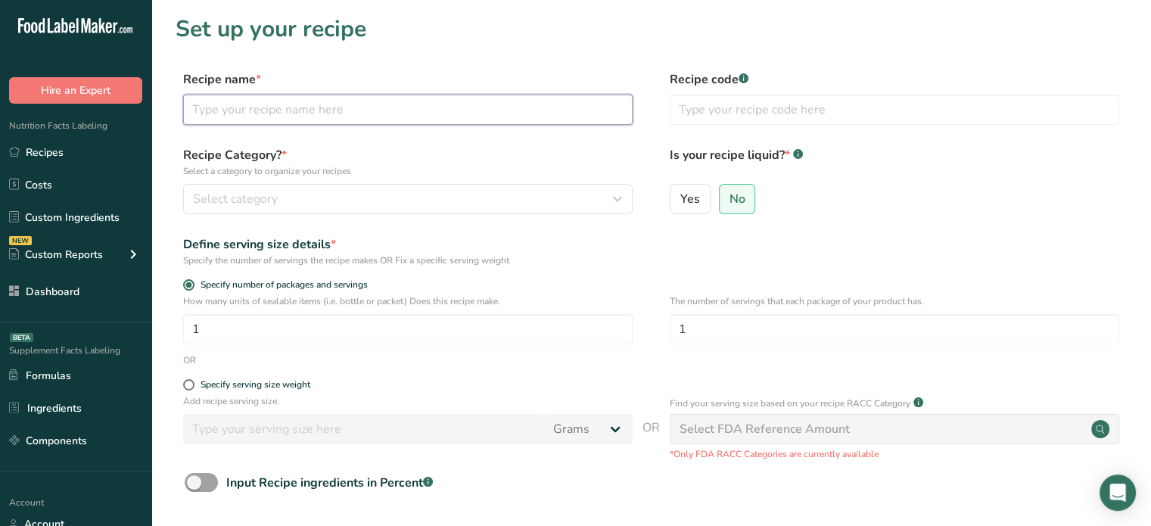
click at [472, 98] on input "text" at bounding box center [408, 110] width 450 height 30
type input "Final Updated White Pita"
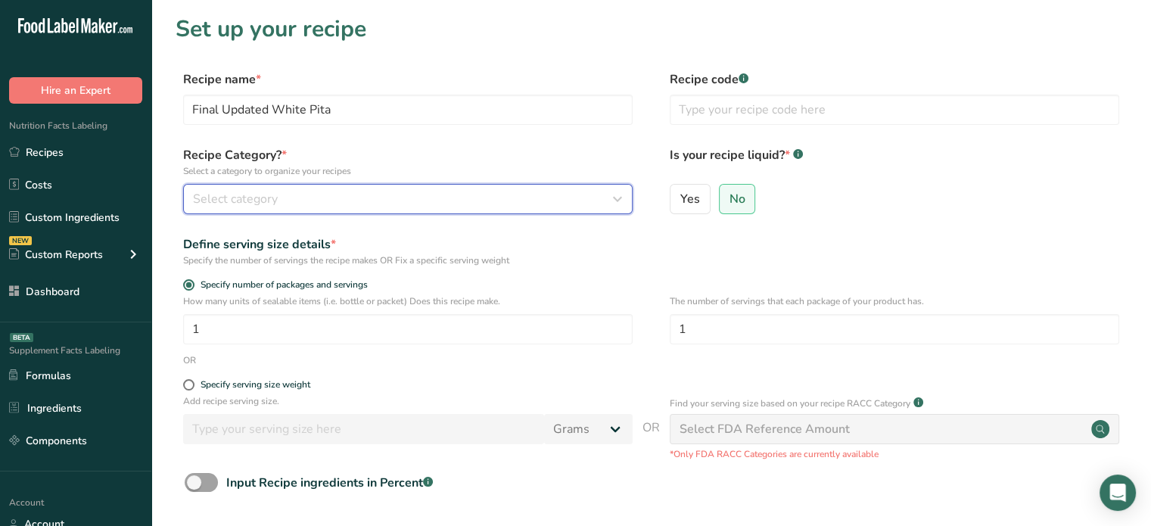
click at [420, 201] on div "Select category" at bounding box center [403, 199] width 421 height 18
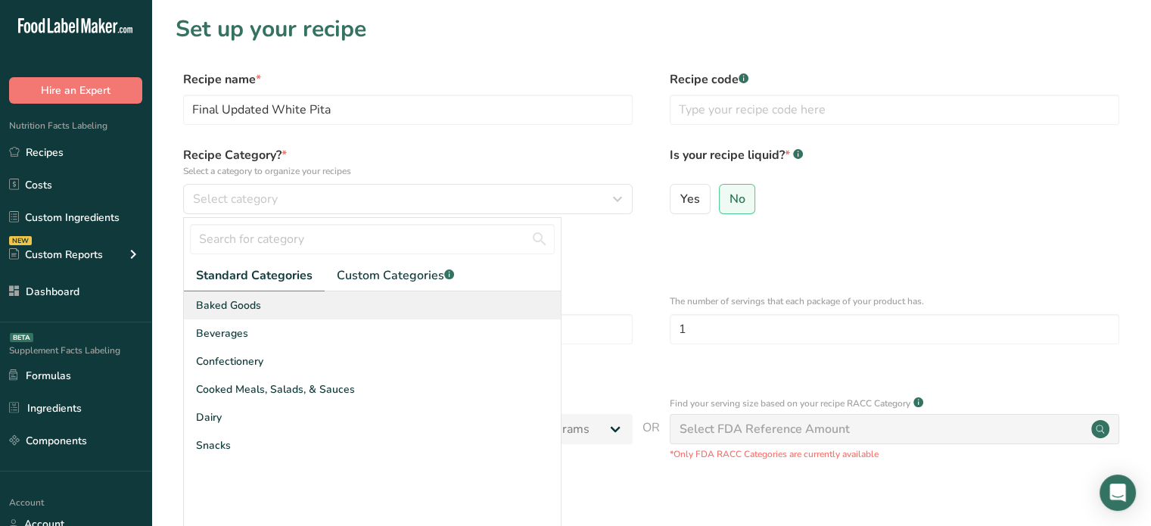
click at [383, 303] on div "Baked Goods" at bounding box center [372, 305] width 377 height 28
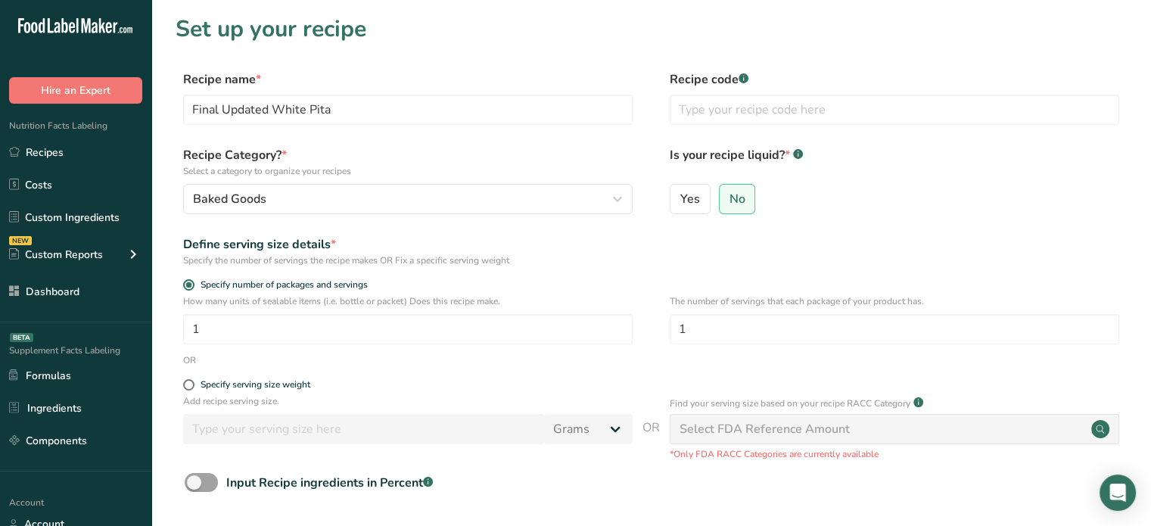
scroll to position [154, 0]
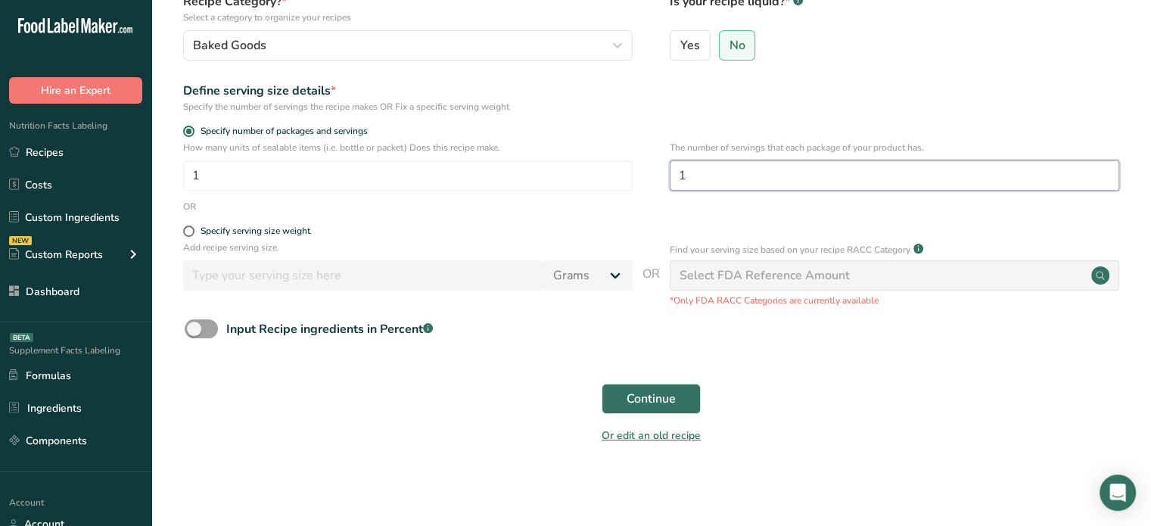
drag, startPoint x: 713, startPoint y: 182, endPoint x: 684, endPoint y: 182, distance: 28.8
click at [684, 182] on input "1" at bounding box center [895, 175] width 450 height 30
type input "6"
click at [672, 403] on span "Continue" at bounding box center [651, 399] width 49 height 18
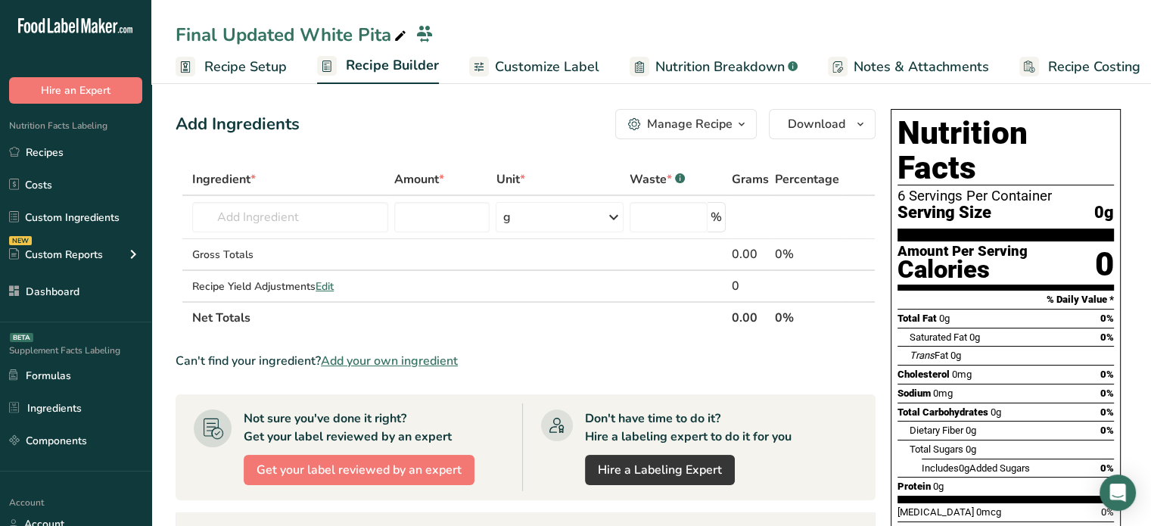
click at [491, 69] on link "Customize Label" at bounding box center [534, 67] width 130 height 34
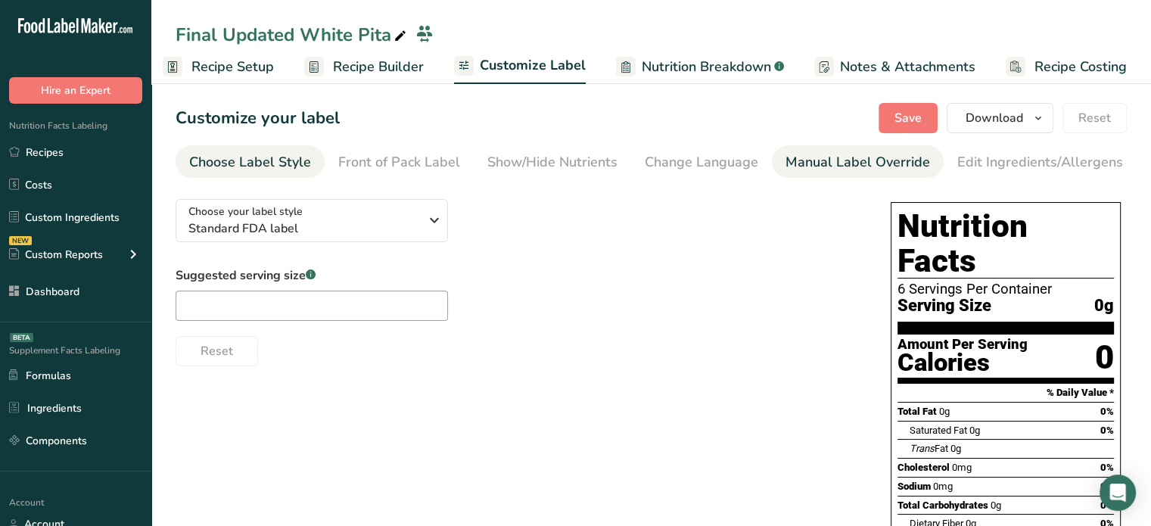
click at [833, 154] on div "Manual Label Override" at bounding box center [858, 162] width 145 height 20
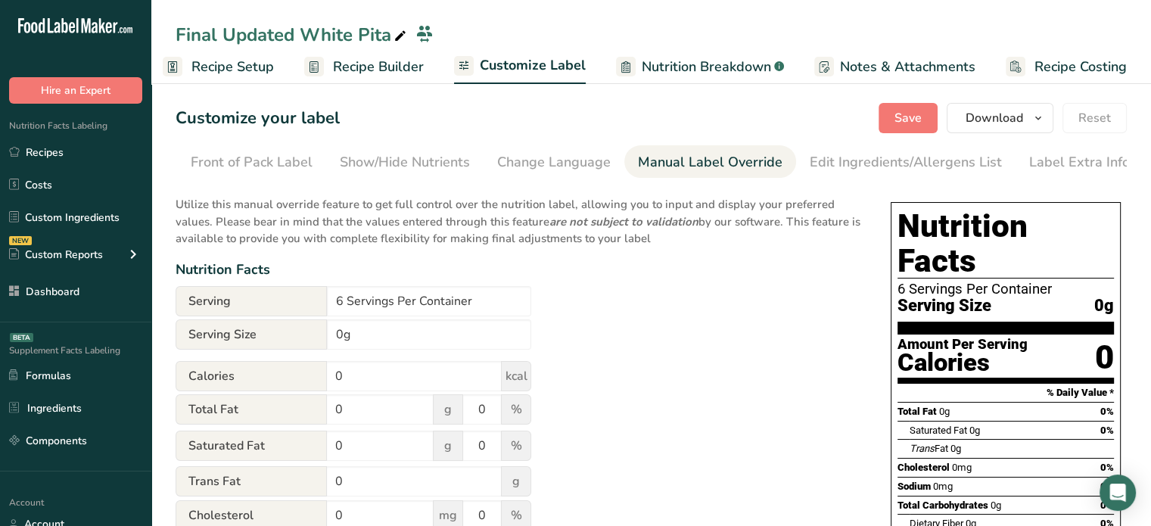
scroll to position [0, 148]
click at [338, 338] on input "0g" at bounding box center [429, 334] width 204 height 30
type input "56g"
click at [381, 384] on input "0" at bounding box center [414, 376] width 175 height 30
type input "140"
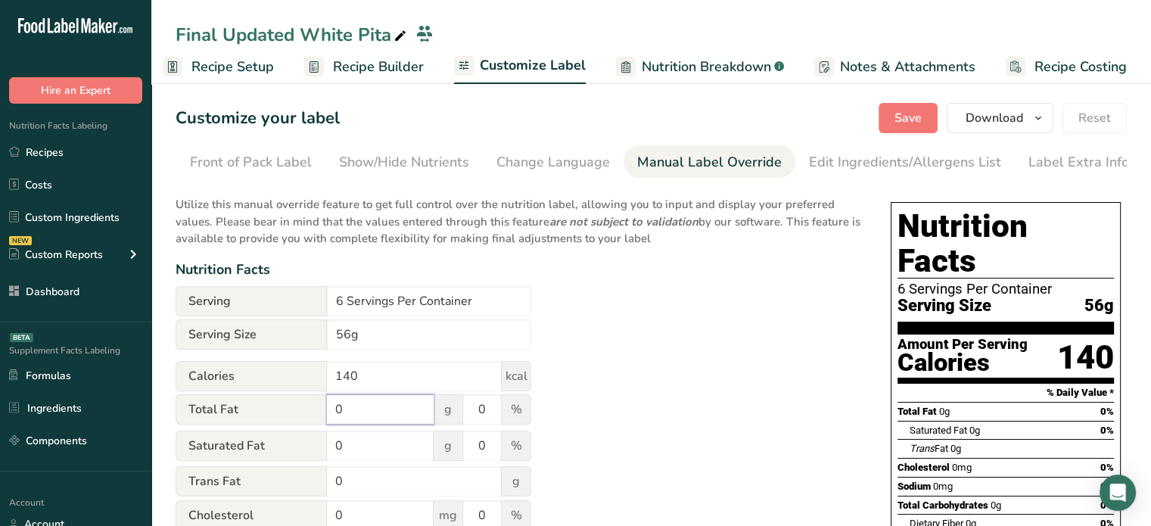
click at [393, 414] on input "0" at bounding box center [380, 409] width 107 height 30
type input "1"
drag, startPoint x: 490, startPoint y: 422, endPoint x: 480, endPoint y: 422, distance: 9.8
click at [480, 422] on input "0" at bounding box center [482, 409] width 38 height 30
type input "1"
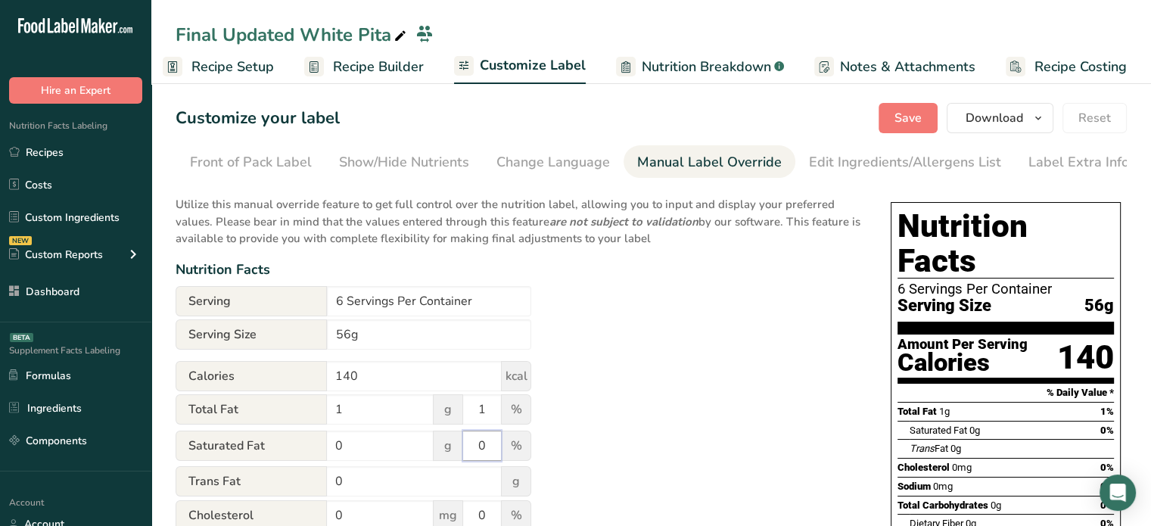
drag, startPoint x: 491, startPoint y: 451, endPoint x: 478, endPoint y: 451, distance: 12.9
click at [478, 451] on input "0" at bounding box center [482, 446] width 38 height 30
type input "1"
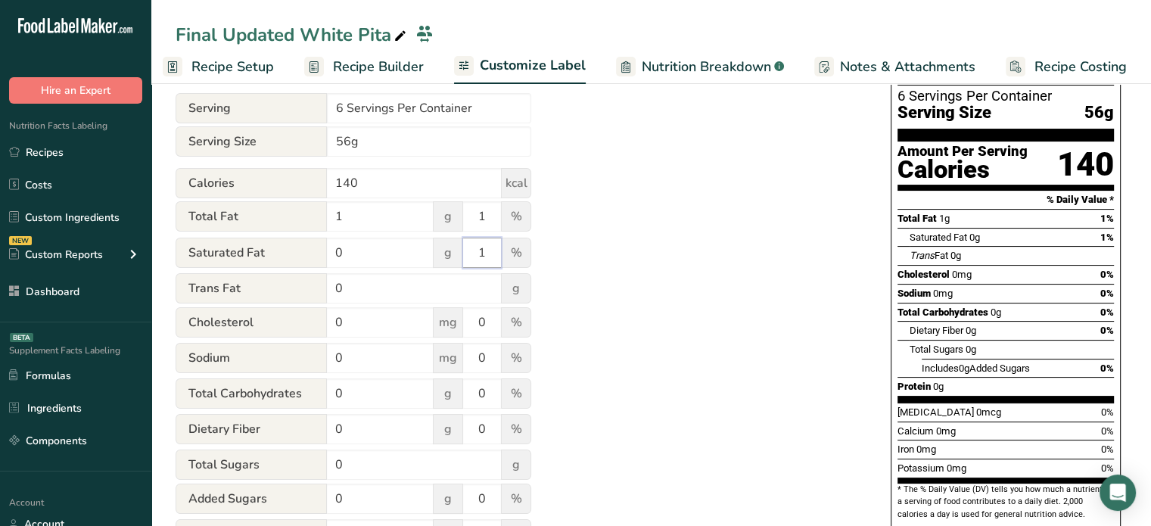
scroll to position [197, 0]
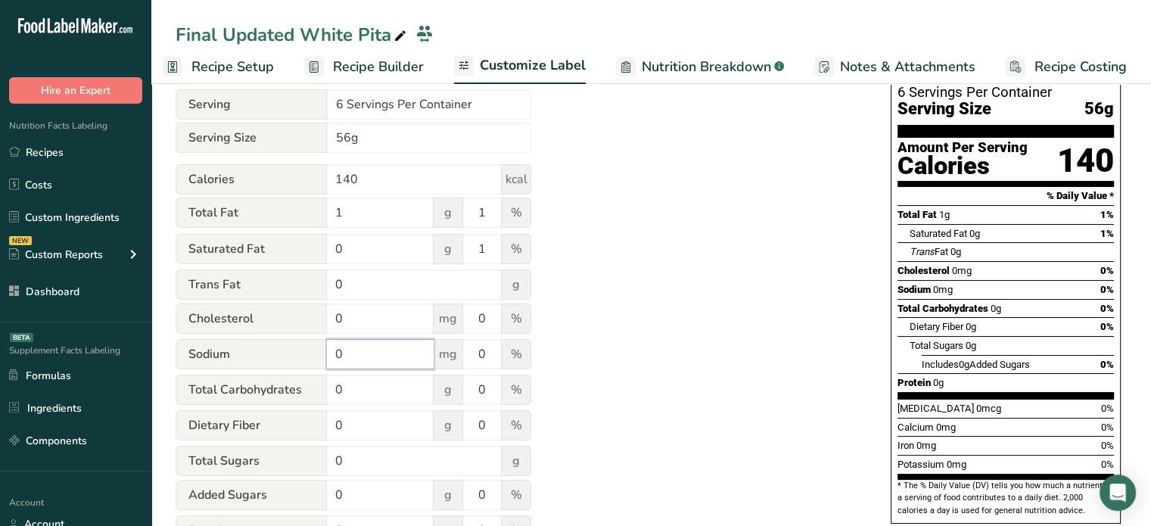
drag, startPoint x: 380, startPoint y: 366, endPoint x: 333, endPoint y: 363, distance: 47.0
click at [333, 363] on input "0" at bounding box center [380, 354] width 107 height 30
type input "210"
click at [487, 356] on input "0" at bounding box center [482, 354] width 38 height 30
drag, startPoint x: 487, startPoint y: 356, endPoint x: 478, endPoint y: 357, distance: 8.4
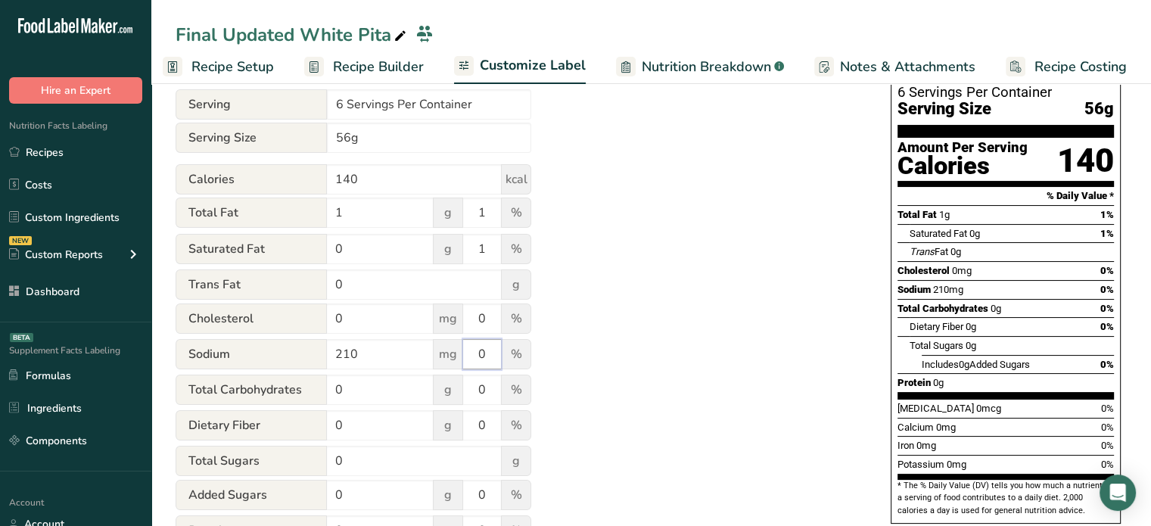
click at [478, 357] on input "0" at bounding box center [482, 354] width 38 height 30
type input "9"
click at [388, 396] on input "0" at bounding box center [380, 390] width 107 height 30
type input "27"
click at [500, 394] on input "0" at bounding box center [482, 390] width 38 height 30
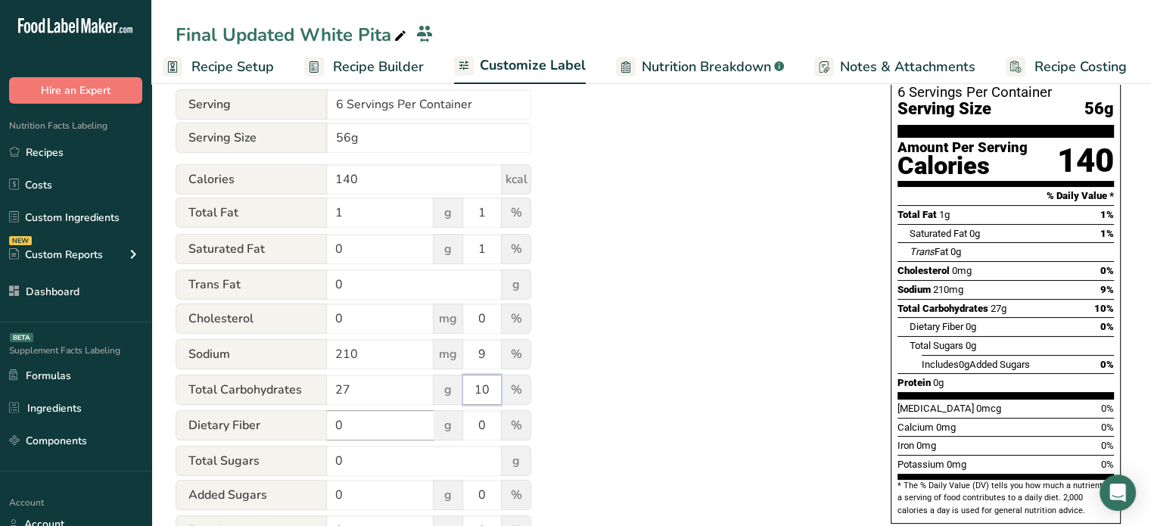
type input "10"
click at [404, 429] on input "0" at bounding box center [380, 425] width 107 height 30
type input "1"
drag, startPoint x: 496, startPoint y: 433, endPoint x: 478, endPoint y: 433, distance: 17.4
click at [478, 433] on input "0" at bounding box center [482, 425] width 38 height 30
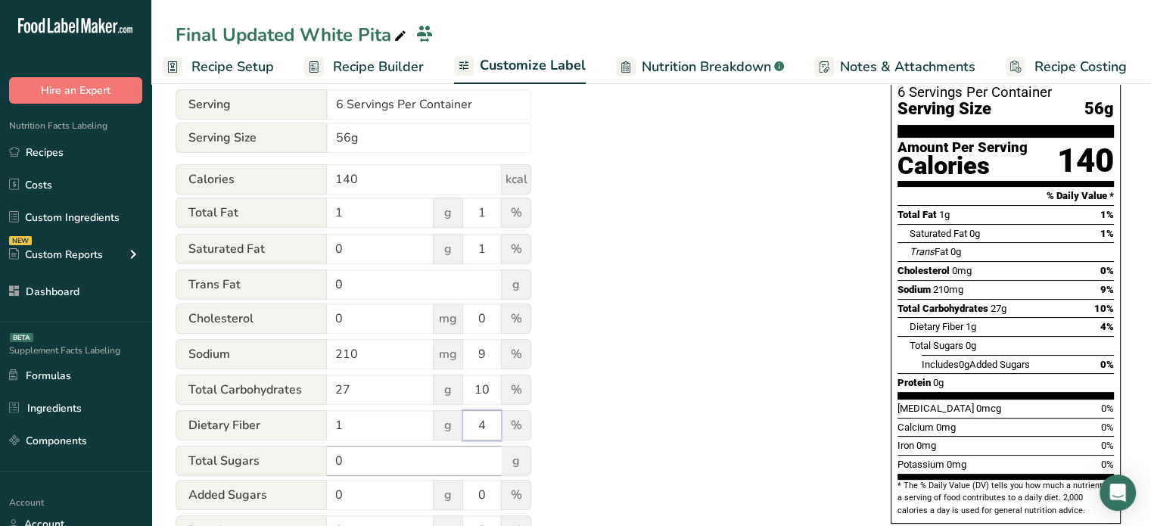
type input "4"
click at [350, 476] on input "0" at bounding box center [414, 461] width 175 height 30
type input "1"
click at [385, 497] on input "0" at bounding box center [380, 495] width 107 height 30
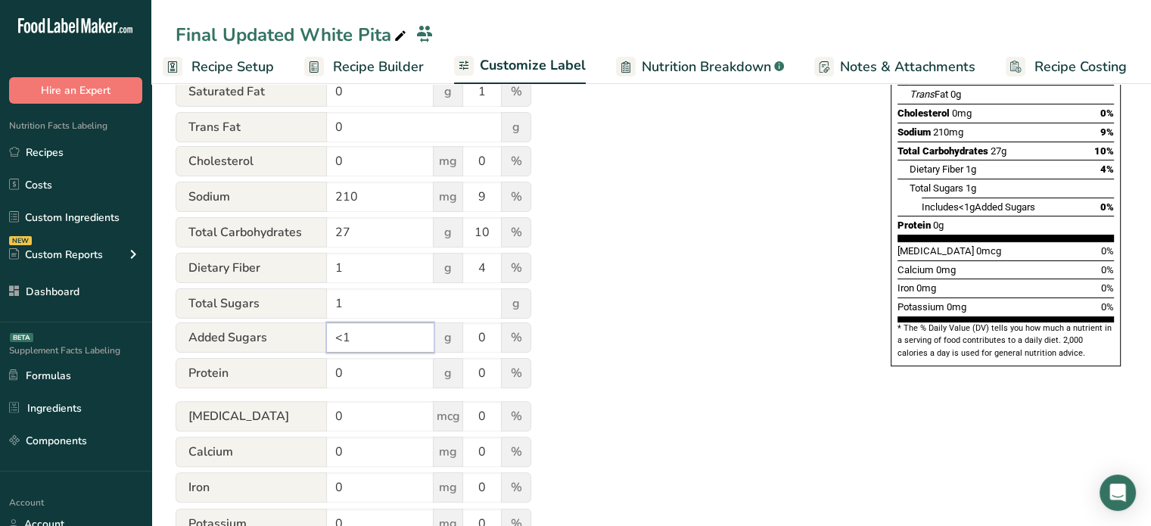
scroll to position [308, 0]
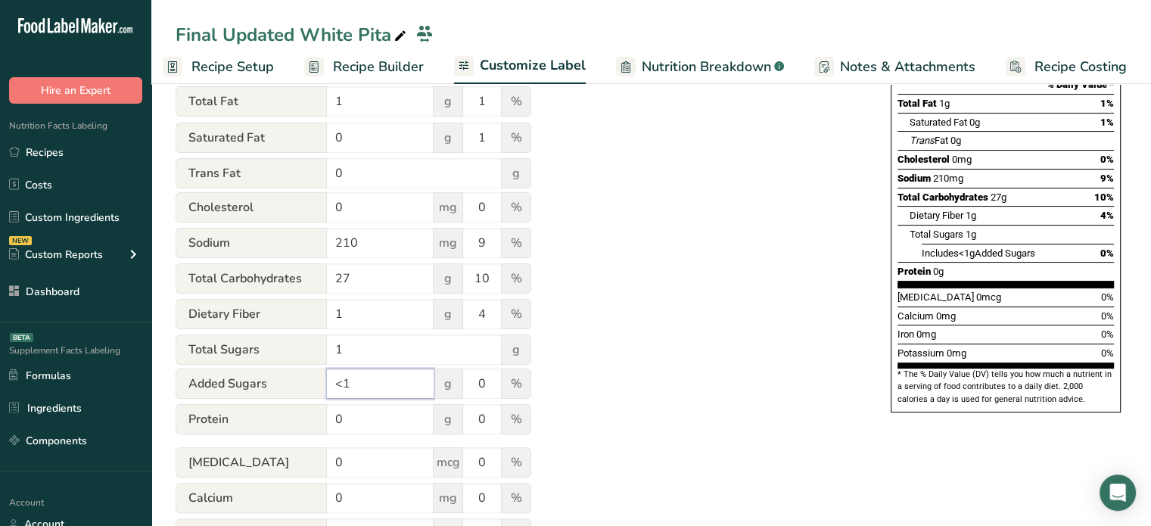
type input "<1"
drag, startPoint x: 490, startPoint y: 390, endPoint x: 473, endPoint y: 390, distance: 16.7
click at [473, 390] on input "0" at bounding box center [482, 384] width 38 height 30
type input "1"
drag, startPoint x: 390, startPoint y: 424, endPoint x: 334, endPoint y: 426, distance: 56.1
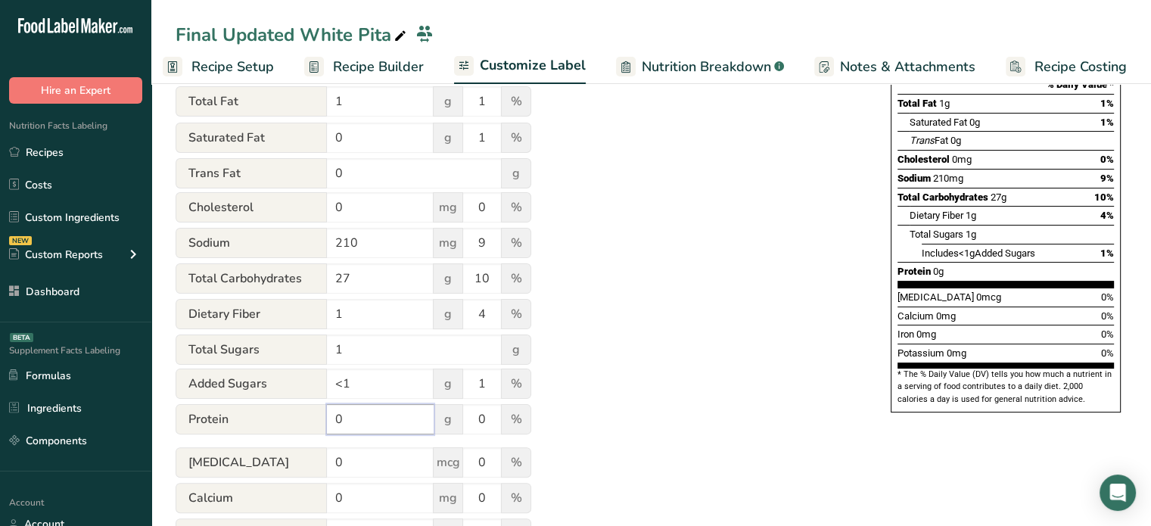
click at [334, 426] on input "0" at bounding box center [380, 419] width 107 height 30
type input "4"
click at [391, 471] on input "0" at bounding box center [380, 462] width 107 height 30
click at [384, 512] on input "0" at bounding box center [380, 498] width 107 height 30
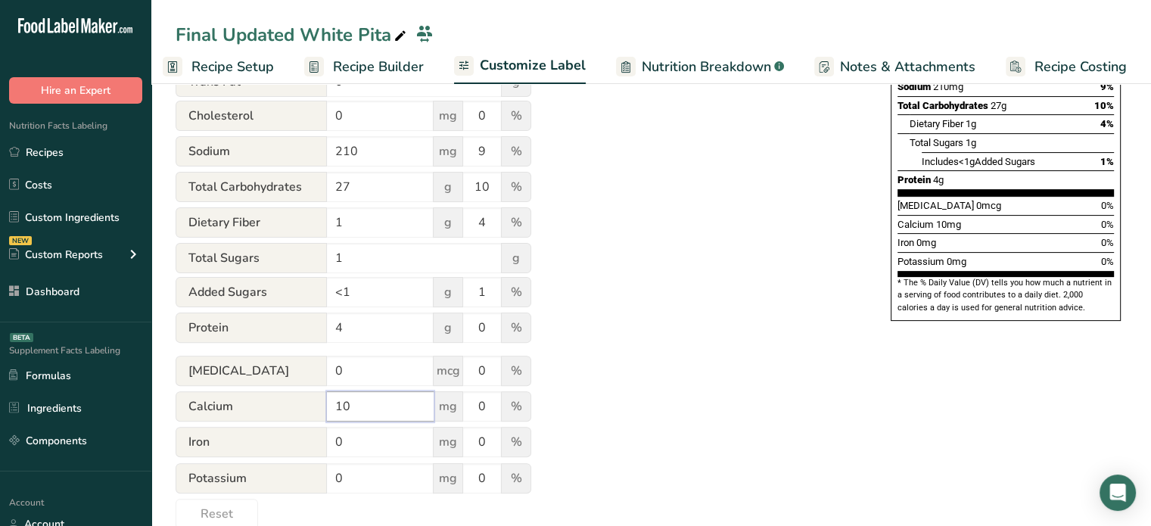
scroll to position [412, 0]
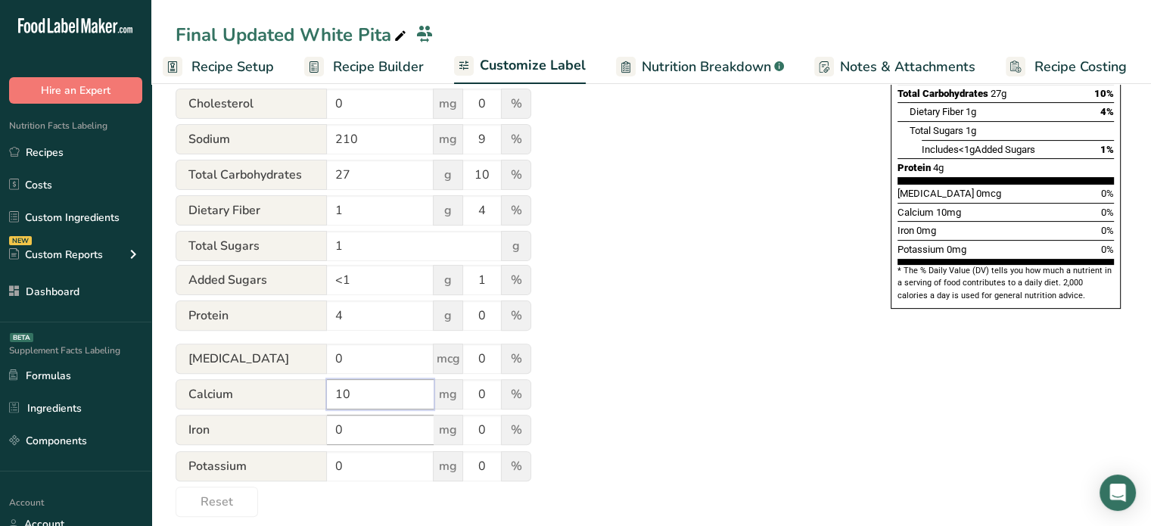
type input "10"
click at [375, 437] on input "0" at bounding box center [380, 430] width 107 height 30
type input "1.8"
click at [375, 462] on input "0" at bounding box center [380, 466] width 107 height 30
type input "60"
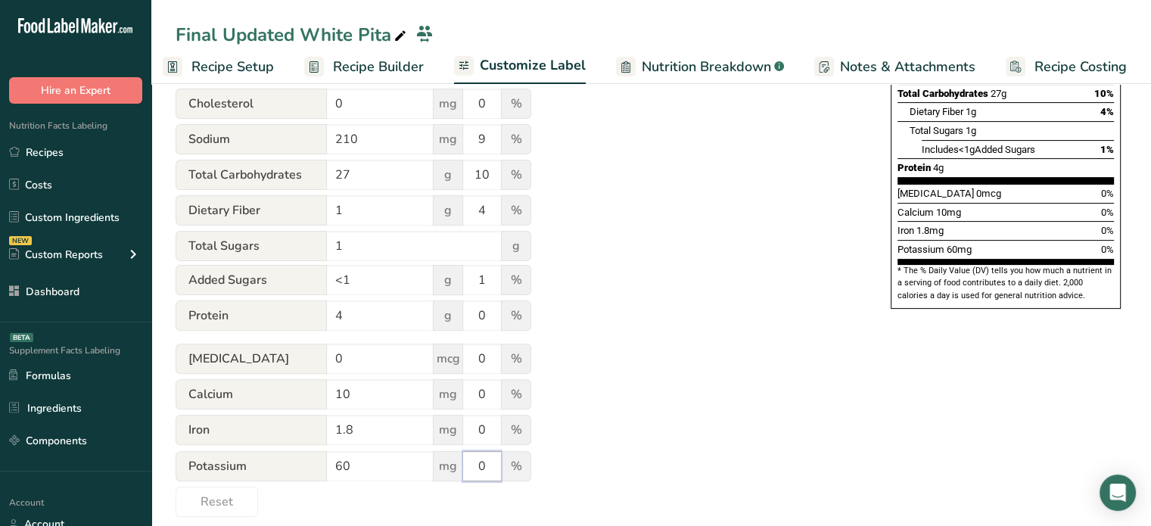
click at [481, 472] on input "0" at bounding box center [482, 466] width 38 height 30
type input "2"
drag, startPoint x: 491, startPoint y: 435, endPoint x: 461, endPoint y: 430, distance: 30.7
click at [461, 430] on div "Iron 1.8 mg 0 %" at bounding box center [354, 431] width 356 height 32
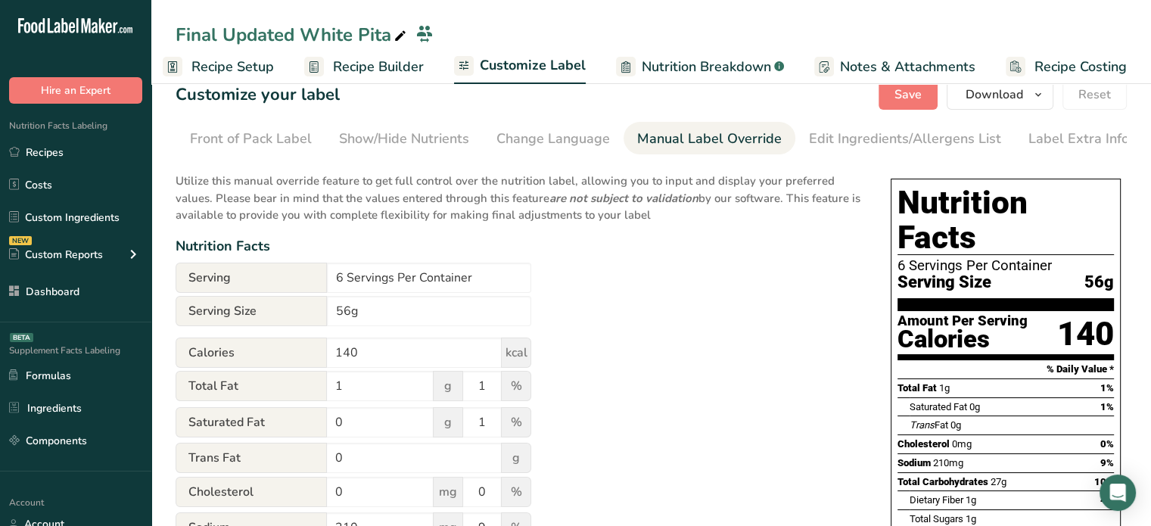
scroll to position [0, 0]
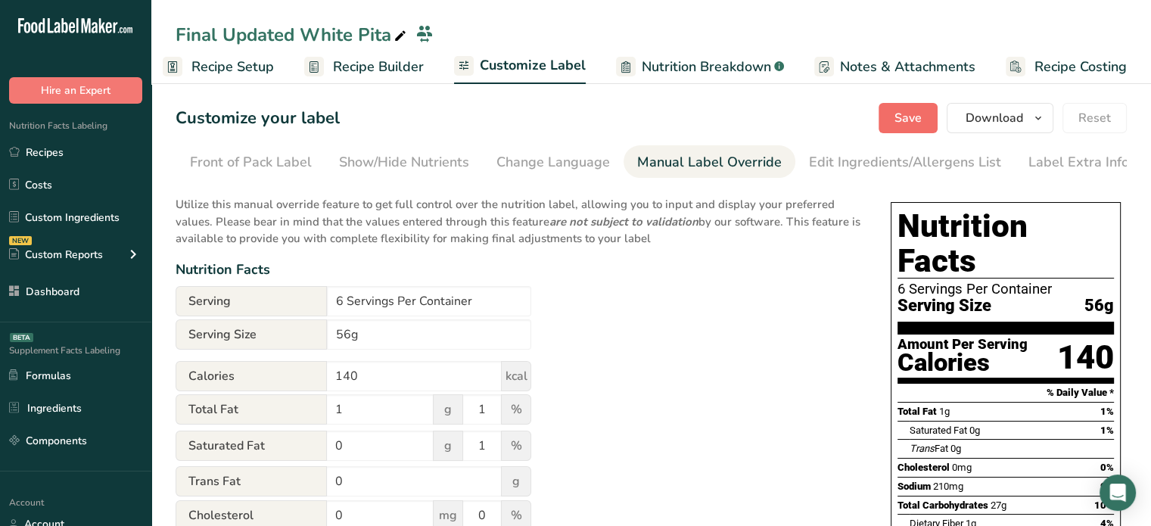
type input "10"
click at [917, 111] on span "Save" at bounding box center [908, 118] width 27 height 18
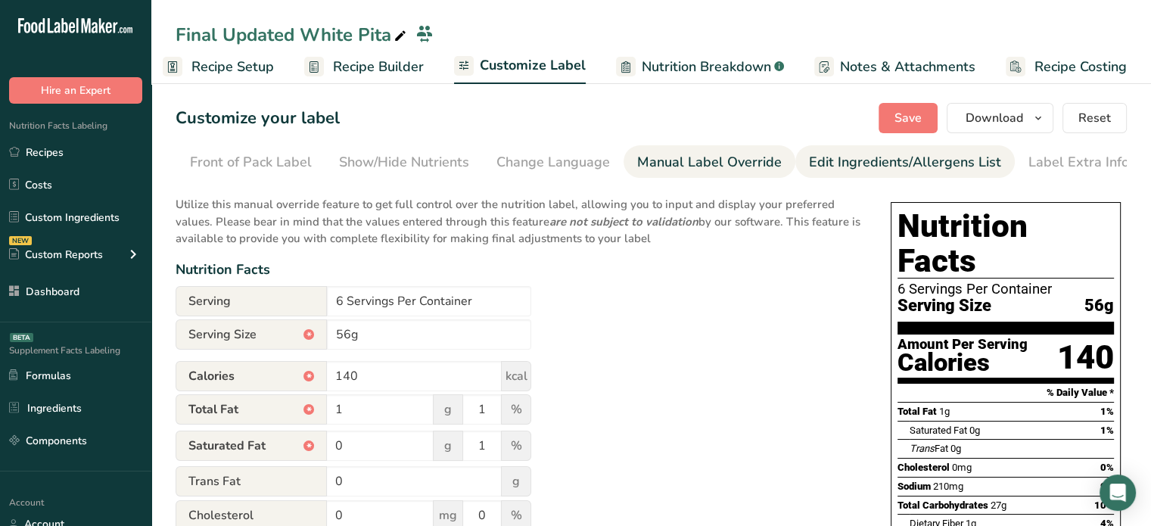
click at [963, 163] on div "Edit Ingredients/Allergens List" at bounding box center [905, 162] width 192 height 20
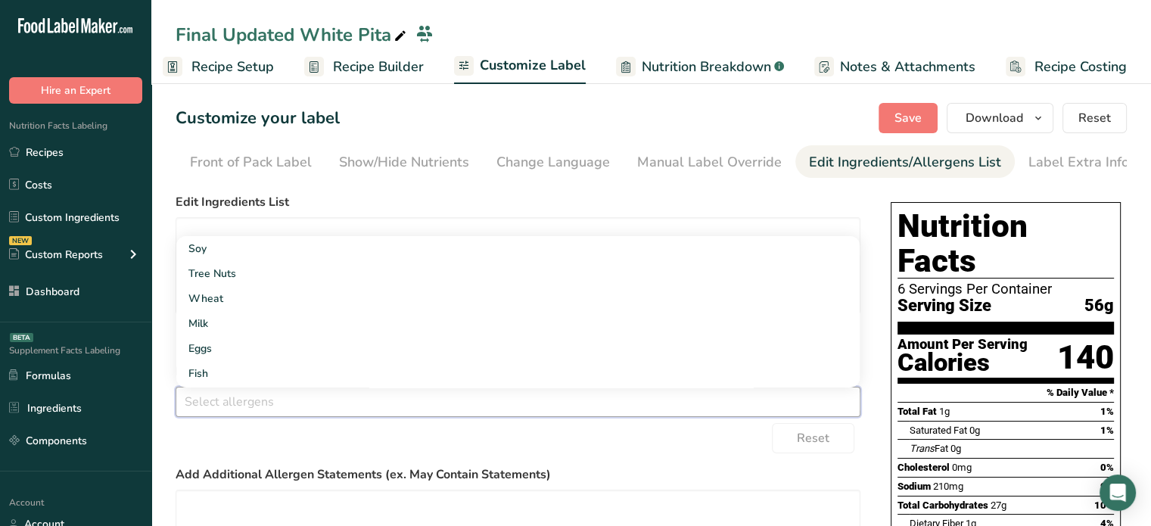
click at [394, 395] on input "text" at bounding box center [517, 401] width 683 height 23
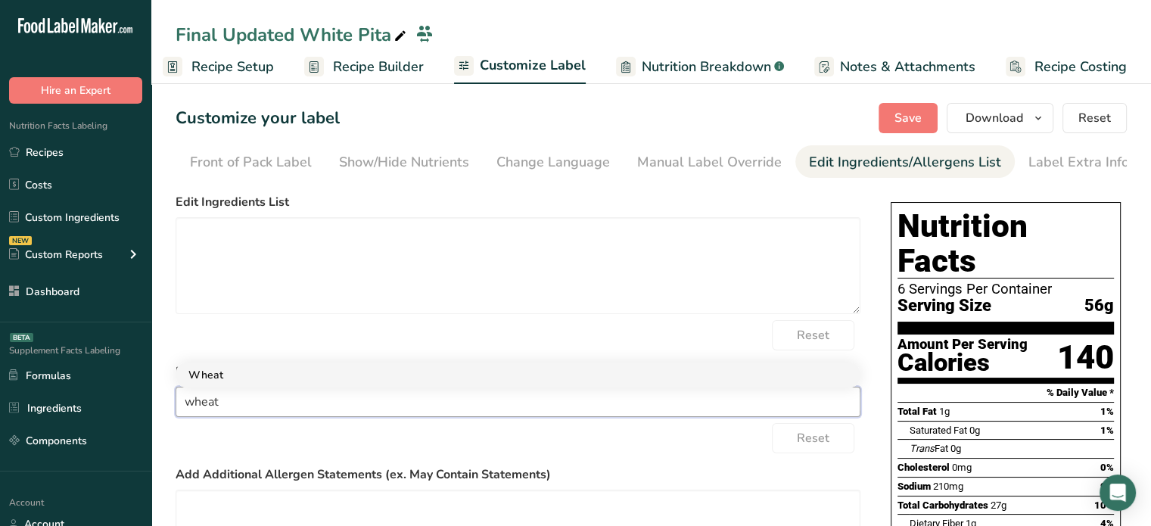
type input "wheat"
click at [392, 378] on link "Wheat" at bounding box center [517, 375] width 683 height 25
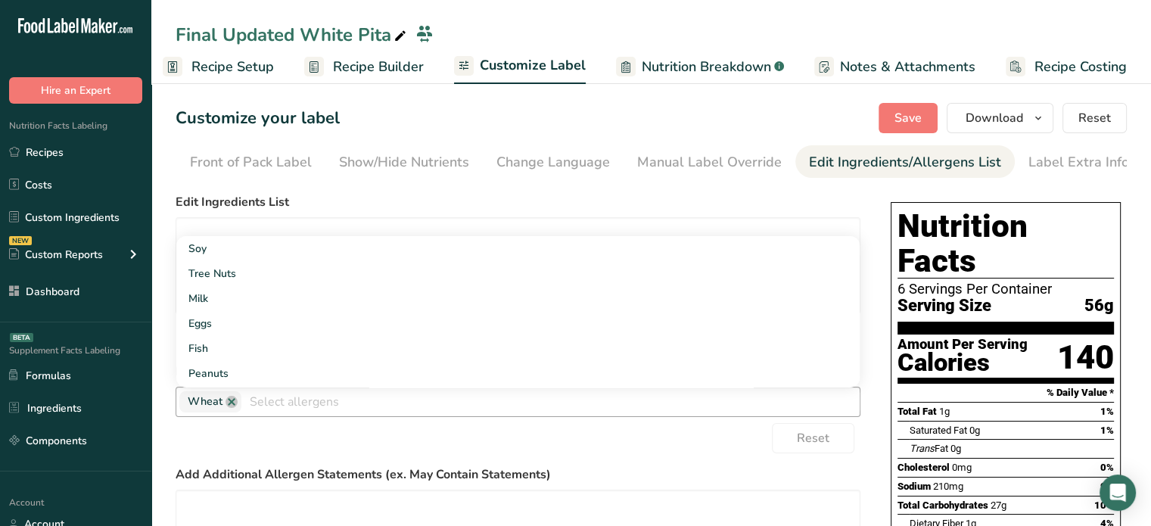
click at [413, 198] on label "Edit Ingredients List" at bounding box center [518, 202] width 685 height 18
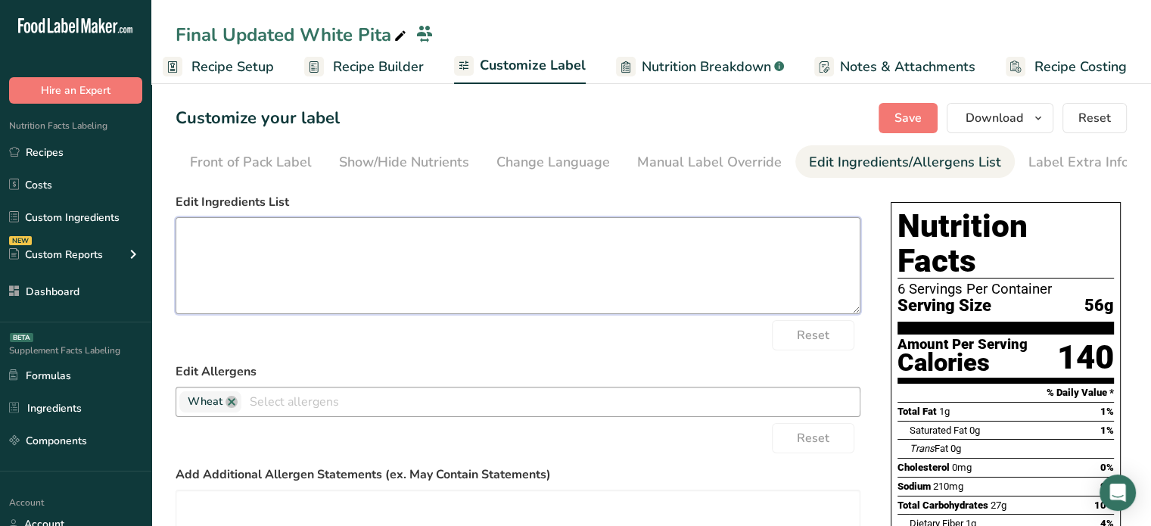
paste textarea "Enriched Wheat Flour (Wheat Flour, Malted Barley Flour, Niacin, Reduced Iron, T…"
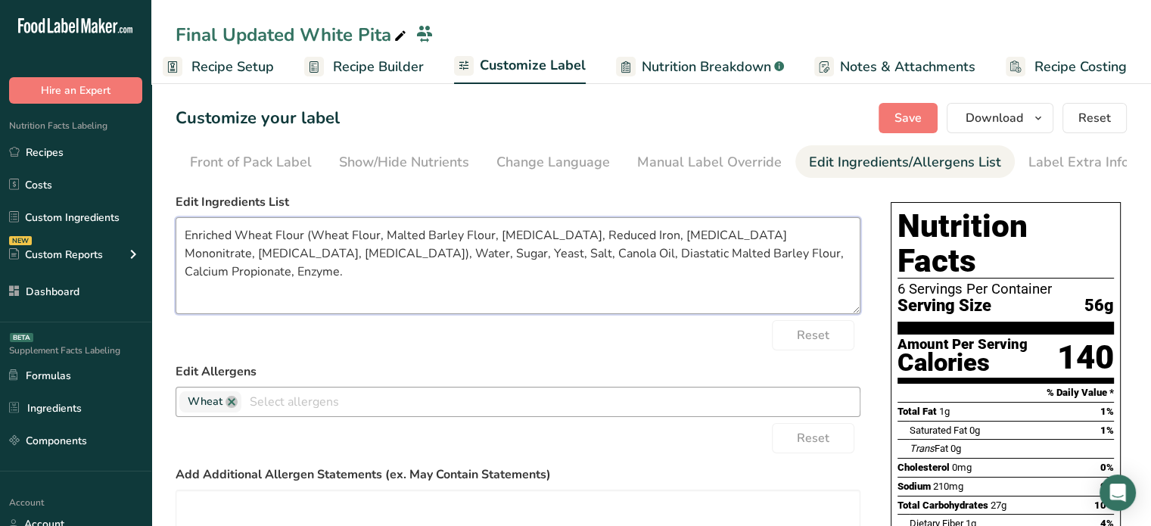
click at [391, 247] on textarea "Enriched Wheat Flour (Wheat Flour, Malted Barley Flour, Niacin, Reduced Iron, T…" at bounding box center [518, 265] width 685 height 97
drag, startPoint x: 308, startPoint y: 233, endPoint x: 216, endPoint y: 263, distance: 96.9
click at [216, 263] on textarea "Enriched Wheat Flour (Wheat Flour, Malted Barley Flour, Niacin, Reduced Iron, T…" at bounding box center [518, 265] width 685 height 97
paste textarea "Flour [Wheat Flour, Malted Barley Flour, Niacin, Reduced Iron, Thiamine Mononit…"
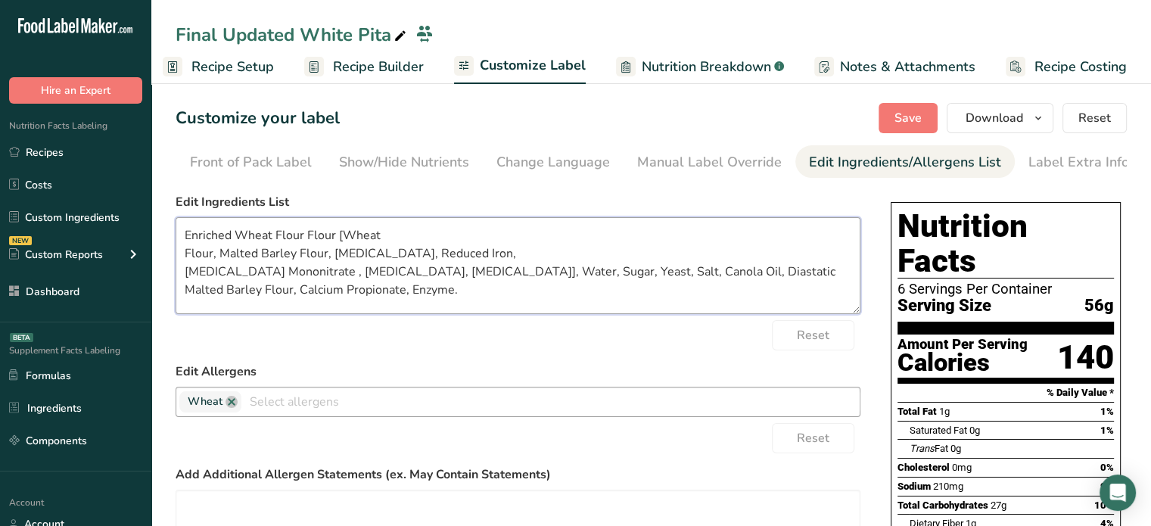
type textarea "Enriched Wheat Flour Flour [Wheat Flour, Malted Barley Flour, Niacin, Reduced I…"
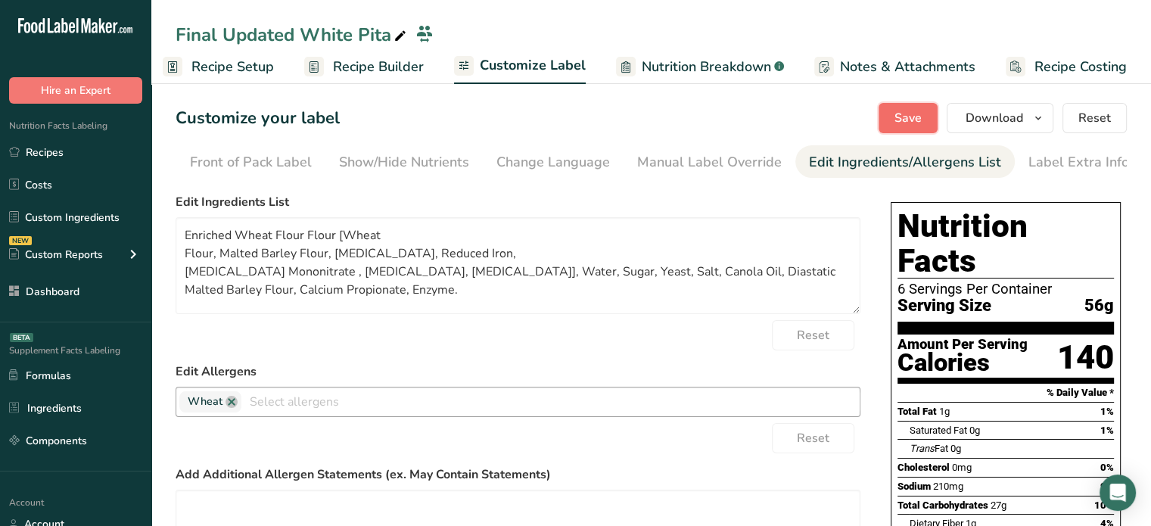
click at [921, 120] on span "Save" at bounding box center [908, 118] width 27 height 18
click at [921, 120] on div "Save Download Choose what to show on your downloaded label Recipe Name to appea…" at bounding box center [1003, 118] width 248 height 30
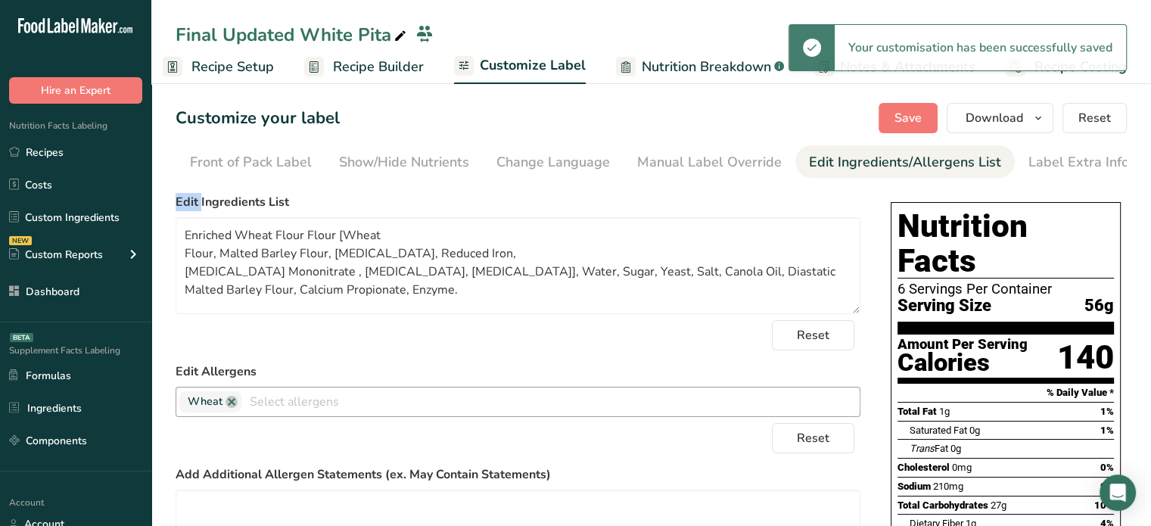
drag, startPoint x: 312, startPoint y: 181, endPoint x: 259, endPoint y: 181, distance: 53.0
click at [259, 181] on section "Customize your label Save Download Choose what to show on your downloaded label…" at bounding box center [651, 472] width 1000 height 786
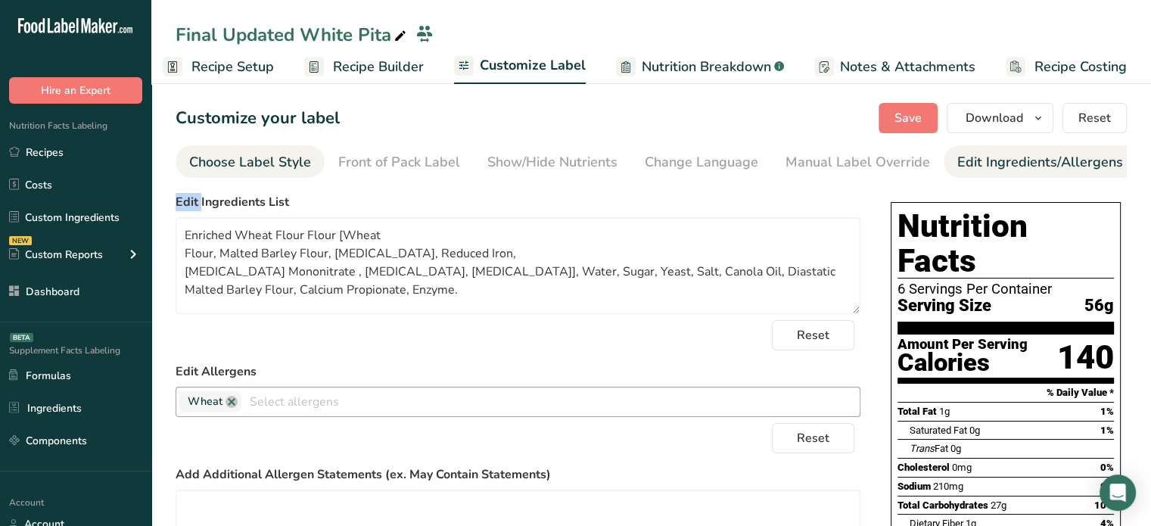
click at [270, 165] on div "Choose Label Style" at bounding box center [250, 162] width 122 height 20
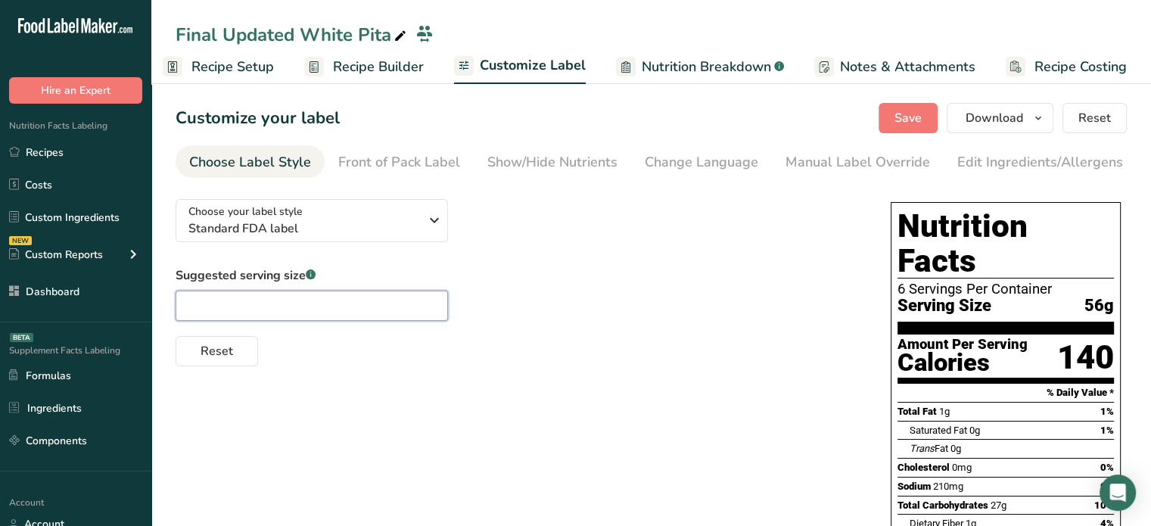
click at [291, 310] on input "text" at bounding box center [312, 306] width 272 height 30
type input "1 loaf"
click at [905, 111] on span "Save" at bounding box center [908, 118] width 27 height 18
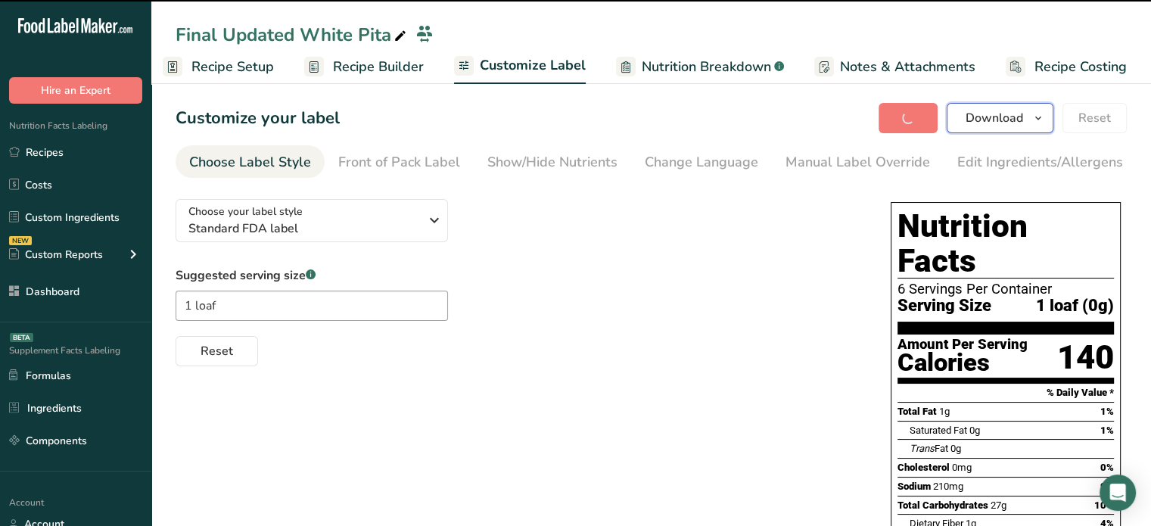
click at [978, 120] on span "Download" at bounding box center [995, 118] width 58 height 18
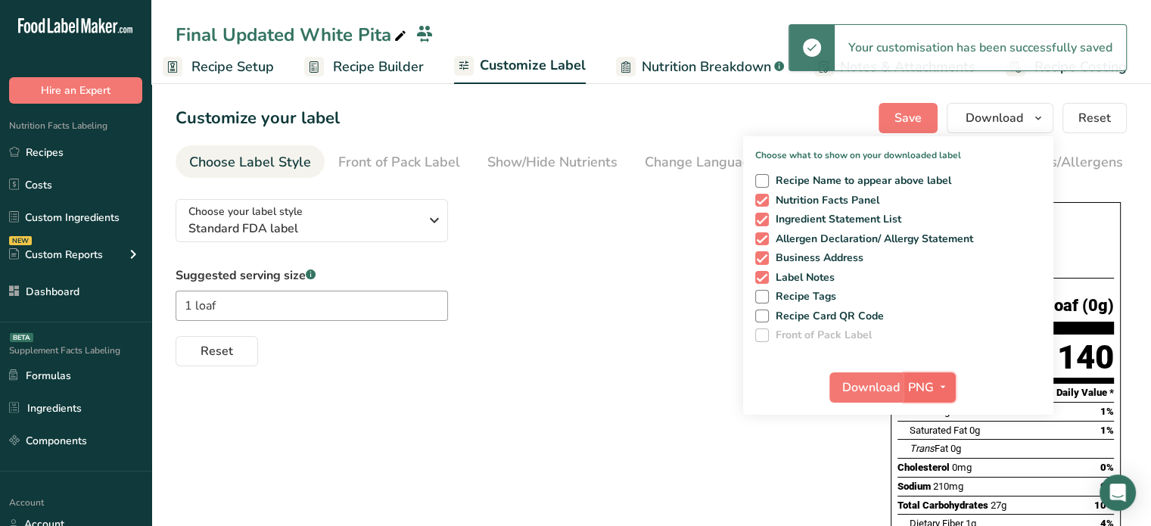
click at [926, 382] on span "PNG" at bounding box center [921, 387] width 26 height 18
click at [929, 489] on link "PDF" at bounding box center [932, 493] width 48 height 25
click at [891, 396] on span "Download" at bounding box center [872, 387] width 58 height 18
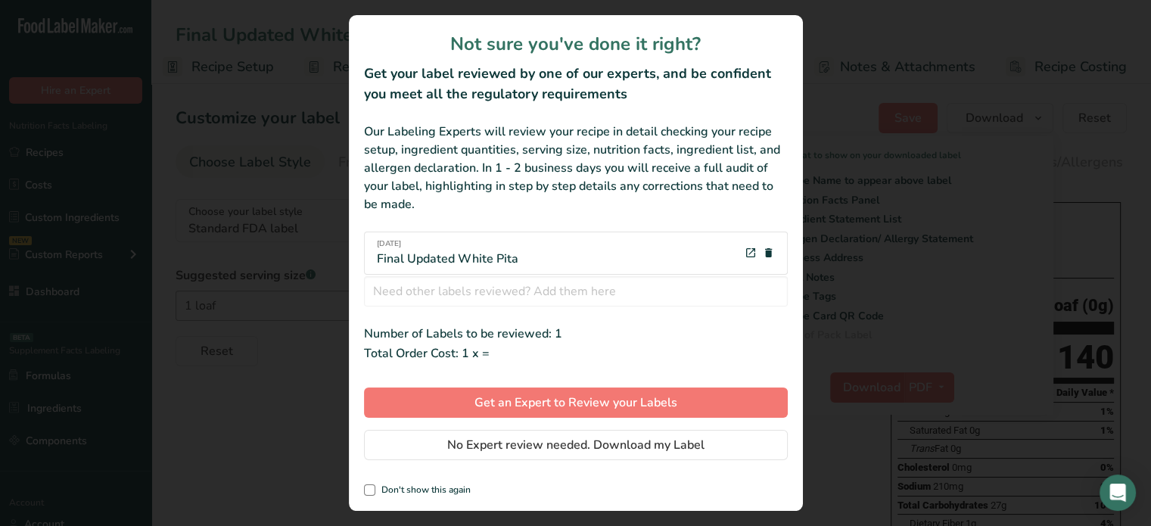
scroll to position [0, 2]
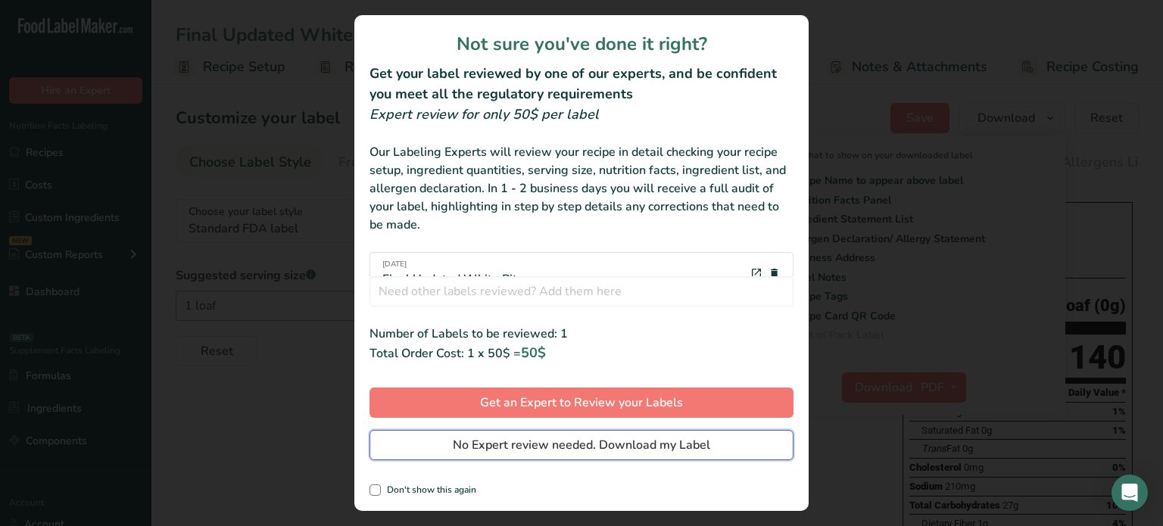
click at [718, 447] on button "No Expert review needed. Download my Label" at bounding box center [581, 445] width 424 height 30
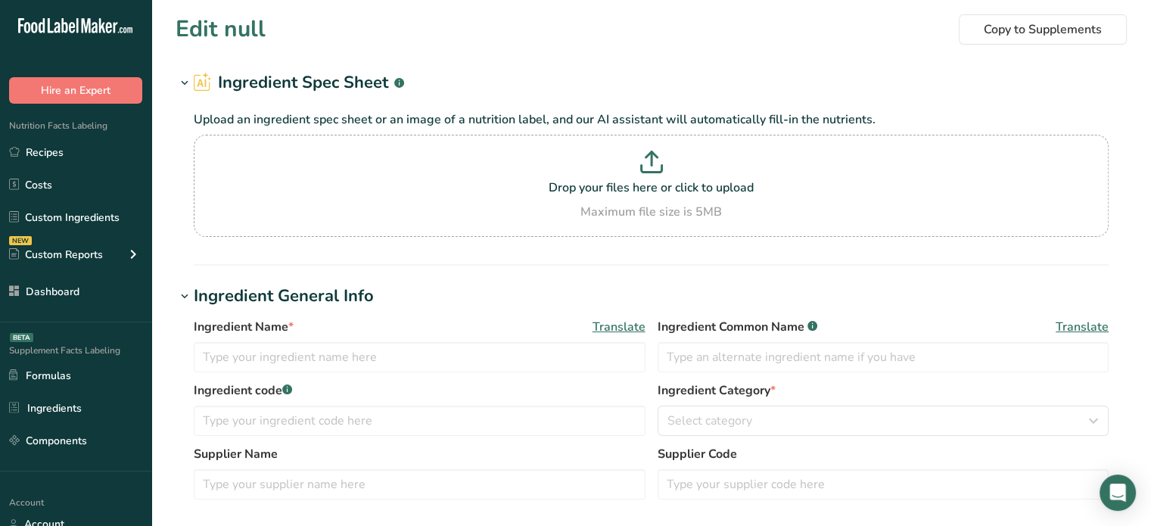
type input "Whole Wheat Flour"
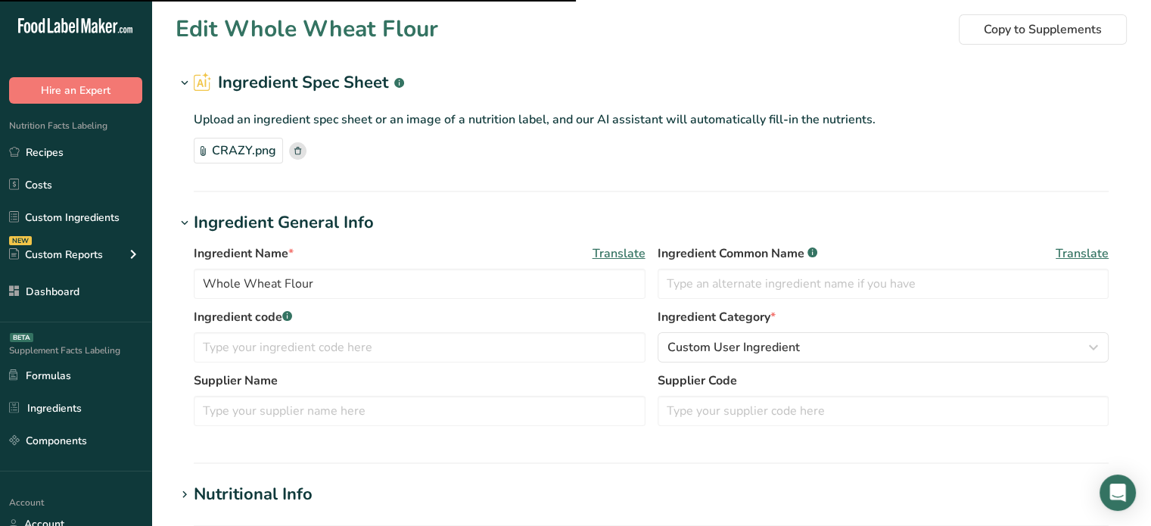
scroll to position [233, 0]
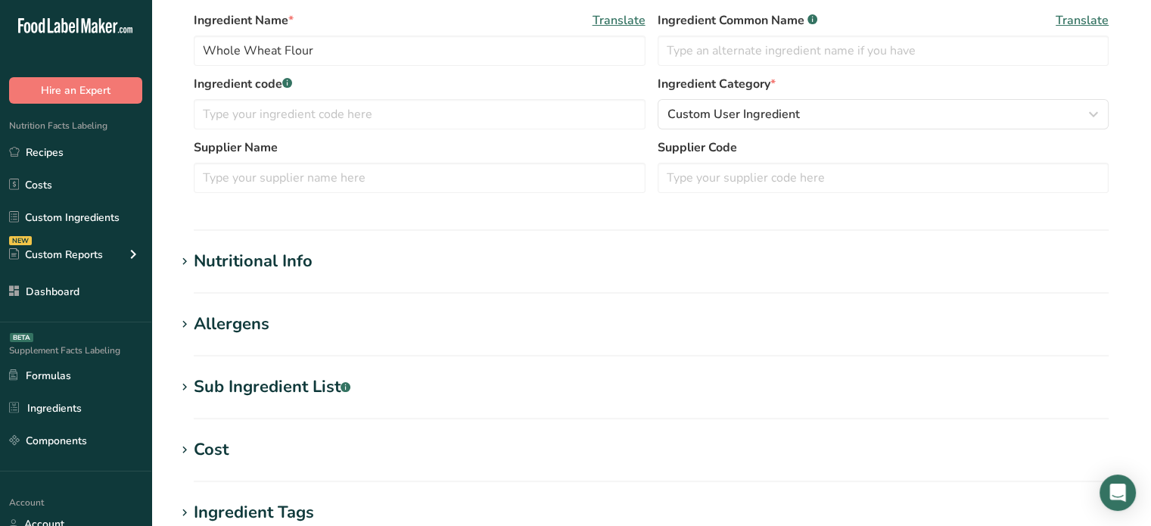
click at [369, 267] on h1 "Nutritional Info" at bounding box center [651, 261] width 951 height 25
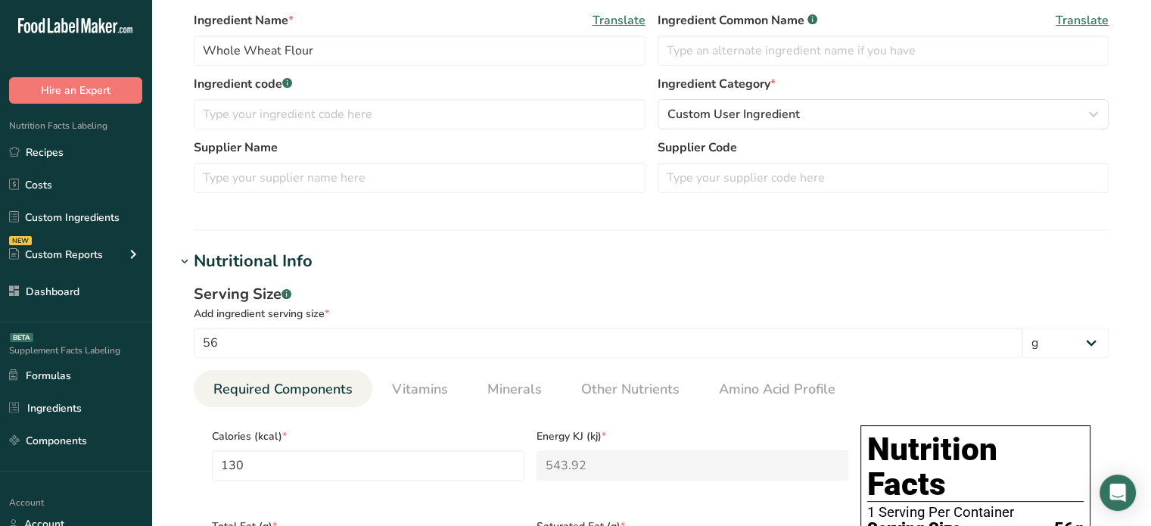
scroll to position [693, 0]
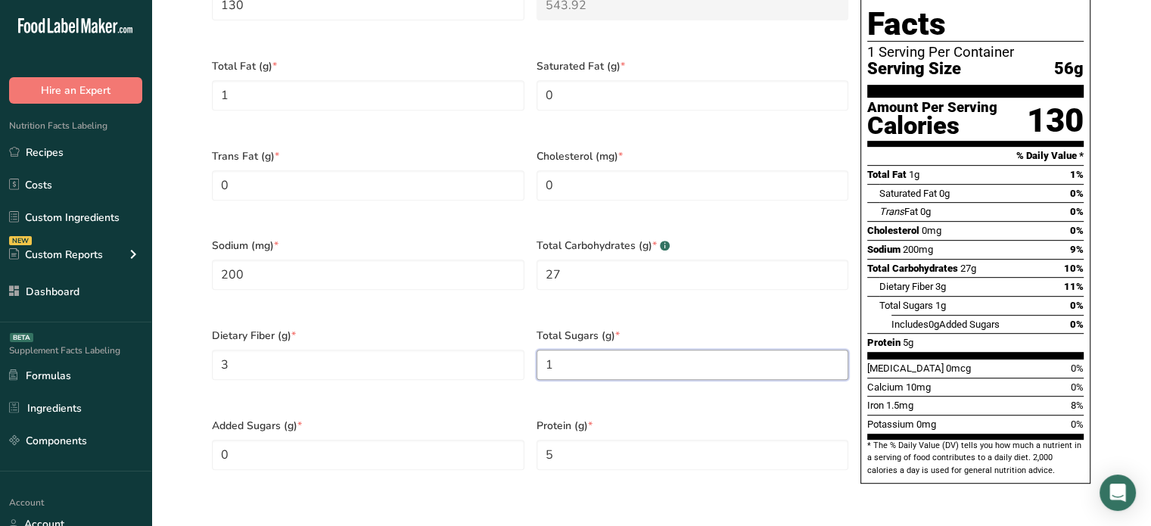
drag, startPoint x: 570, startPoint y: 338, endPoint x: 541, endPoint y: 336, distance: 28.9
click at [541, 350] on Sugars "1" at bounding box center [693, 365] width 313 height 30
paste Sugars "0.83"
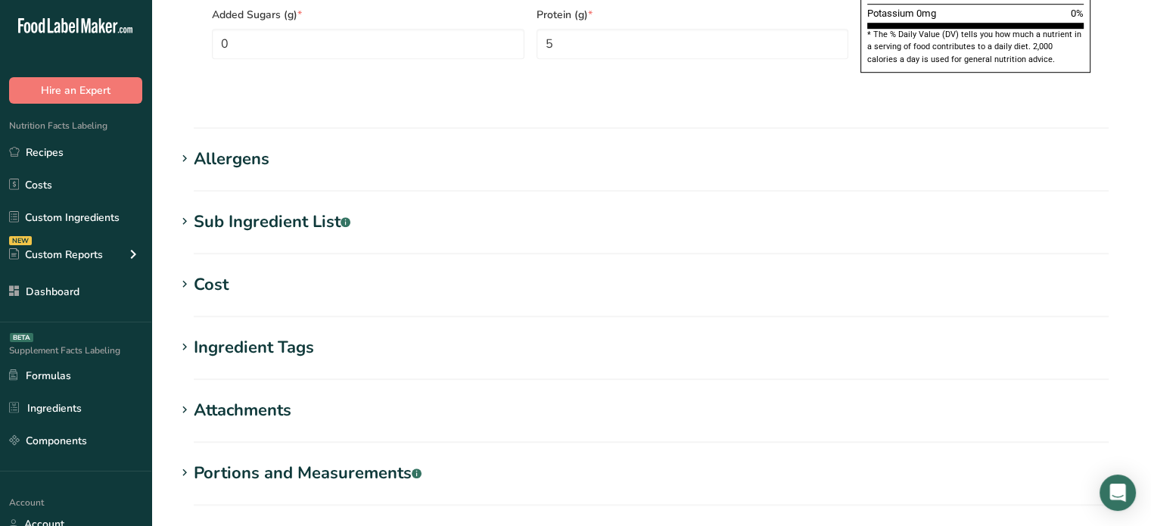
scroll to position [1194, 0]
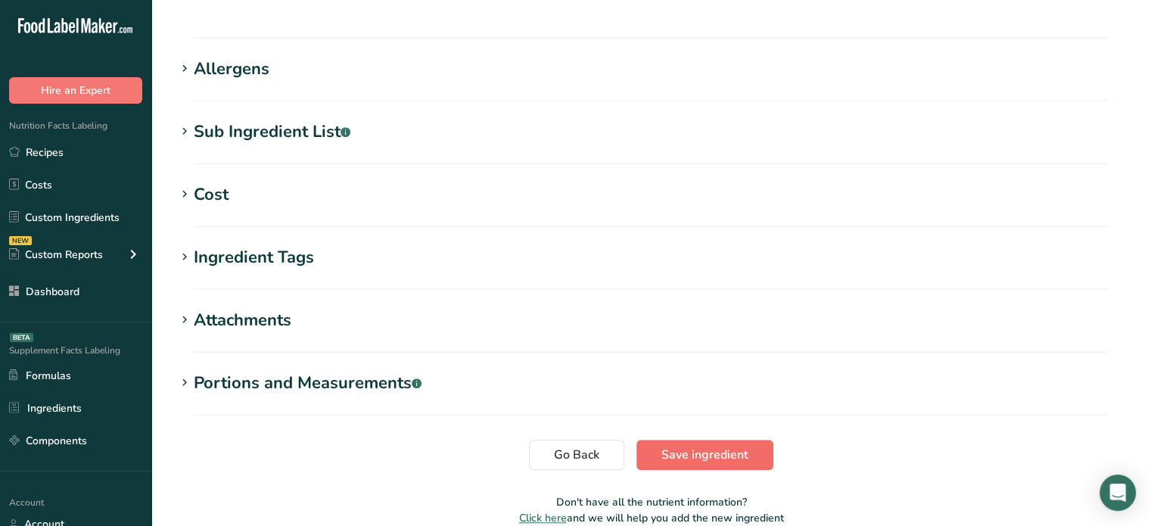
type Sugars "0.83"
click at [739, 446] on span "Save ingredient" at bounding box center [705, 455] width 87 height 18
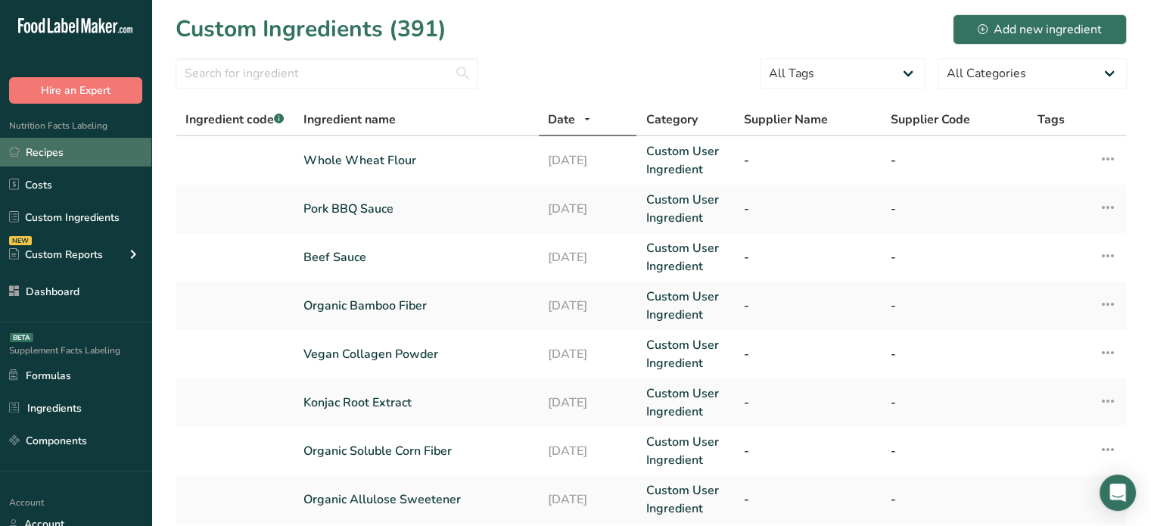
click at [99, 154] on link "Recipes" at bounding box center [75, 152] width 151 height 29
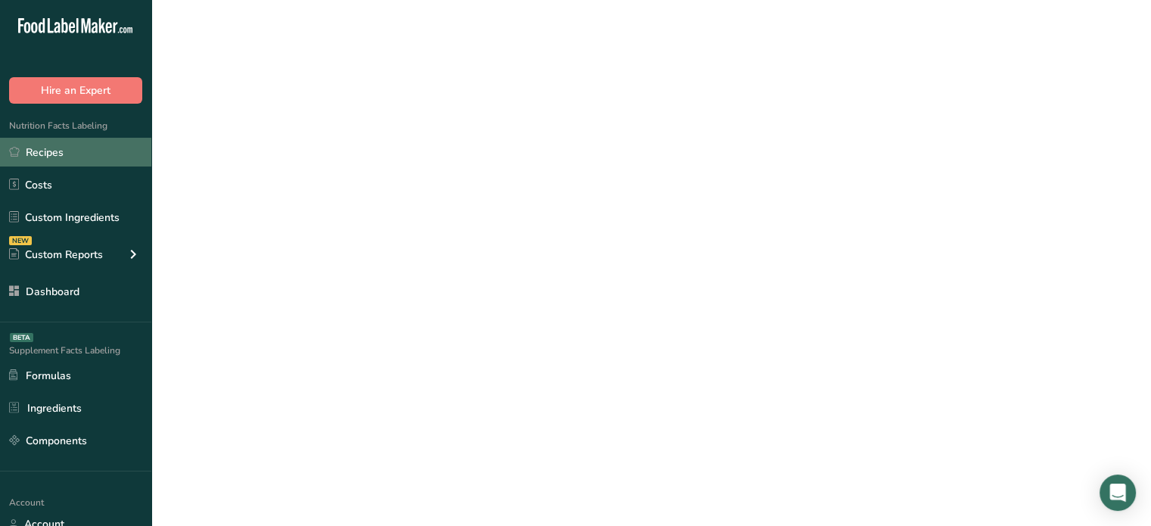
click at [99, 154] on link "Recipes" at bounding box center [75, 152] width 151 height 29
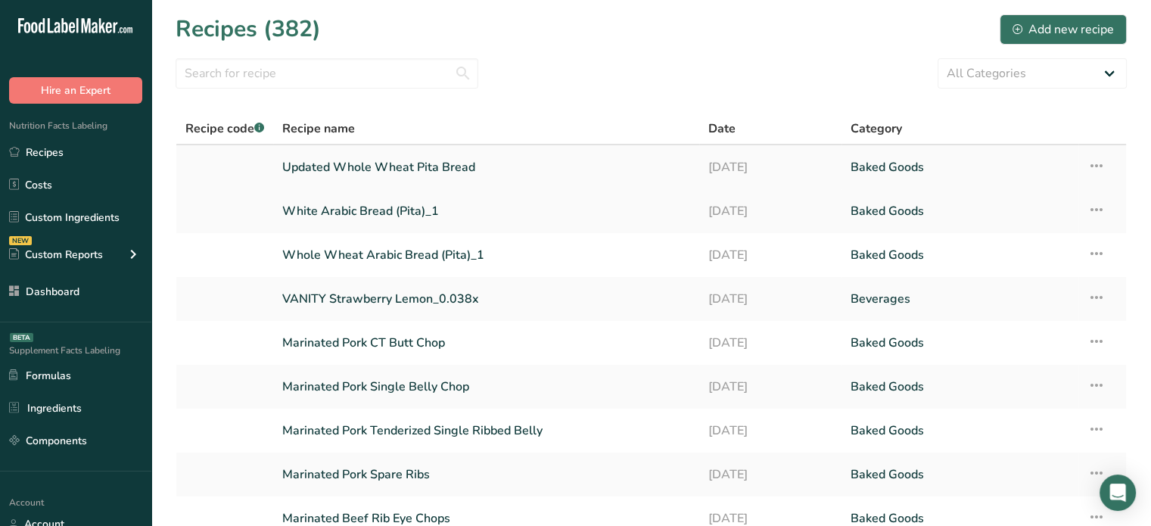
click at [325, 157] on link "Updated Whole Wheat Pita Bread" at bounding box center [486, 167] width 408 height 32
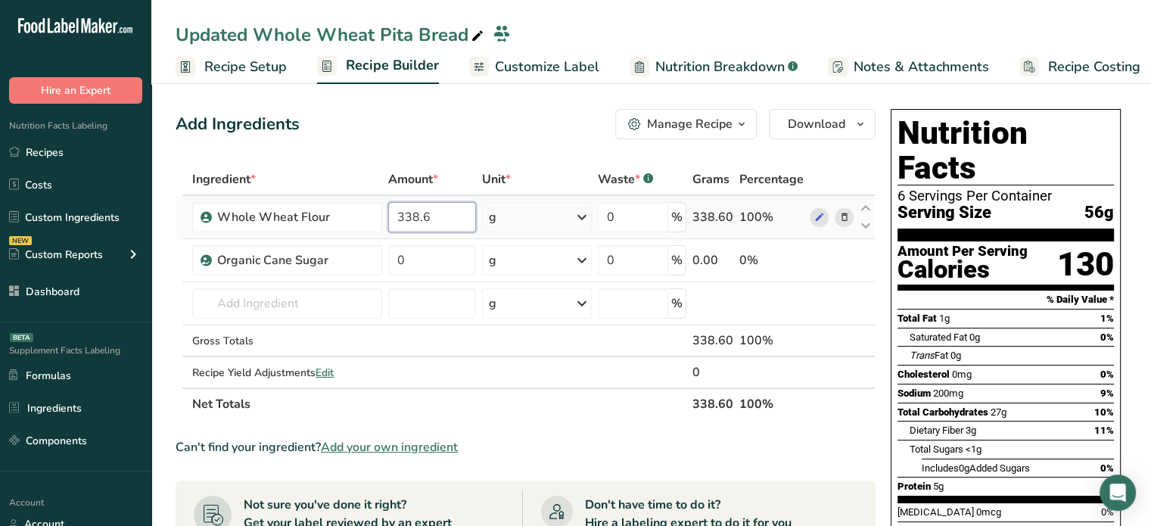
click at [458, 218] on input "338.6" at bounding box center [431, 217] width 87 height 30
type input "3"
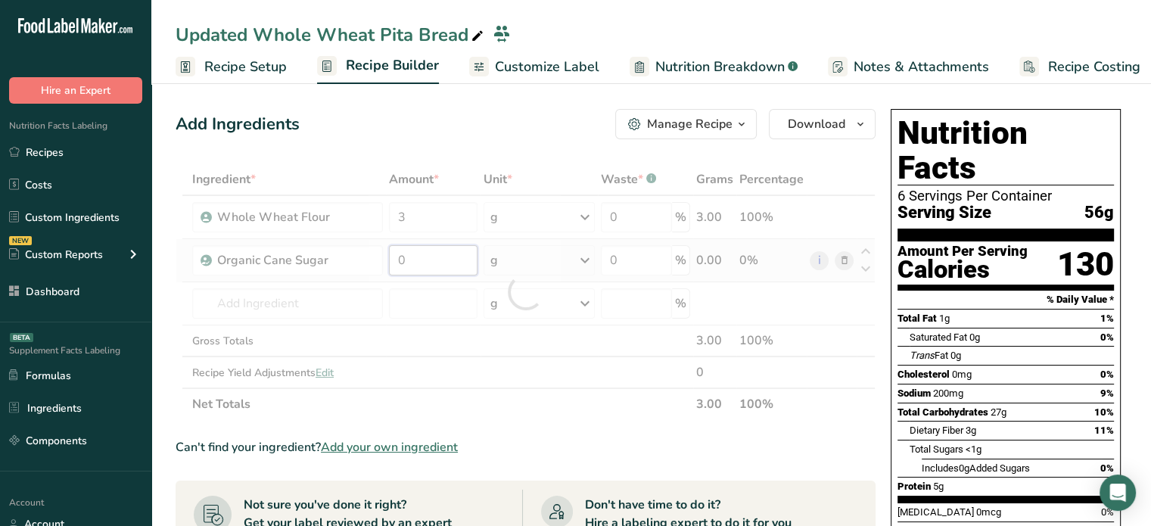
click at [463, 254] on div "Ingredient * Amount * Unit * Waste * .a-a{fill:#347362;}.b-a{fill:#fff;} Grams …" at bounding box center [526, 291] width 700 height 257
